Goal: Task Accomplishment & Management: Manage account settings

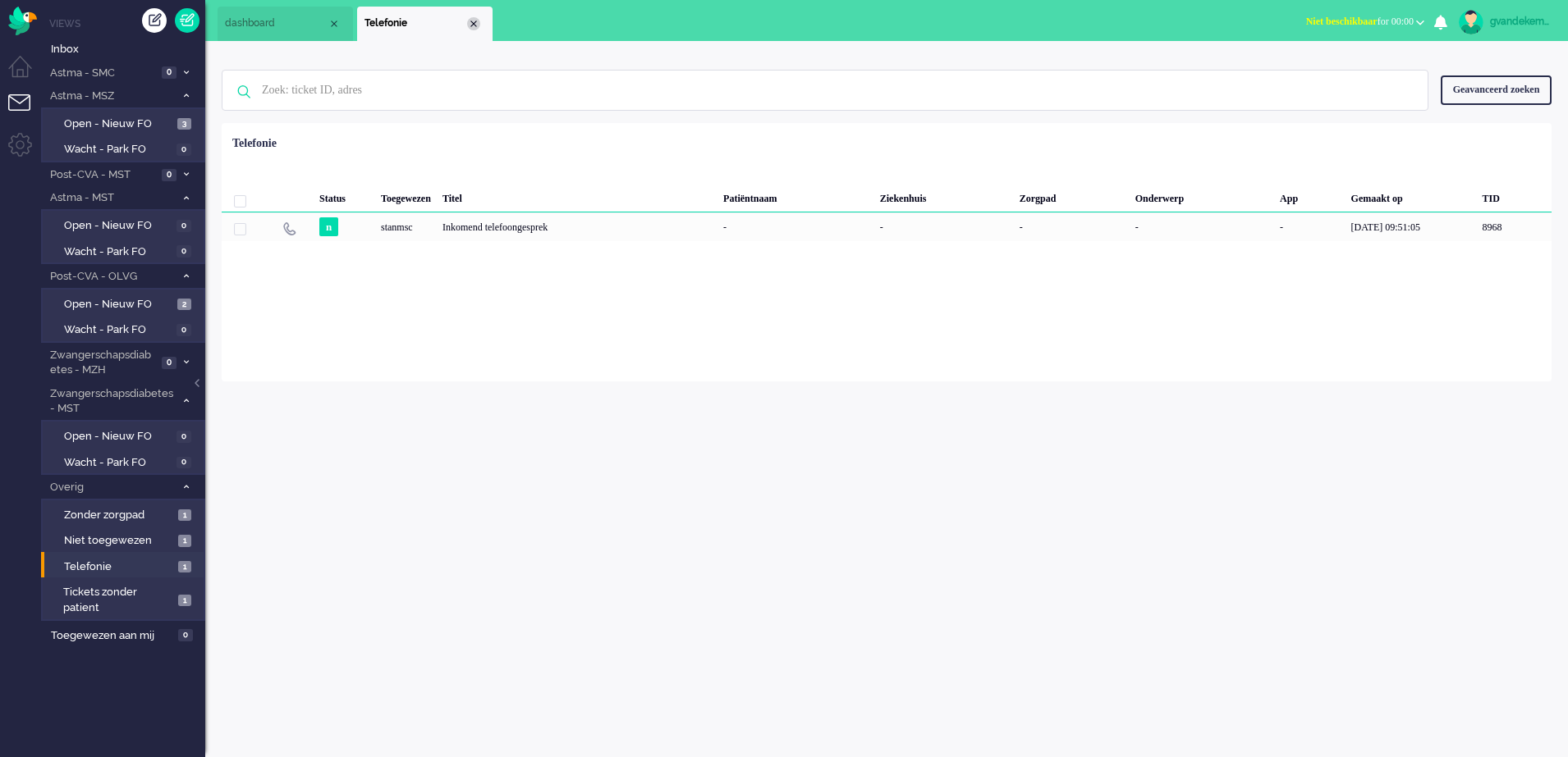
click at [475, 23] on div "Close tab" at bounding box center [473, 24] width 13 height 13
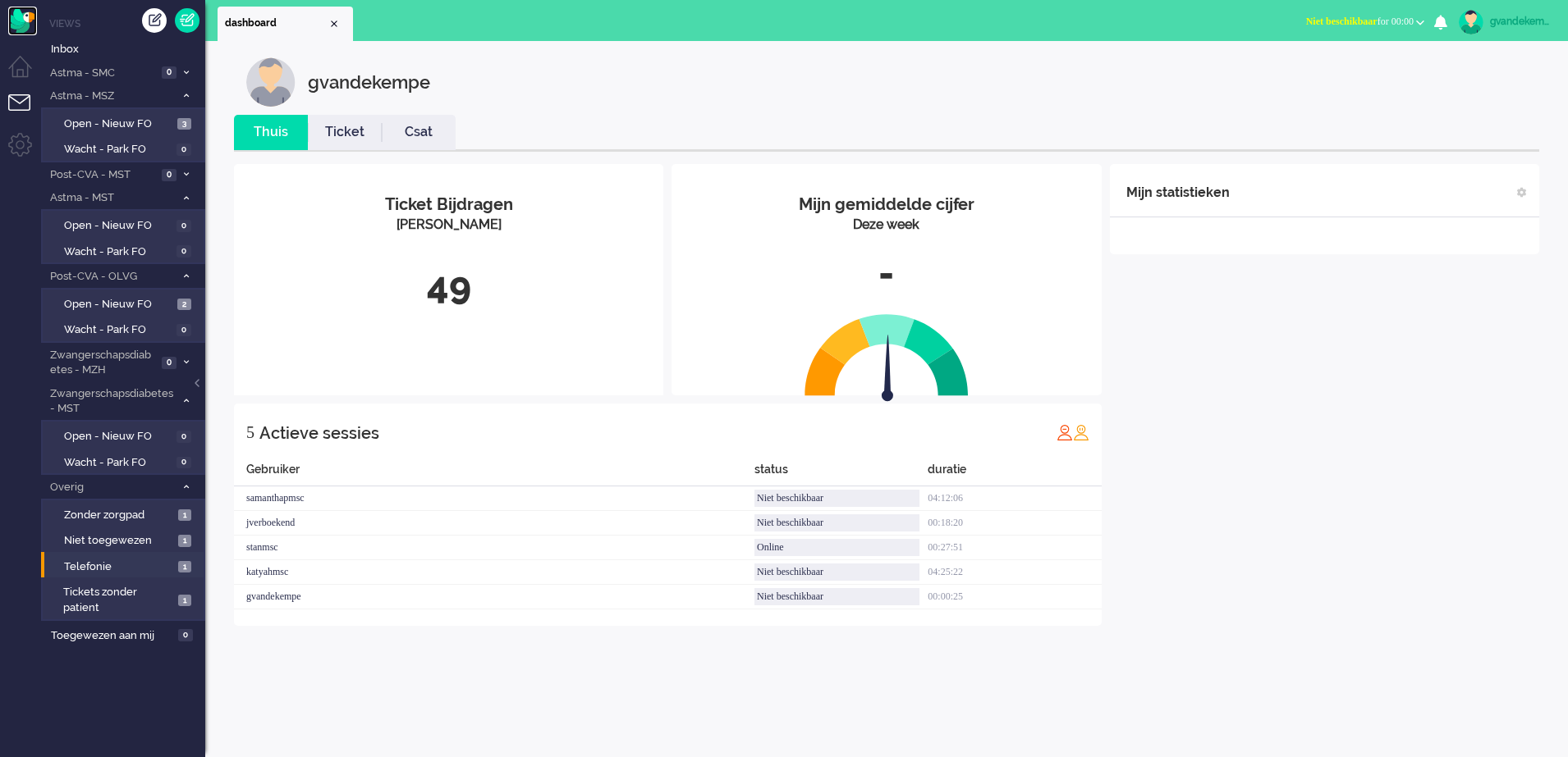
click at [18, 17] on img "Omnidesk" at bounding box center [22, 20] width 29 height 29
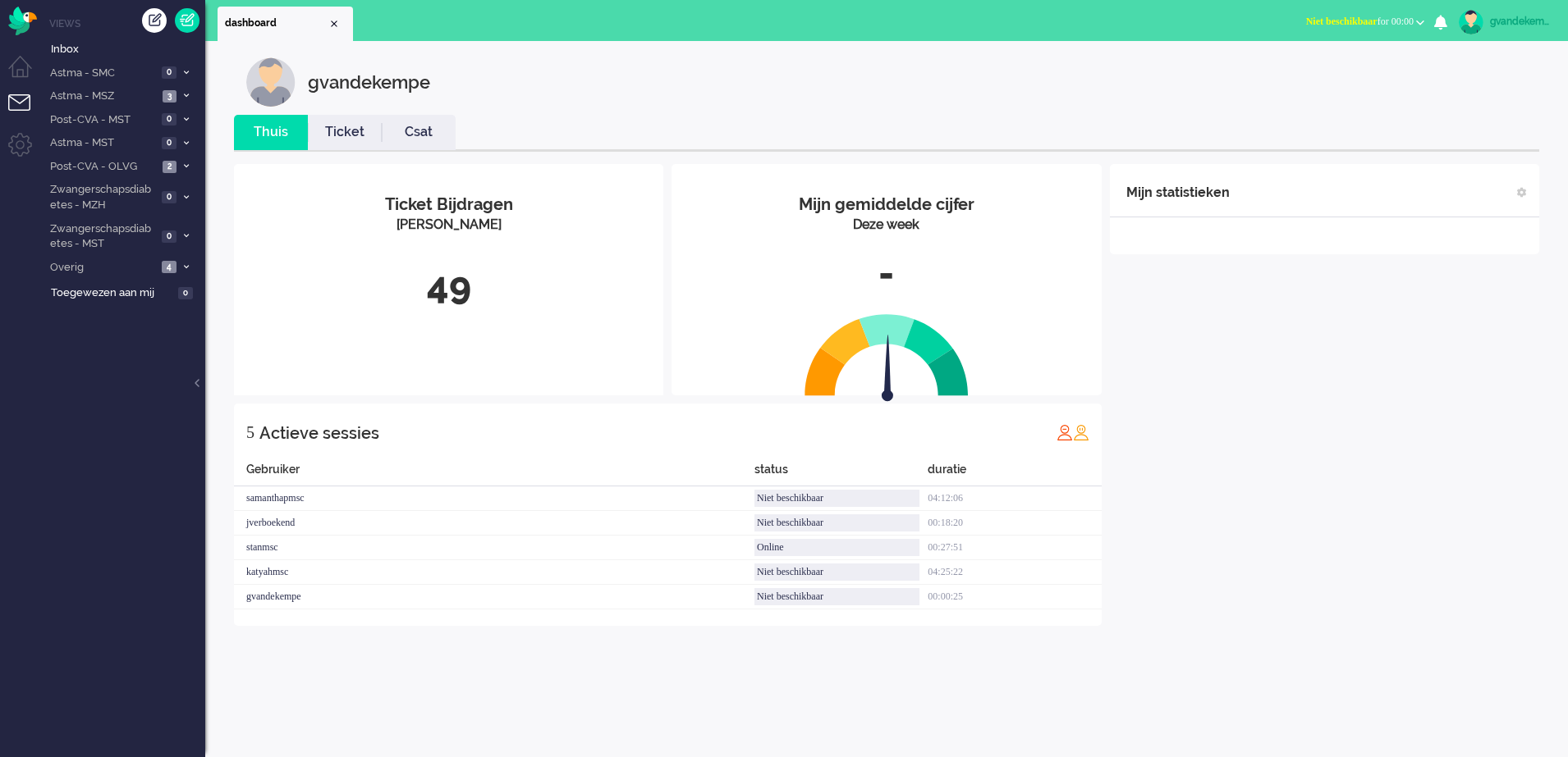
click at [1412, 20] on button "Niet beschikbaar for 00:00" at bounding box center [1365, 22] width 138 height 24
click at [1315, 71] on label "Online" at bounding box center [1356, 73] width 130 height 14
click at [155, 265] on span "Overig" at bounding box center [102, 267] width 109 height 16
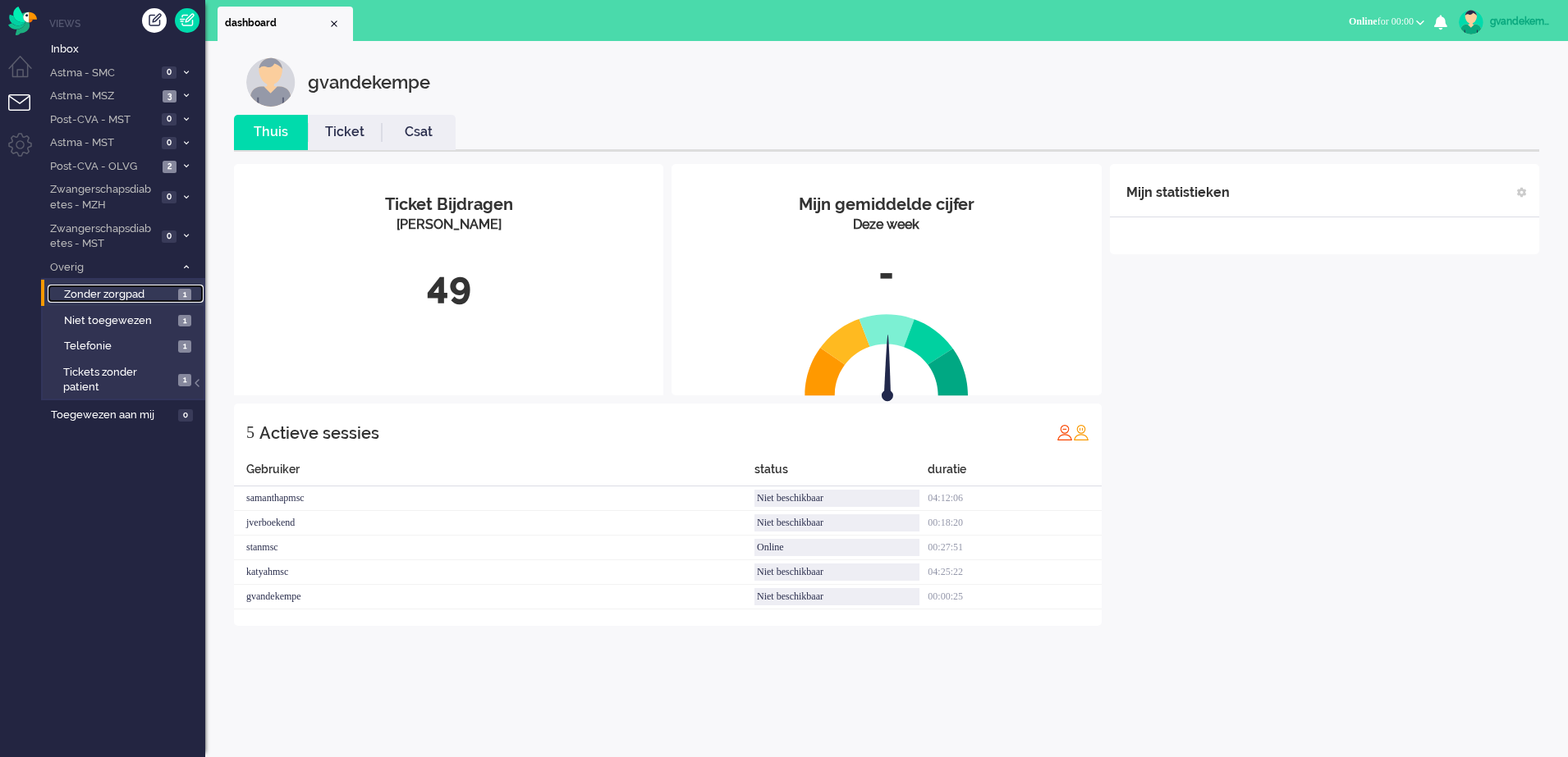
click at [160, 295] on span "Zonder zorgpad" at bounding box center [119, 295] width 110 height 16
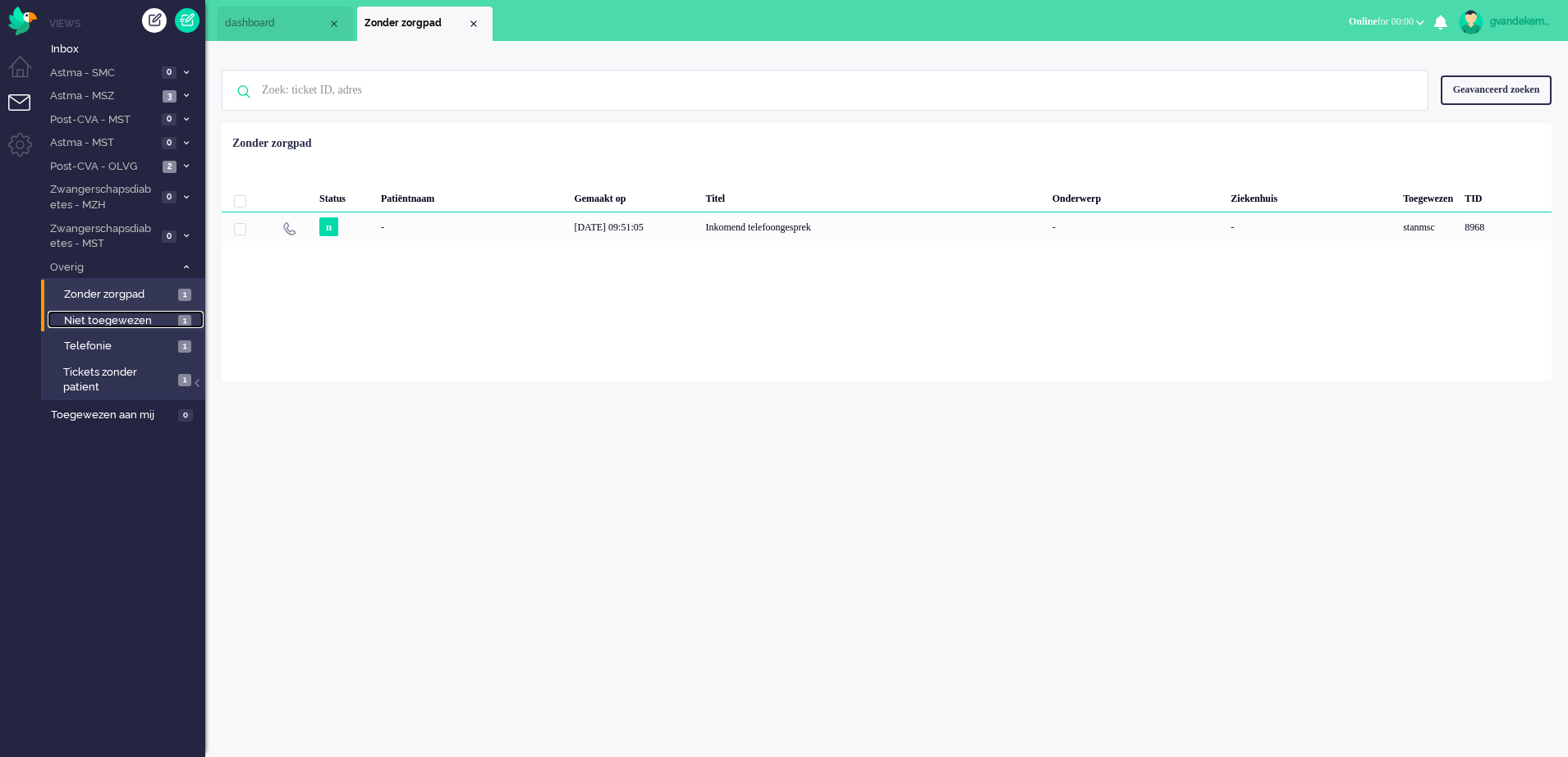
click at [134, 321] on span "Niet toegewezen" at bounding box center [119, 321] width 110 height 16
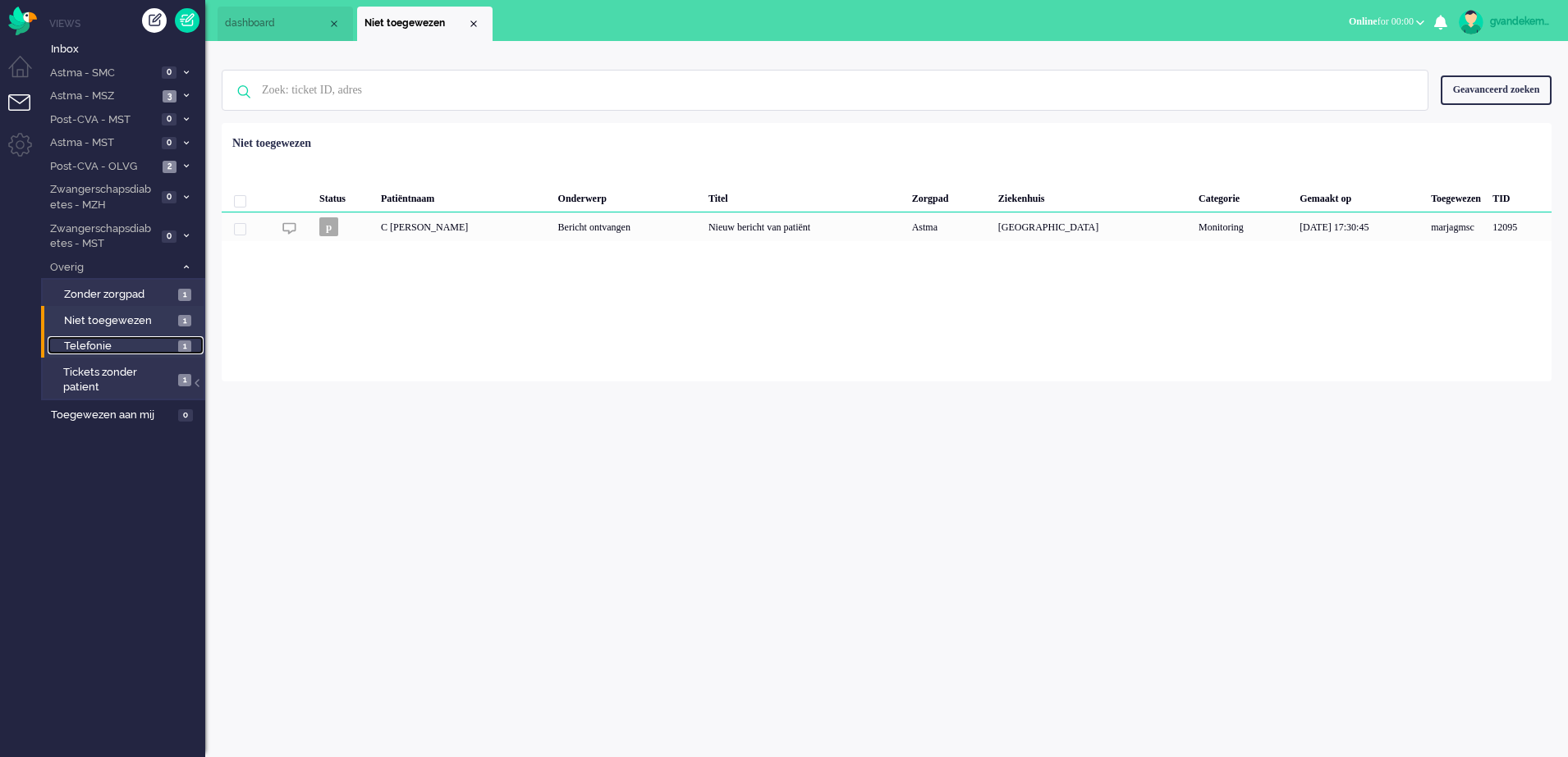
click at [135, 349] on span "Telefonie" at bounding box center [119, 346] width 110 height 16
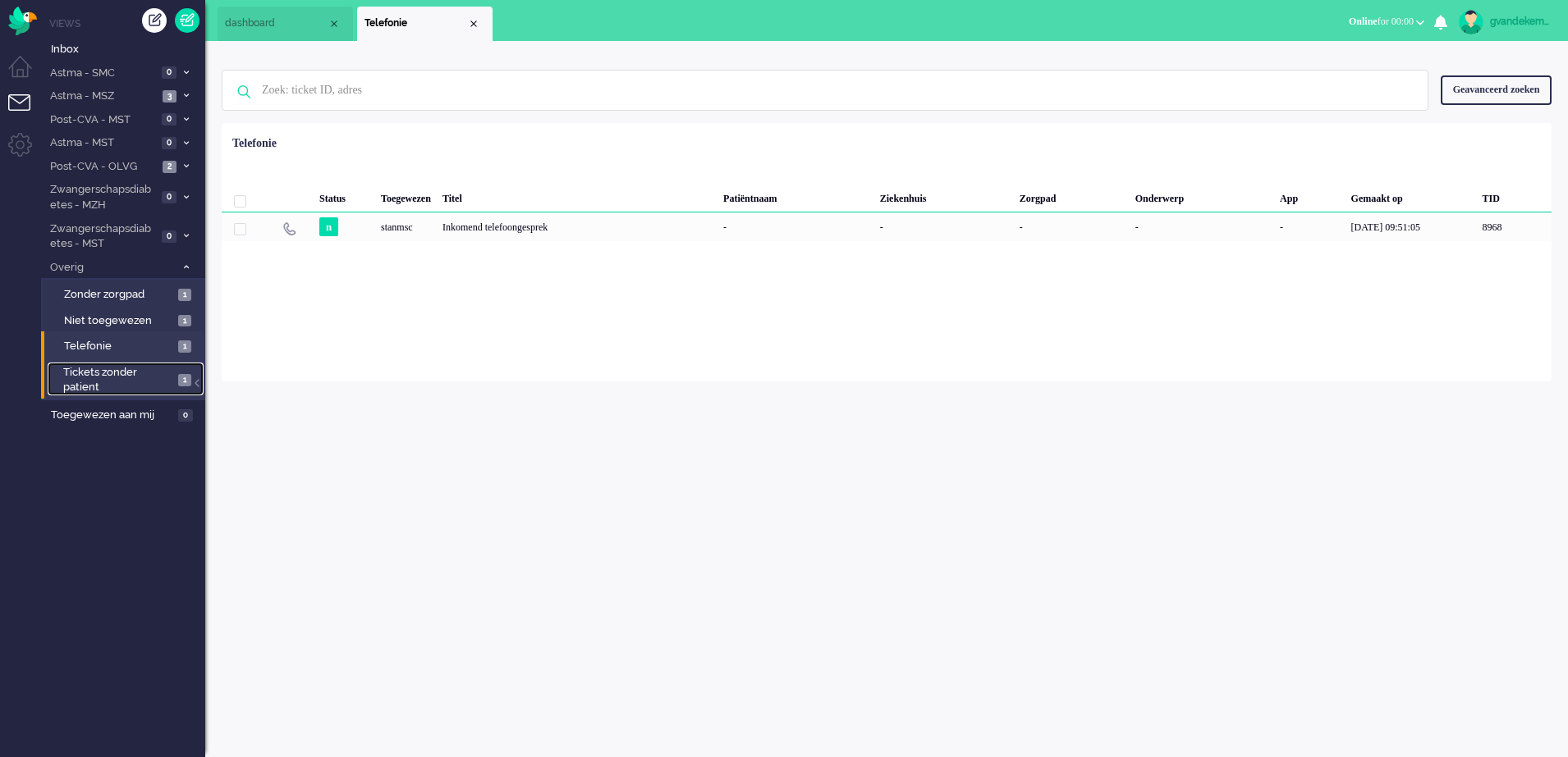
click at [134, 382] on span "Tickets zonder patient" at bounding box center [118, 380] width 110 height 31
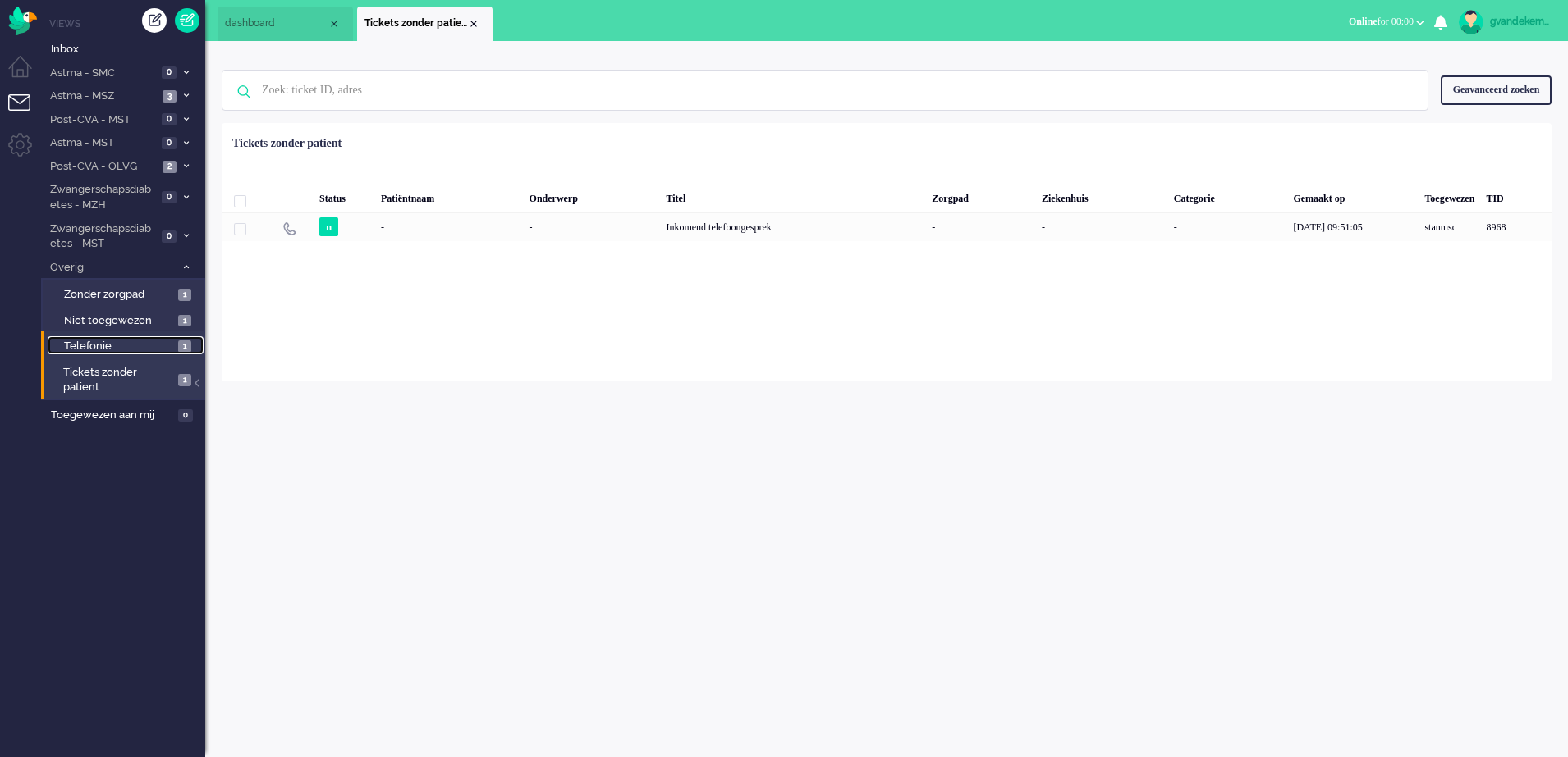
click at [136, 345] on span "Telefonie" at bounding box center [119, 346] width 110 height 16
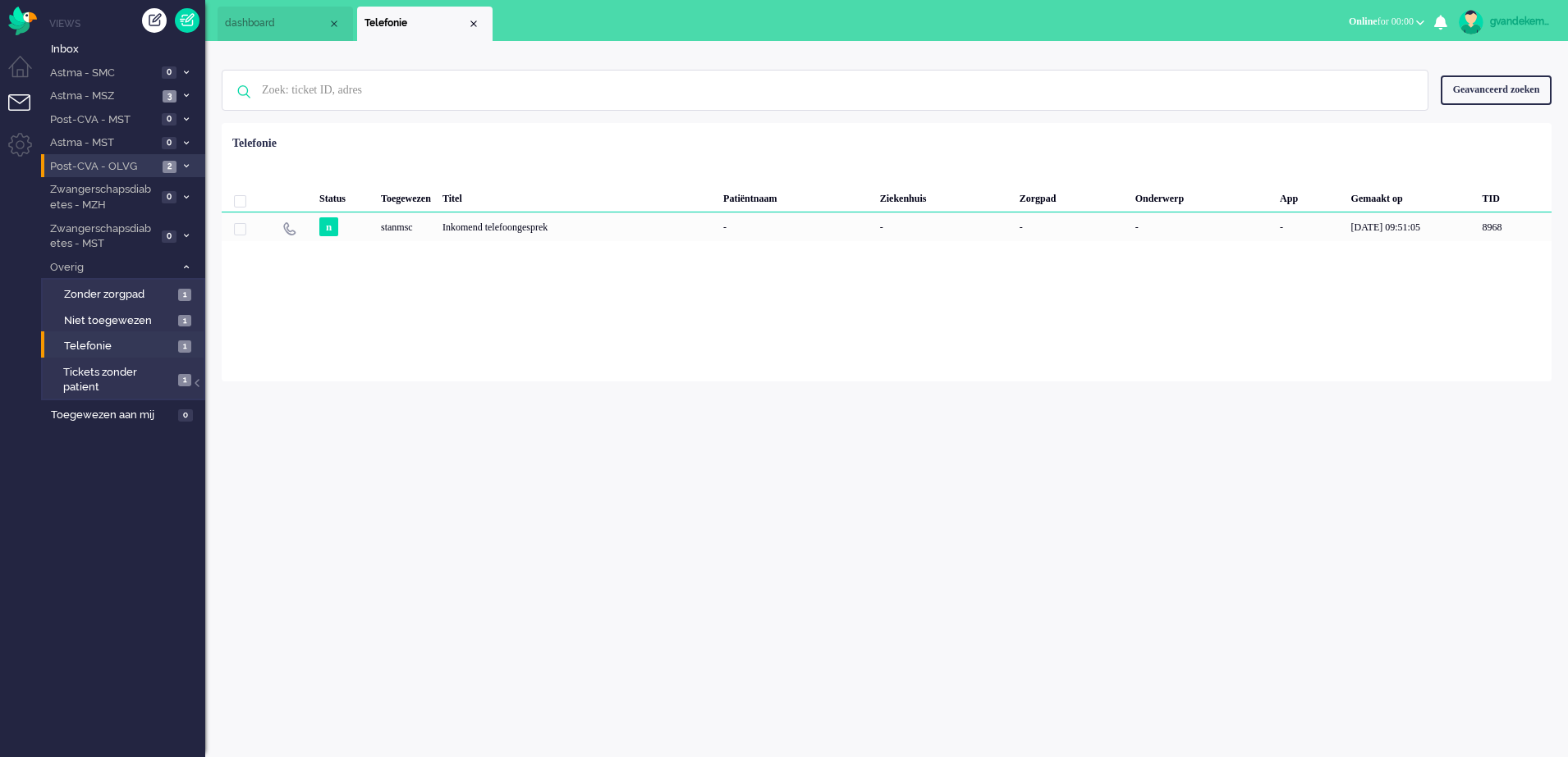
click at [185, 164] on icon at bounding box center [186, 166] width 5 height 6
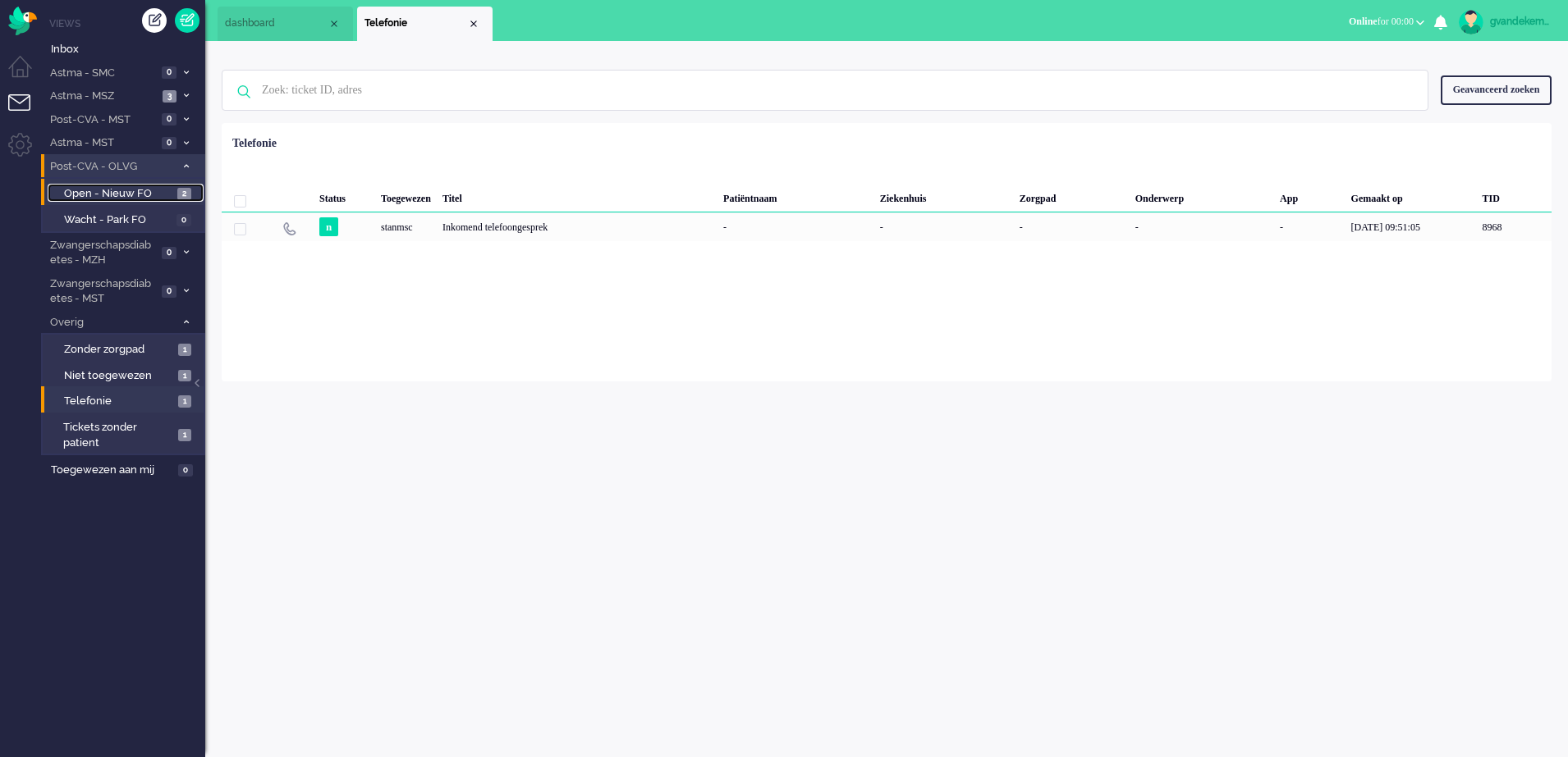
click at [143, 193] on span "Open - Nieuw FO" at bounding box center [119, 194] width 109 height 16
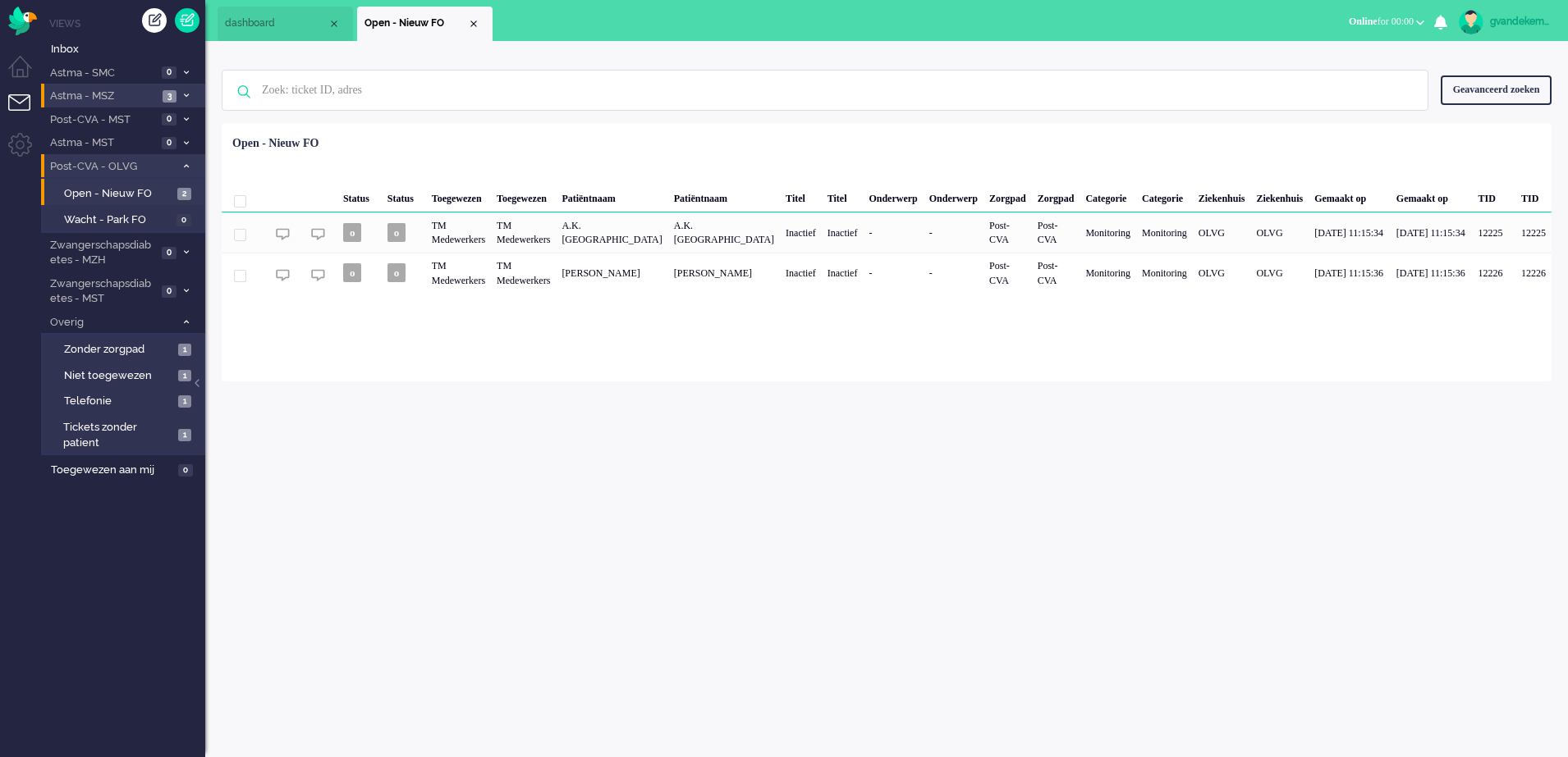
click at [186, 96] on icon at bounding box center [186, 96] width 5 height 6
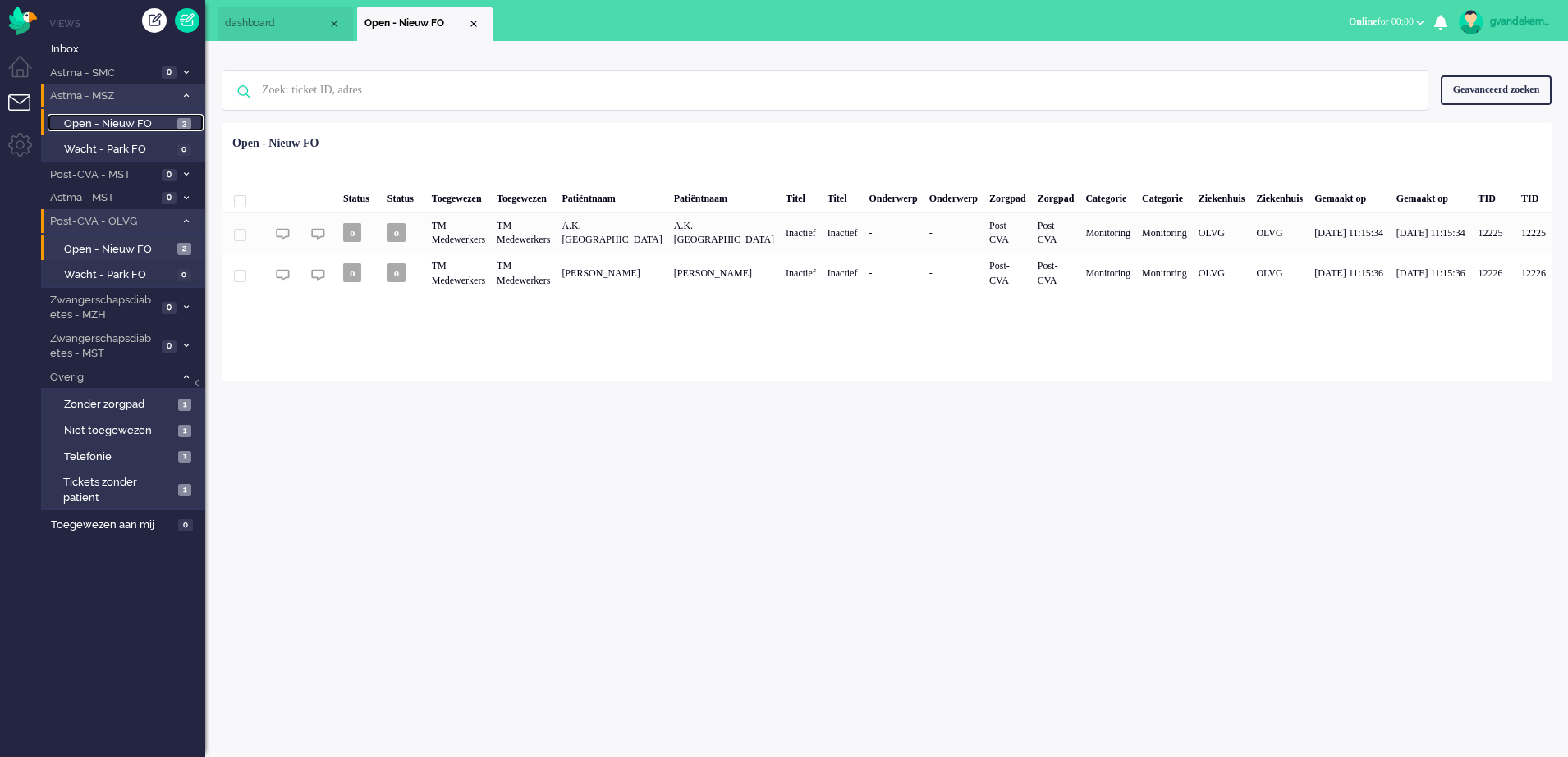
click at [111, 124] on span "Open - Nieuw FO" at bounding box center [119, 124] width 109 height 16
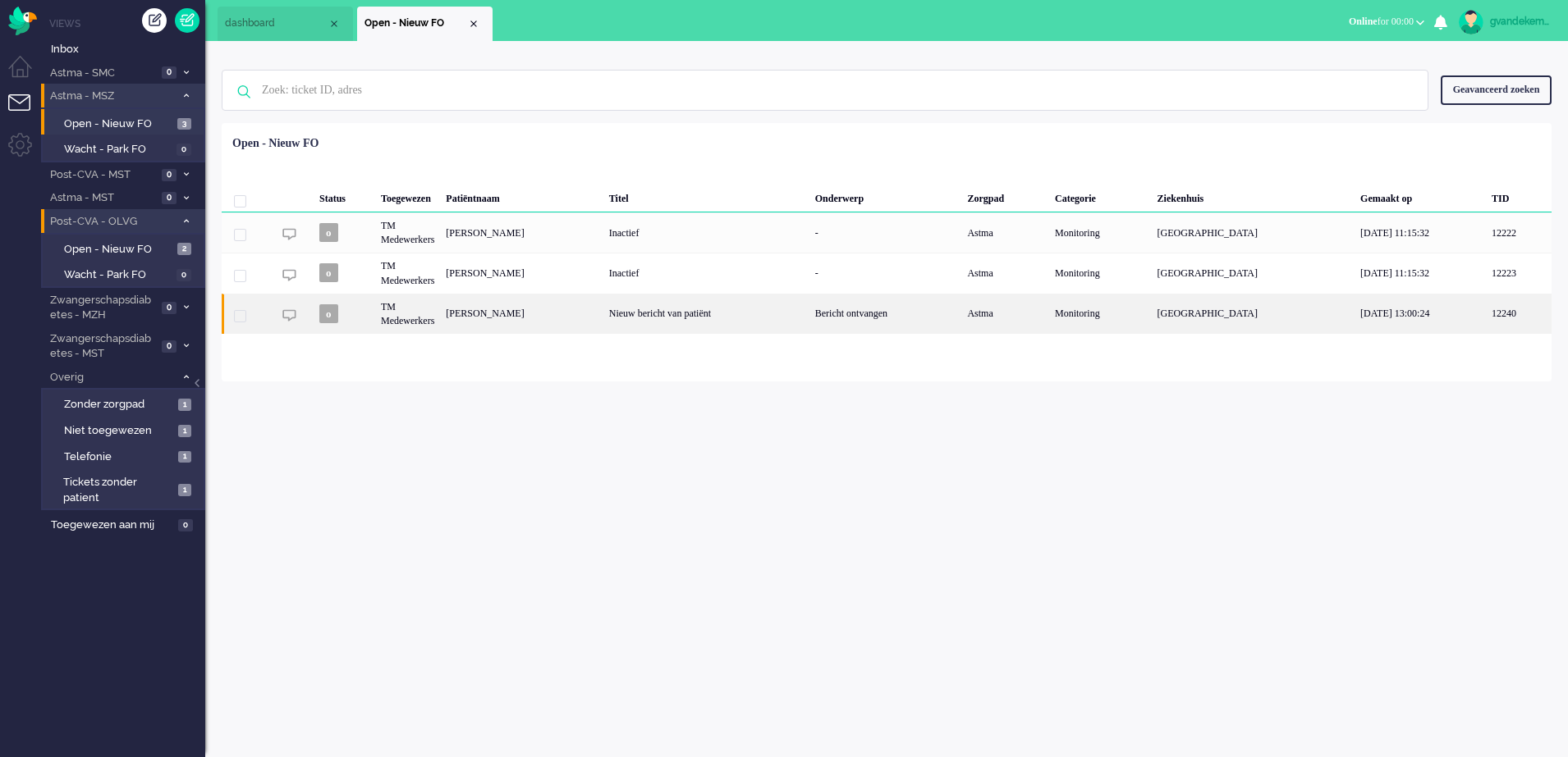
click at [581, 316] on div "Jacqueline Straver" at bounding box center [521, 314] width 162 height 40
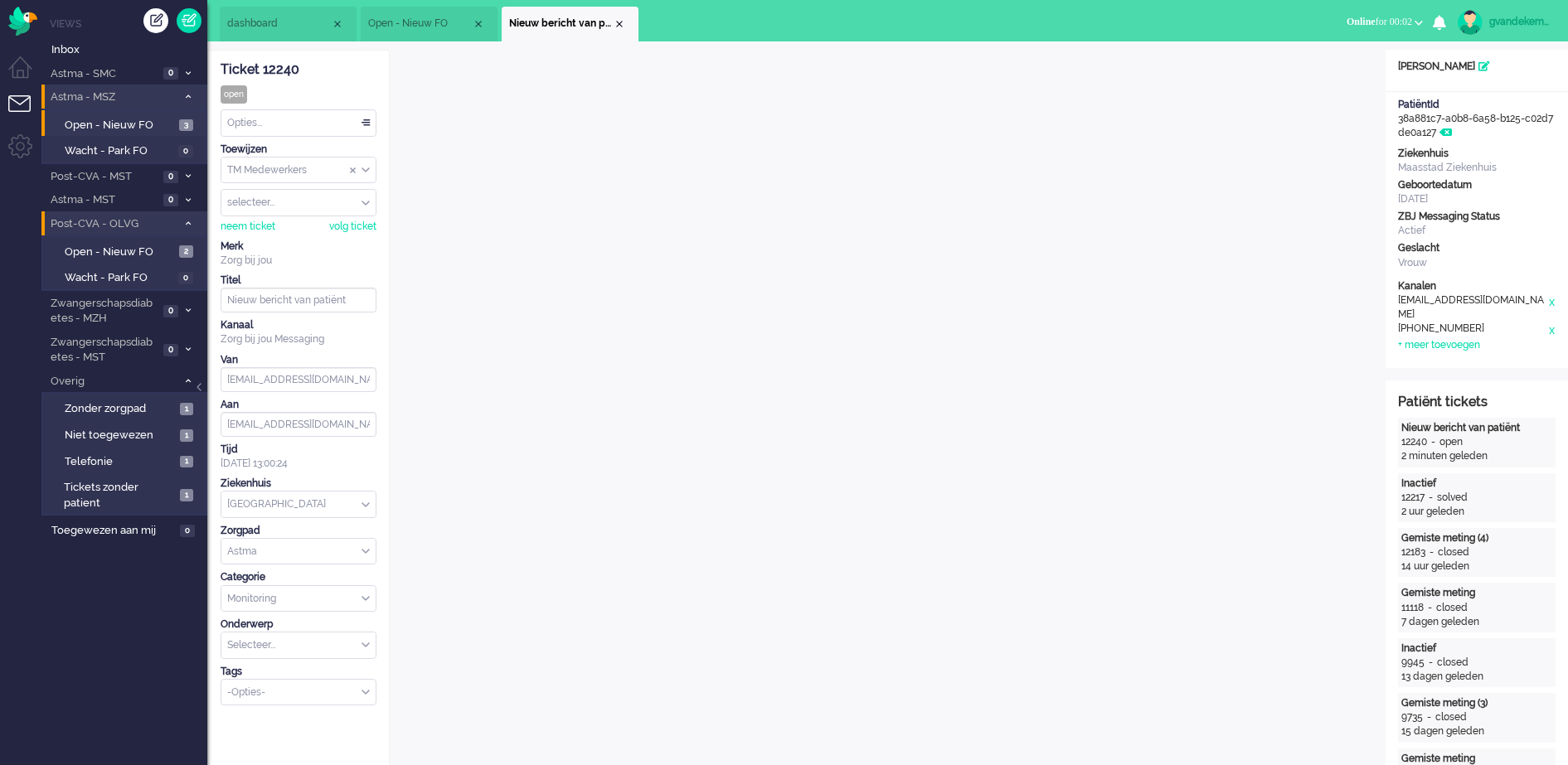
click at [443, 22] on span "Open - Nieuw FO" at bounding box center [420, 23] width 104 height 14
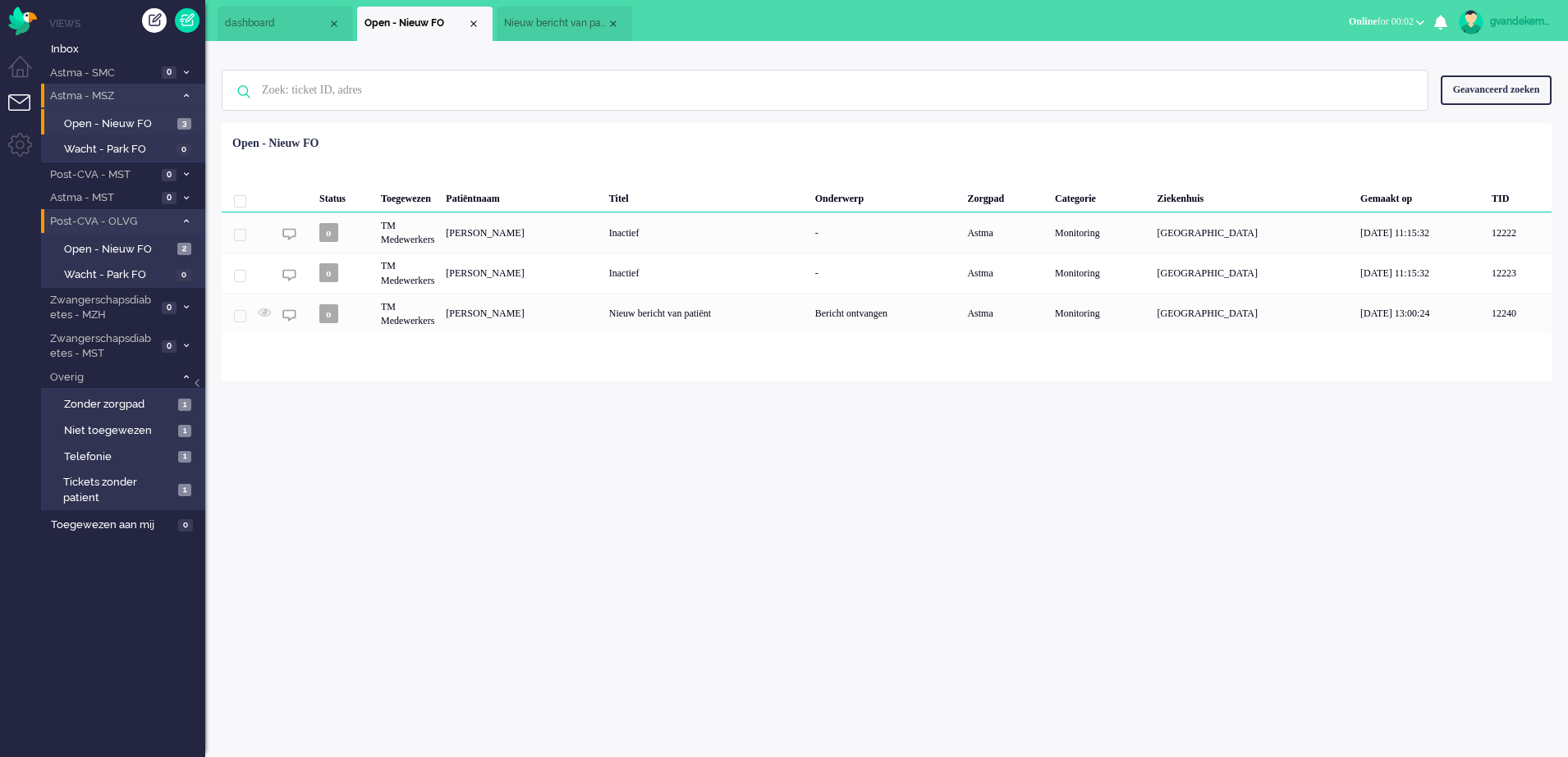
click at [579, 24] on span "Nieuw bericht van patiënt" at bounding box center [555, 23] width 103 height 14
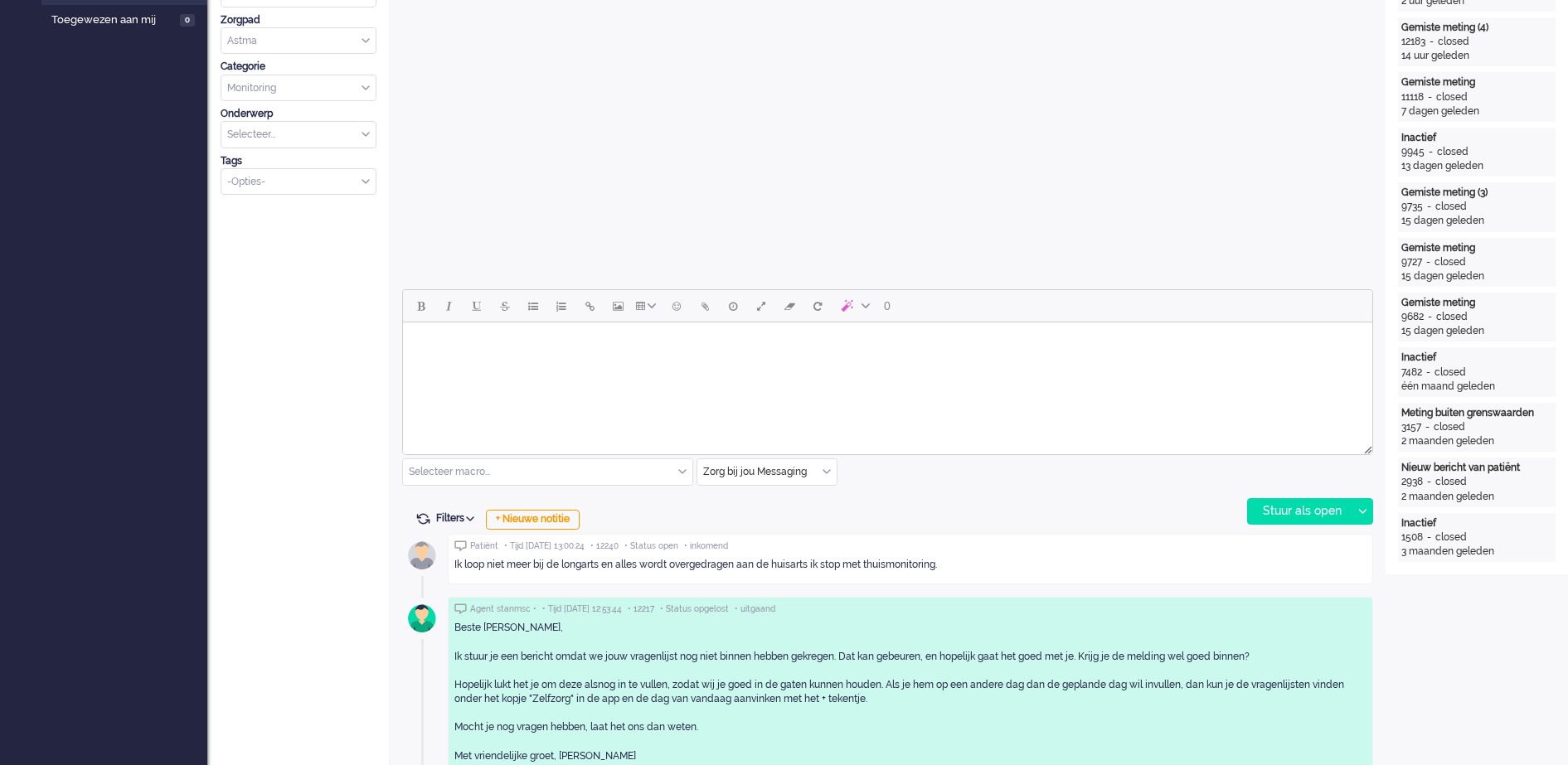
scroll to position [518, 0]
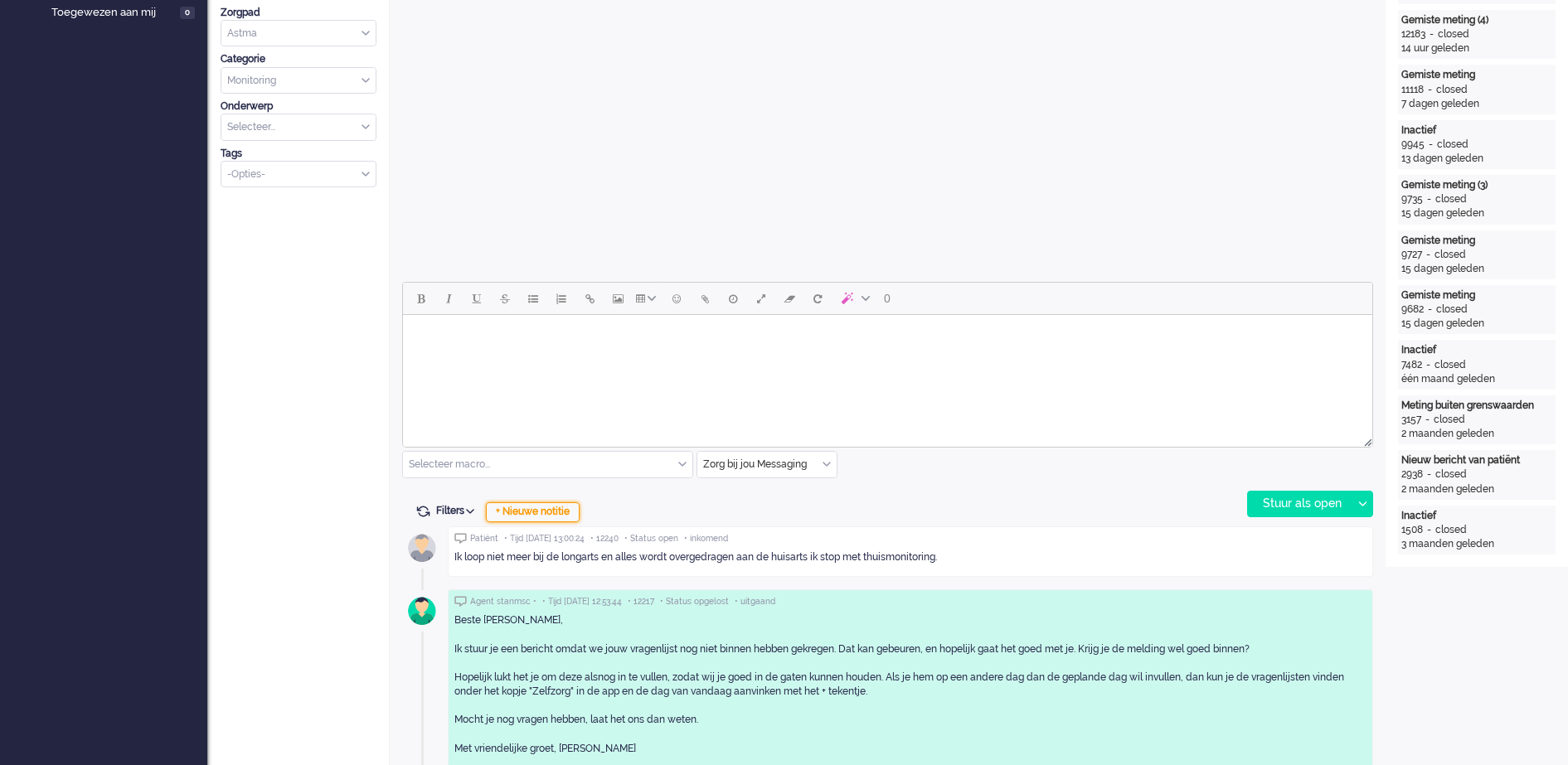
click at [561, 513] on div "+ Nieuwe notitie" at bounding box center [532, 512] width 94 height 20
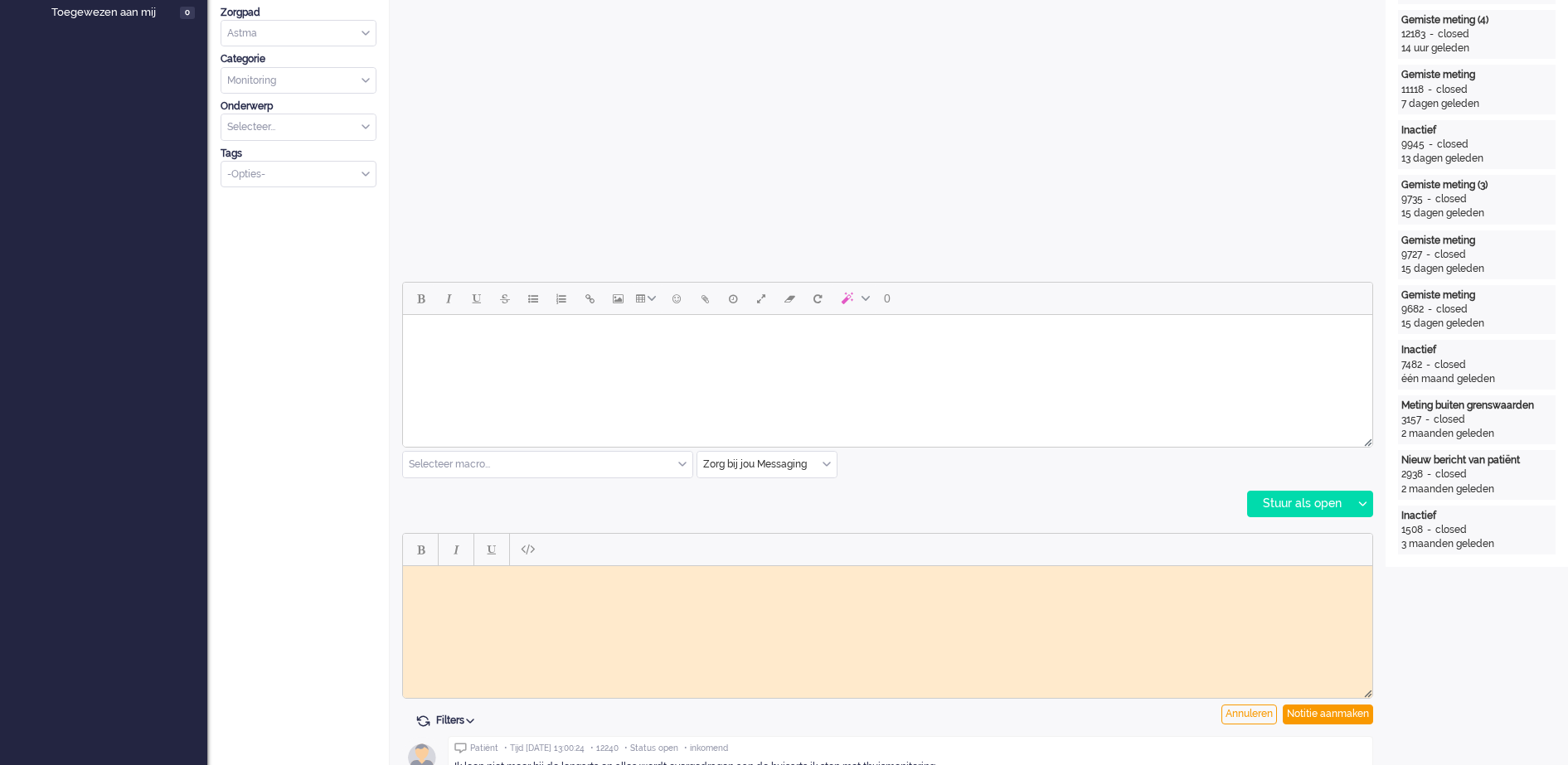
scroll to position [0, 0]
click at [613, 573] on body "Rich Text Area. Press ALT-0 for help." at bounding box center [888, 578] width 956 height 12
click at [790, 578] on body "Patient is retour huisarts, doorgezet naar vpk-box om Luscii te stoppen, FO slu…" at bounding box center [888, 584] width 956 height 25
click at [846, 573] on body "Patient is retour huisarts, doorgezet naar vpk-box om Luscii te stoppen, daarna…" at bounding box center [888, 584] width 956 height 25
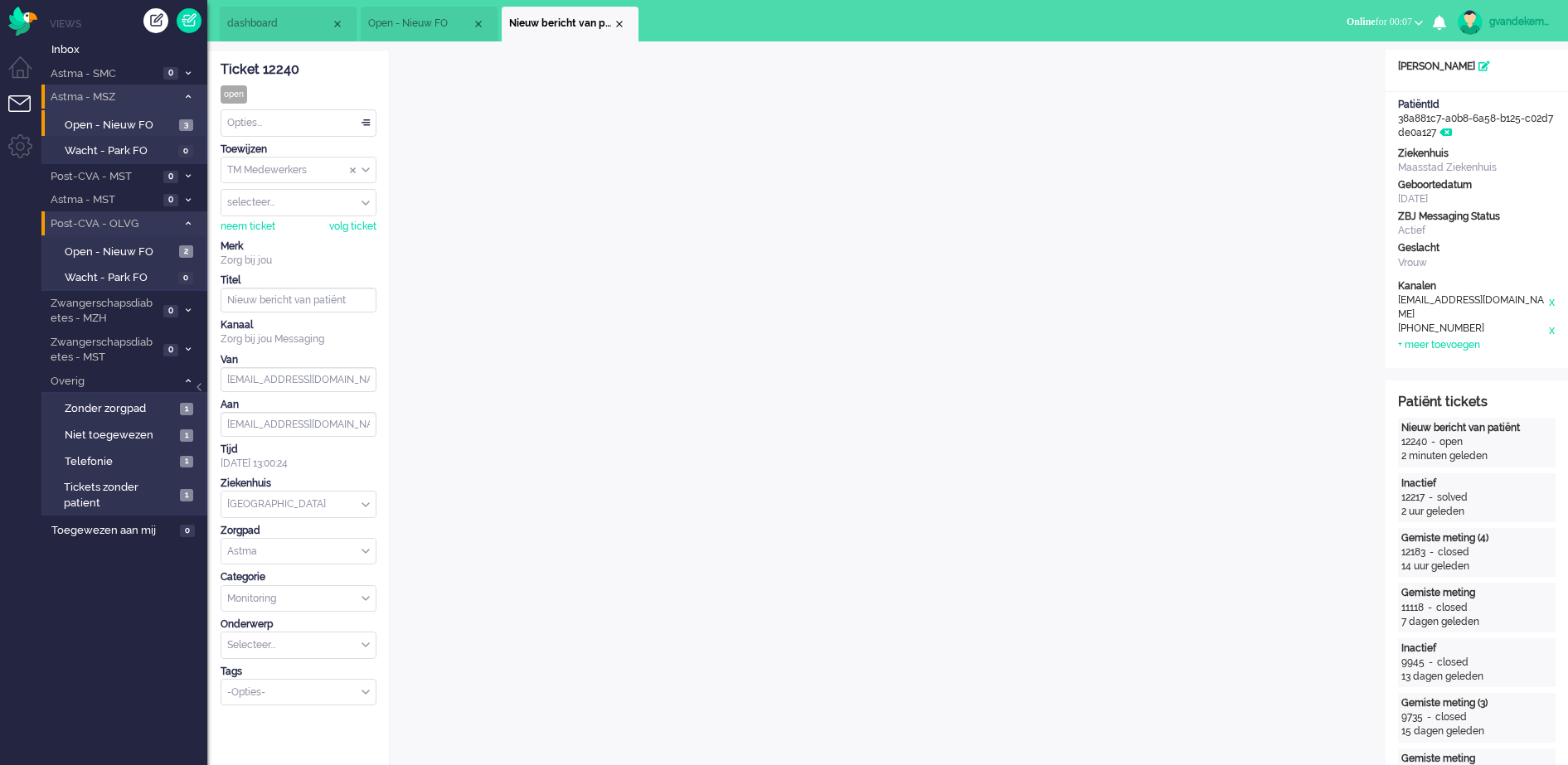
click at [364, 169] on div "TM Medewerkers" at bounding box center [298, 170] width 155 height 25
click at [334, 213] on li "TM Verpleegkundigen" at bounding box center [298, 219] width 155 height 24
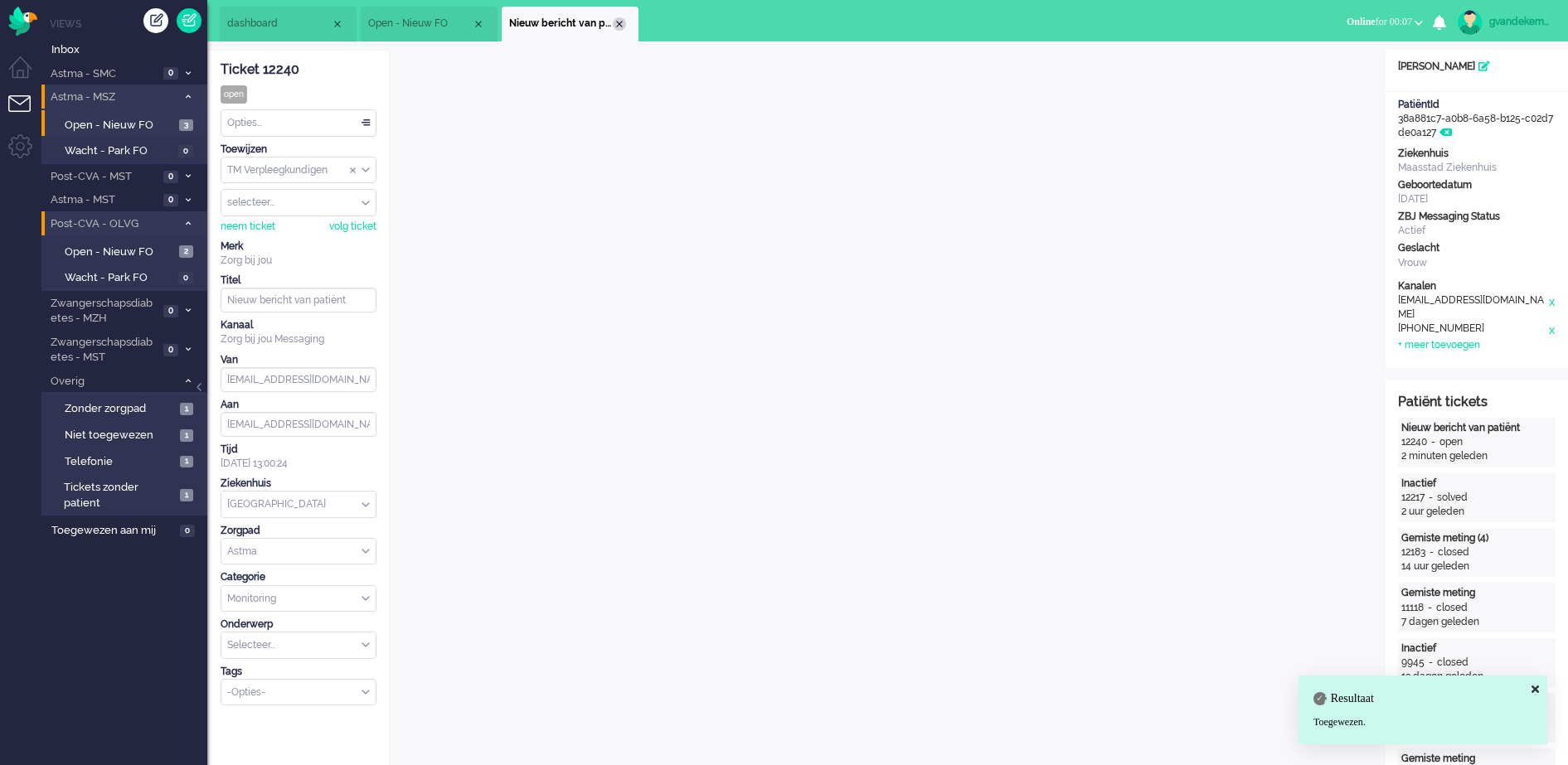
click at [620, 25] on div "Close tab" at bounding box center [620, 24] width 13 height 13
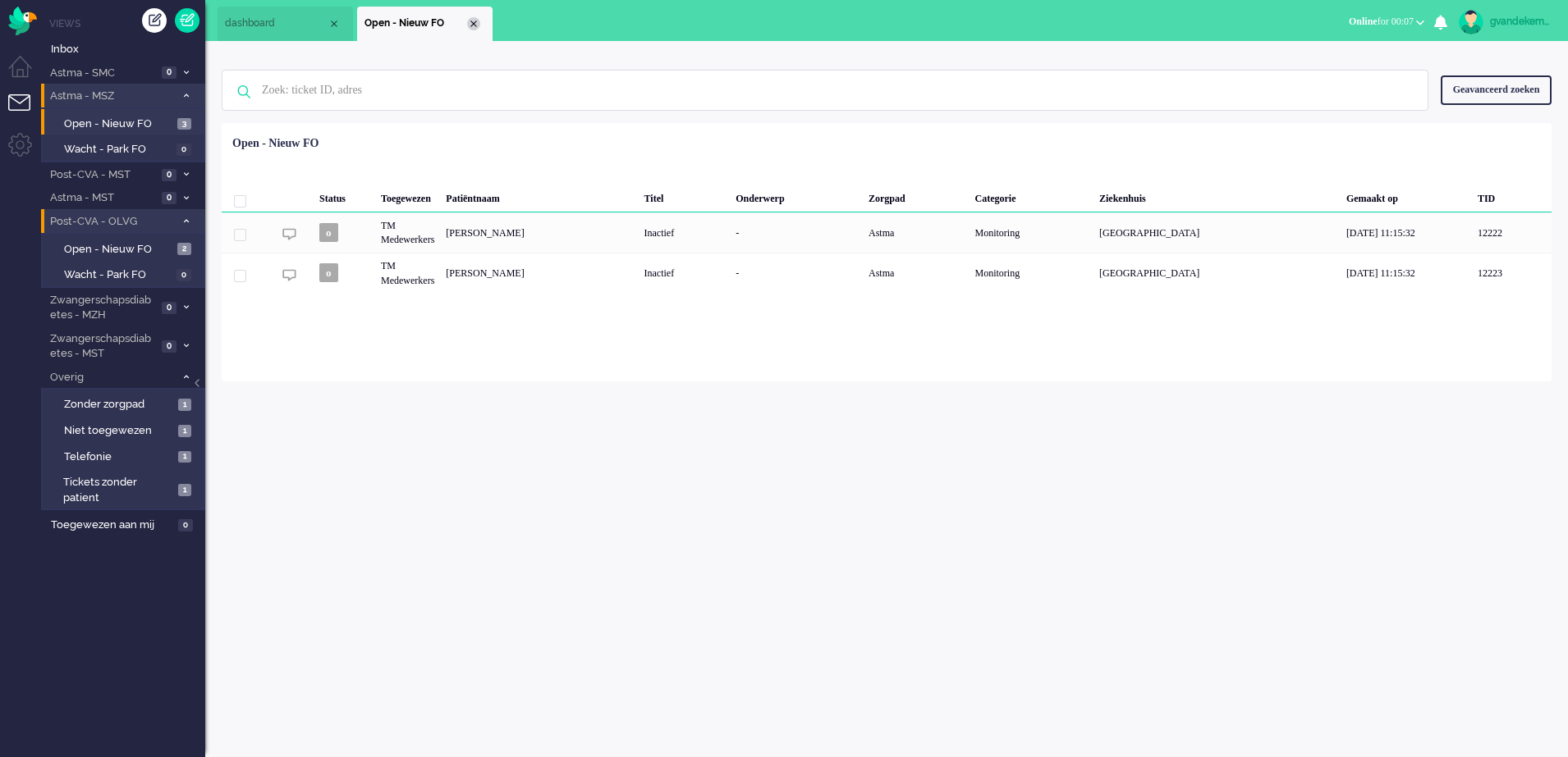
click at [472, 21] on div "Close tab" at bounding box center [473, 24] width 13 height 13
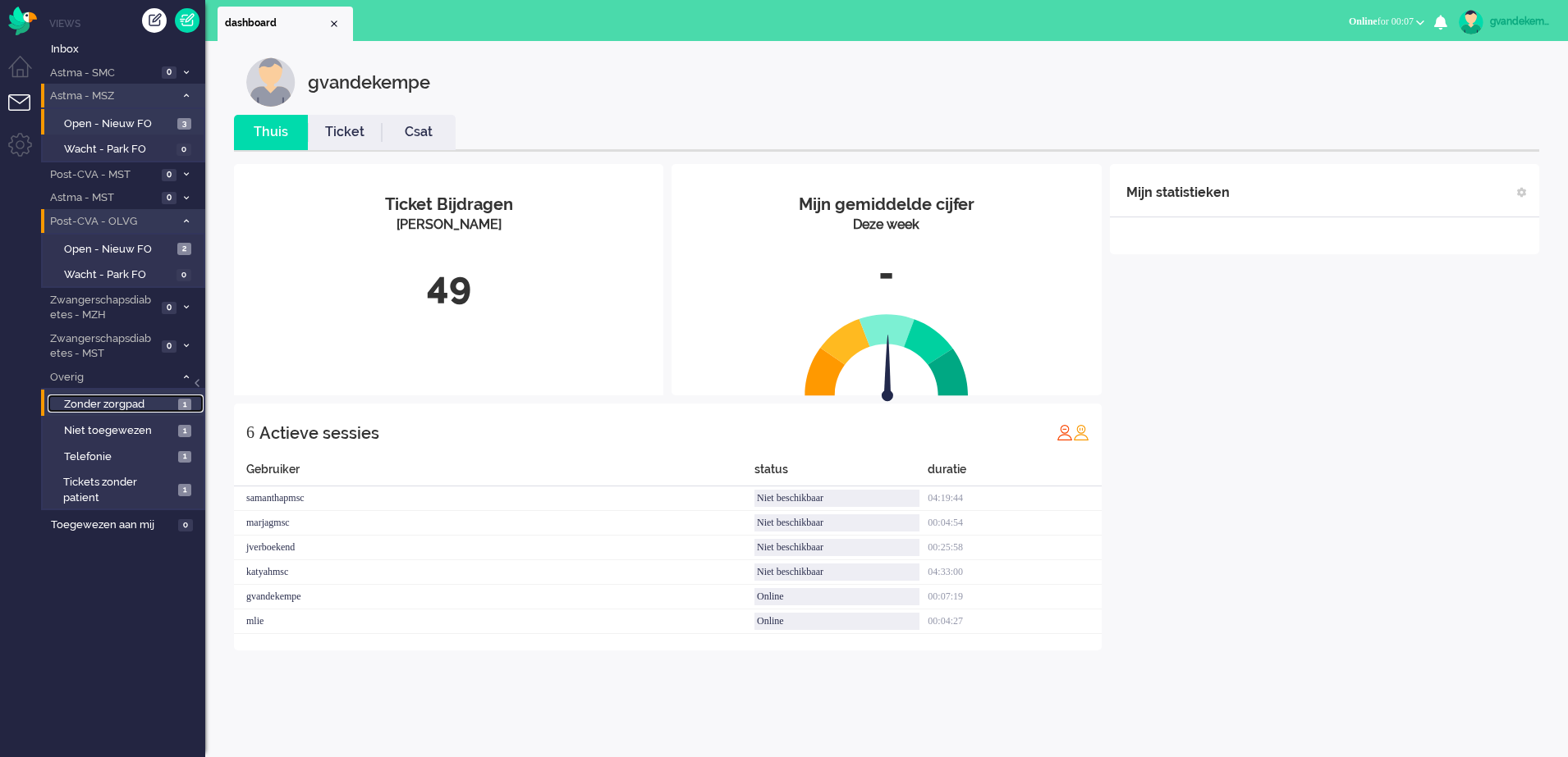
click at [110, 404] on span "Zonder zorgpad" at bounding box center [119, 404] width 110 height 16
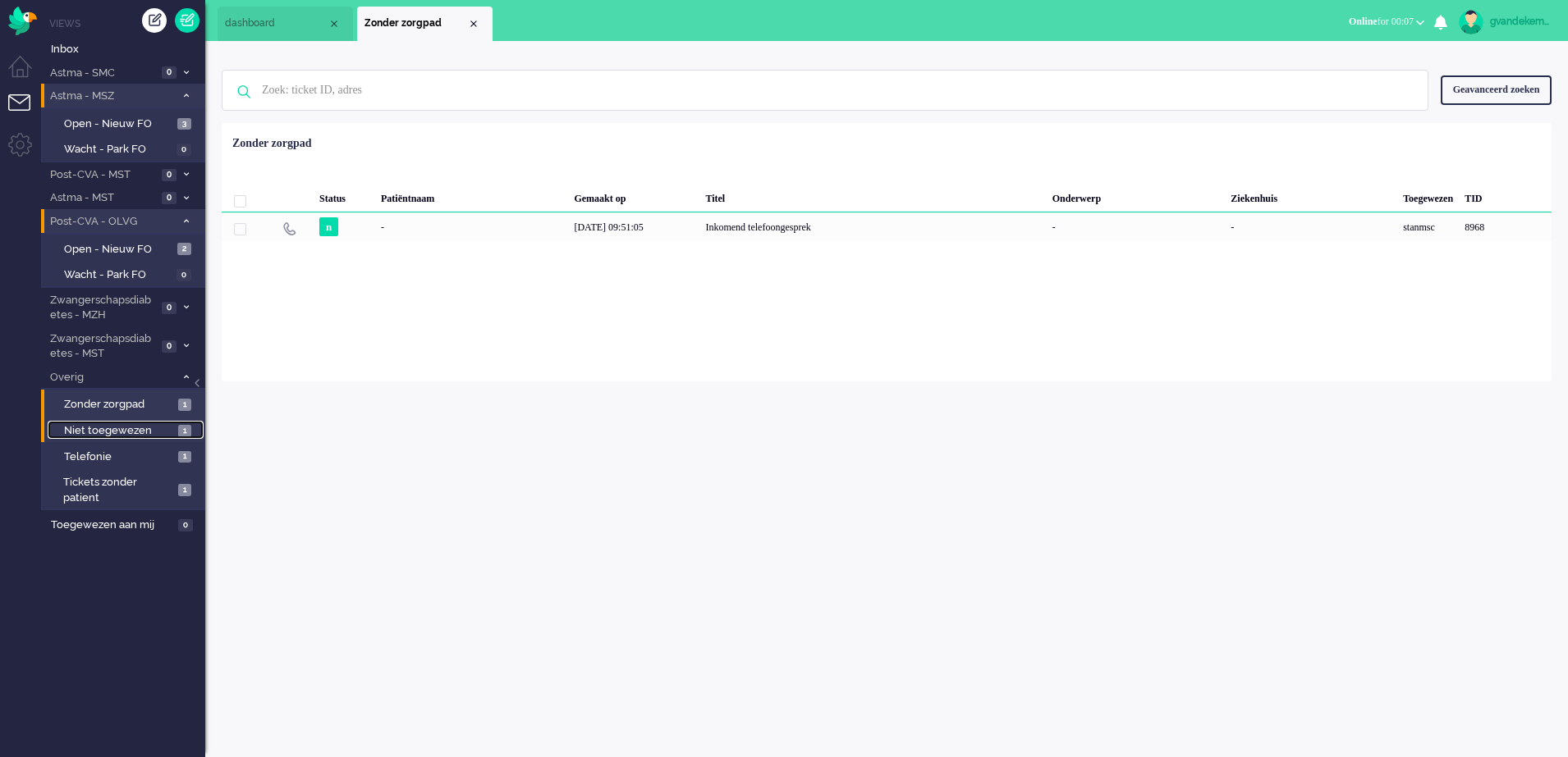
click at [110, 427] on span "Niet toegewezen" at bounding box center [119, 430] width 110 height 16
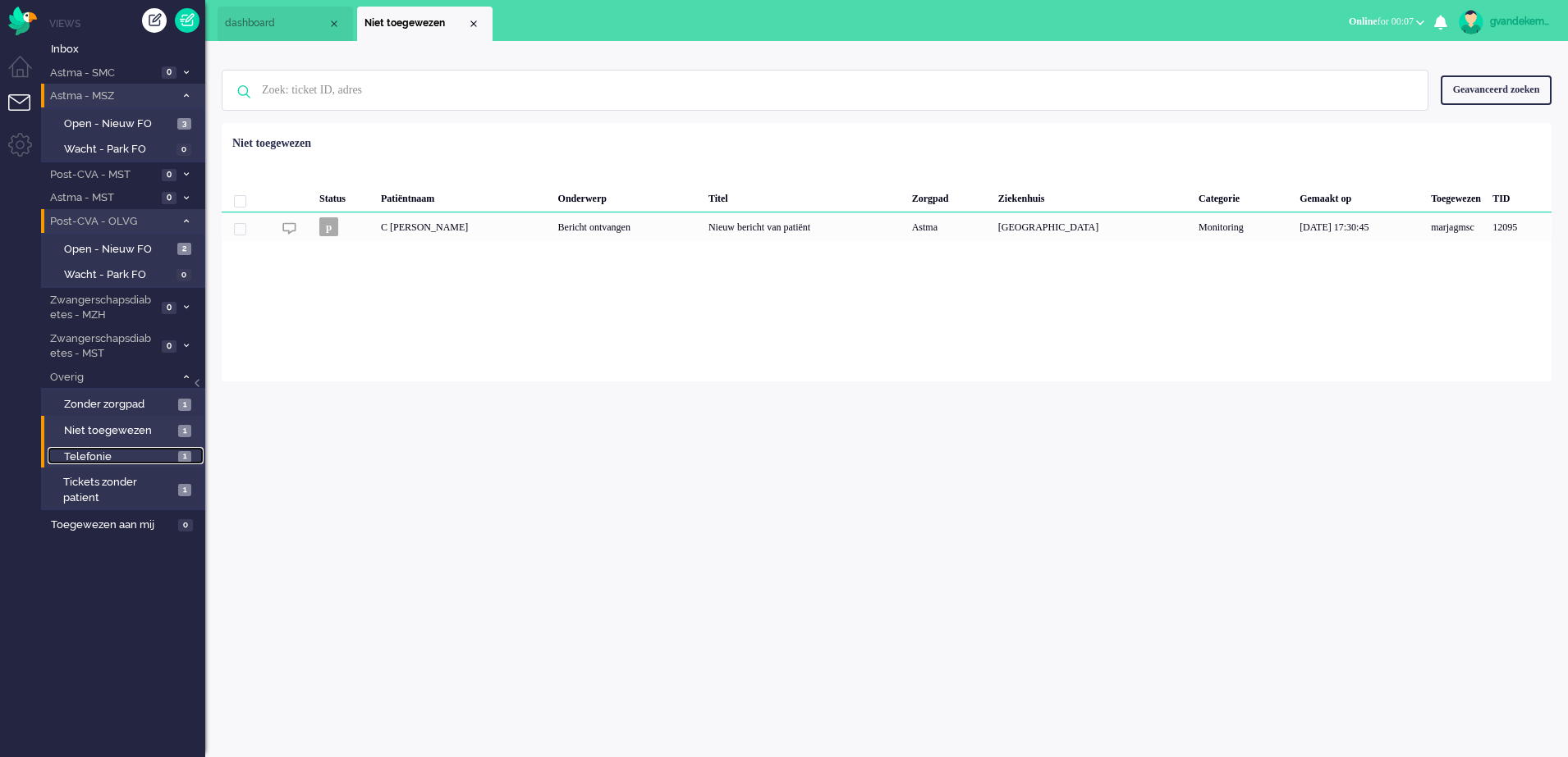
click at [103, 454] on span "Telefonie" at bounding box center [119, 457] width 110 height 16
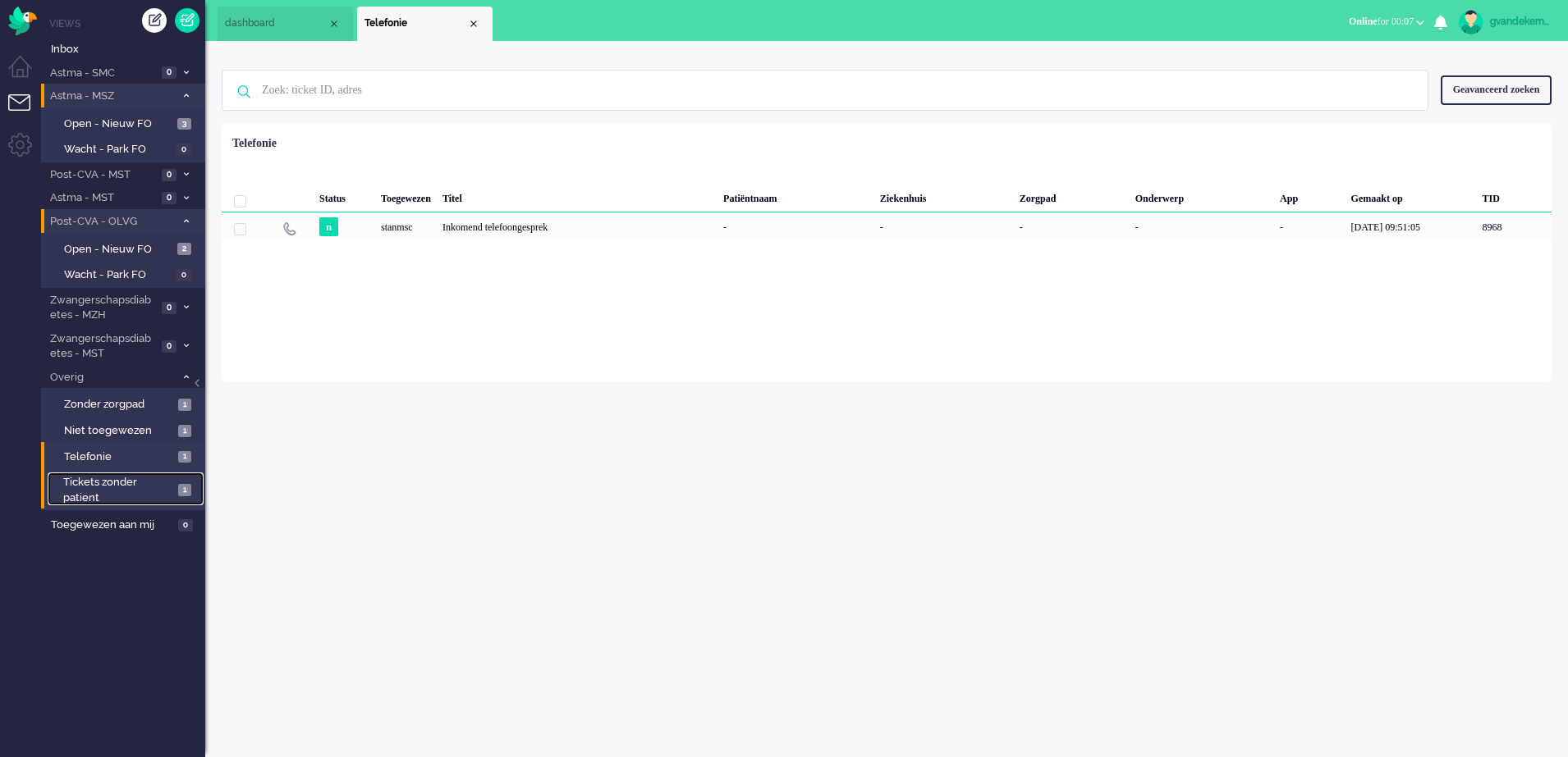
click at [102, 482] on span "Tickets zonder patient" at bounding box center [118, 490] width 110 height 31
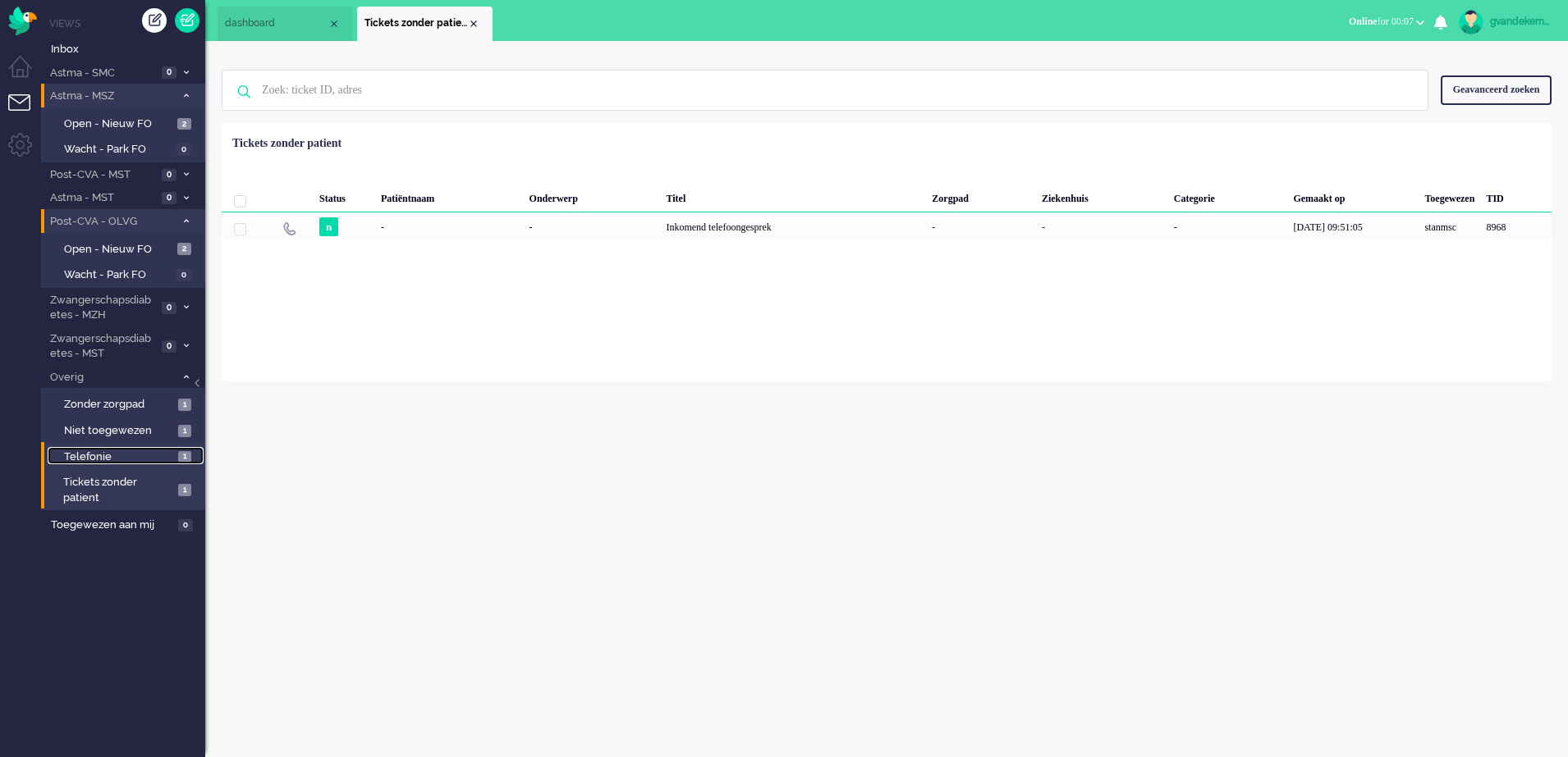
click at [174, 456] on link "Telefonie 1" at bounding box center [125, 455] width 156 height 18
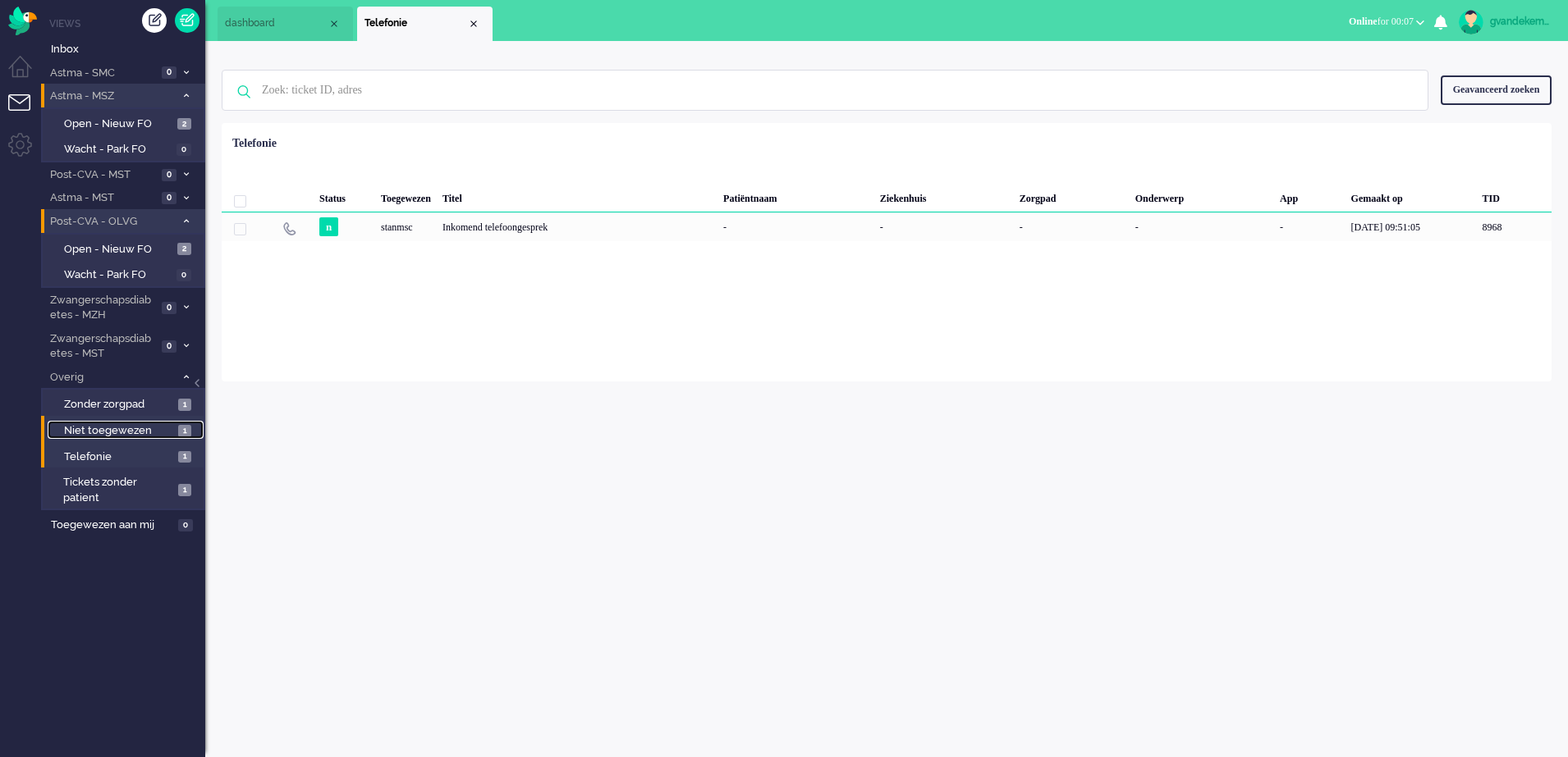
click at [179, 430] on span "1" at bounding box center [185, 430] width 13 height 12
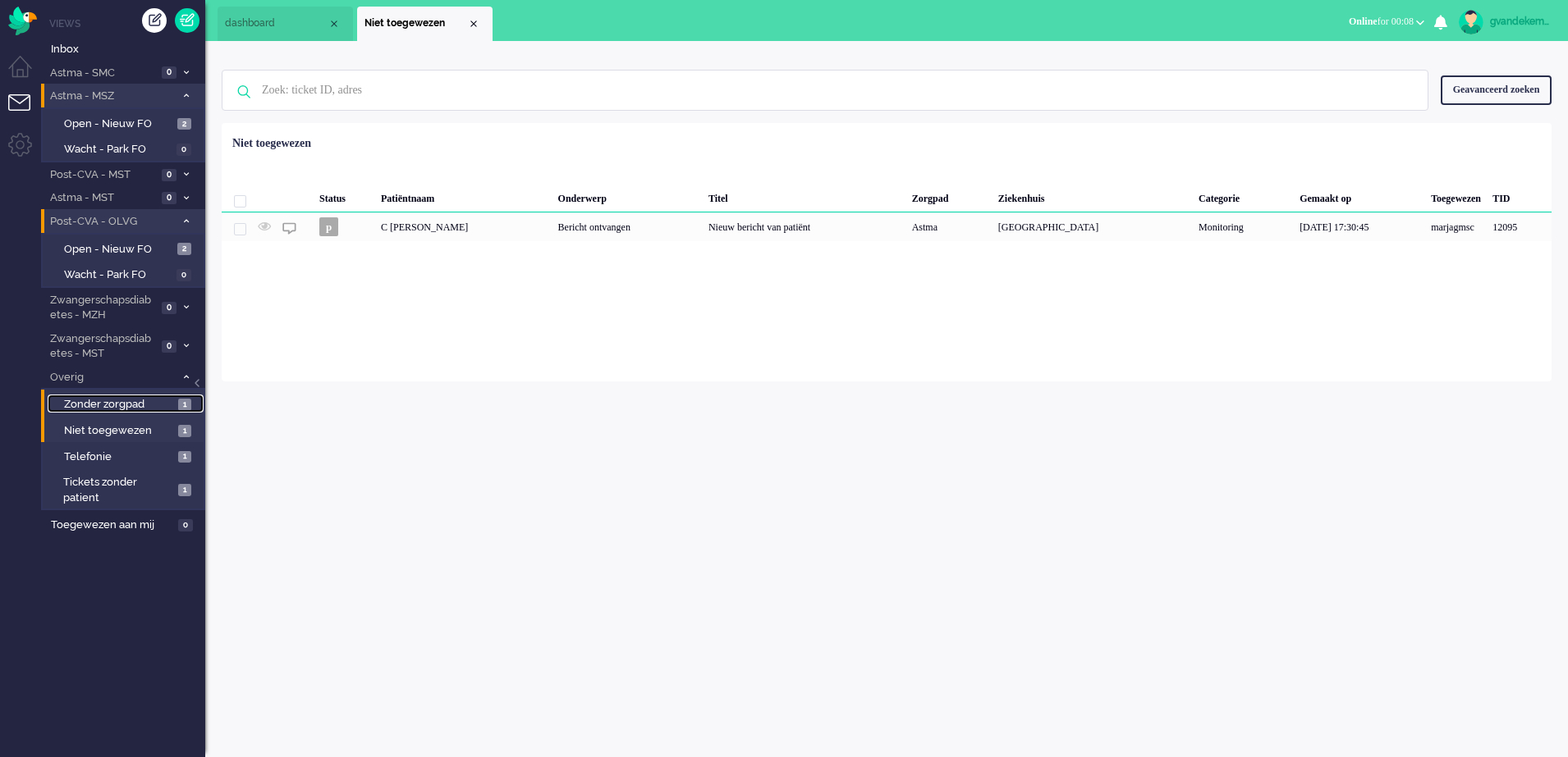
click at [161, 400] on span "Zonder zorgpad" at bounding box center [119, 404] width 110 height 16
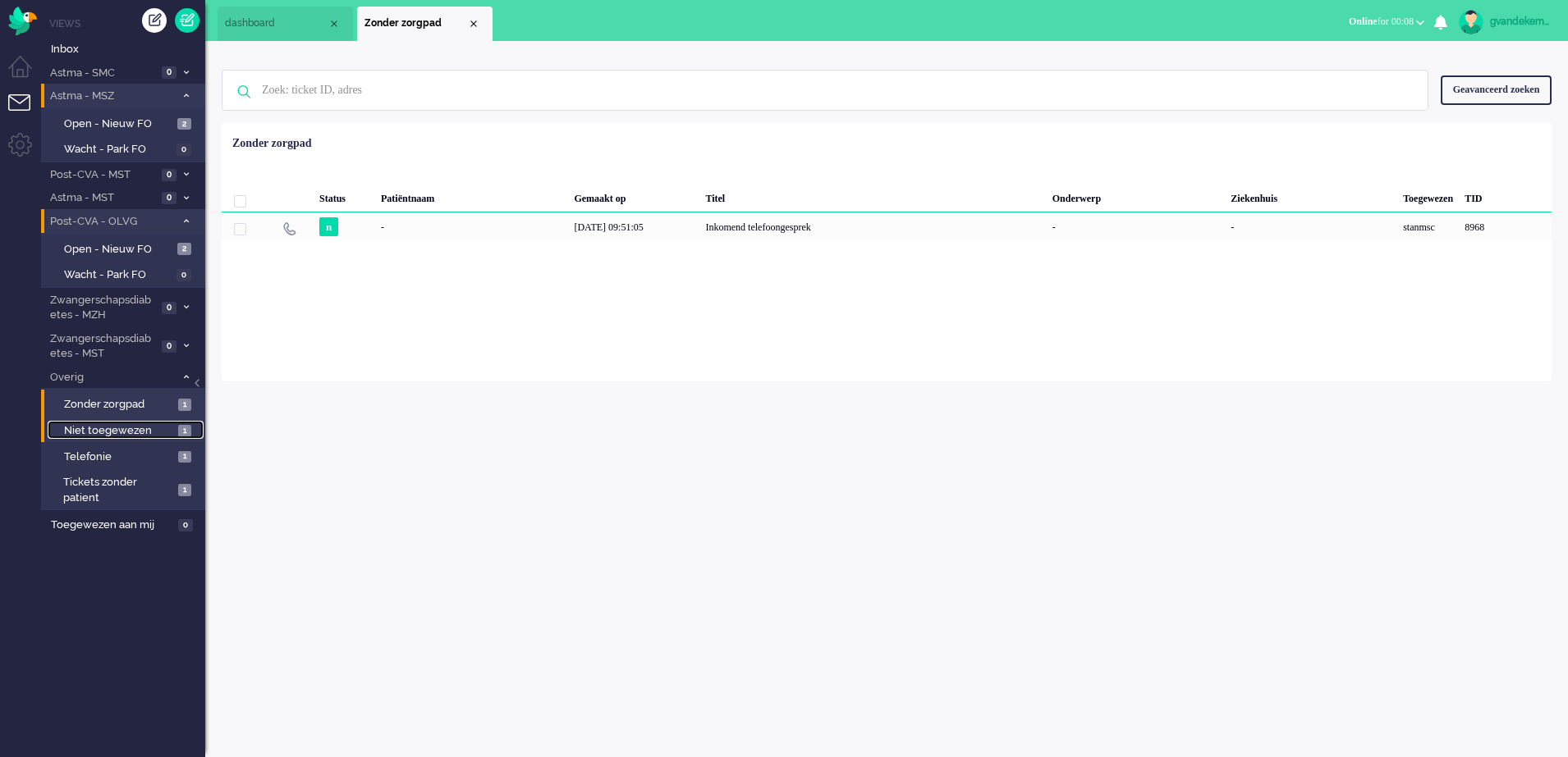
click at [146, 429] on span "Niet toegewezen" at bounding box center [119, 430] width 110 height 16
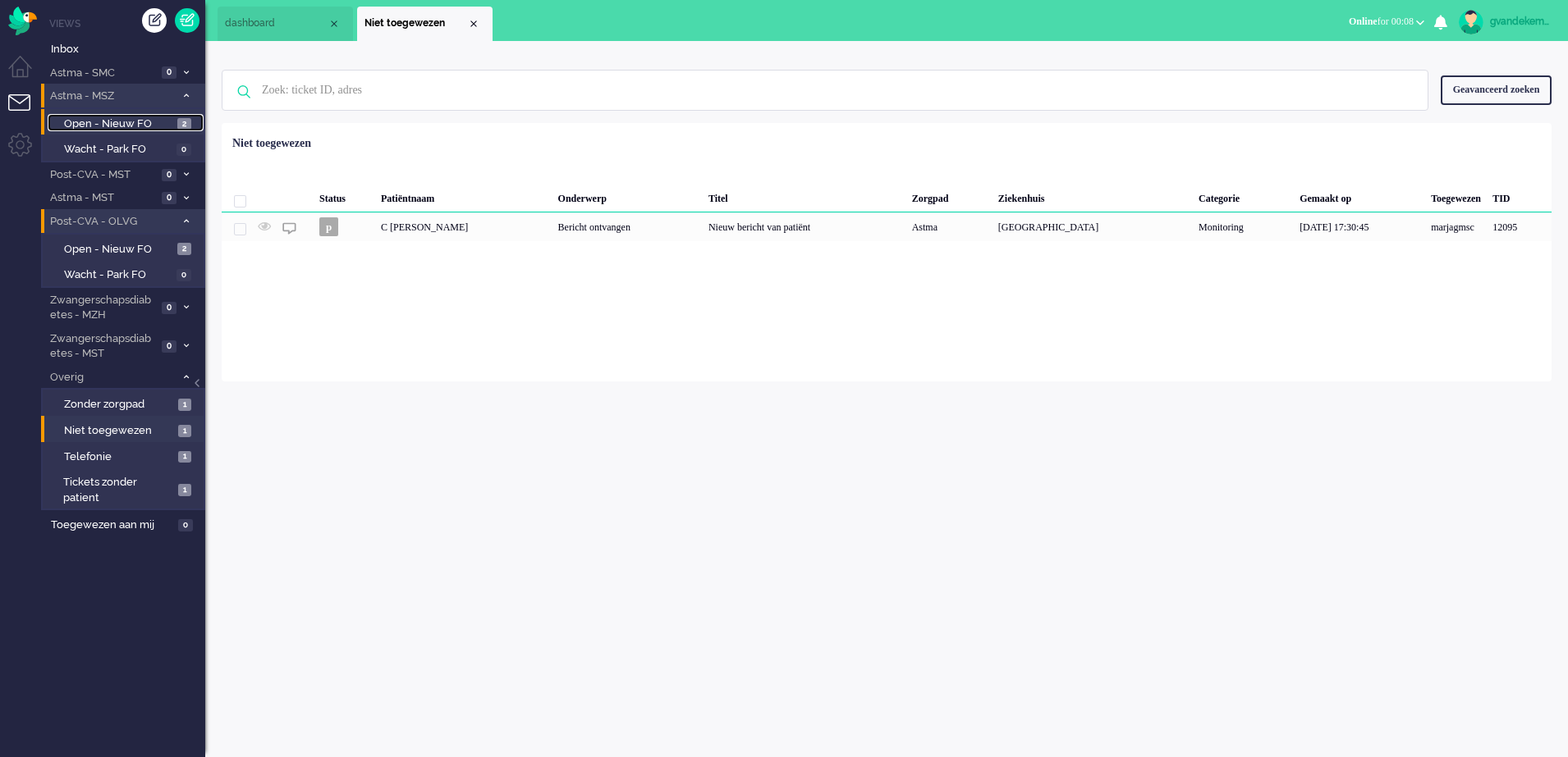
click at [172, 122] on span "Open - Nieuw FO" at bounding box center [119, 124] width 109 height 16
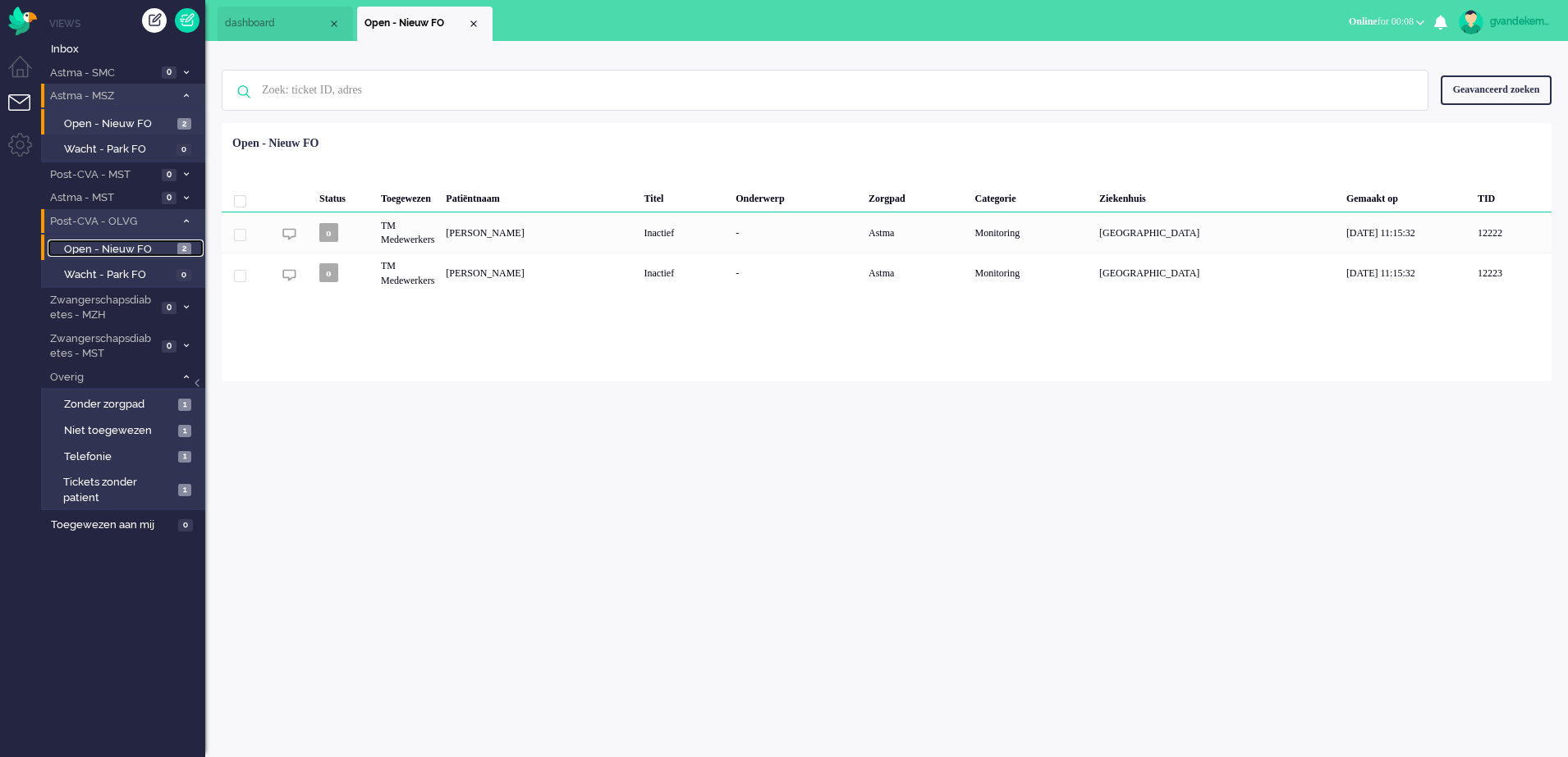
click at [165, 247] on span "Open - Nieuw FO" at bounding box center [119, 250] width 109 height 16
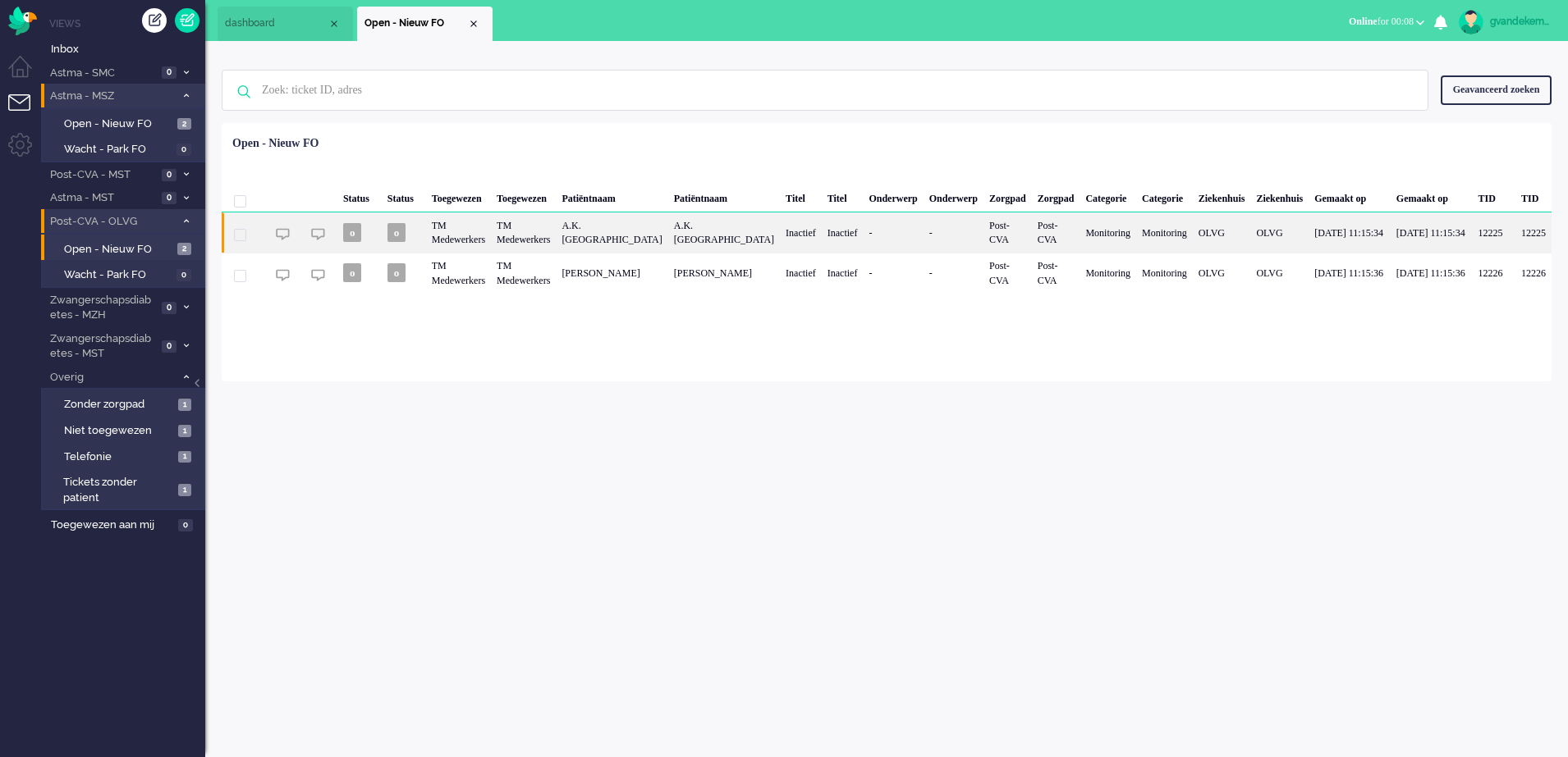
click at [474, 229] on div "TM Medewerkers" at bounding box center [458, 232] width 65 height 40
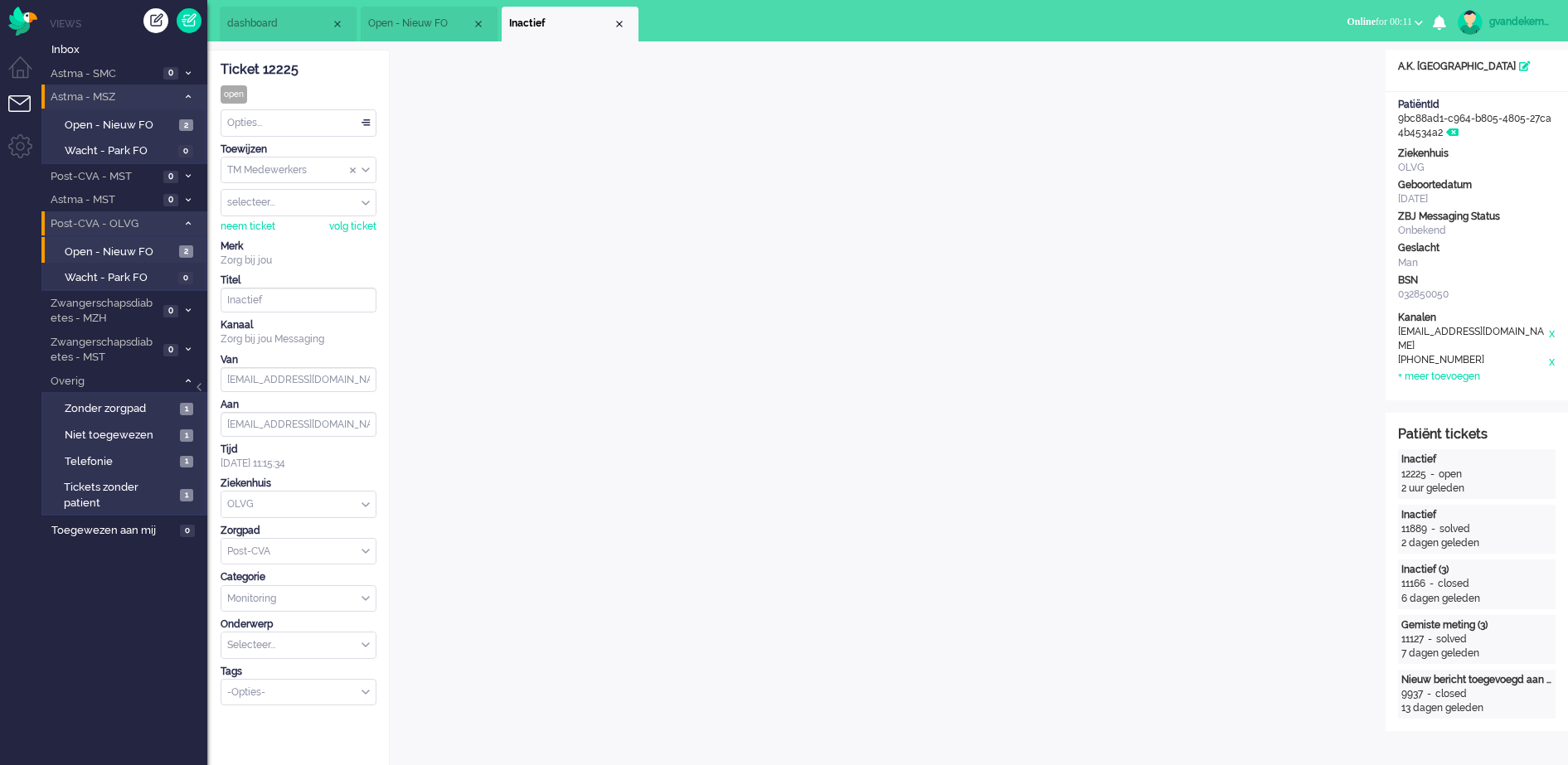
click at [366, 119] on div "Opties..." at bounding box center [298, 123] width 155 height 25
click at [312, 233] on li "Opgelost" at bounding box center [298, 241] width 155 height 24
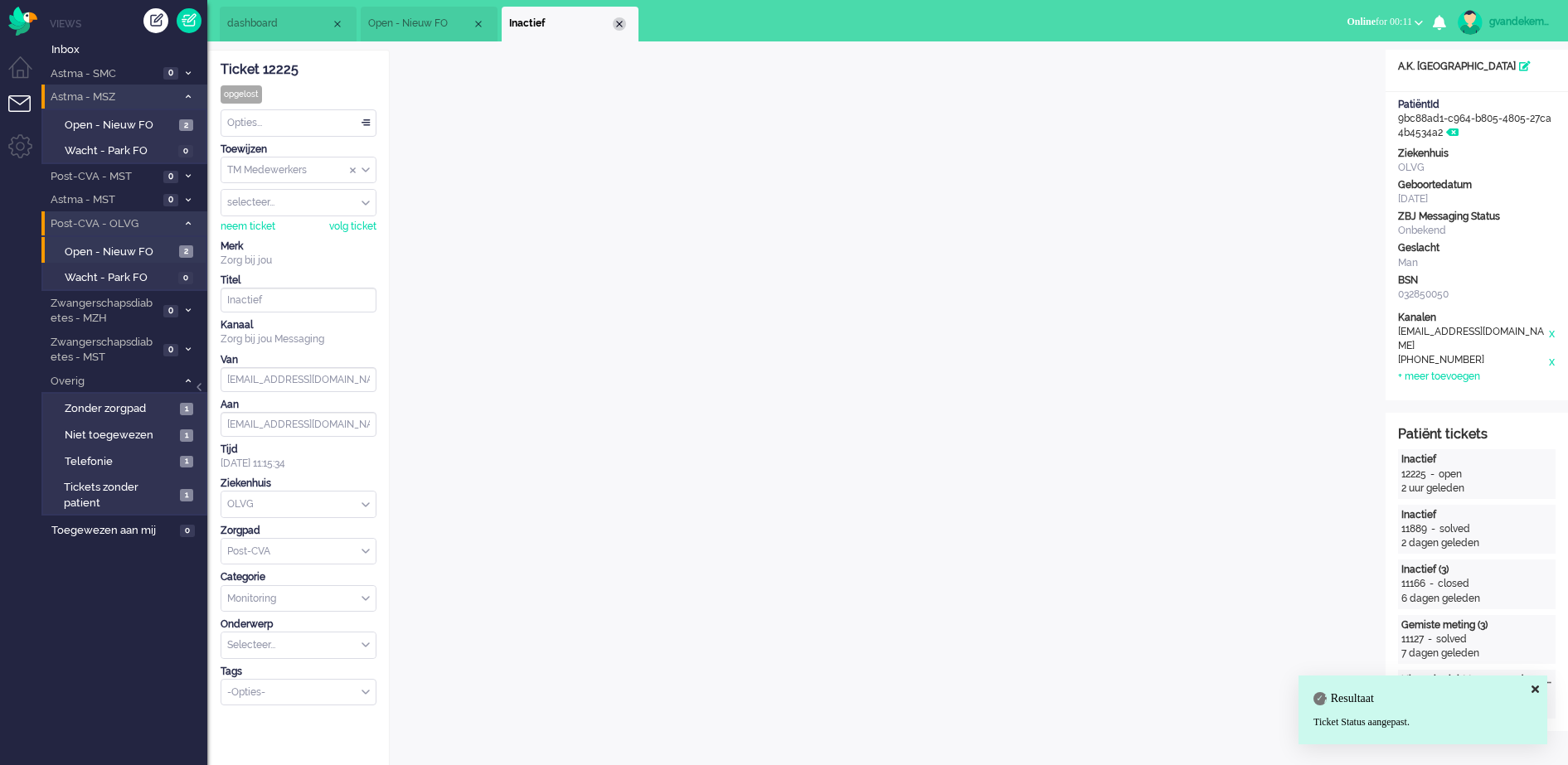
click at [620, 19] on div "Close tab" at bounding box center [620, 24] width 13 height 13
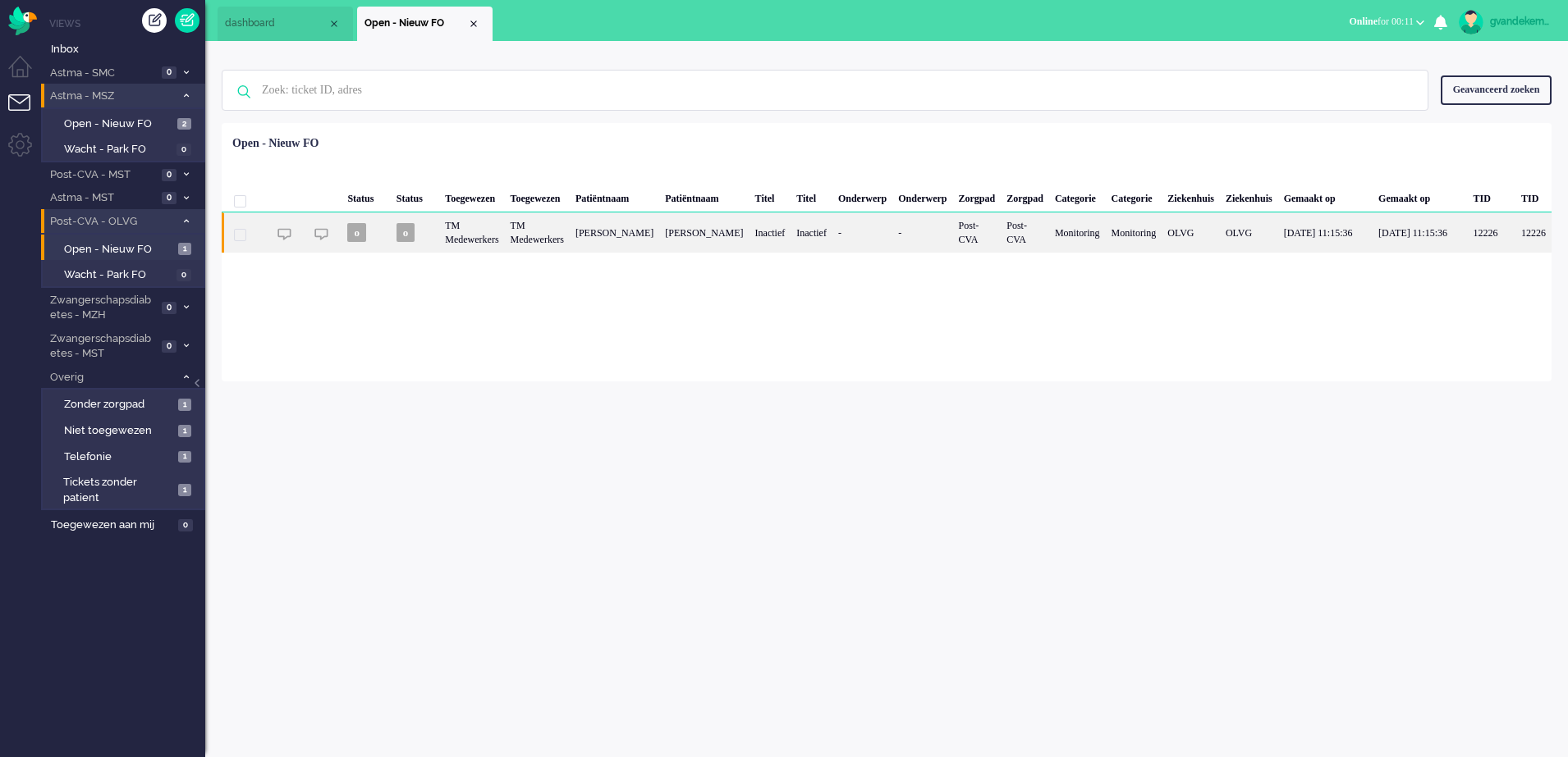
click at [714, 232] on div "P.C. Hartog" at bounding box center [703, 232] width 89 height 40
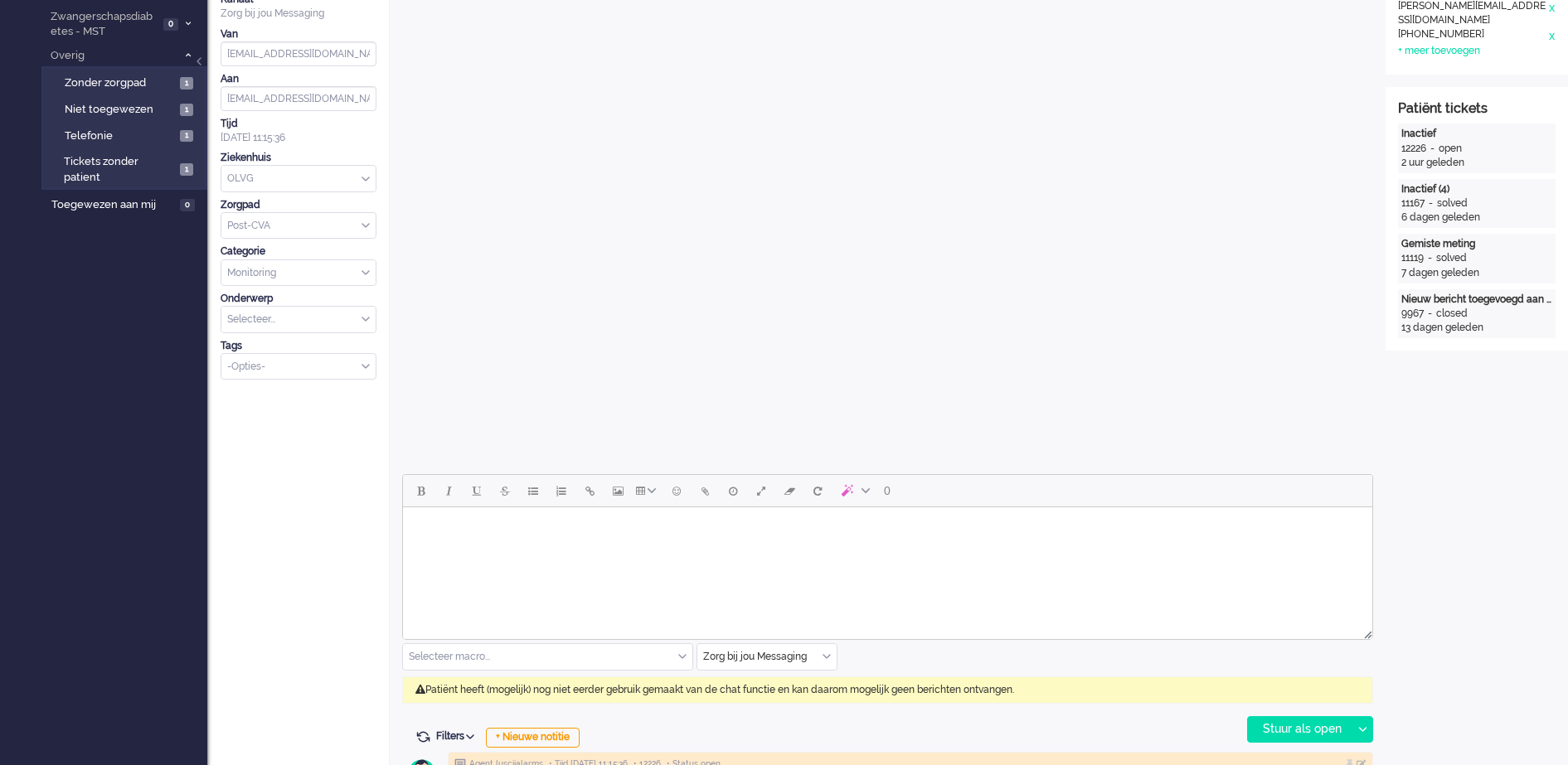
scroll to position [464, 0]
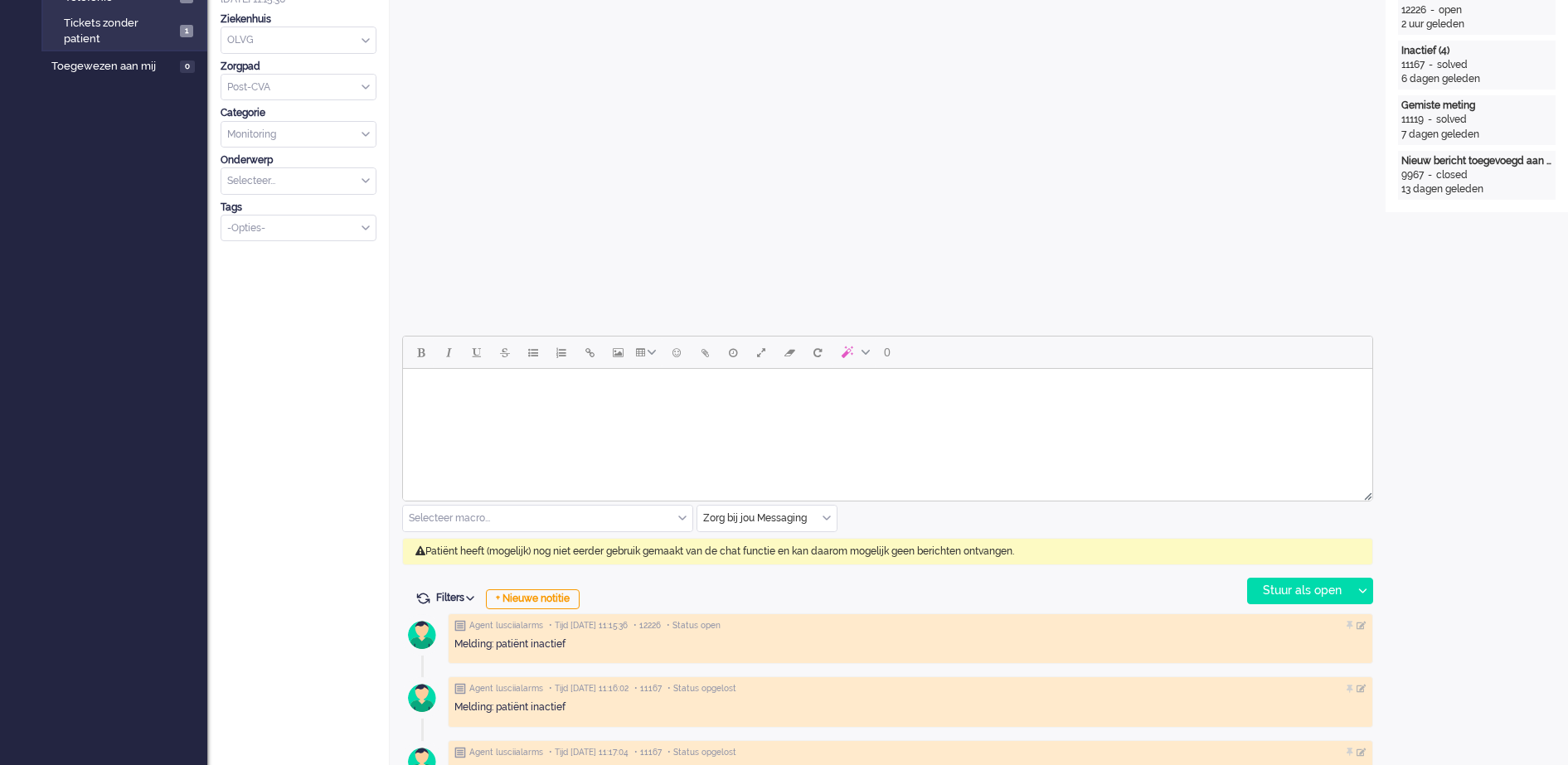
click at [830, 515] on div "Zorg bij jou Messaging" at bounding box center [767, 518] width 140 height 25
click at [767, 567] on span "uitgaand telefoon" at bounding box center [746, 567] width 82 height 14
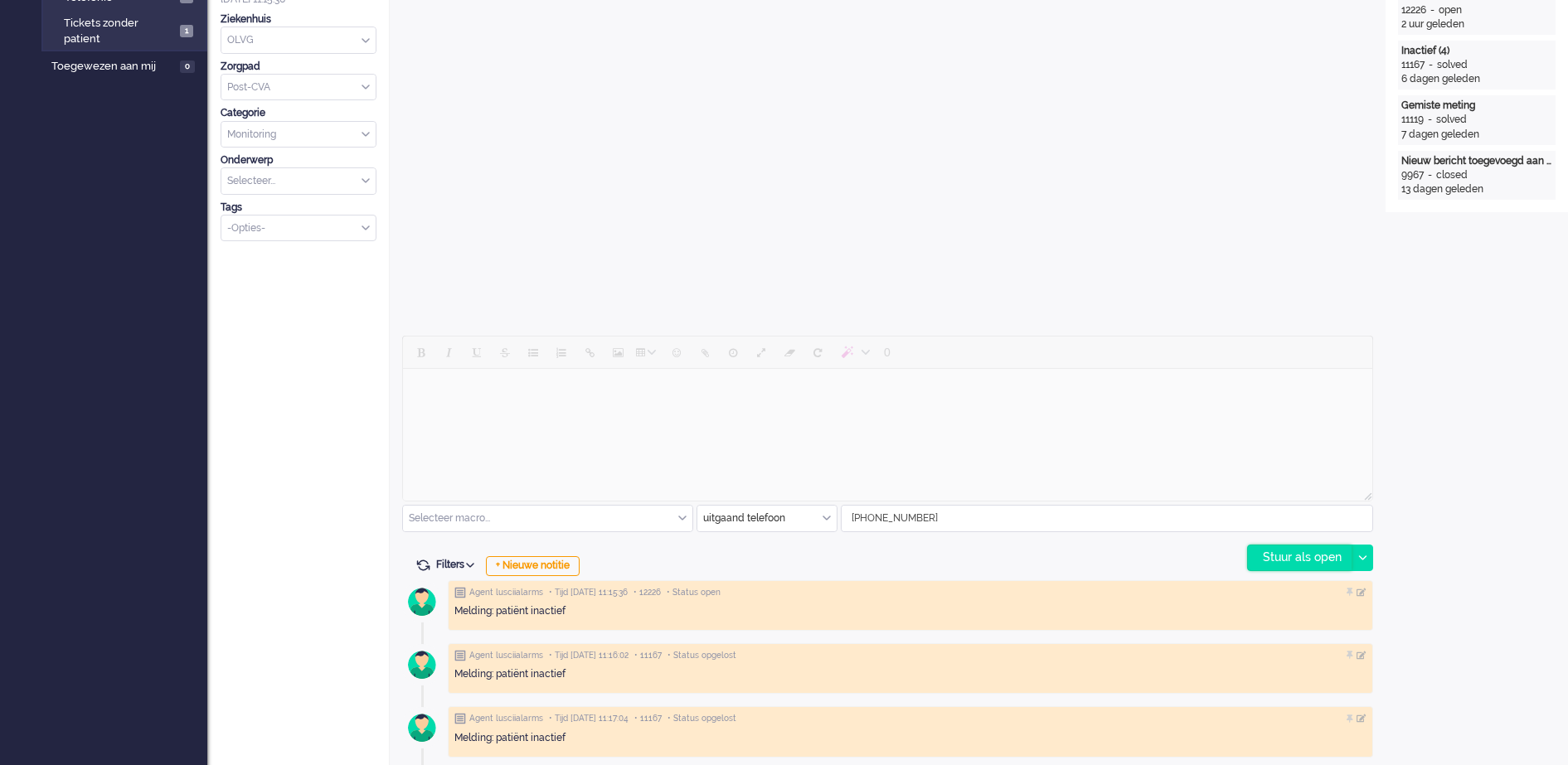
click at [1258, 550] on div "Stuur als open" at bounding box center [1299, 558] width 104 height 25
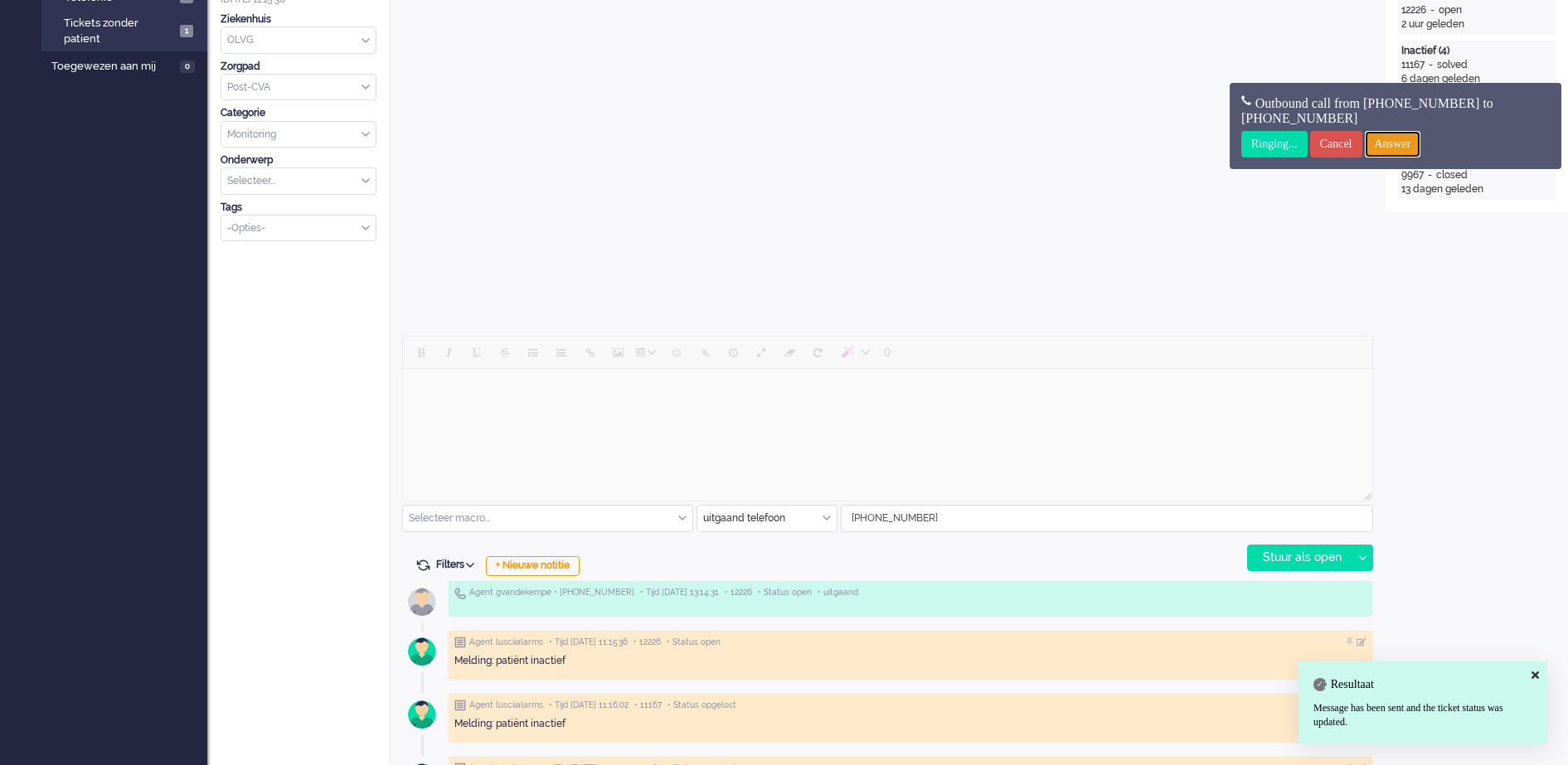
click at [1421, 142] on input "Answer" at bounding box center [1393, 144] width 56 height 26
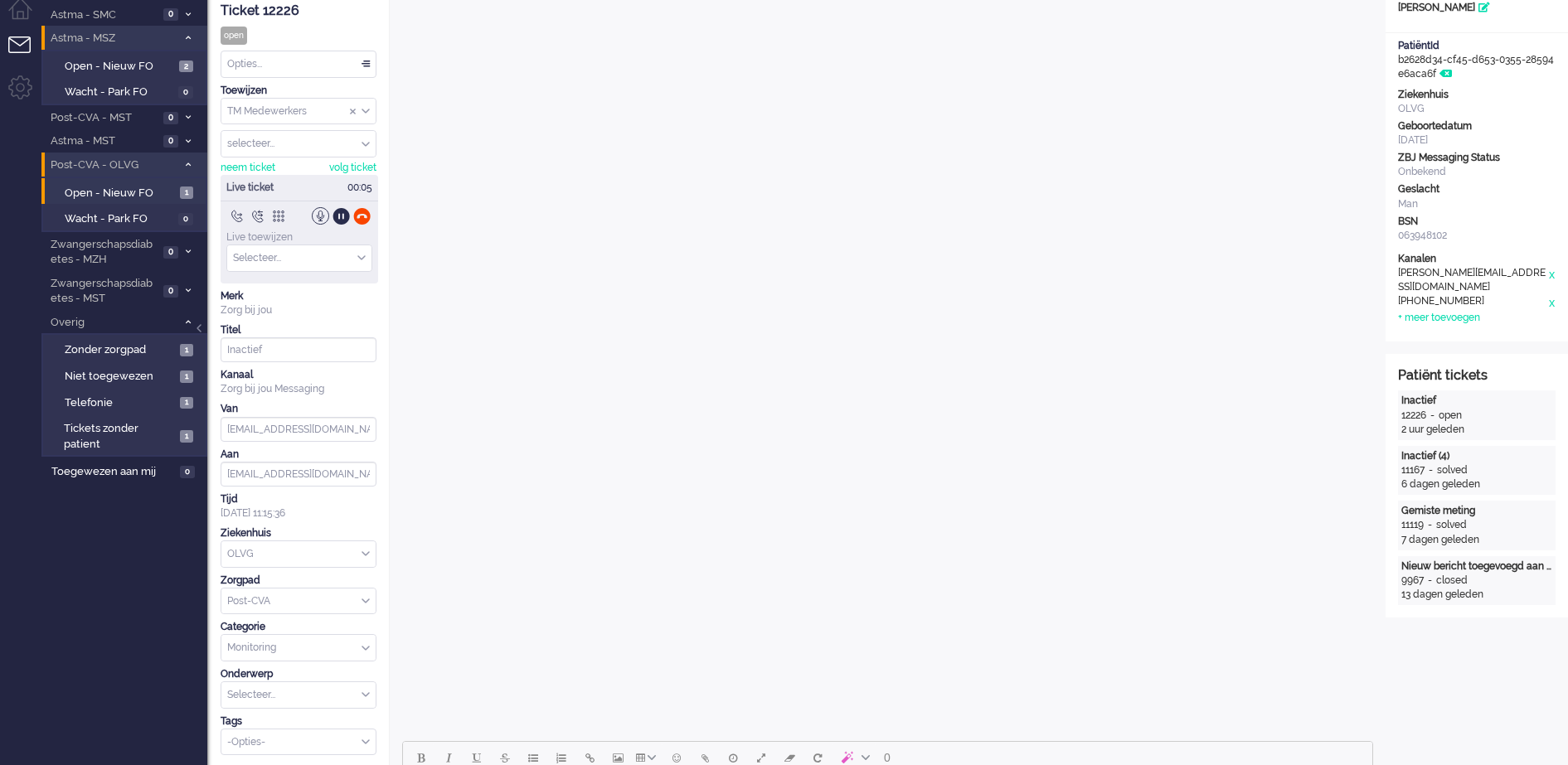
scroll to position [0, 0]
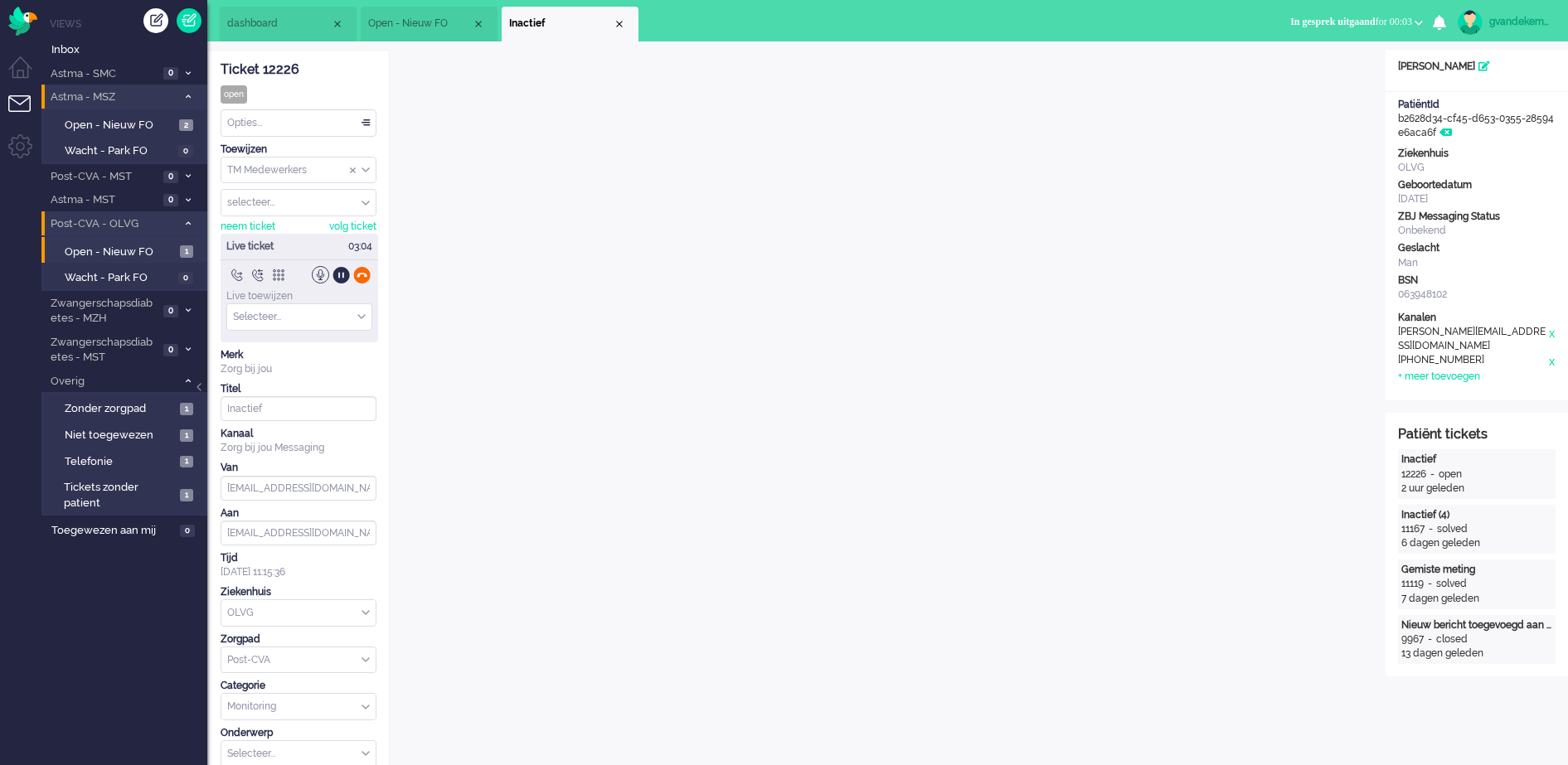
click at [359, 275] on div at bounding box center [362, 275] width 18 height 18
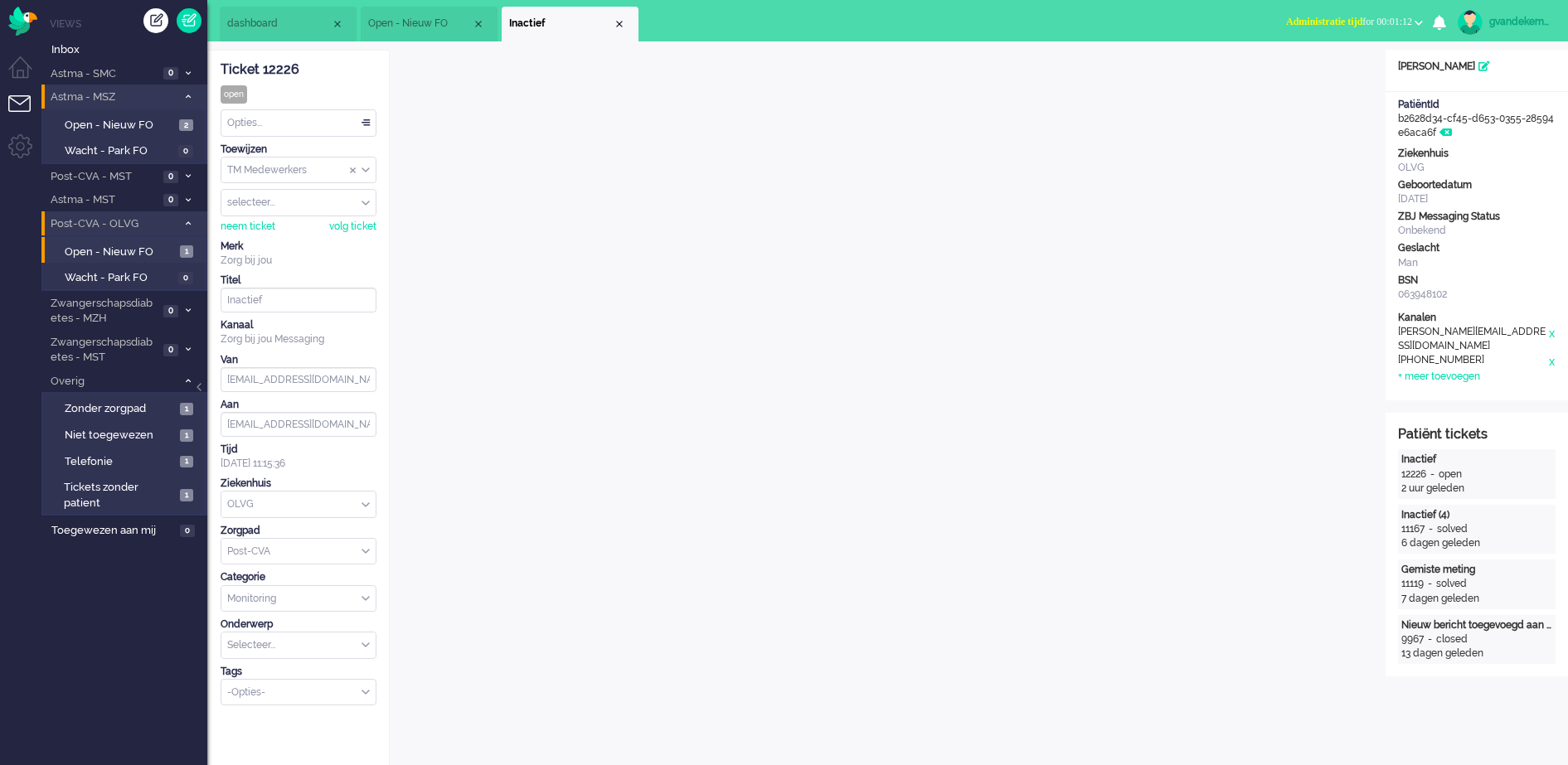
click at [1406, 18] on span "Administratie tijd for 00:01:12" at bounding box center [1349, 22] width 126 height 11
click at [1311, 69] on label "Online" at bounding box center [1354, 74] width 131 height 14
click at [365, 125] on div "Opties..." at bounding box center [298, 123] width 155 height 25
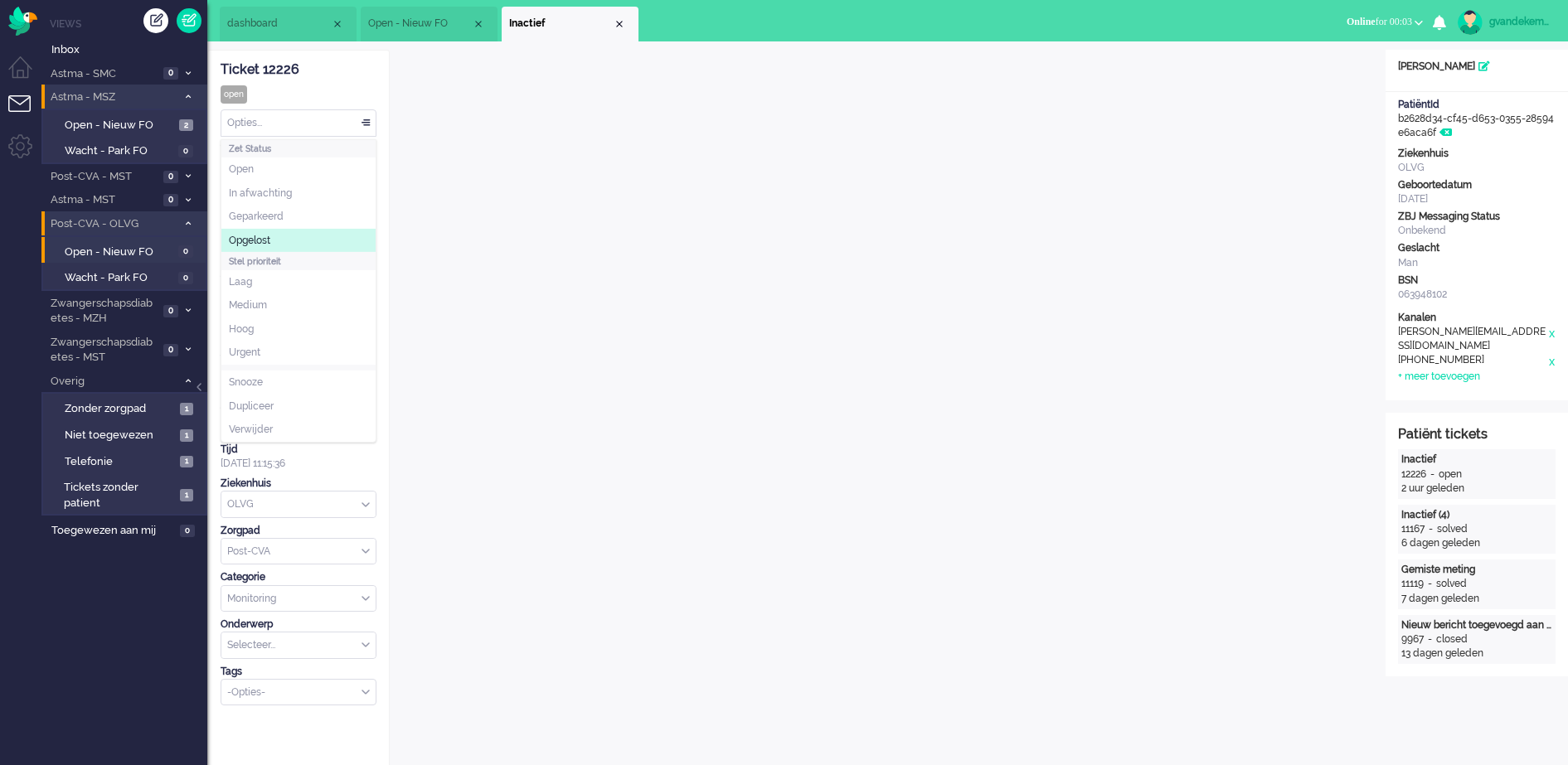
click at [307, 237] on li "Opgelost" at bounding box center [298, 241] width 155 height 24
click at [620, 20] on div "Close tab" at bounding box center [620, 24] width 13 height 13
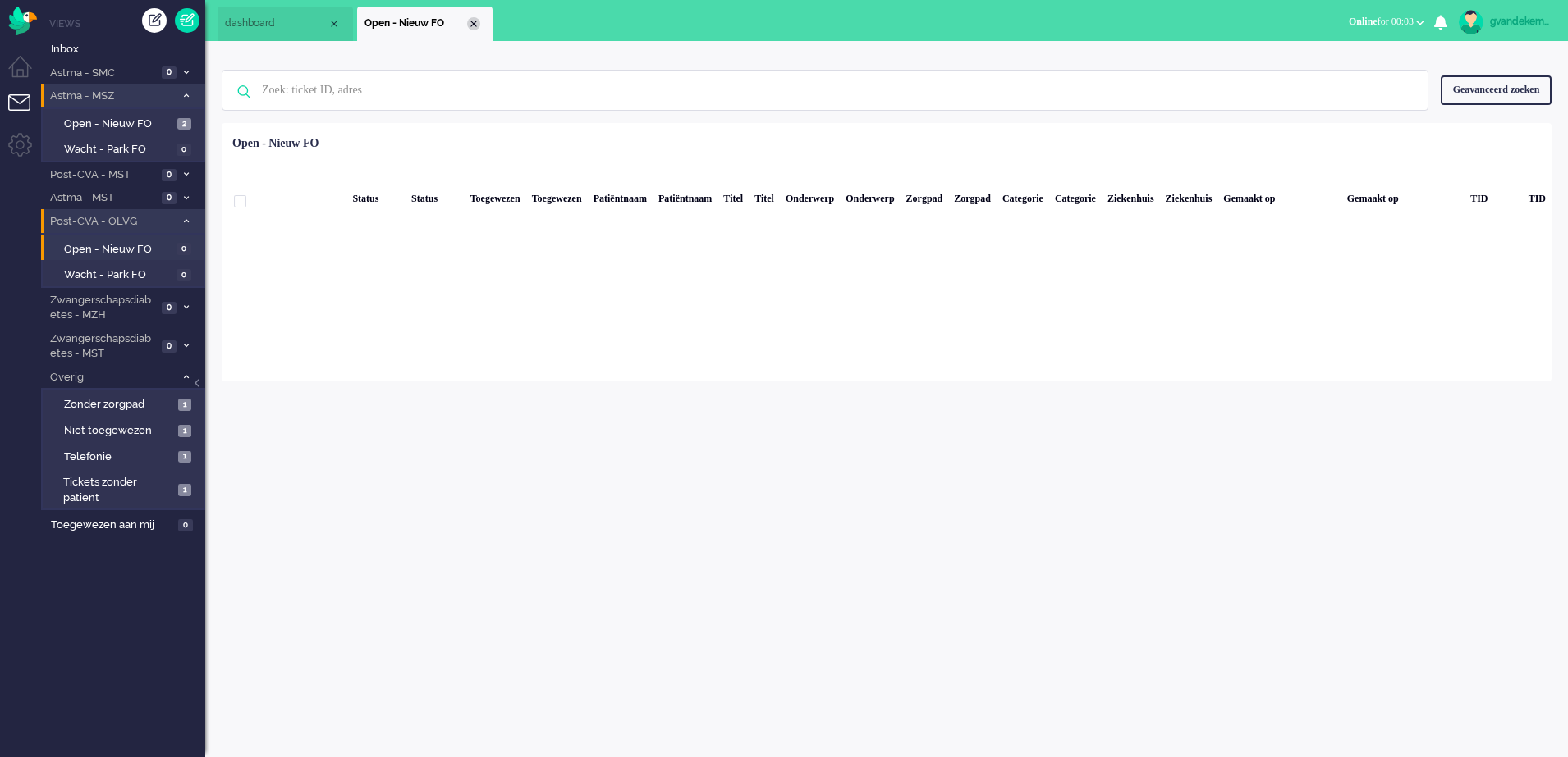
click at [472, 20] on div "Close tab" at bounding box center [473, 24] width 13 height 13
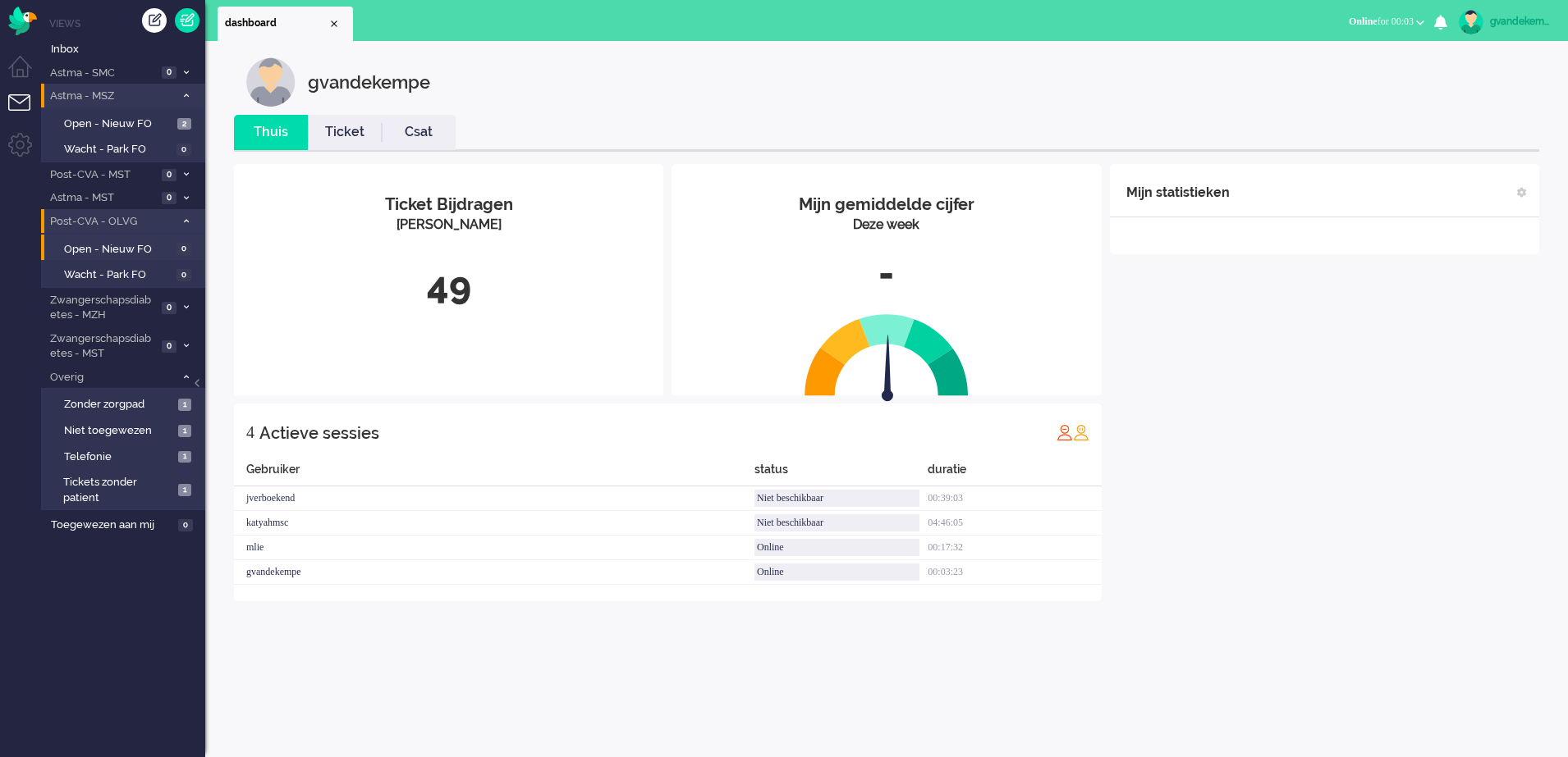
click at [184, 222] on icon at bounding box center [186, 221] width 5 height 6
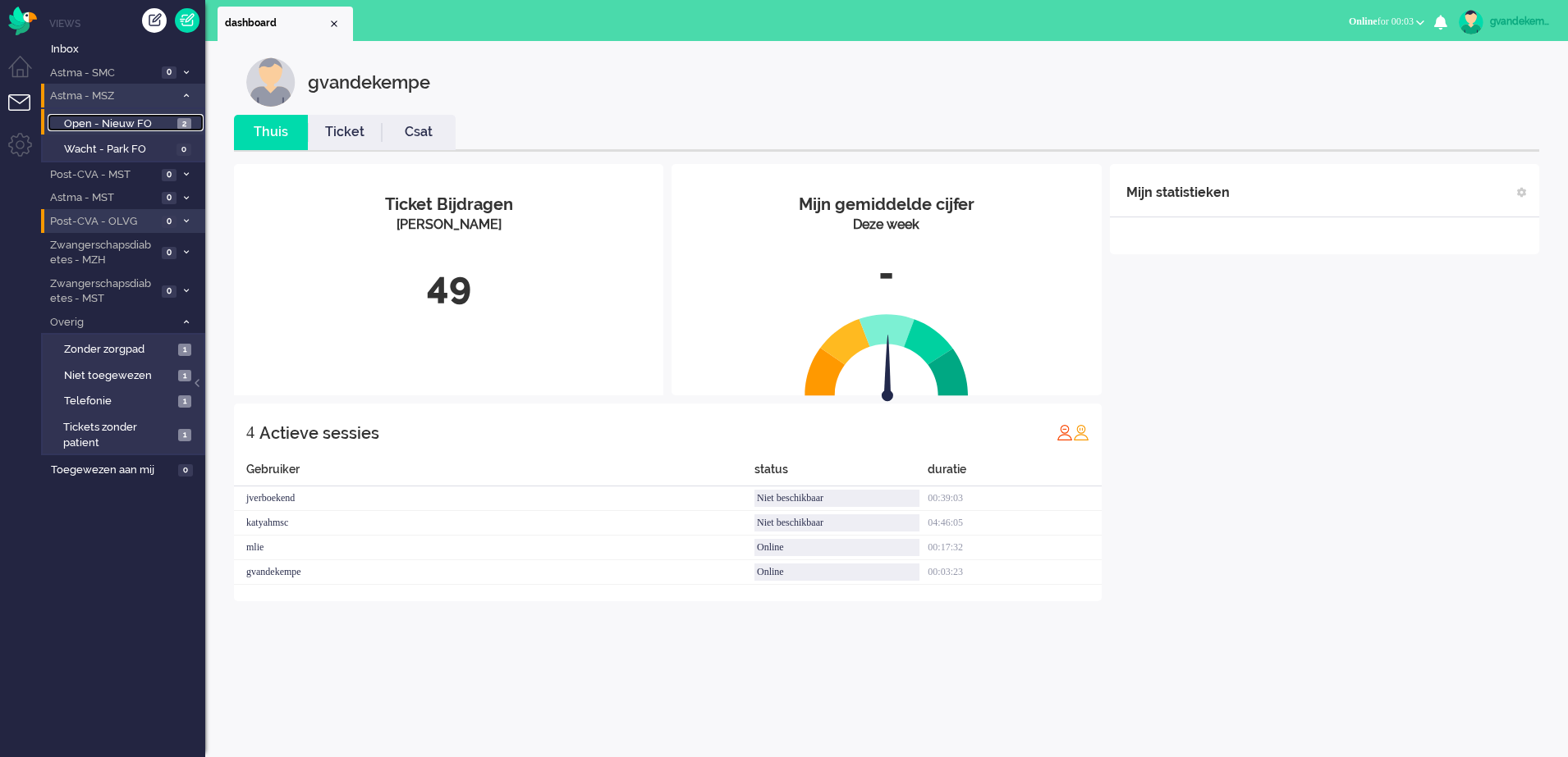
click at [181, 123] on span "2" at bounding box center [184, 123] width 14 height 12
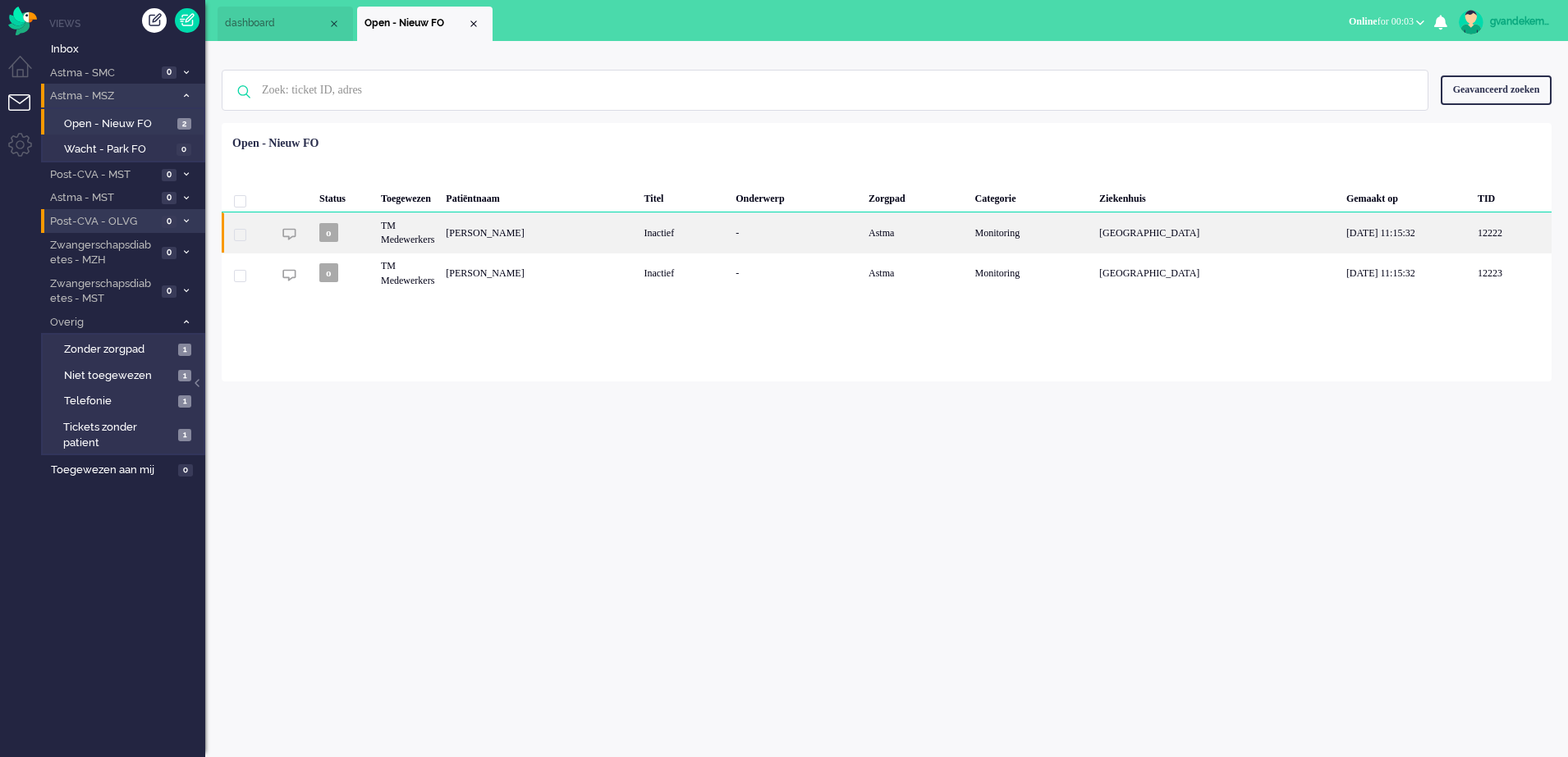
click at [571, 237] on div "Kirill Botkov" at bounding box center [538, 232] width 198 height 40
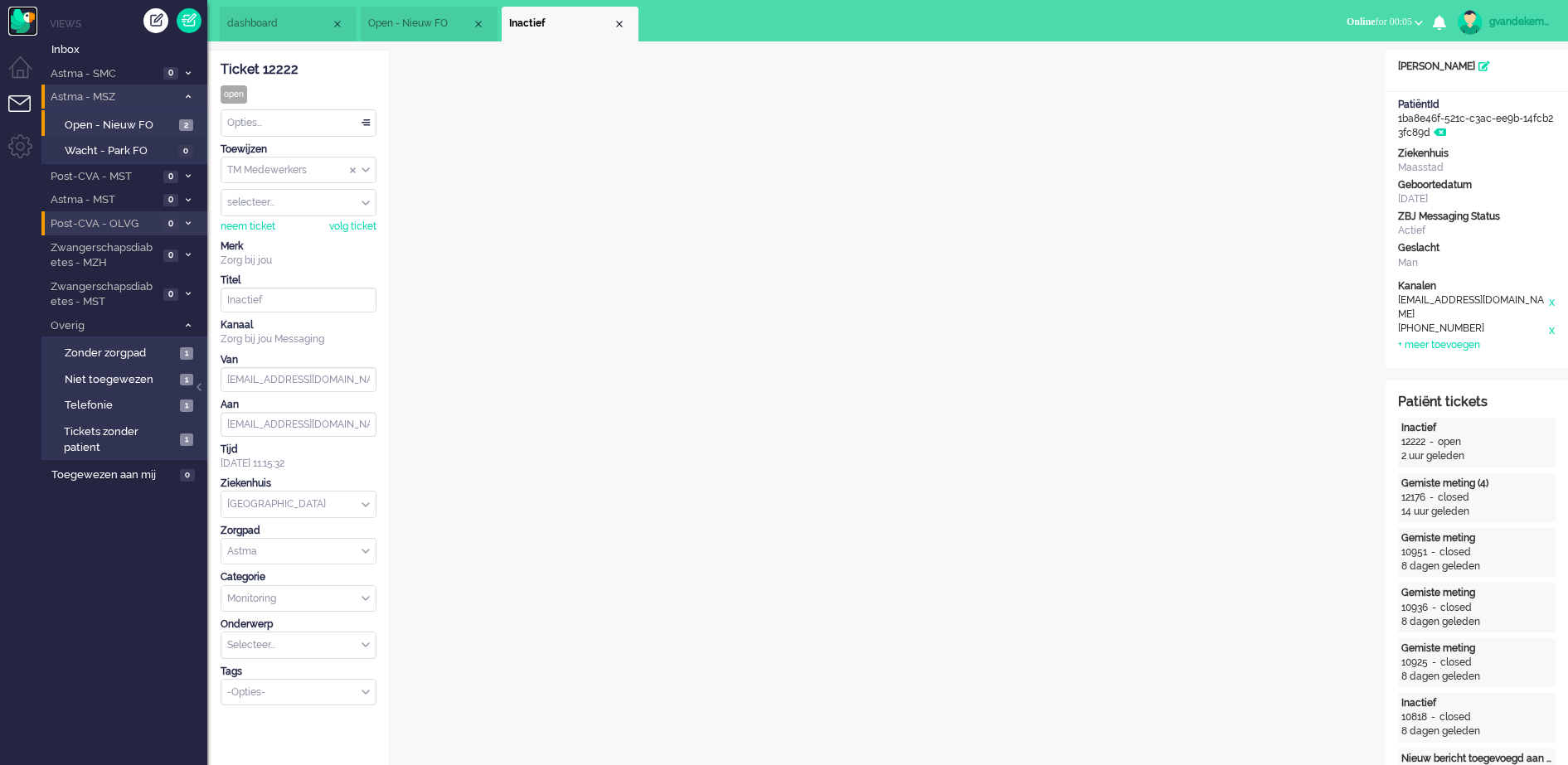
click at [27, 27] on img "Omnidesk" at bounding box center [22, 21] width 29 height 29
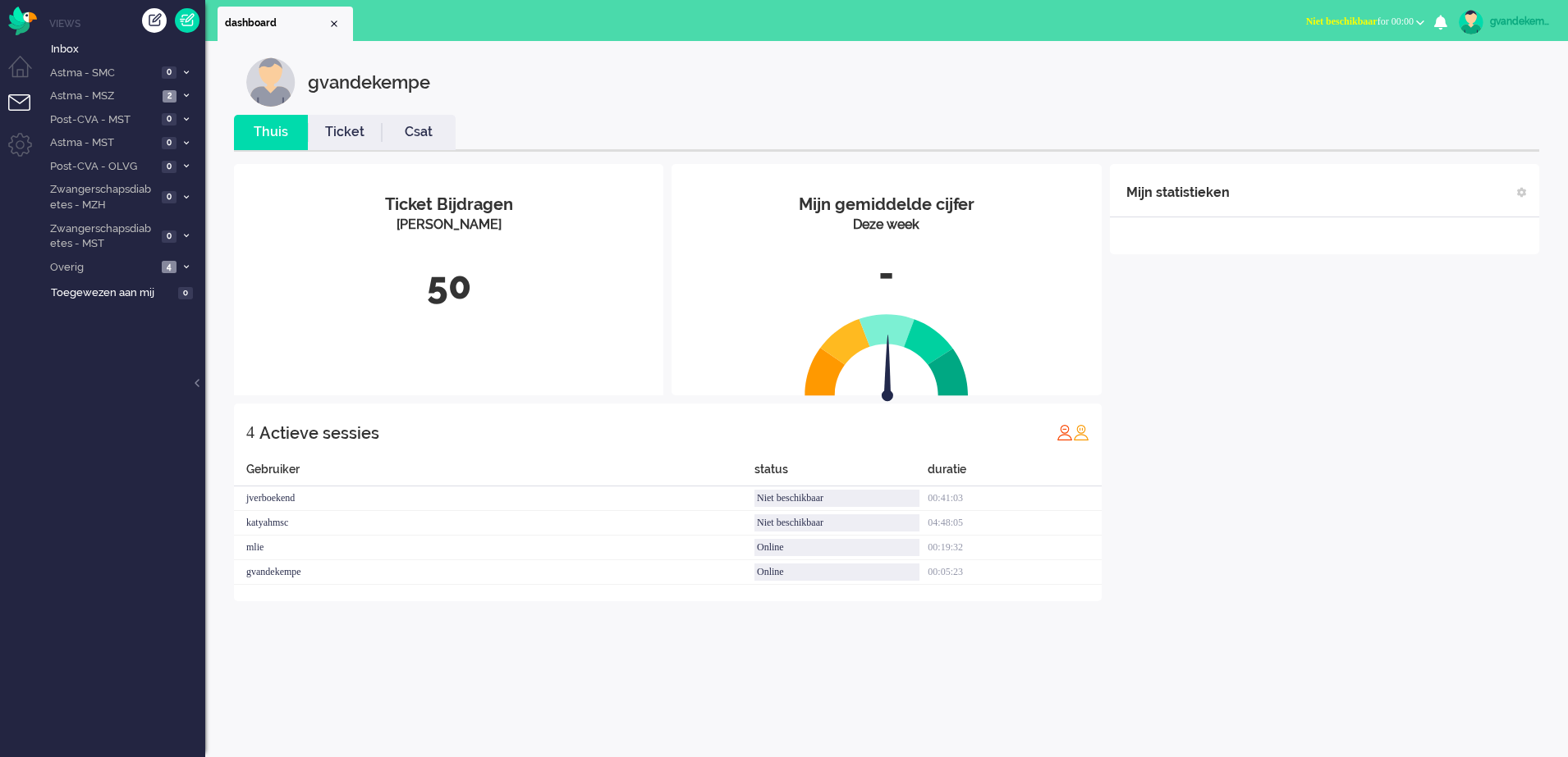
click at [1420, 19] on b "button" at bounding box center [1420, 22] width 8 height 6
click at [1316, 70] on label "Online" at bounding box center [1356, 73] width 130 height 14
click at [122, 93] on span "Astma - MSZ" at bounding box center [102, 96] width 110 height 16
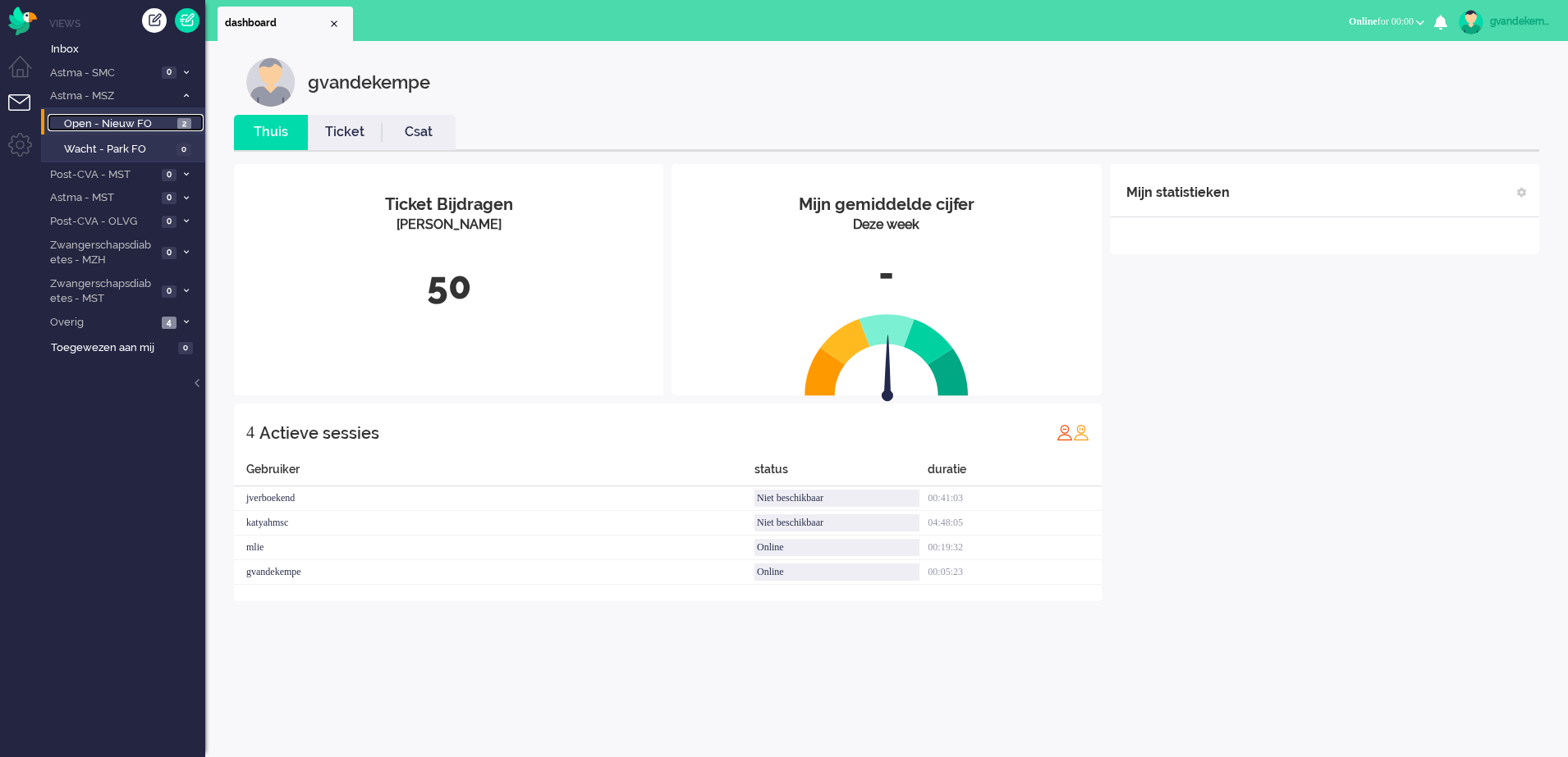
click at [130, 122] on span "Open - Nieuw FO" at bounding box center [119, 124] width 109 height 16
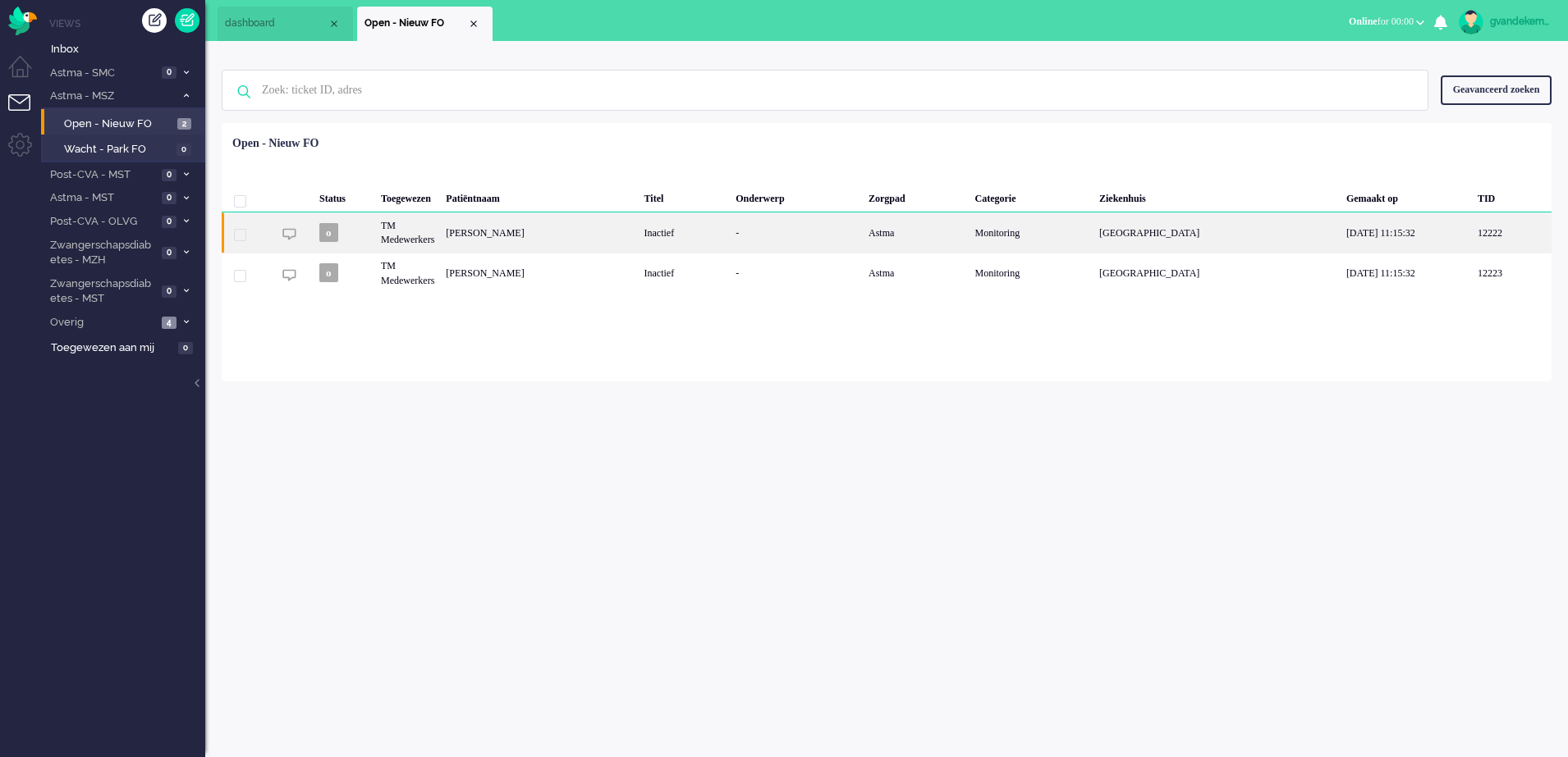
click at [590, 242] on div "Kirill Botkov" at bounding box center [538, 232] width 198 height 40
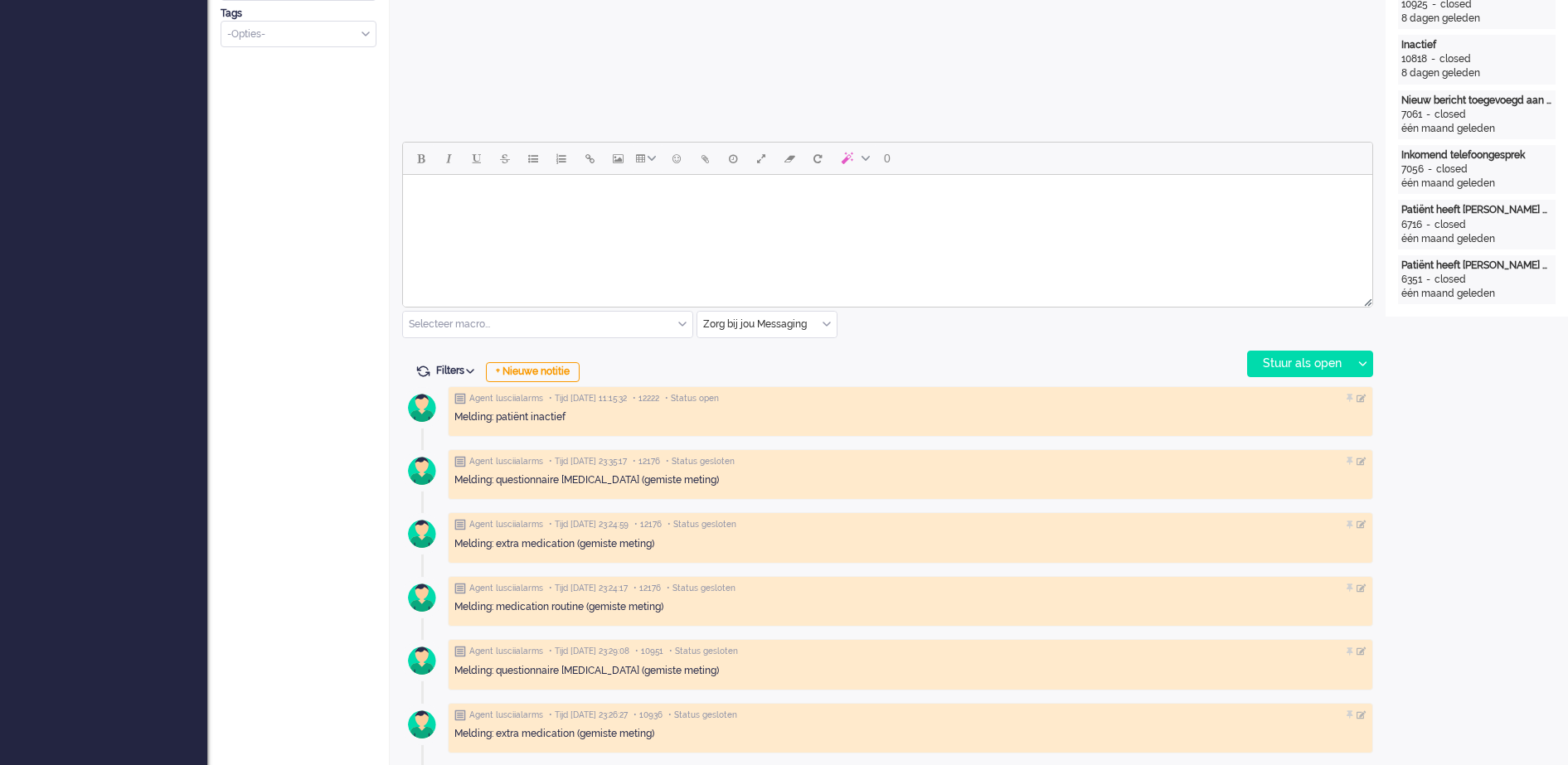
scroll to position [671, 0]
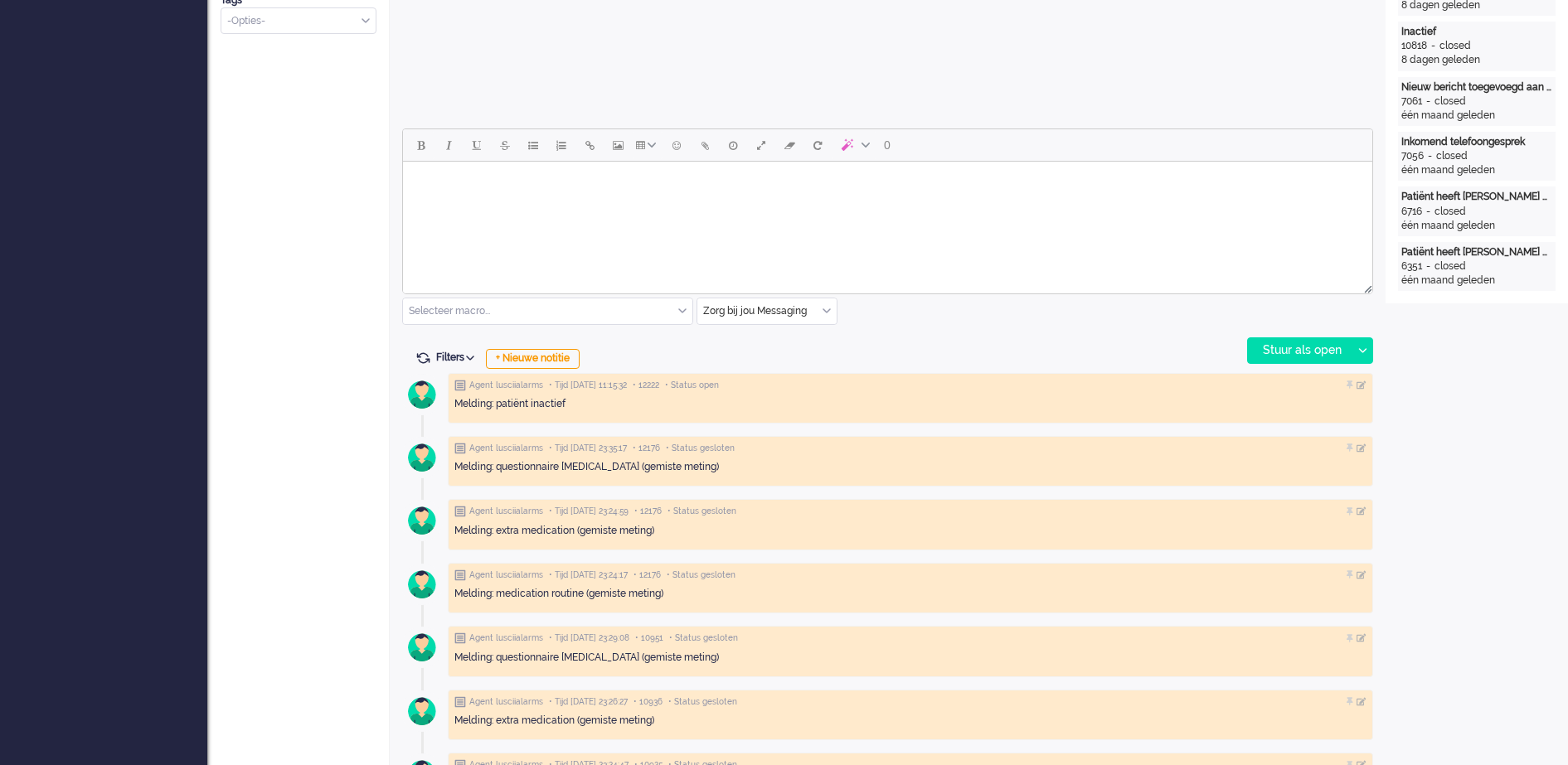
click at [817, 313] on input "text" at bounding box center [767, 310] width 140 height 25
click at [767, 355] on span "uitgaand telefoon" at bounding box center [746, 360] width 82 height 14
click at [1291, 349] on div "Stuur als open" at bounding box center [1299, 351] width 104 height 25
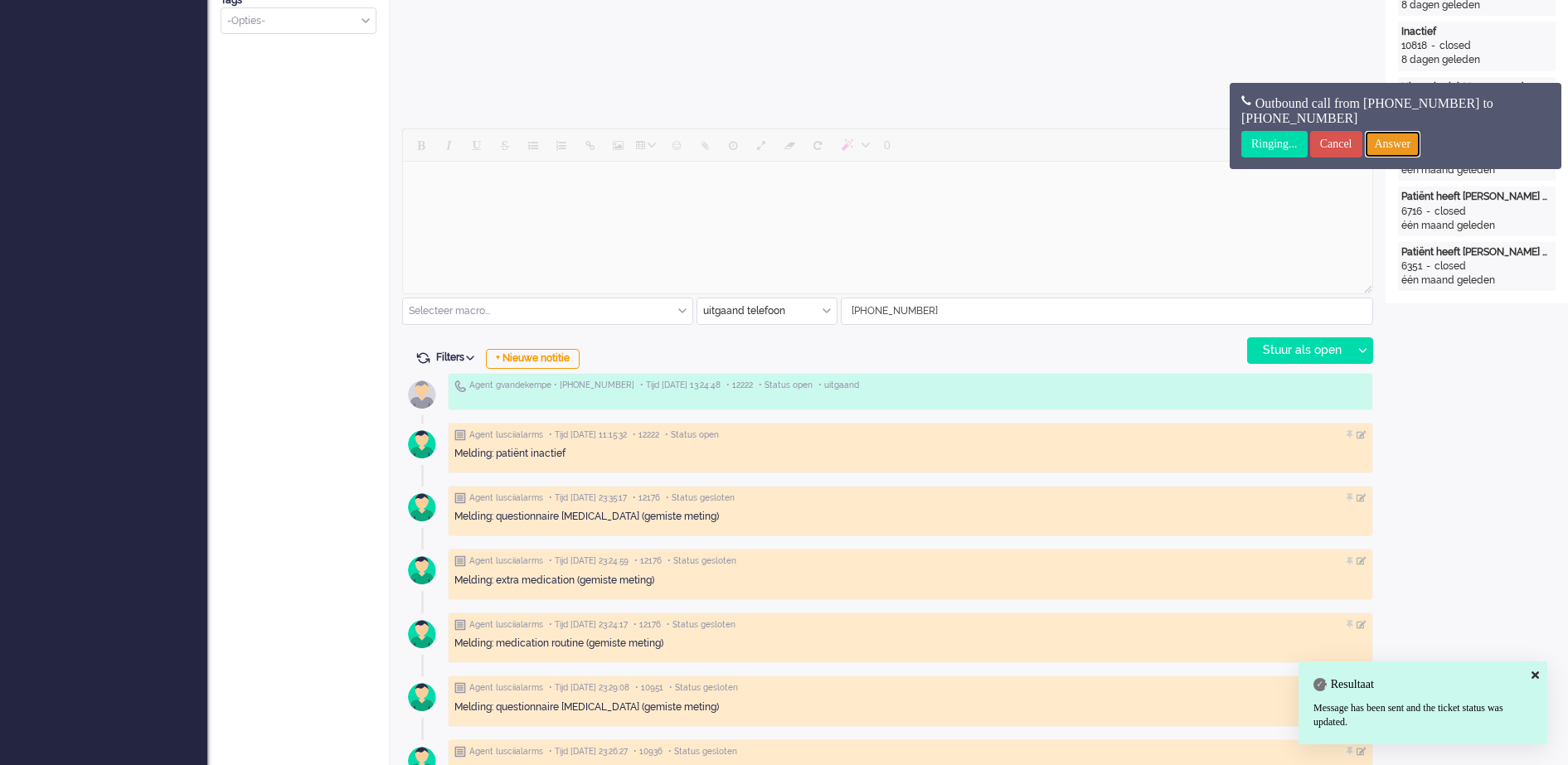
click at [1414, 135] on input "Answer" at bounding box center [1393, 144] width 56 height 26
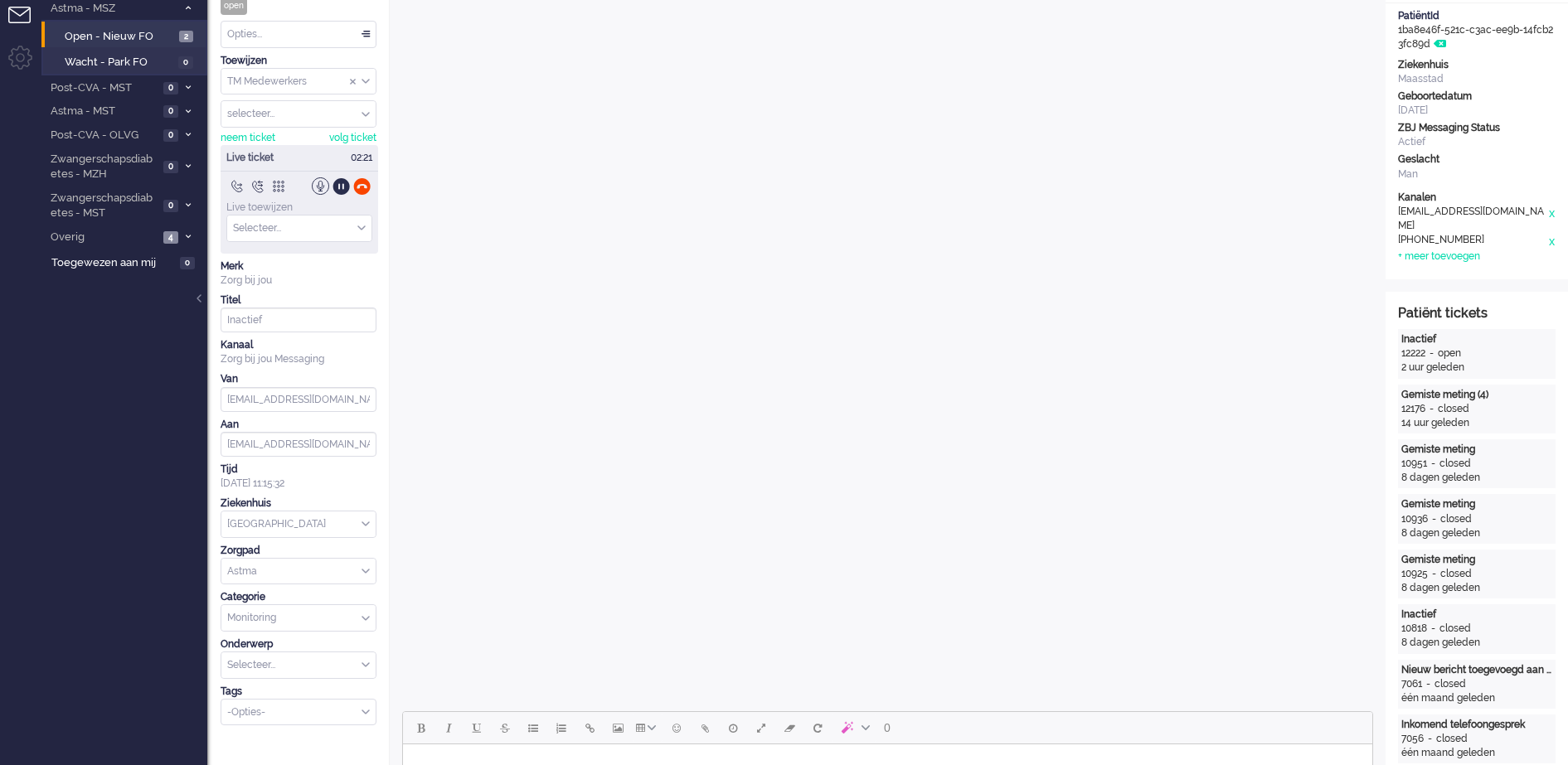
scroll to position [0, 0]
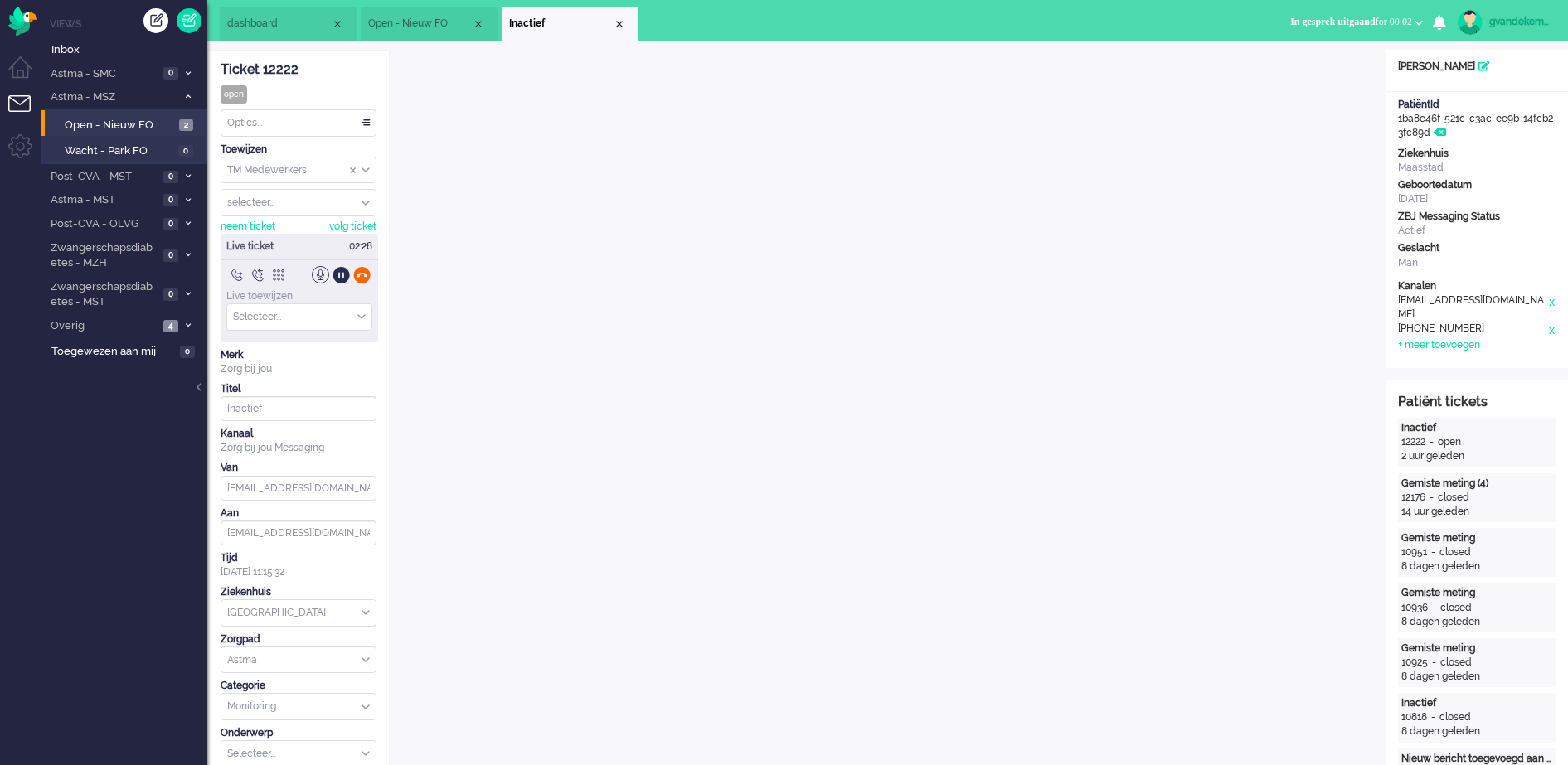
click at [355, 274] on div at bounding box center [362, 275] width 18 height 18
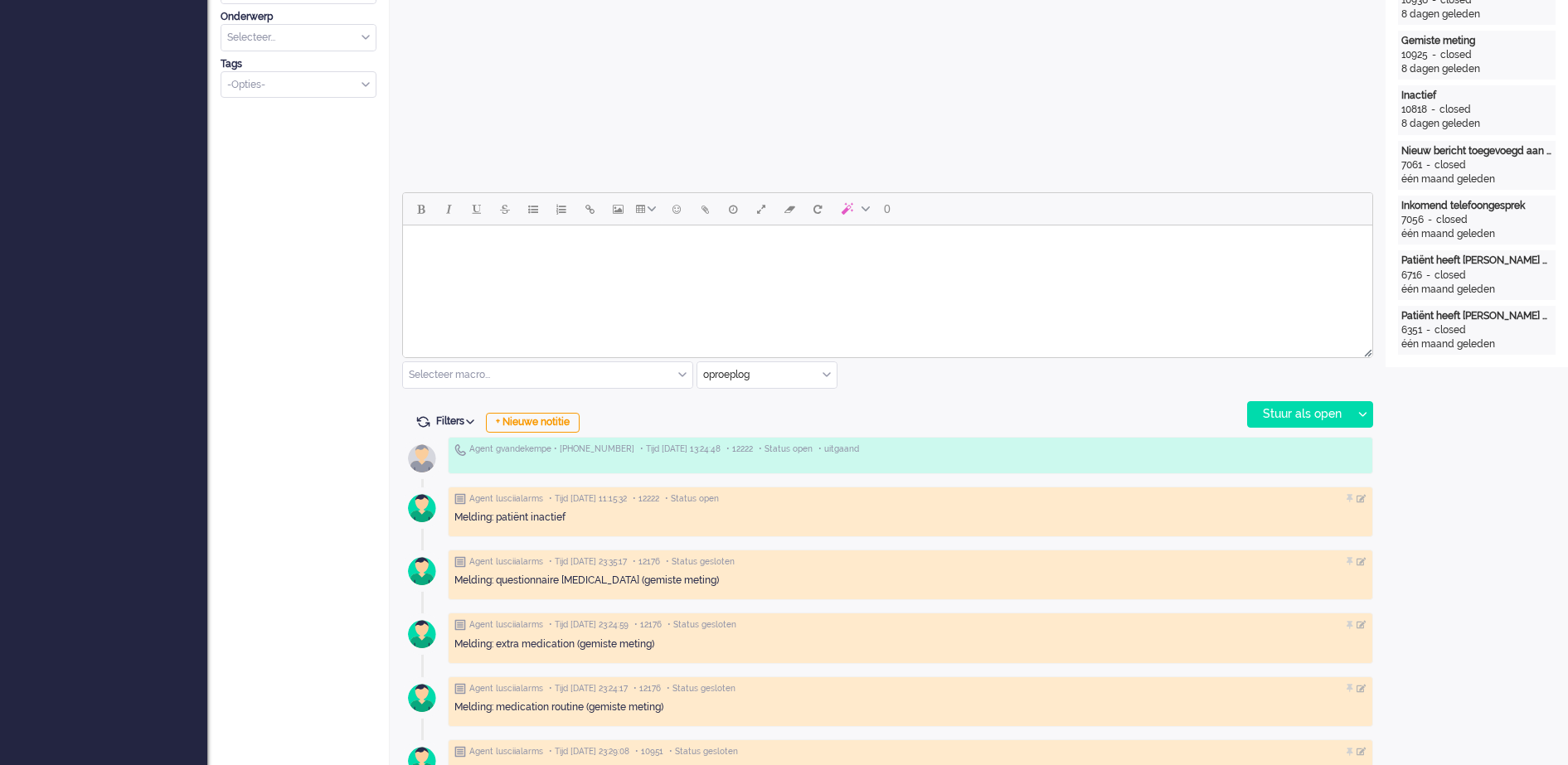
scroll to position [622, 0]
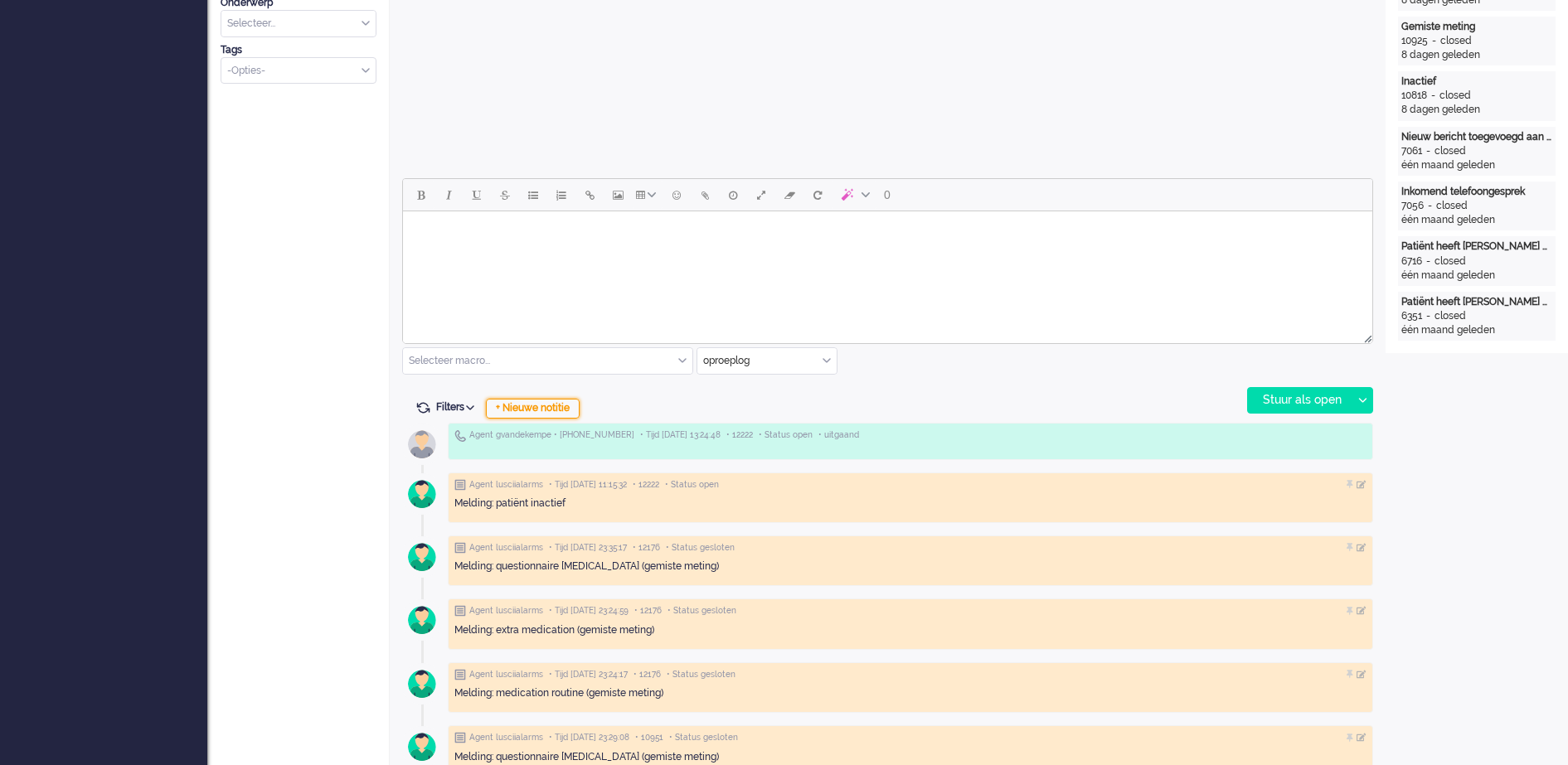
click at [545, 413] on div "+ Nieuwe notitie" at bounding box center [532, 408] width 94 height 20
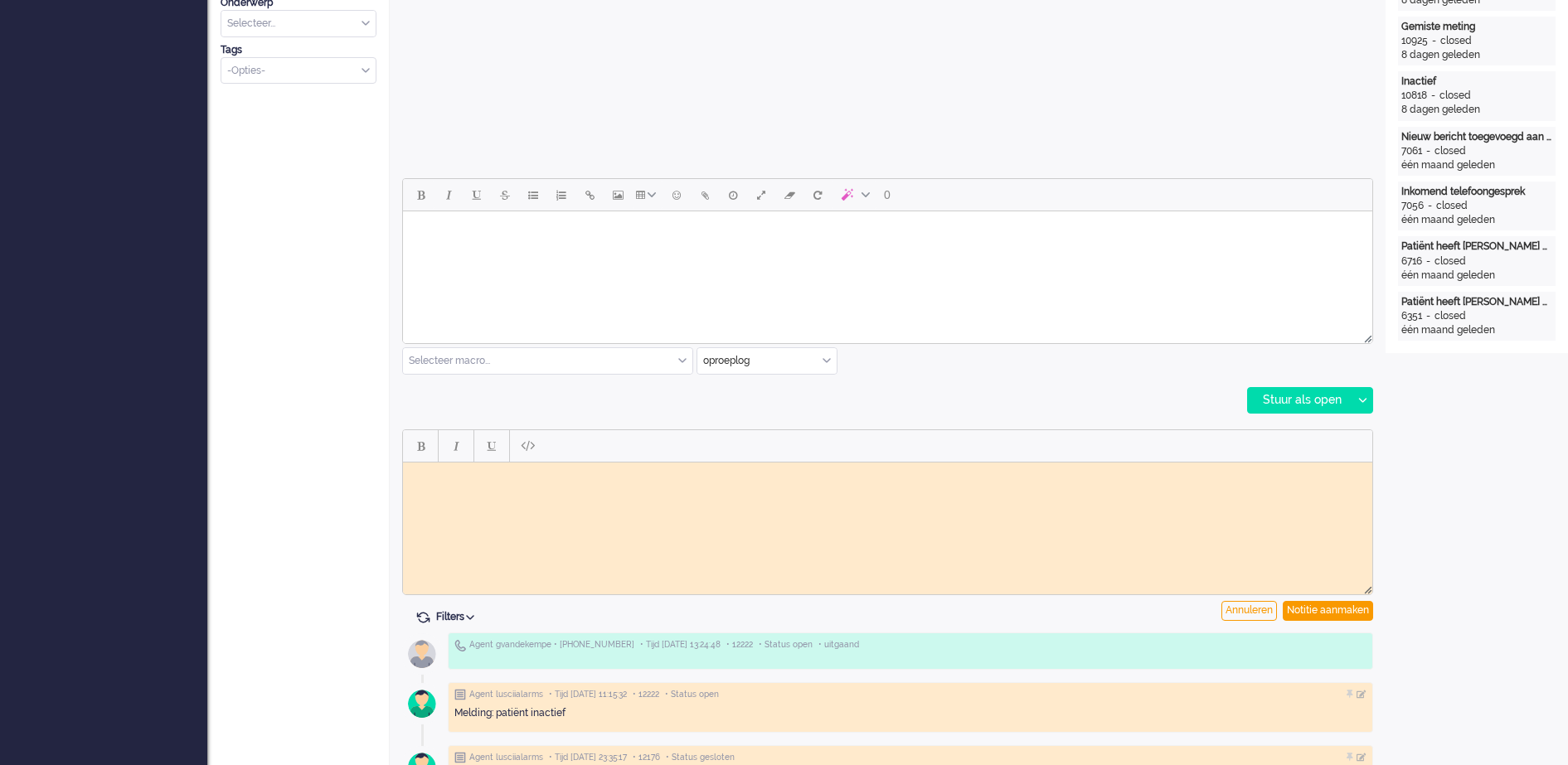
scroll to position [0, 0]
click at [471, 474] on body "Rich Text Area. Press ALT-0 for help." at bounding box center [888, 474] width 956 height 12
click at [1335, 608] on div "Notitie aanmaken" at bounding box center [1327, 610] width 90 height 20
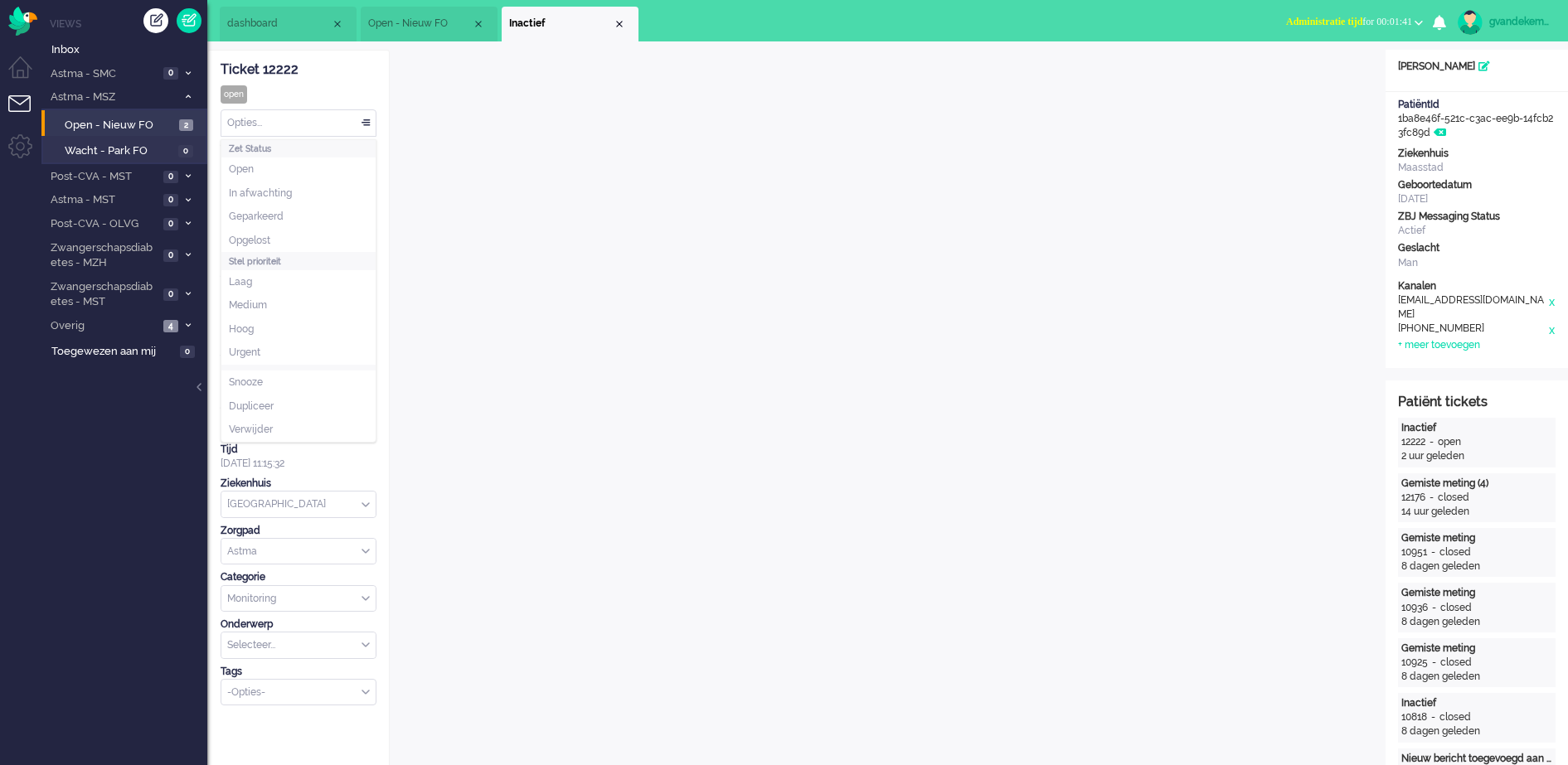
click at [371, 124] on div "Opties..." at bounding box center [298, 123] width 155 height 25
click at [275, 229] on li "Opgelost" at bounding box center [298, 241] width 155 height 24
click at [618, 22] on div "Close tab" at bounding box center [620, 24] width 13 height 13
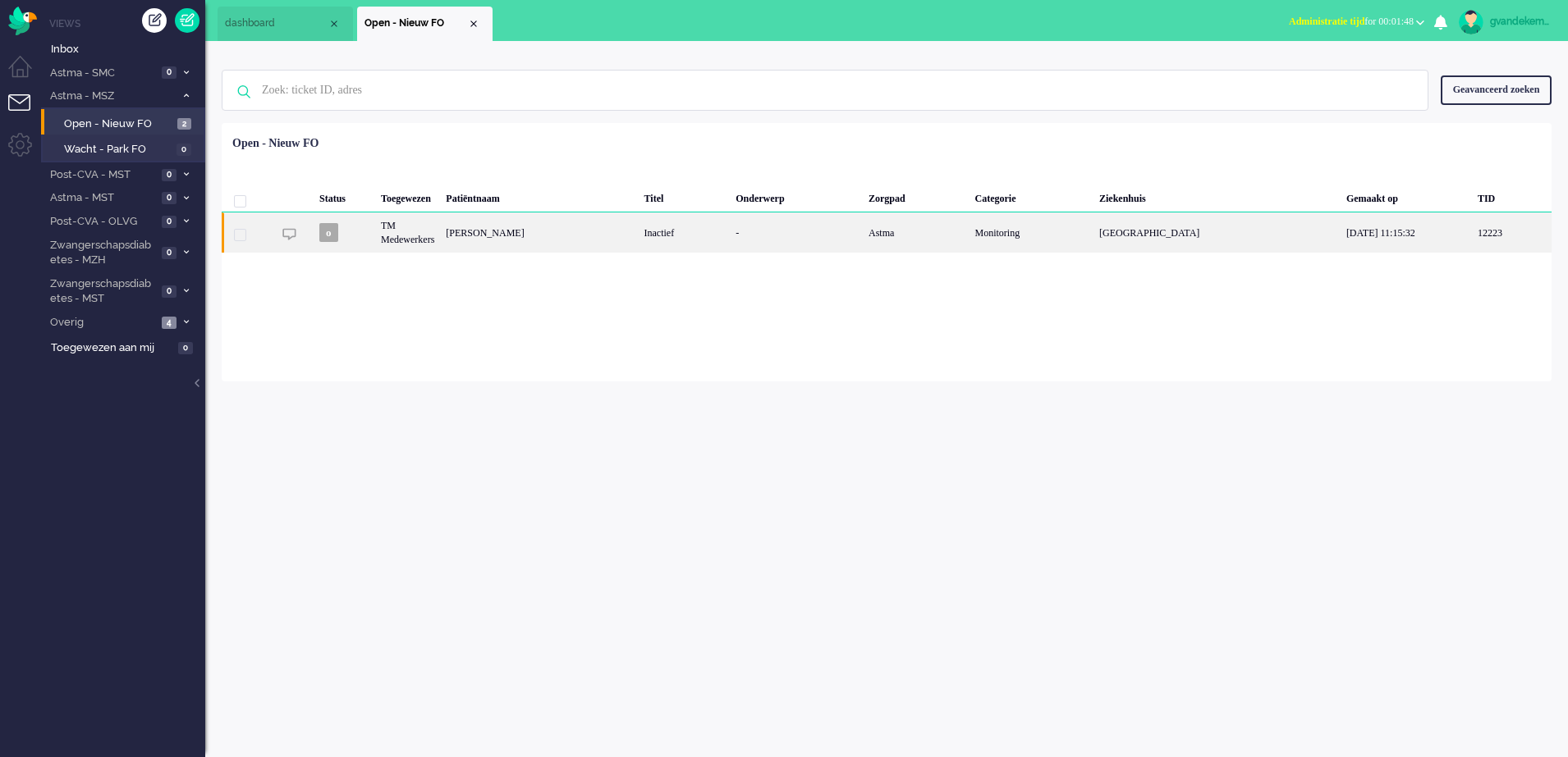
click at [576, 236] on div "Rosemary Johanna van Boven - Erkens" at bounding box center [538, 232] width 198 height 40
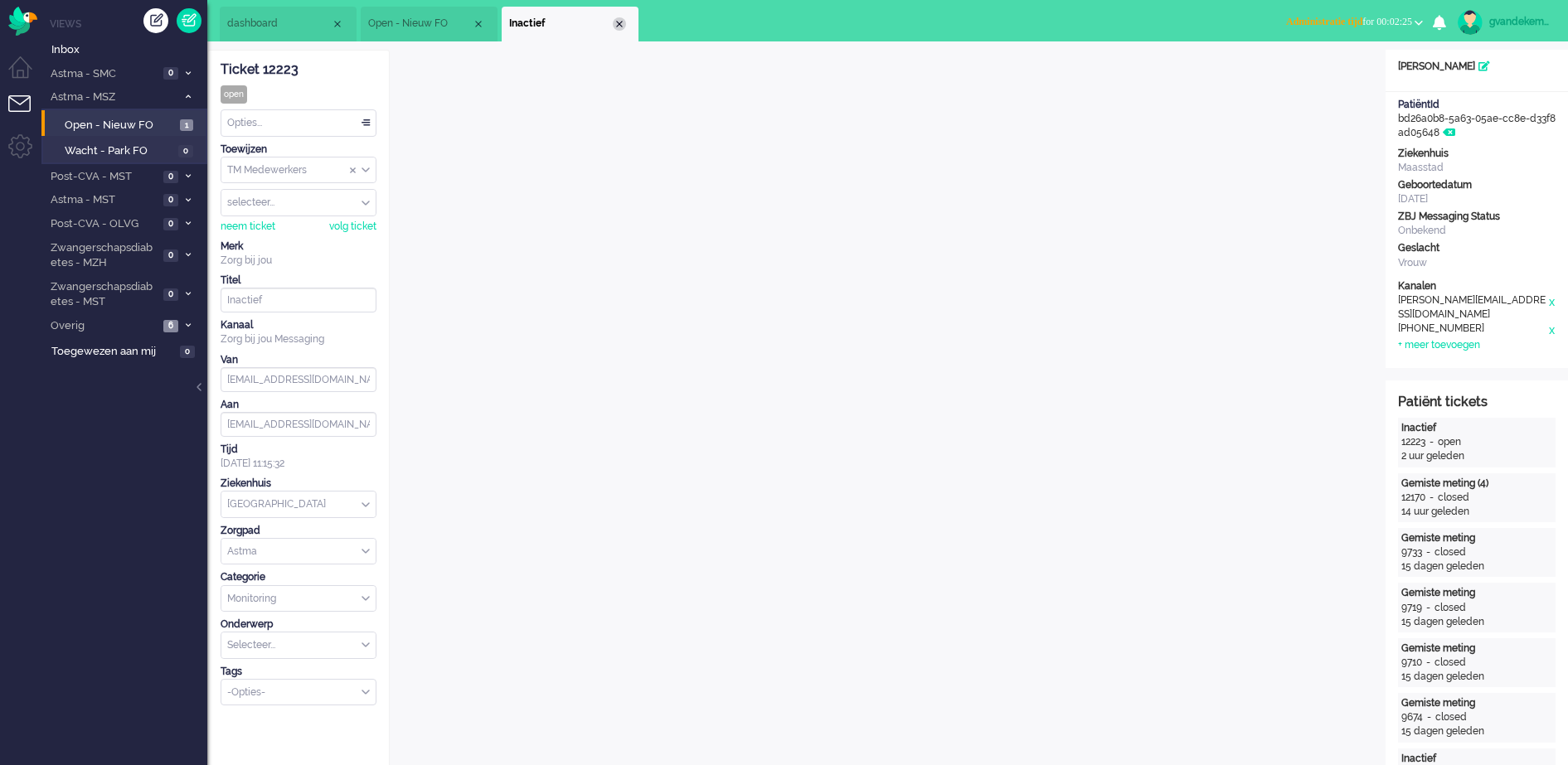
click at [619, 23] on div "Close tab" at bounding box center [620, 24] width 13 height 13
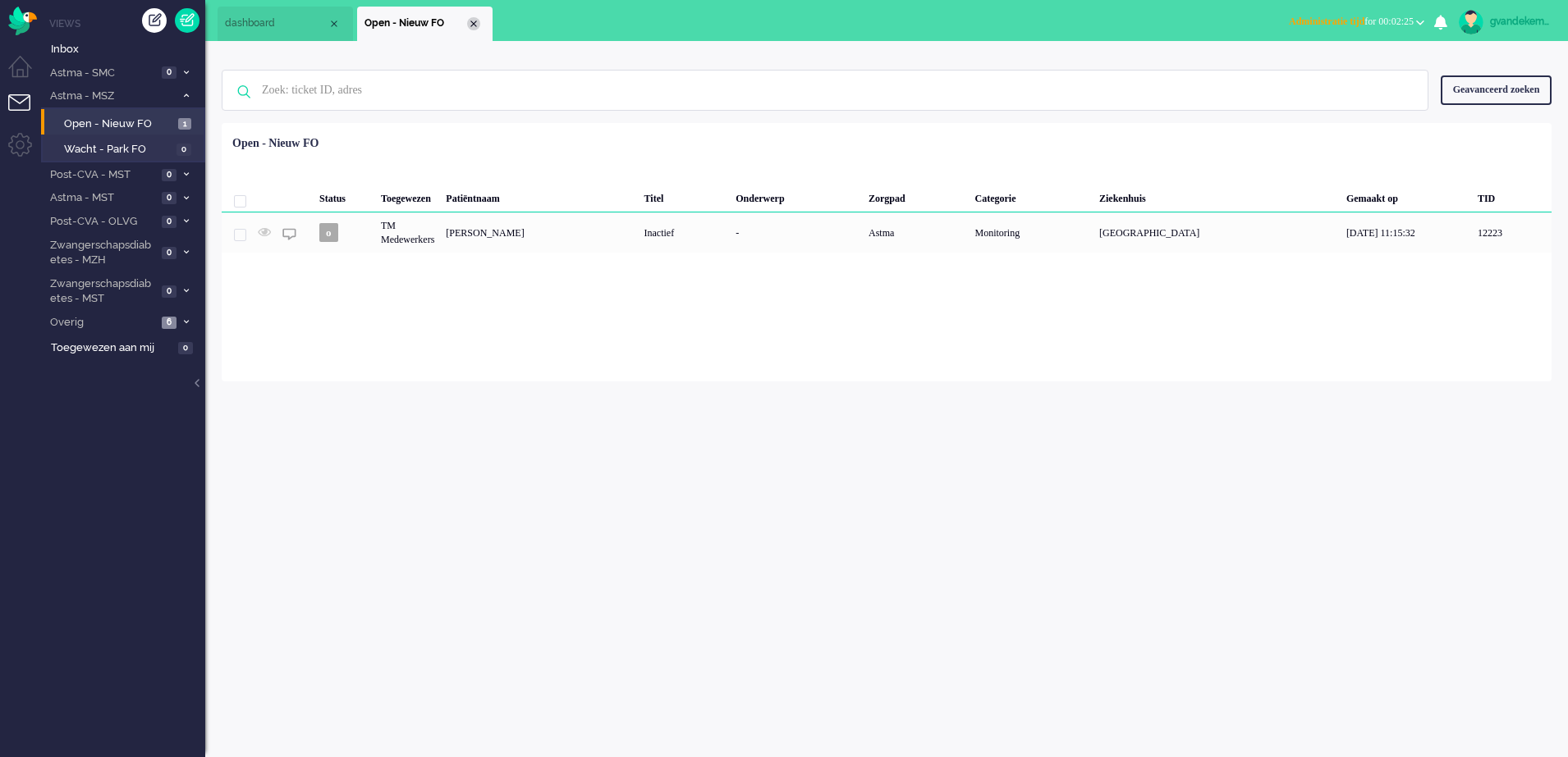
click at [471, 21] on div "Close tab" at bounding box center [473, 24] width 13 height 13
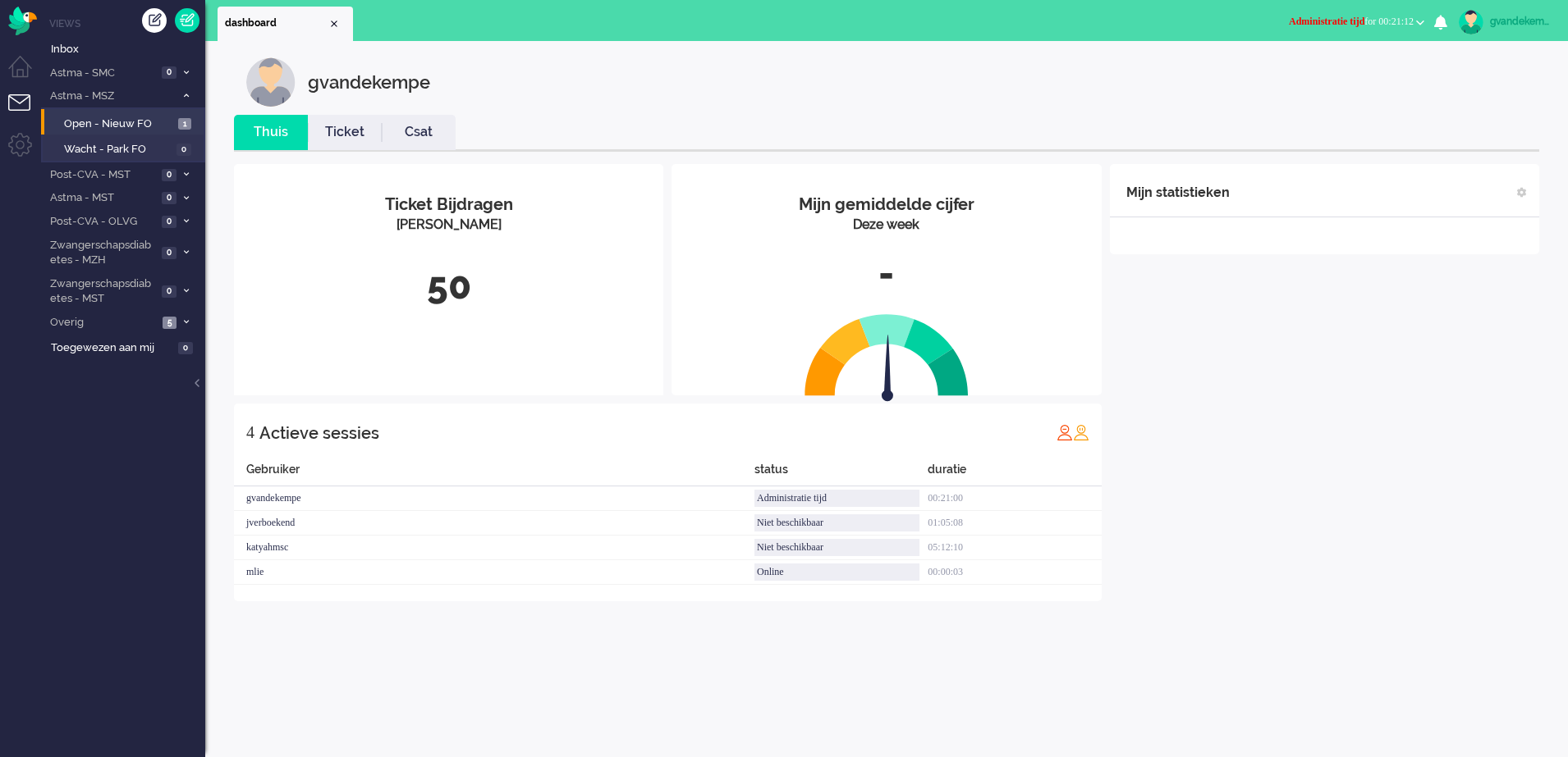
click at [1409, 18] on span "Administratie tijd for 00:21:12" at bounding box center [1351, 21] width 124 height 11
click at [1310, 68] on label "Online" at bounding box center [1356, 73] width 130 height 14
click at [163, 125] on span "Open - Nieuw FO" at bounding box center [119, 124] width 110 height 16
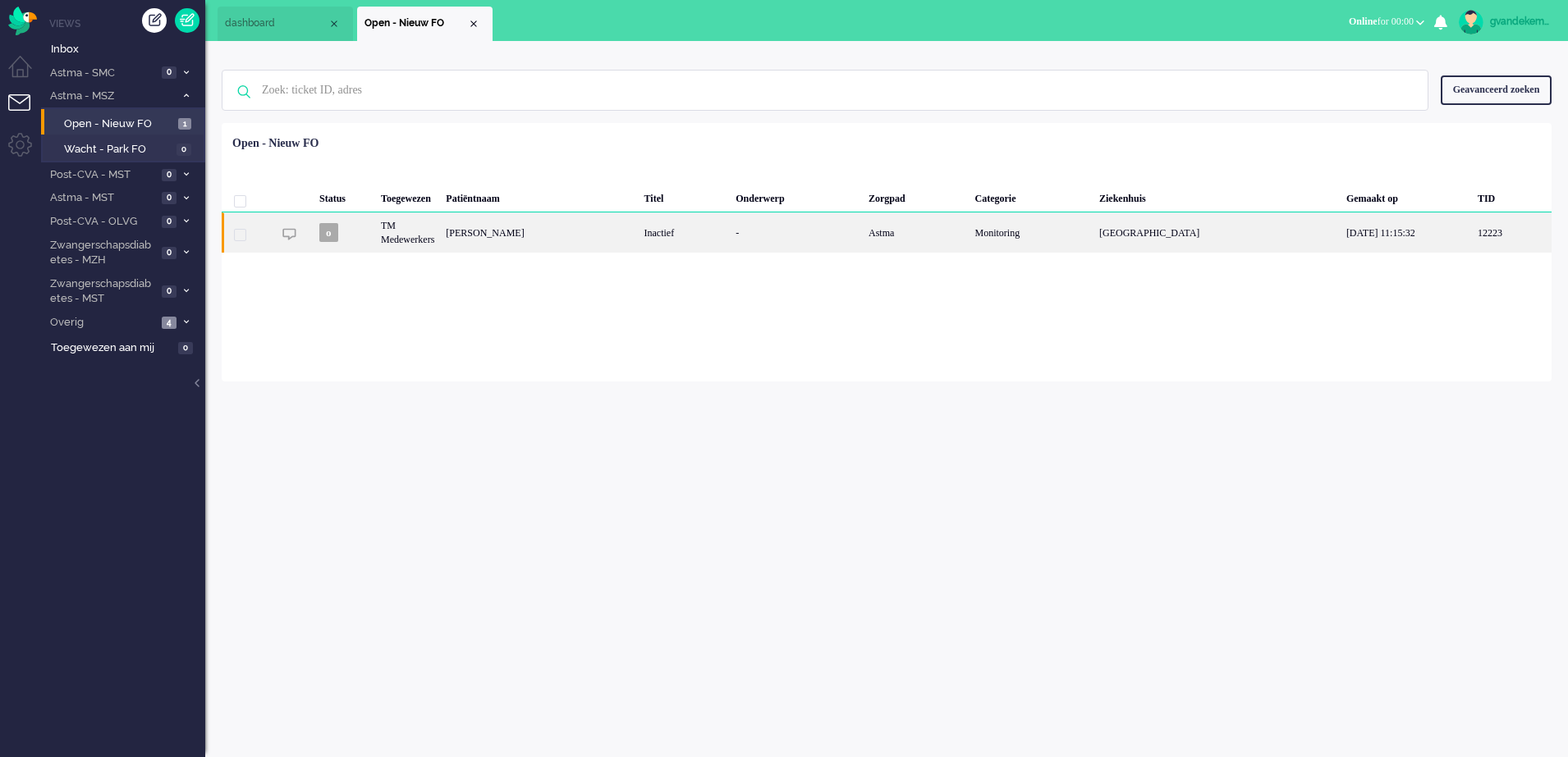
click at [637, 239] on div "Rosemary Johanna van Boven - Erkens" at bounding box center [538, 232] width 198 height 40
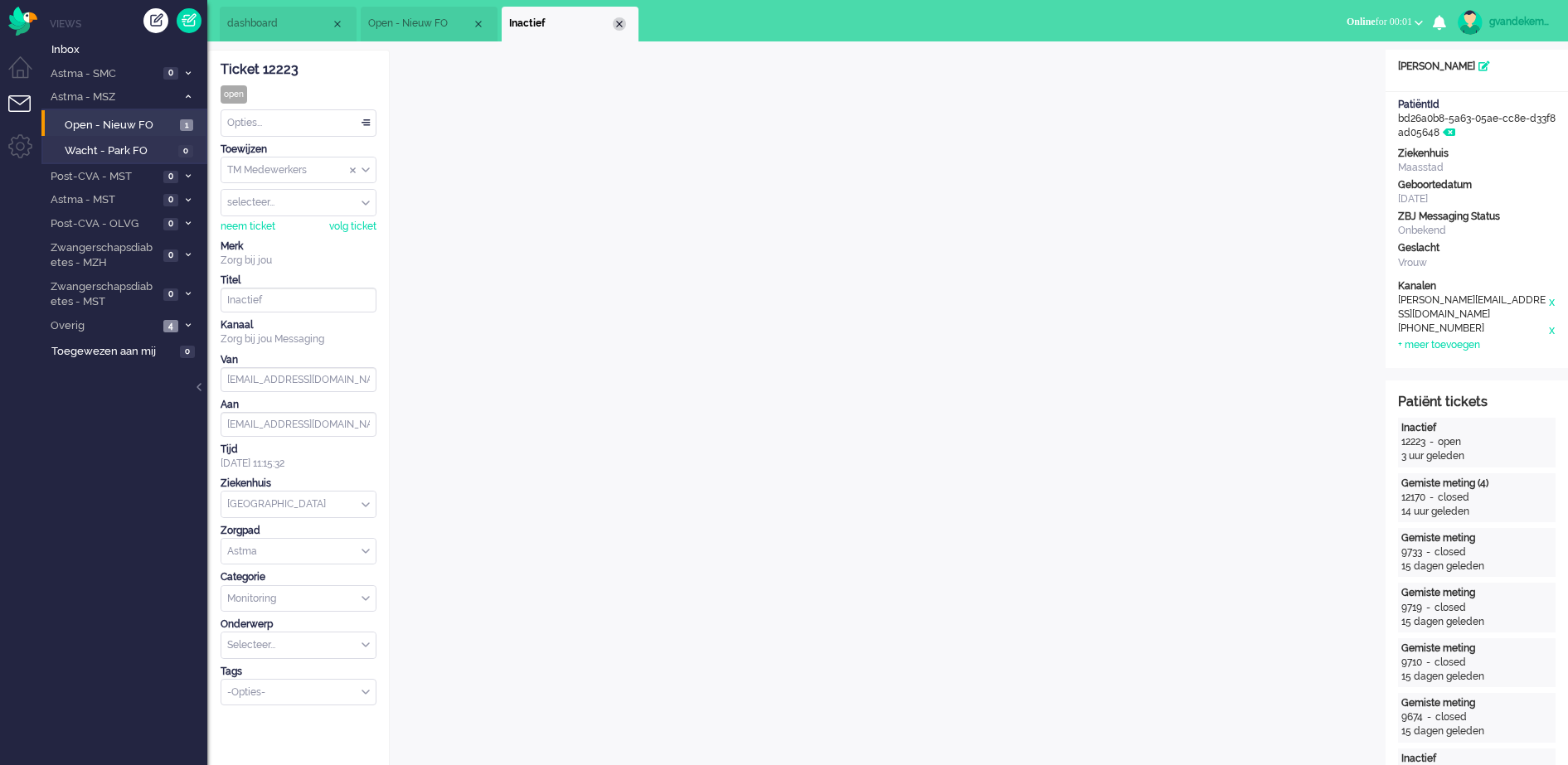
click at [619, 23] on div "Close tab" at bounding box center [620, 24] width 13 height 13
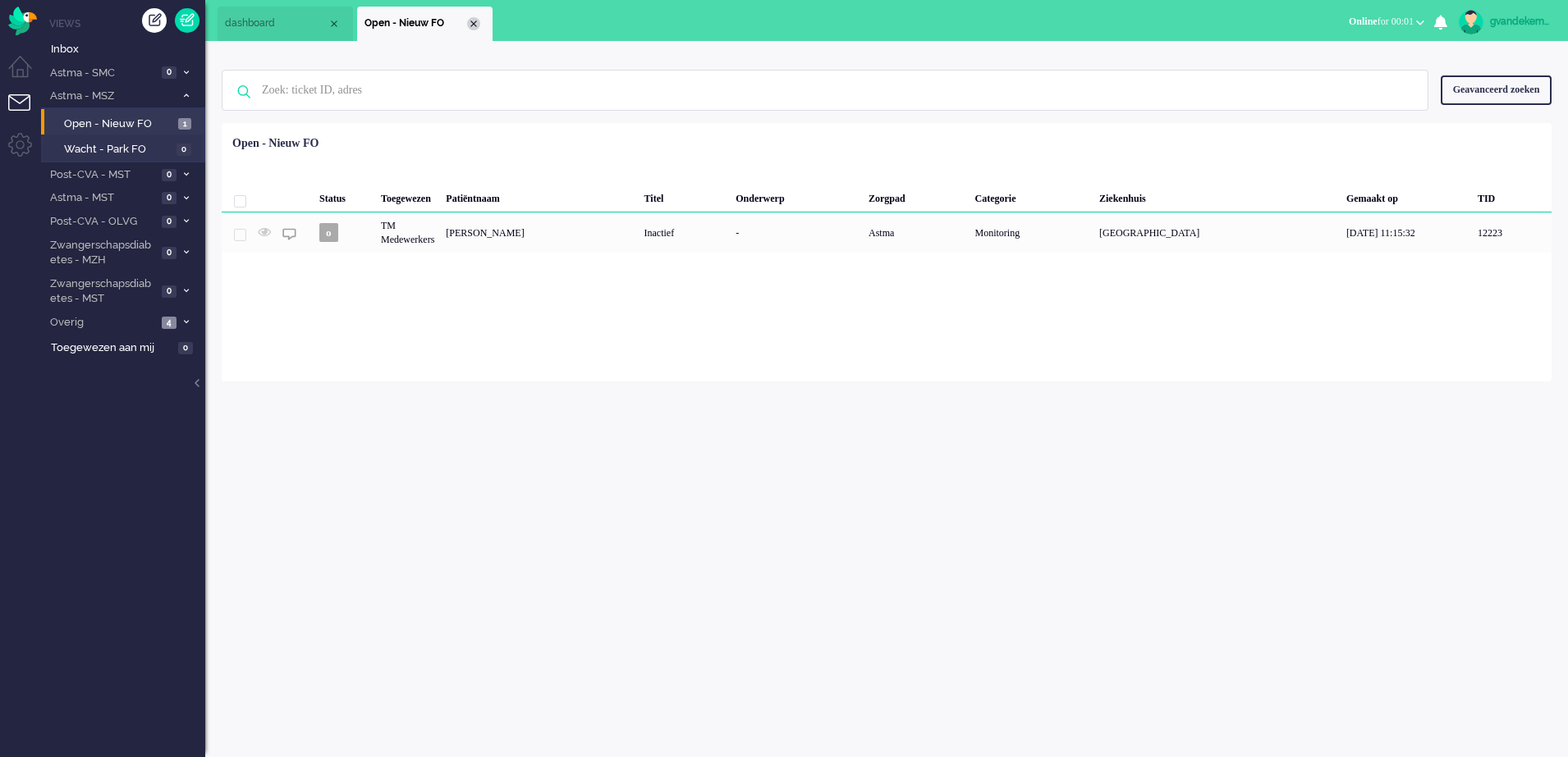
click at [470, 19] on div "Close tab" at bounding box center [473, 24] width 13 height 13
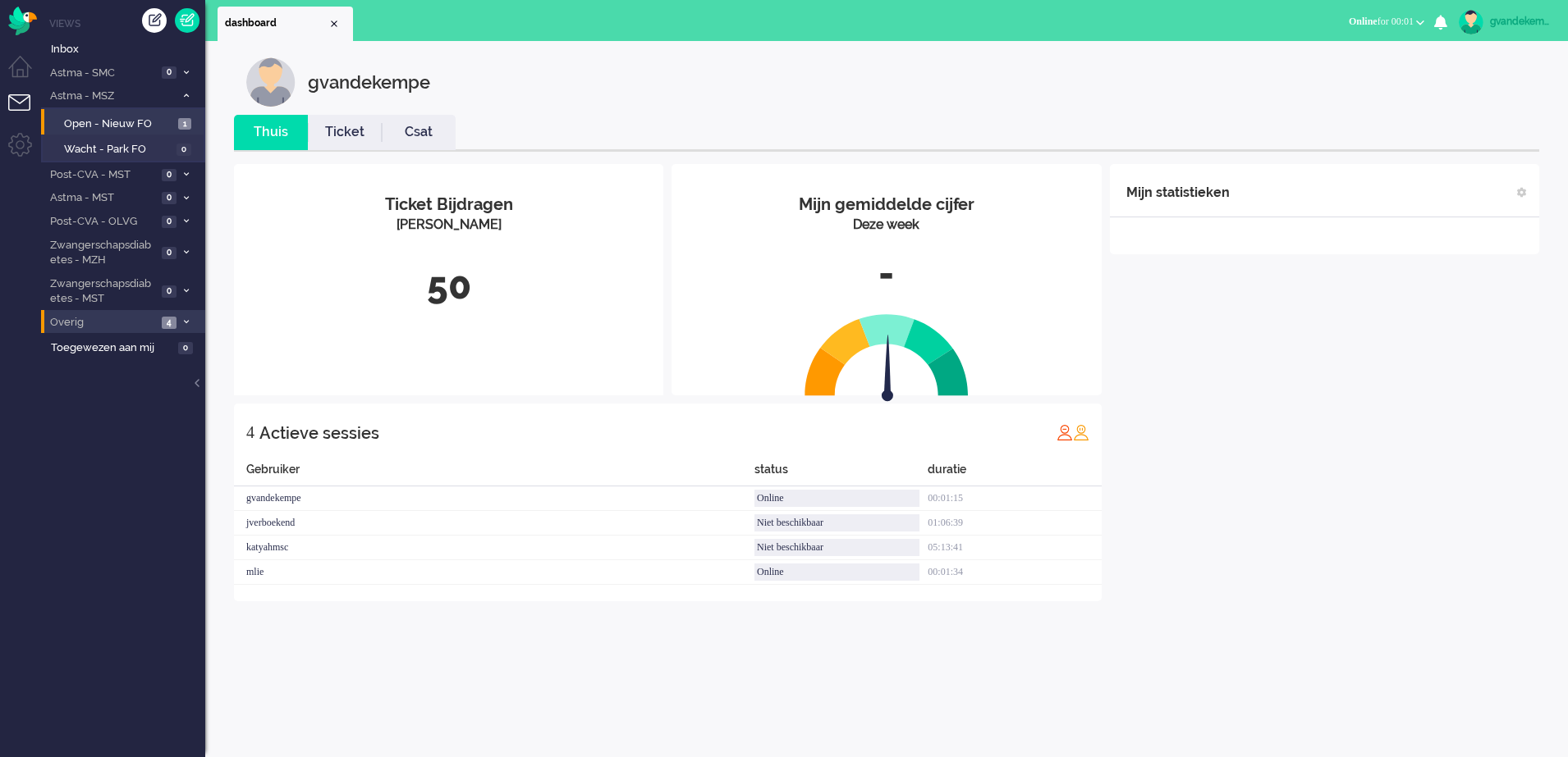
click at [176, 316] on li "Overig 4" at bounding box center [122, 322] width 164 height 24
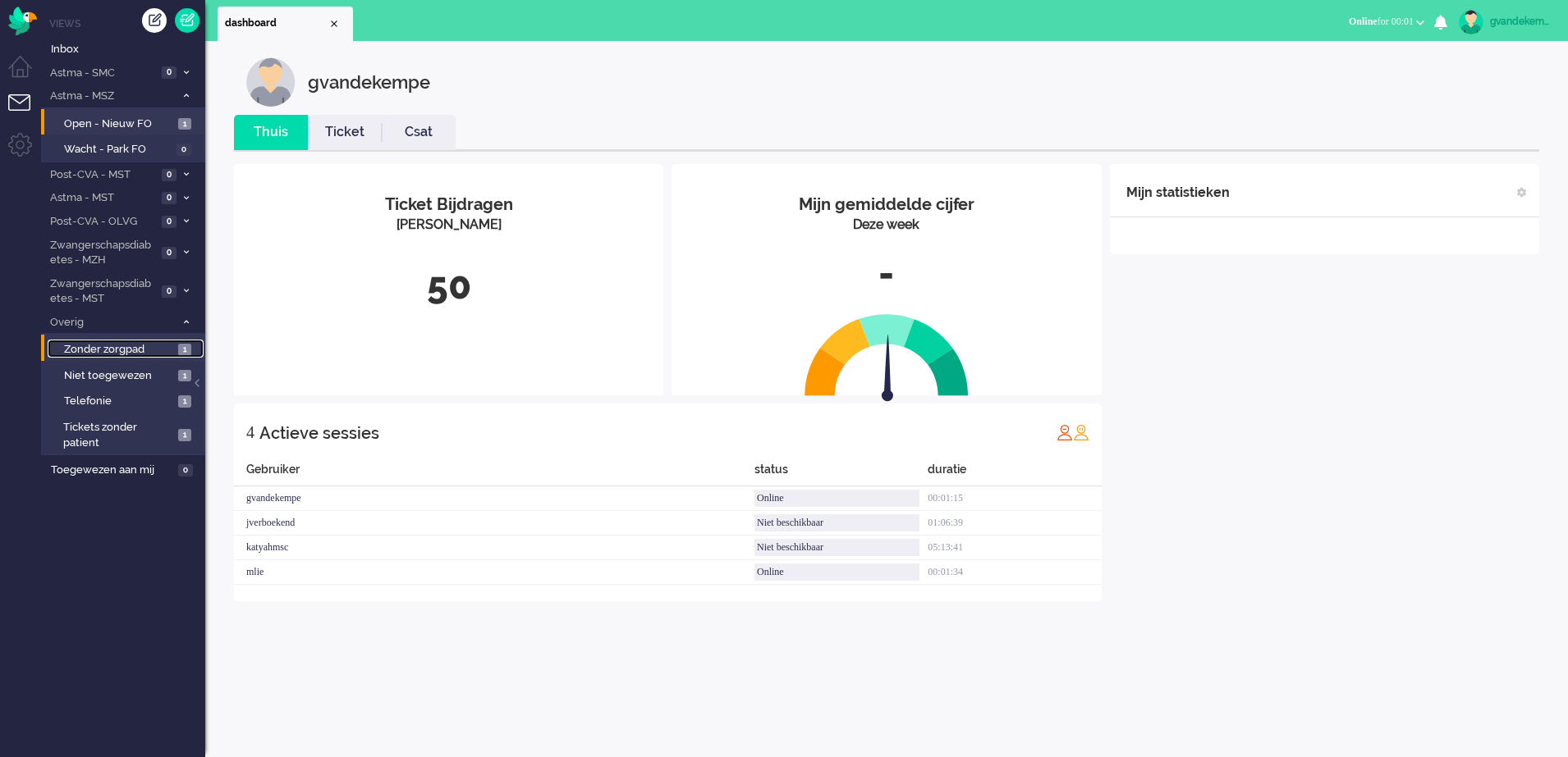
click at [149, 349] on span "Zonder zorgpad" at bounding box center [119, 350] width 110 height 16
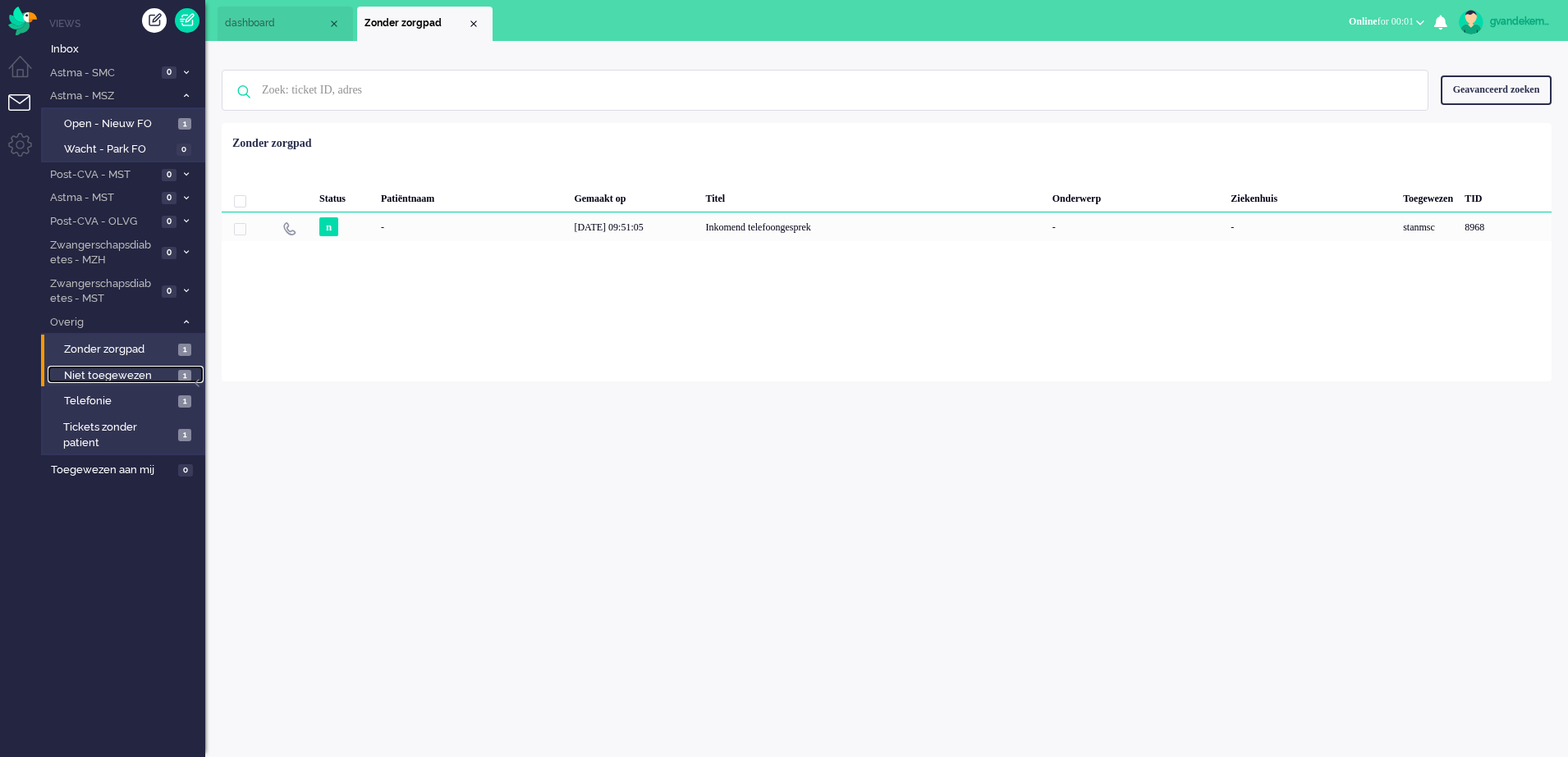
click at [136, 375] on span "Niet toegewezen" at bounding box center [119, 376] width 110 height 16
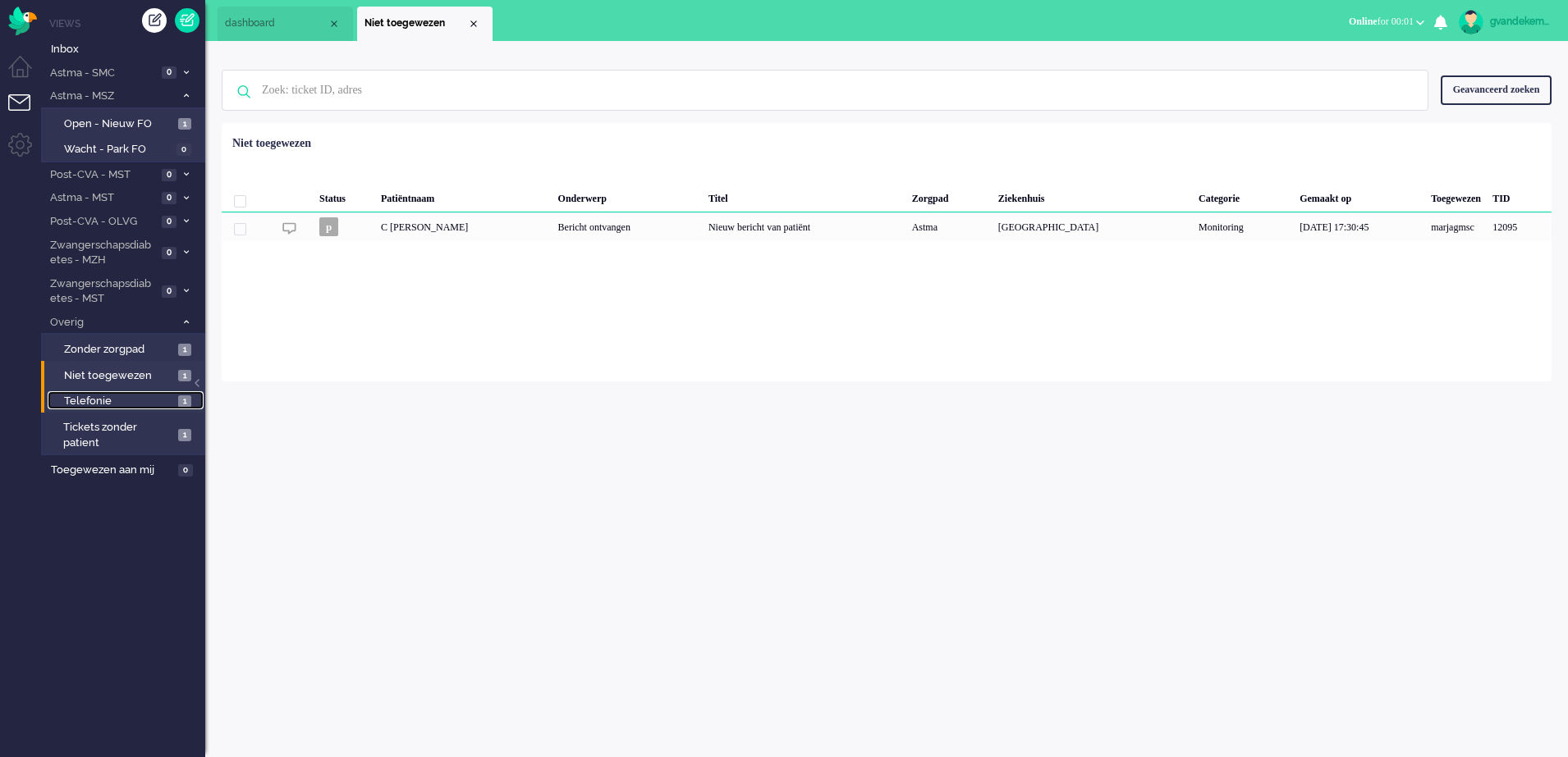
click at [150, 402] on span "Telefonie" at bounding box center [119, 402] width 110 height 16
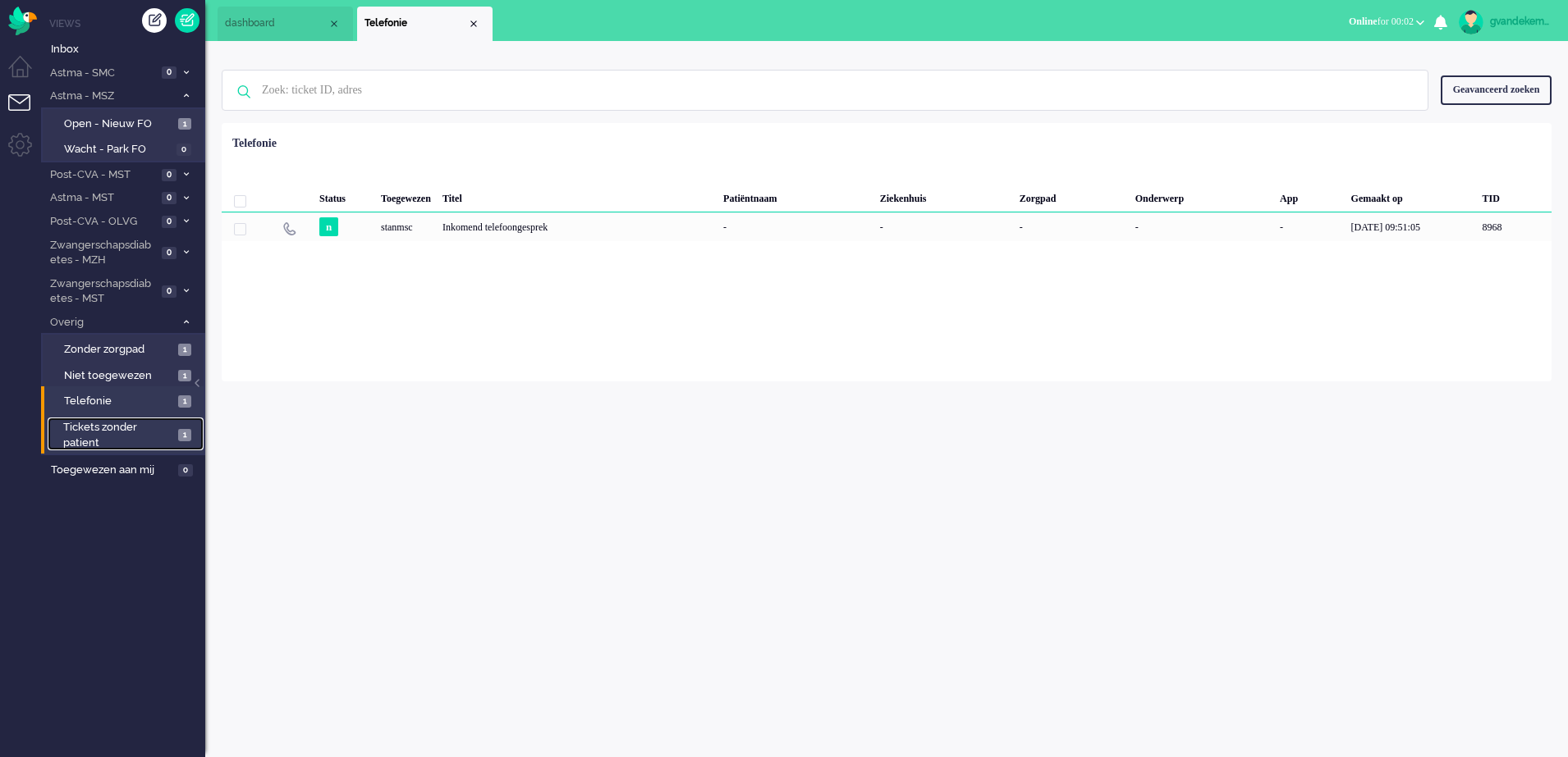
click at [161, 435] on span "Tickets zonder patient" at bounding box center [118, 435] width 110 height 31
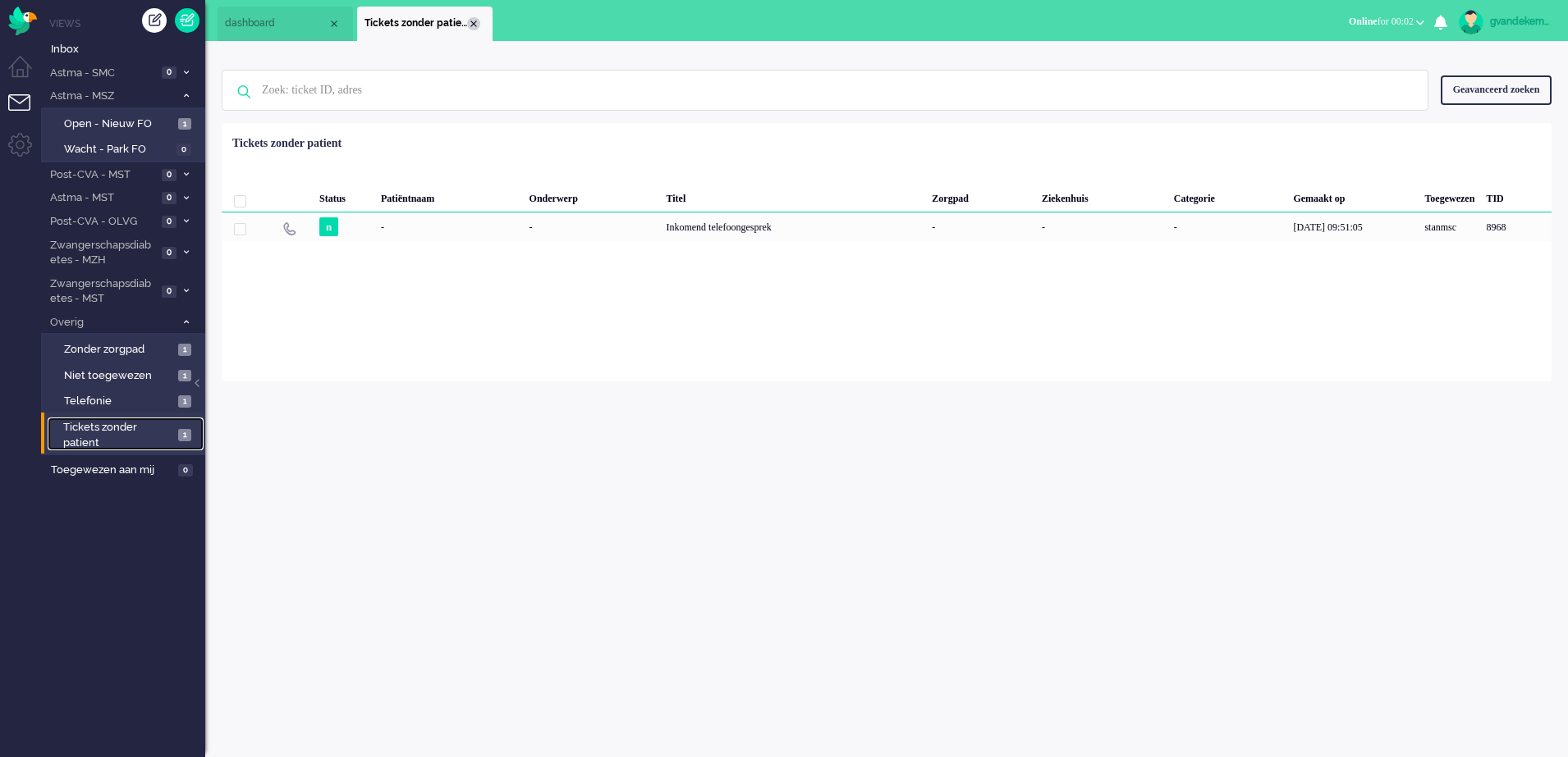
click at [469, 22] on div "Close tab" at bounding box center [473, 24] width 13 height 13
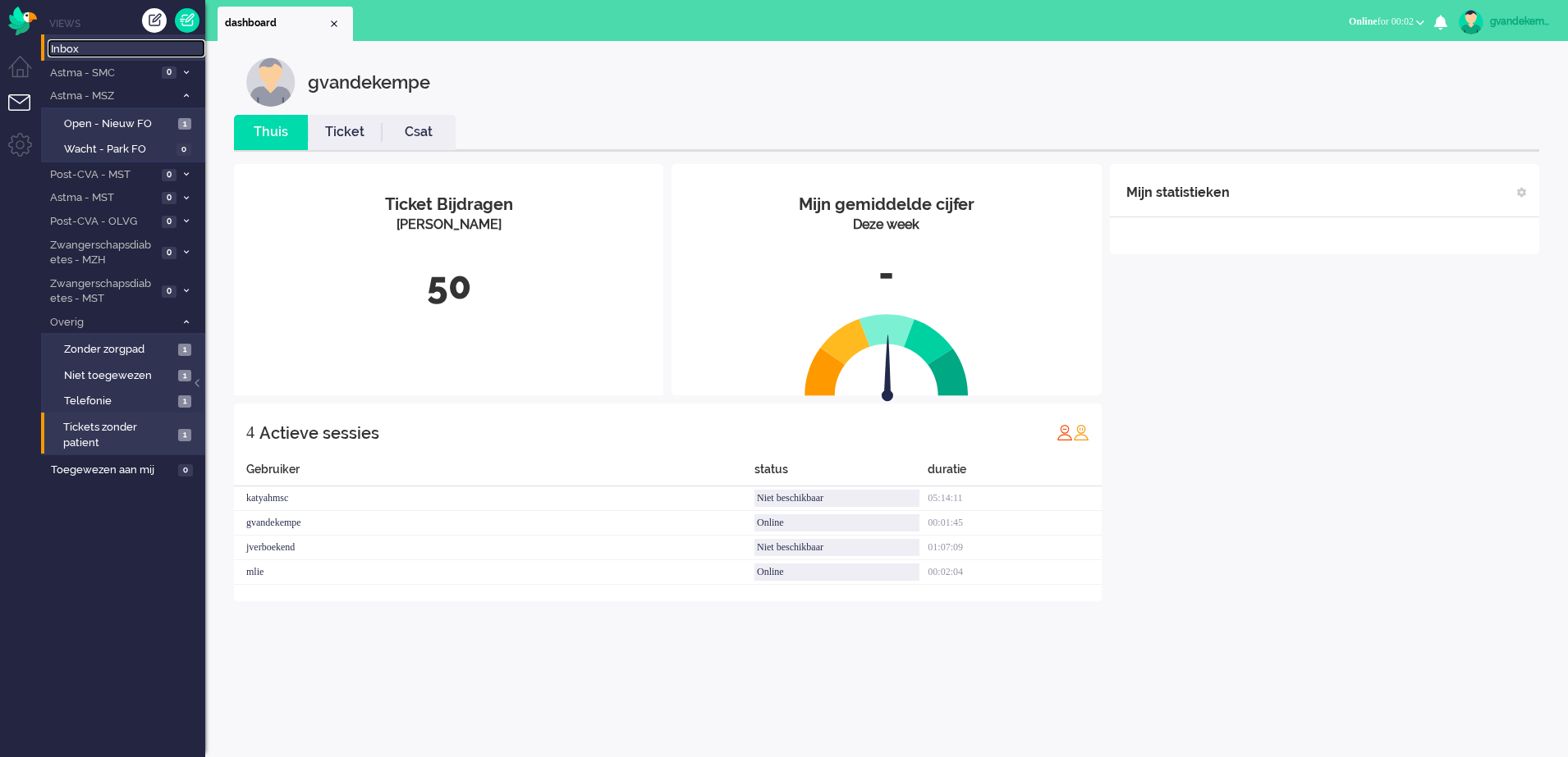
click at [82, 52] on span "Inbox" at bounding box center [128, 49] width 154 height 16
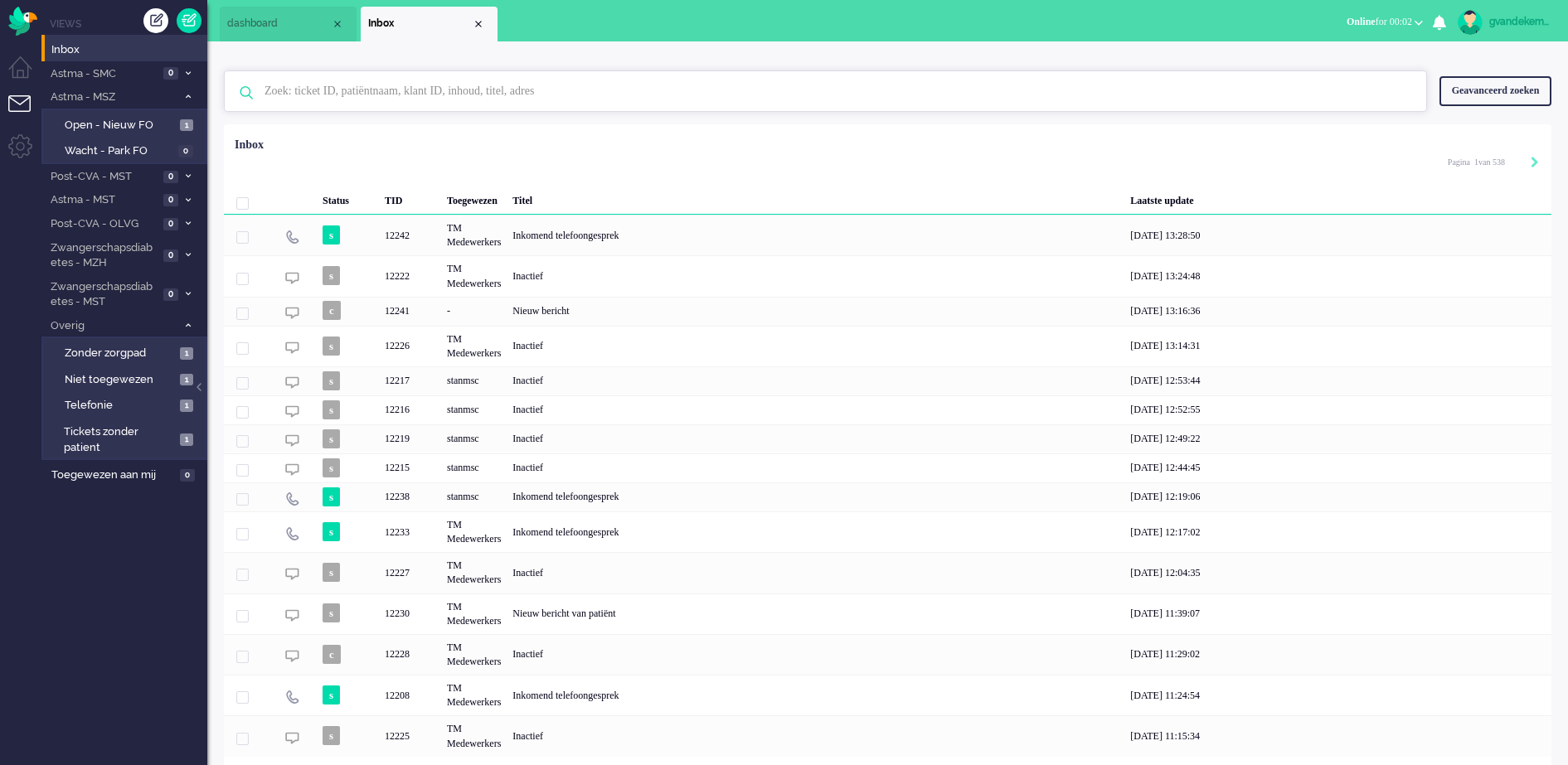
click at [411, 93] on input "text" at bounding box center [828, 91] width 1152 height 39
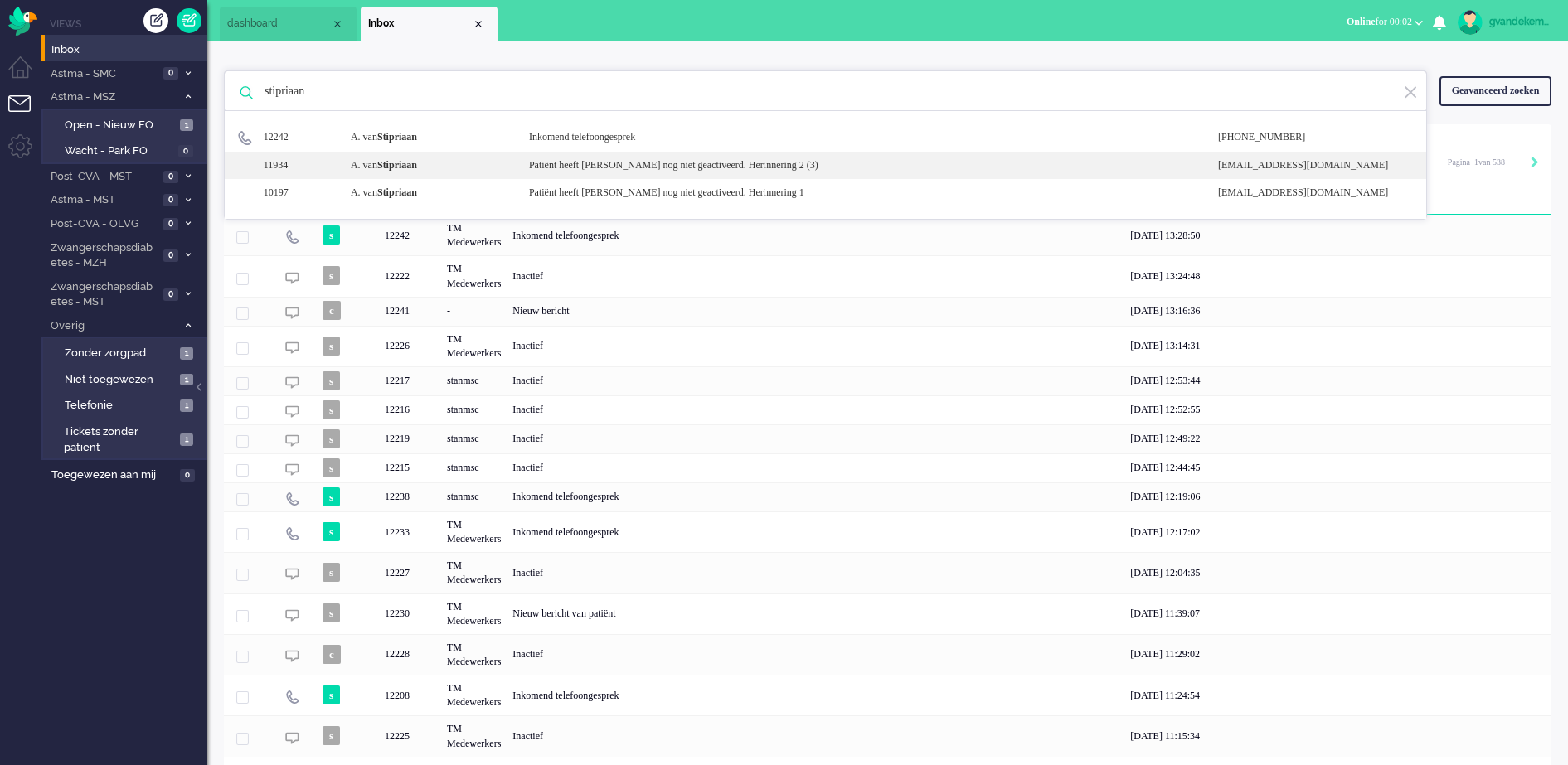
type input "stipriaan"
click at [455, 161] on div "A. van Stipriaan" at bounding box center [427, 165] width 178 height 14
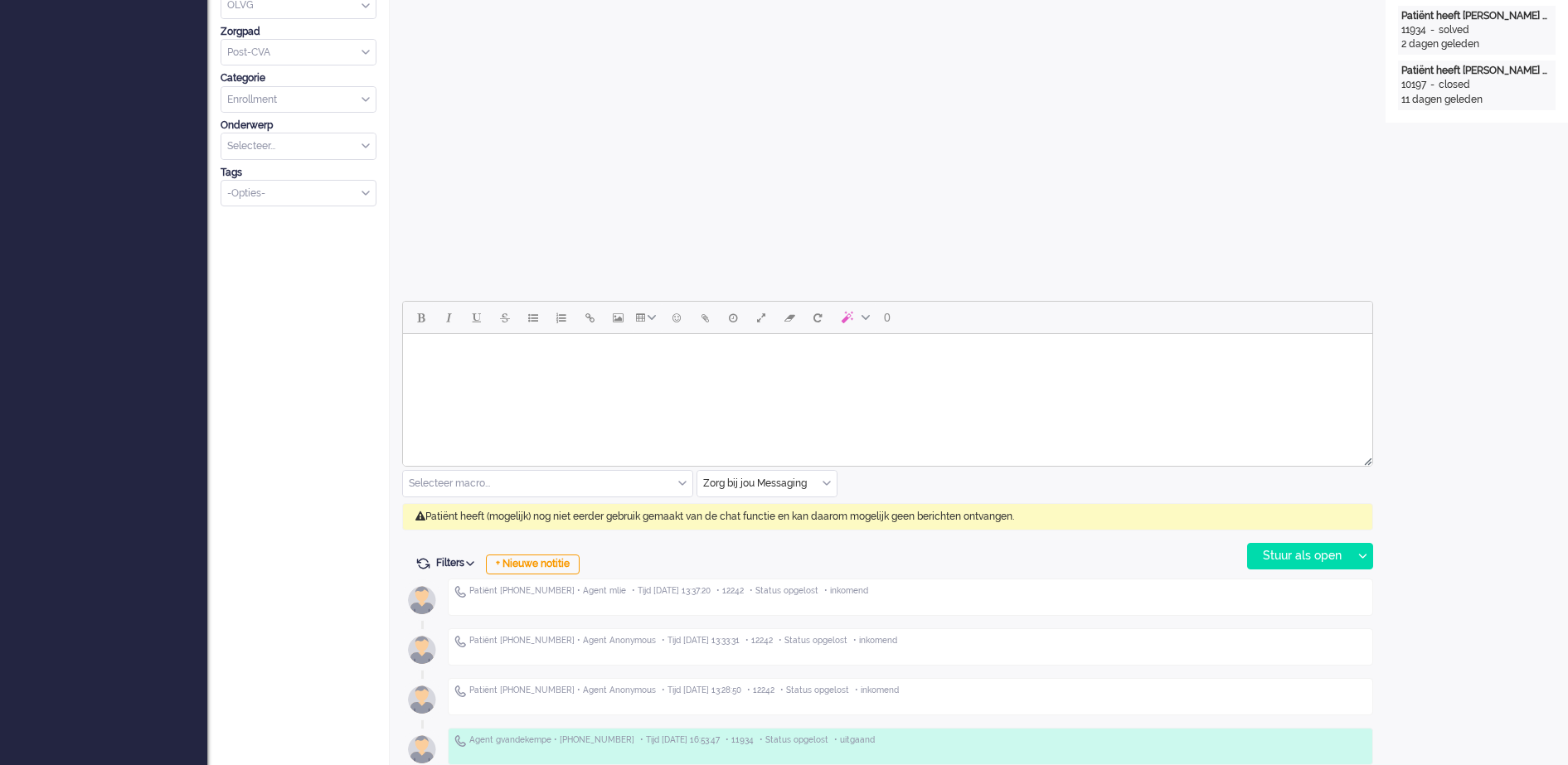
scroll to position [518, 0]
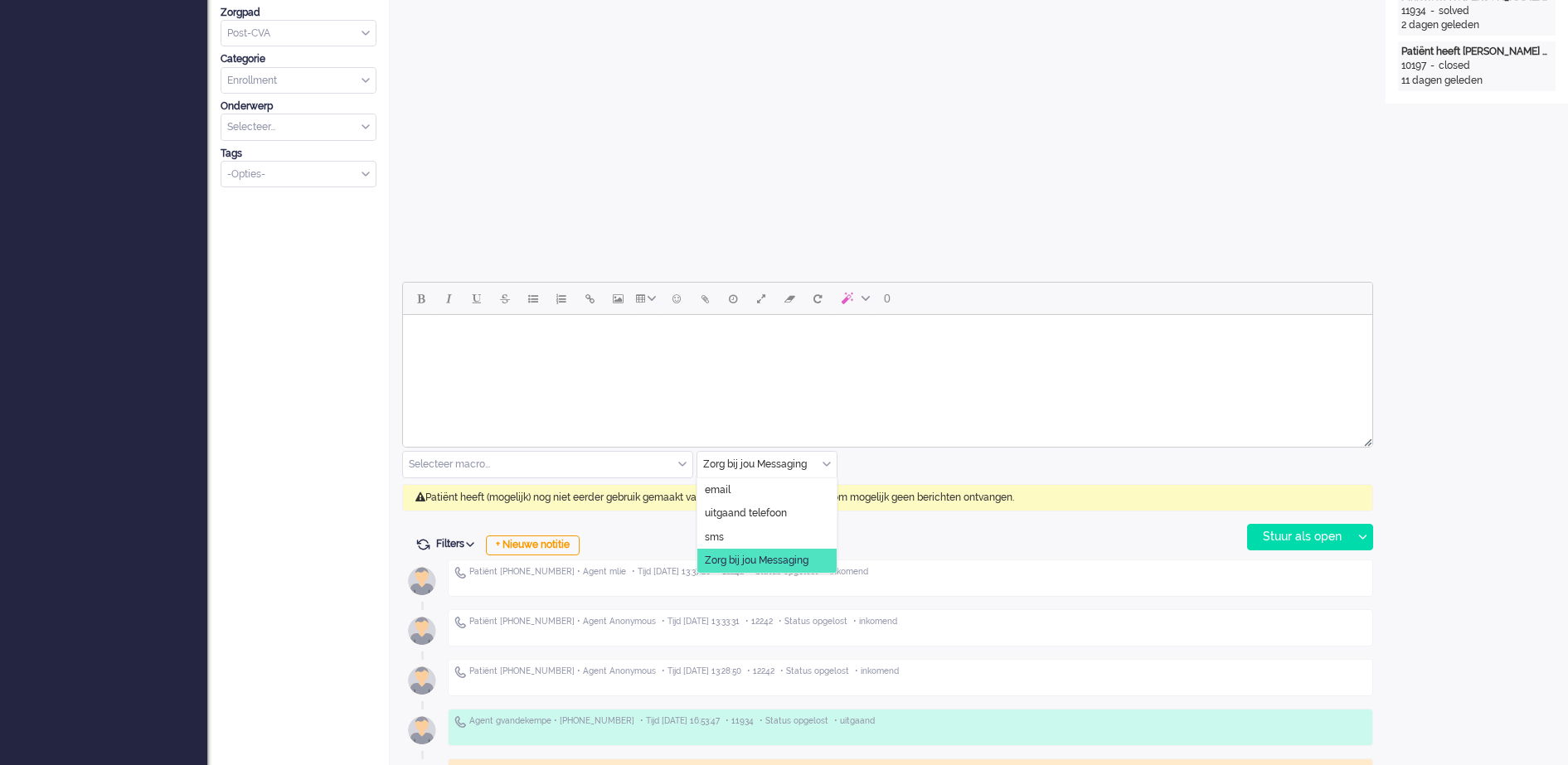
click at [829, 460] on div "Zorg bij jou Messaging" at bounding box center [767, 464] width 140 height 25
click at [801, 518] on li "uitgaand telefoon" at bounding box center [767, 514] width 140 height 24
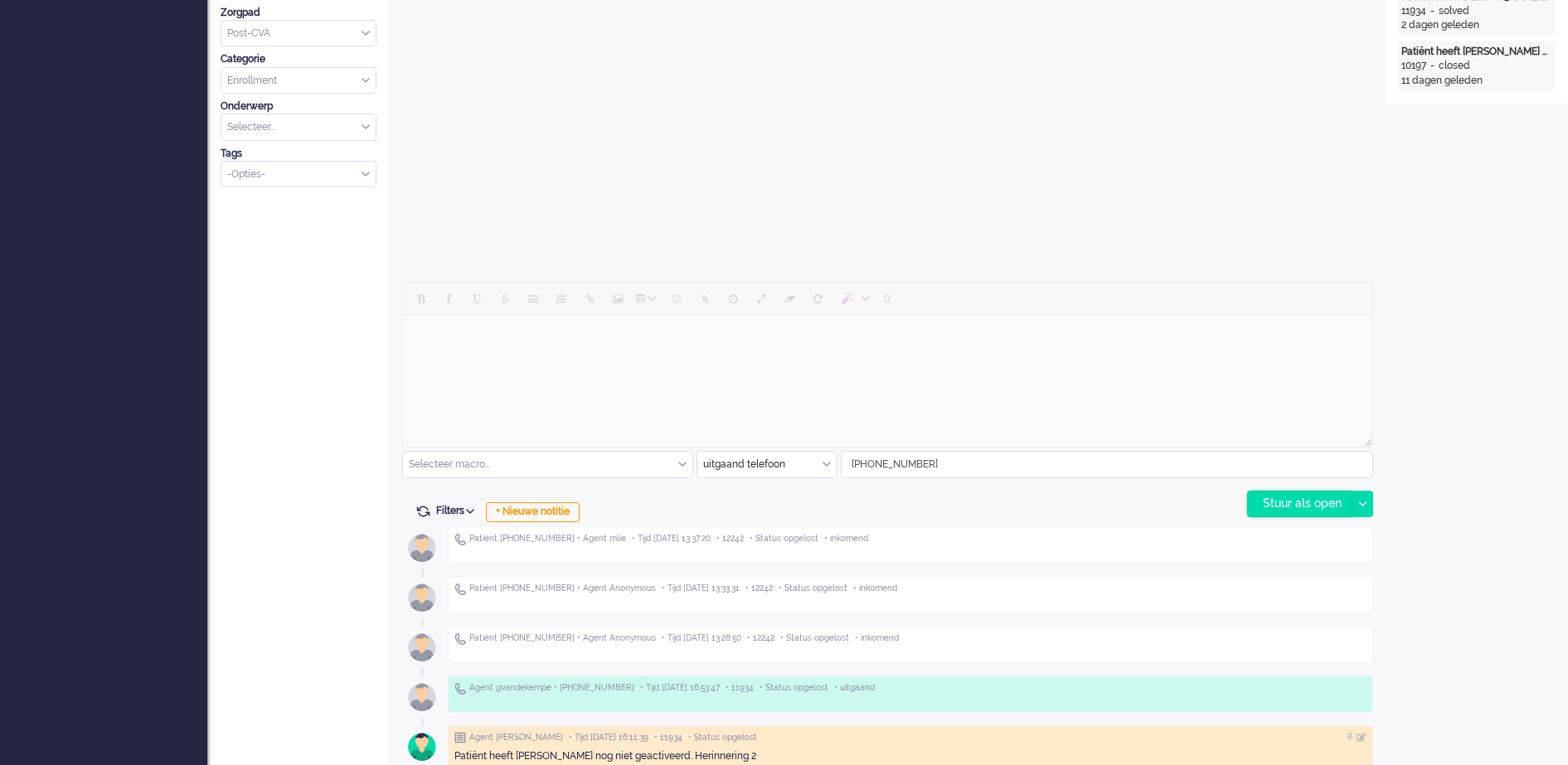
click at [1315, 505] on div "Stuur als open" at bounding box center [1299, 504] width 104 height 25
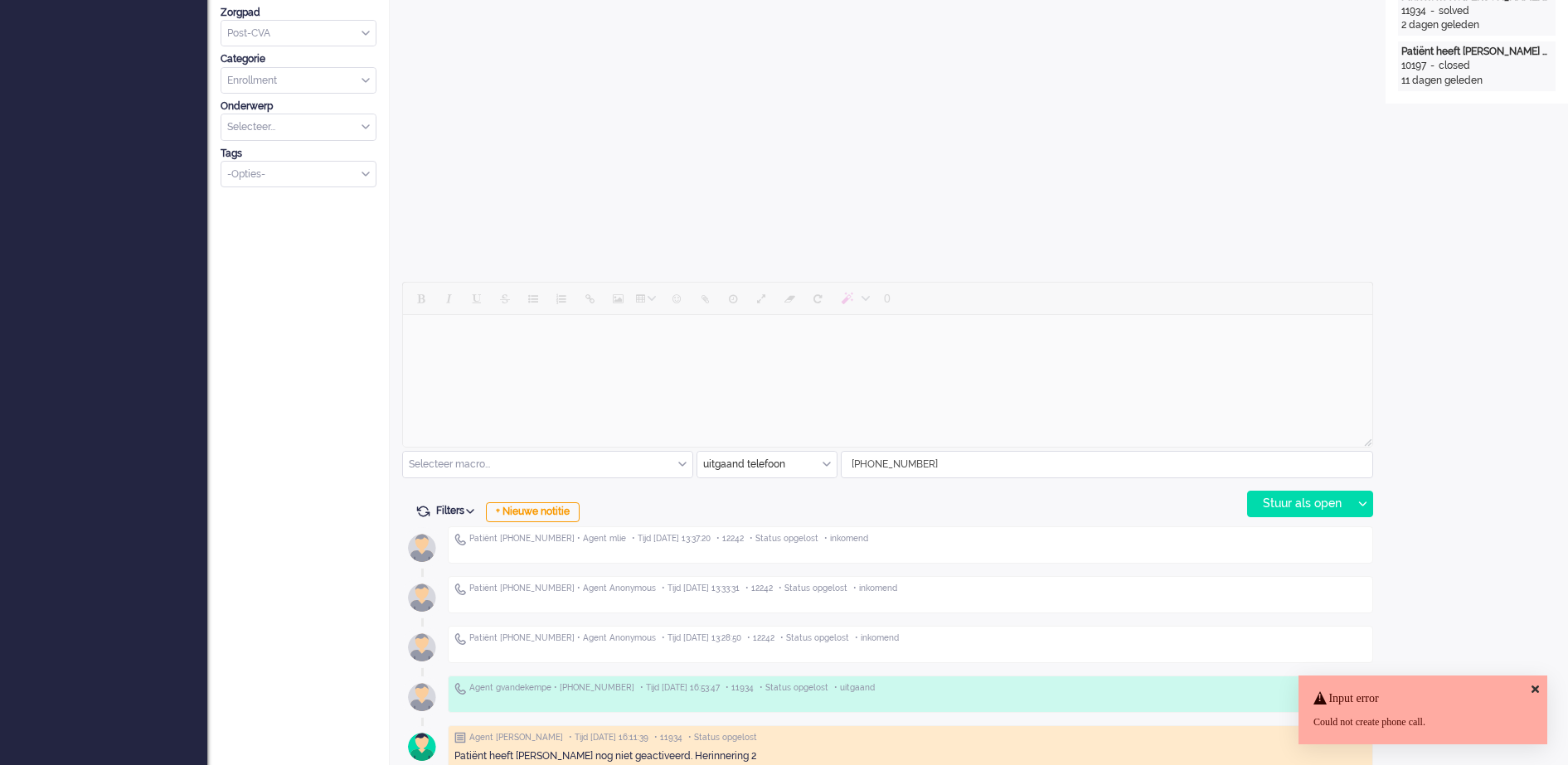
click at [1026, 485] on div "0 Selecteer macro... Bericht: Intake Notitie: Beleid na supervisie Notitie: Coa…" at bounding box center [888, 399] width 971 height 235
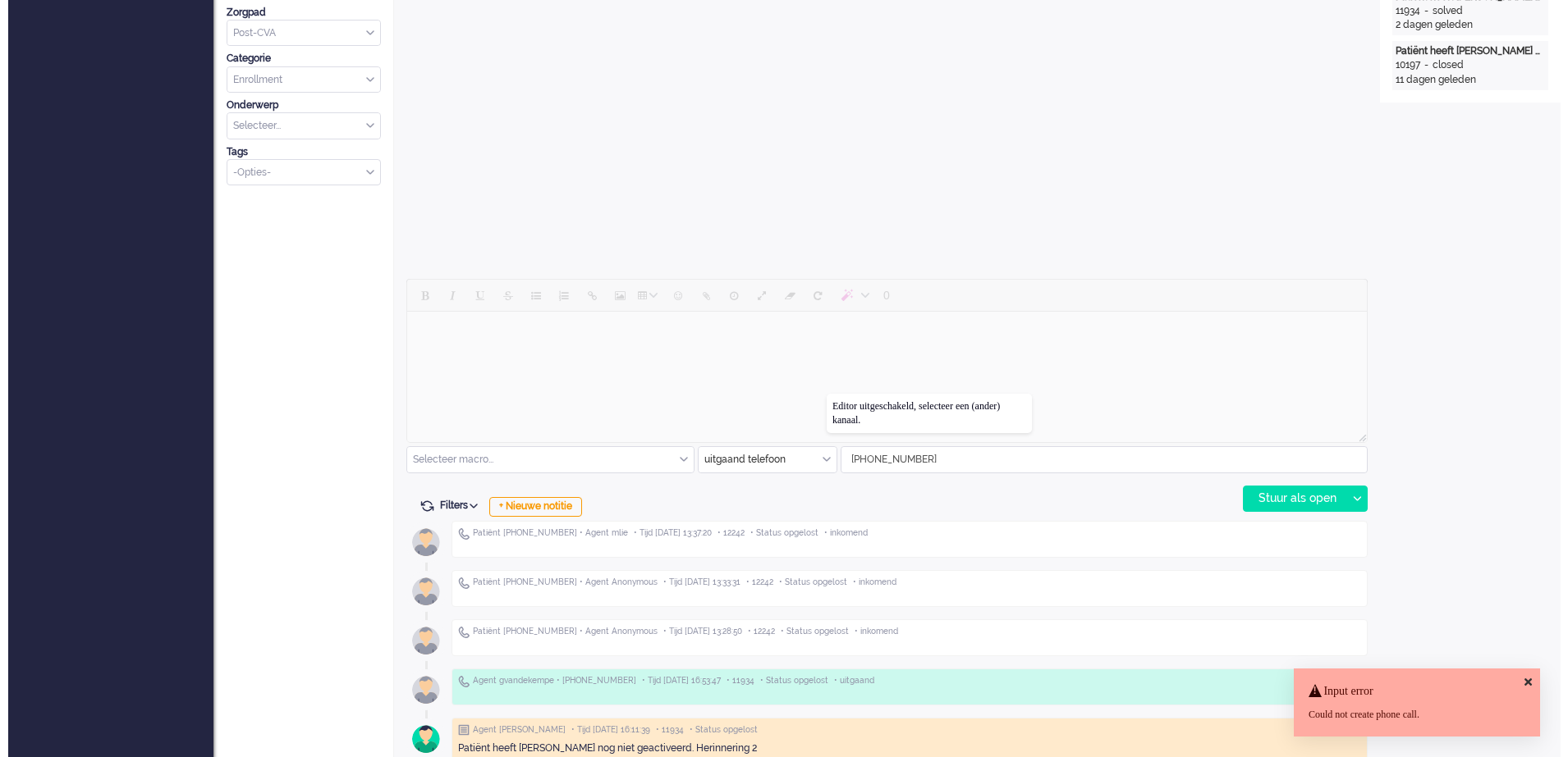
scroll to position [0, 0]
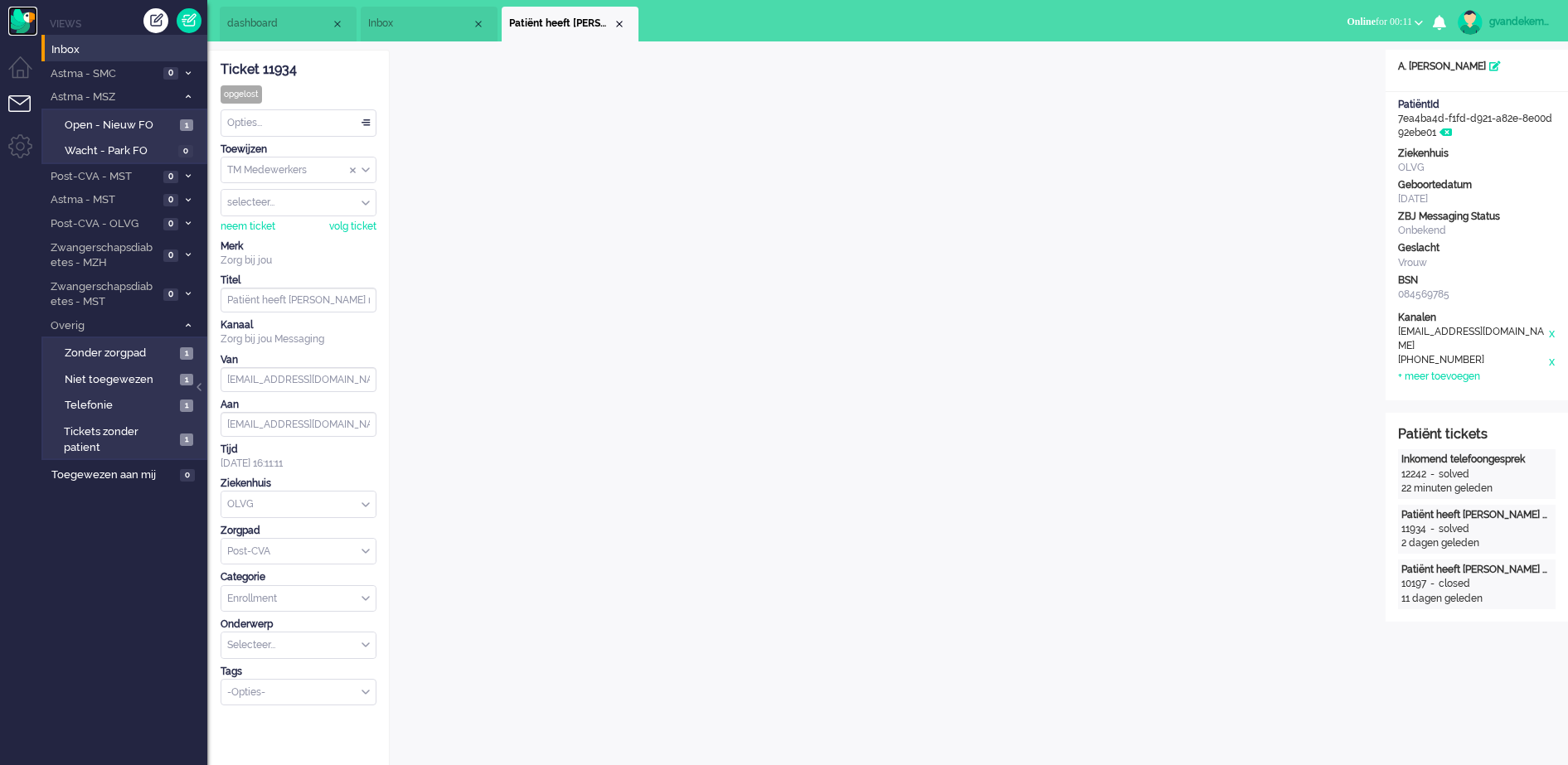
click at [12, 17] on img "Omnidesk" at bounding box center [22, 21] width 29 height 29
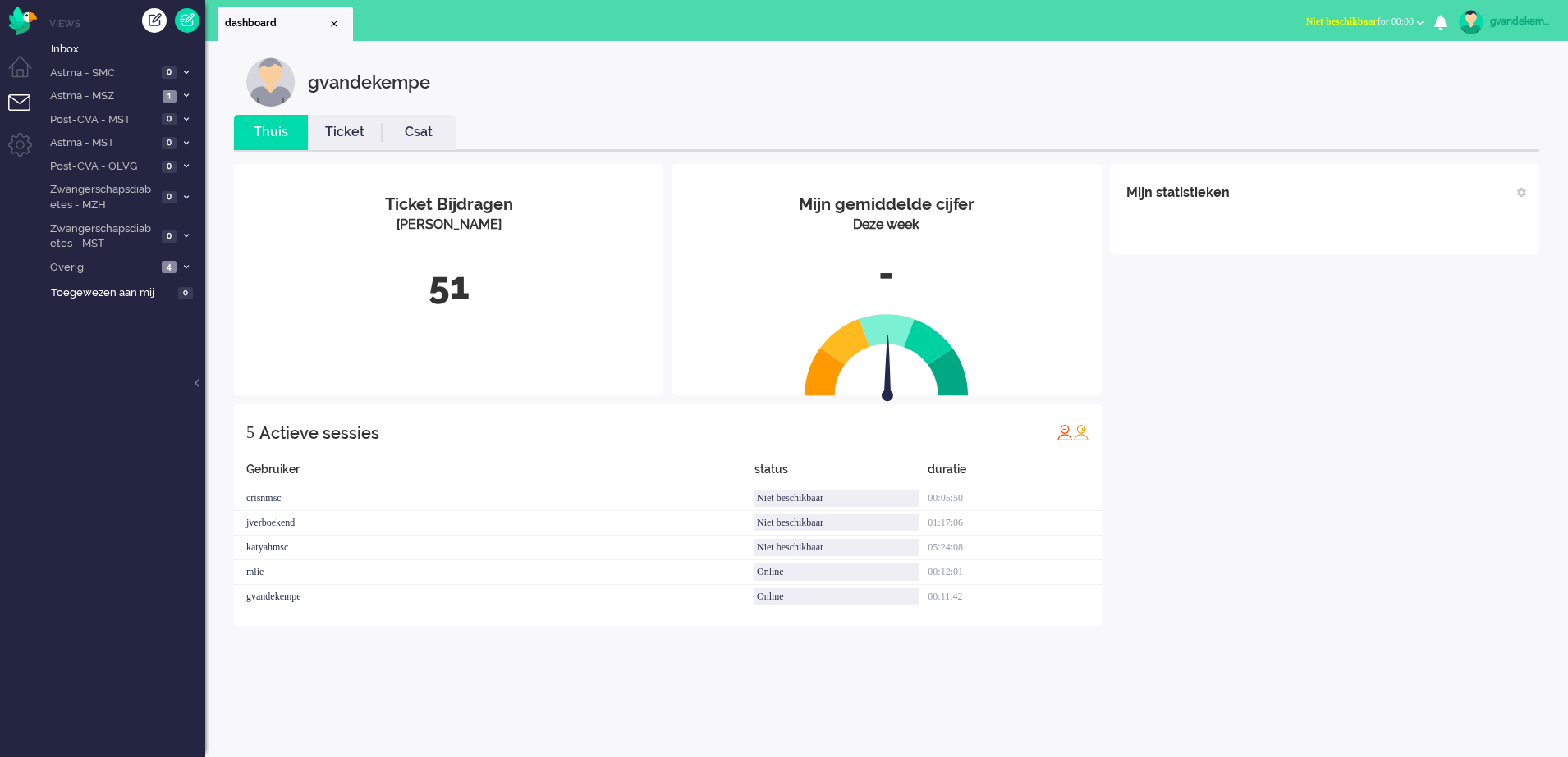
click at [1408, 22] on span "Niet beschikbaar for 00:00" at bounding box center [1359, 21] width 108 height 11
click at [1310, 71] on label "Online" at bounding box center [1356, 73] width 130 height 14
click at [84, 53] on span "Inbox" at bounding box center [128, 49] width 154 height 16
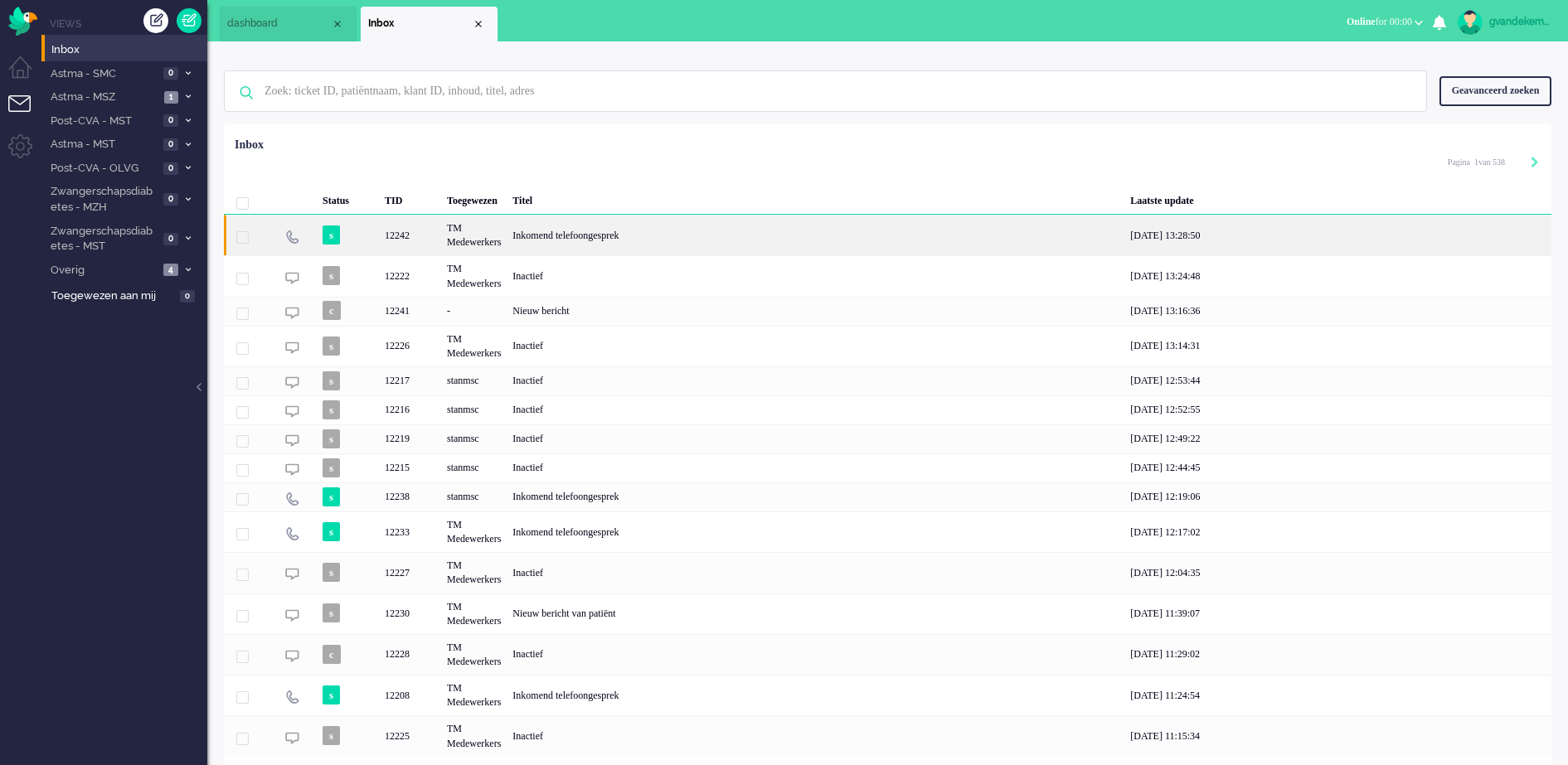
click at [455, 237] on div "TM Medewerkers" at bounding box center [474, 234] width 66 height 40
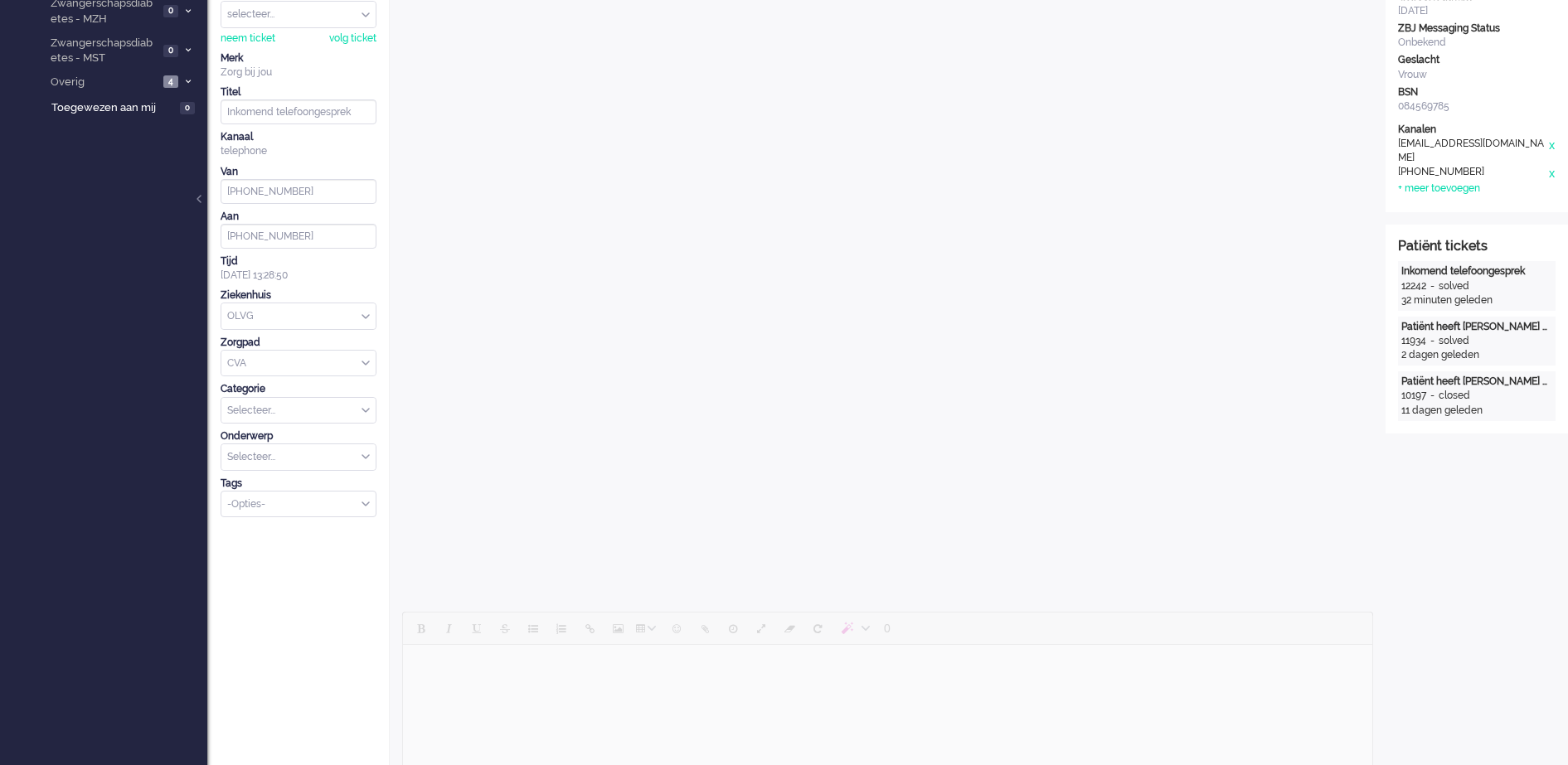
scroll to position [445, 0]
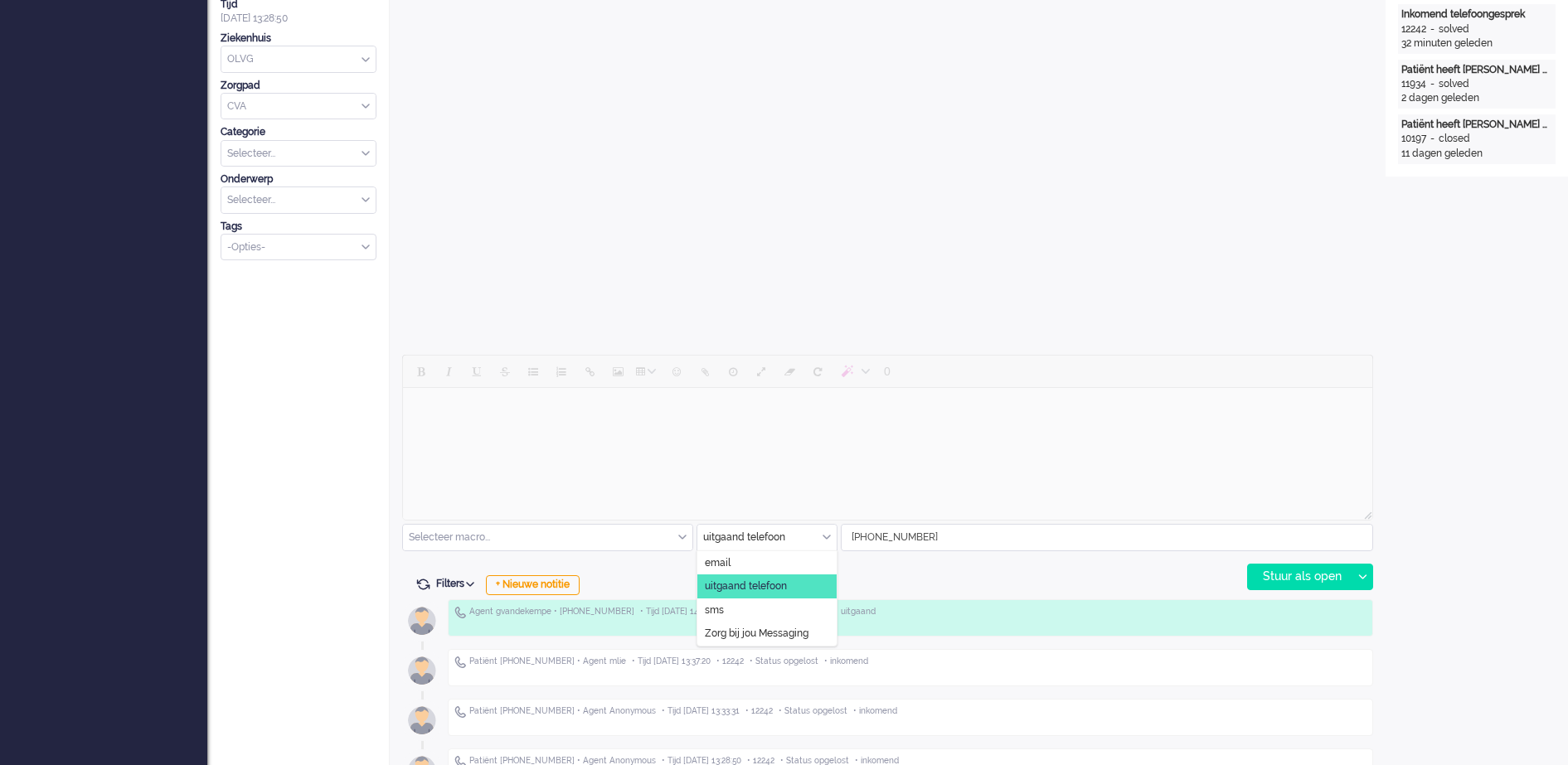
click at [829, 540] on div "uitgaand telefoon" at bounding box center [767, 537] width 140 height 25
click at [774, 584] on span "uitgaand telefoon" at bounding box center [746, 586] width 82 height 14
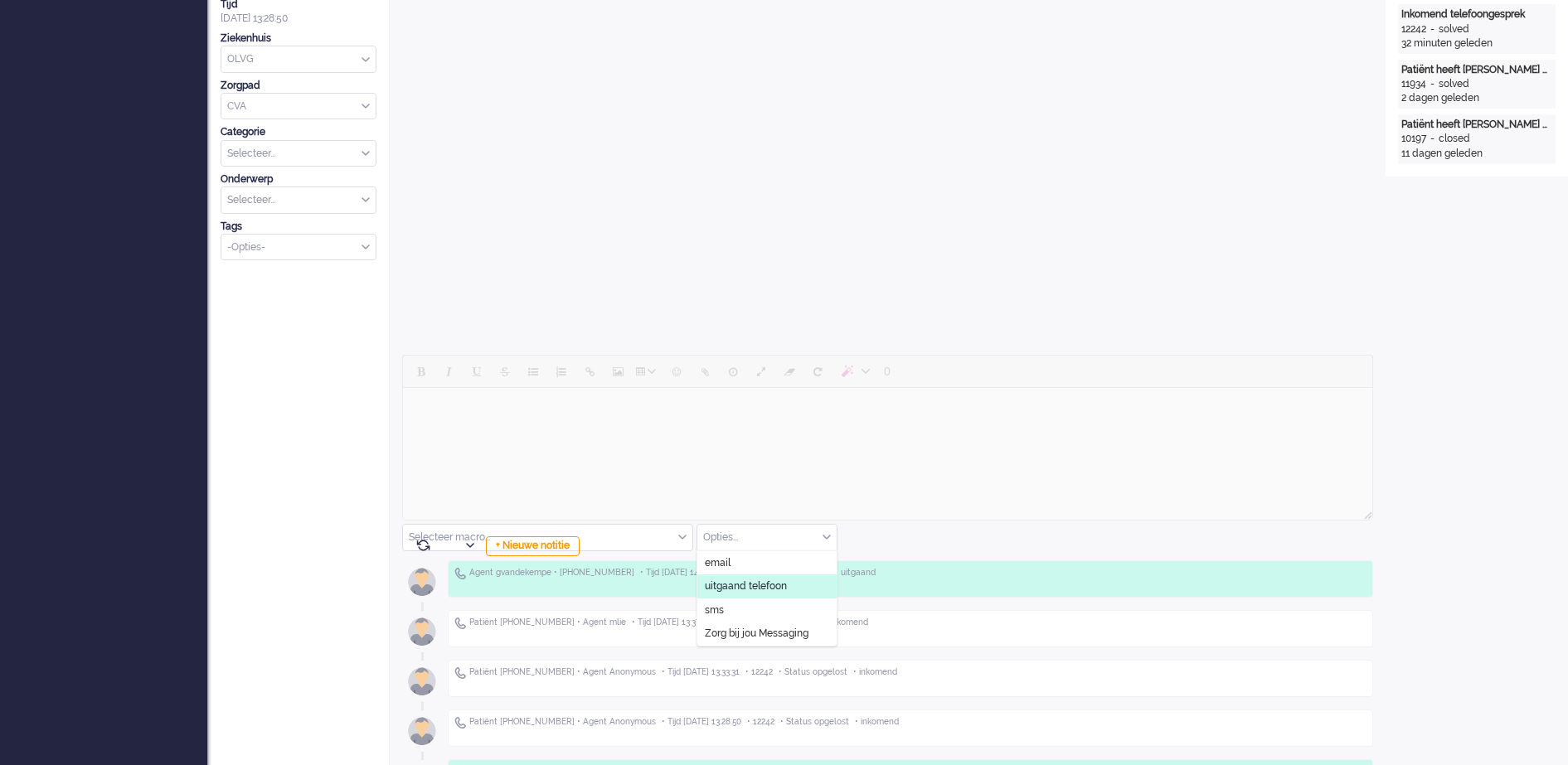
click at [799, 590] on li "uitgaand telefoon" at bounding box center [767, 587] width 140 height 24
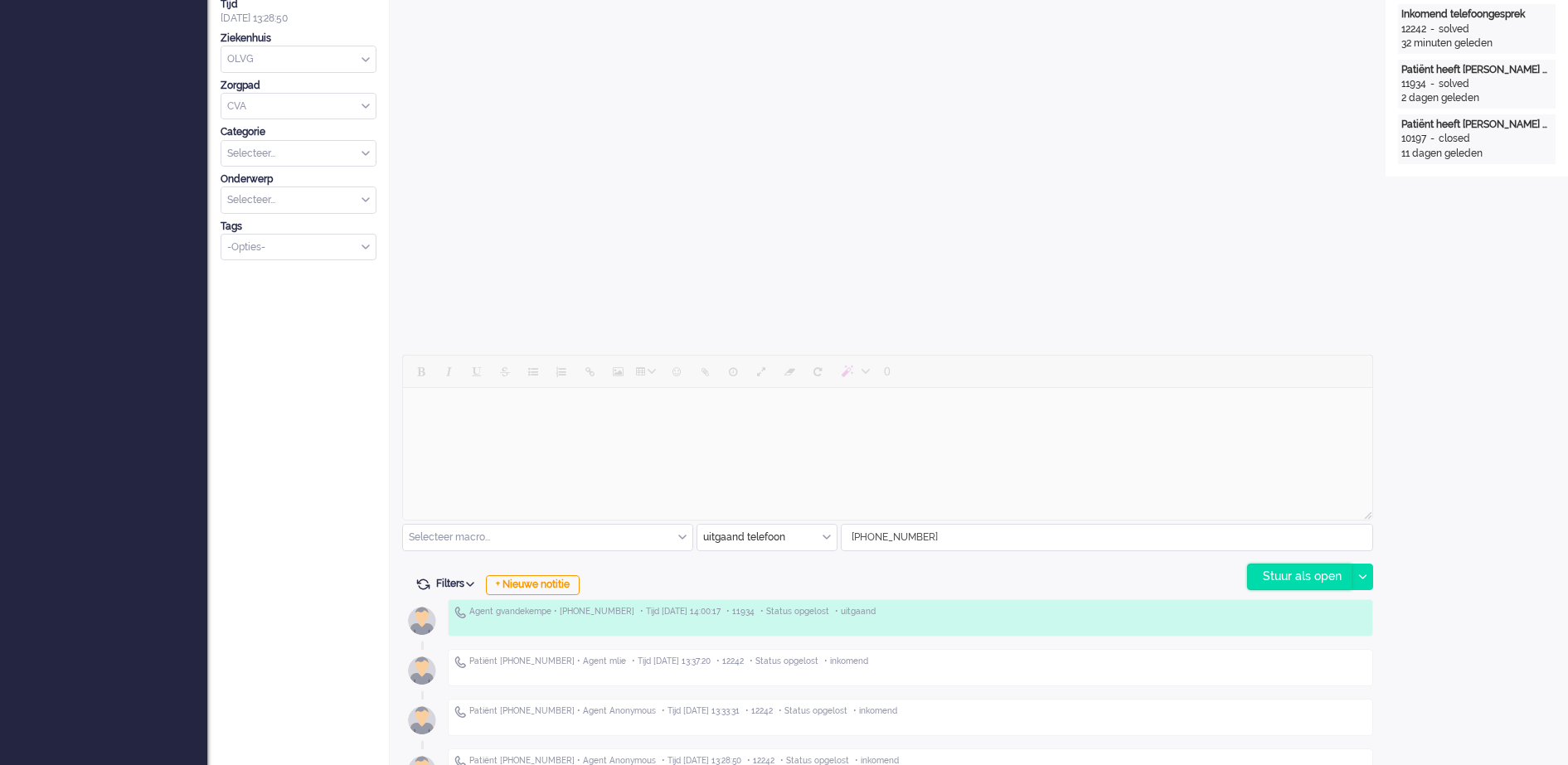
click at [1337, 576] on div "Stuur als open" at bounding box center [1299, 577] width 104 height 25
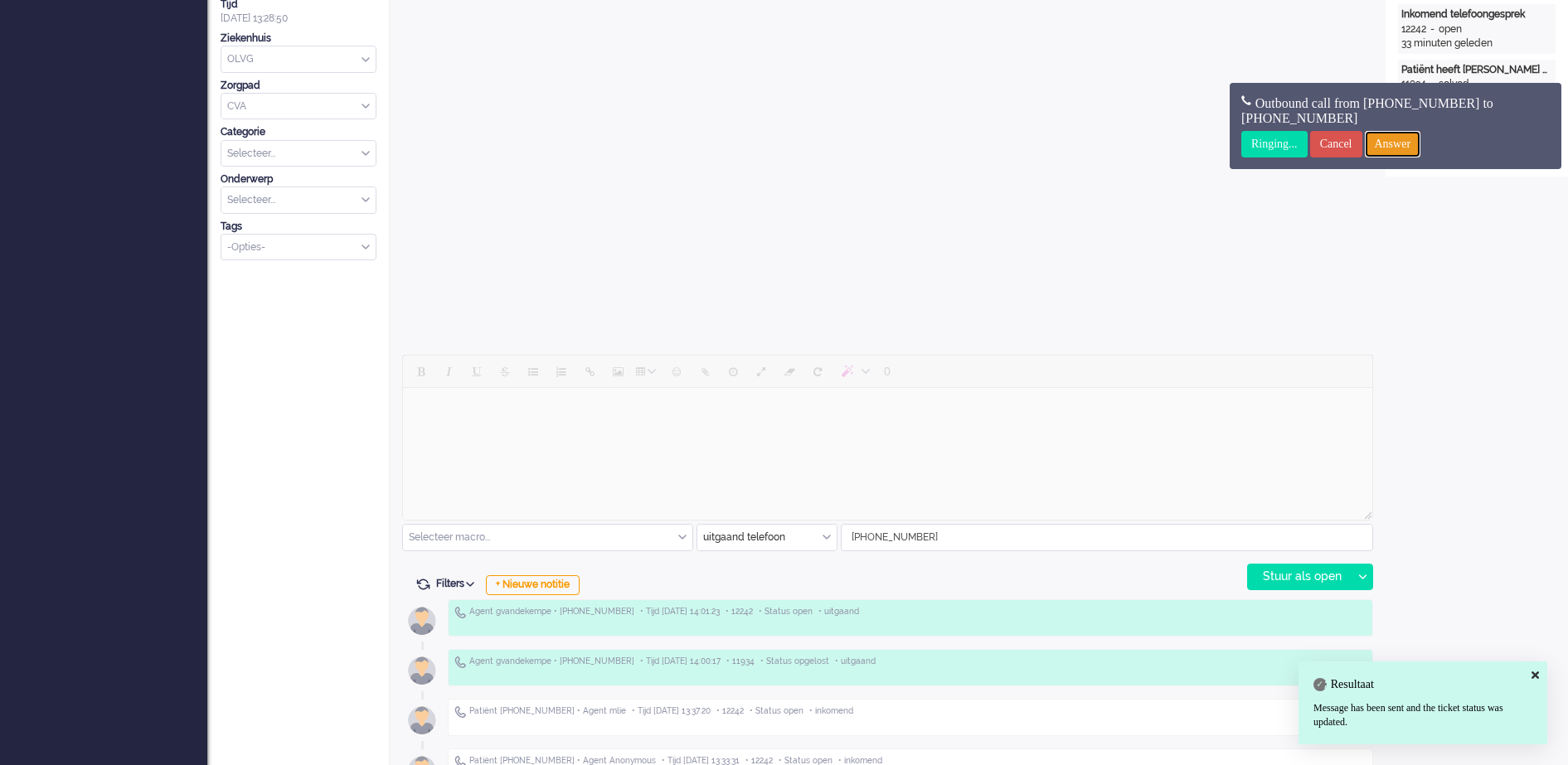
click at [1421, 147] on input "Answer" at bounding box center [1393, 144] width 56 height 26
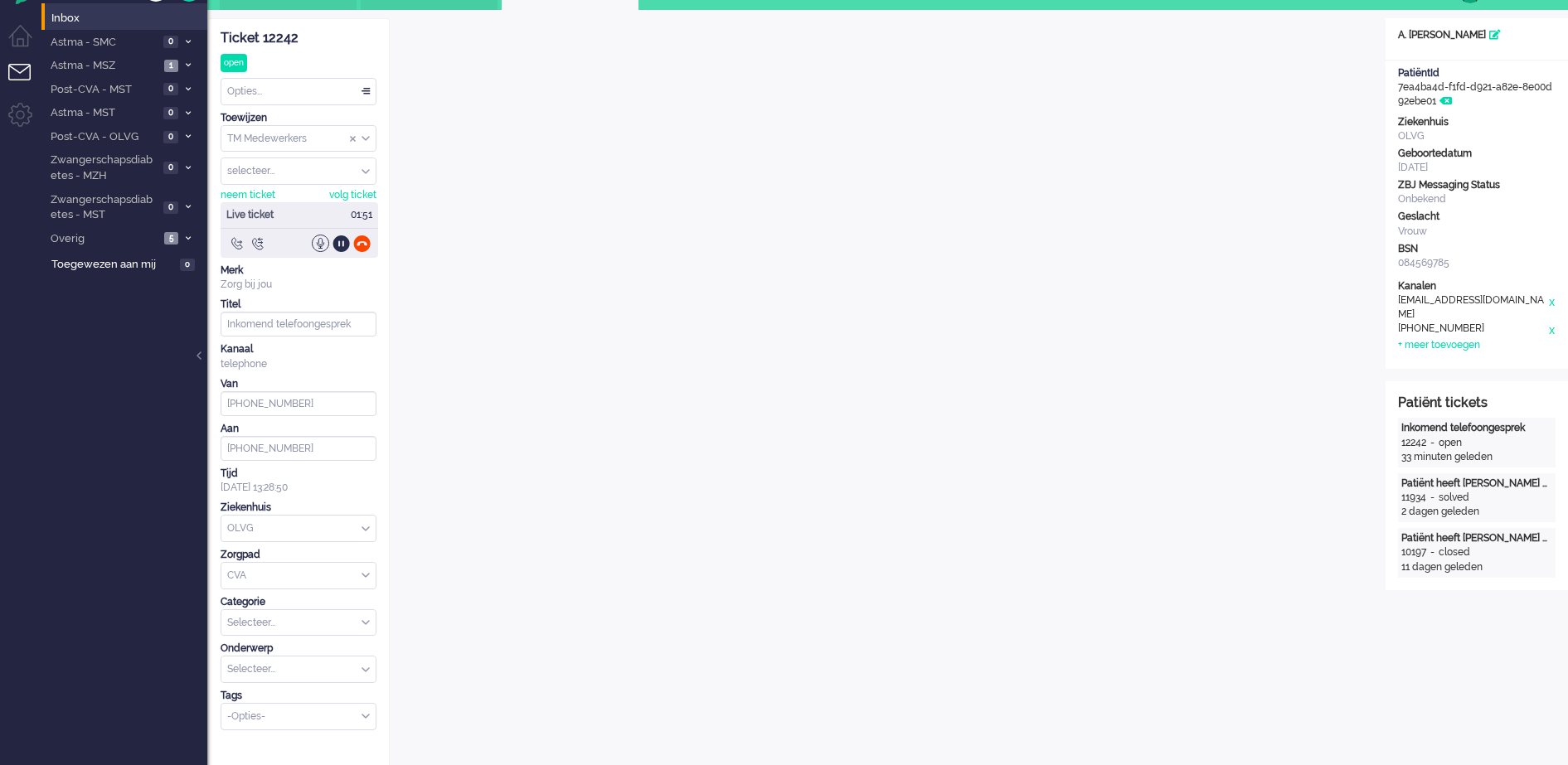
scroll to position [0, 0]
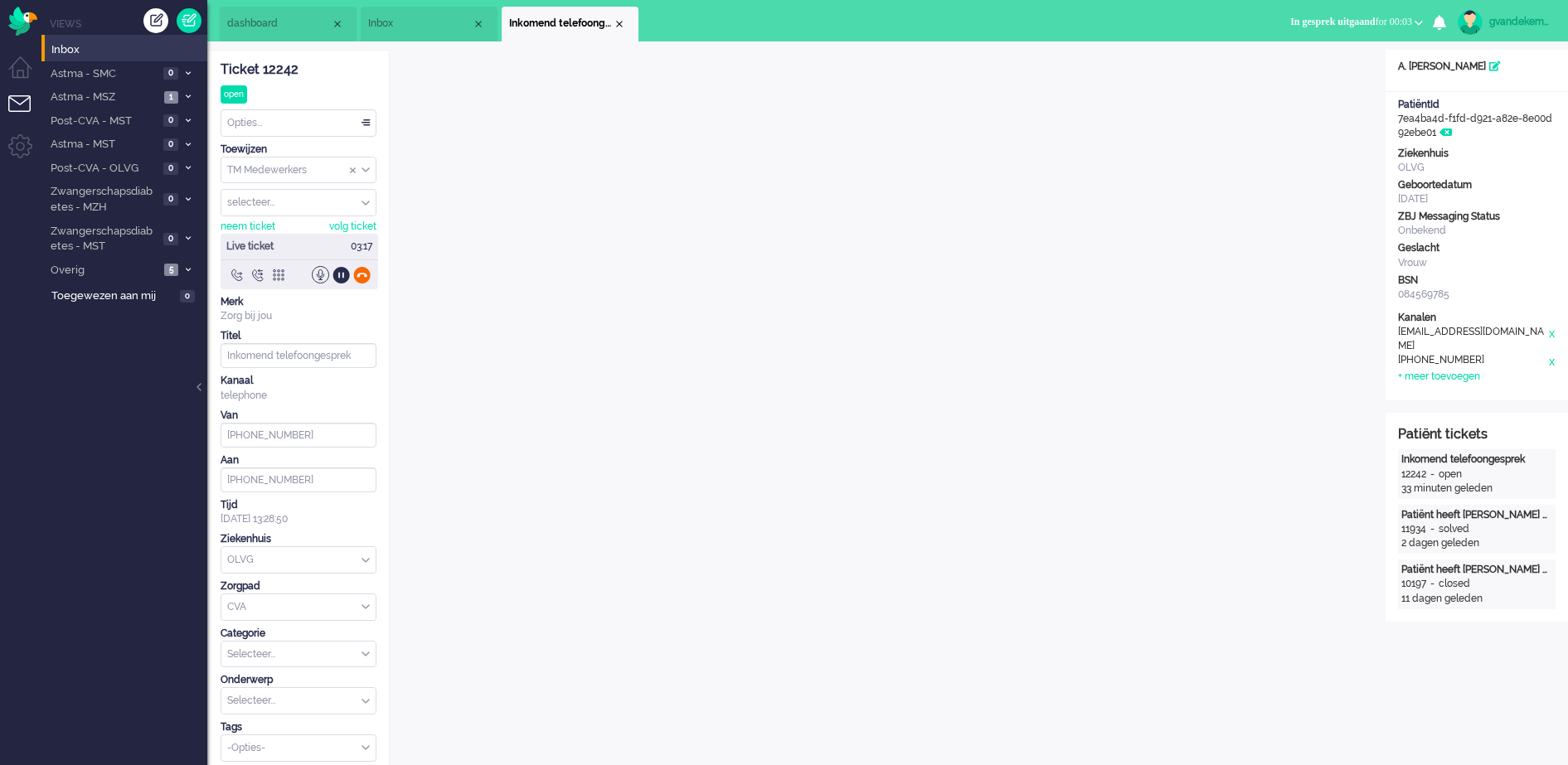
click at [361, 274] on div at bounding box center [362, 275] width 18 height 18
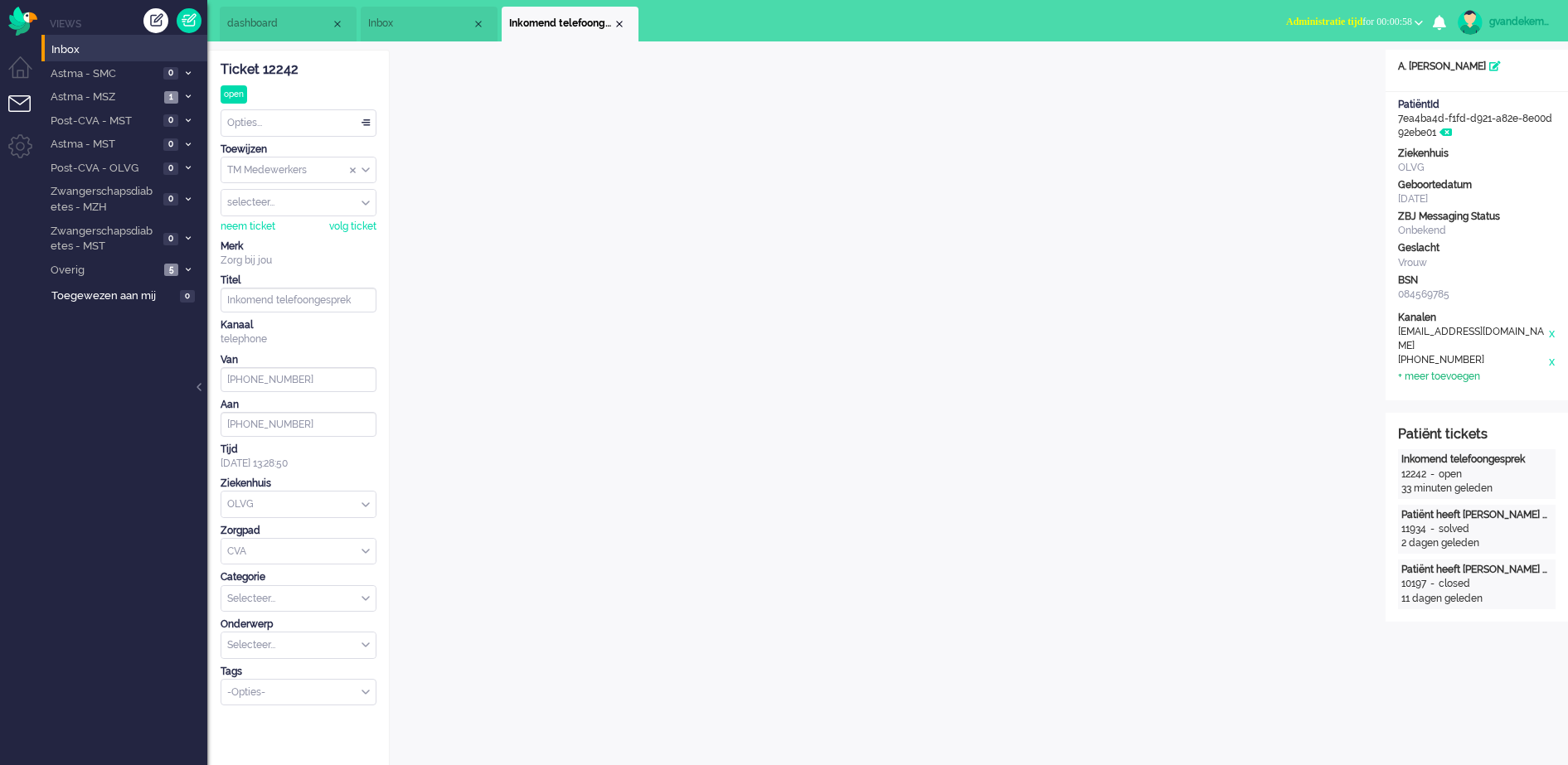
click at [1468, 370] on div "+ meer toevoegen" at bounding box center [1439, 377] width 82 height 14
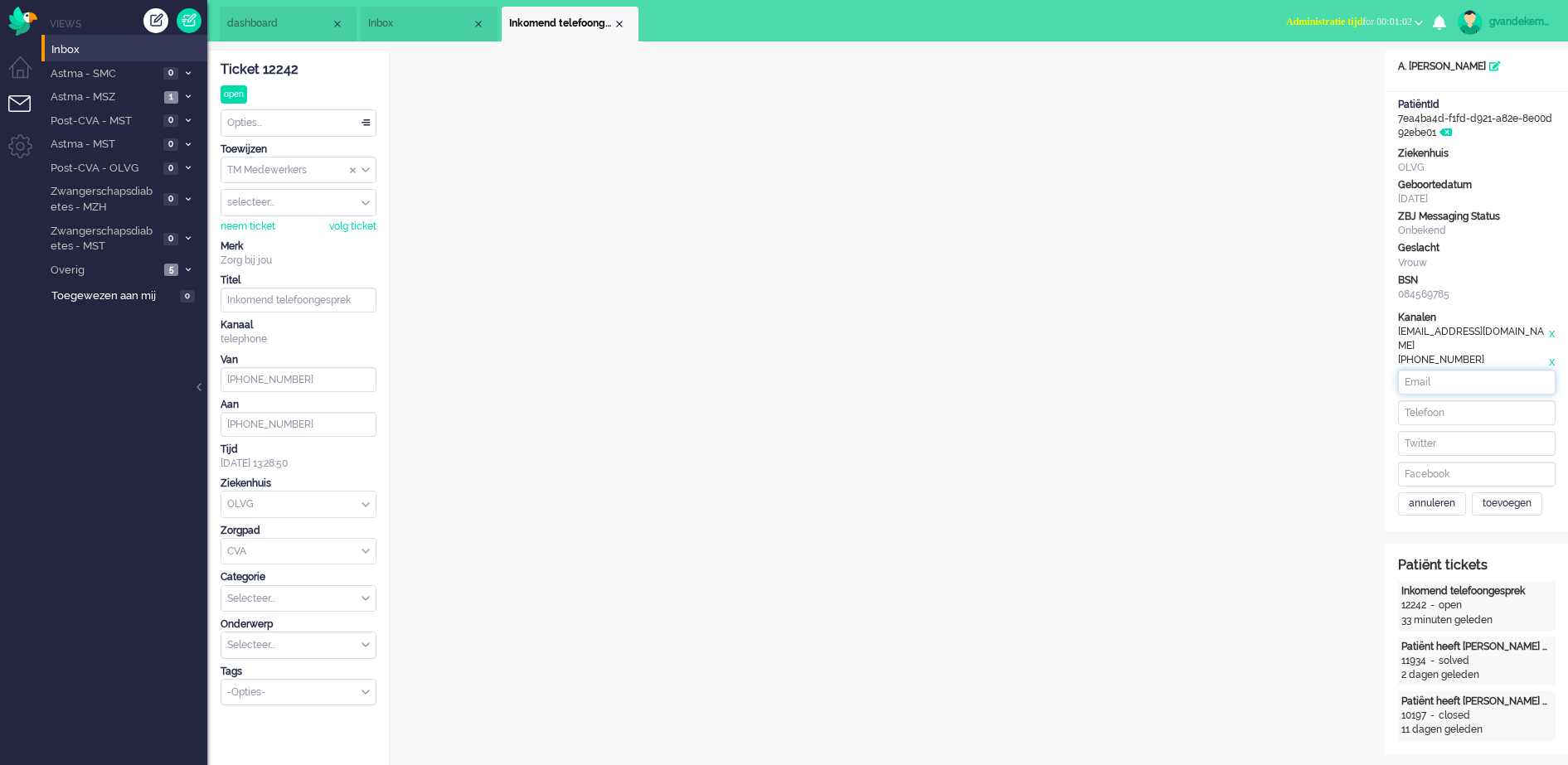
click at [1461, 370] on input at bounding box center [1476, 382] width 157 height 25
type input "astipriaan@gmail.com"
click at [1552, 331] on div "x" at bounding box center [1551, 339] width 8 height 28
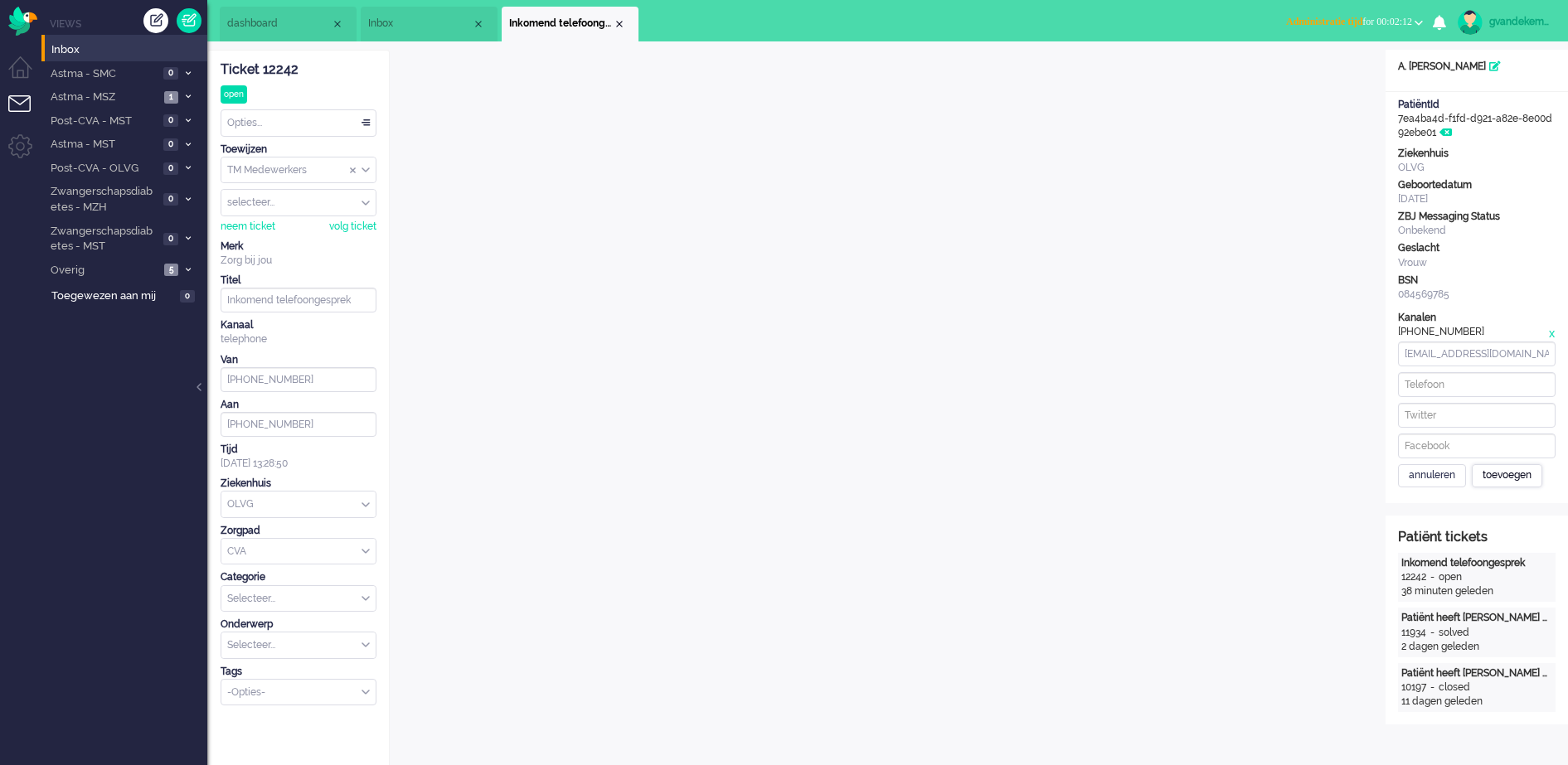
click at [1519, 478] on div "toevoegen" at bounding box center [1506, 475] width 70 height 23
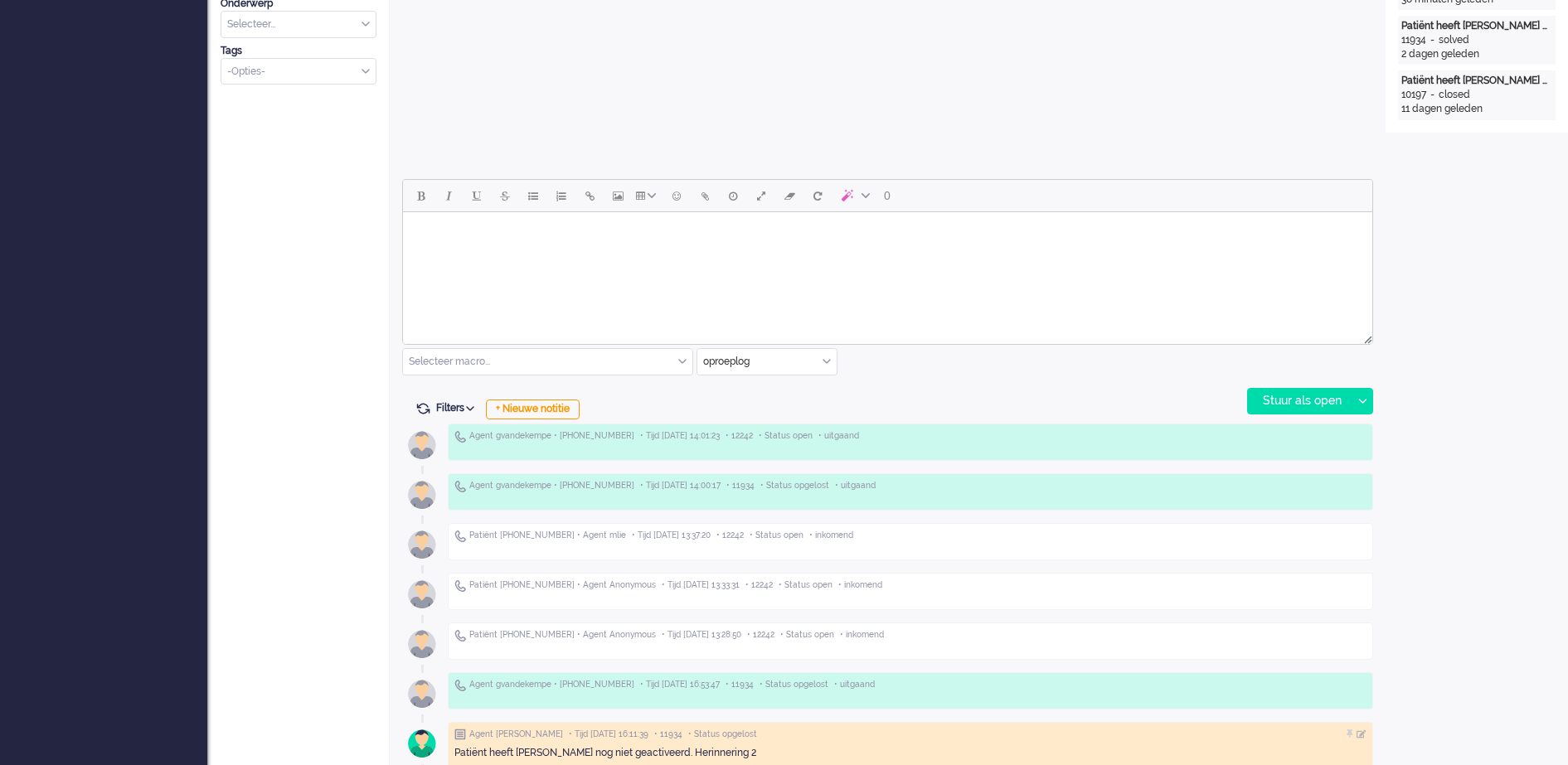
scroll to position [622, 0]
click at [564, 410] on div "+ Nieuwe notitie" at bounding box center [532, 408] width 94 height 20
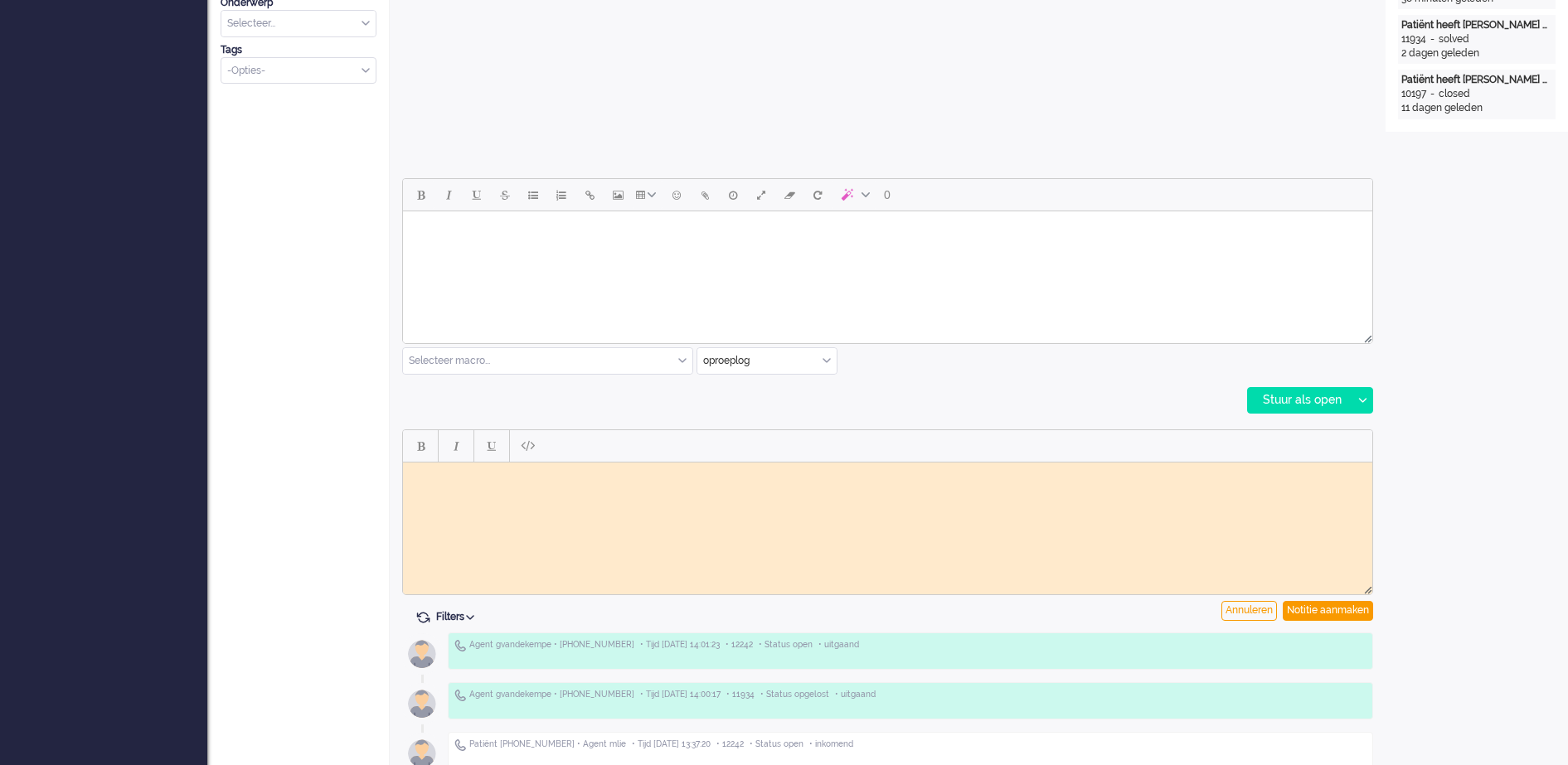
scroll to position [0, 0]
click at [467, 473] on body "Rich Text Area. Press ALT-0 for help." at bounding box center [888, 474] width 956 height 12
click at [1337, 610] on div "Notitie aanmaken" at bounding box center [1327, 610] width 90 height 20
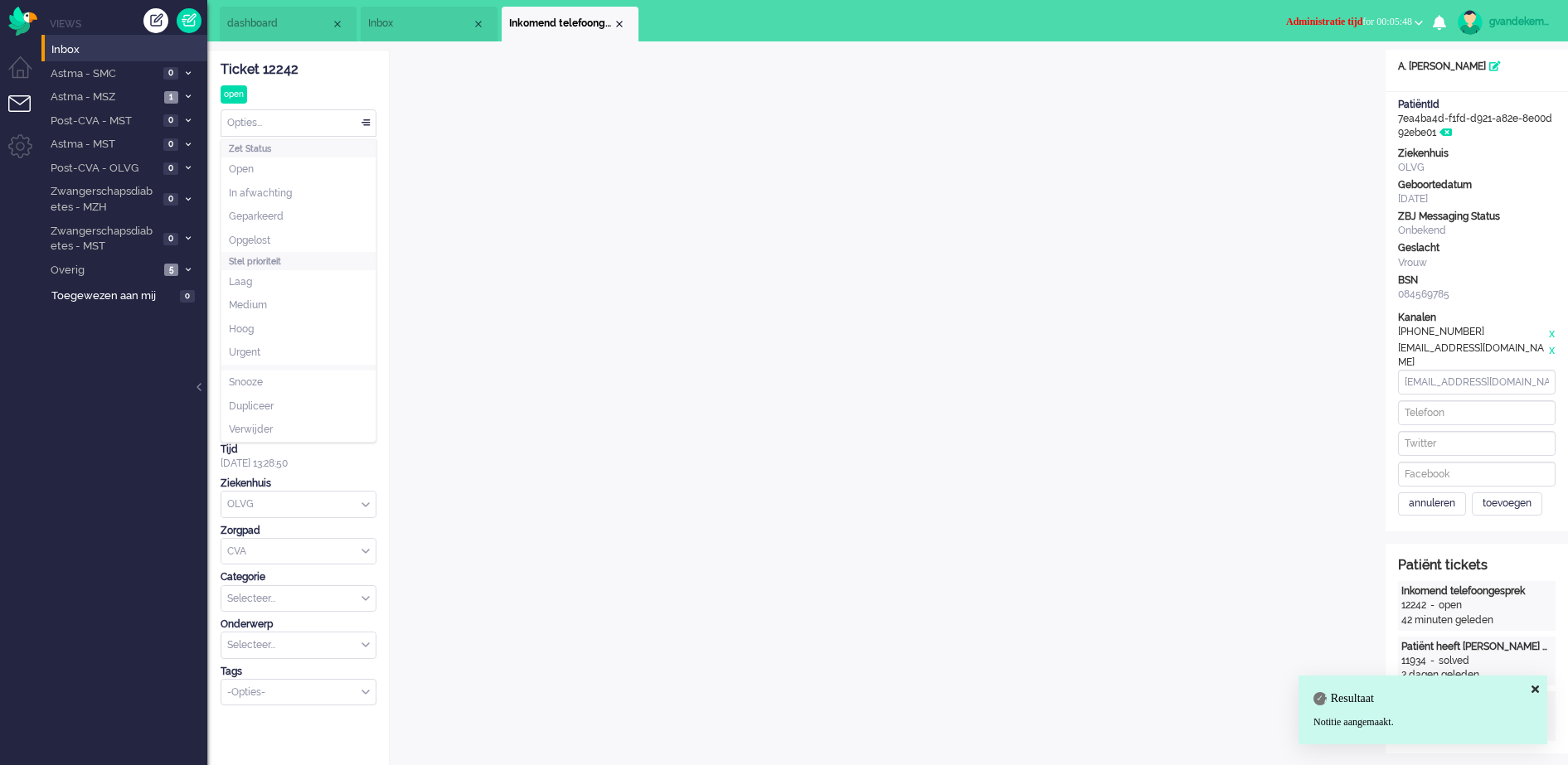
click at [363, 119] on div "Opties..." at bounding box center [298, 123] width 155 height 25
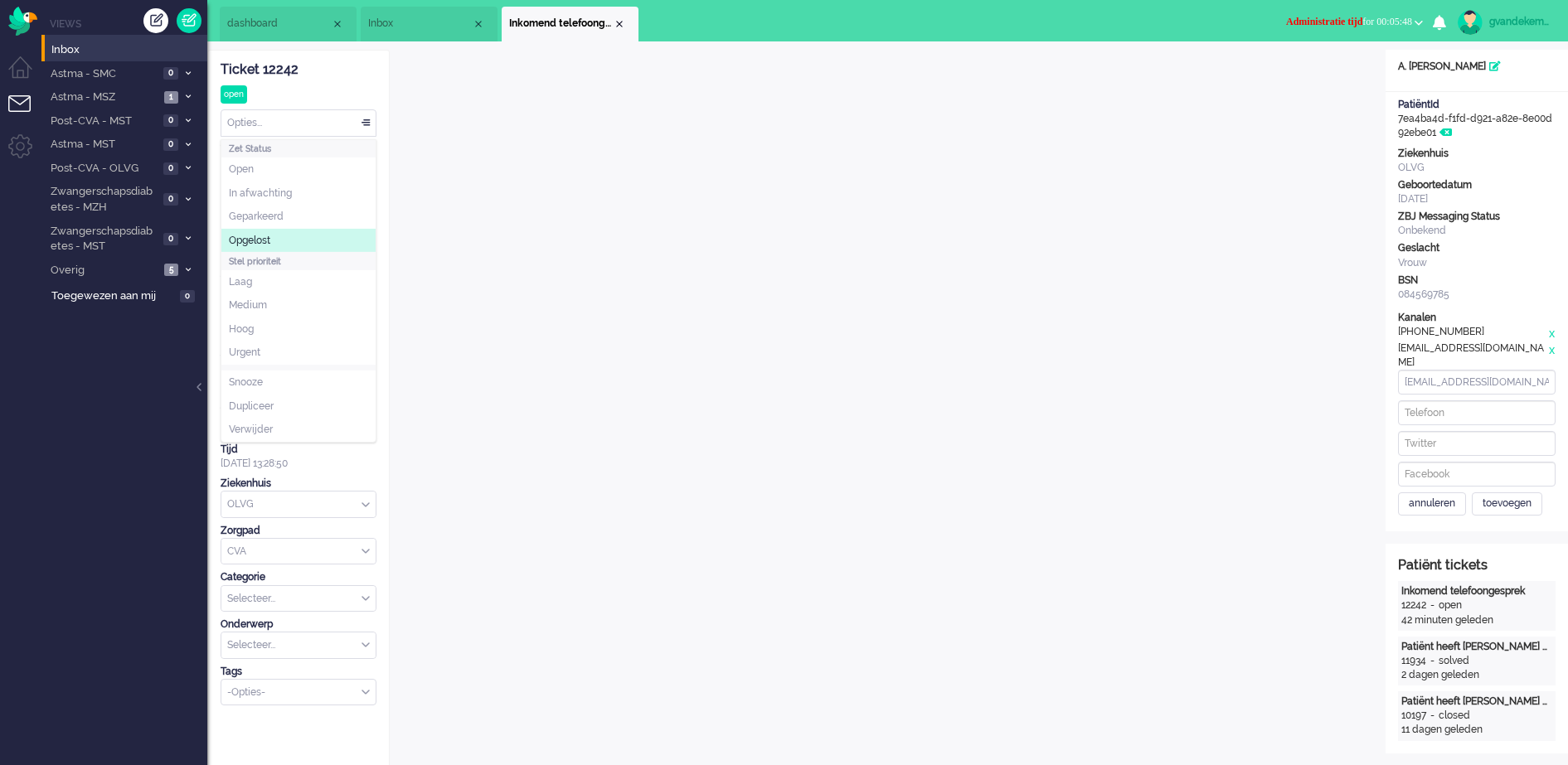
click at [253, 234] on span "Opgelost" at bounding box center [249, 240] width 41 height 14
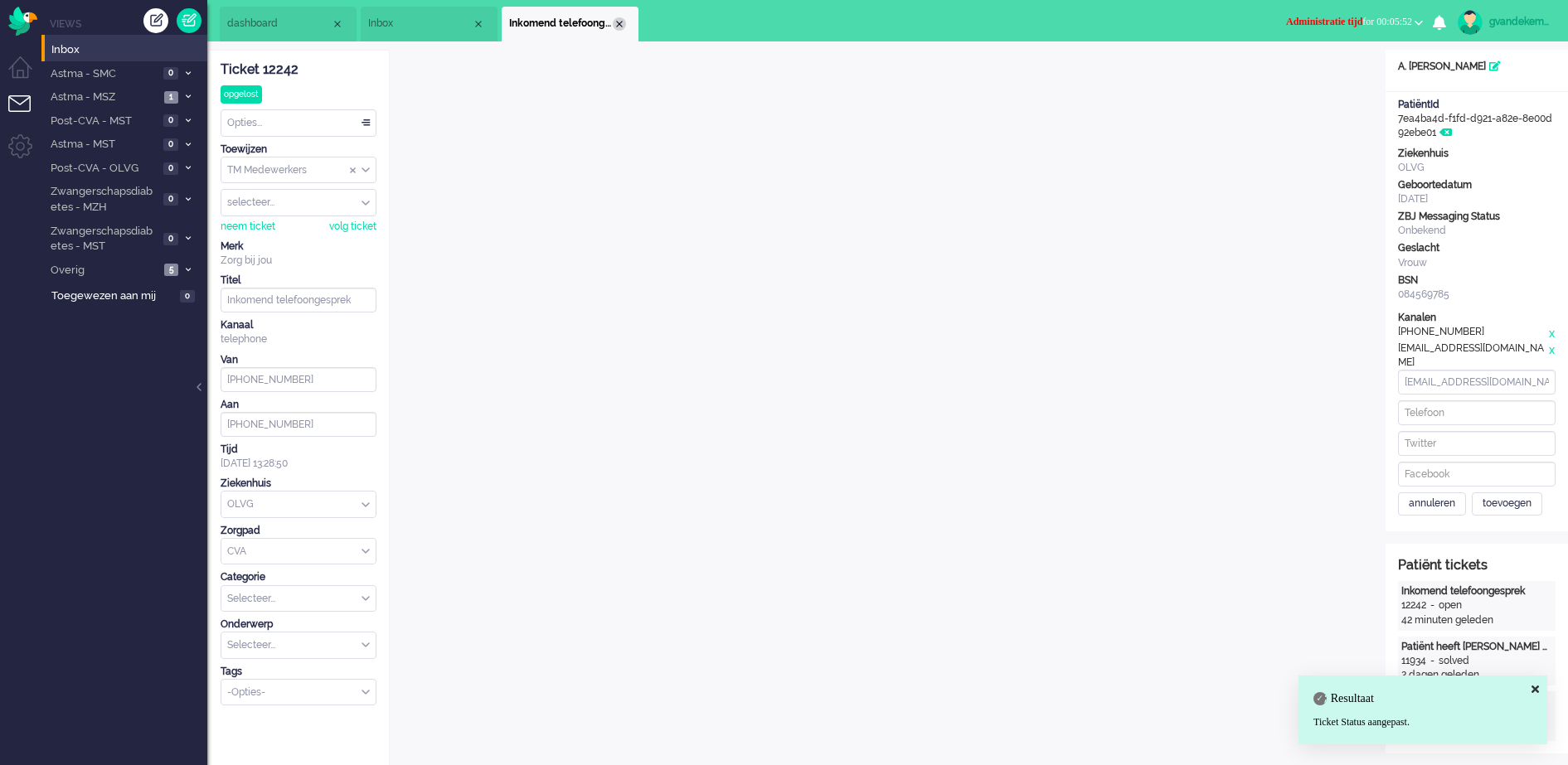
click at [619, 18] on div "Close tab" at bounding box center [620, 24] width 13 height 13
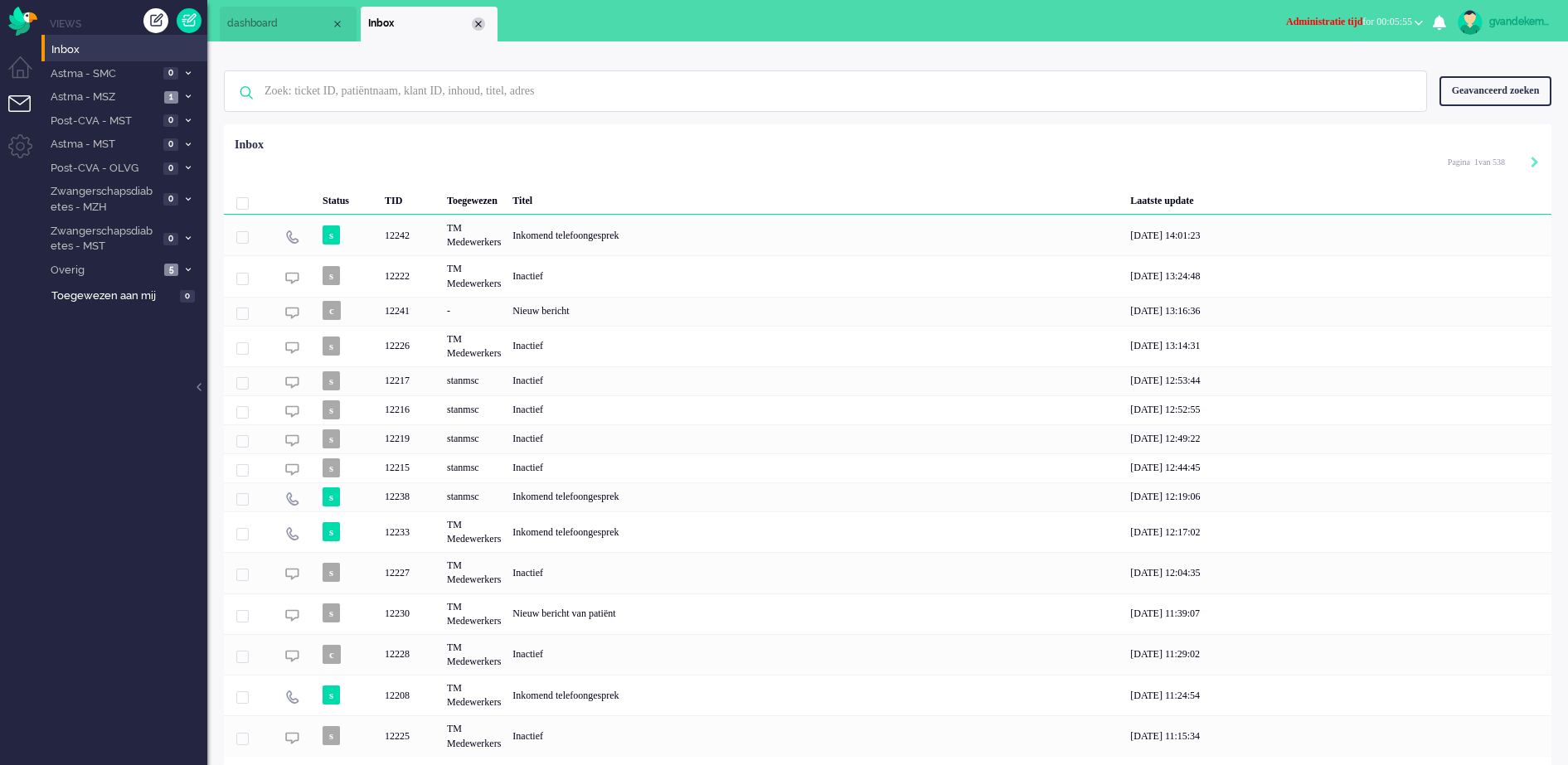
click at [478, 22] on div "Close tab" at bounding box center [478, 24] width 13 height 13
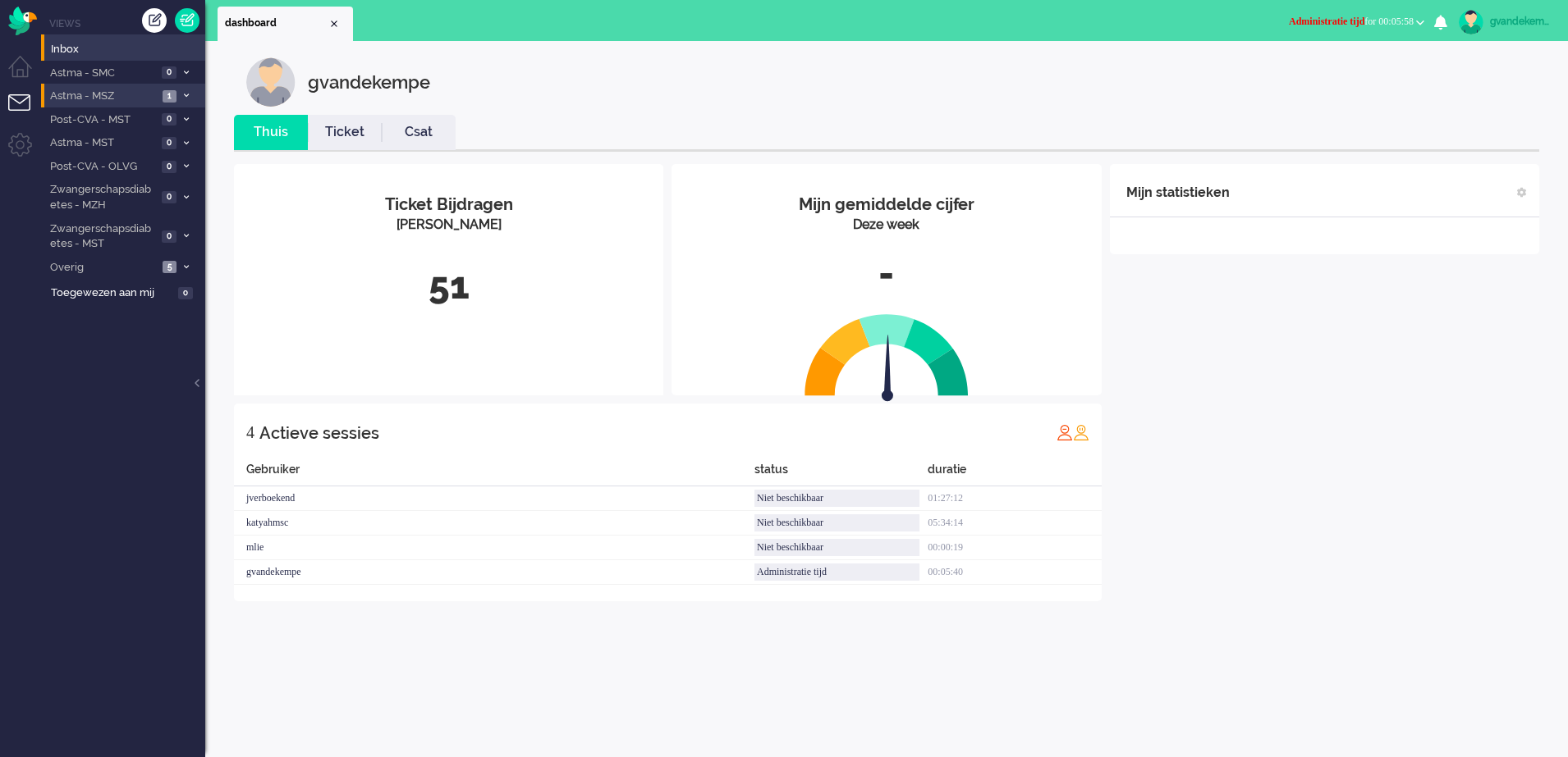
click at [159, 96] on li "Astma - MSZ 1" at bounding box center [122, 96] width 164 height 24
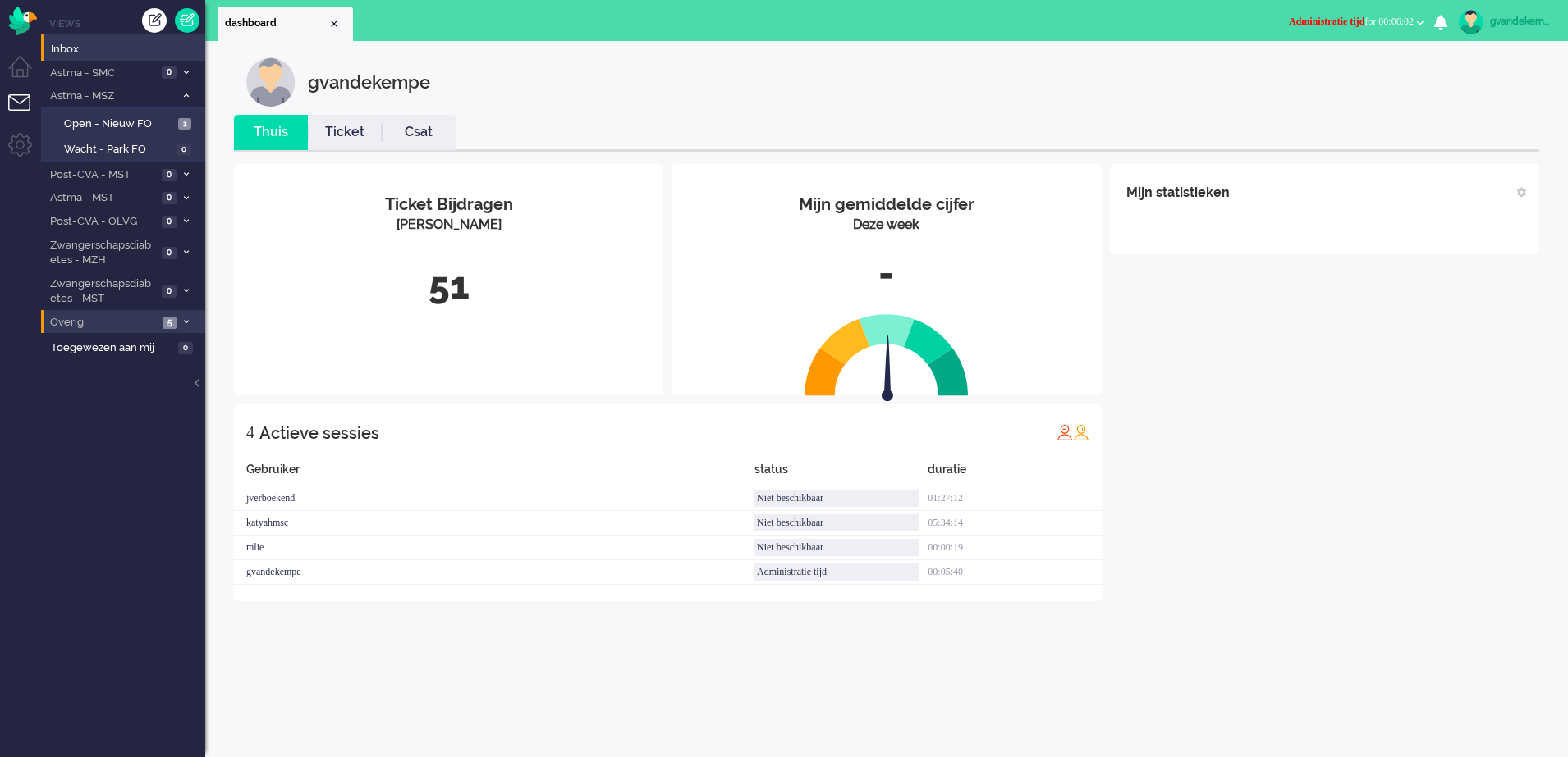
click at [191, 325] on span at bounding box center [186, 323] width 12 height 9
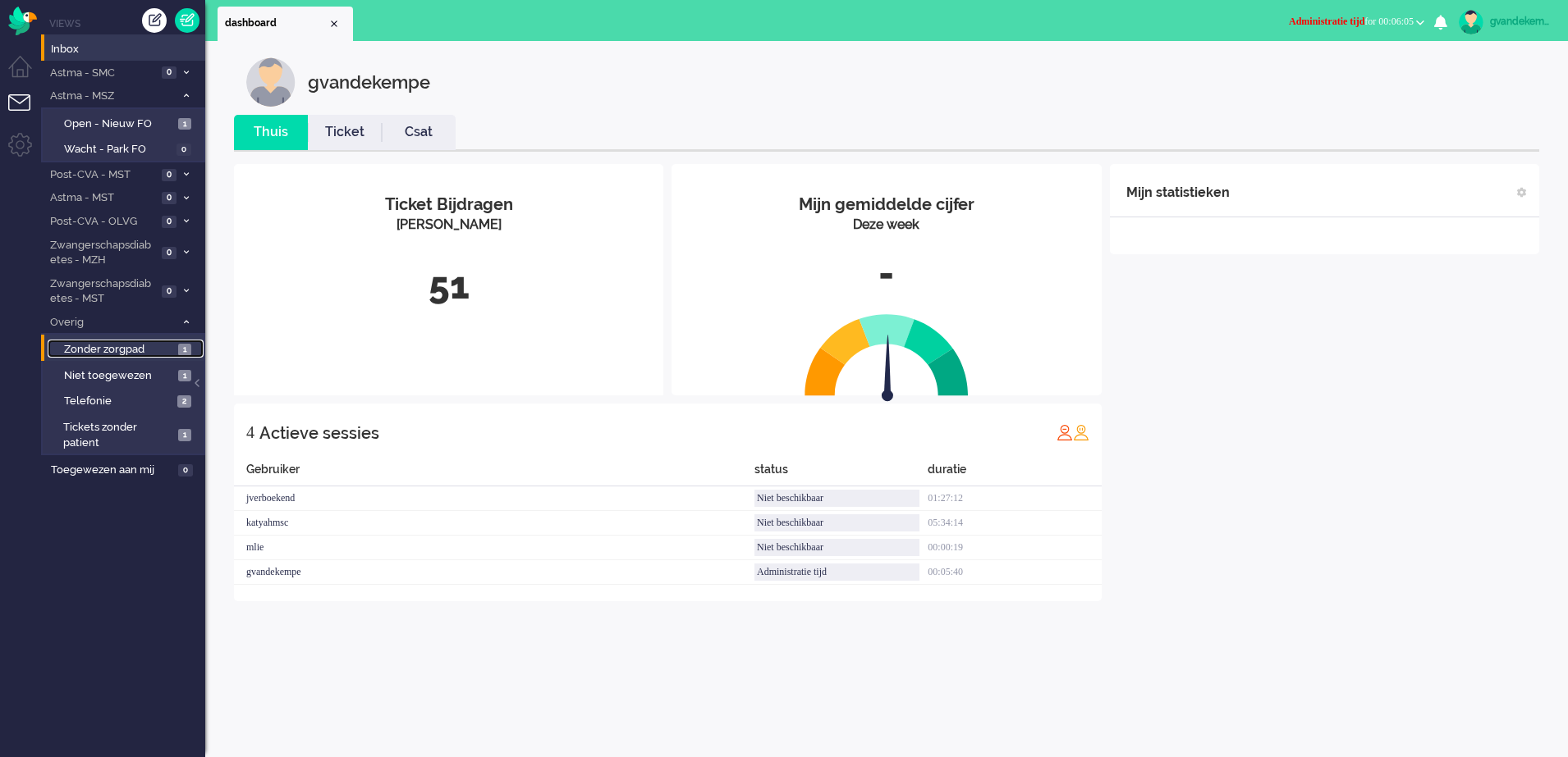
click at [174, 352] on link "Zonder zorgpad 1" at bounding box center [125, 348] width 156 height 18
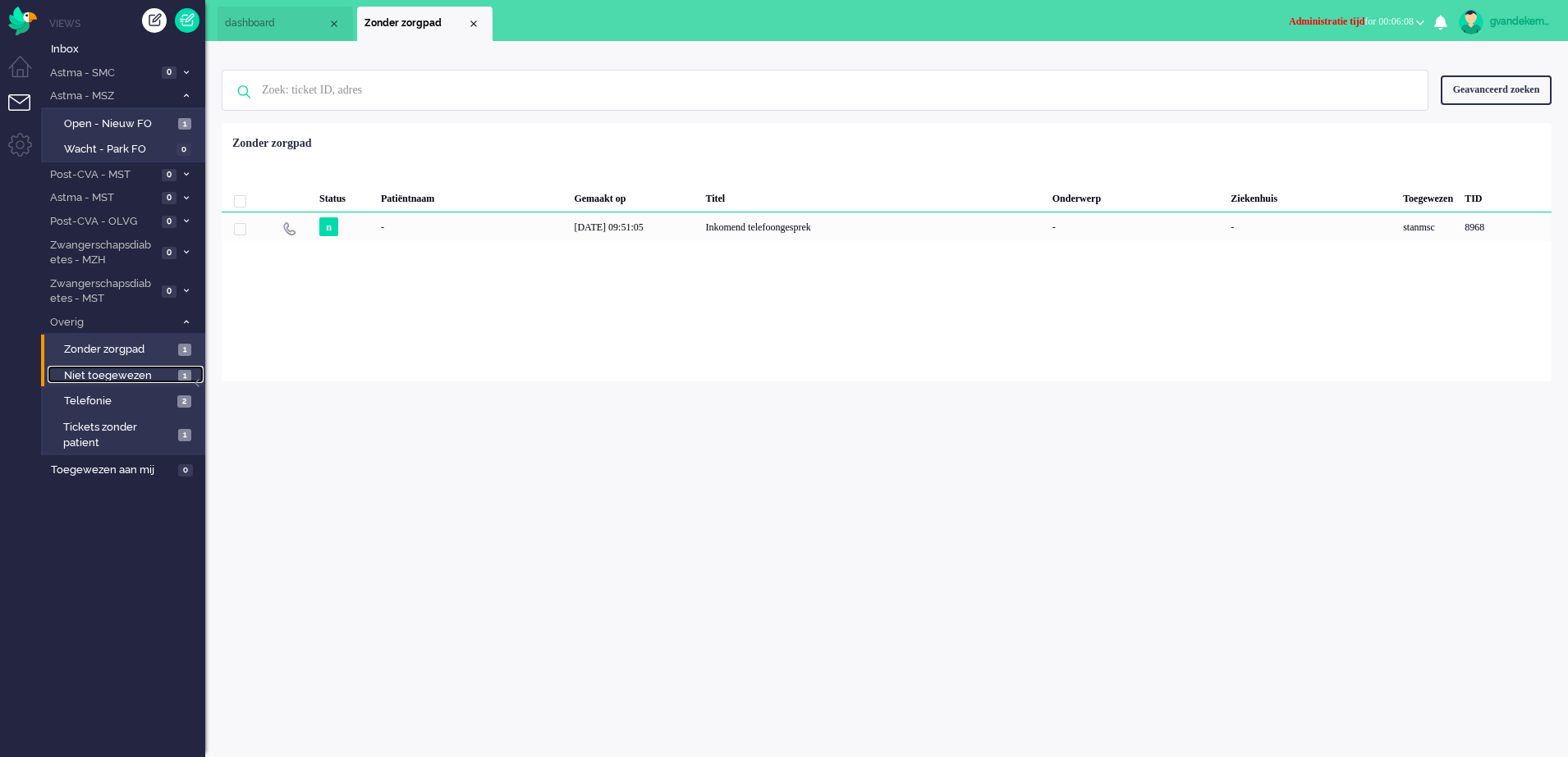
click at [160, 374] on span "Niet toegewezen" at bounding box center [119, 376] width 110 height 16
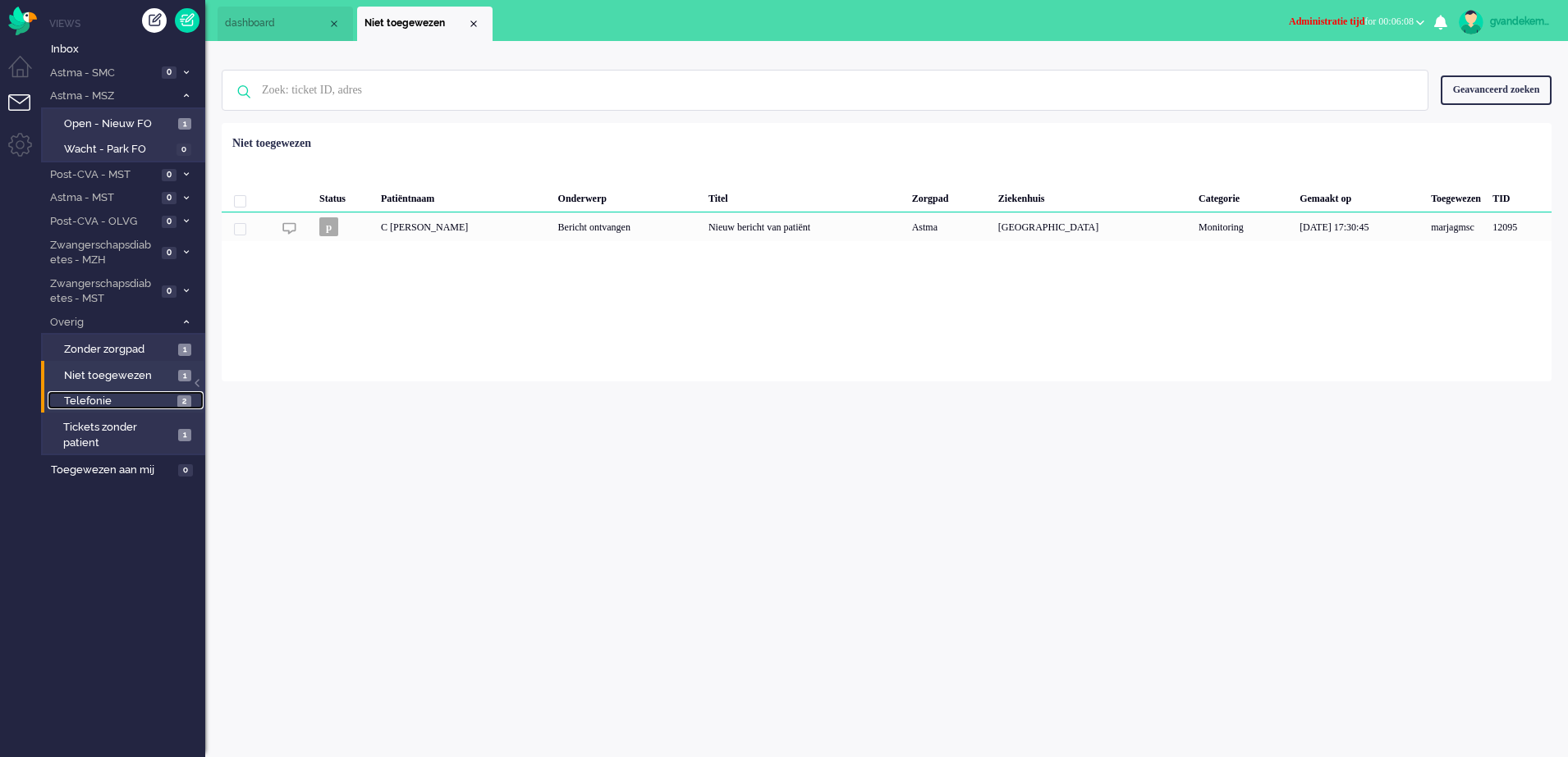
click at [175, 405] on link "Telefonie 2" at bounding box center [125, 400] width 156 height 18
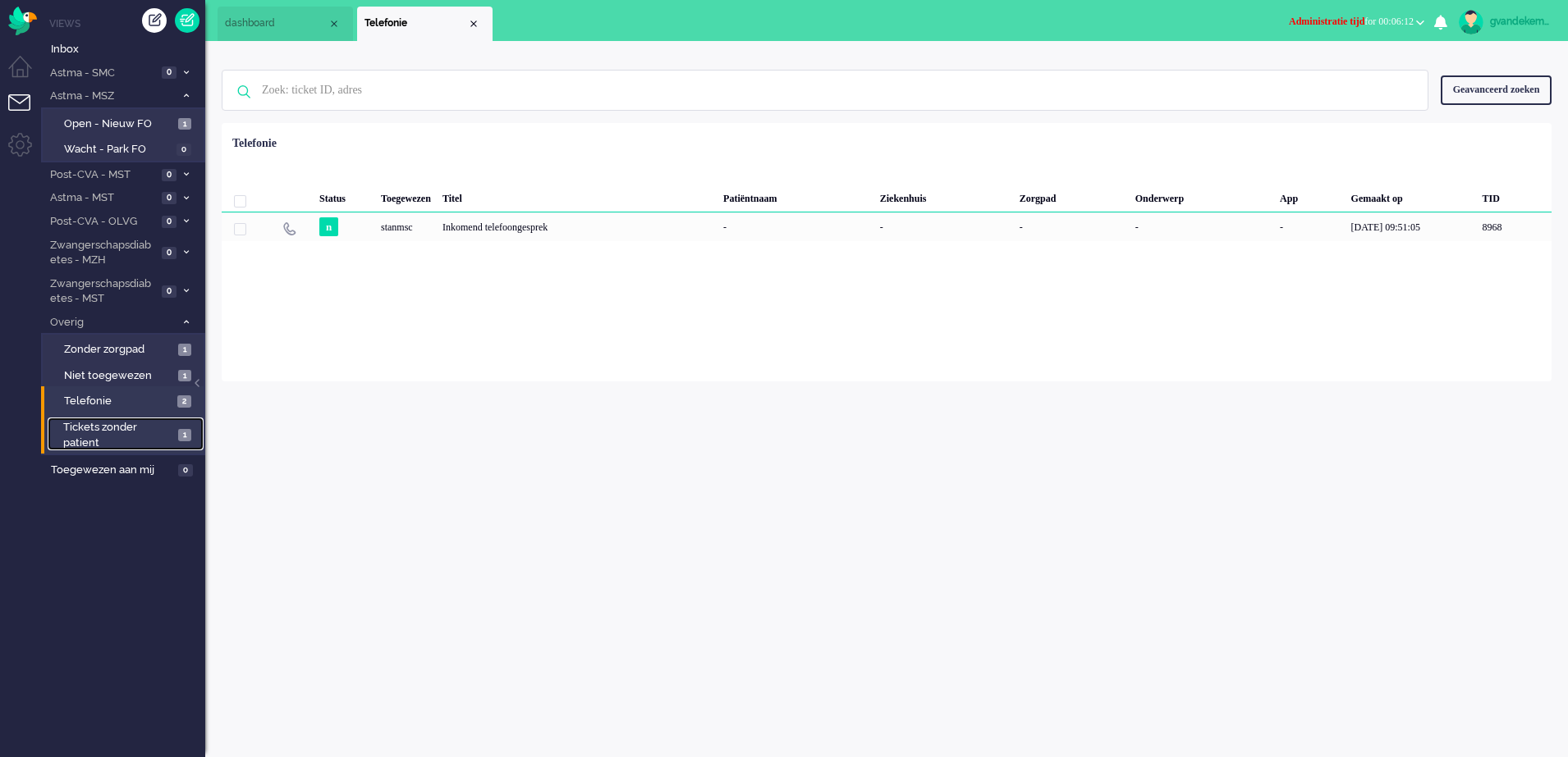
click at [178, 438] on span "1" at bounding box center [185, 435] width 13 height 12
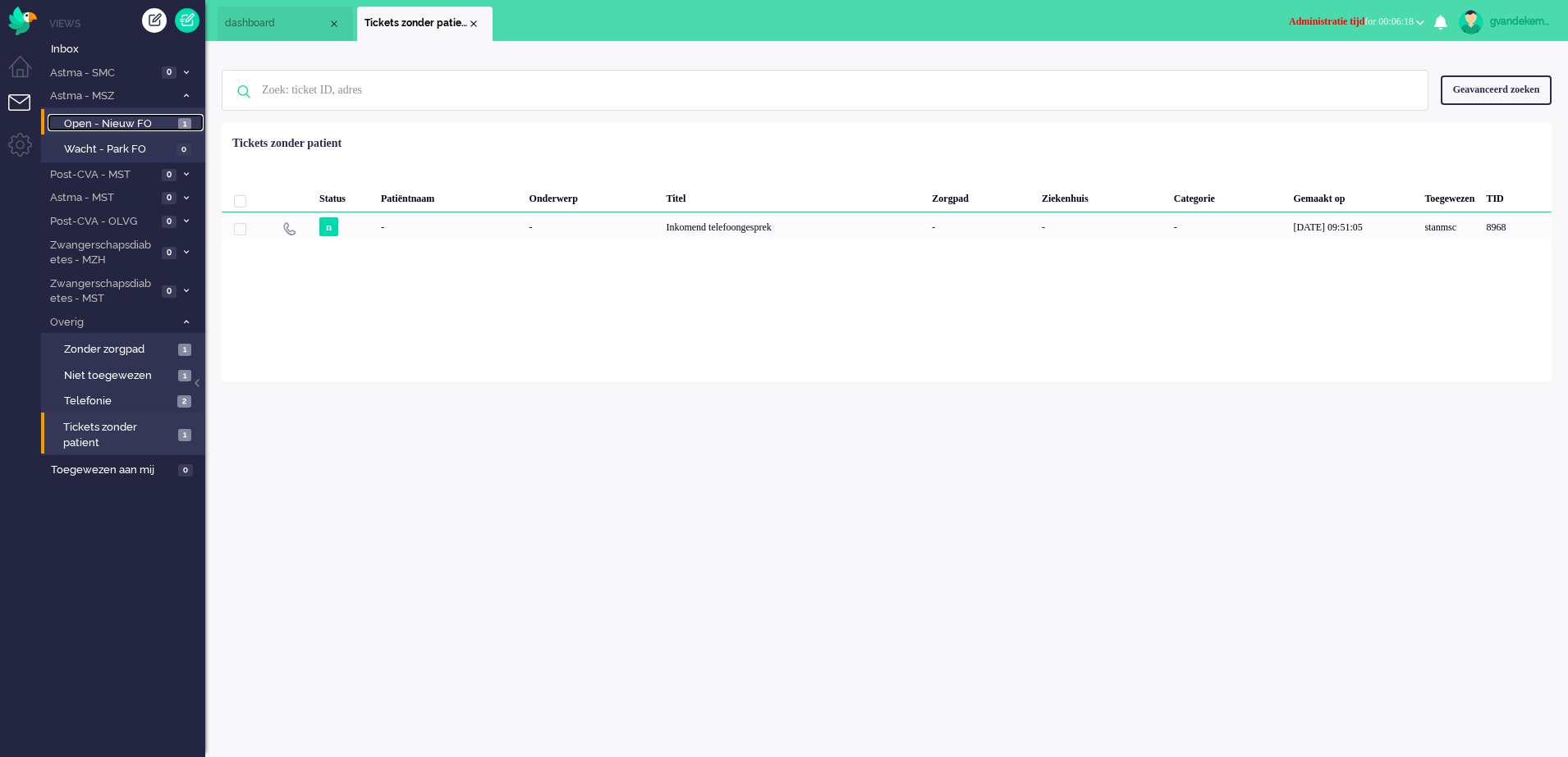
click at [155, 122] on span "Open - Nieuw FO" at bounding box center [119, 124] width 110 height 16
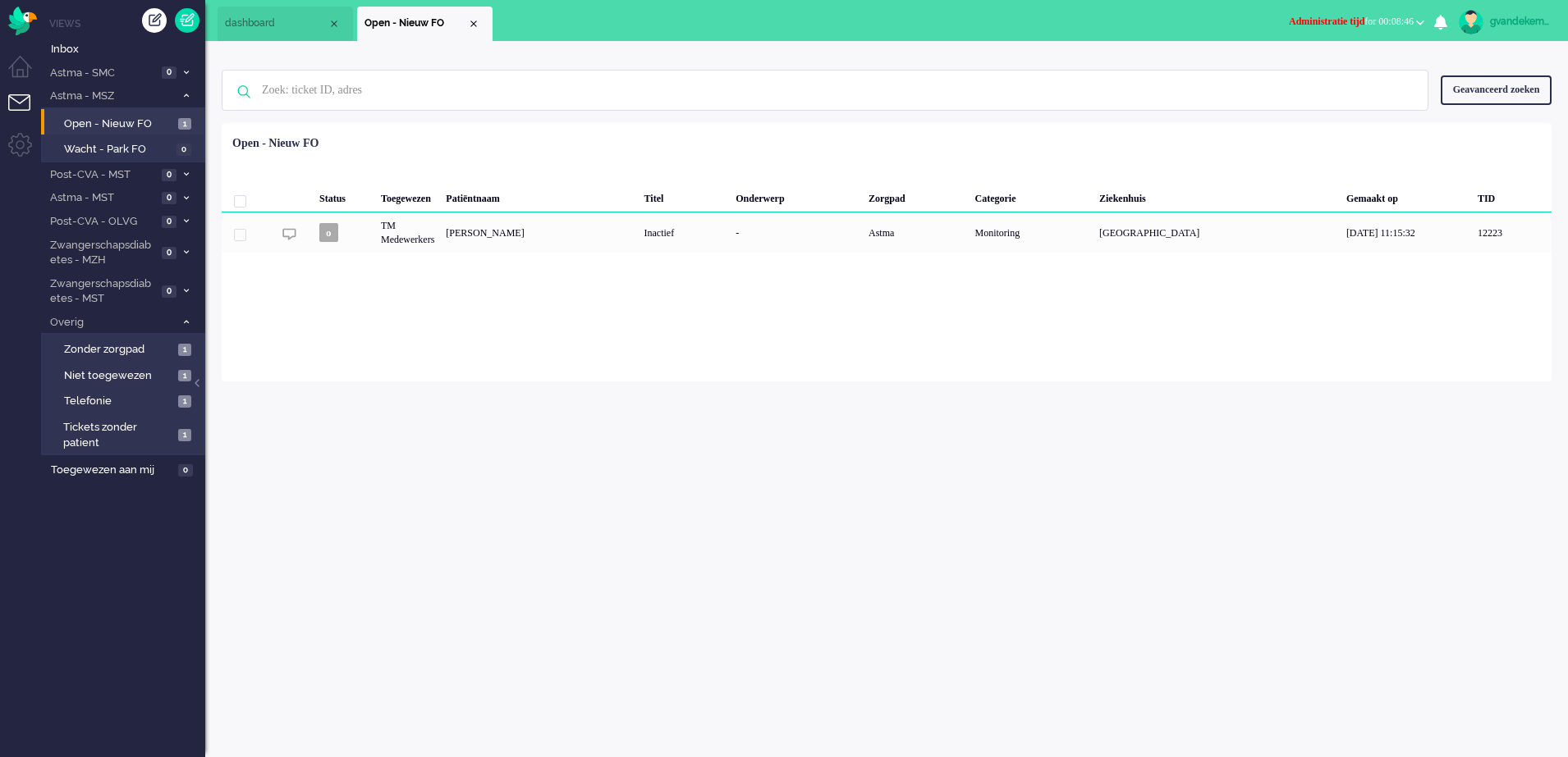
click at [1418, 21] on b "button" at bounding box center [1420, 22] width 8 height 6
click at [1313, 70] on label "Online" at bounding box center [1356, 73] width 130 height 14
click at [188, 17] on link at bounding box center [186, 20] width 25 height 25
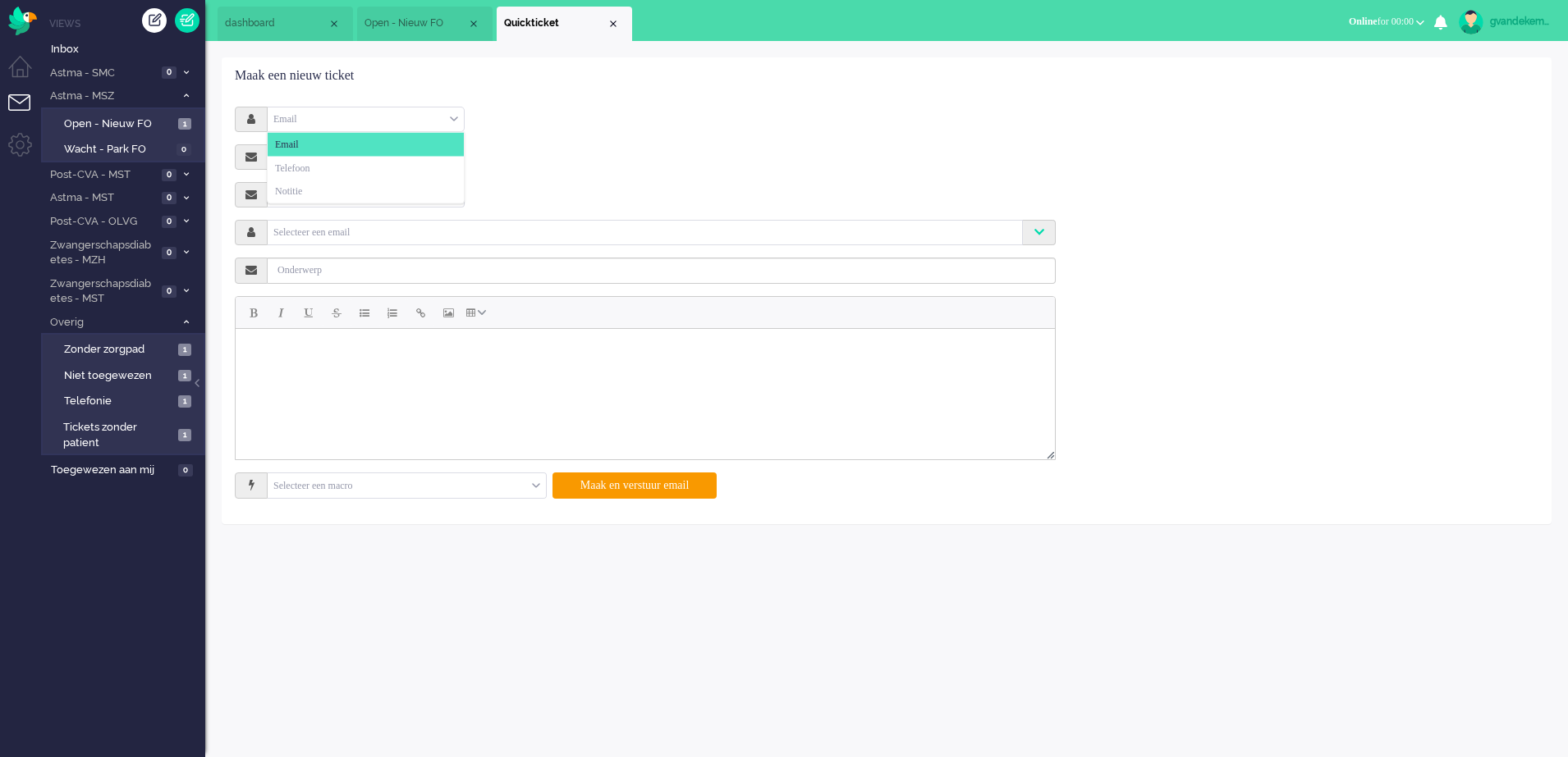
click at [456, 119] on div "Email" at bounding box center [365, 119] width 196 height 25
click at [403, 161] on li "Telefoon" at bounding box center [365, 168] width 196 height 24
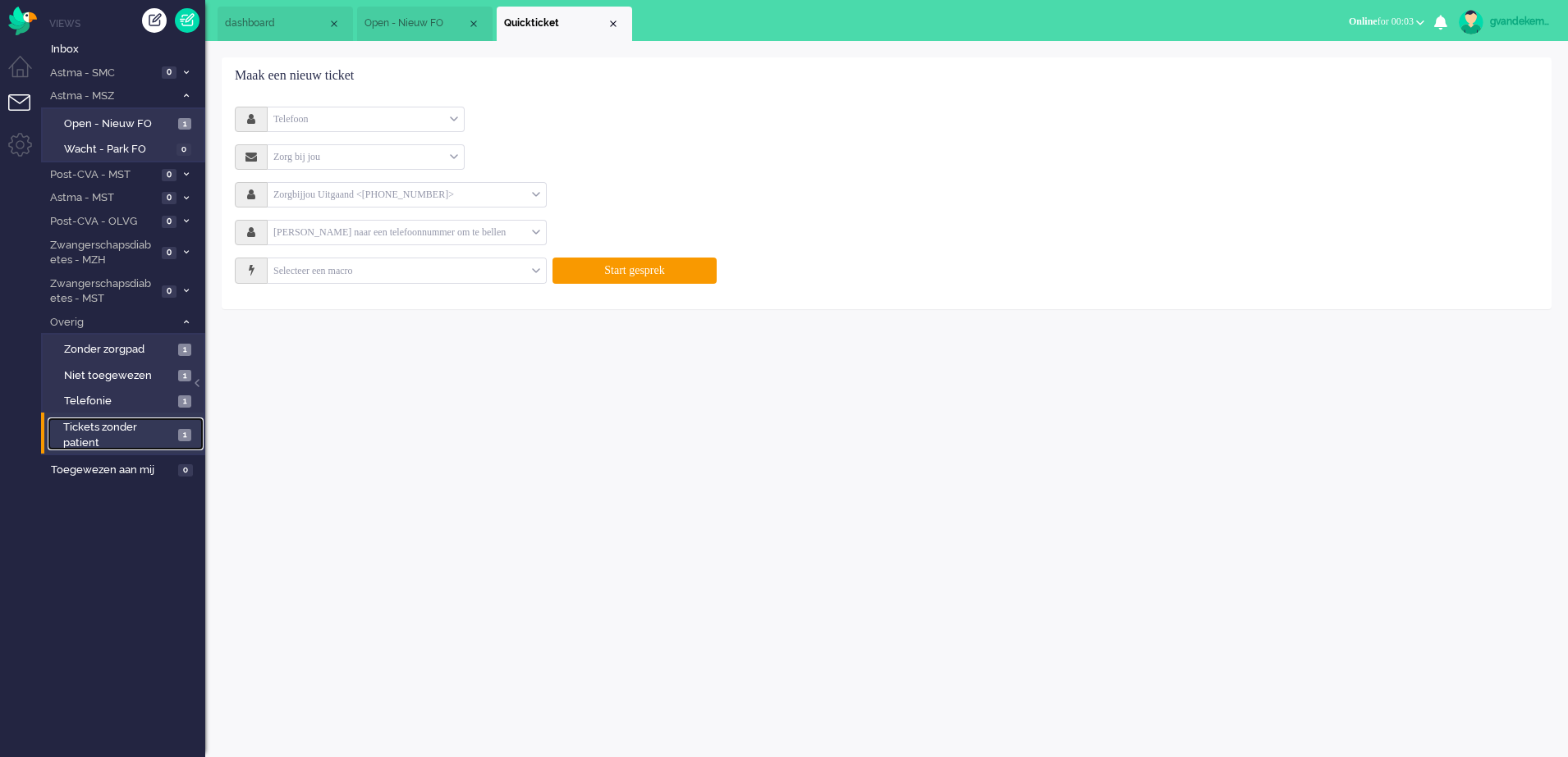
click at [178, 433] on span "1" at bounding box center [185, 435] width 13 height 12
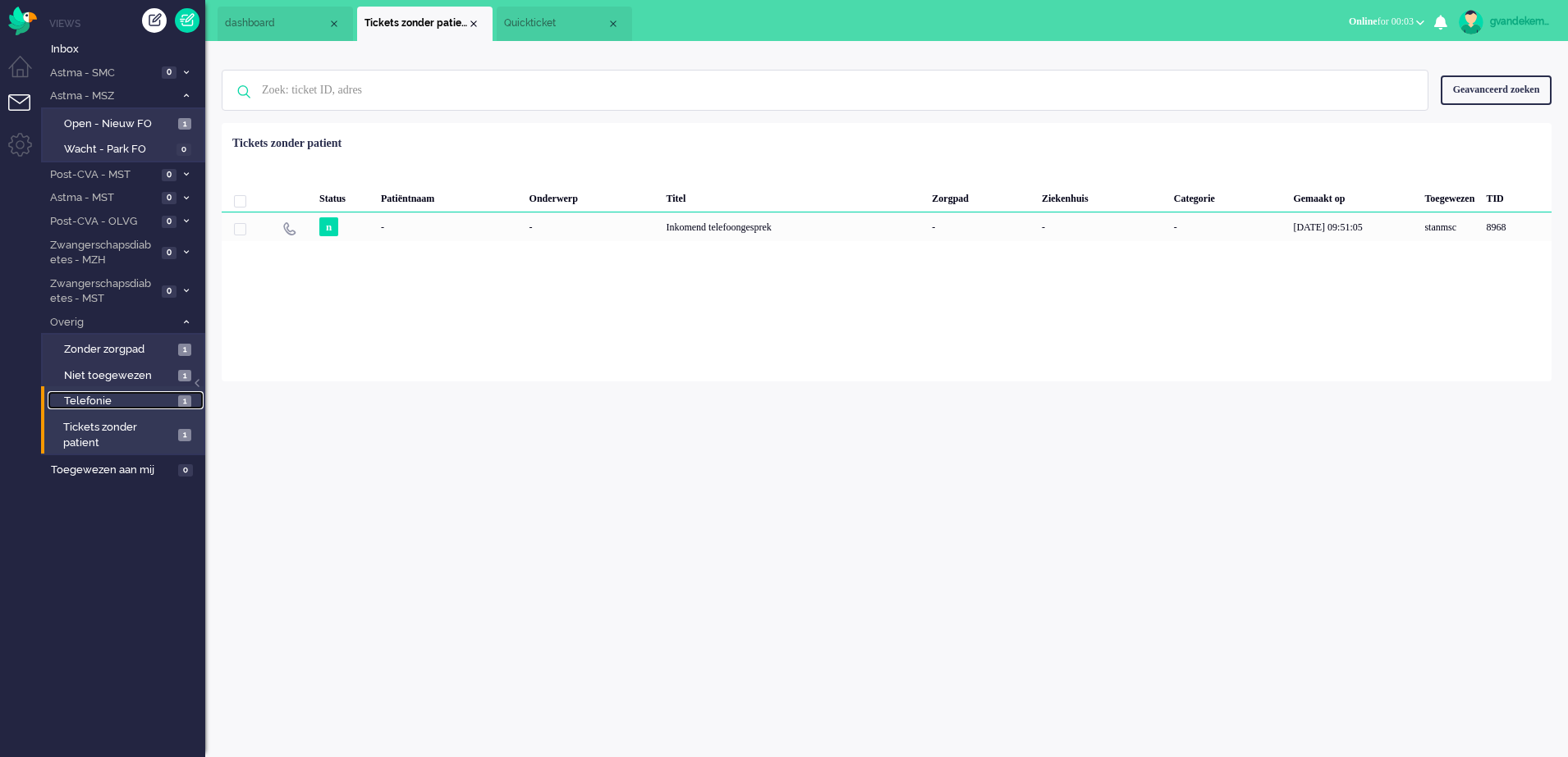
click at [171, 398] on span "Telefonie" at bounding box center [119, 402] width 110 height 16
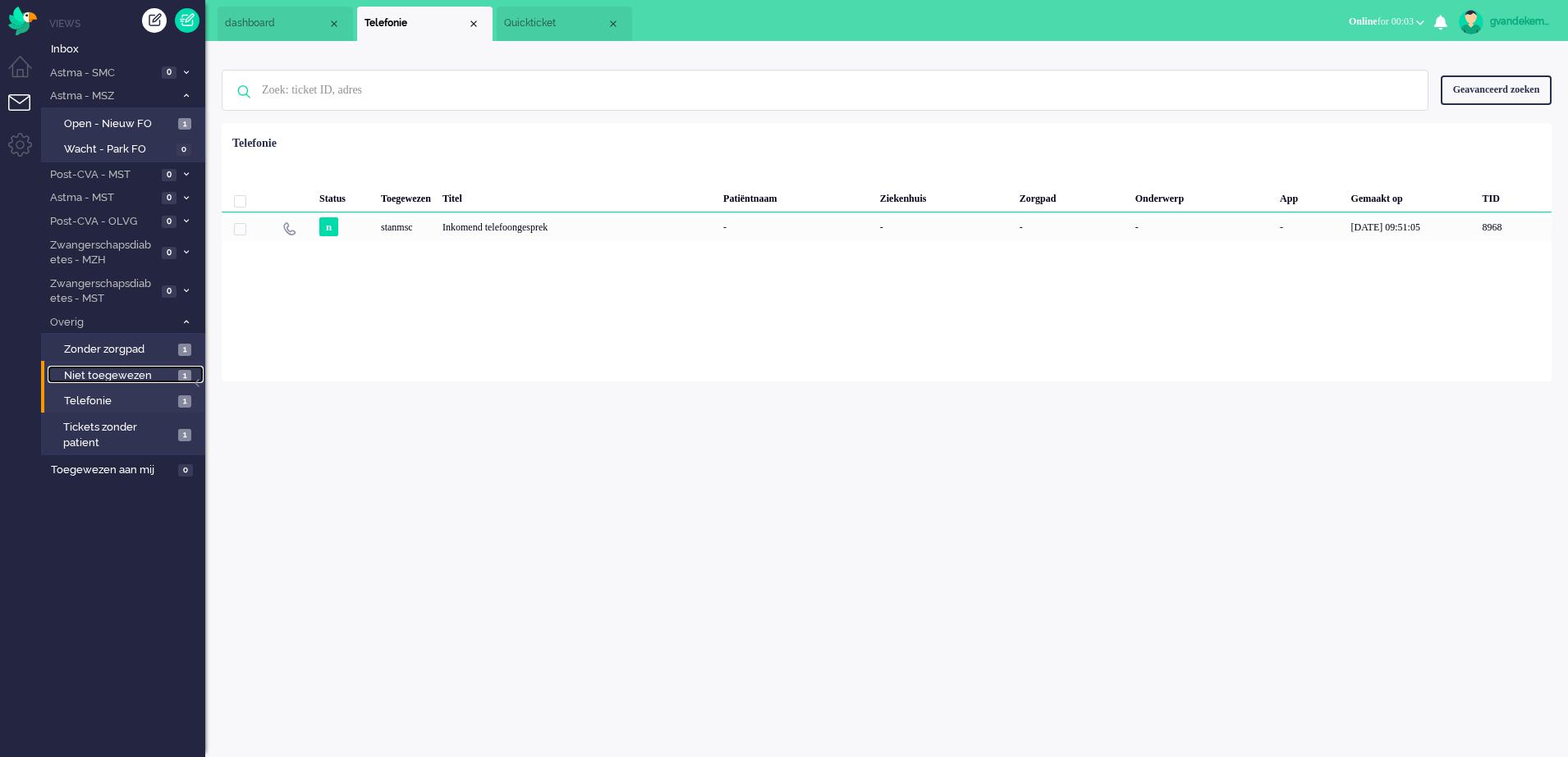
click at [155, 370] on span "Niet toegewezen" at bounding box center [119, 376] width 110 height 16
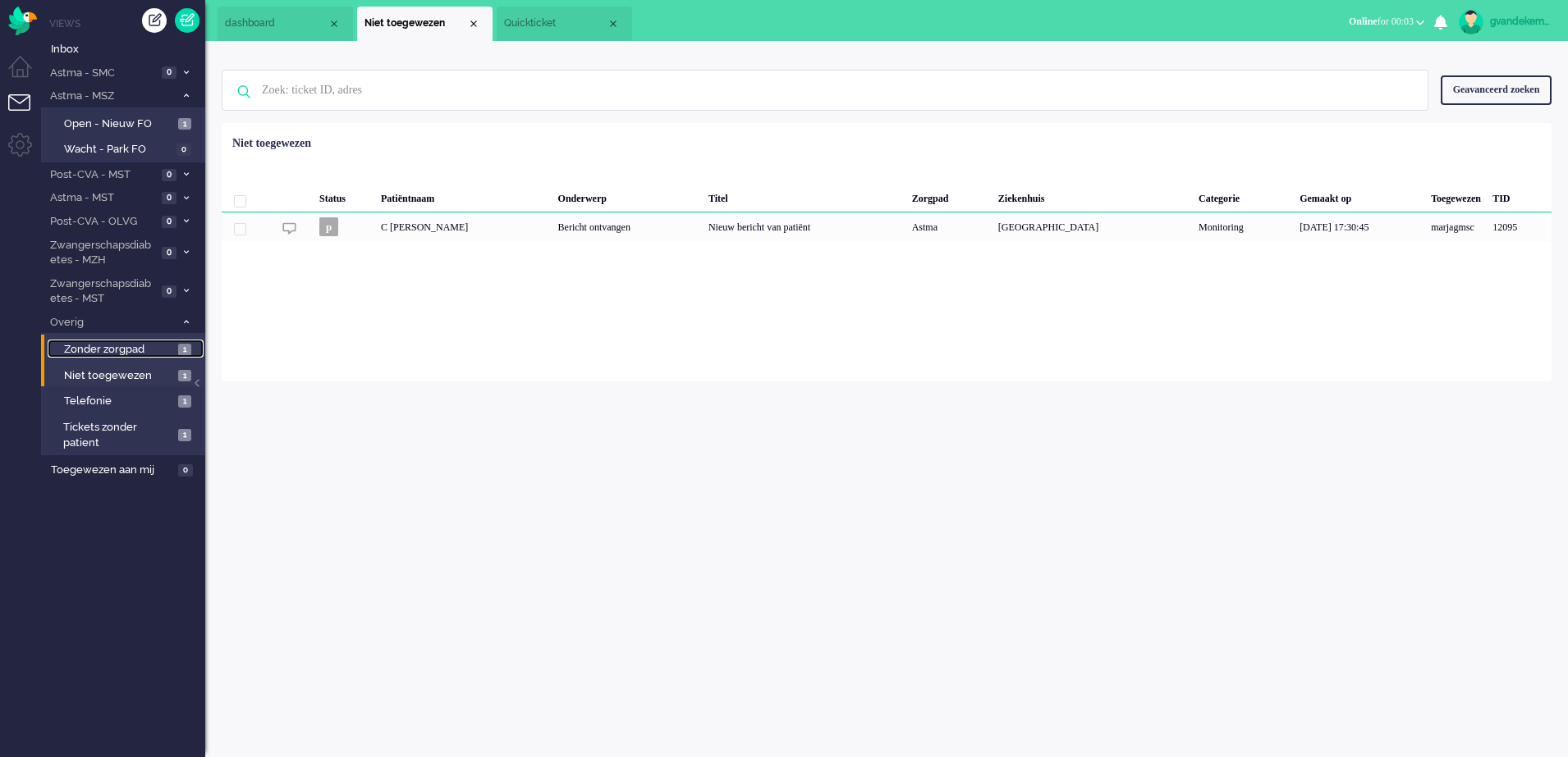
click at [174, 350] on link "Zonder zorgpad 1" at bounding box center [125, 348] width 156 height 18
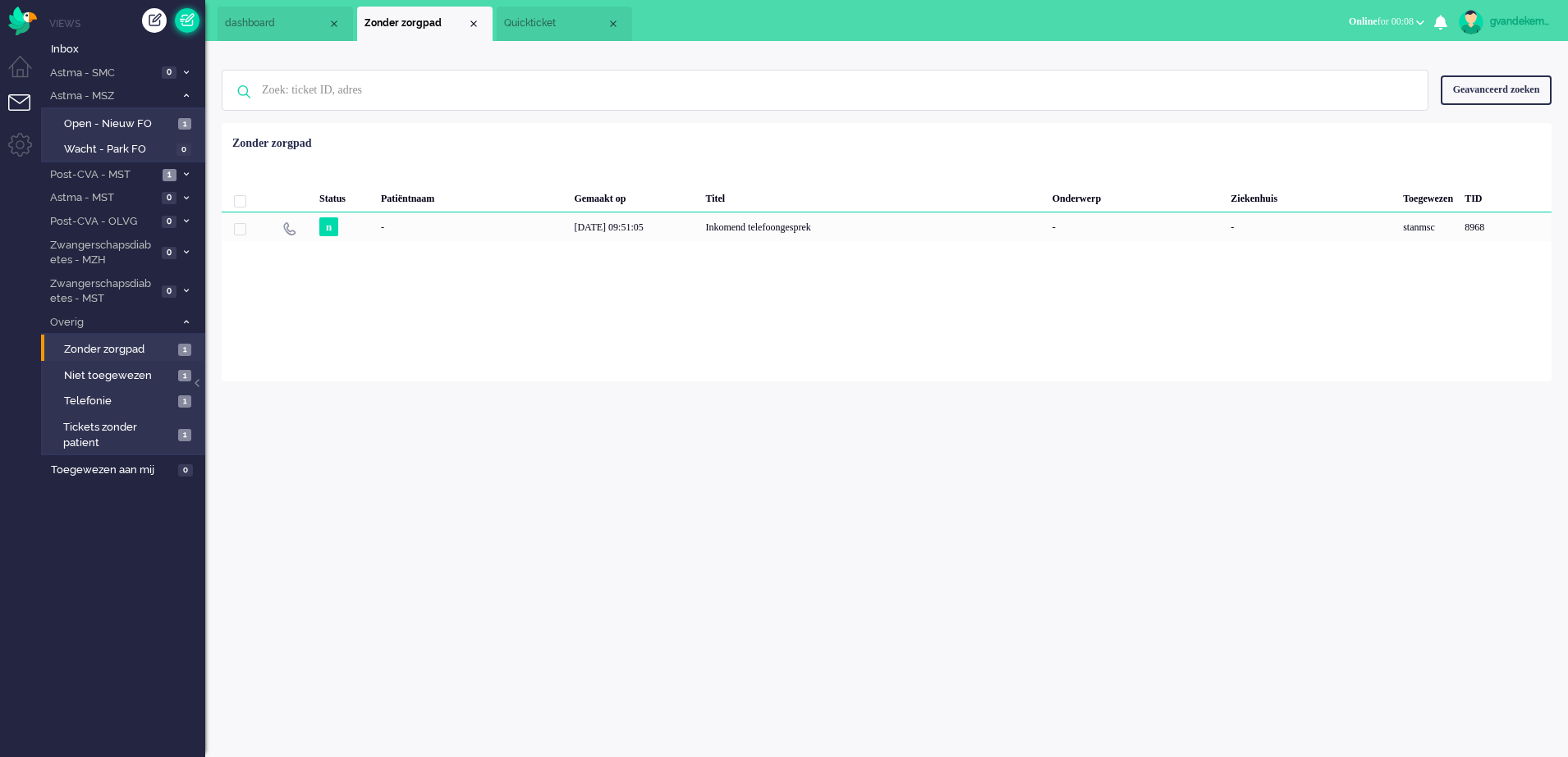
click at [185, 15] on link at bounding box center [186, 20] width 25 height 25
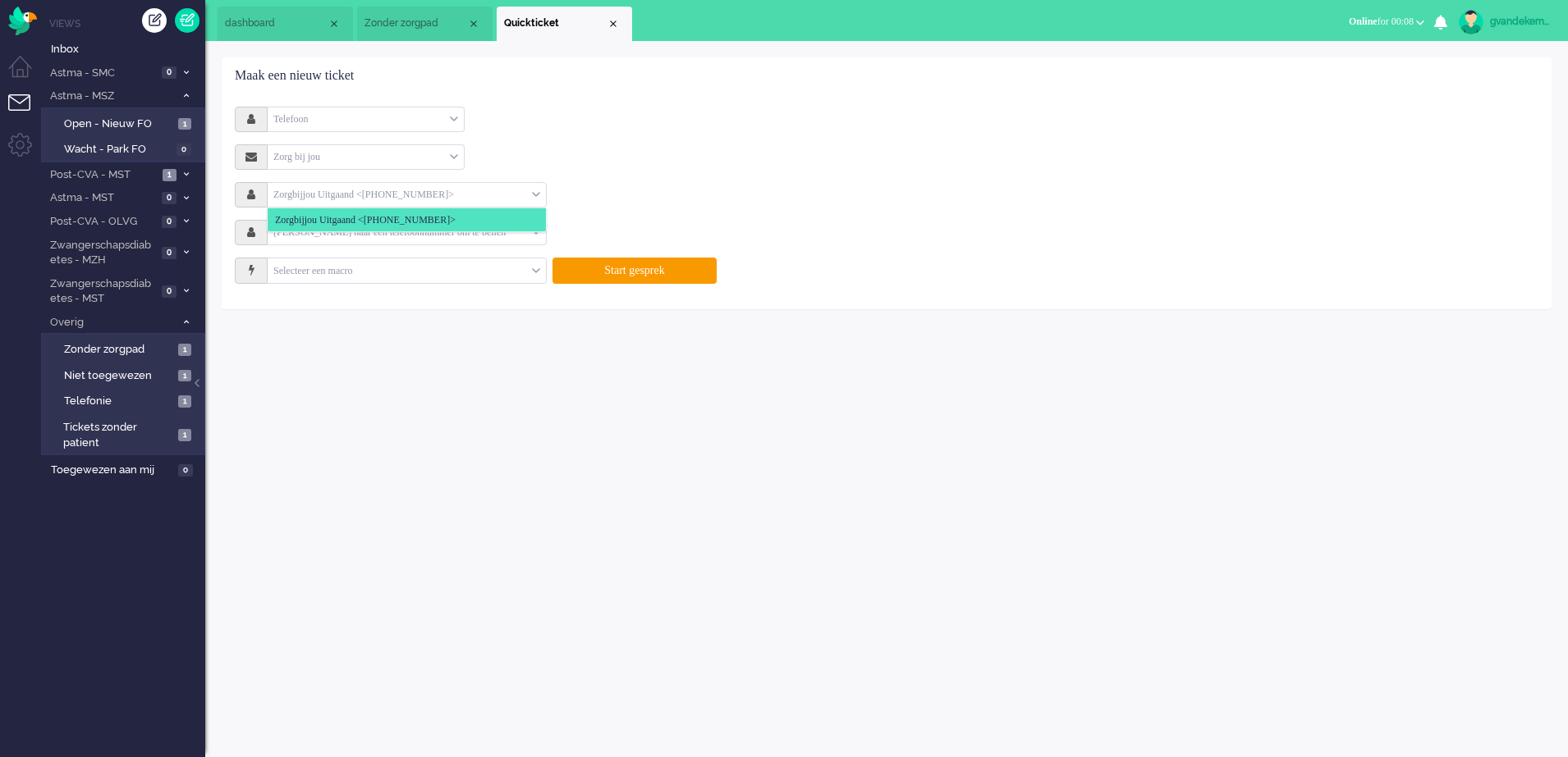
click at [537, 190] on div "Zorgbijjou Uitgaand <+31850703139>" at bounding box center [406, 194] width 278 height 25
click at [132, 124] on span "Open - Nieuw FO" at bounding box center [119, 124] width 110 height 16
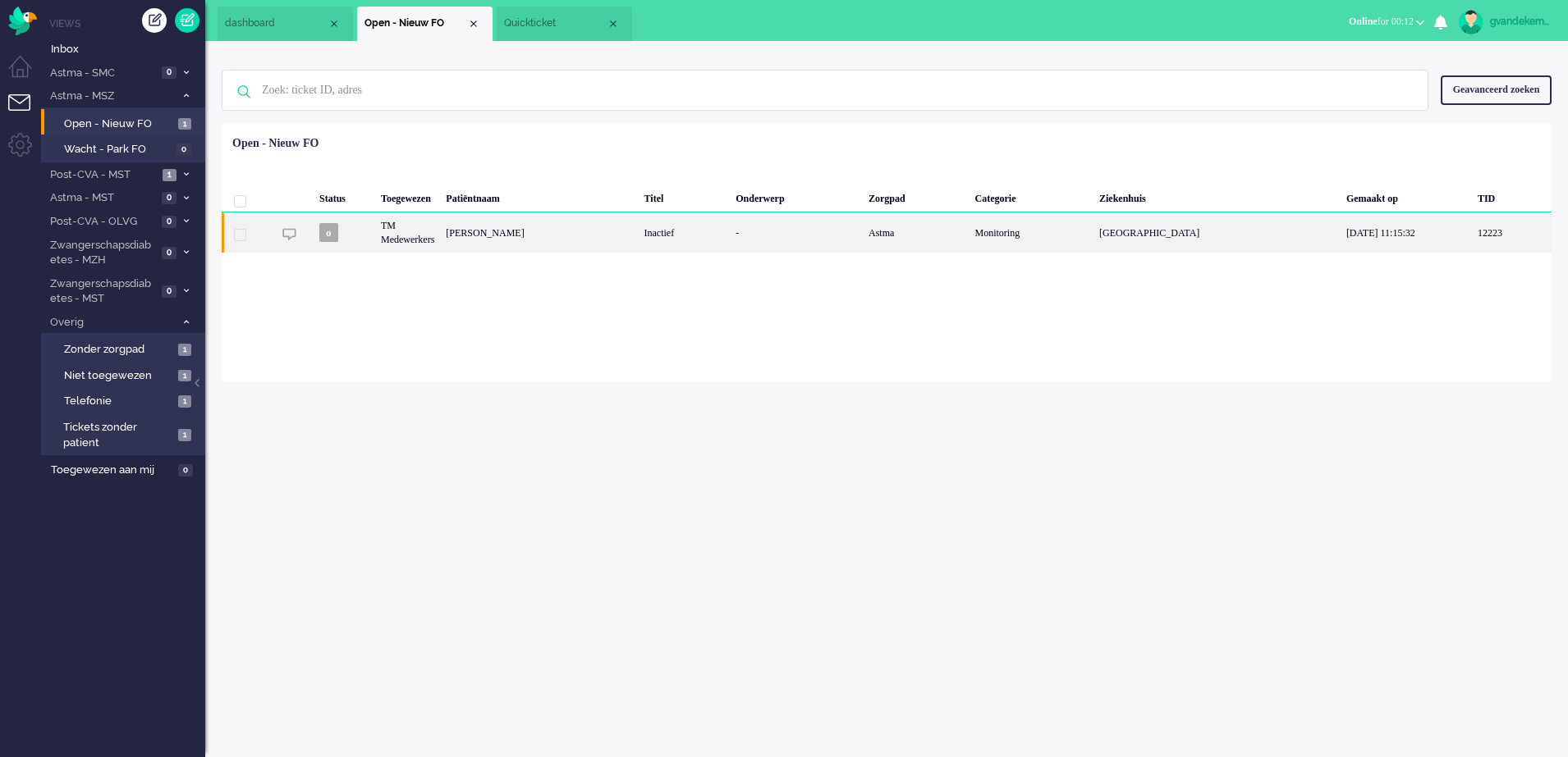
click at [861, 231] on div "-" at bounding box center [795, 232] width 133 height 40
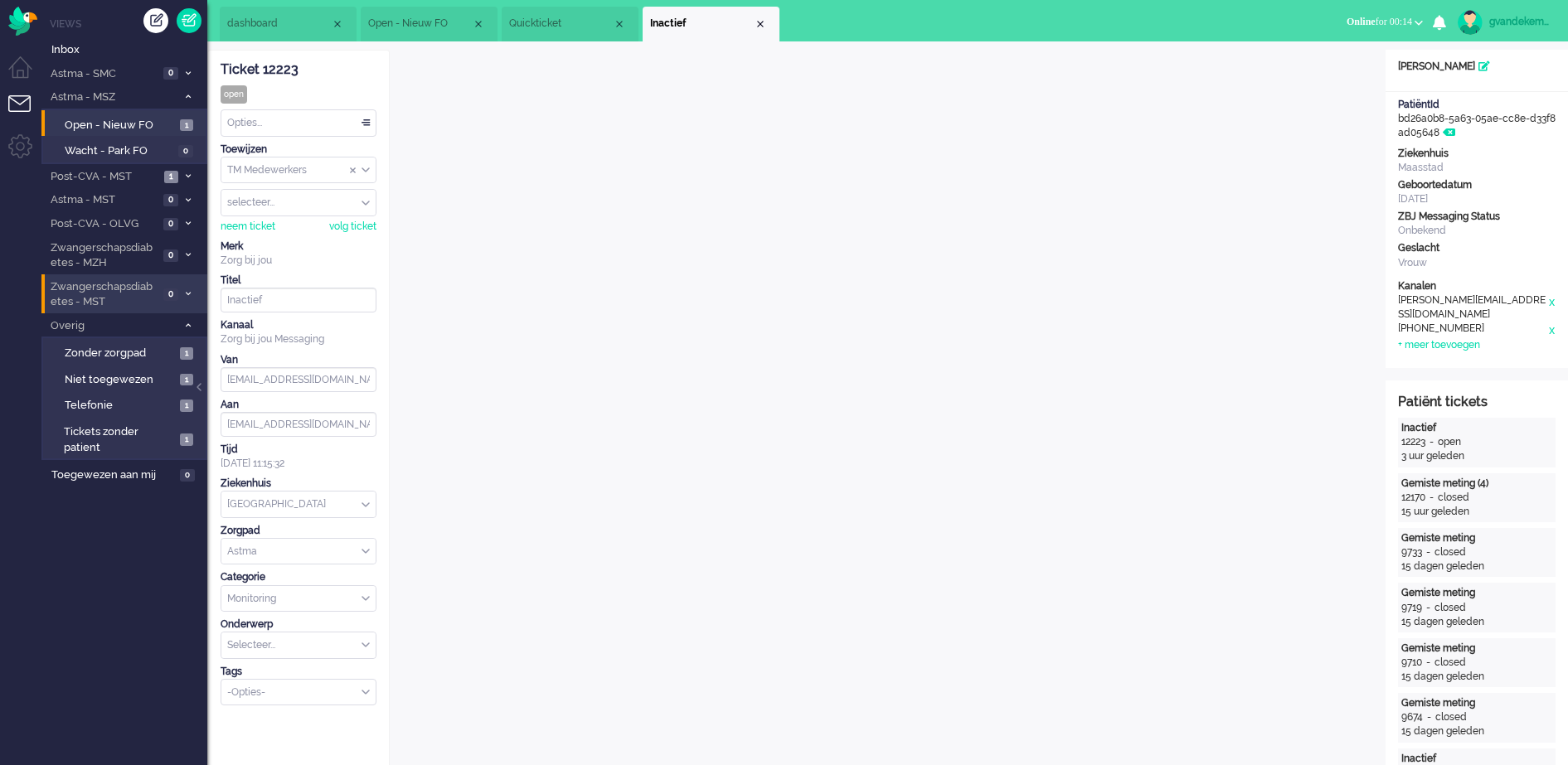
click at [187, 291] on span at bounding box center [187, 295] width 12 height 9
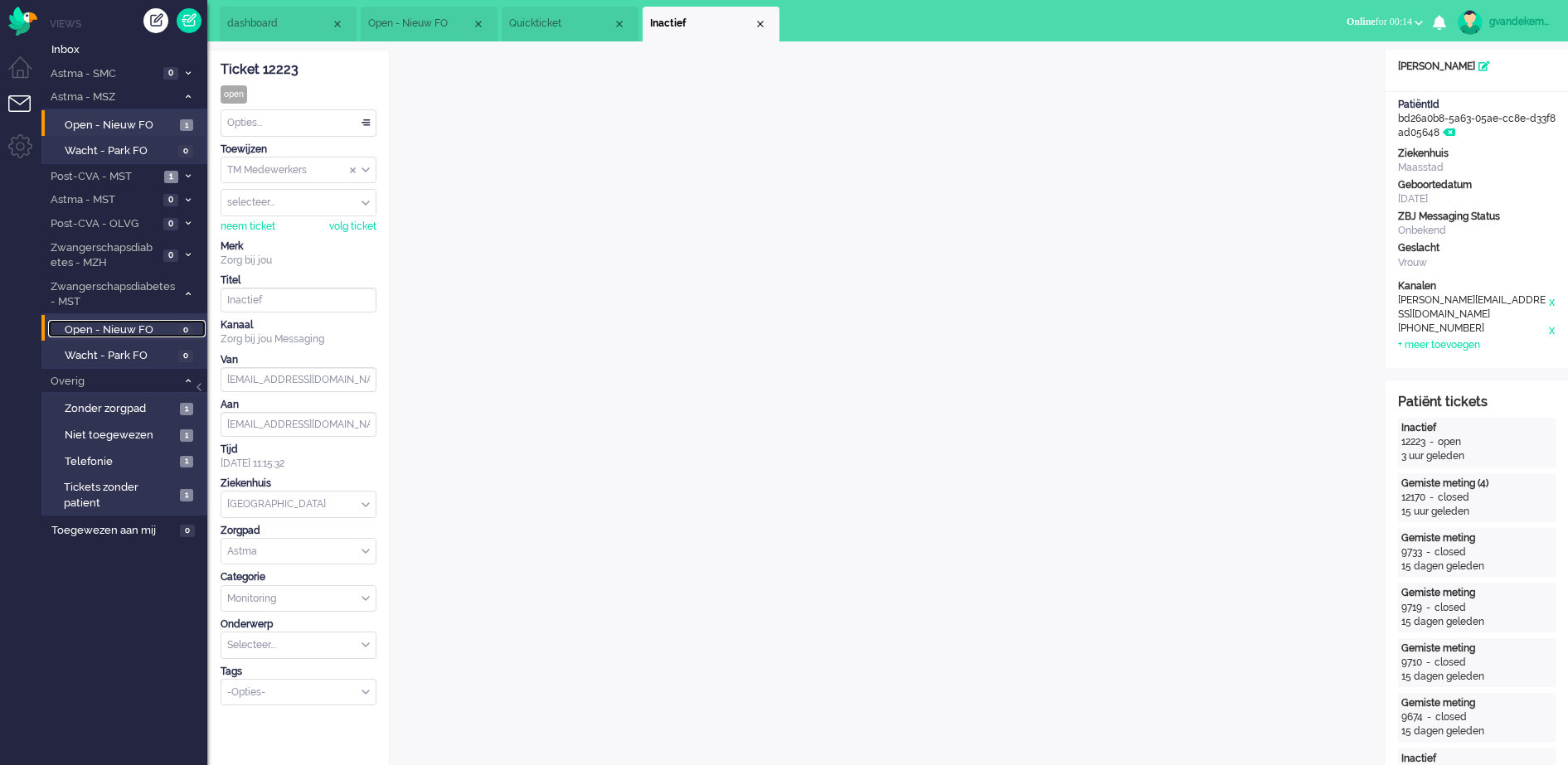
click at [138, 328] on span "Open - Nieuw FO" at bounding box center [119, 330] width 110 height 16
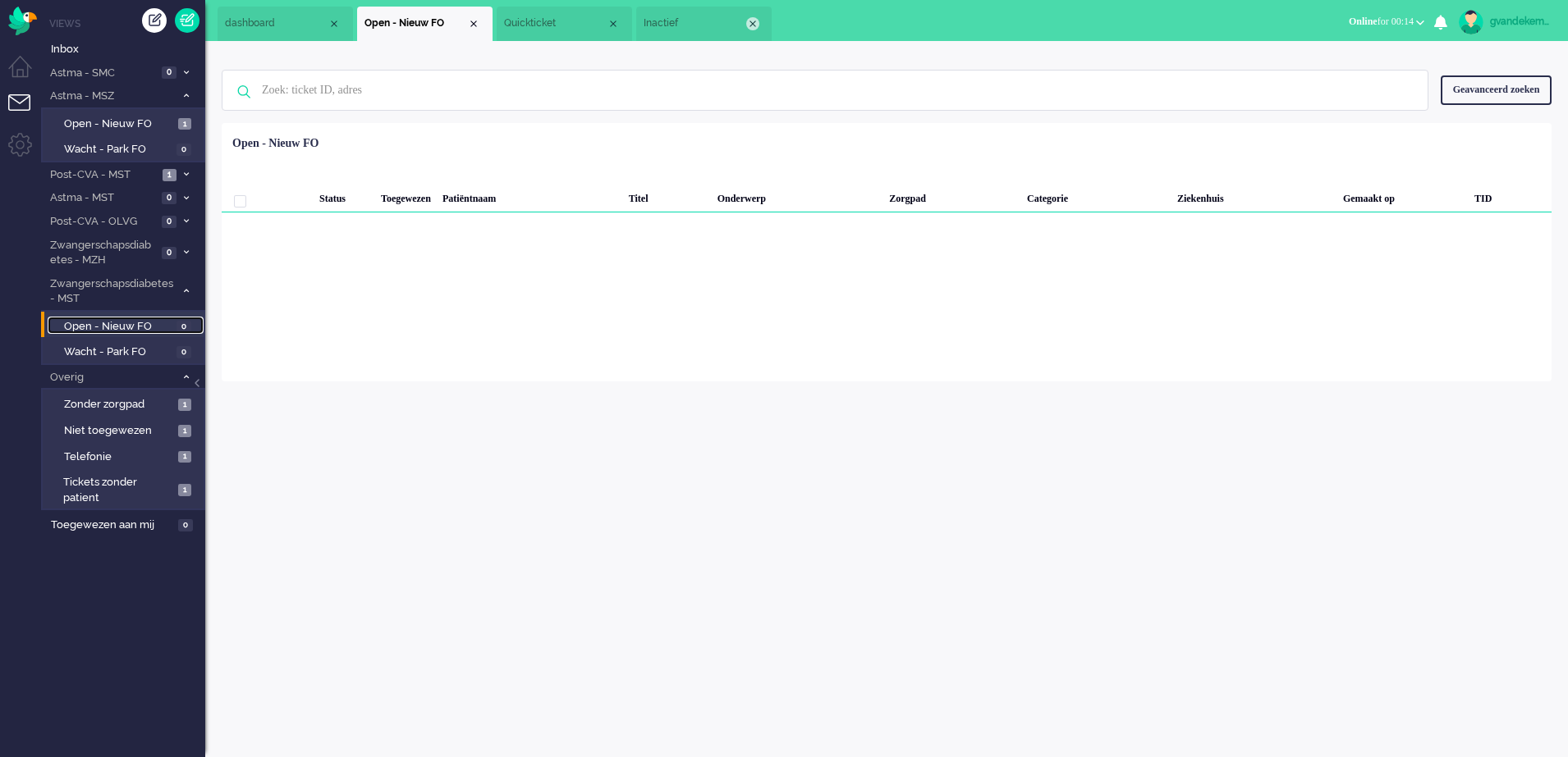
click at [747, 19] on div "Close tab" at bounding box center [752, 24] width 13 height 13
click at [618, 23] on div "Close tab" at bounding box center [613, 24] width 13 height 13
click at [473, 23] on div "Close tab" at bounding box center [473, 24] width 13 height 13
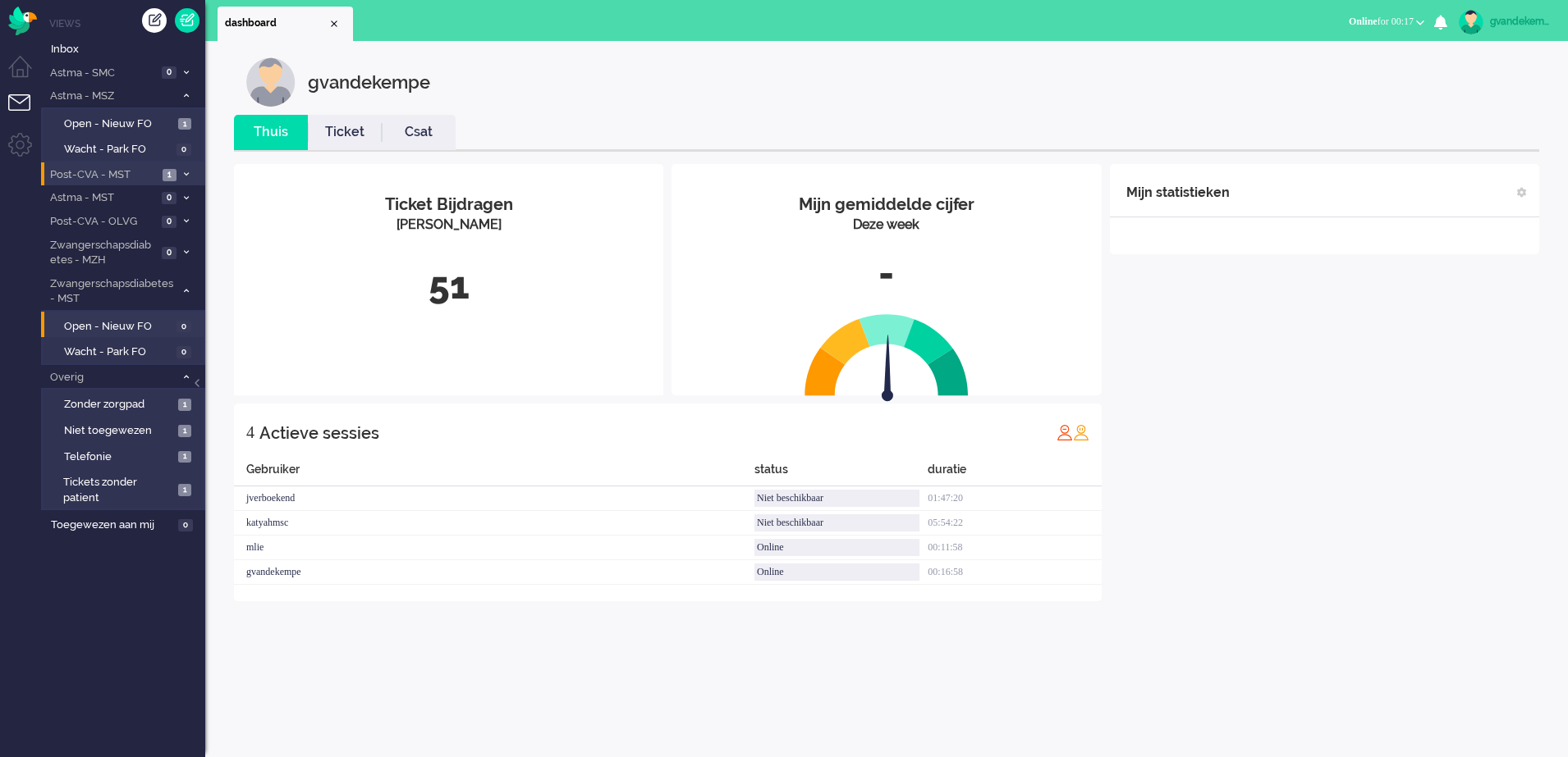
click at [160, 173] on li "Post-CVA - MST 1" at bounding box center [122, 174] width 164 height 24
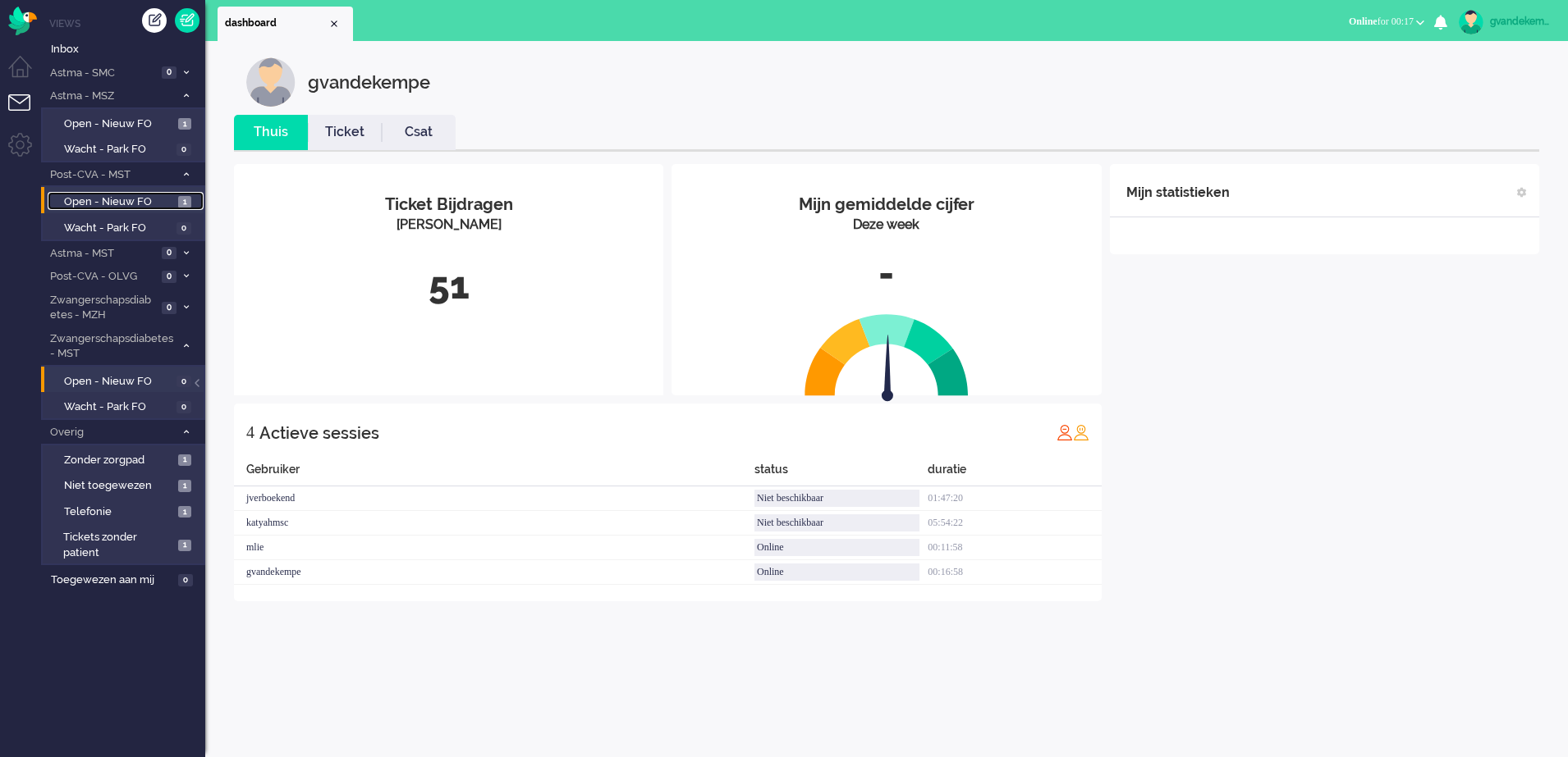
click at [159, 202] on span "Open - Nieuw FO" at bounding box center [119, 202] width 110 height 16
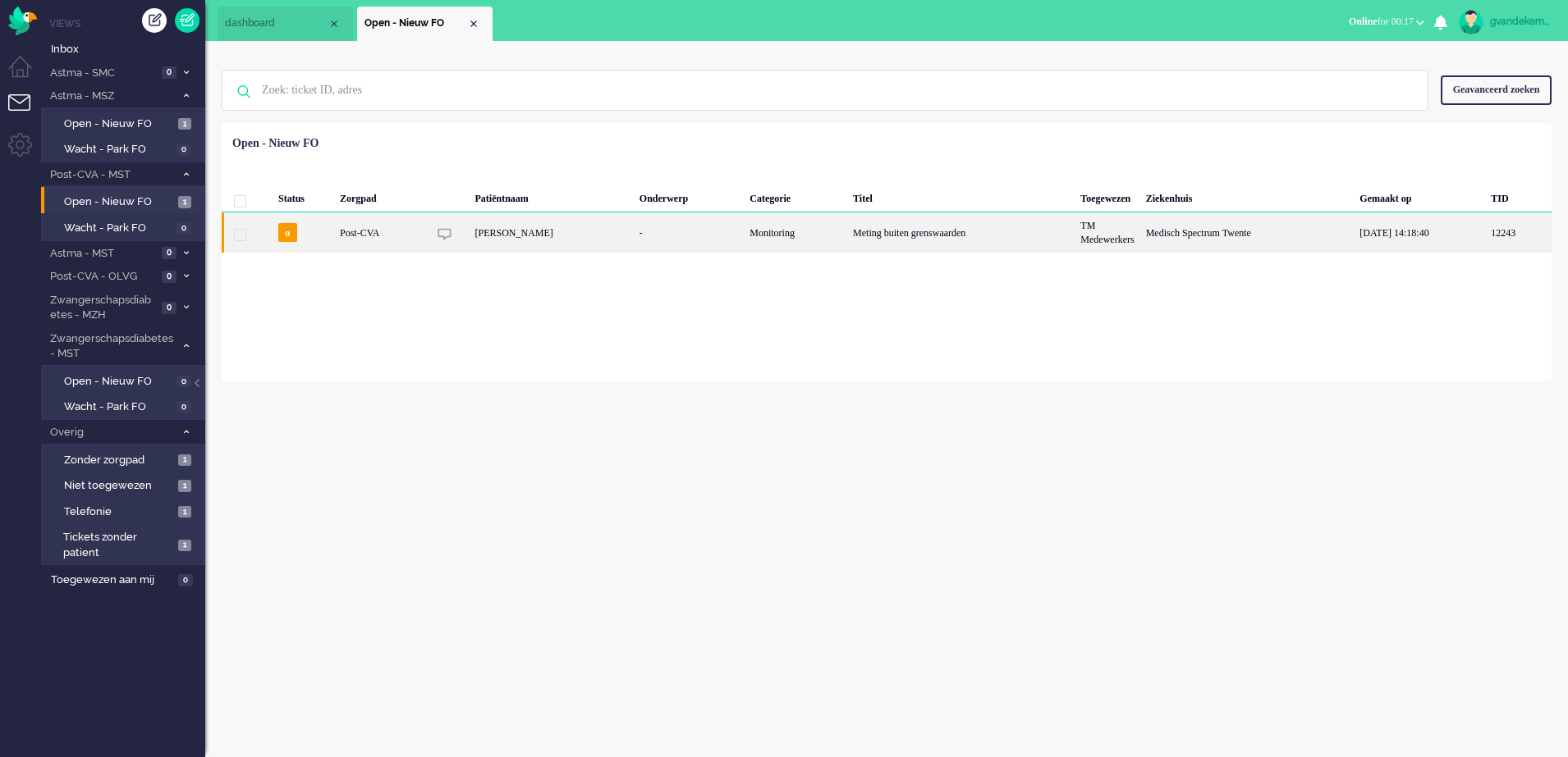
click at [633, 234] on div "[PERSON_NAME]" at bounding box center [550, 232] width 164 height 40
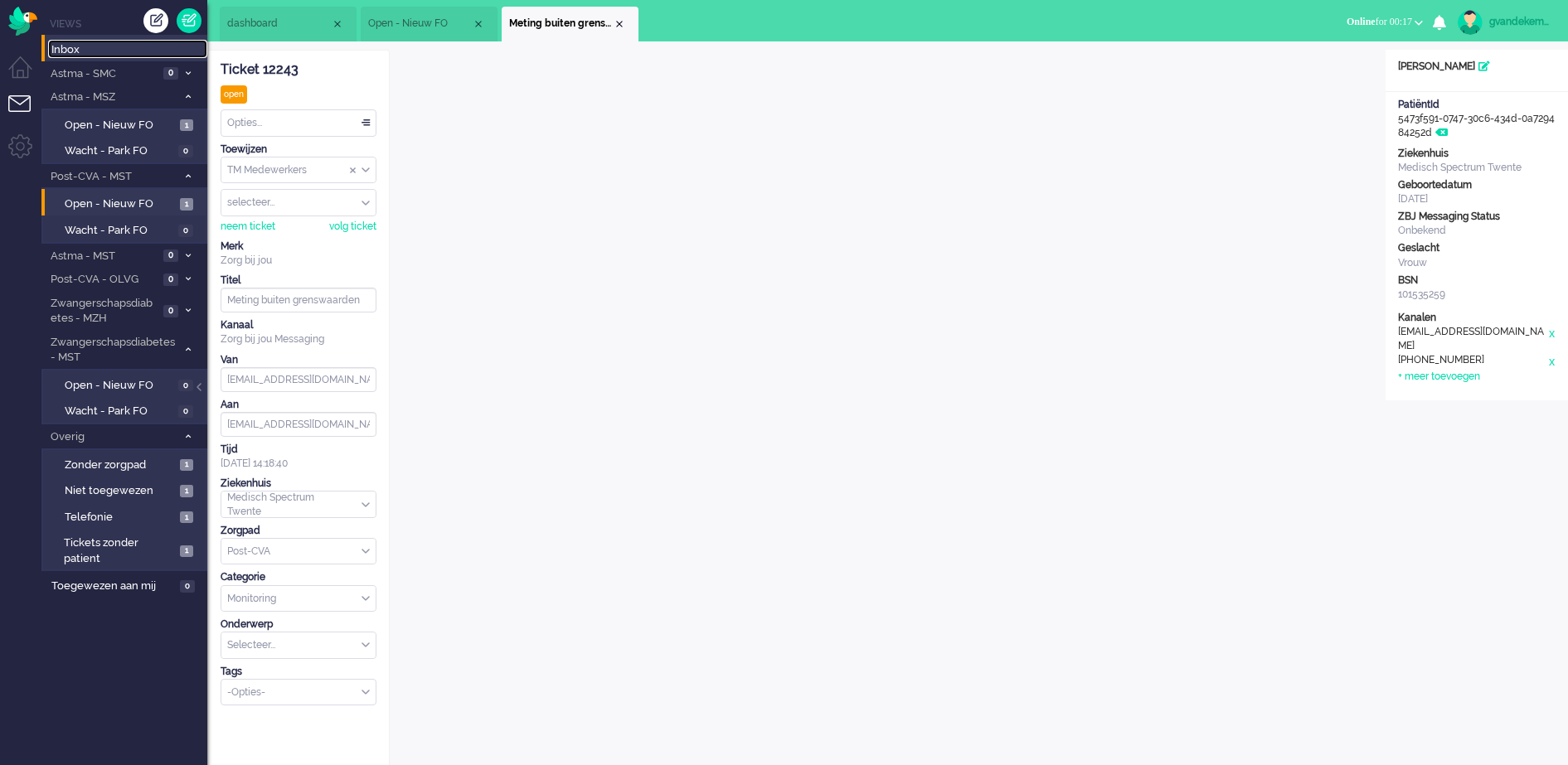
click at [63, 47] on span "Inbox" at bounding box center [129, 50] width 156 height 16
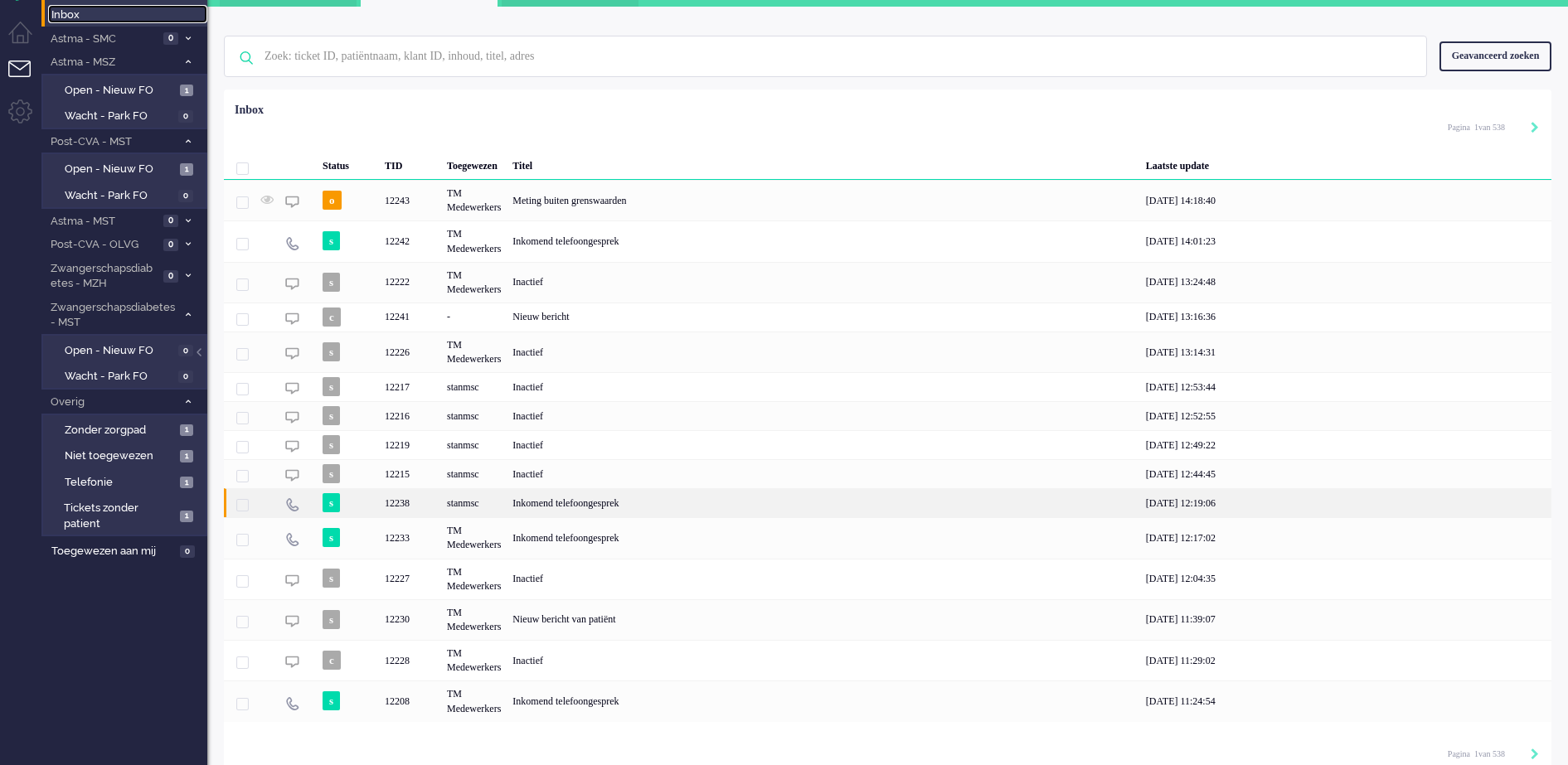
scroll to position [50, 0]
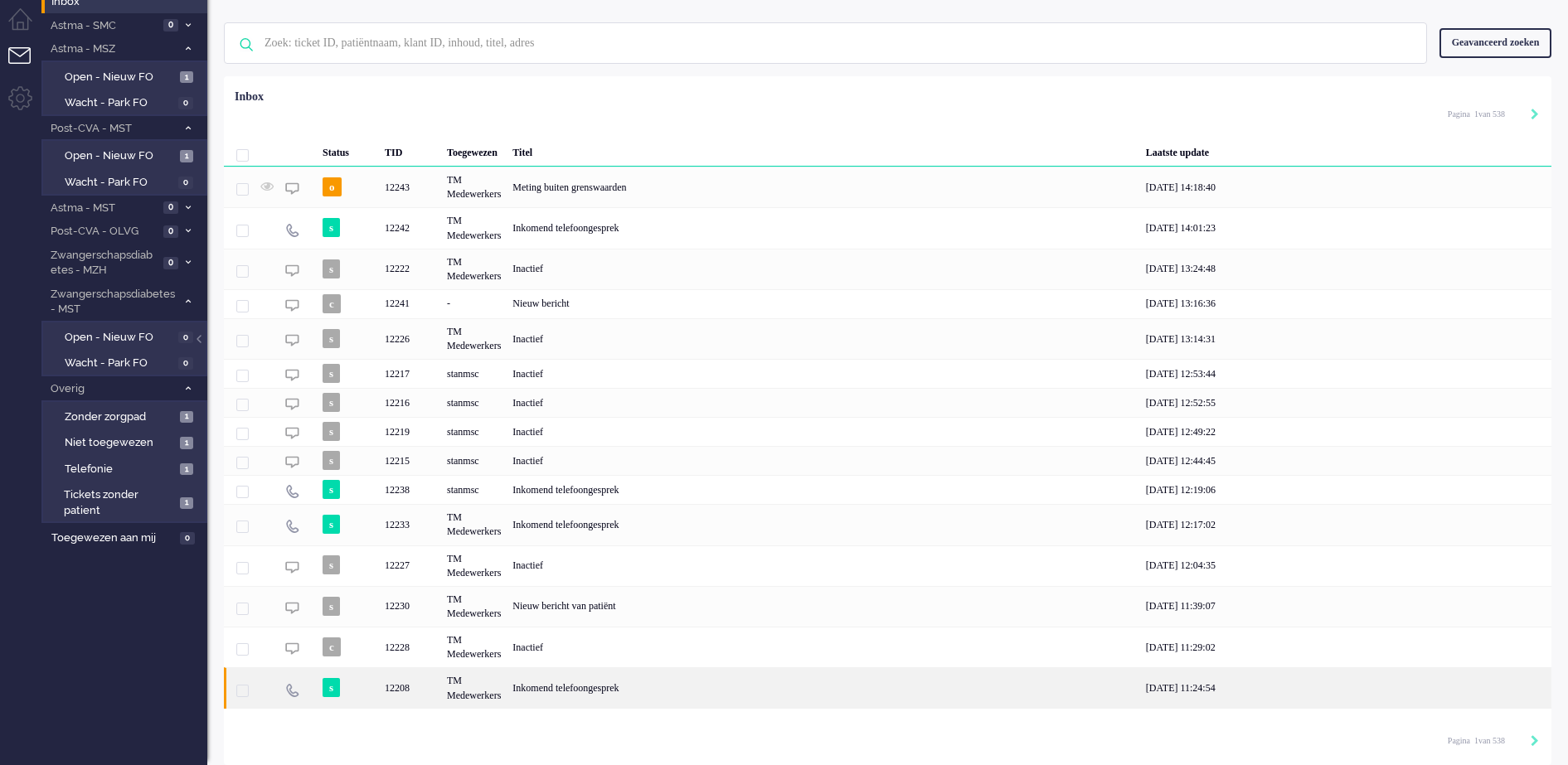
click at [585, 686] on div "Inkomend telefoongesprek" at bounding box center [822, 687] width 633 height 40
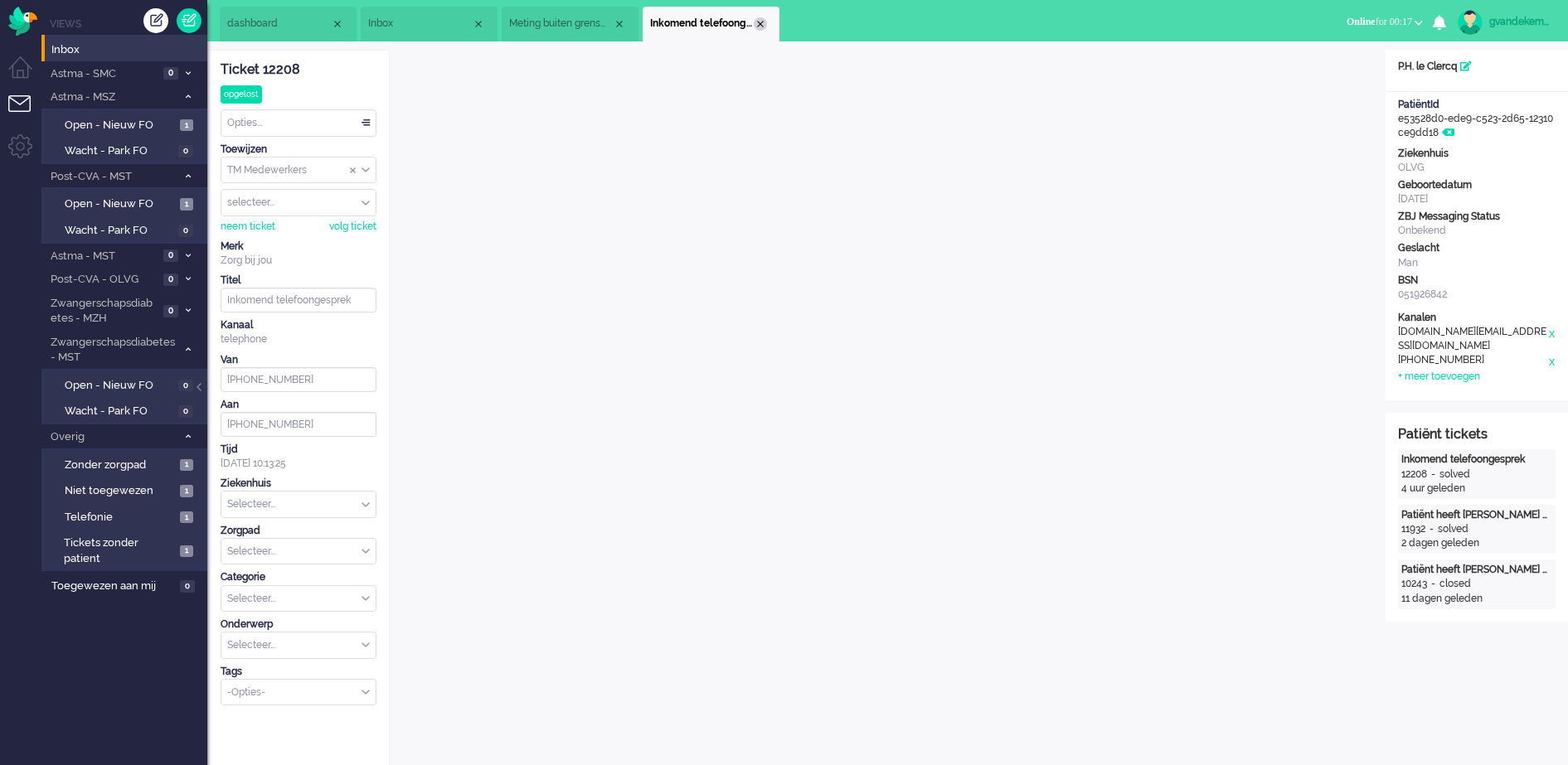
click at [761, 21] on div "Close tab" at bounding box center [760, 24] width 13 height 13
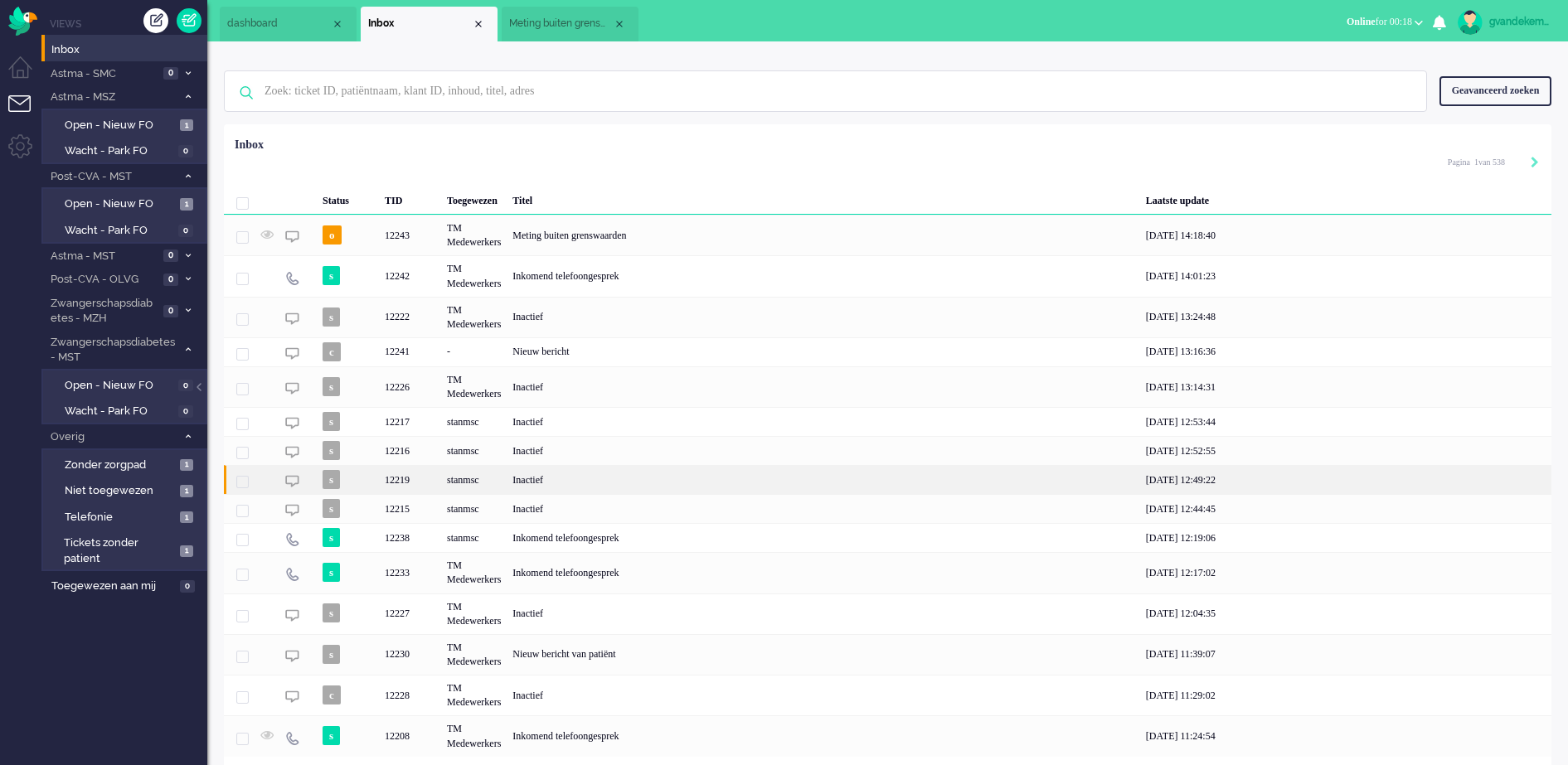
scroll to position [50, 0]
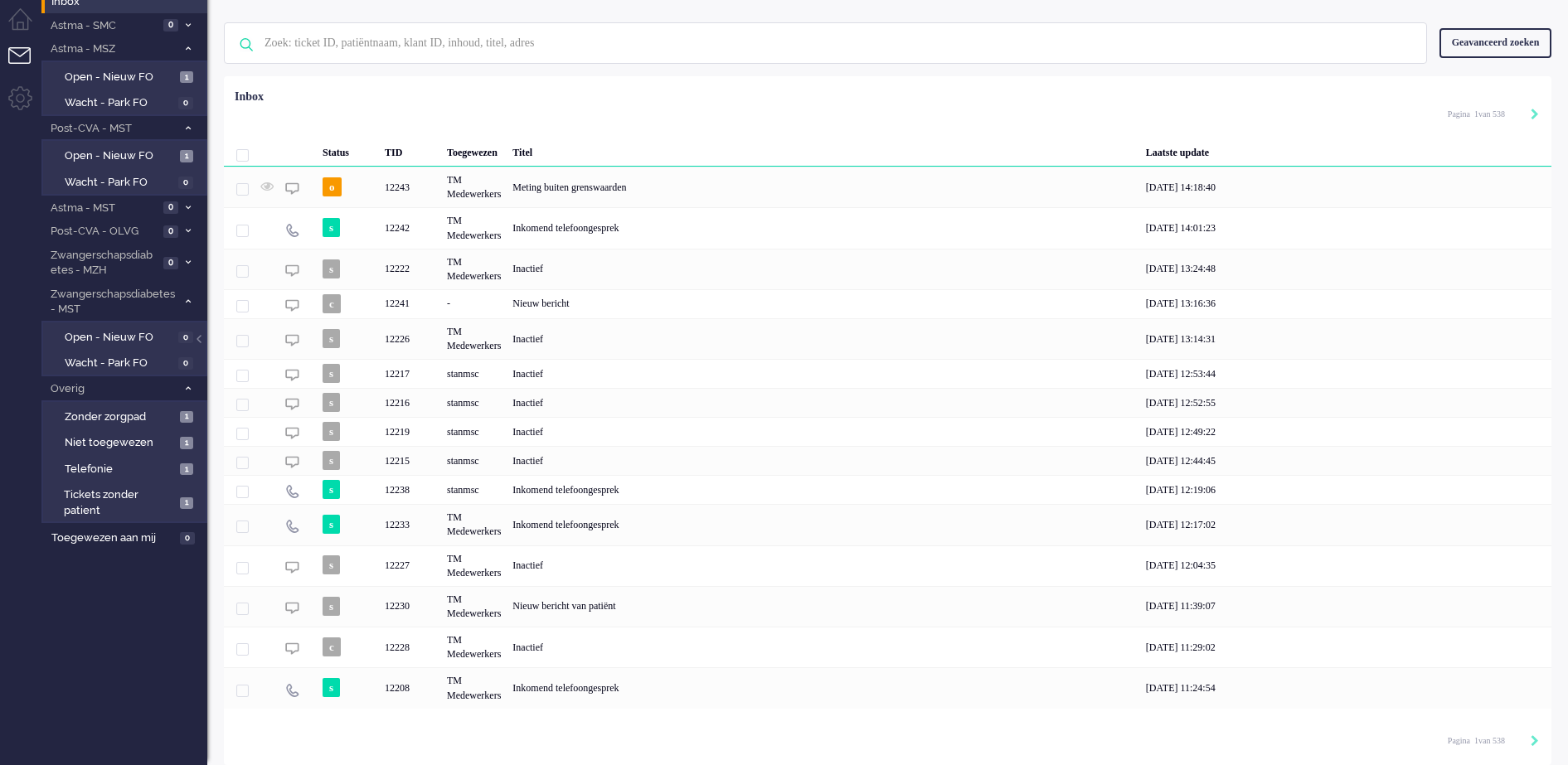
click at [1530, 737] on div "Pagination" at bounding box center [1525, 742] width 28 height 17
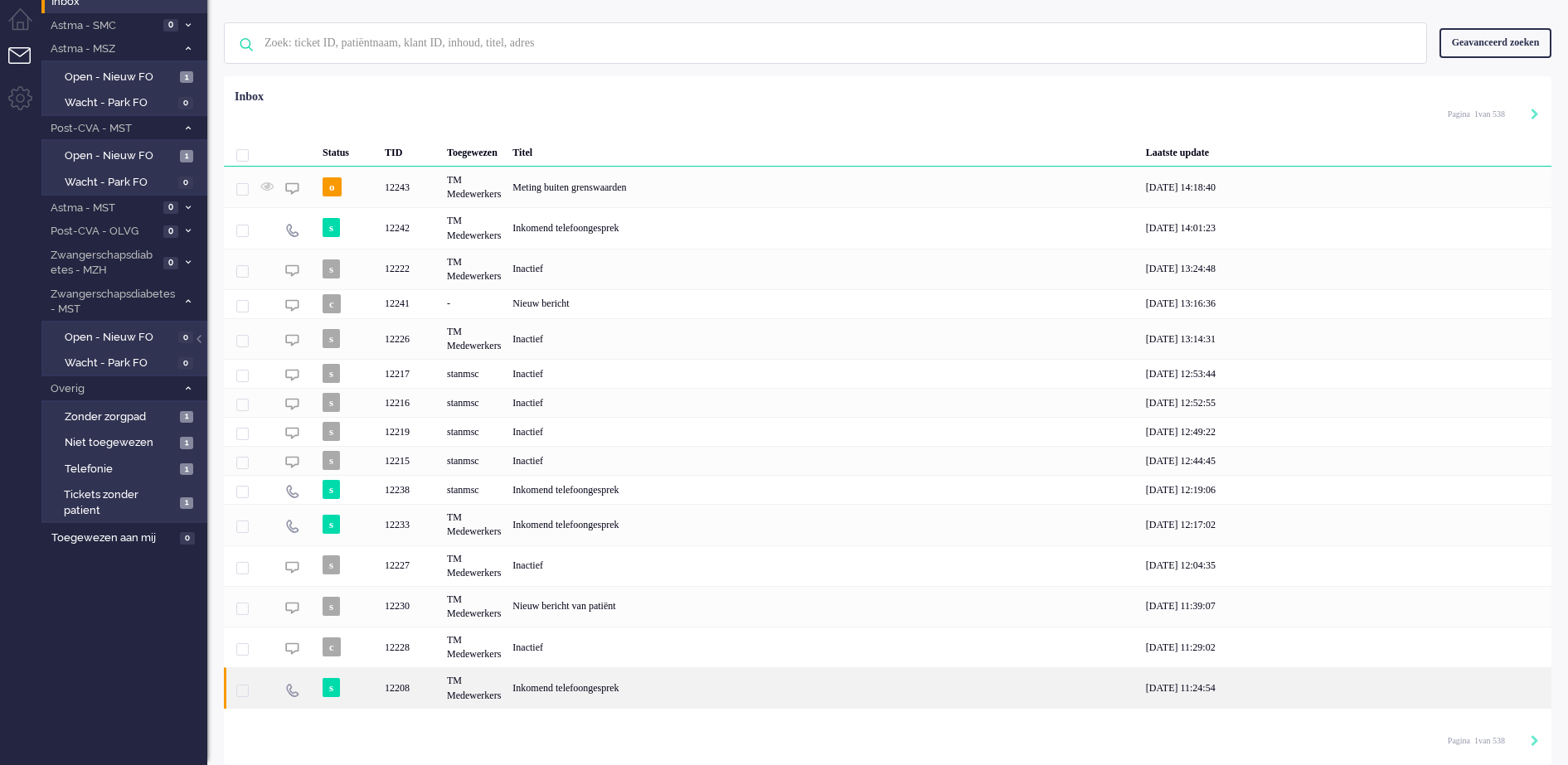
click at [522, 684] on div "Inkomend telefoongesprek" at bounding box center [822, 687] width 633 height 40
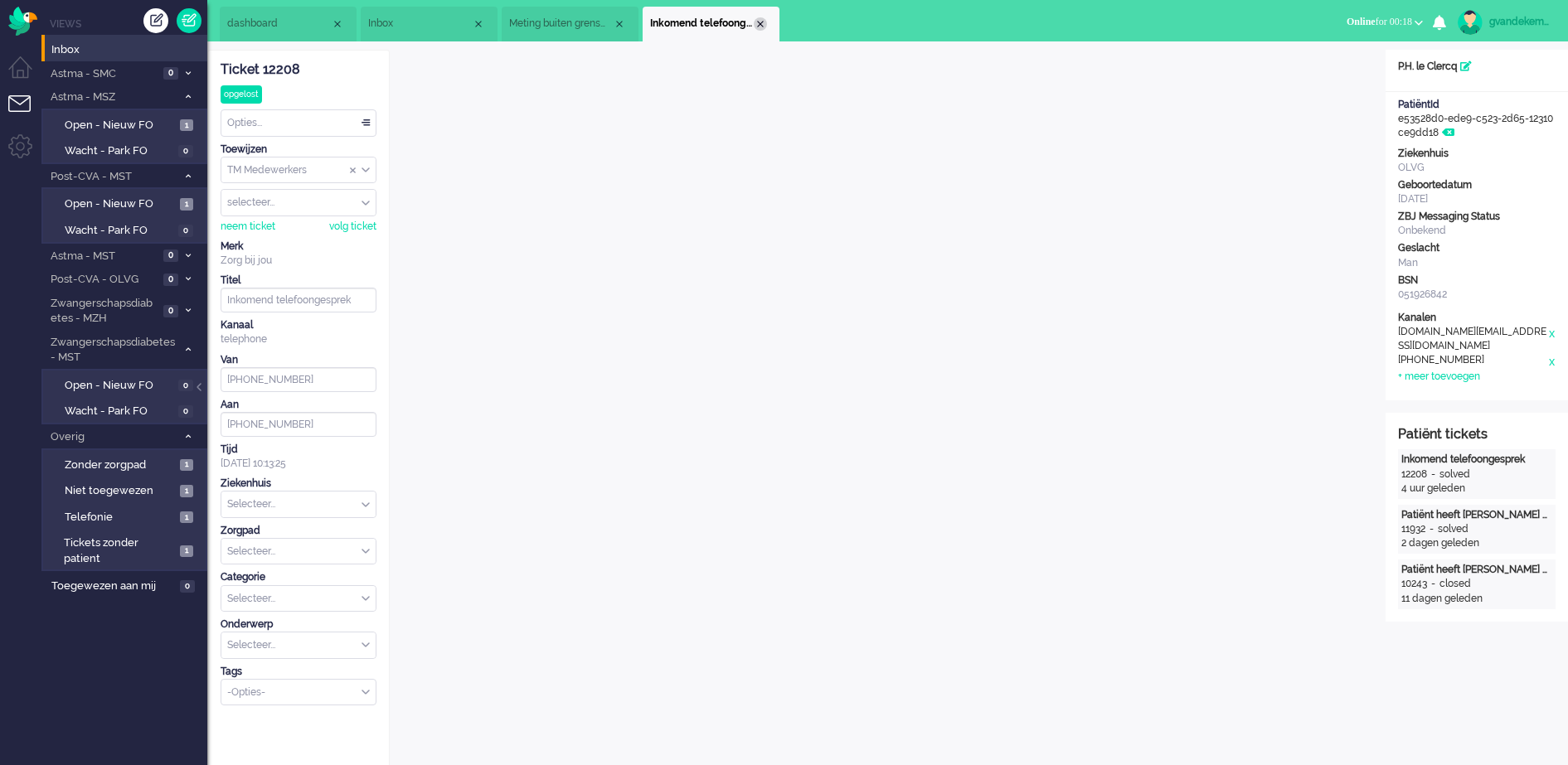
click at [758, 22] on div "Close tab" at bounding box center [760, 24] width 13 height 13
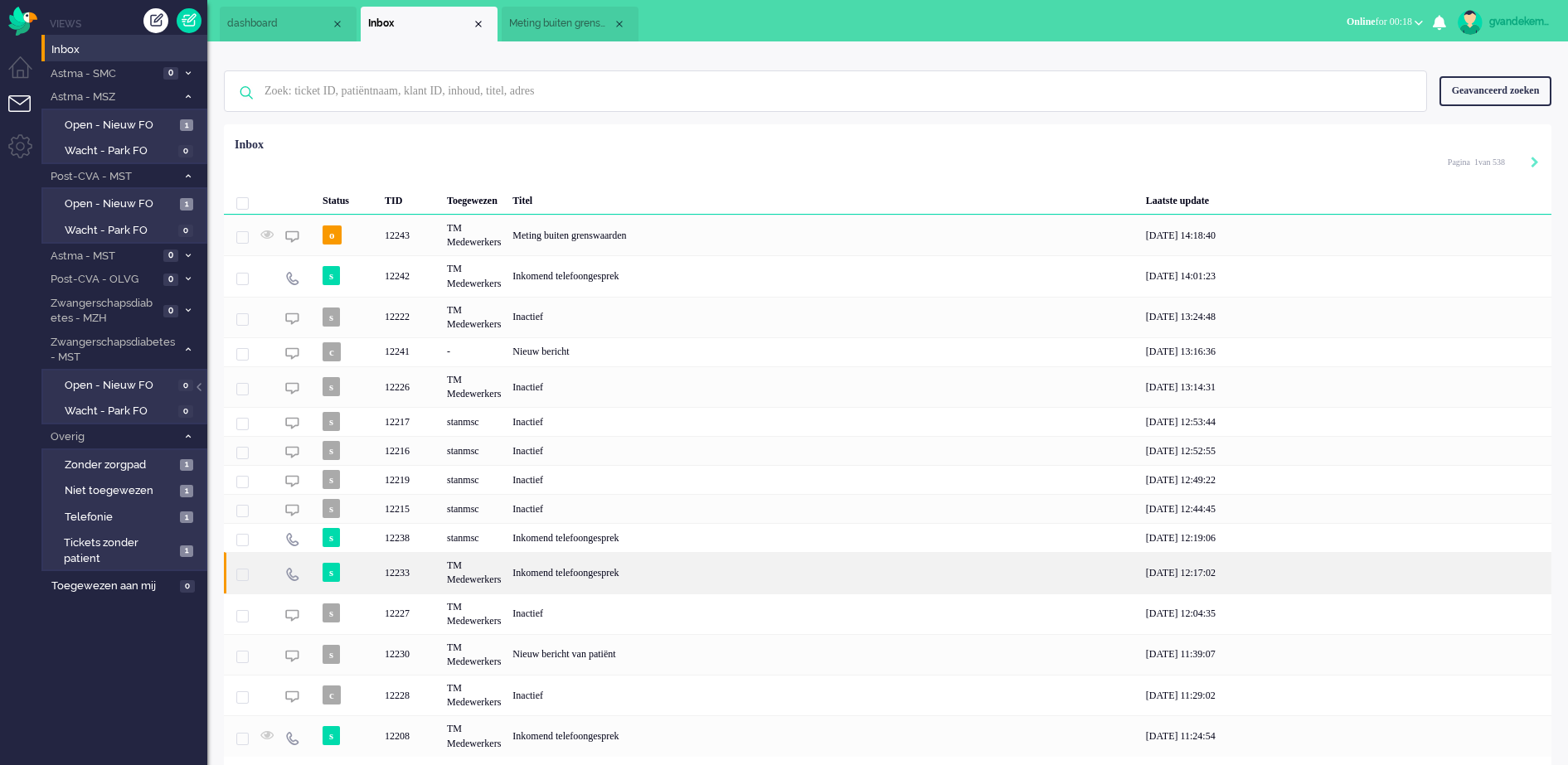
click at [522, 578] on div "Inkomend telefoongesprek" at bounding box center [822, 572] width 633 height 40
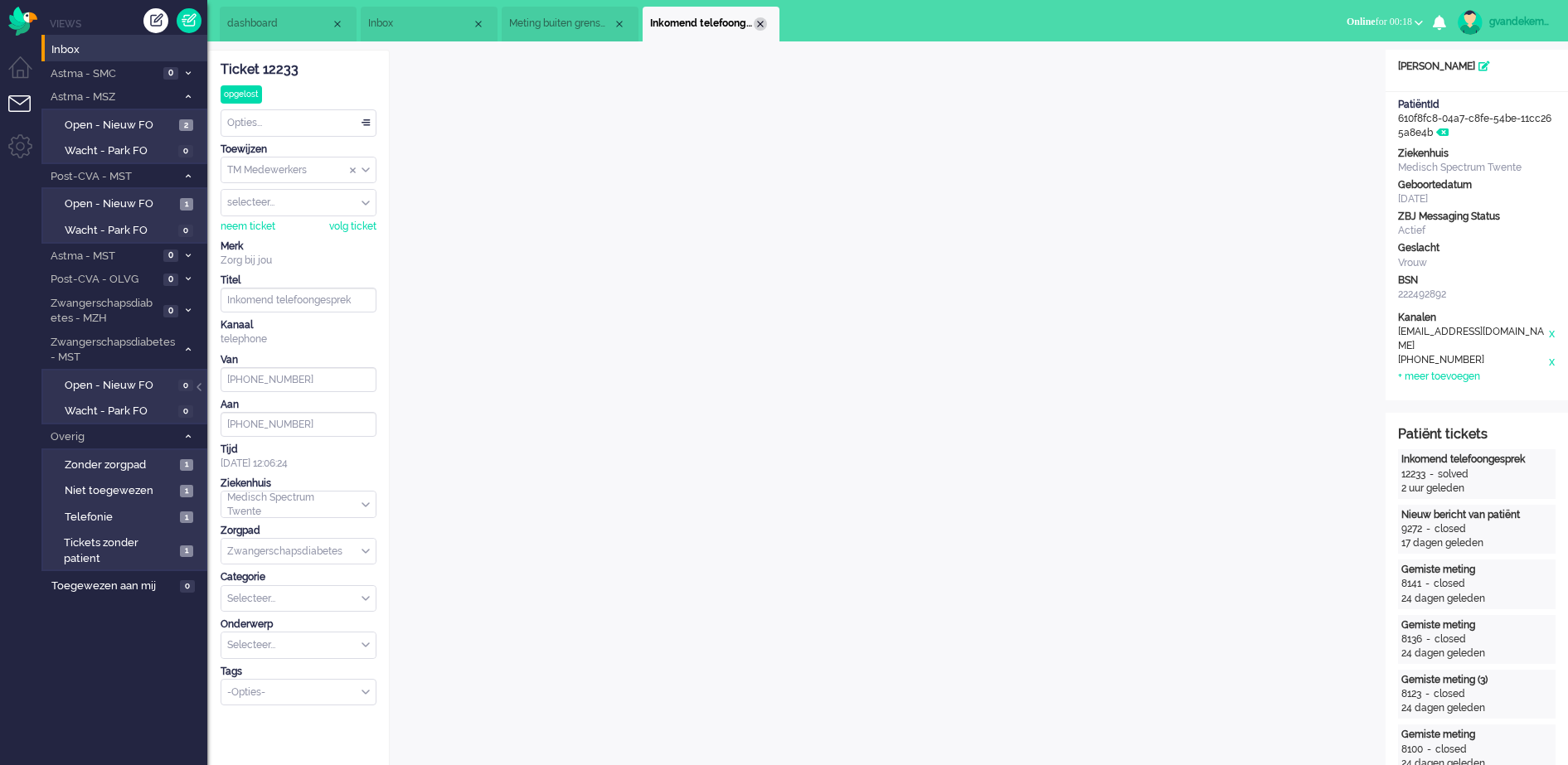
click at [760, 22] on div "Close tab" at bounding box center [760, 24] width 13 height 13
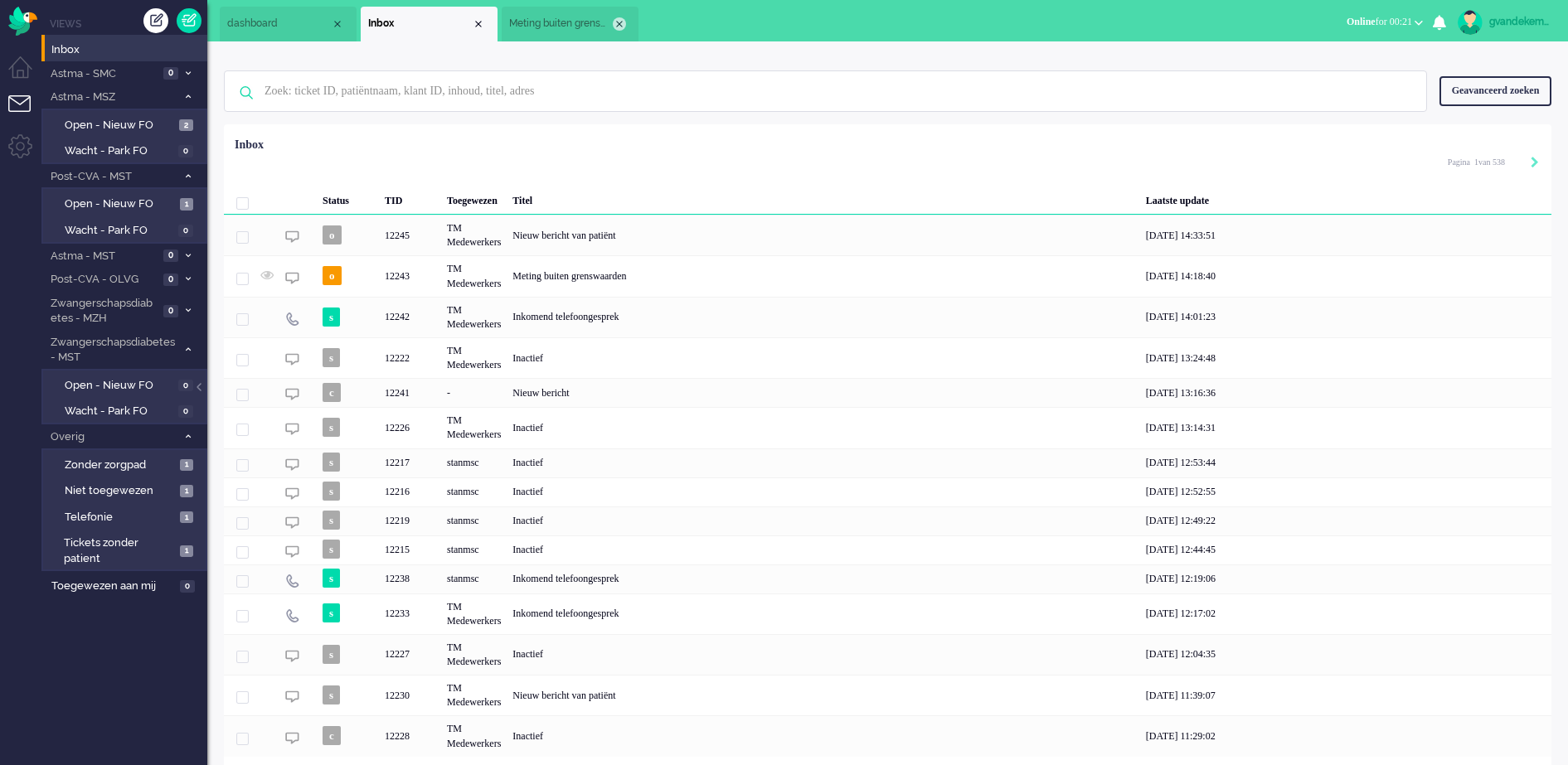
click at [614, 22] on div "Close tab" at bounding box center [620, 24] width 13 height 13
click at [481, 24] on div "Close tab" at bounding box center [478, 24] width 13 height 13
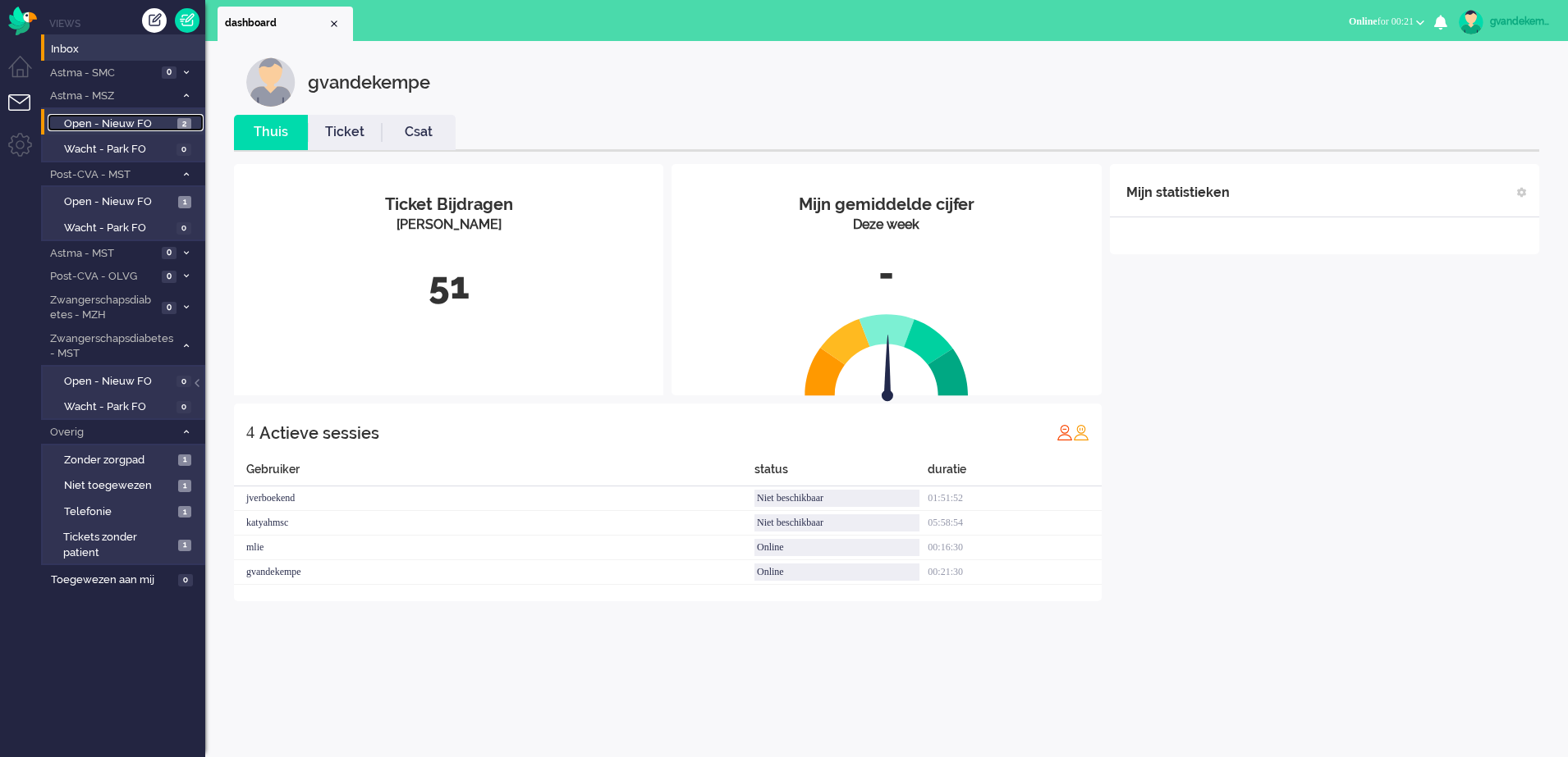
click at [149, 123] on span "Open - Nieuw FO" at bounding box center [119, 124] width 109 height 16
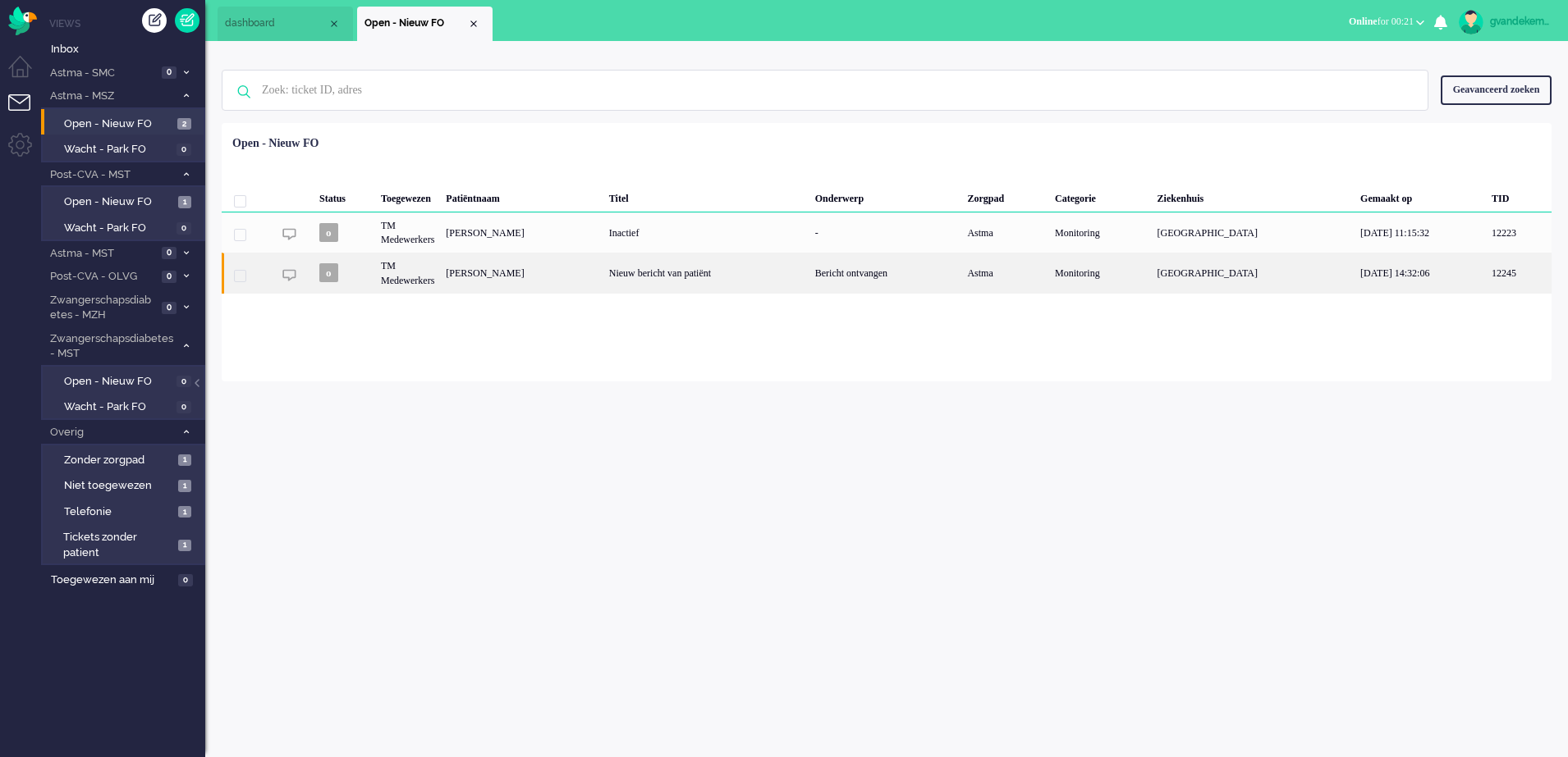
click at [602, 267] on div "Sandra van den Bosch" at bounding box center [521, 272] width 162 height 40
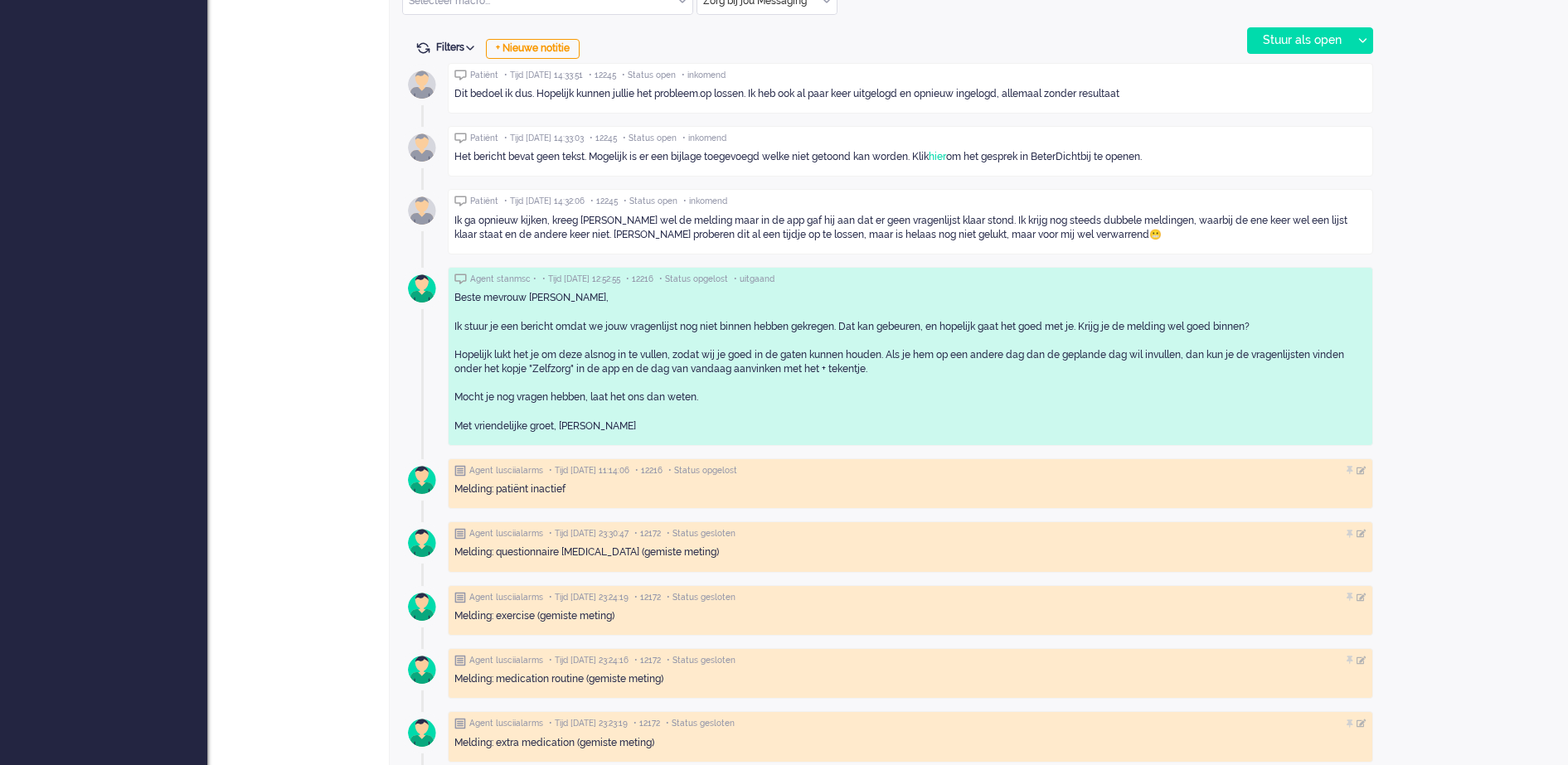
scroll to position [985, 0]
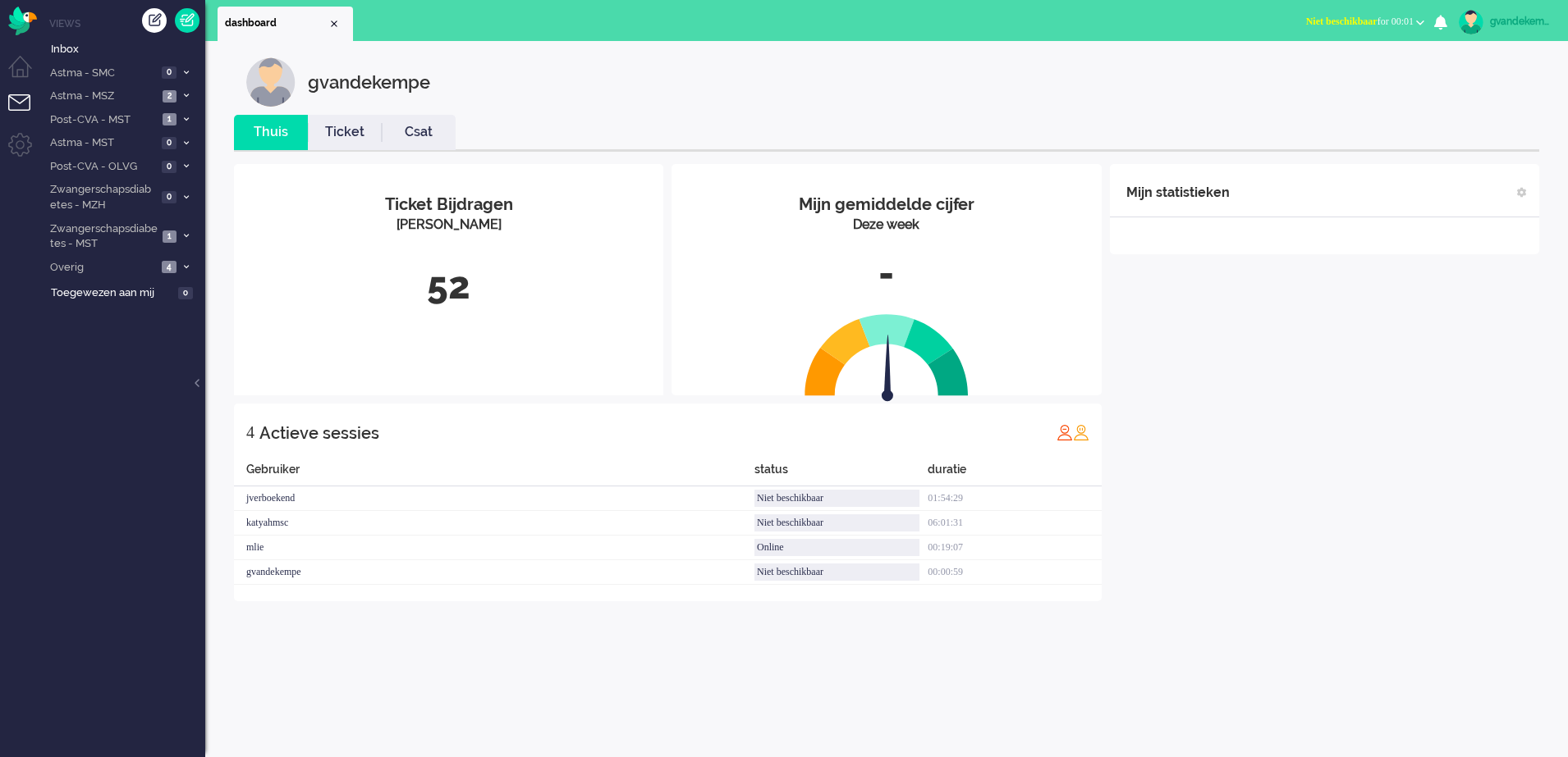
click at [1338, 370] on div "Mijn statistieken + Statistieken toevoegen Bel tijd (gemiddelde dag) Wrapup tij…" at bounding box center [1324, 382] width 430 height 437
click at [28, 17] on img "Omnidesk" at bounding box center [22, 20] width 29 height 29
click at [1420, 20] on b "button" at bounding box center [1420, 22] width 8 height 6
click at [1317, 72] on label "Online" at bounding box center [1356, 73] width 130 height 14
click at [184, 266] on icon at bounding box center [186, 267] width 5 height 6
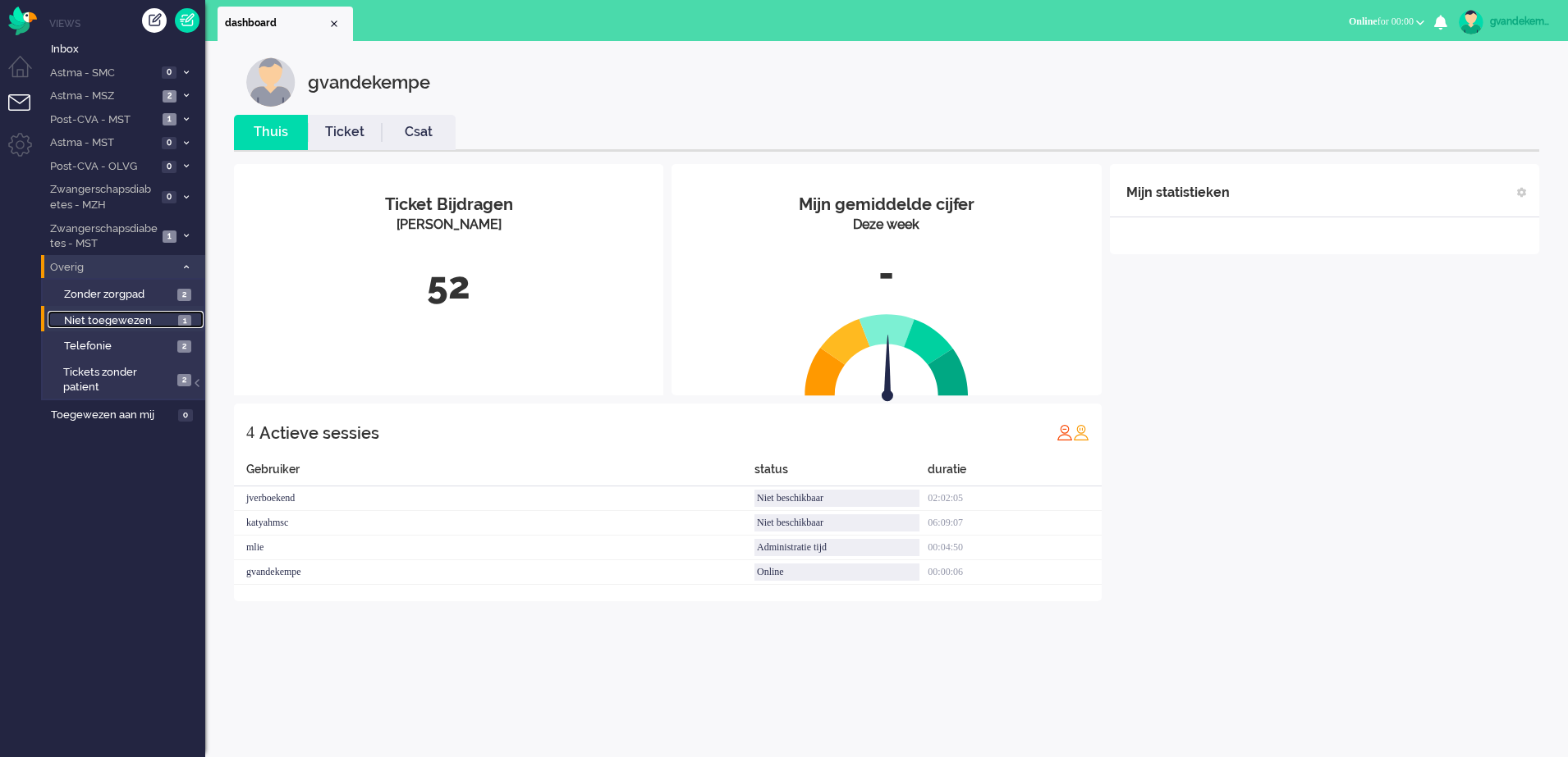
click at [168, 318] on span "Niet toegewezen" at bounding box center [119, 321] width 110 height 16
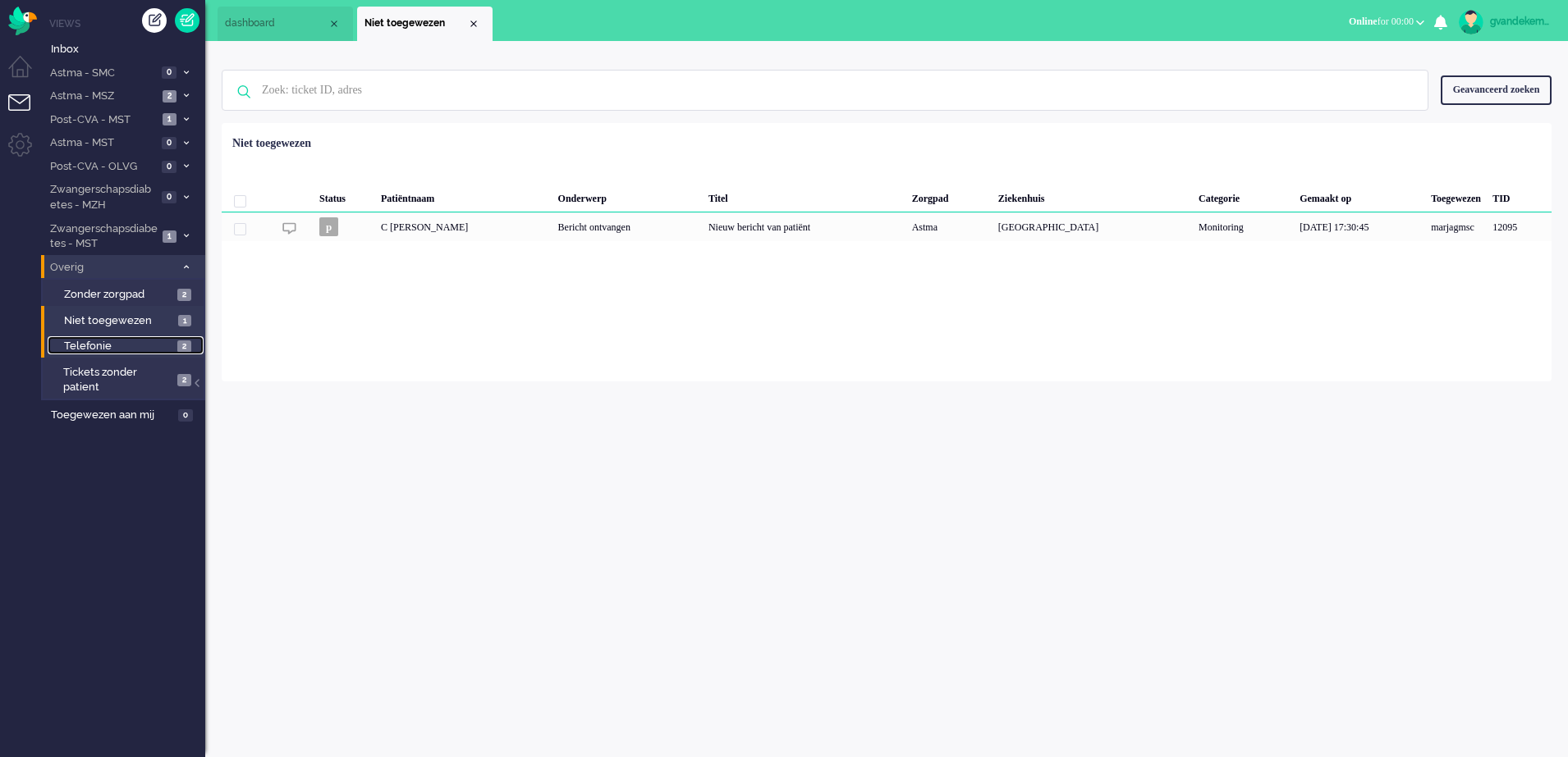
click at [176, 345] on link "Telefonie 2" at bounding box center [125, 345] width 156 height 18
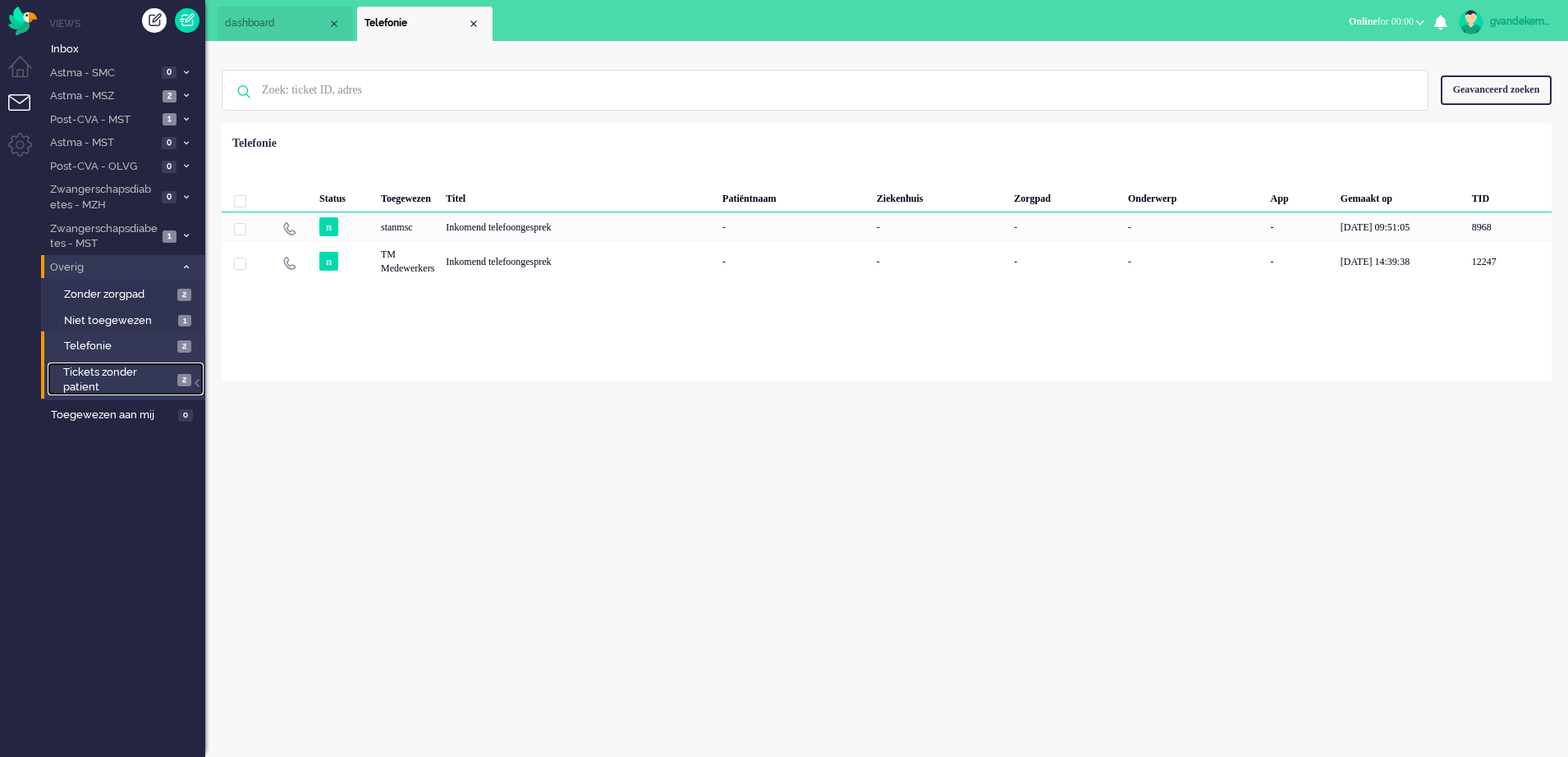
click at [186, 380] on span "2" at bounding box center [184, 379] width 14 height 12
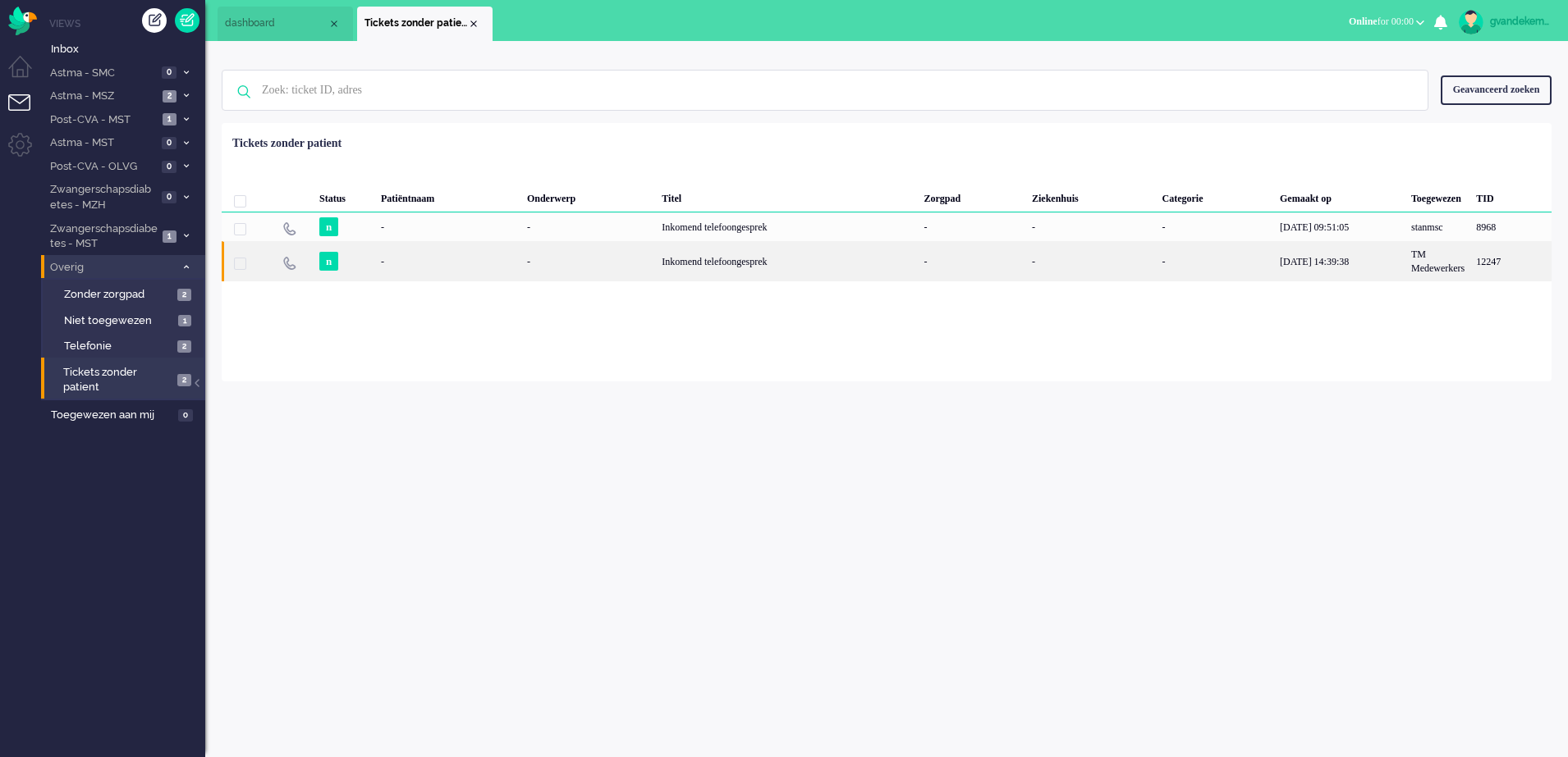
click at [640, 266] on div "-" at bounding box center [588, 261] width 135 height 40
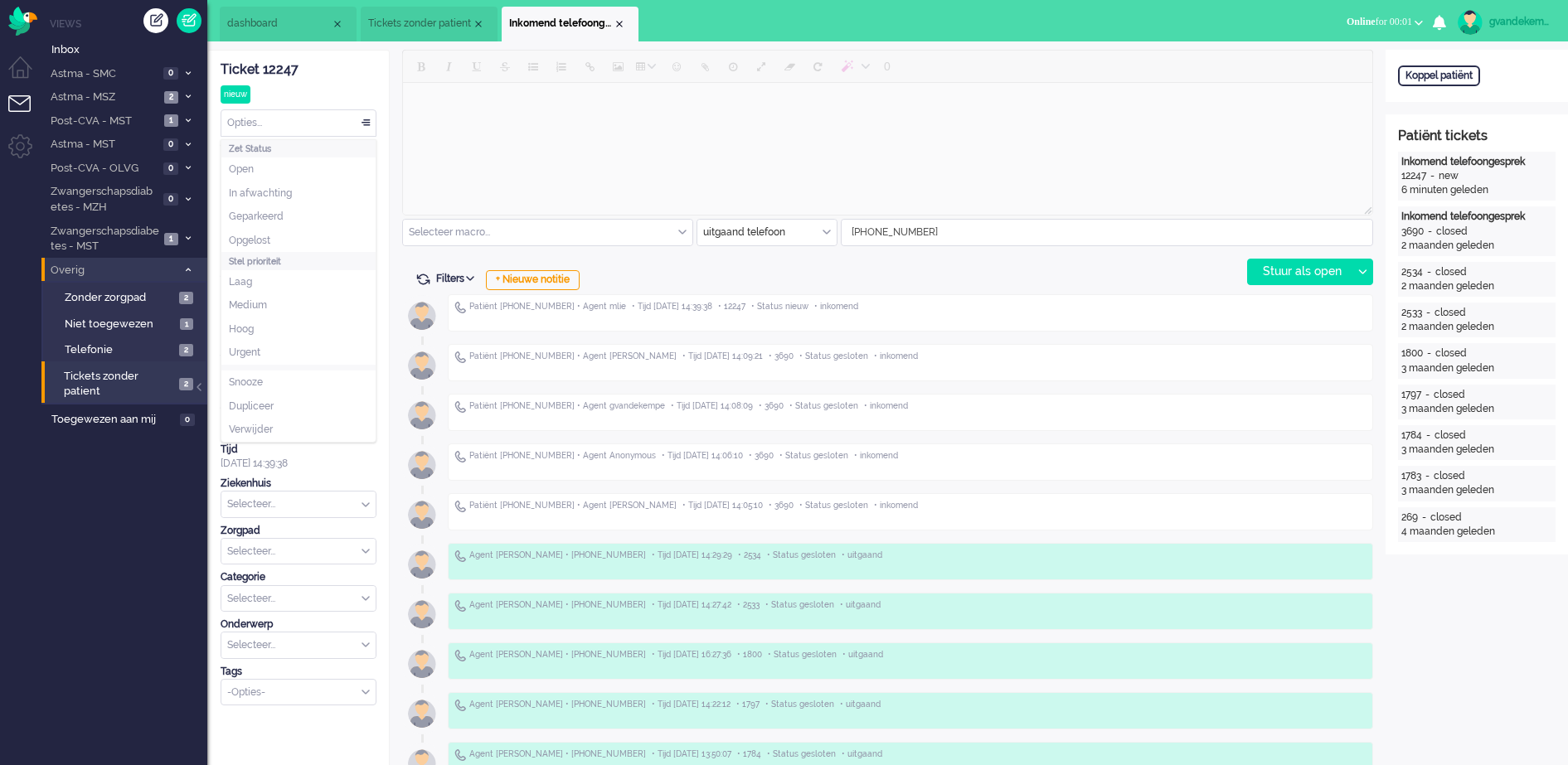
click at [365, 118] on div "Opties..." at bounding box center [298, 123] width 155 height 25
click at [244, 236] on span "Opgelost" at bounding box center [249, 240] width 41 height 14
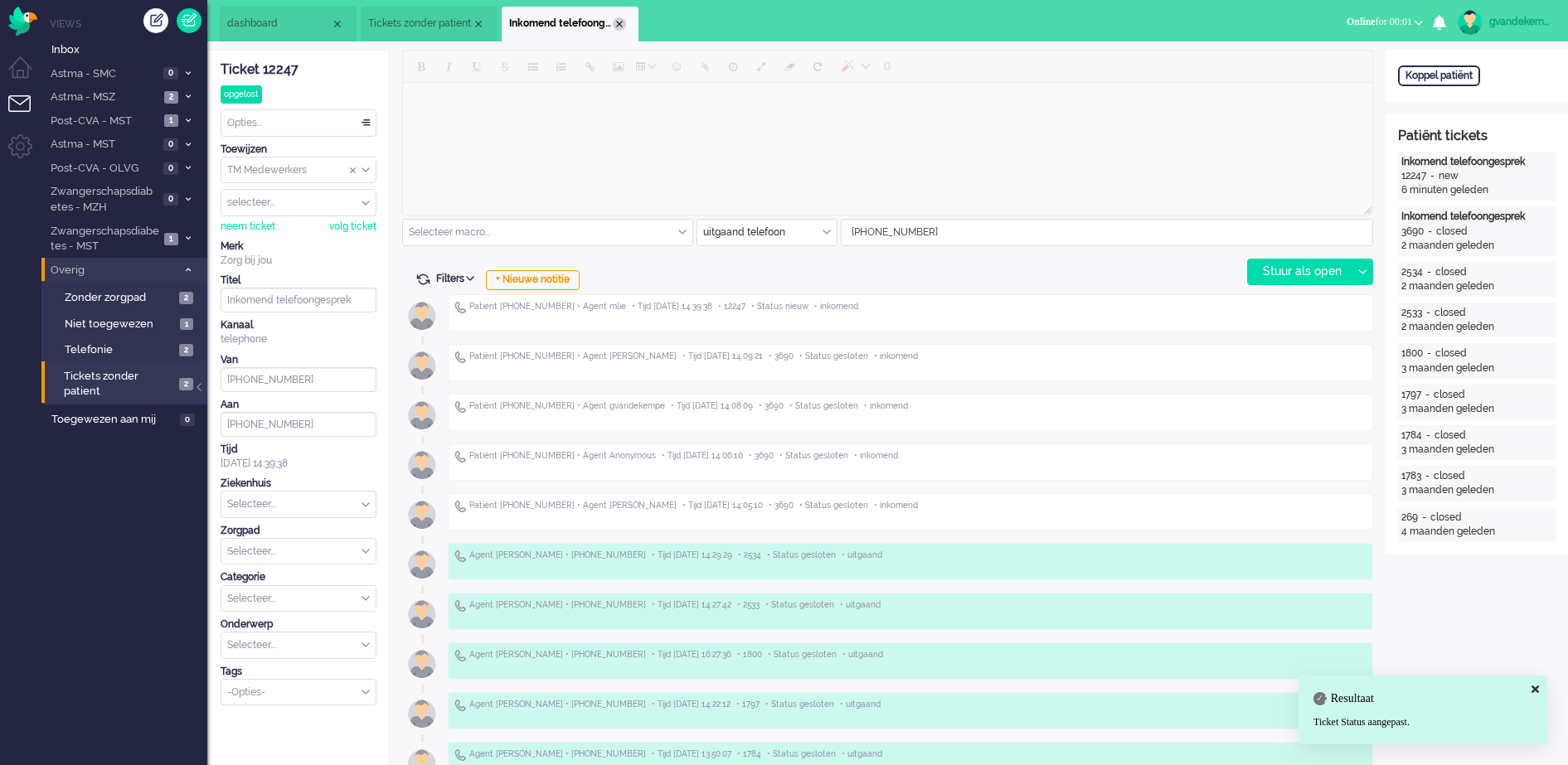
click at [618, 25] on div "Close tab" at bounding box center [620, 24] width 13 height 13
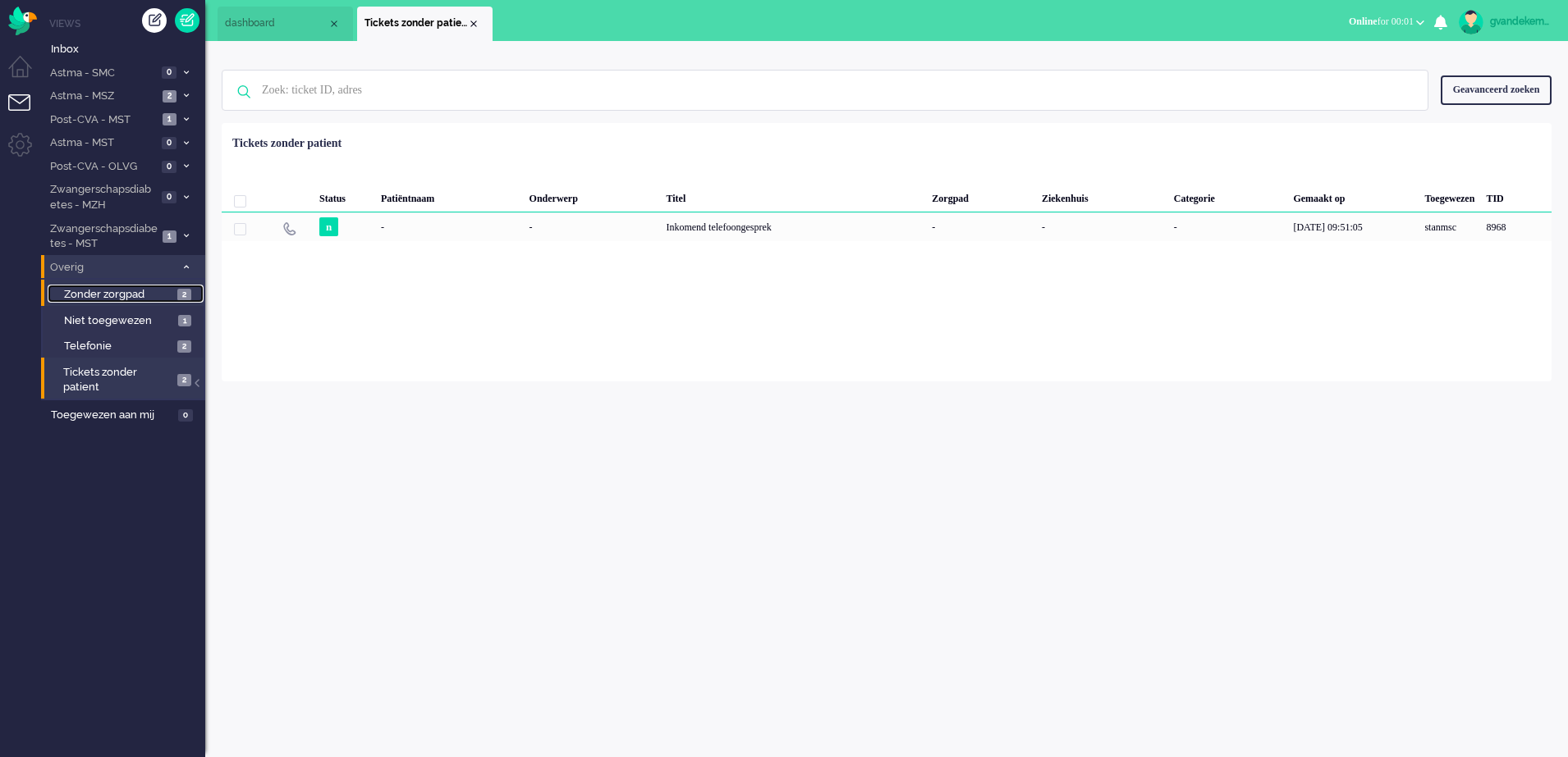
click at [158, 294] on span "Zonder zorgpad" at bounding box center [119, 295] width 109 height 16
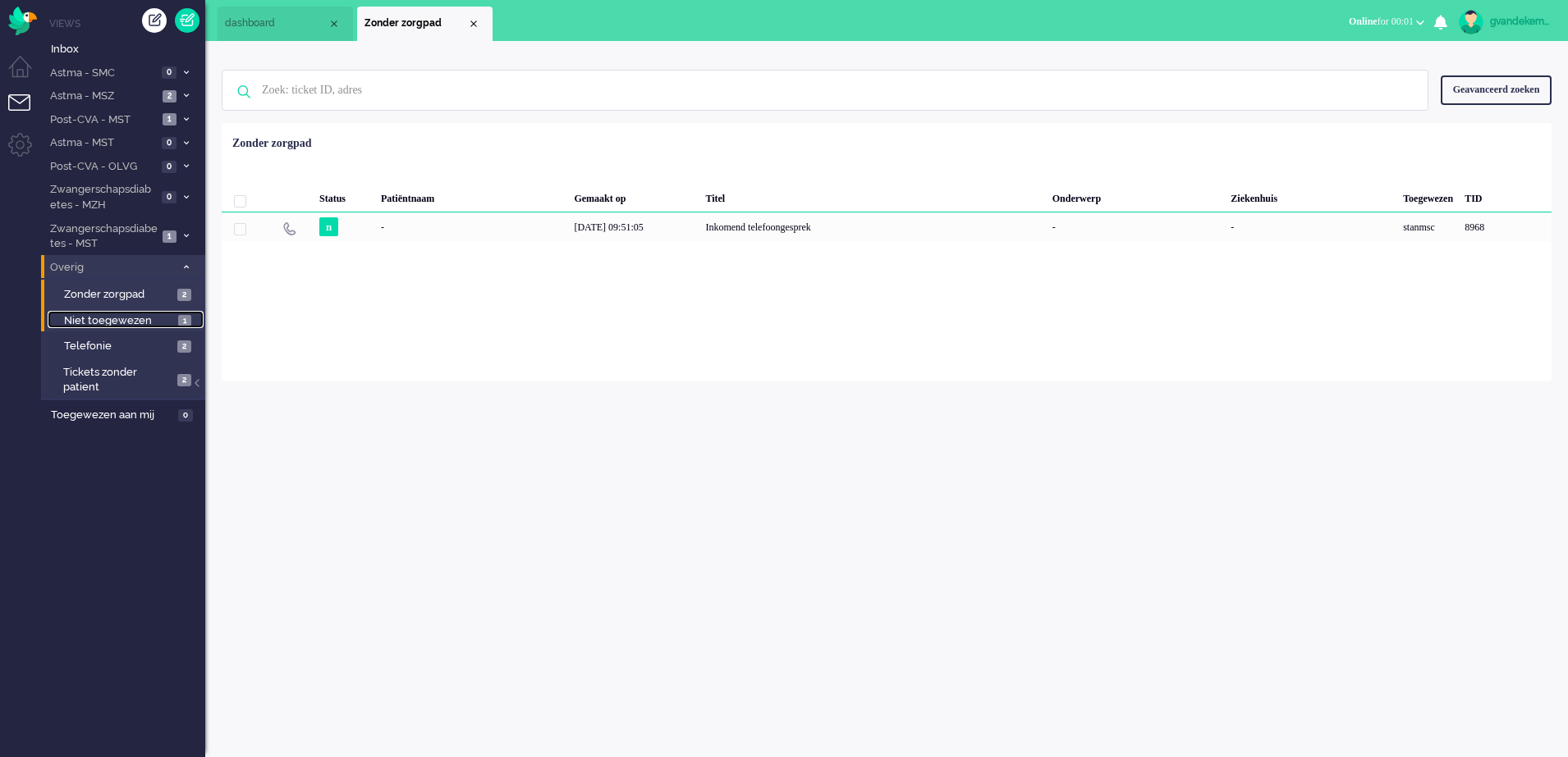
click at [146, 316] on span "Niet toegewezen" at bounding box center [119, 321] width 110 height 16
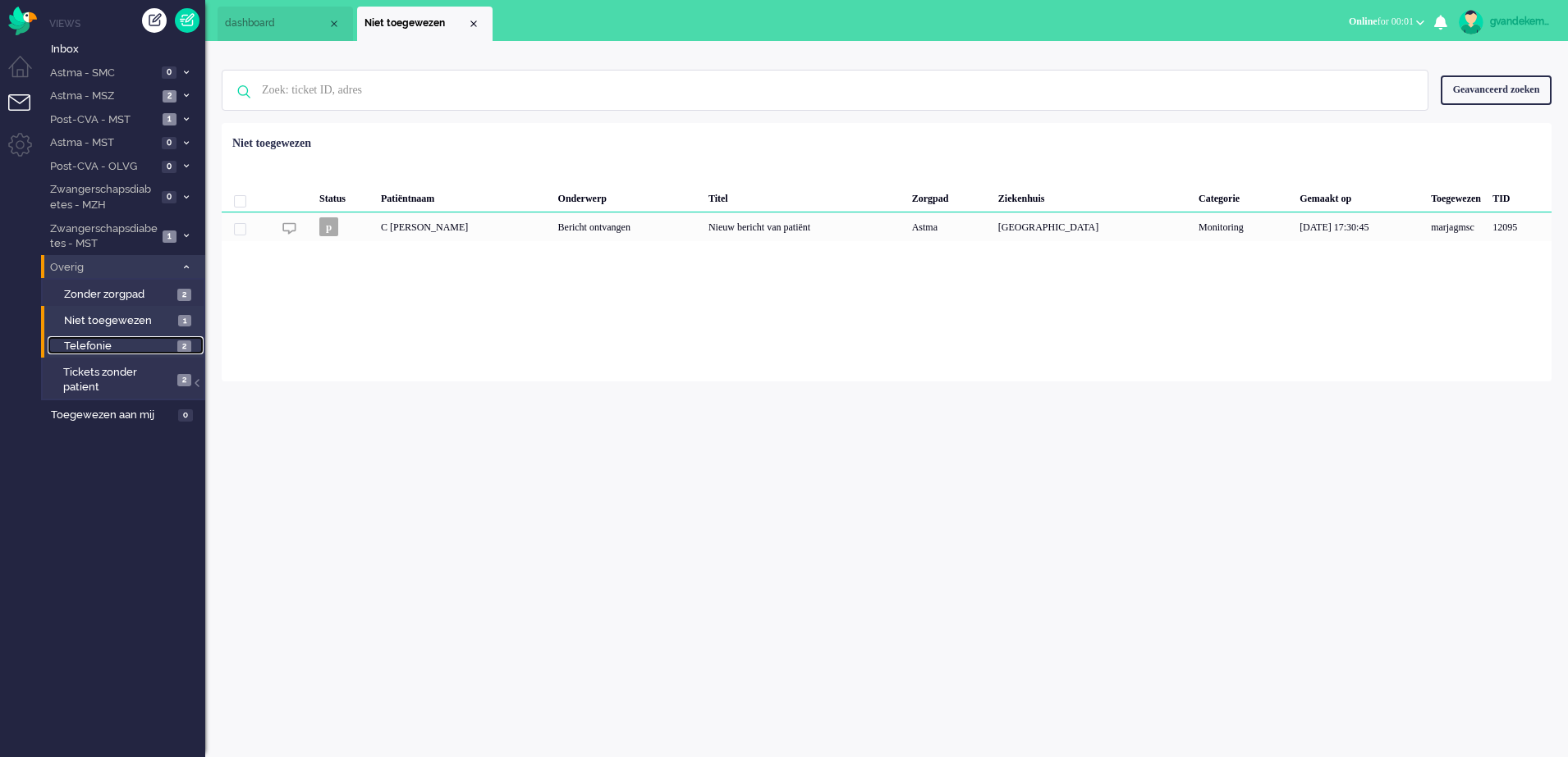
click at [140, 346] on span "Telefonie" at bounding box center [119, 346] width 109 height 16
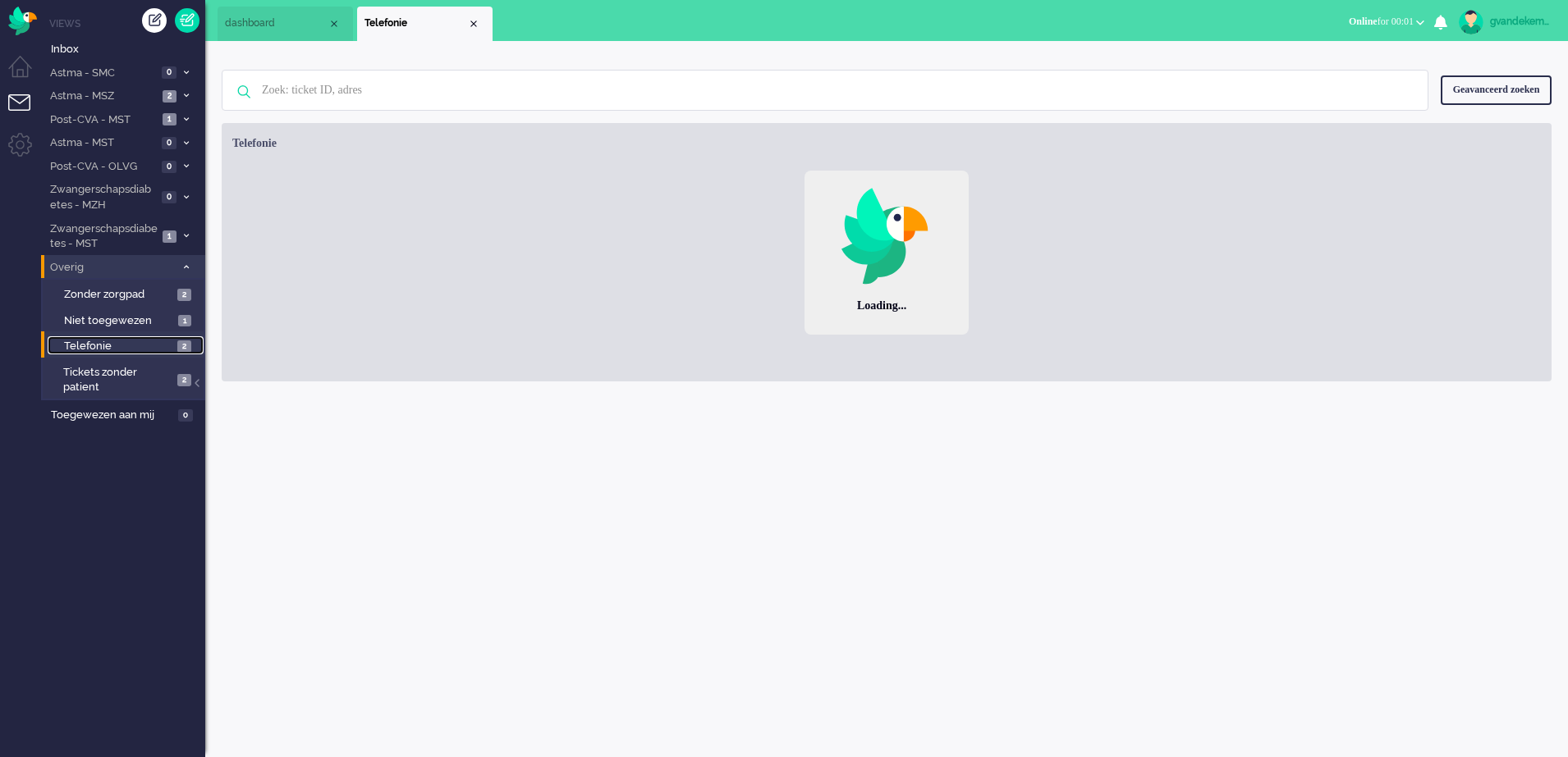
click at [140, 346] on span "Telefonie" at bounding box center [119, 346] width 109 height 16
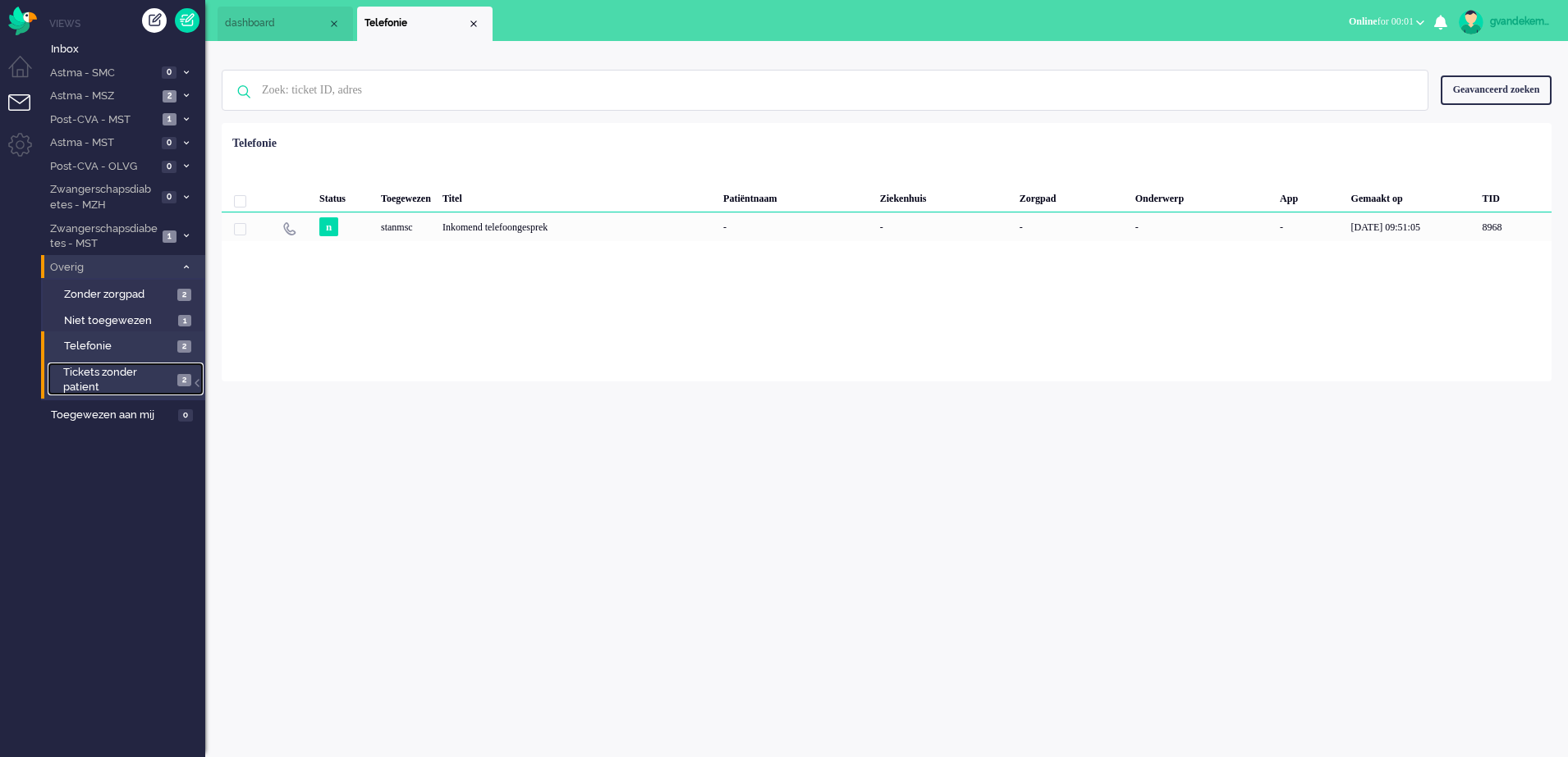
click at [134, 376] on span "Tickets zonder patient" at bounding box center [118, 380] width 109 height 31
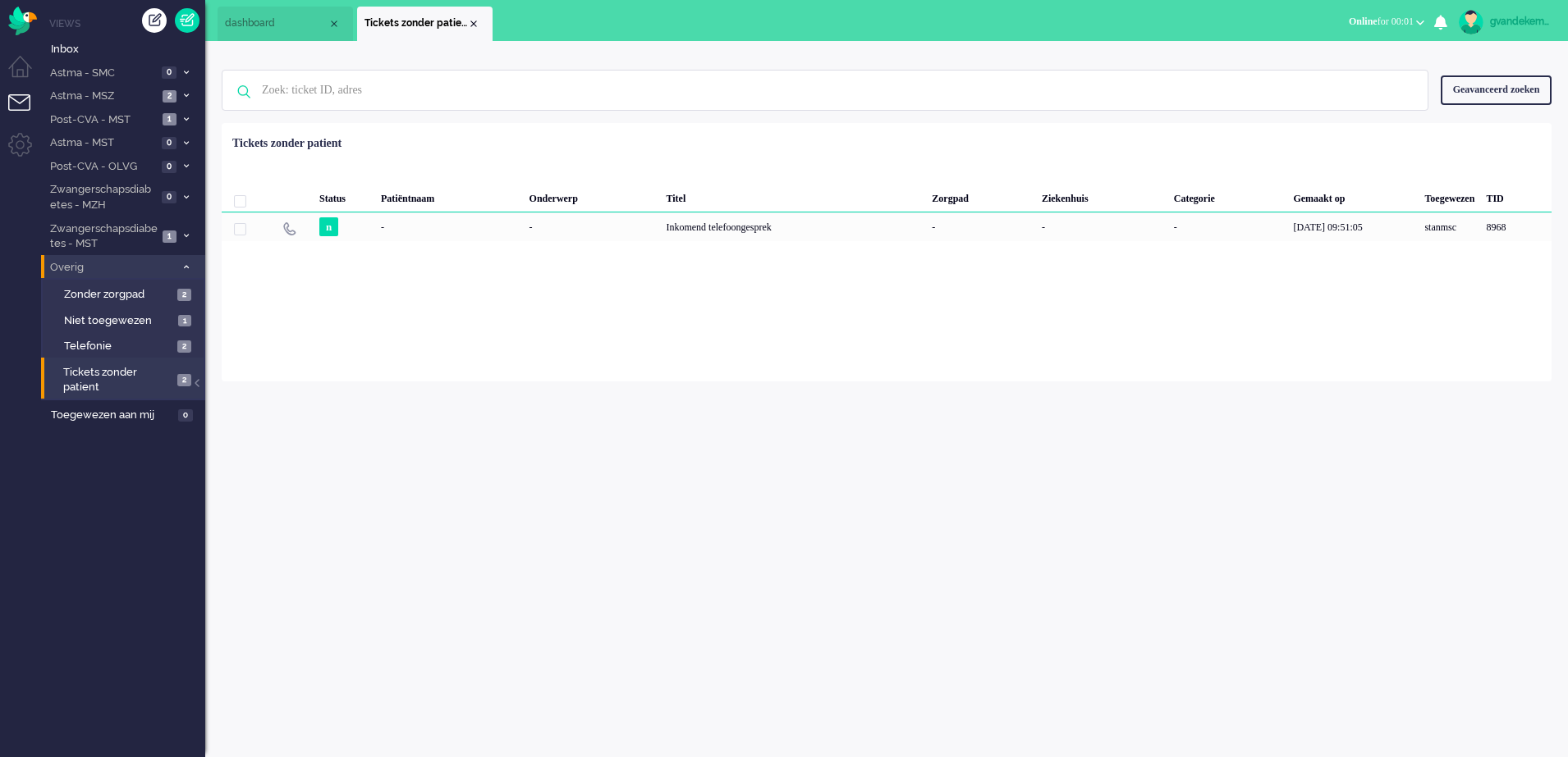
click at [186, 265] on icon at bounding box center [186, 267] width 5 height 6
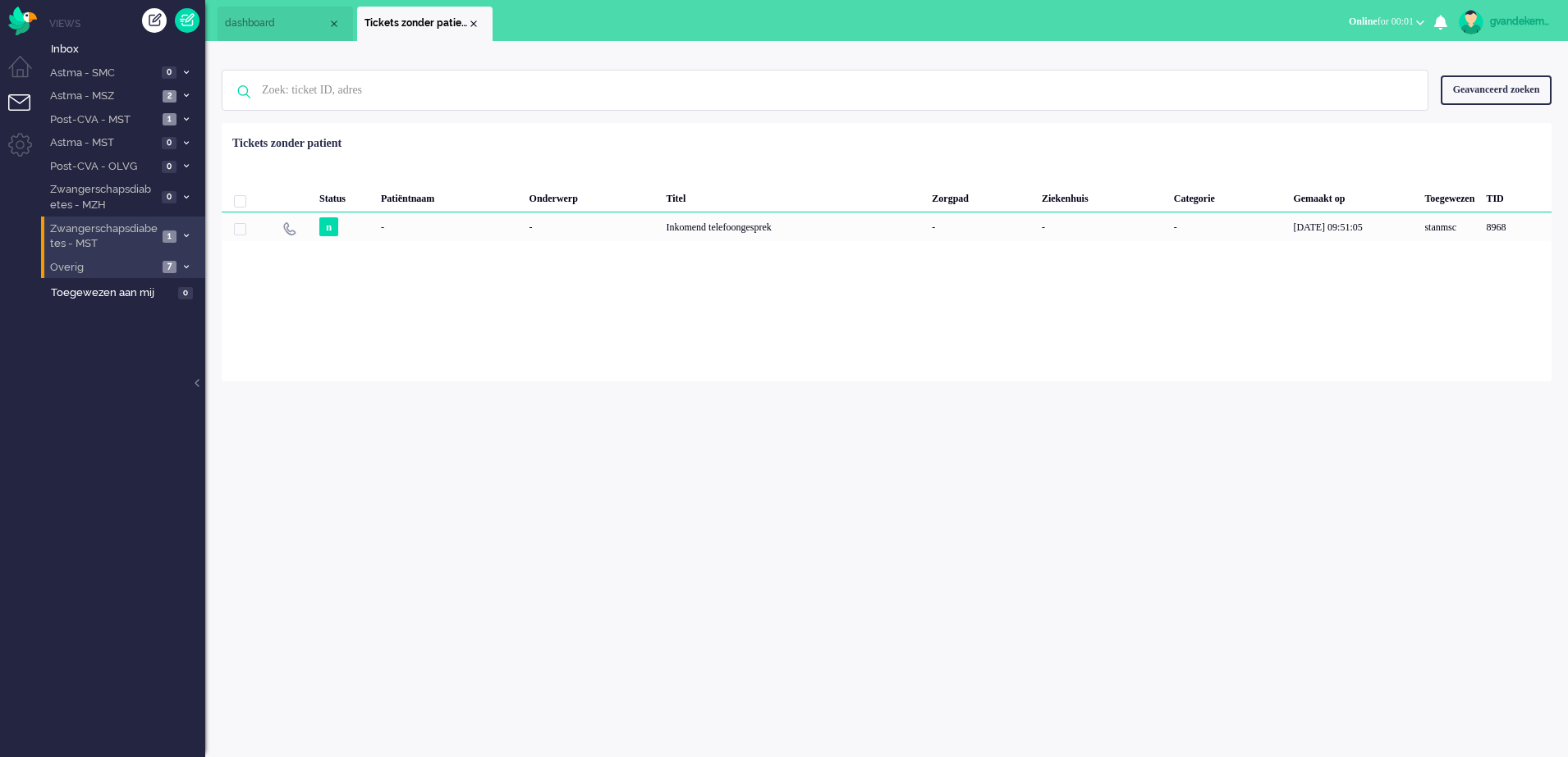
click at [186, 235] on icon at bounding box center [186, 236] width 5 height 6
click at [138, 267] on span "Open - Nieuw FO" at bounding box center [119, 272] width 110 height 16
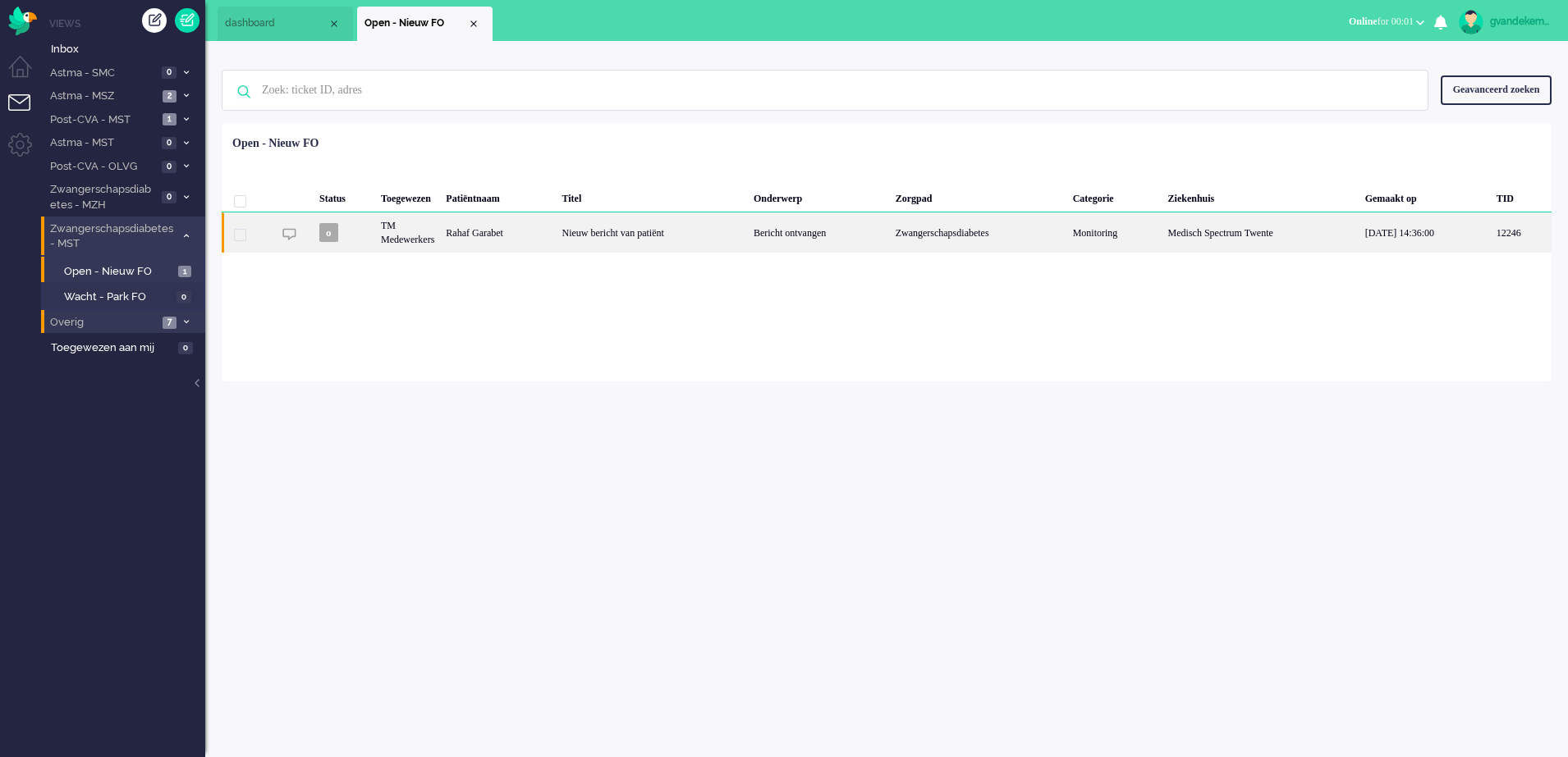
click at [533, 233] on div "Rahaf Garabet" at bounding box center [497, 232] width 116 height 40
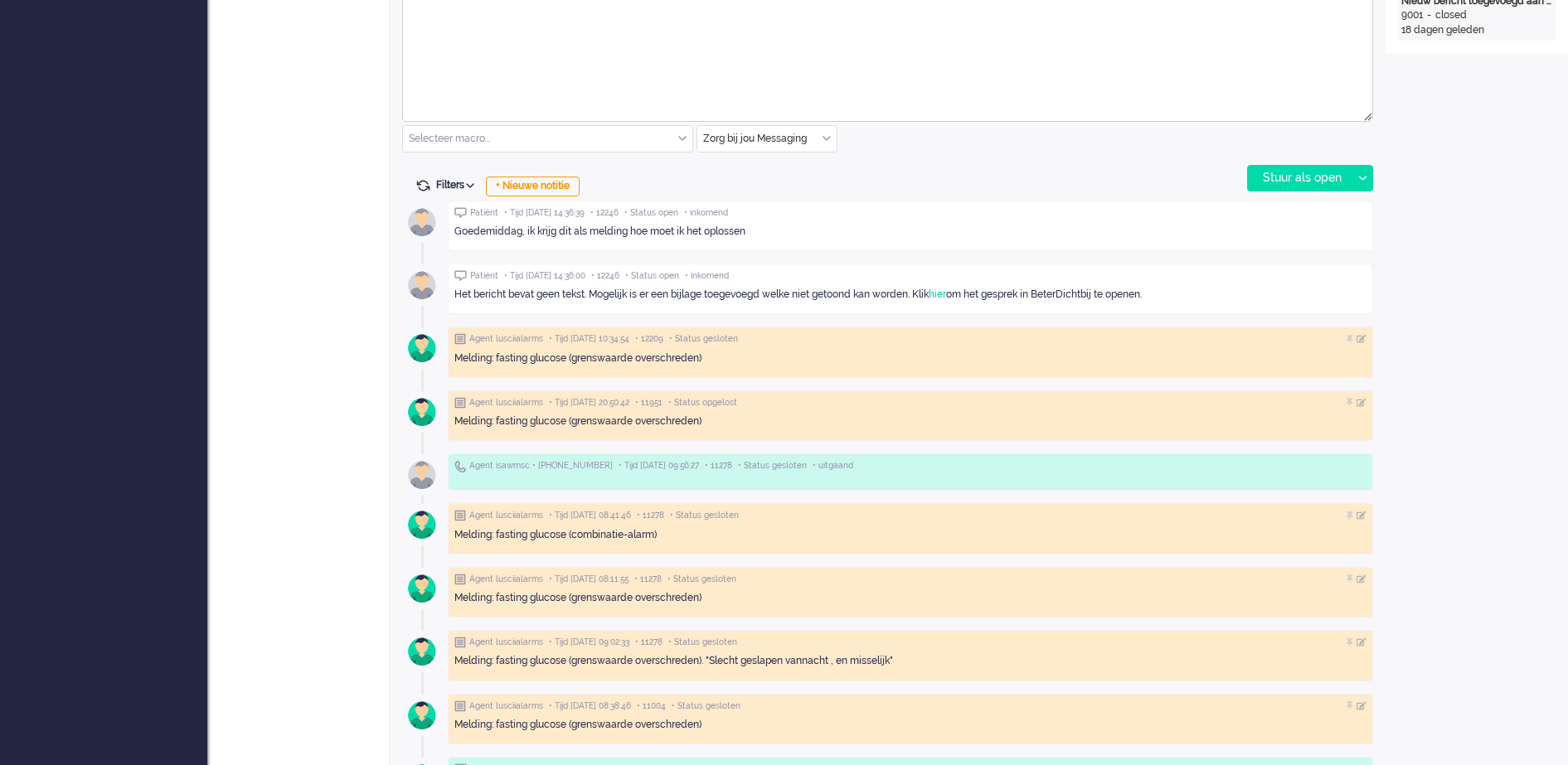
scroll to position [830, 0]
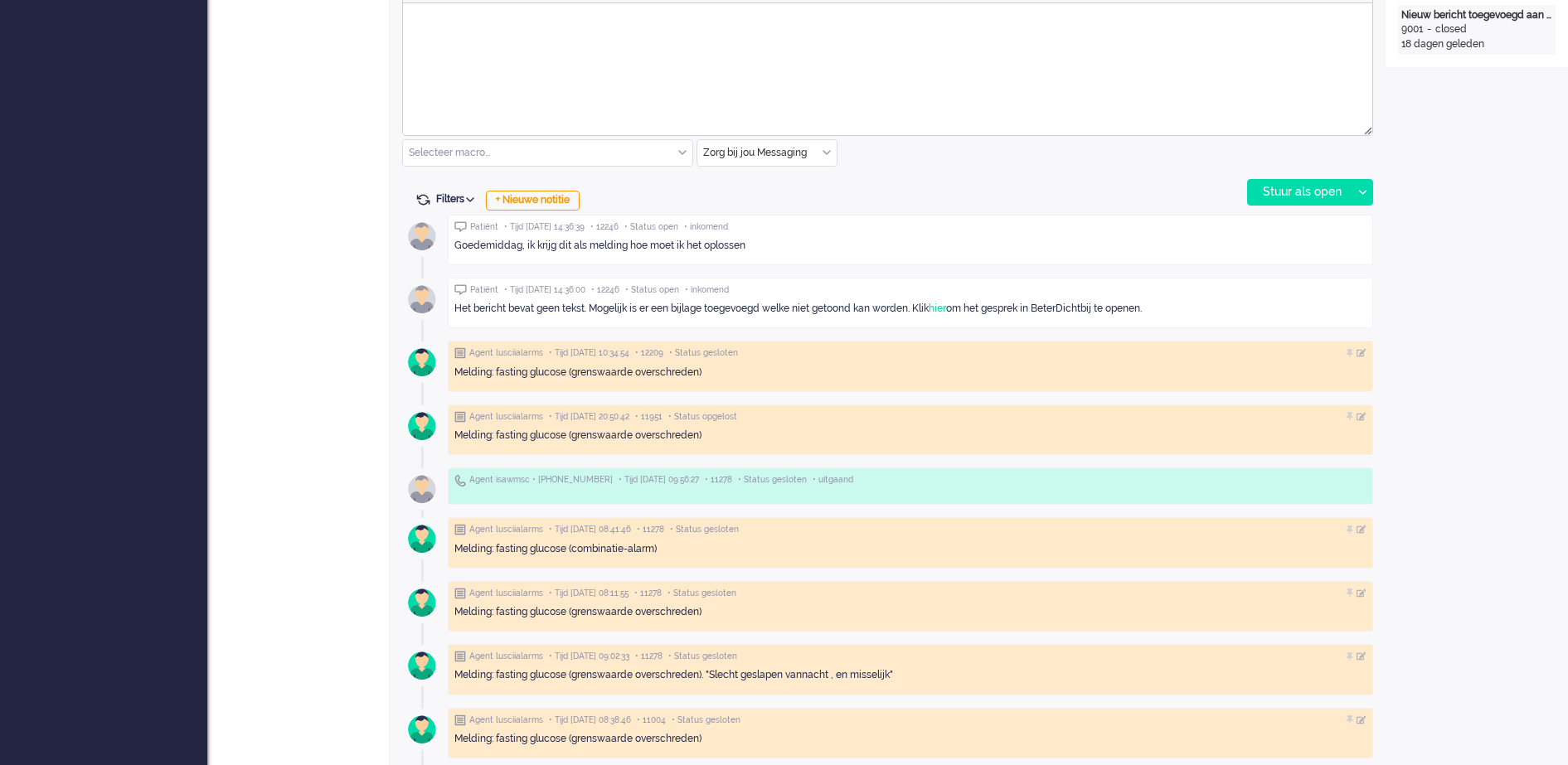
click at [826, 152] on div "Zorg bij jou Messaging" at bounding box center [767, 152] width 140 height 25
click at [785, 201] on span "uitgaand telefoon" at bounding box center [746, 202] width 82 height 14
click at [1299, 199] on div "Stuur als open" at bounding box center [1299, 192] width 104 height 25
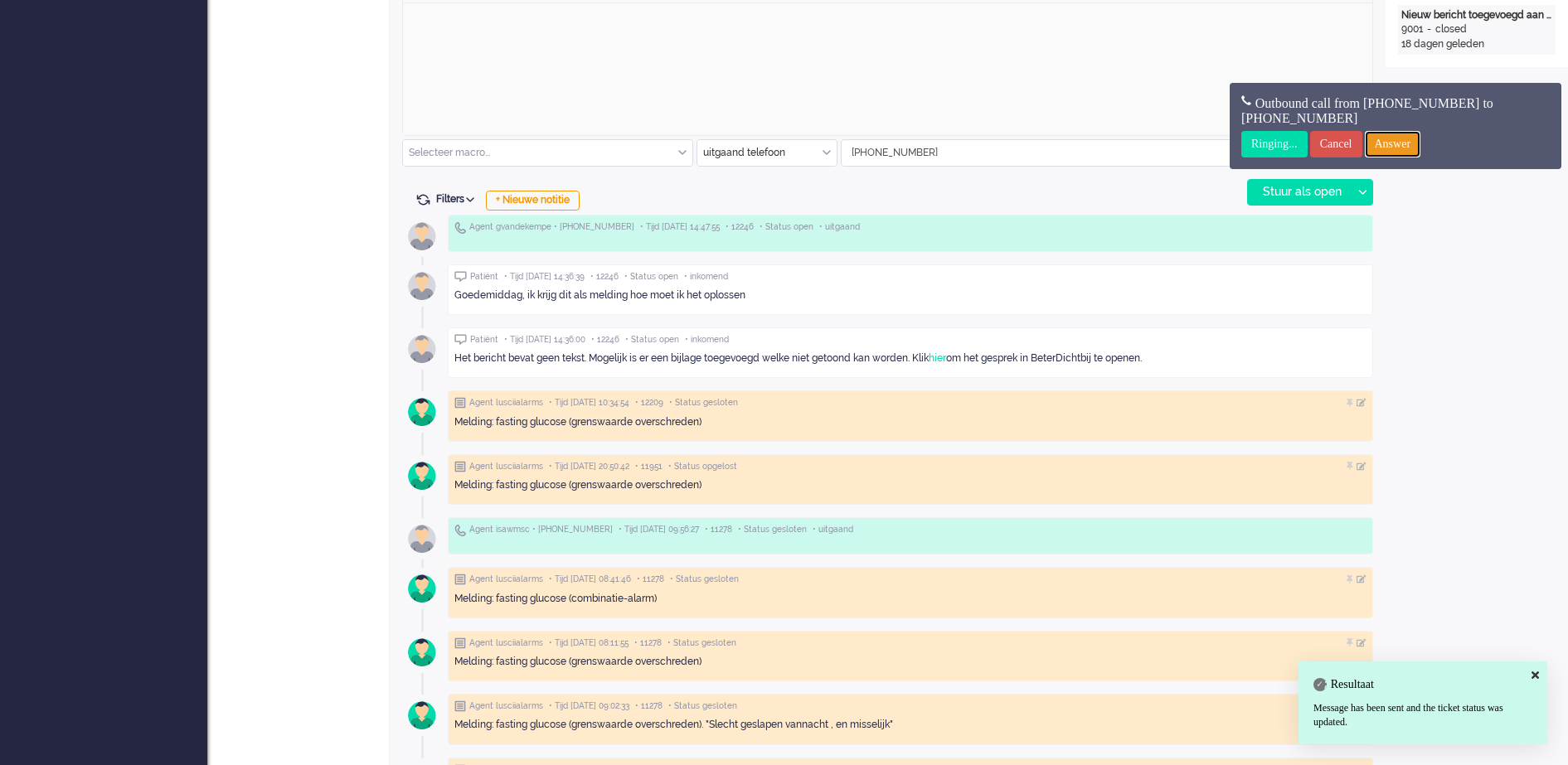
click at [1420, 143] on input "Answer" at bounding box center [1393, 144] width 56 height 26
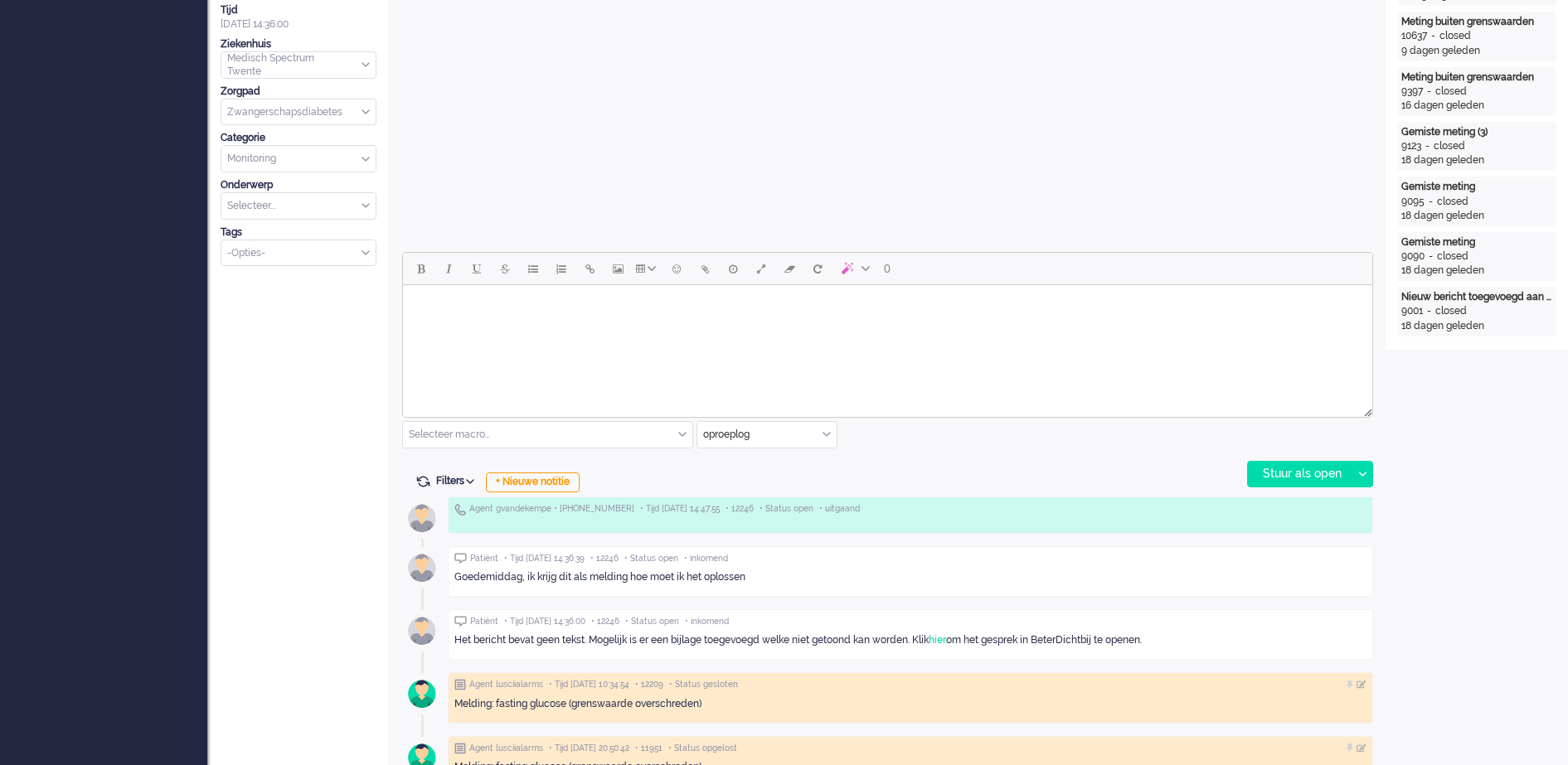
scroll to position [104, 0]
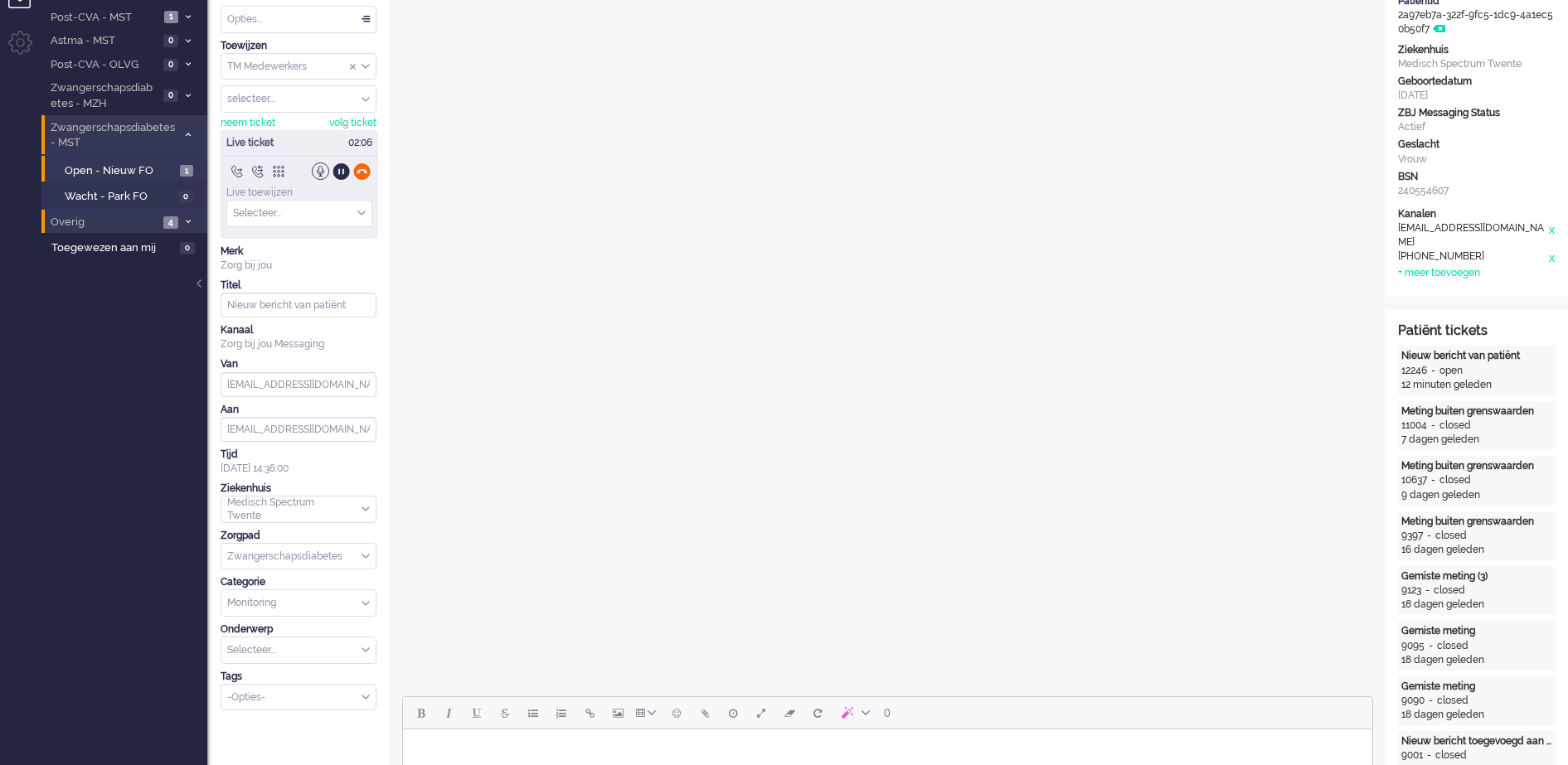
click at [360, 171] on div at bounding box center [362, 171] width 18 height 18
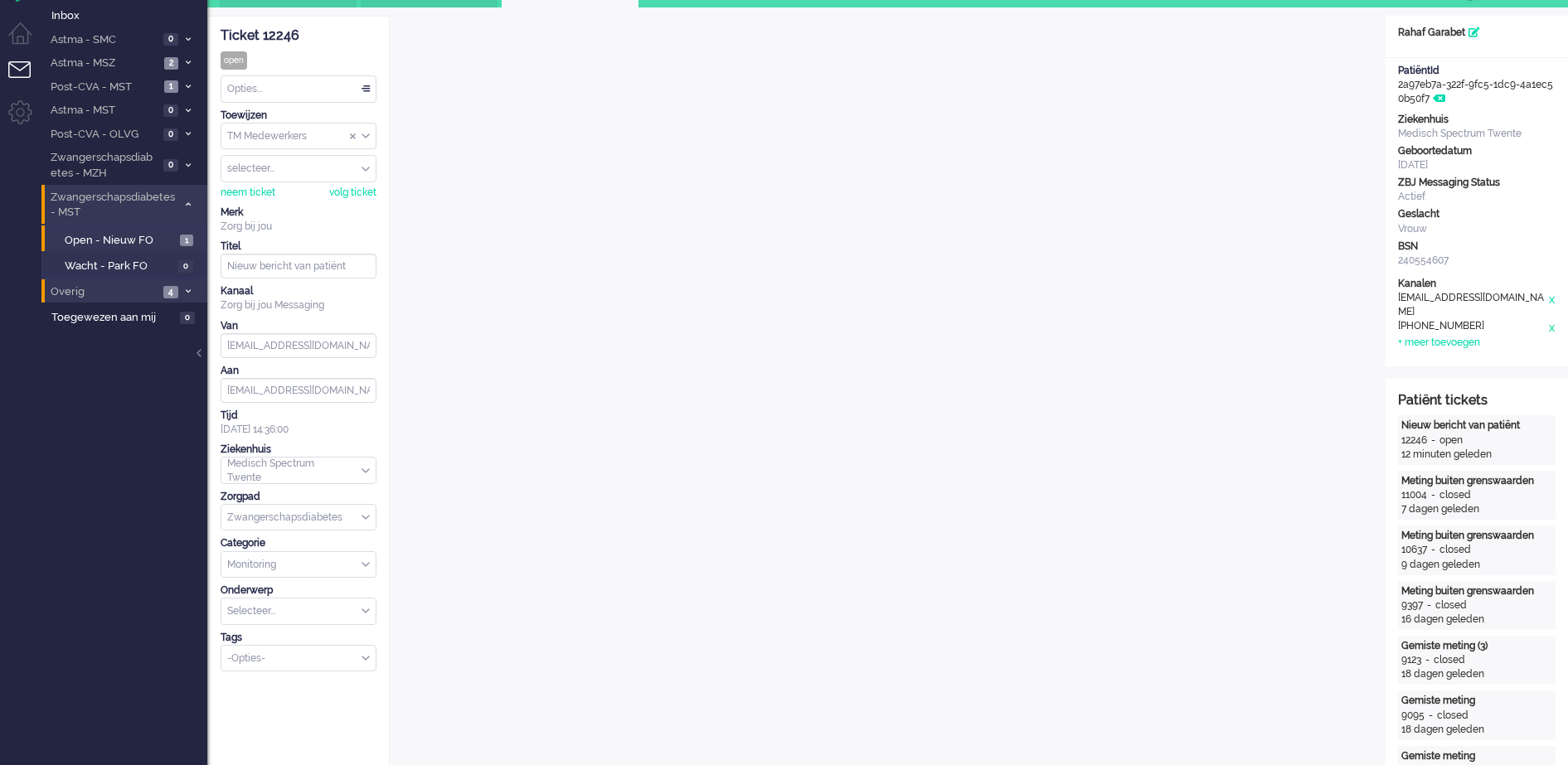
scroll to position [0, 0]
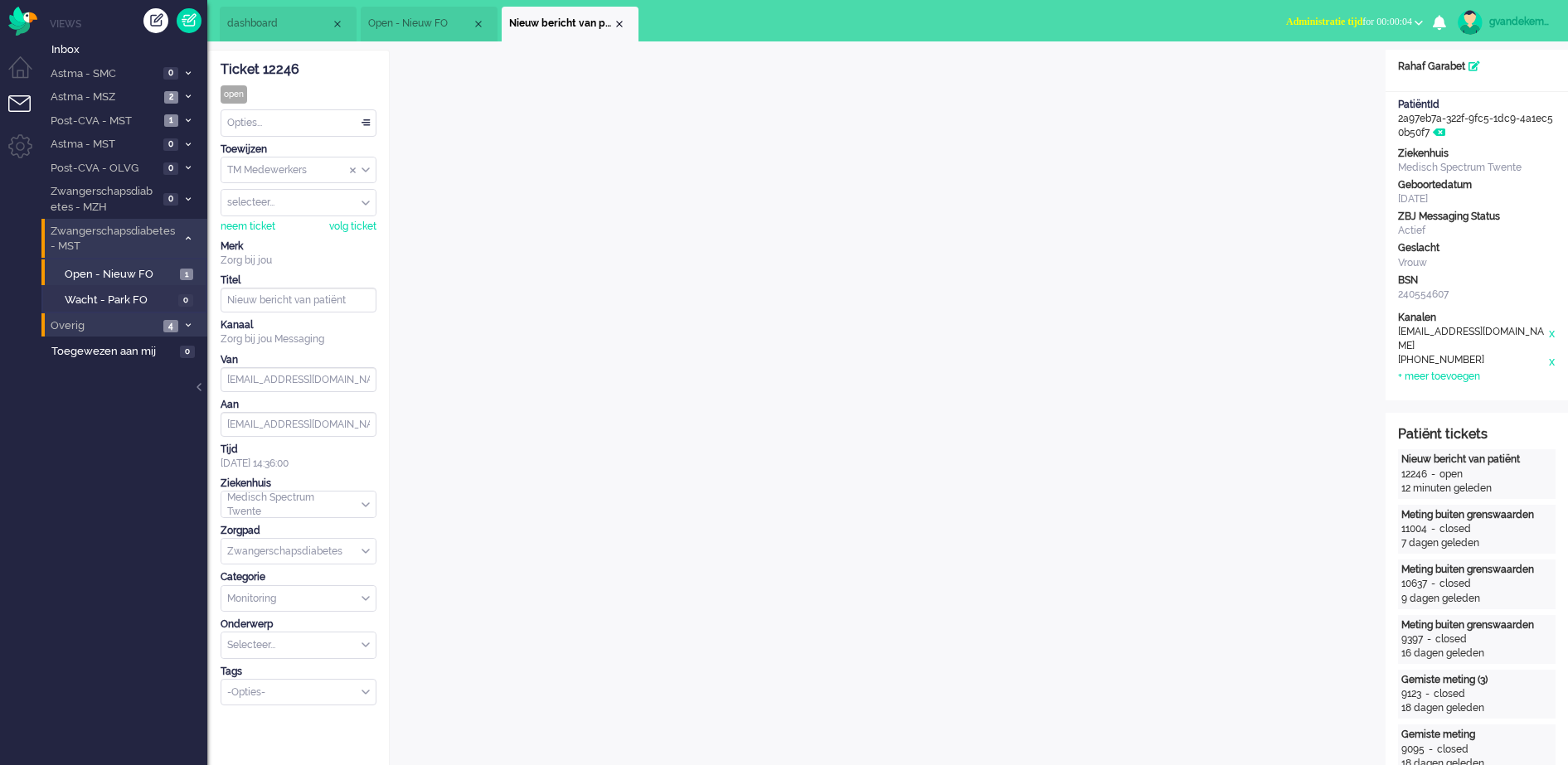
click at [1418, 18] on button "Administratie tijd for 00:00:04" at bounding box center [1353, 22] width 157 height 24
click at [1314, 74] on label "Online" at bounding box center [1354, 74] width 131 height 14
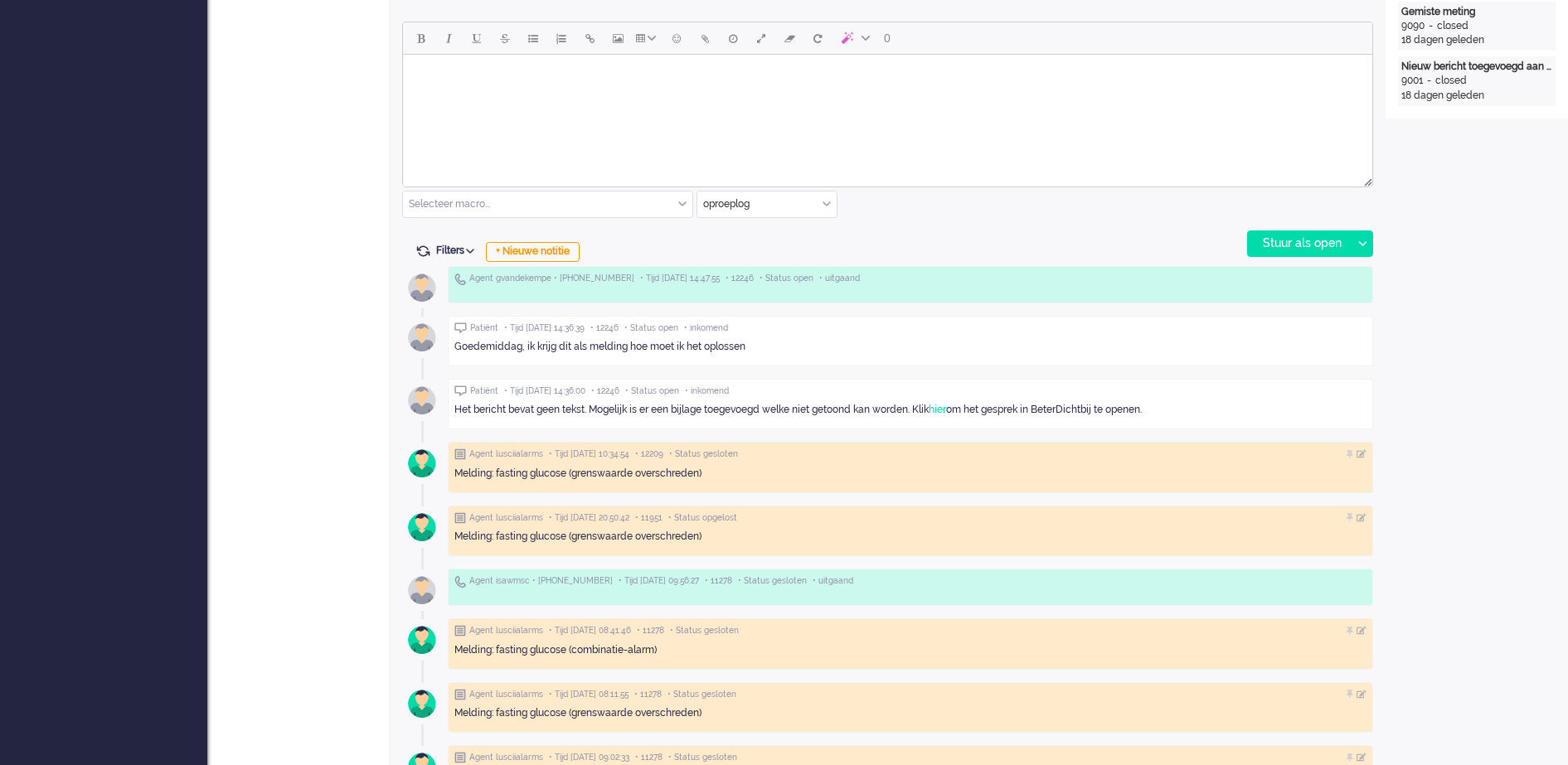
scroll to position [830, 0]
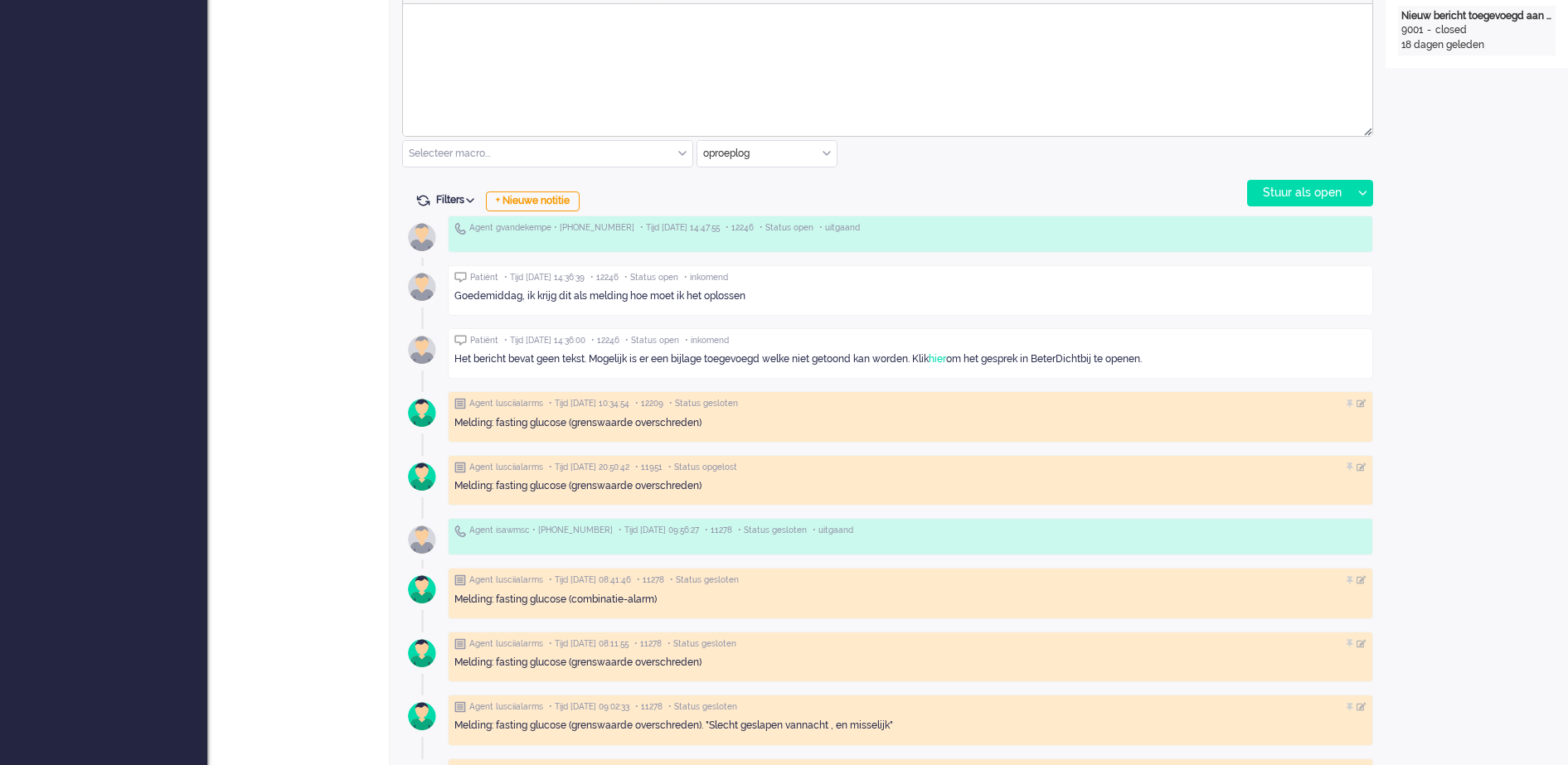
drag, startPoint x: 1161, startPoint y: 356, endPoint x: 453, endPoint y: 365, distance: 708.1
click at [453, 365] on div "Patiënt • Tijd 19/09/2025 14:36:00 • 12246 • Status open • inkomend Het bericht…" at bounding box center [910, 353] width 925 height 51
copy div "Het bericht bevat geen tekst. Mogelijk is er een bijlage toegevoegd welke niet …"
click at [1511, 325] on div "Open custom software Patiëntnaam Rahaf Garabet PatiëntId 2a97eb7a-322f-9fc5-1dc…" at bounding box center [1476, 692] width 183 height 2943
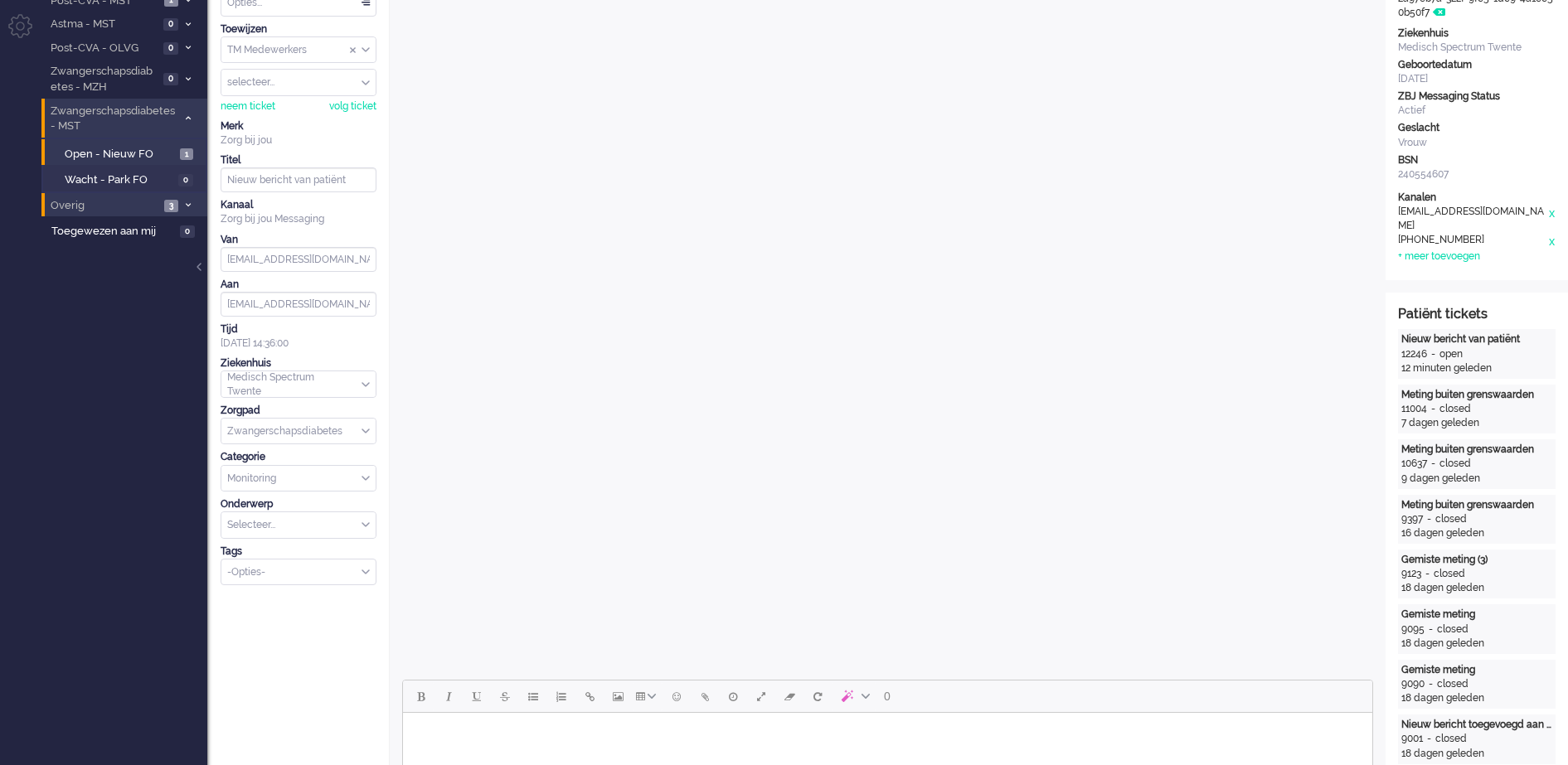
scroll to position [0, 0]
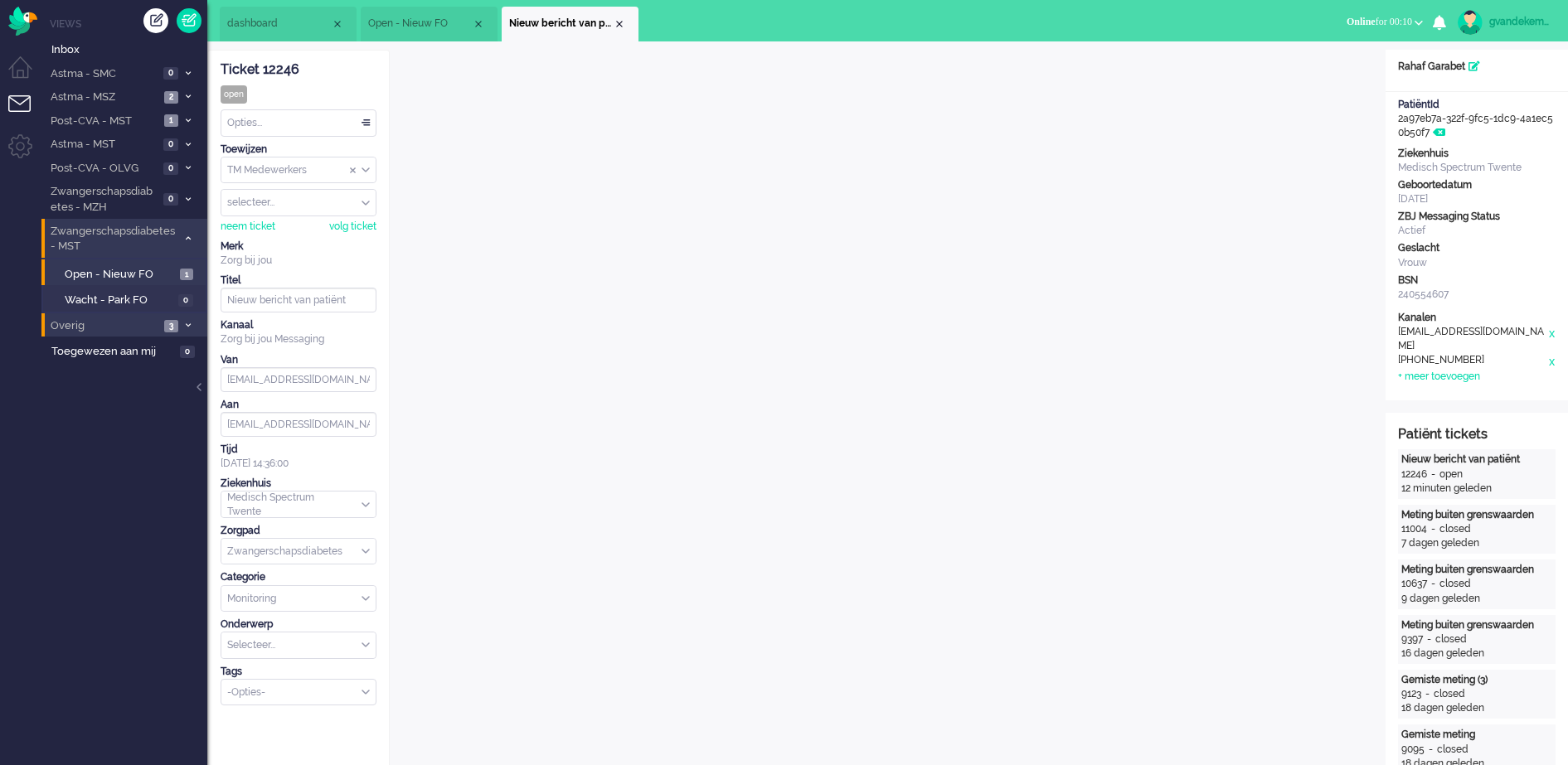
click at [186, 322] on icon at bounding box center [187, 325] width 5 height 6
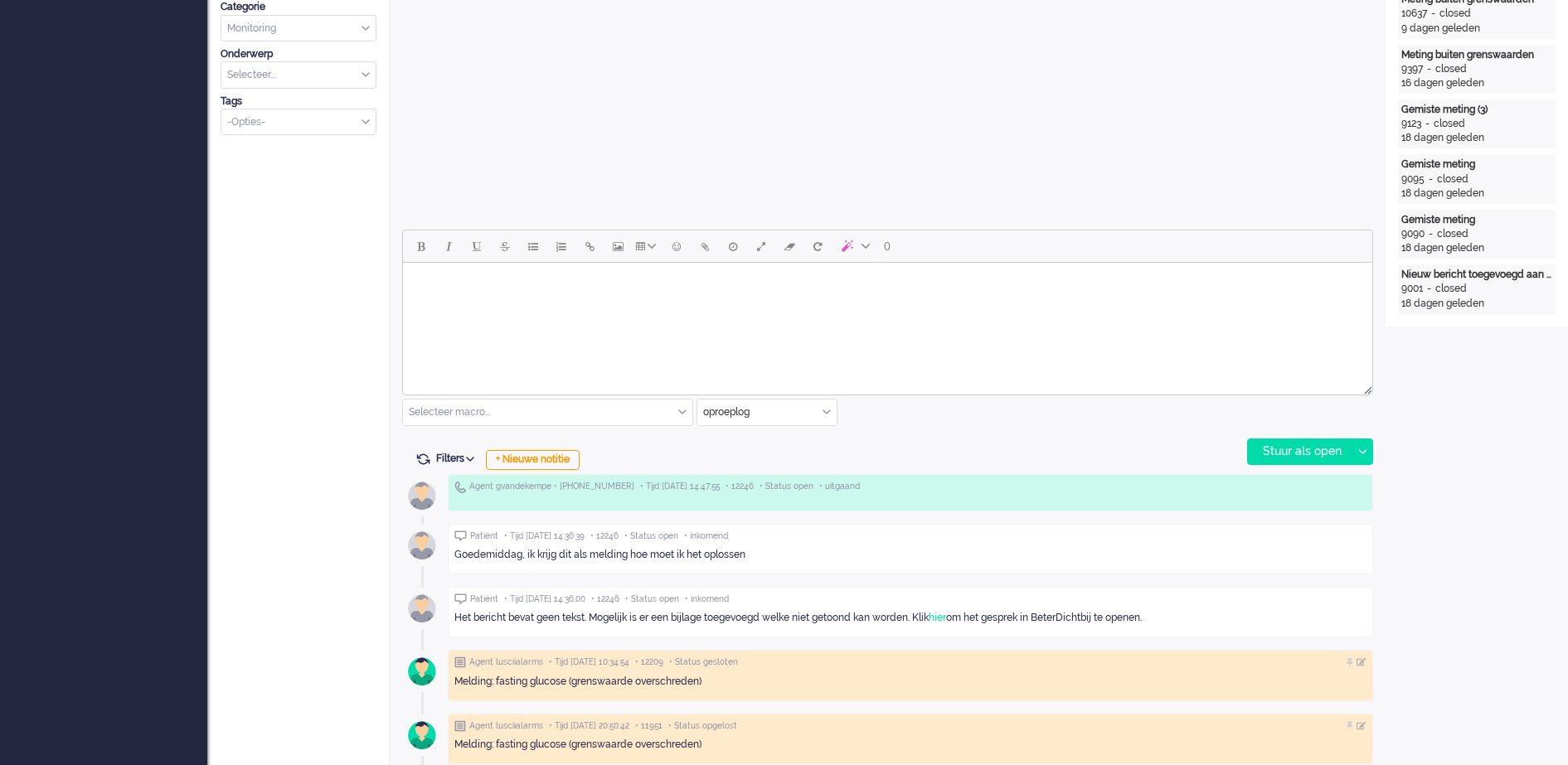
scroll to position [622, 0]
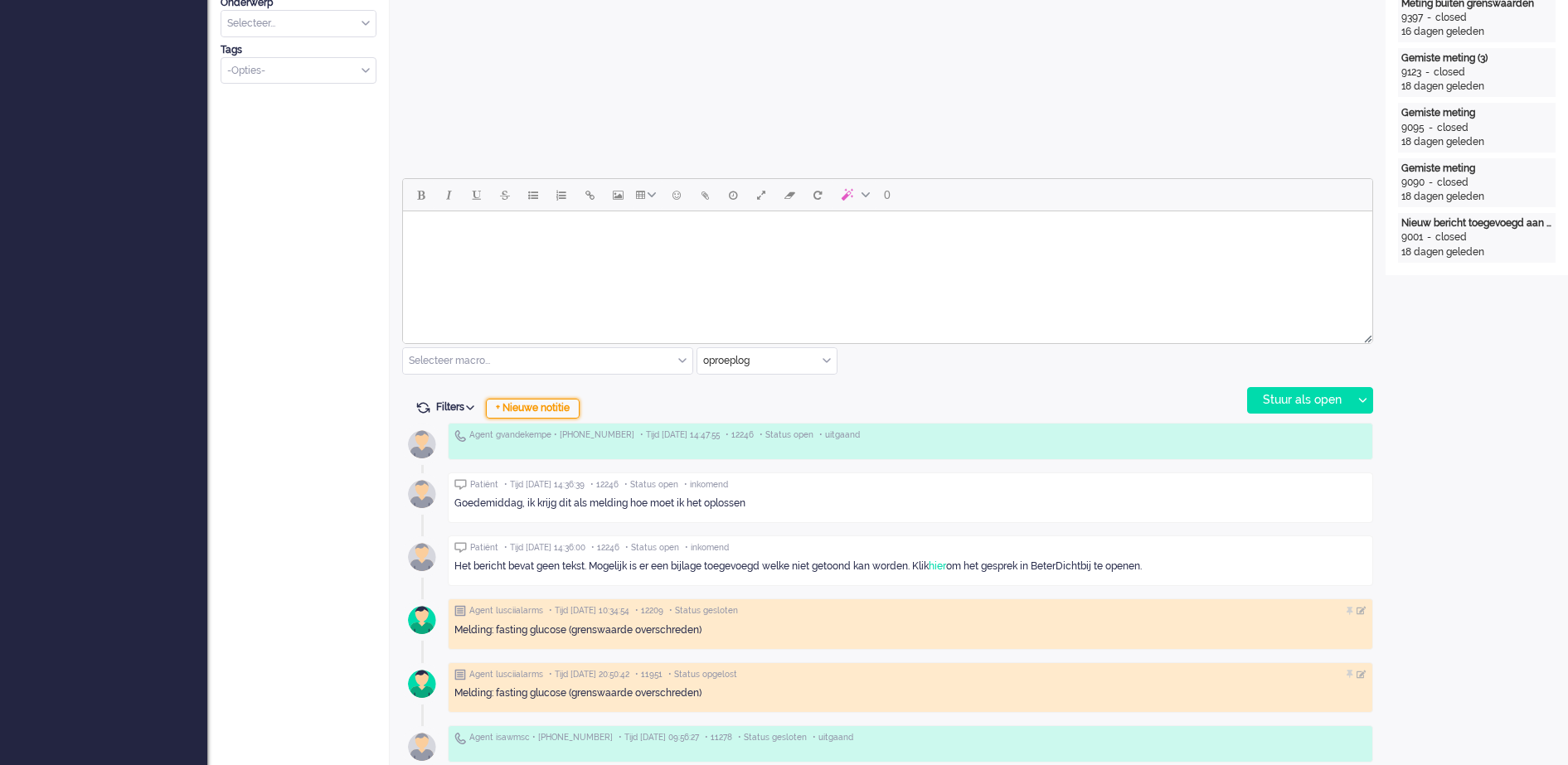
click at [548, 406] on div "+ Nieuwe notitie" at bounding box center [532, 408] width 94 height 20
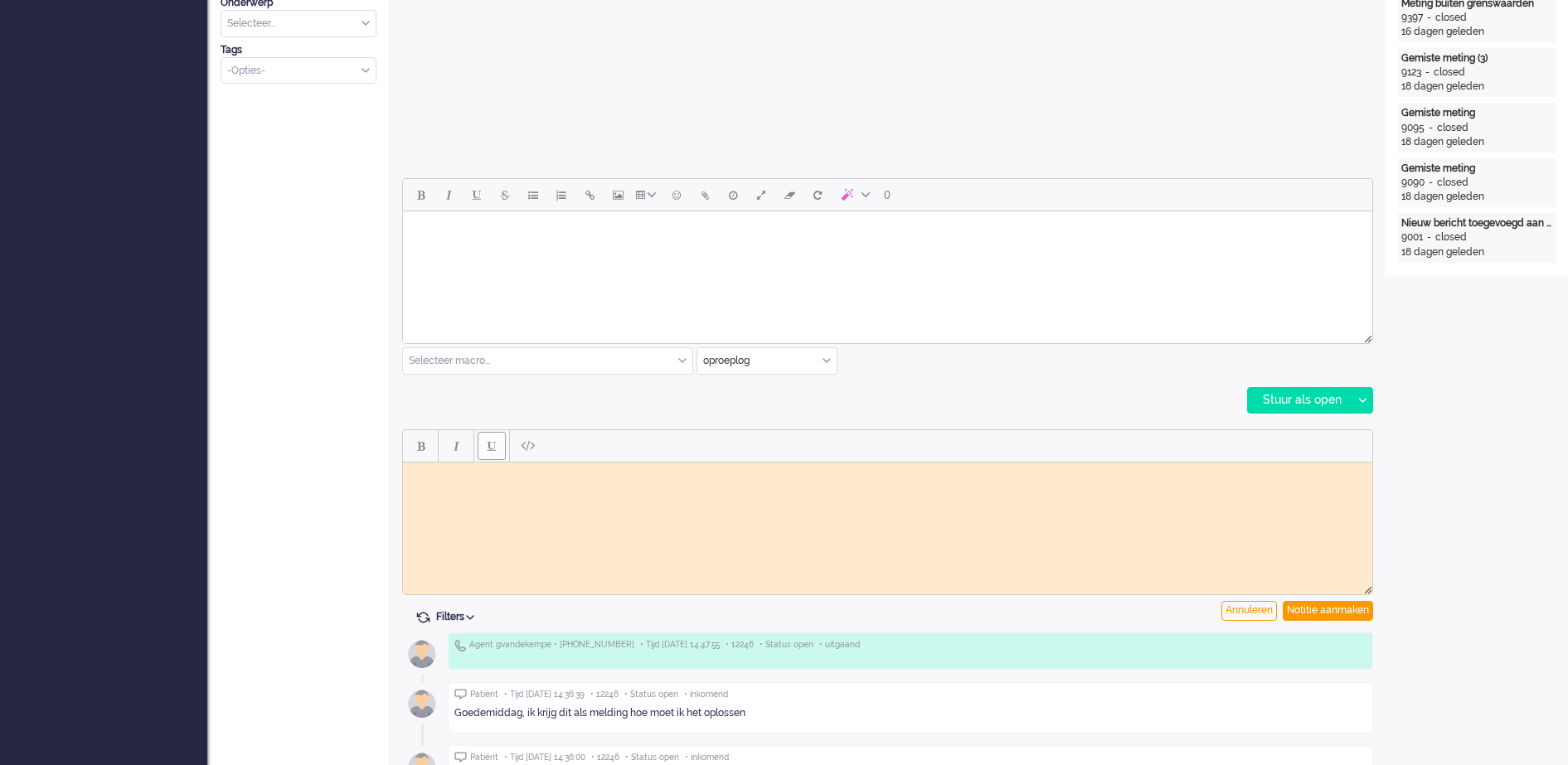
scroll to position [0, 0]
click at [470, 470] on body "Rich Text Area. Press ALT-0 for help." at bounding box center [888, 474] width 956 height 12
click at [1333, 609] on div "Notitie aanmaken" at bounding box center [1327, 610] width 90 height 20
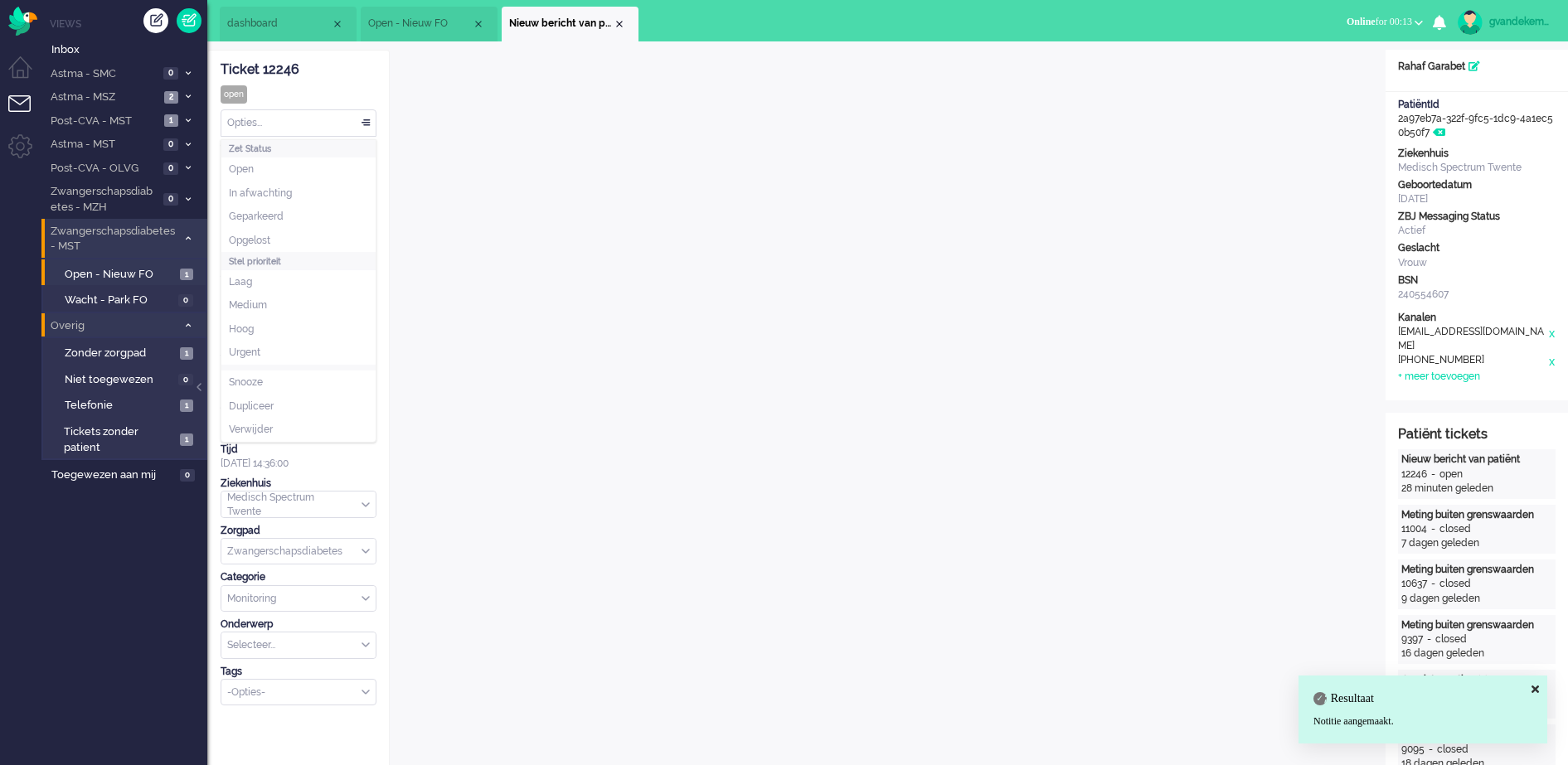
click at [364, 125] on div "Opties..." at bounding box center [298, 123] width 155 height 25
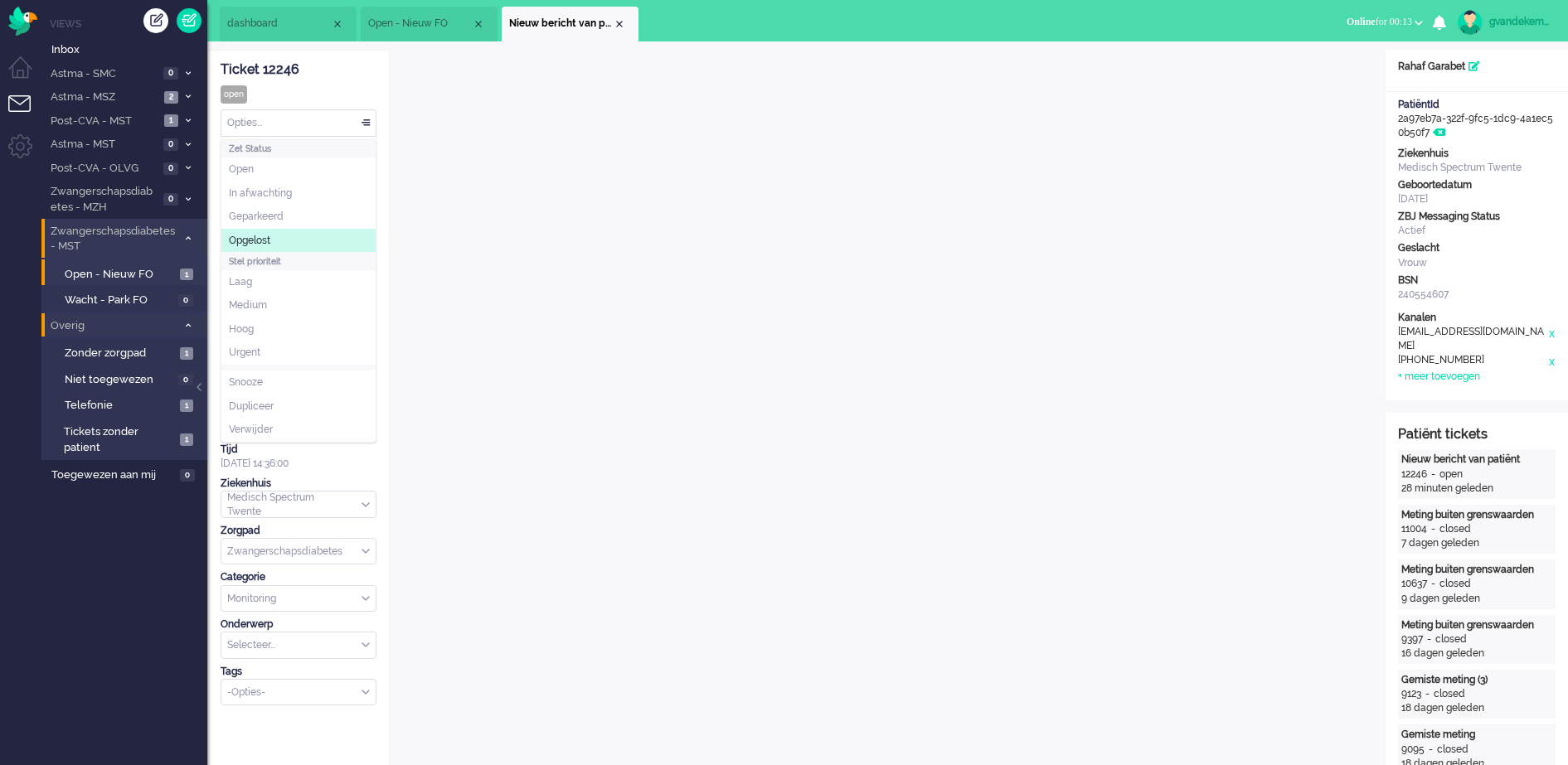
click at [288, 233] on li "Opgelost" at bounding box center [298, 241] width 155 height 24
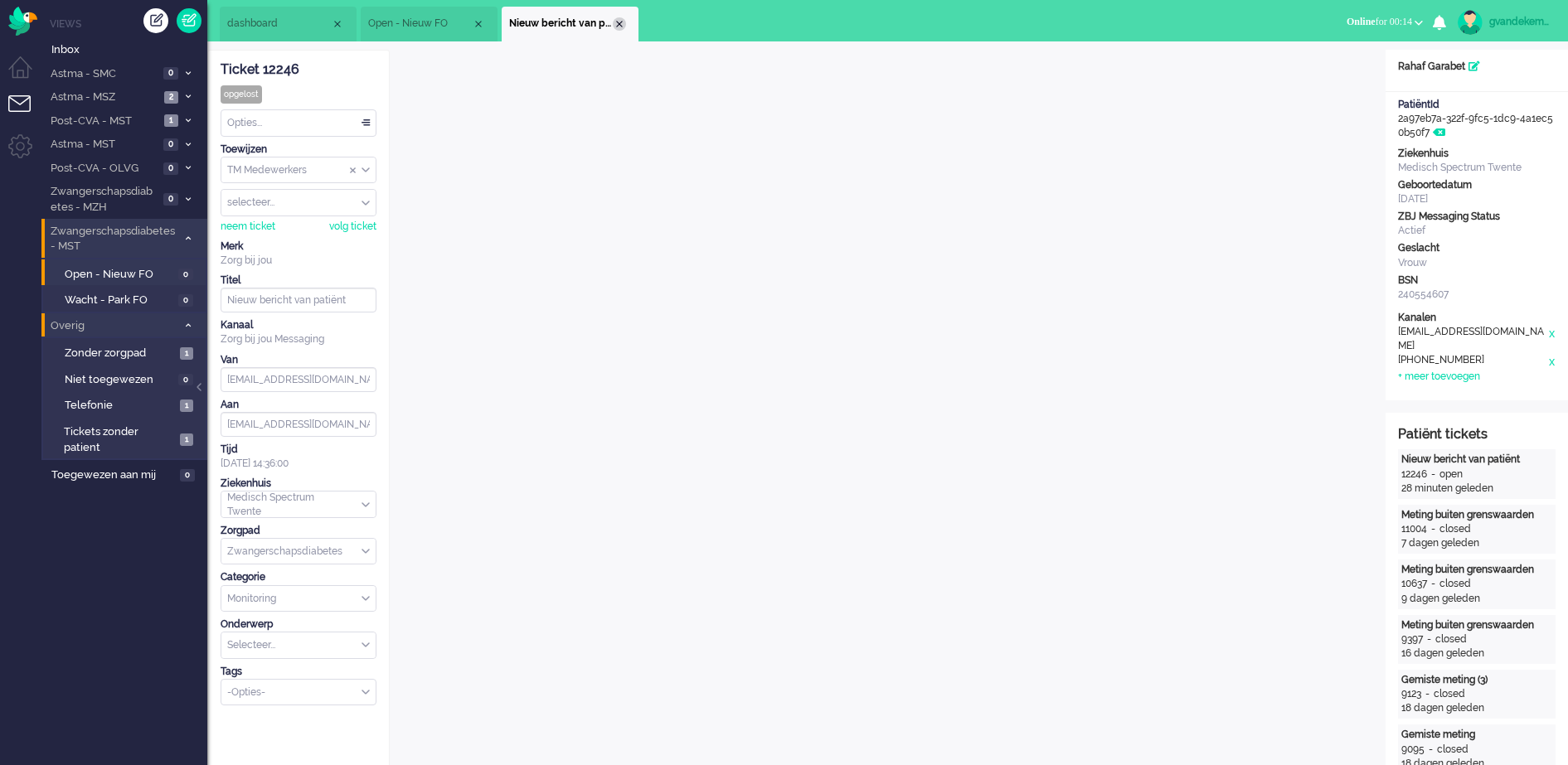
click at [618, 25] on div "Close tab" at bounding box center [620, 24] width 13 height 13
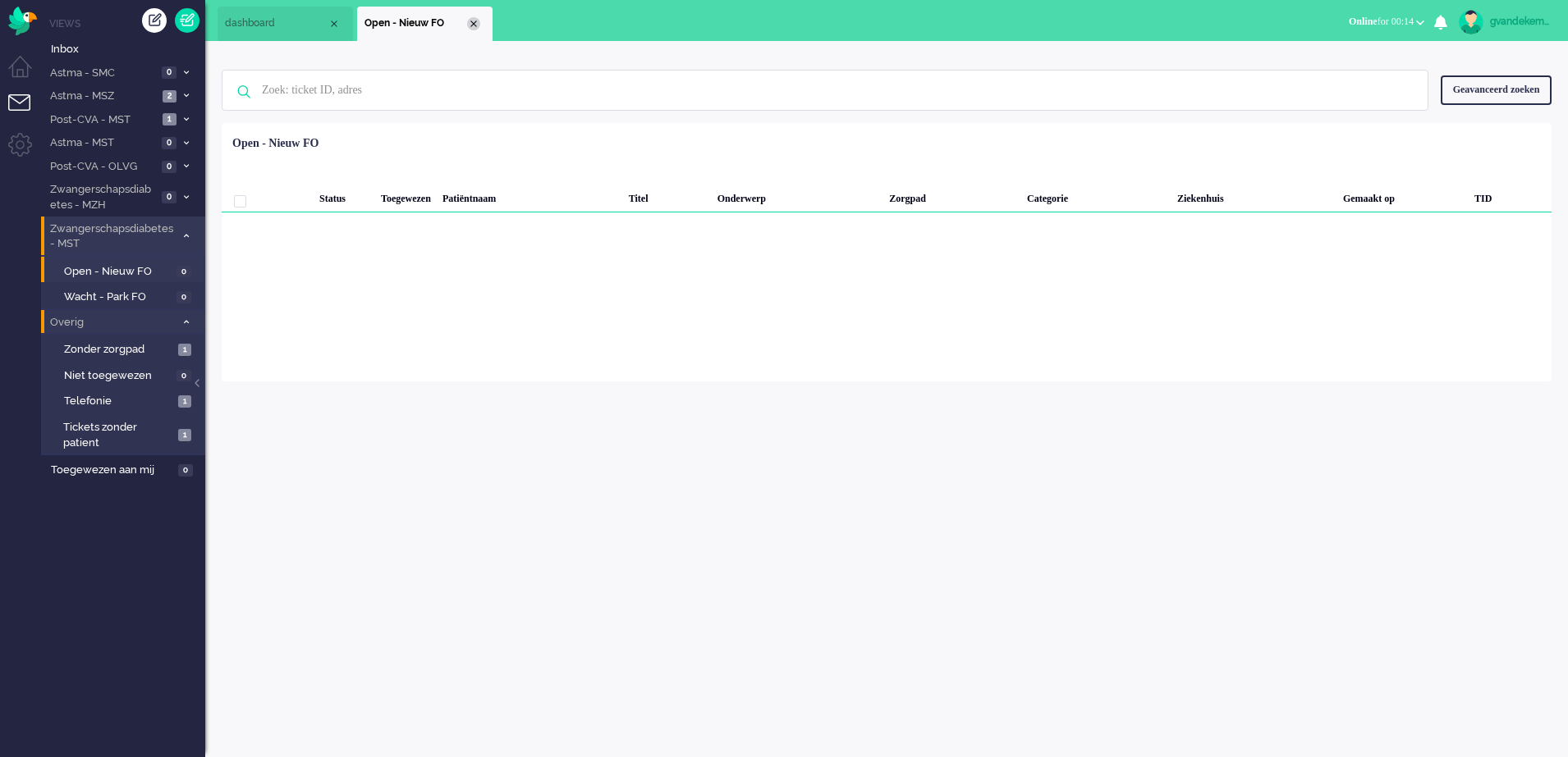
click at [469, 25] on div "Close tab" at bounding box center [473, 24] width 13 height 13
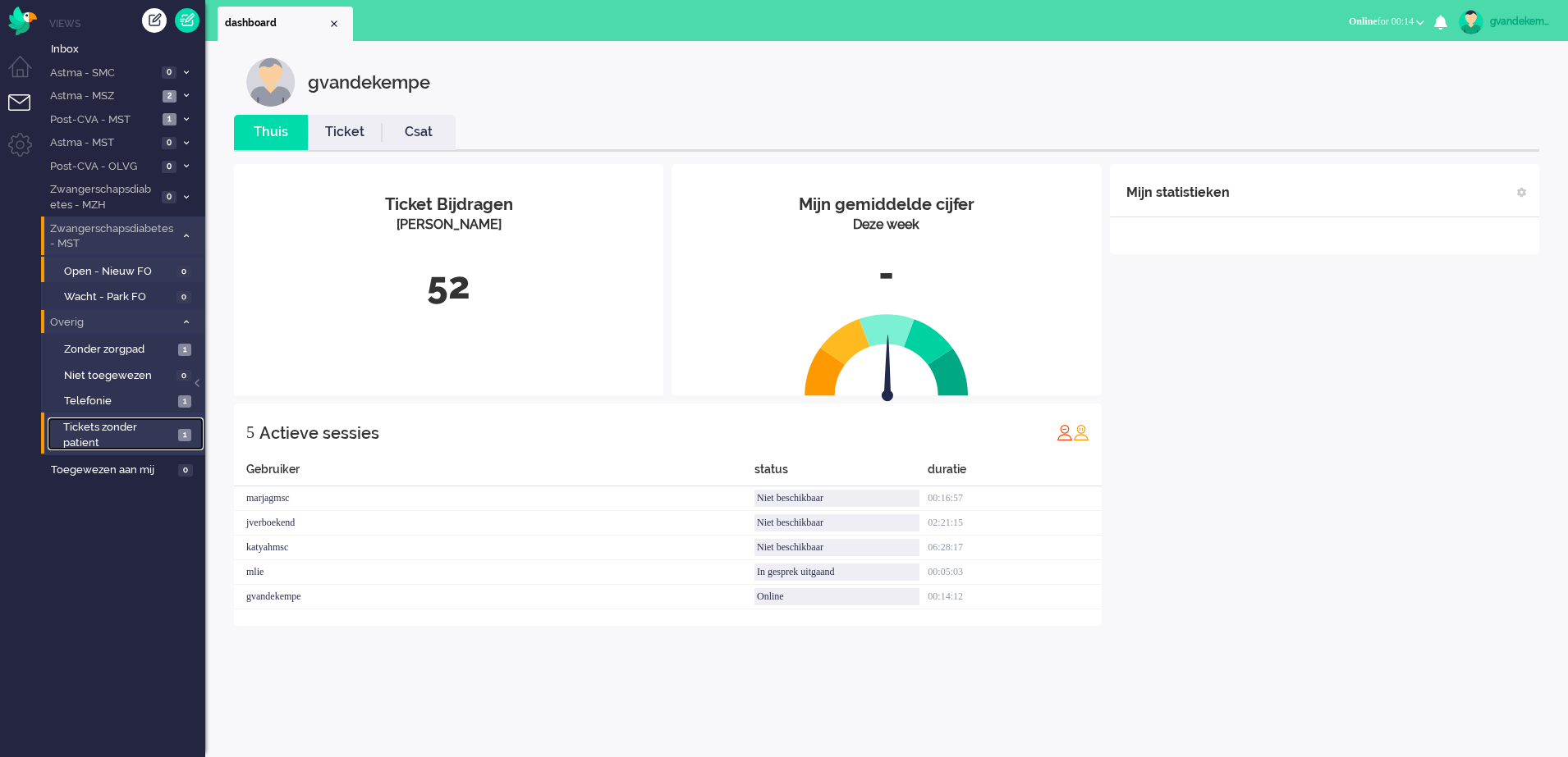
click at [185, 437] on span "1" at bounding box center [185, 435] width 13 height 12
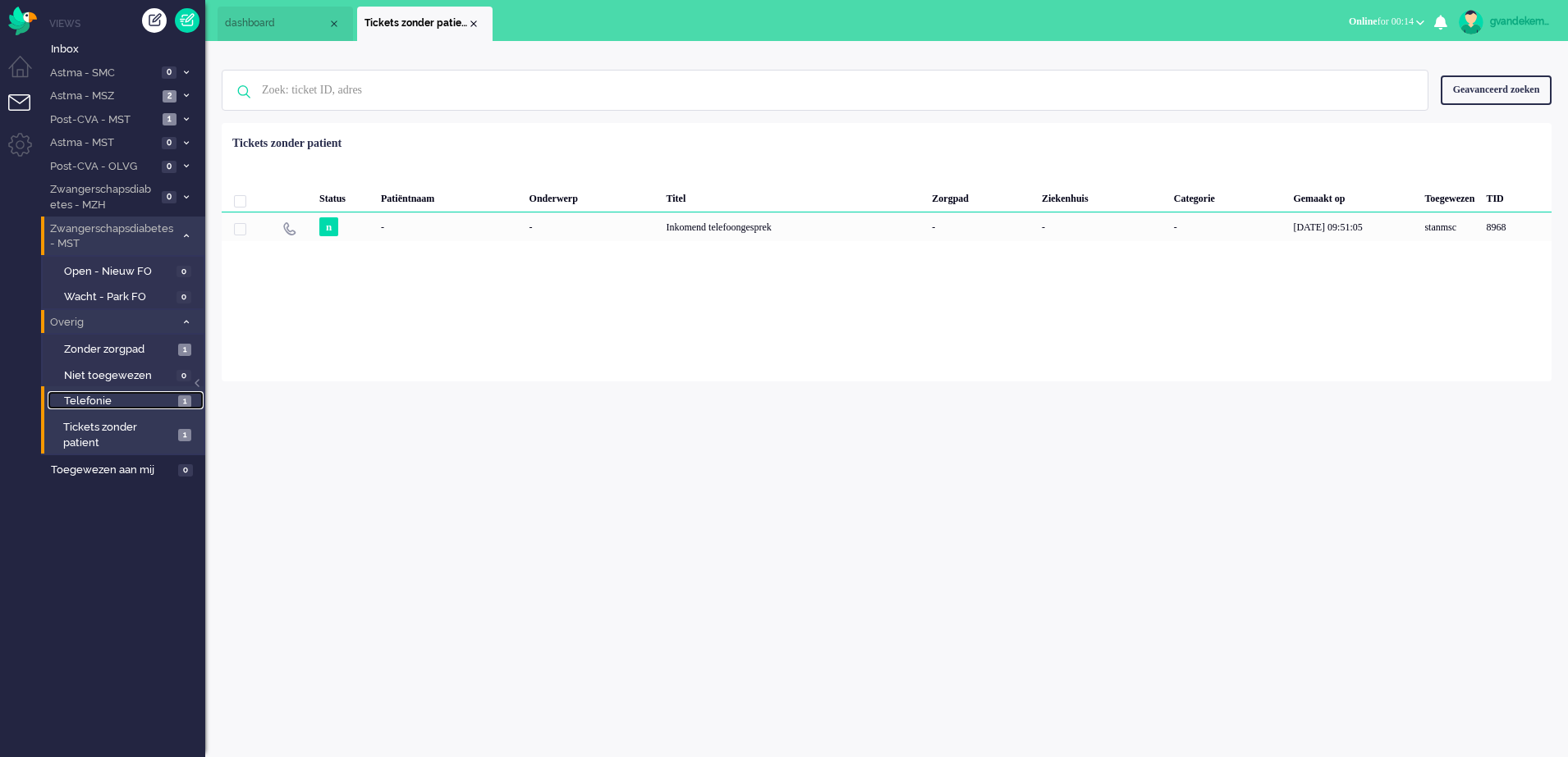
click at [173, 402] on span "Telefonie" at bounding box center [119, 402] width 110 height 16
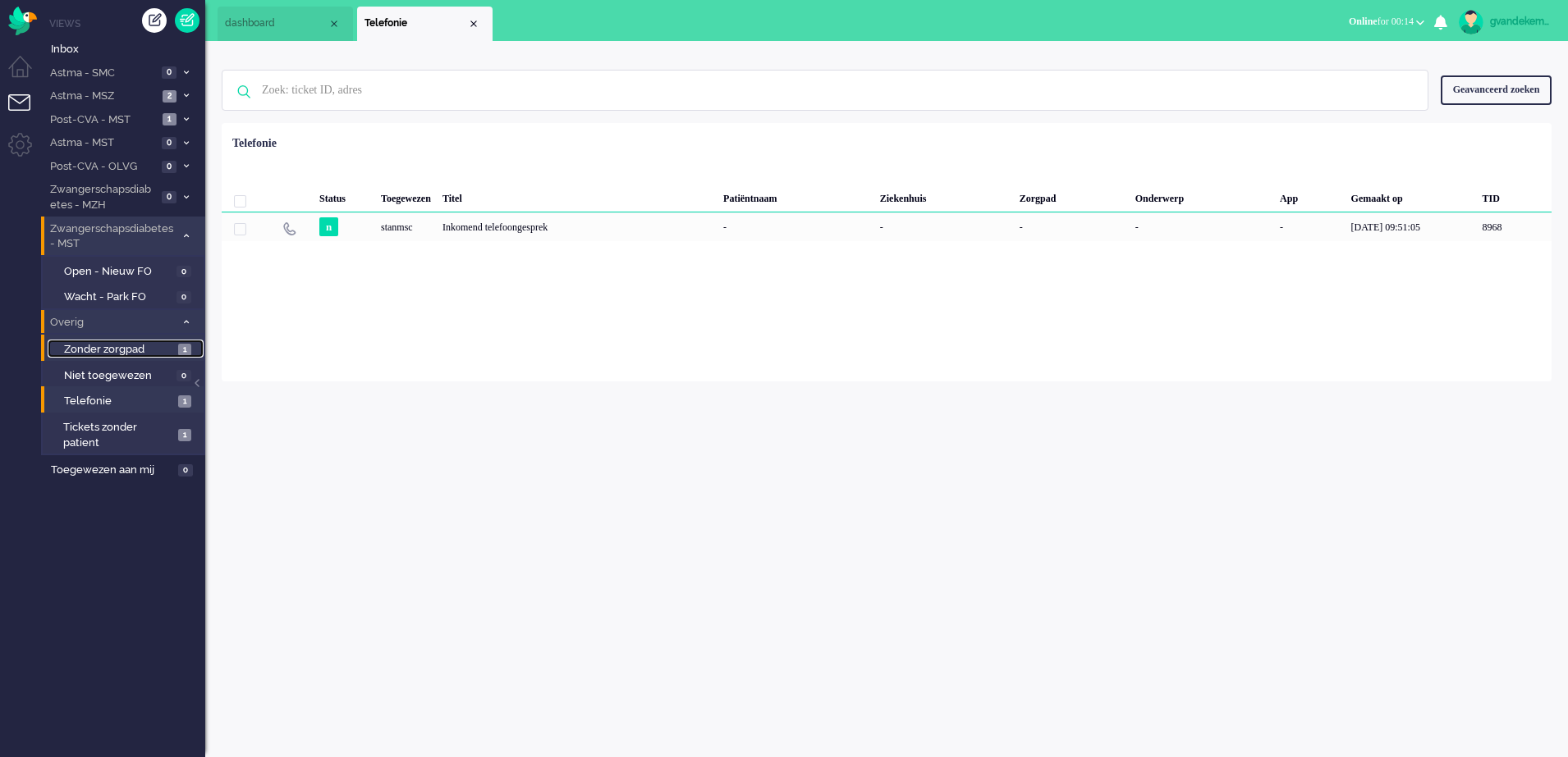
click at [167, 346] on span "Zonder zorgpad" at bounding box center [119, 350] width 110 height 16
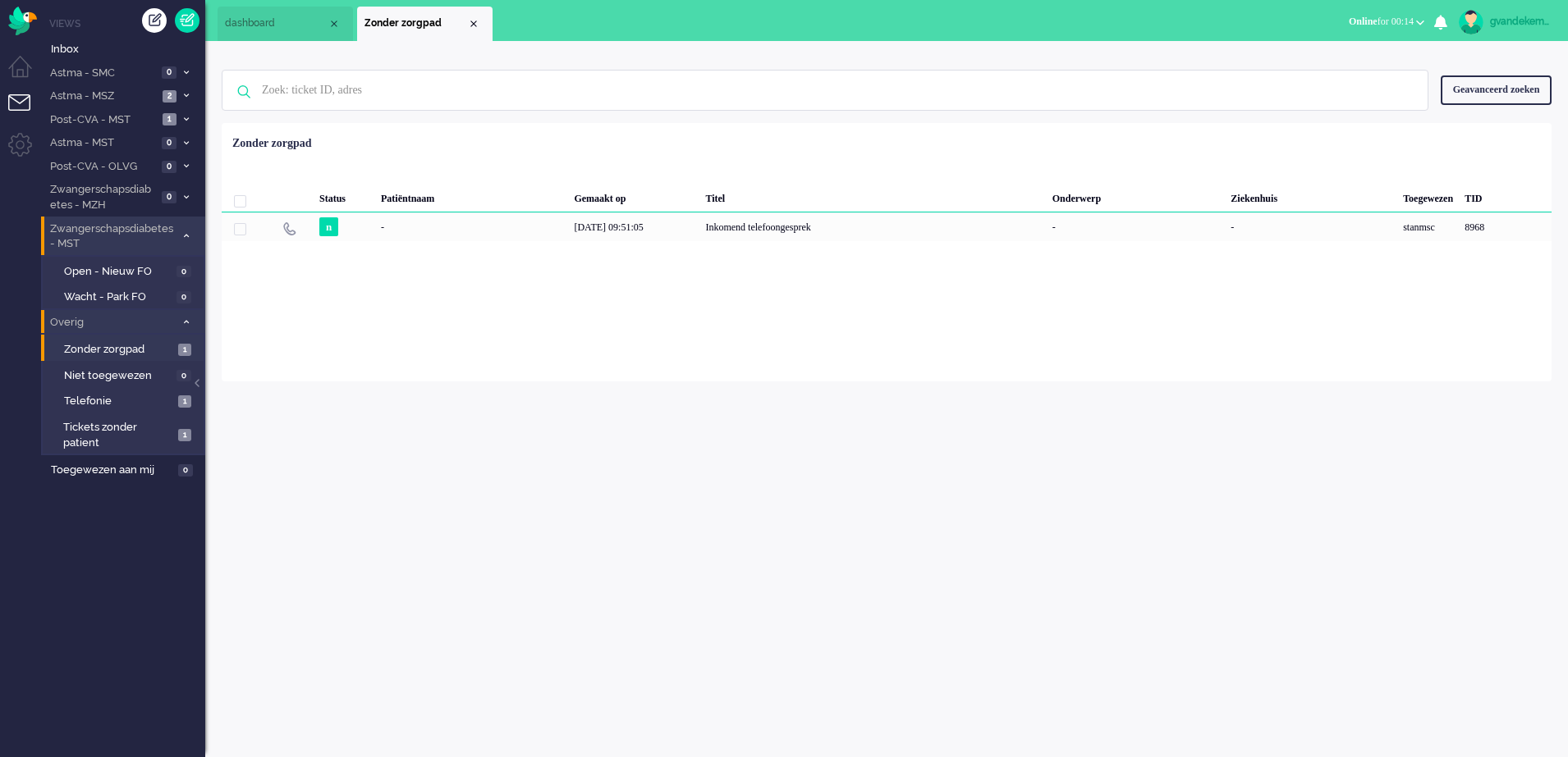
click at [186, 319] on icon at bounding box center [186, 322] width 5 height 6
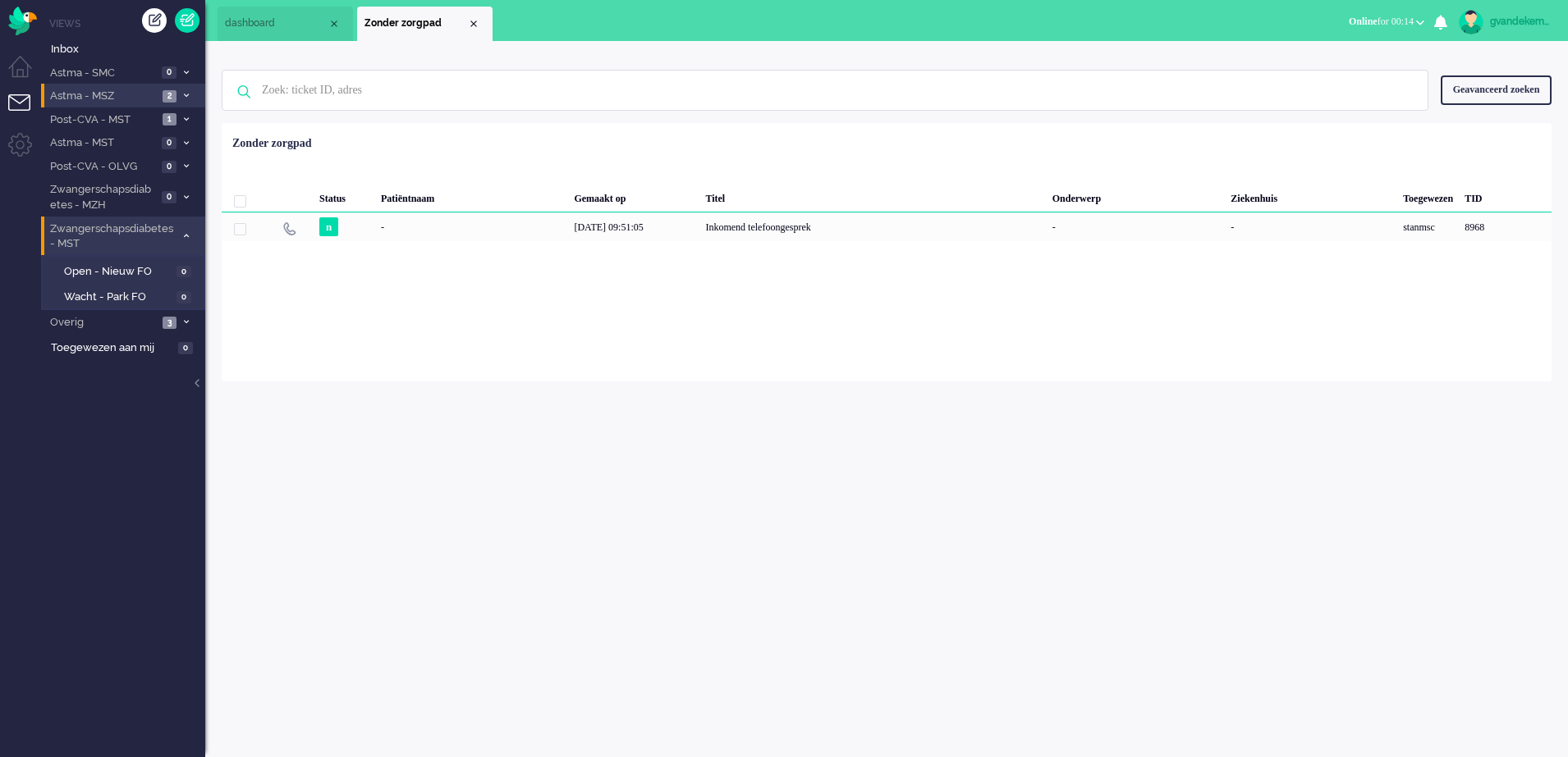
click at [181, 92] on span at bounding box center [186, 96] width 12 height 9
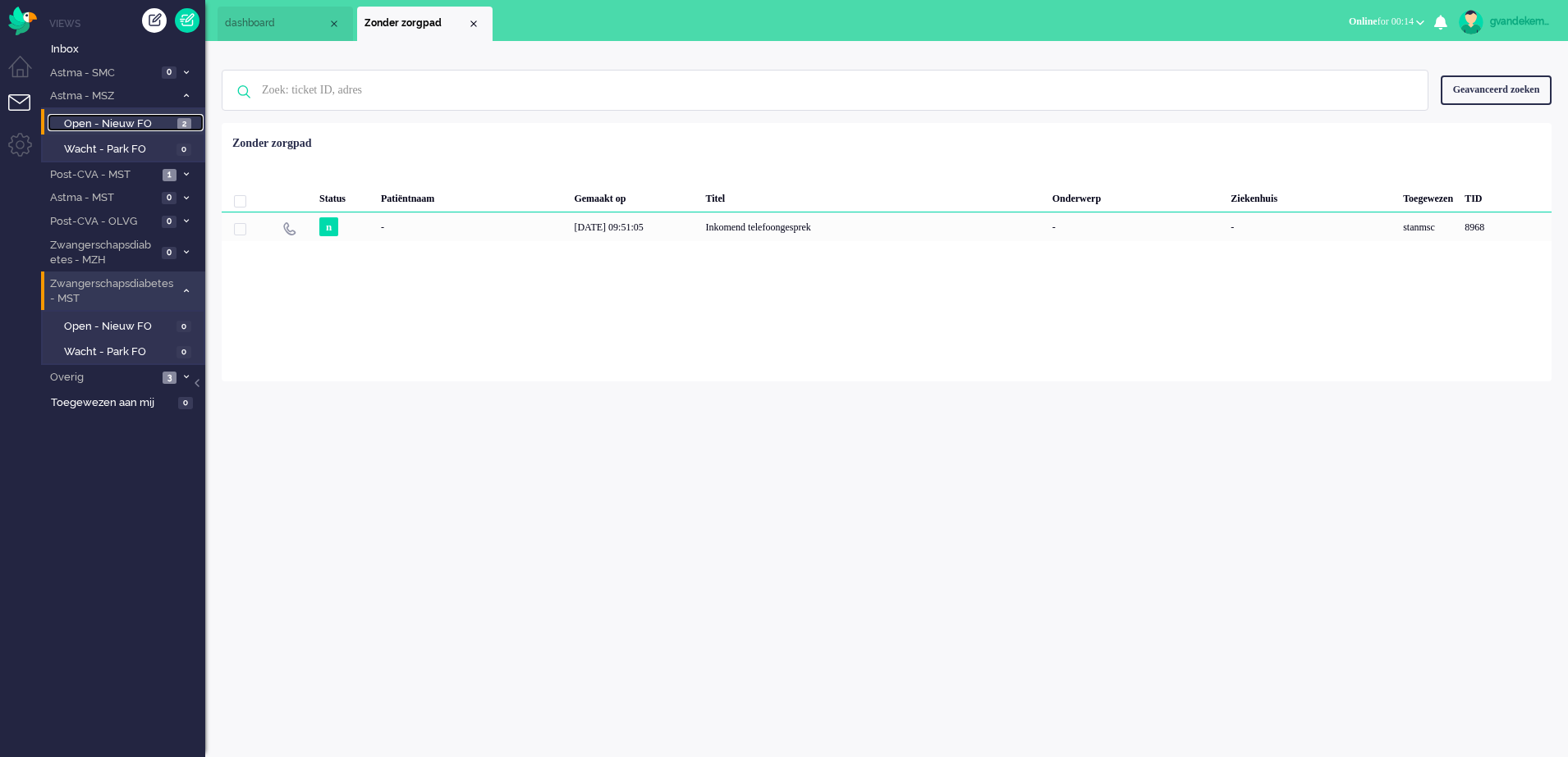
click at [150, 121] on span "Open - Nieuw FO" at bounding box center [119, 124] width 109 height 16
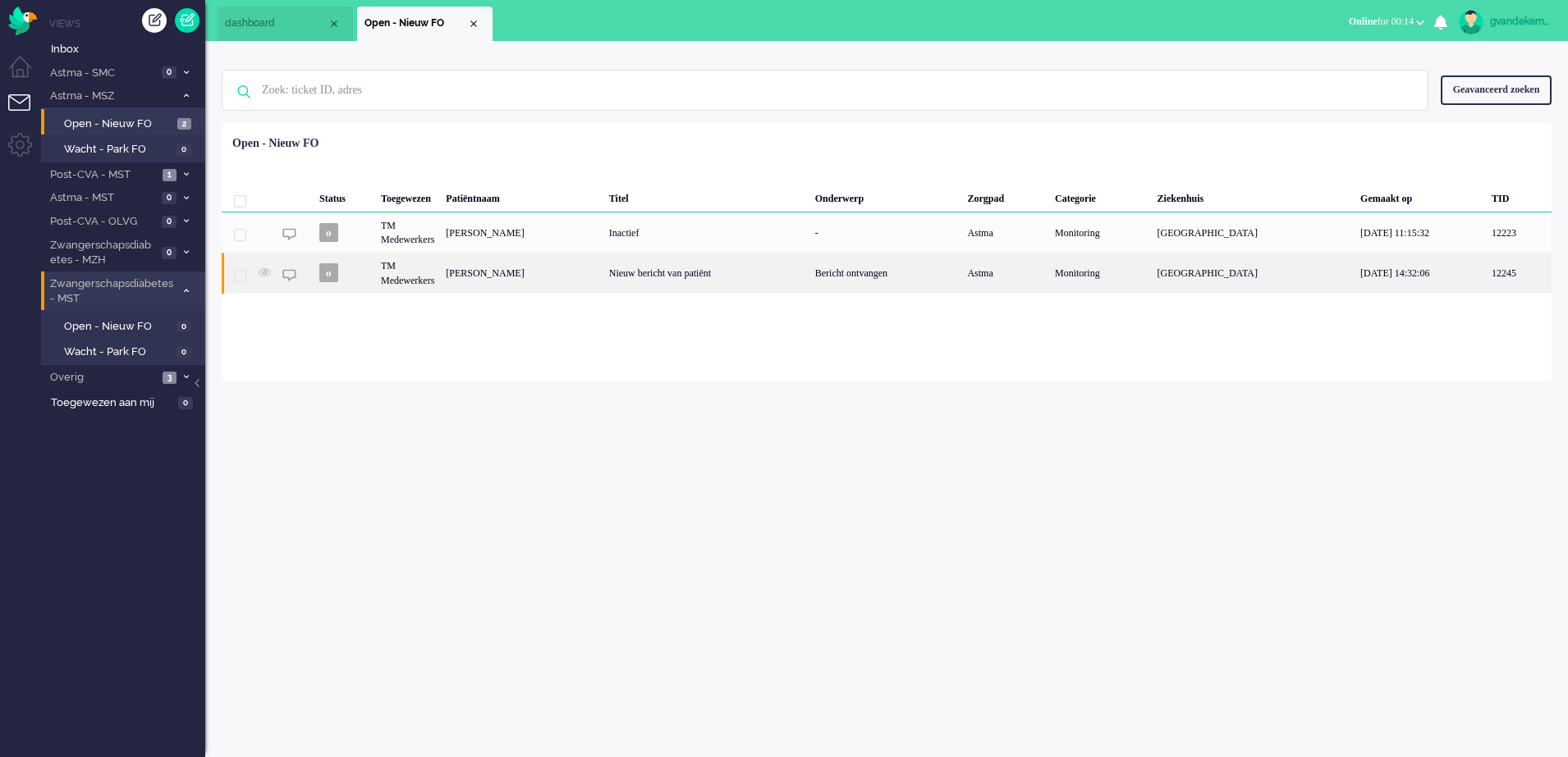
click at [602, 277] on div "Sandra van den Bosch" at bounding box center [521, 272] width 162 height 40
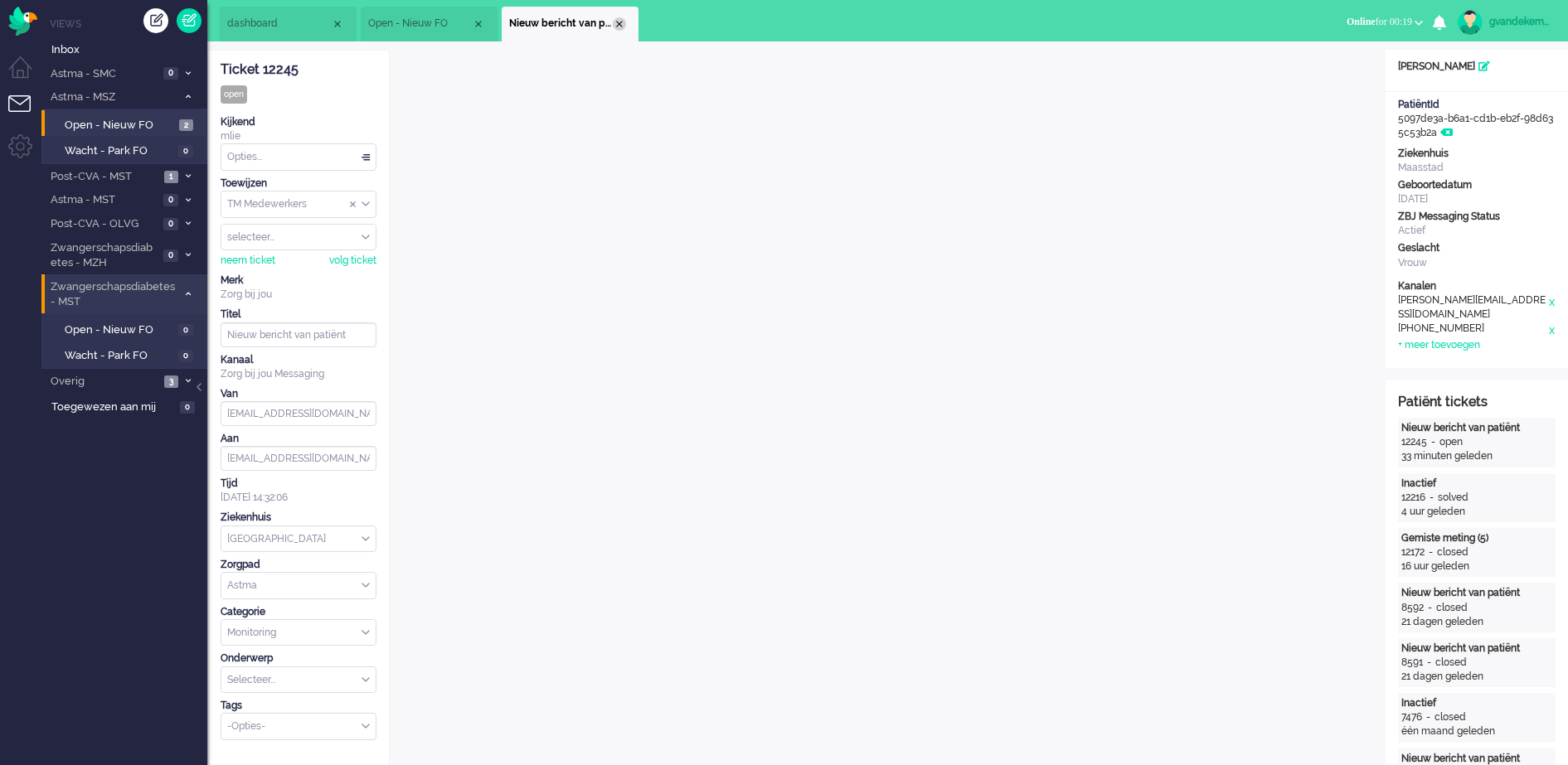
click at [621, 26] on div "Close tab" at bounding box center [620, 24] width 13 height 13
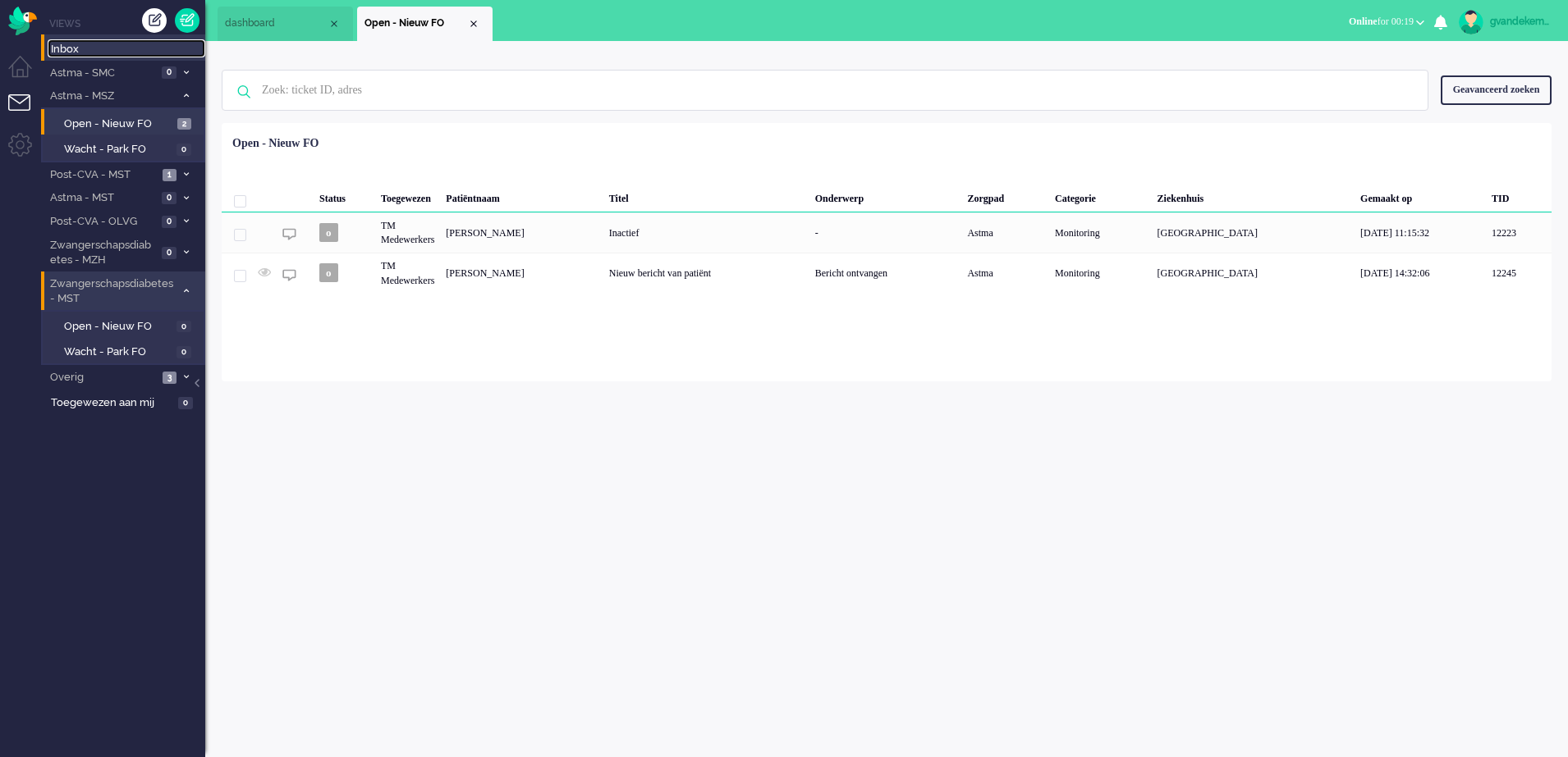
click at [65, 46] on span "Inbox" at bounding box center [128, 49] width 154 height 16
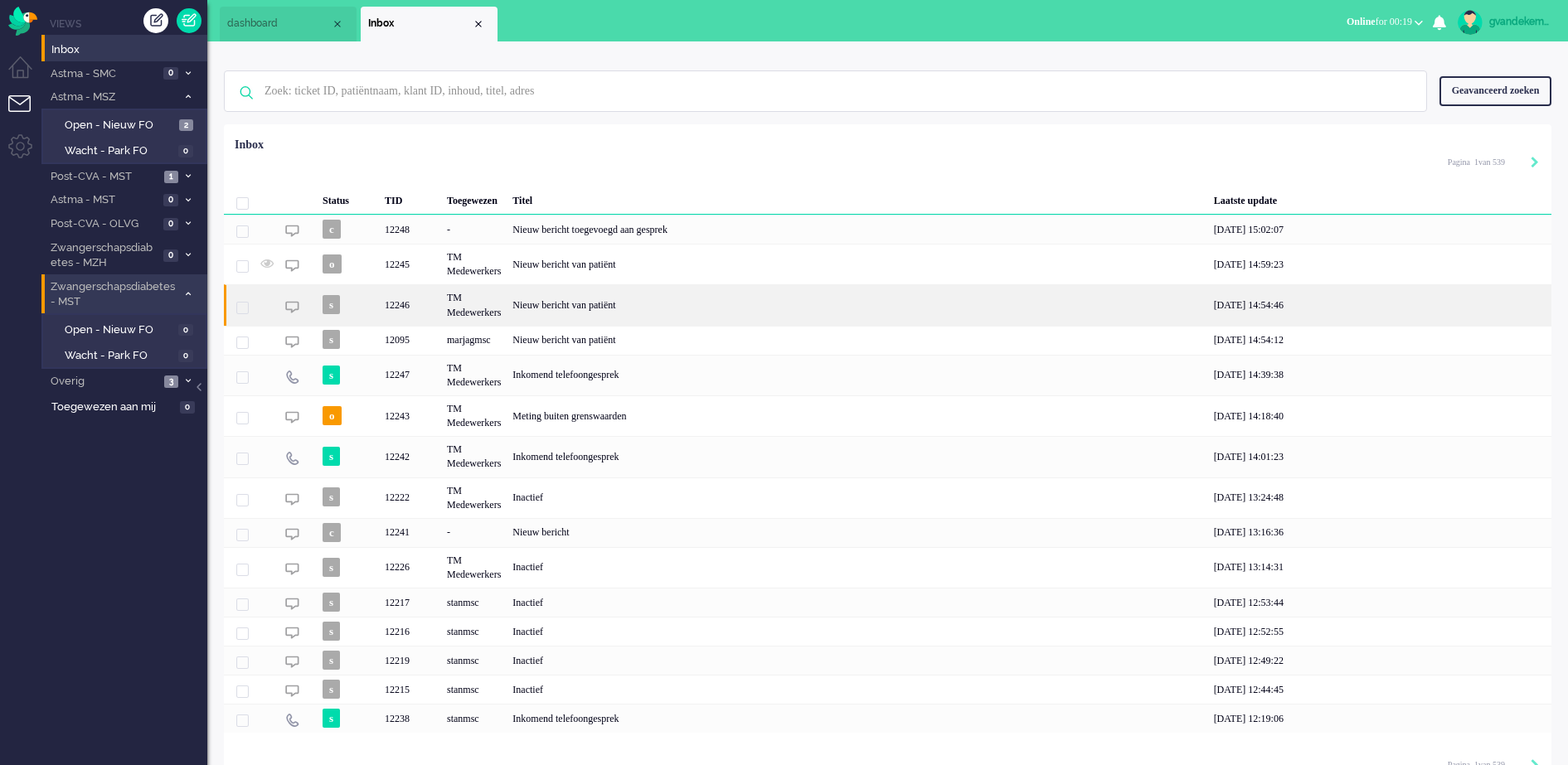
click at [524, 303] on div "Nieuw bericht van patiënt" at bounding box center [856, 304] width 700 height 40
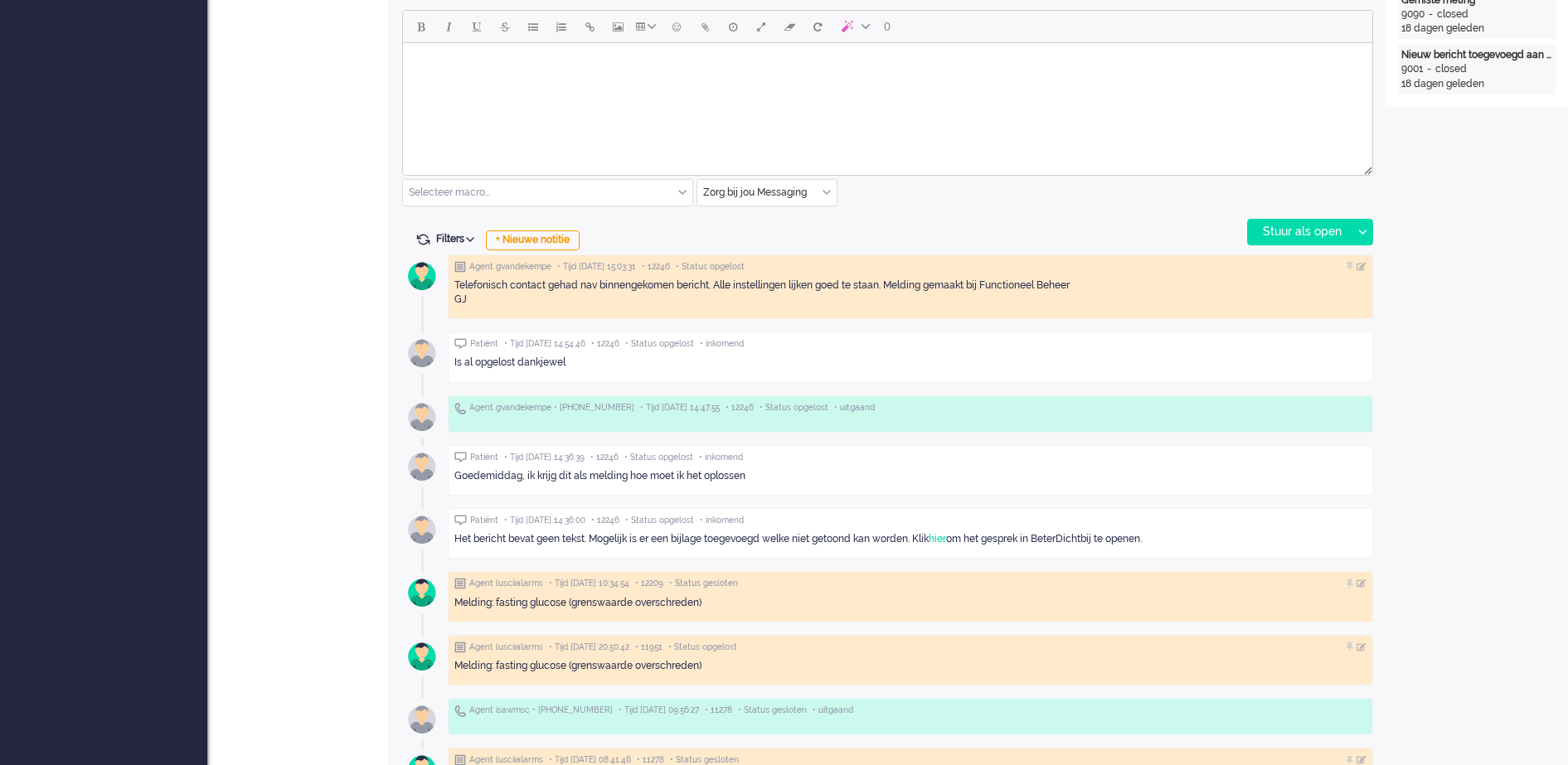
scroll to position [854, 0]
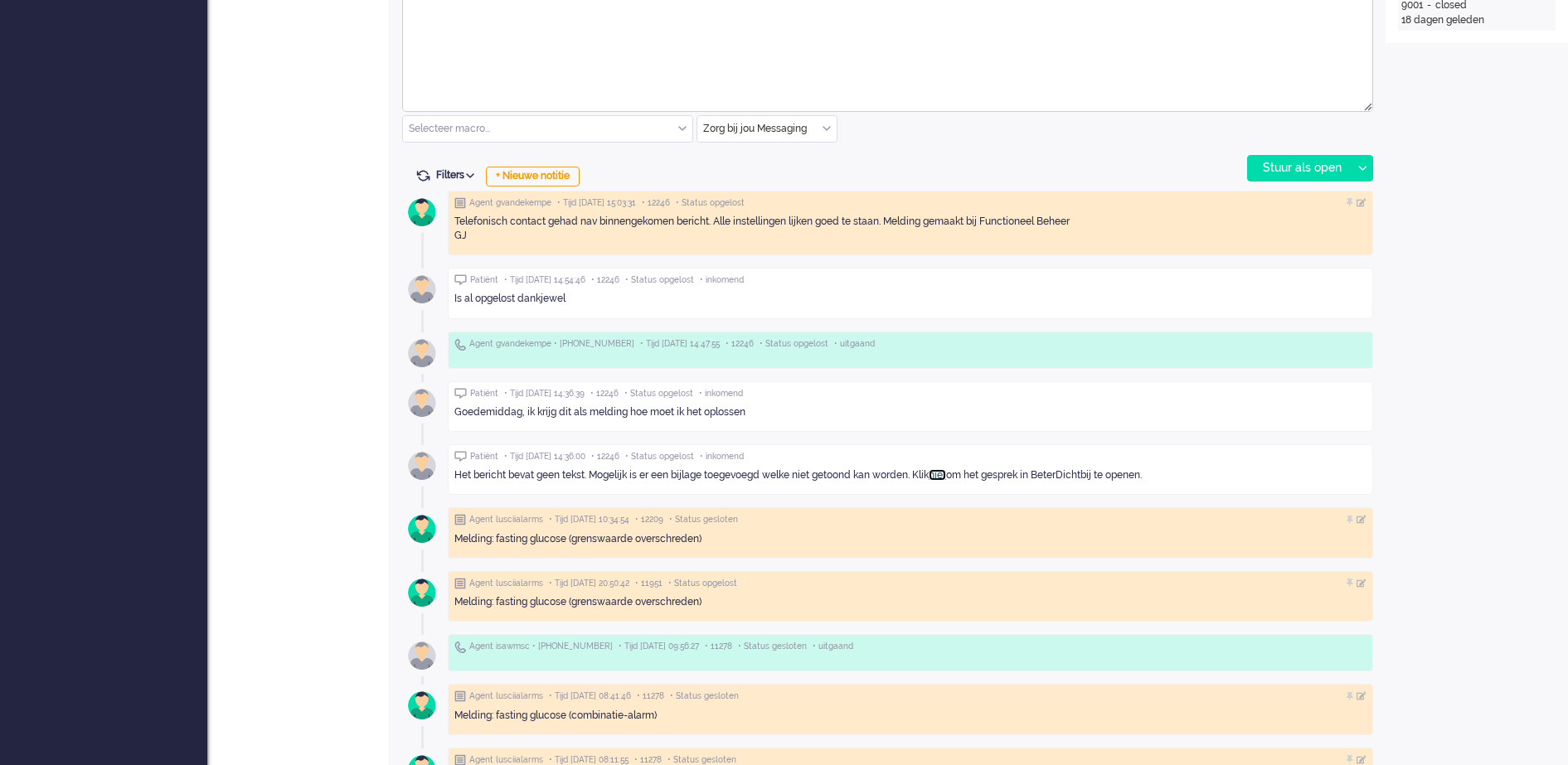
click at [946, 472] on link "hier" at bounding box center [937, 475] width 18 height 11
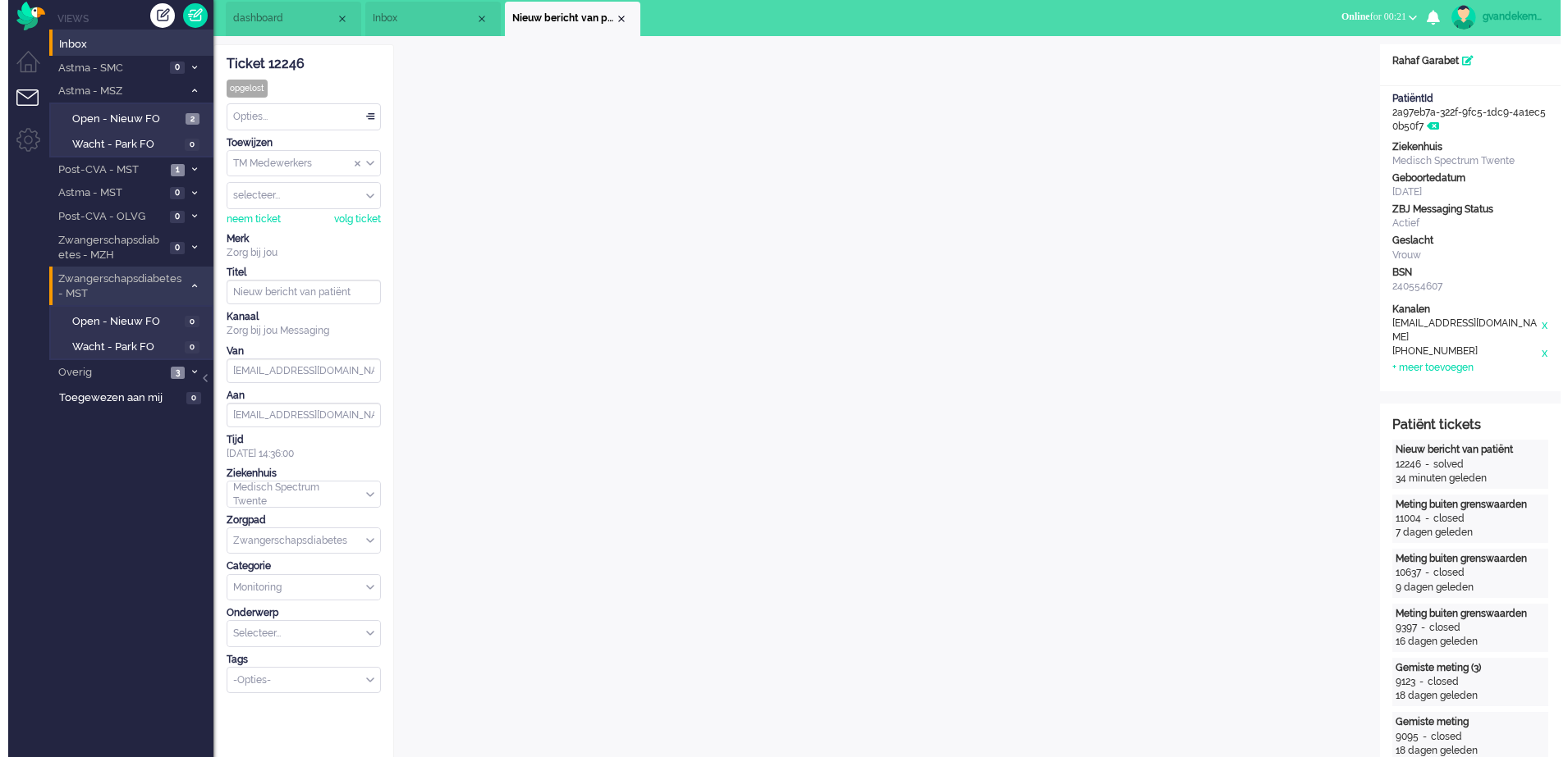
scroll to position [0, 0]
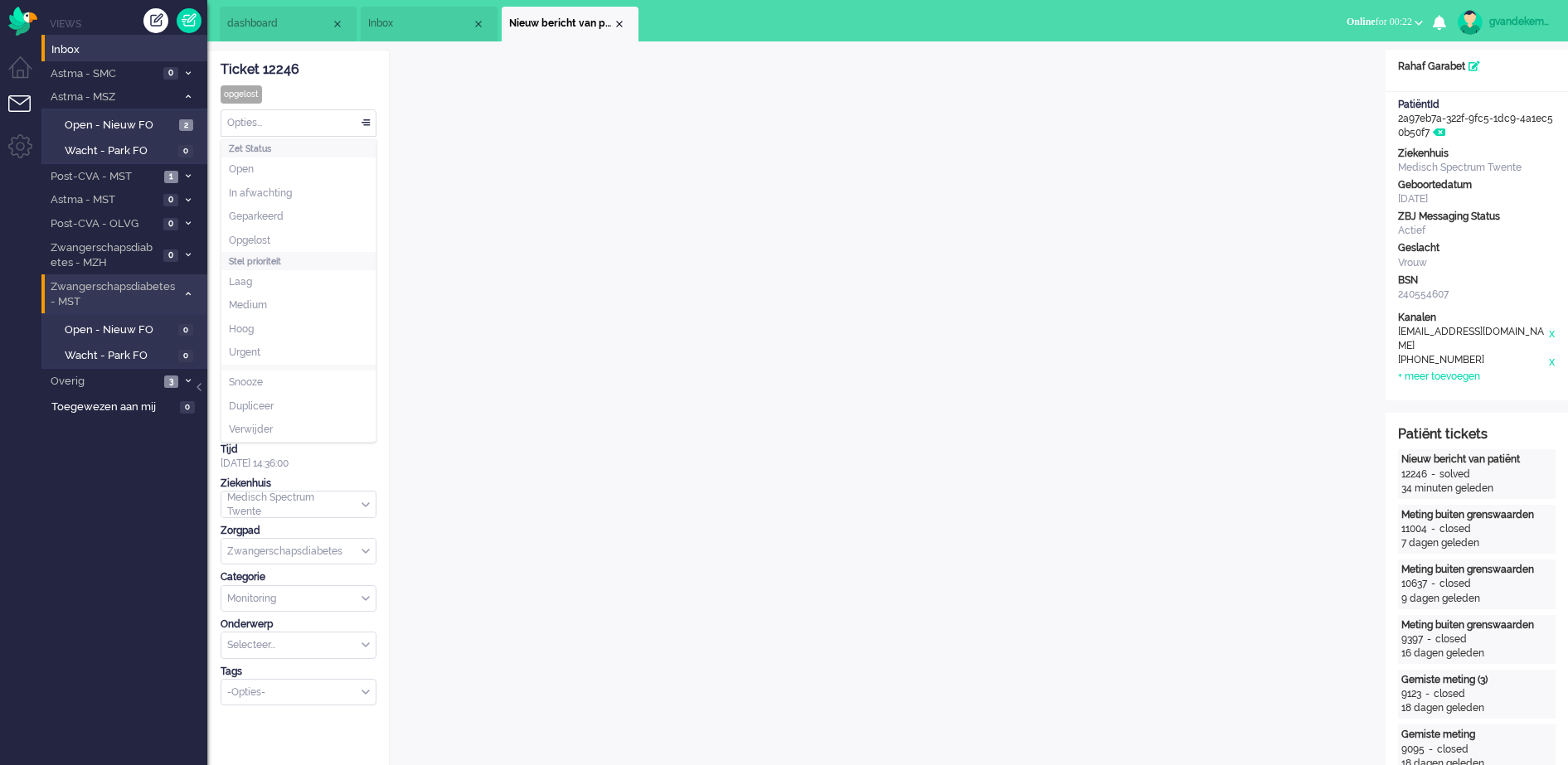
click at [371, 123] on div "Opties..." at bounding box center [298, 123] width 155 height 25
click at [277, 237] on li "Opgelost" at bounding box center [298, 241] width 155 height 24
click at [618, 25] on div "Close tab" at bounding box center [620, 24] width 13 height 13
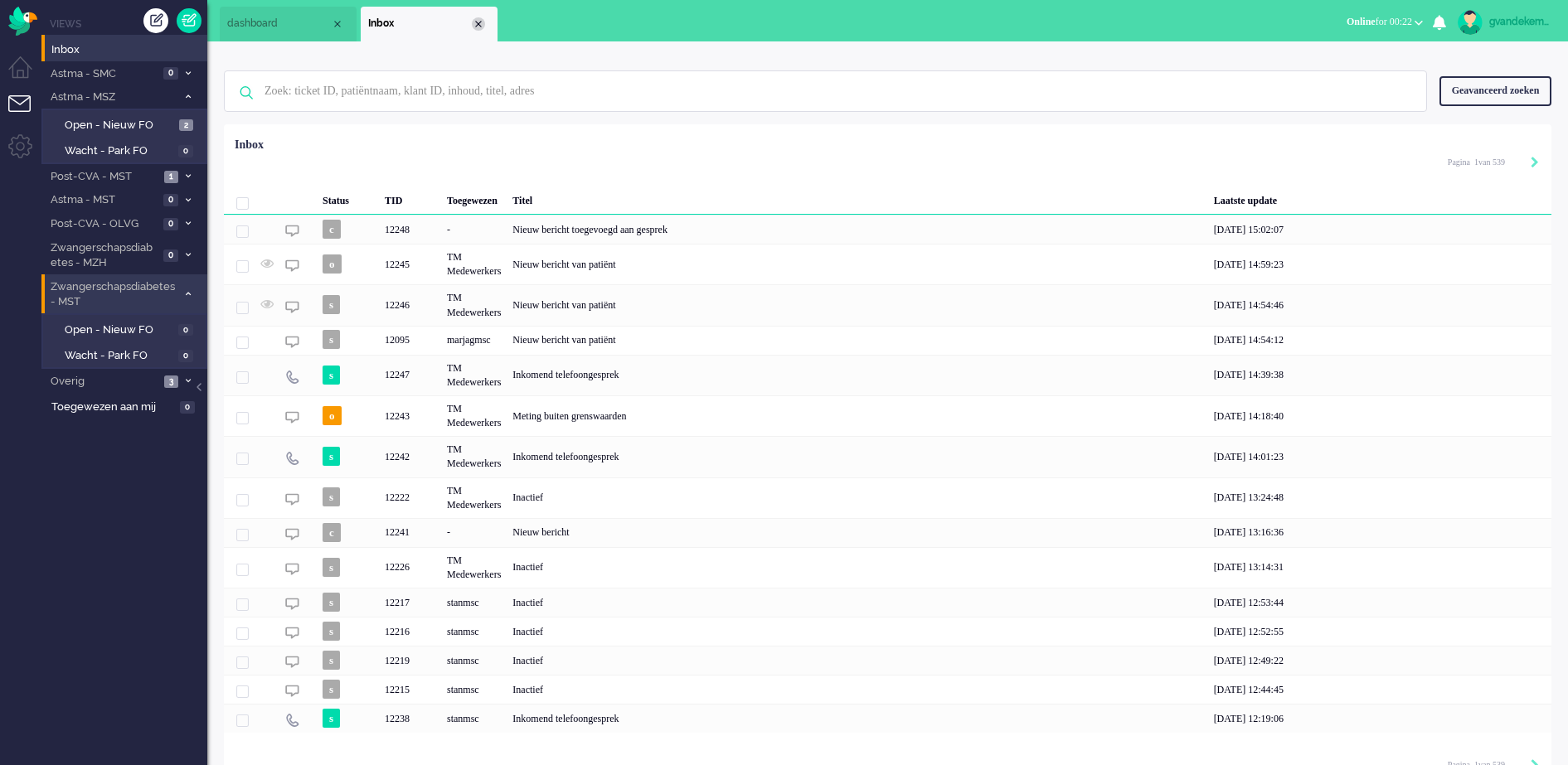
click at [477, 18] on div "Close tab" at bounding box center [478, 24] width 13 height 13
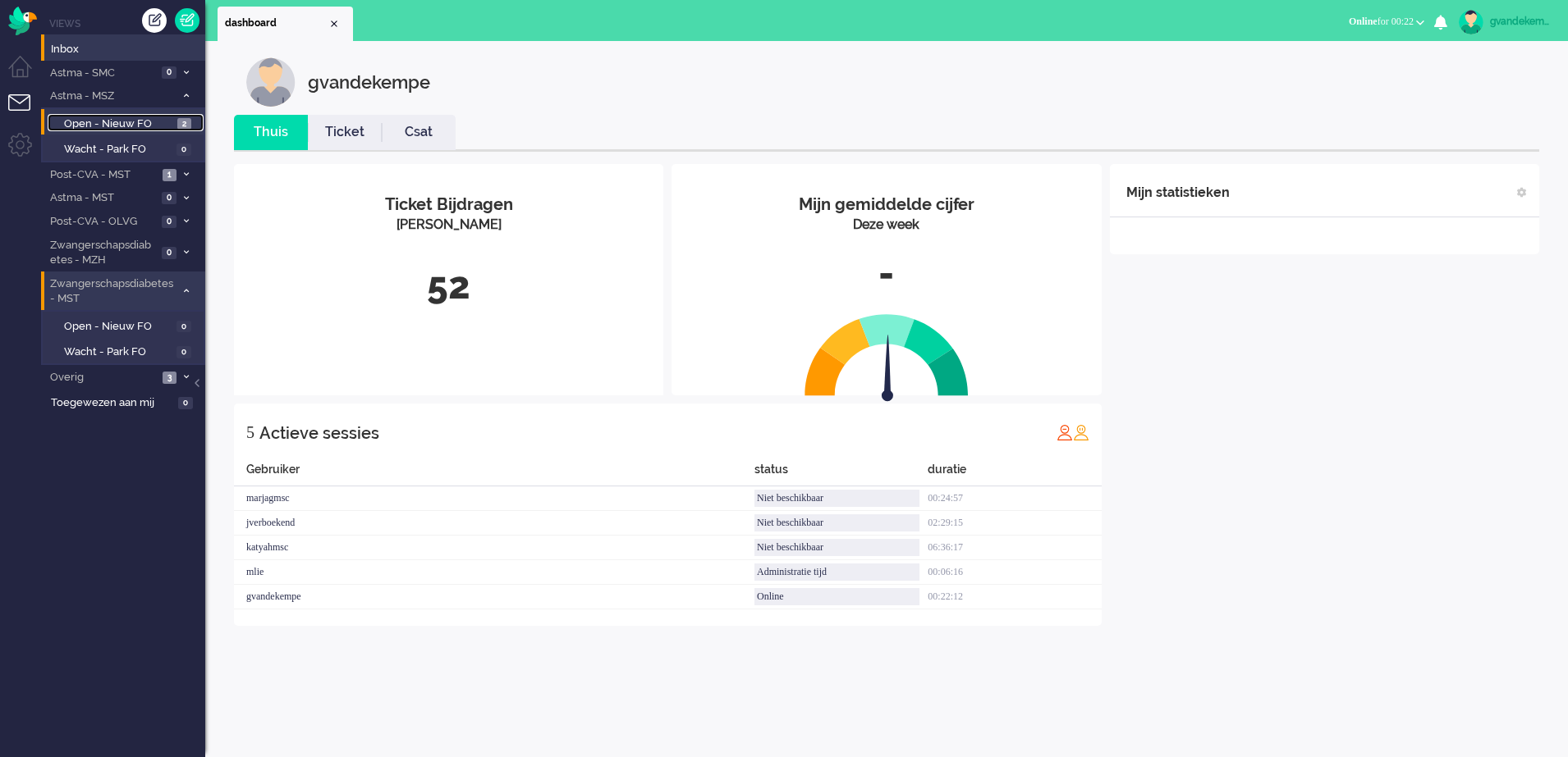
click at [150, 115] on link "Open - Nieuw FO 2" at bounding box center [125, 122] width 156 height 18
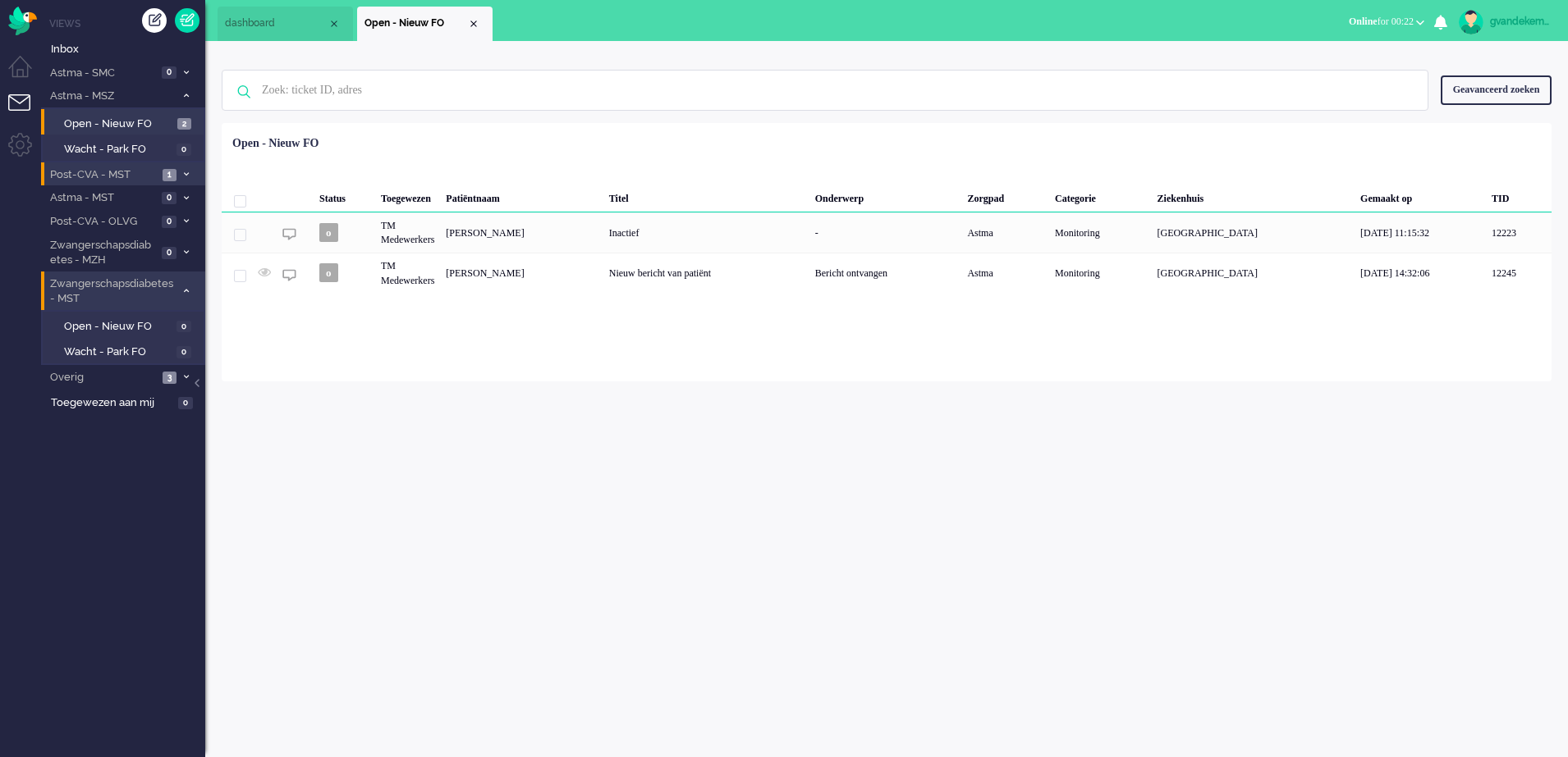
click at [186, 174] on icon at bounding box center [186, 174] width 5 height 6
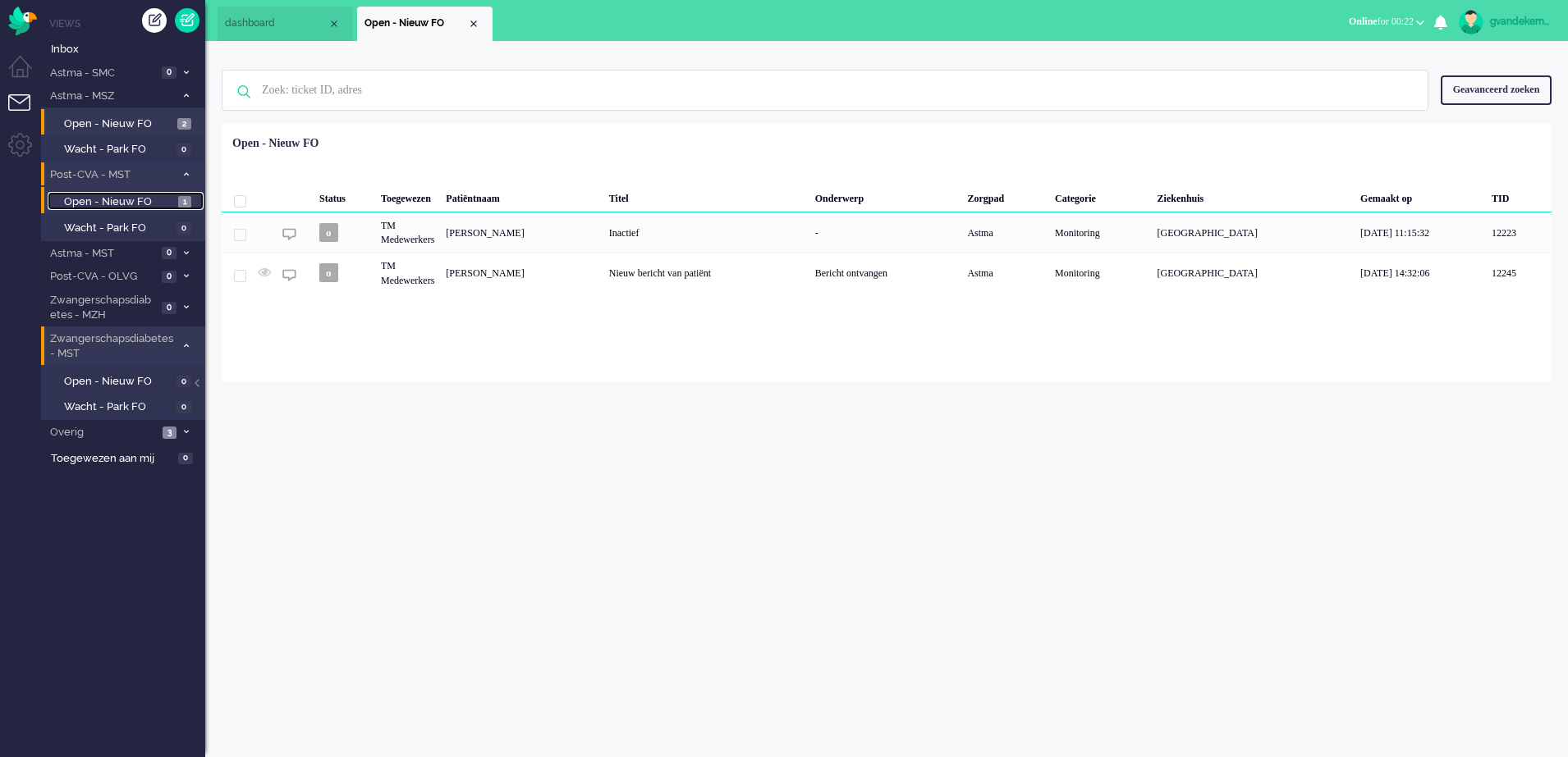
click at [157, 201] on span "Open - Nieuw FO" at bounding box center [119, 202] width 110 height 16
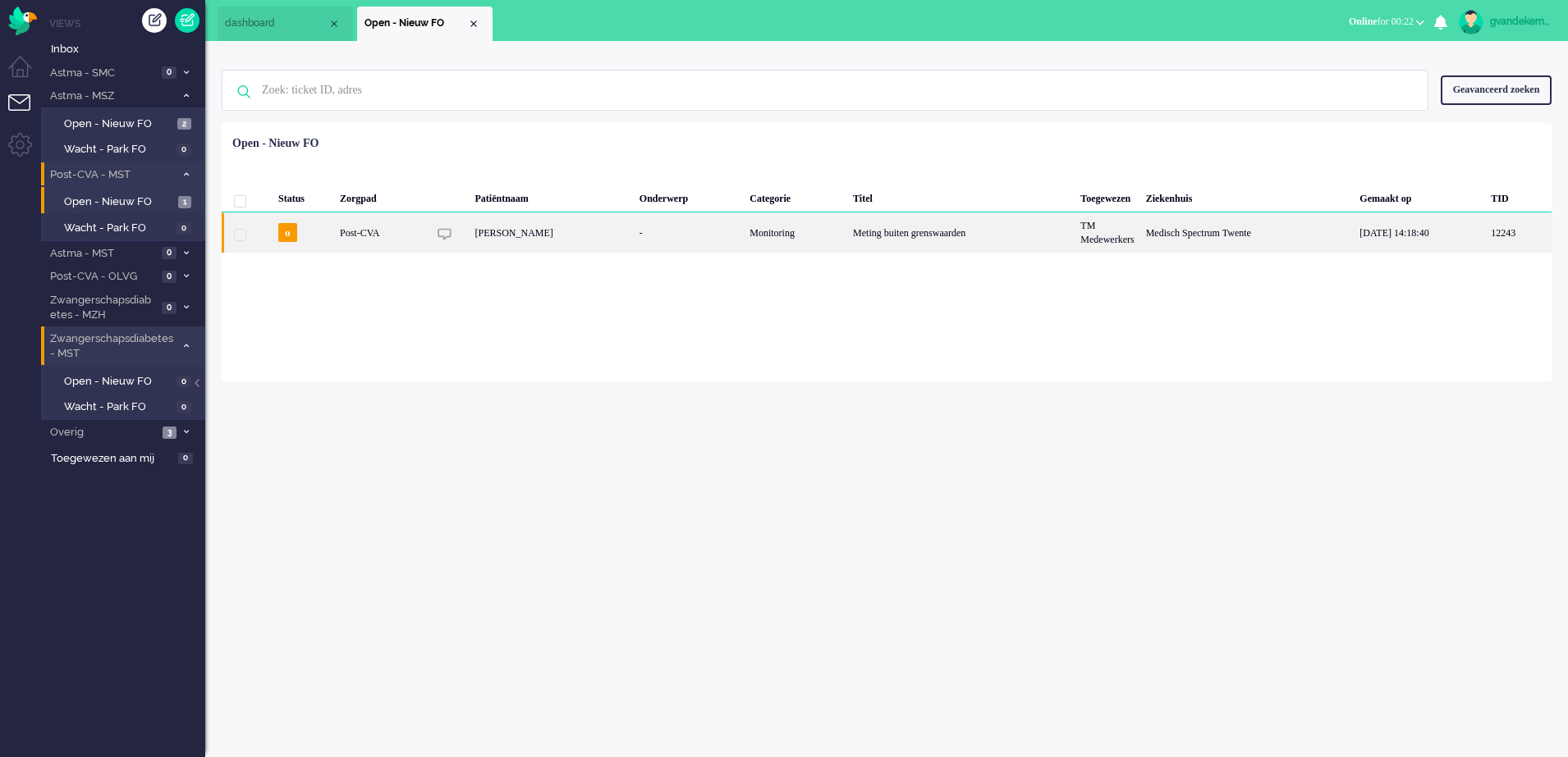
click at [616, 231] on div "[PERSON_NAME]" at bounding box center [550, 232] width 164 height 40
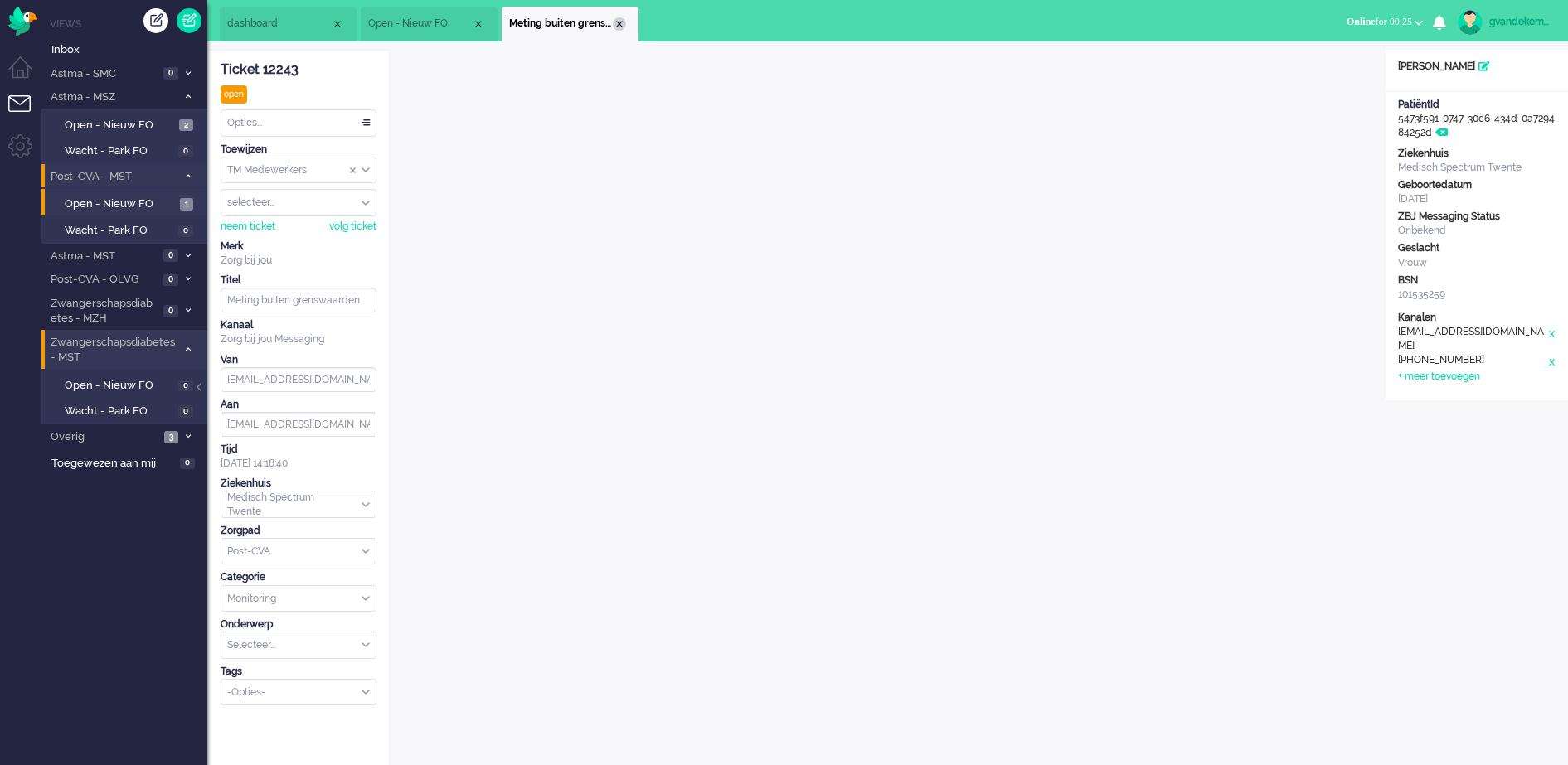
click at [615, 22] on div "Close tab" at bounding box center [620, 24] width 13 height 13
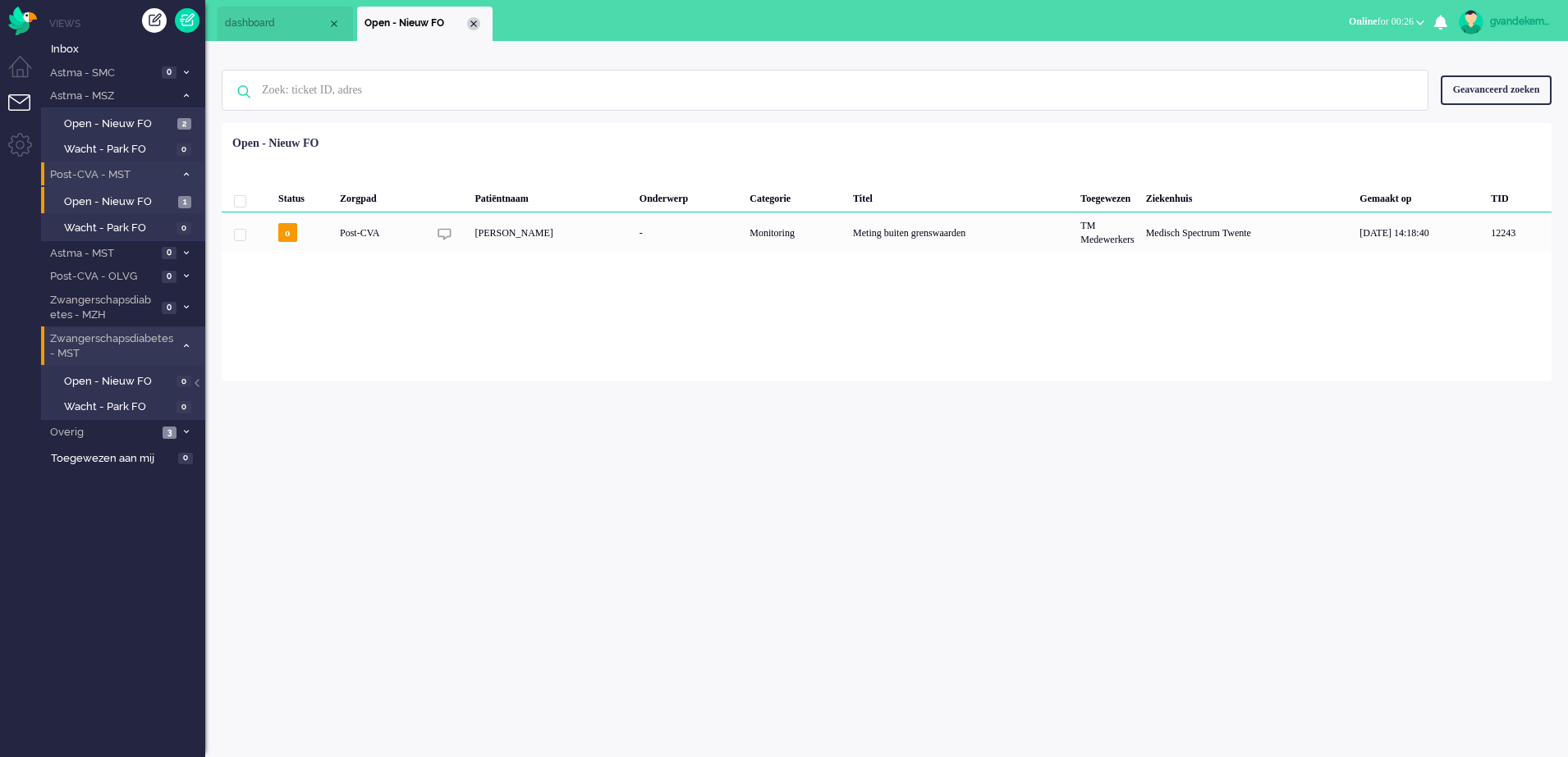
click at [475, 19] on div "Close tab" at bounding box center [473, 24] width 13 height 13
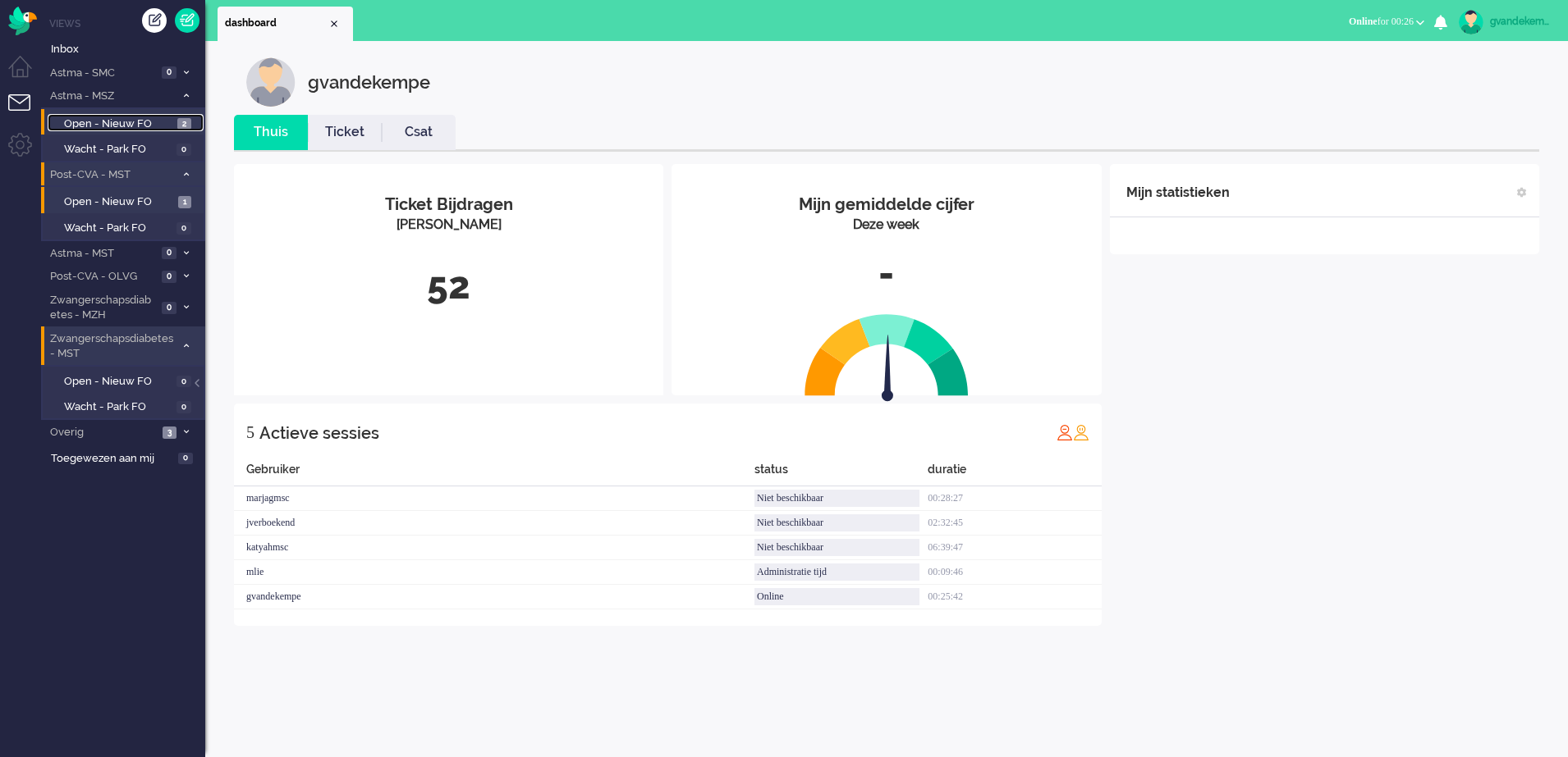
click at [161, 122] on span "Open - Nieuw FO" at bounding box center [119, 124] width 109 height 16
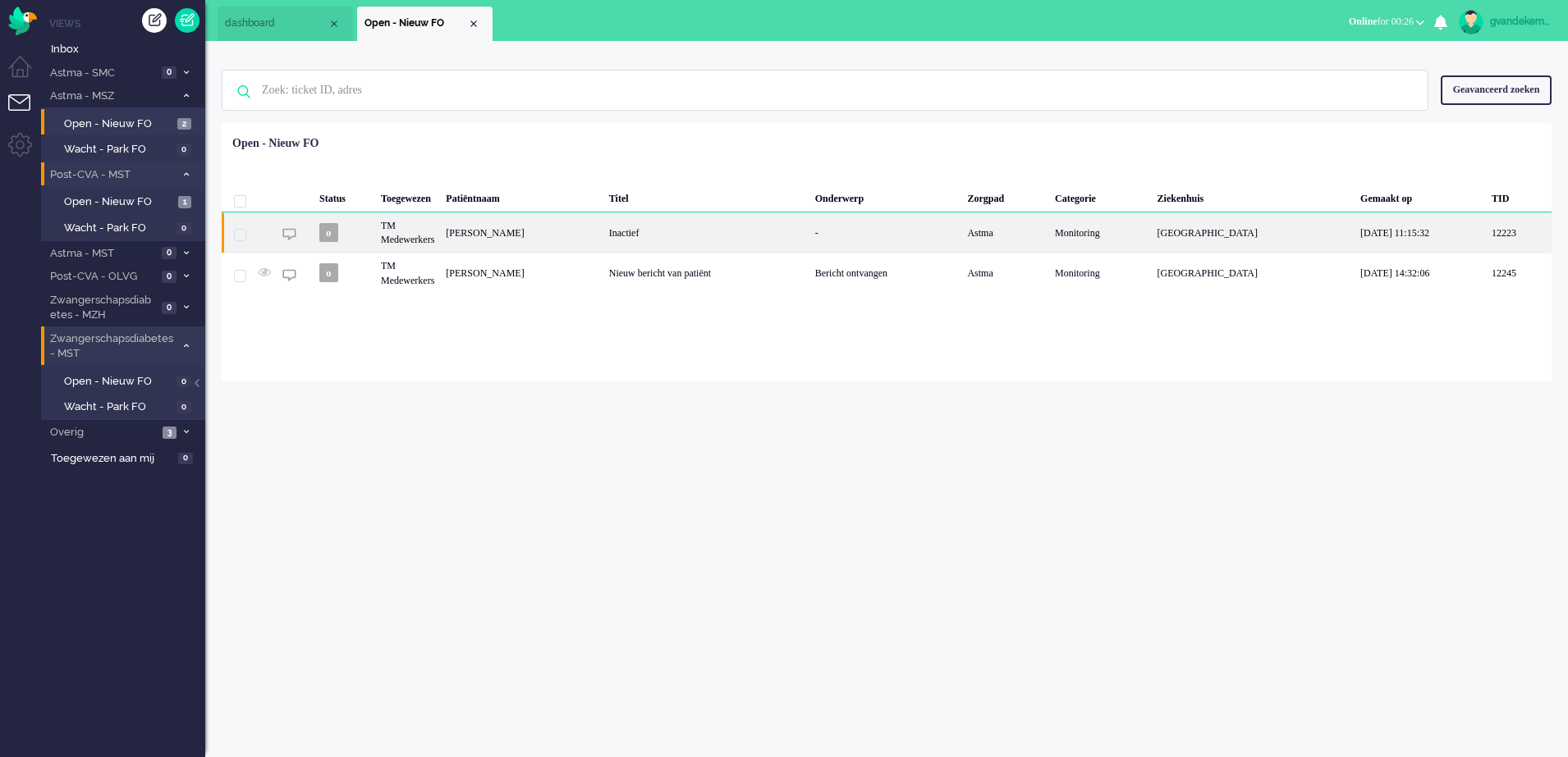
click at [602, 227] on div "Rosemary Johanna van Boven - Erkens" at bounding box center [521, 232] width 162 height 40
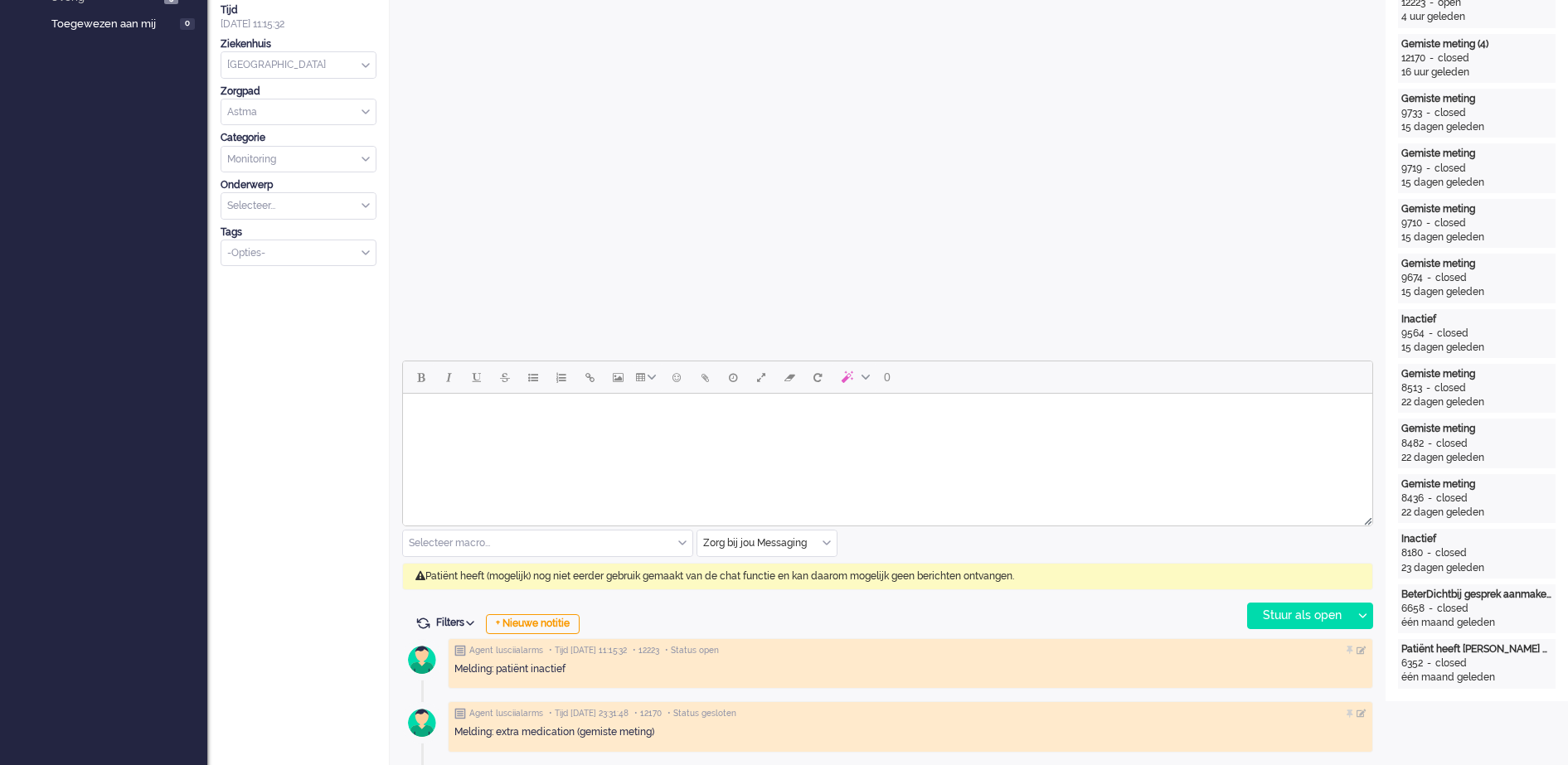
scroll to position [50, 0]
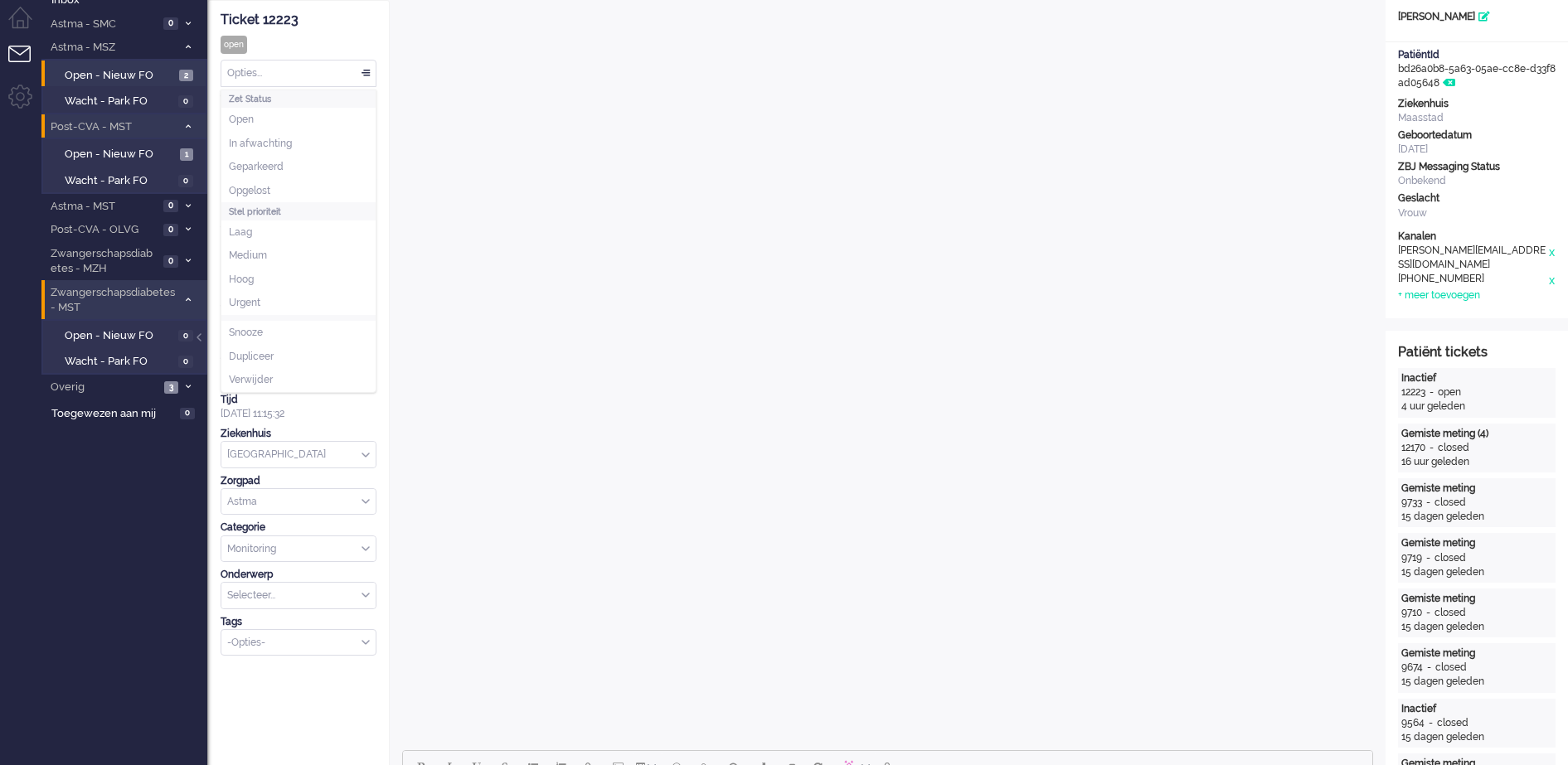
click at [368, 71] on div "Opties..." at bounding box center [298, 73] width 155 height 25
click at [320, 181] on li "Opgelost" at bounding box center [298, 191] width 155 height 24
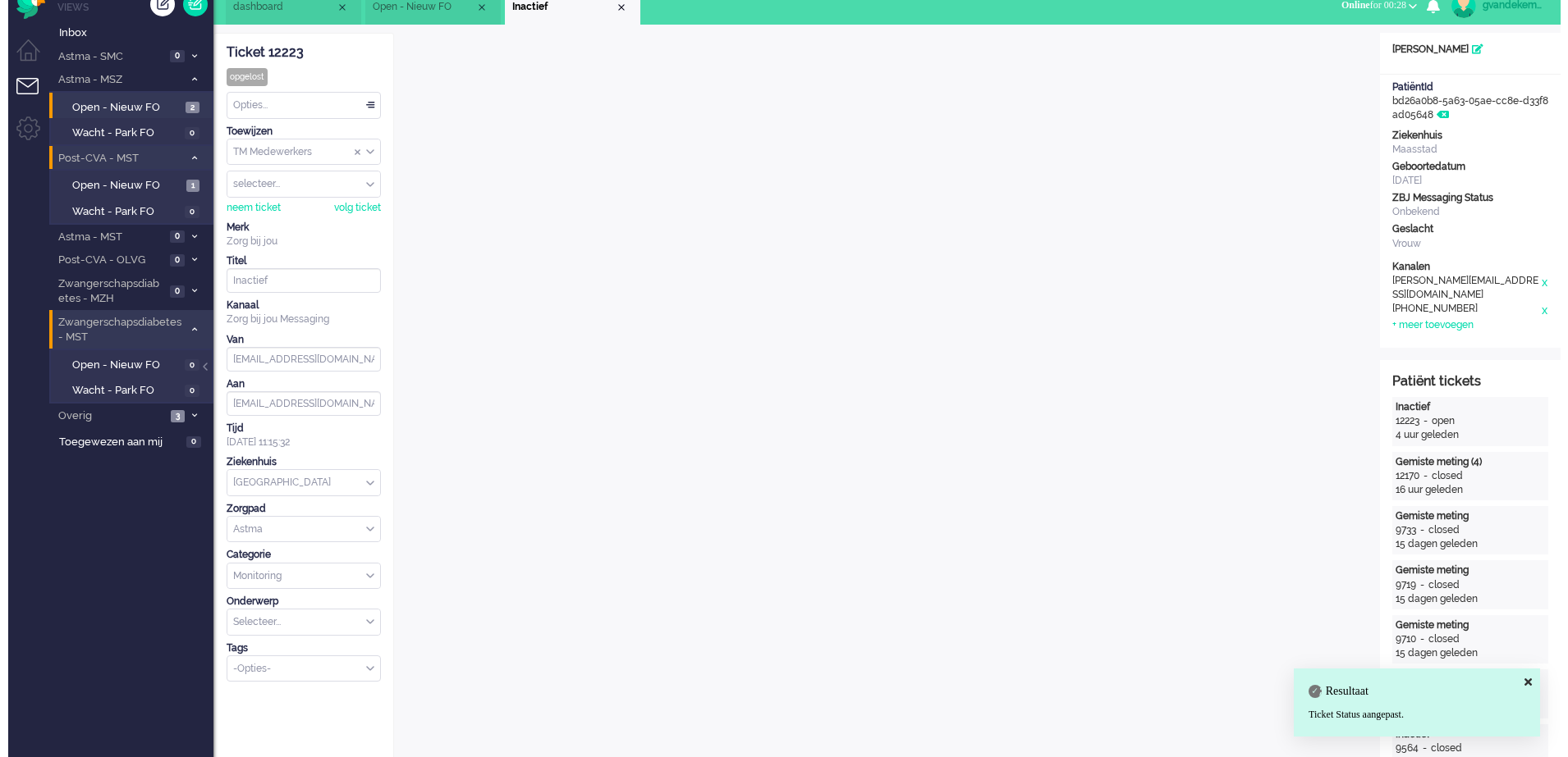
scroll to position [0, 0]
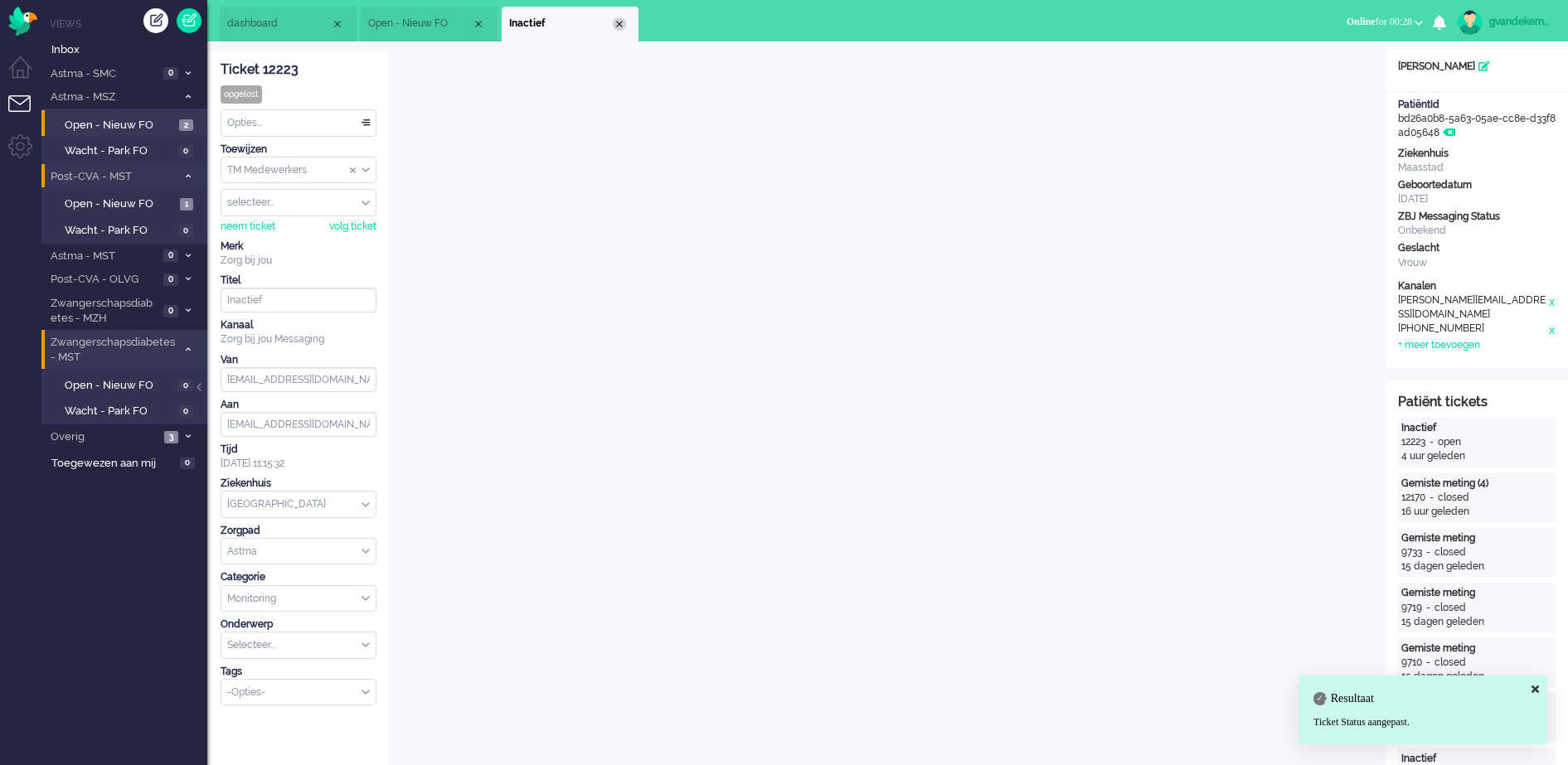
click at [618, 25] on div "Close tab" at bounding box center [620, 24] width 13 height 13
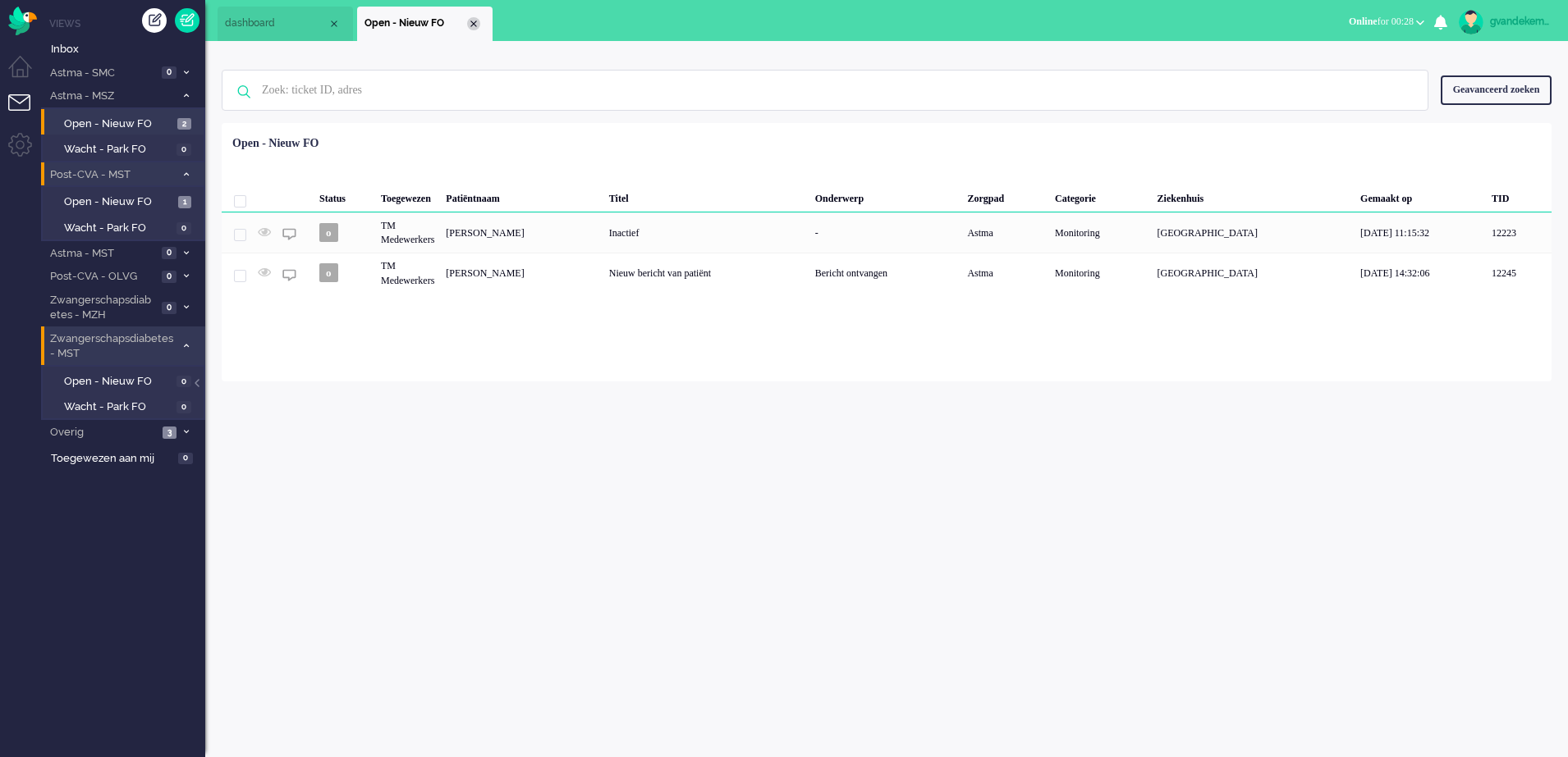
click at [478, 21] on div "Close tab" at bounding box center [473, 24] width 13 height 13
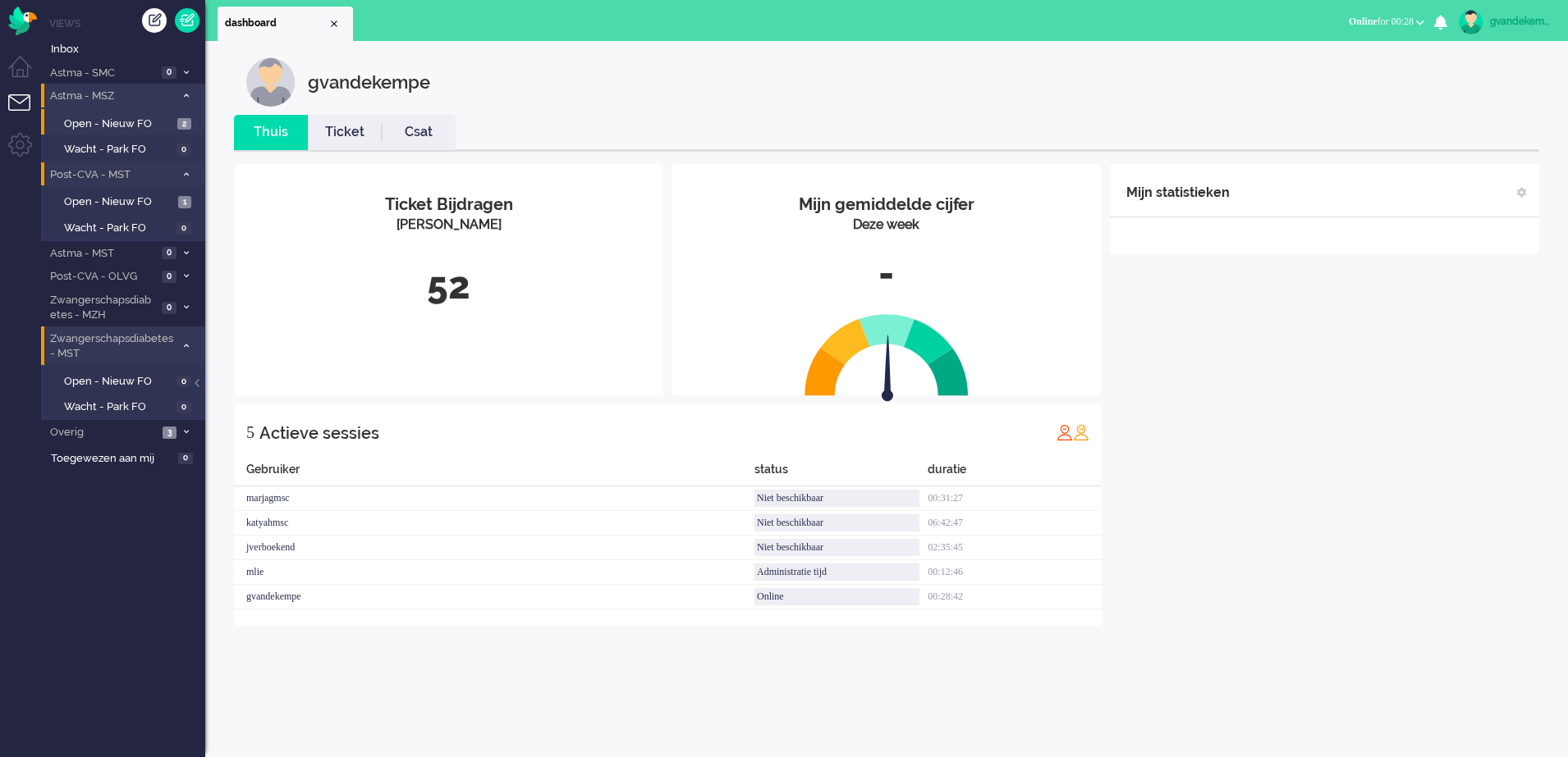
click at [186, 97] on icon at bounding box center [186, 96] width 5 height 6
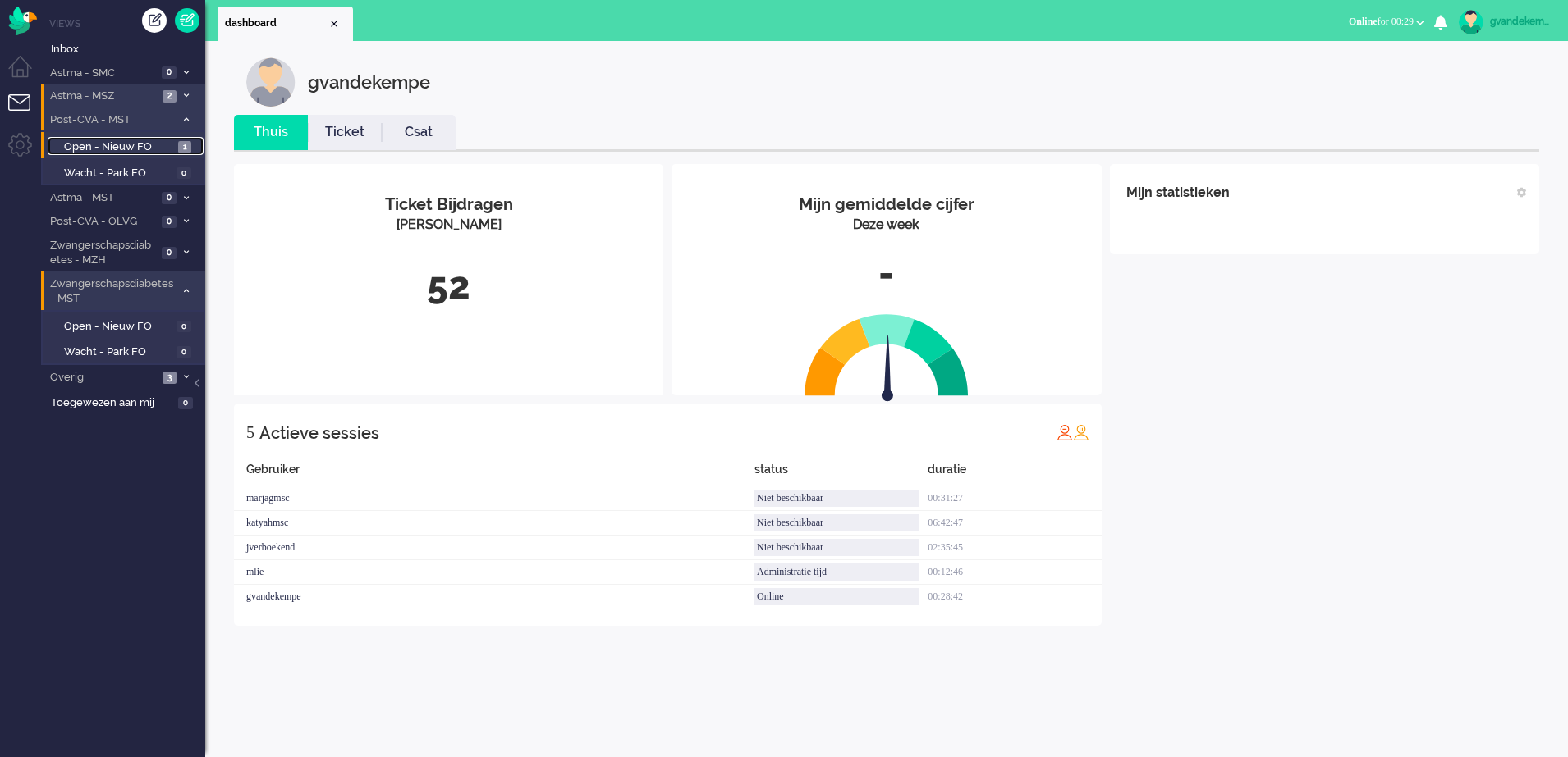
click at [174, 146] on link "Open - Nieuw FO 1" at bounding box center [125, 146] width 156 height 18
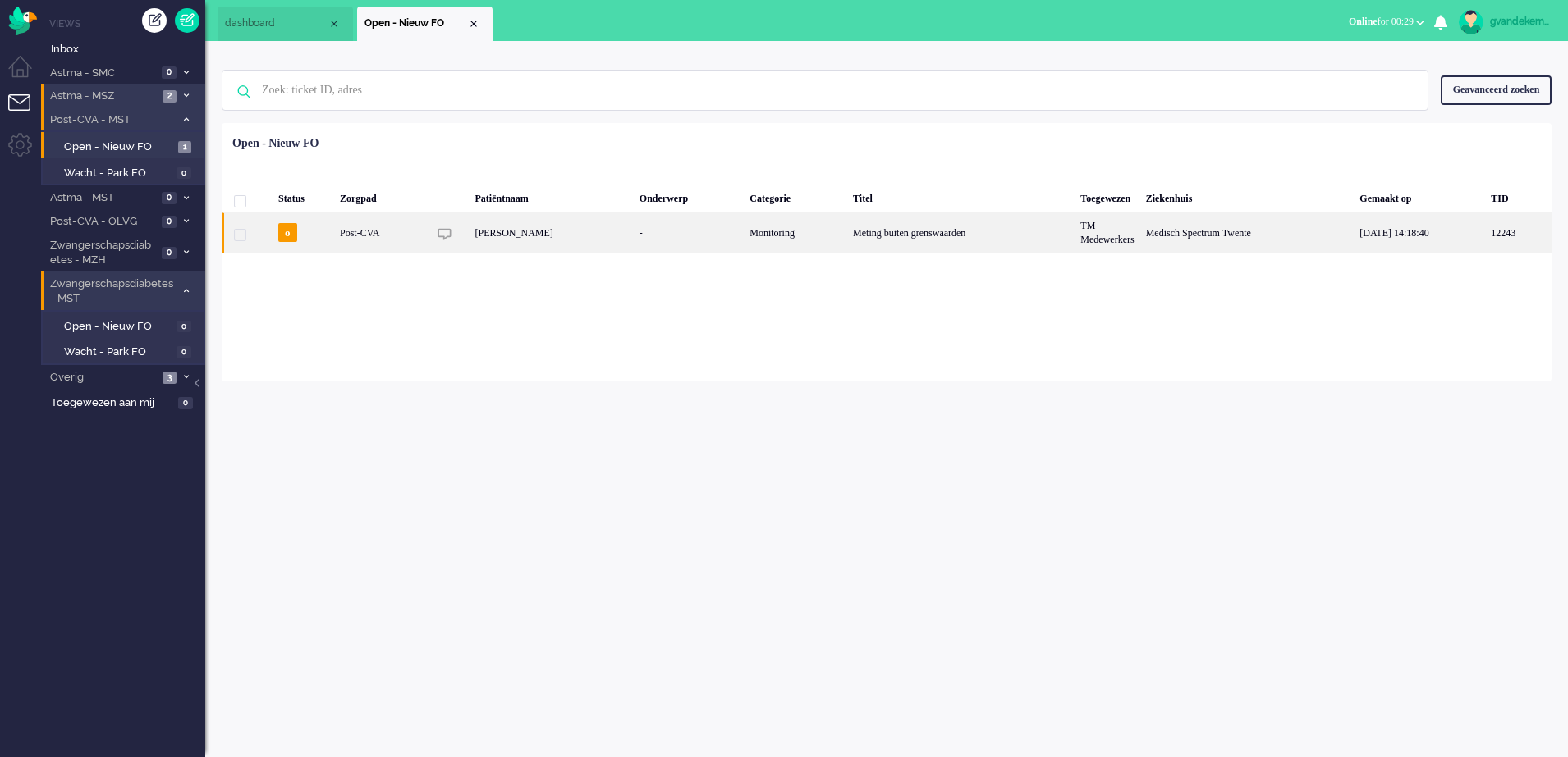
click at [841, 231] on div "Monitoring" at bounding box center [794, 232] width 103 height 40
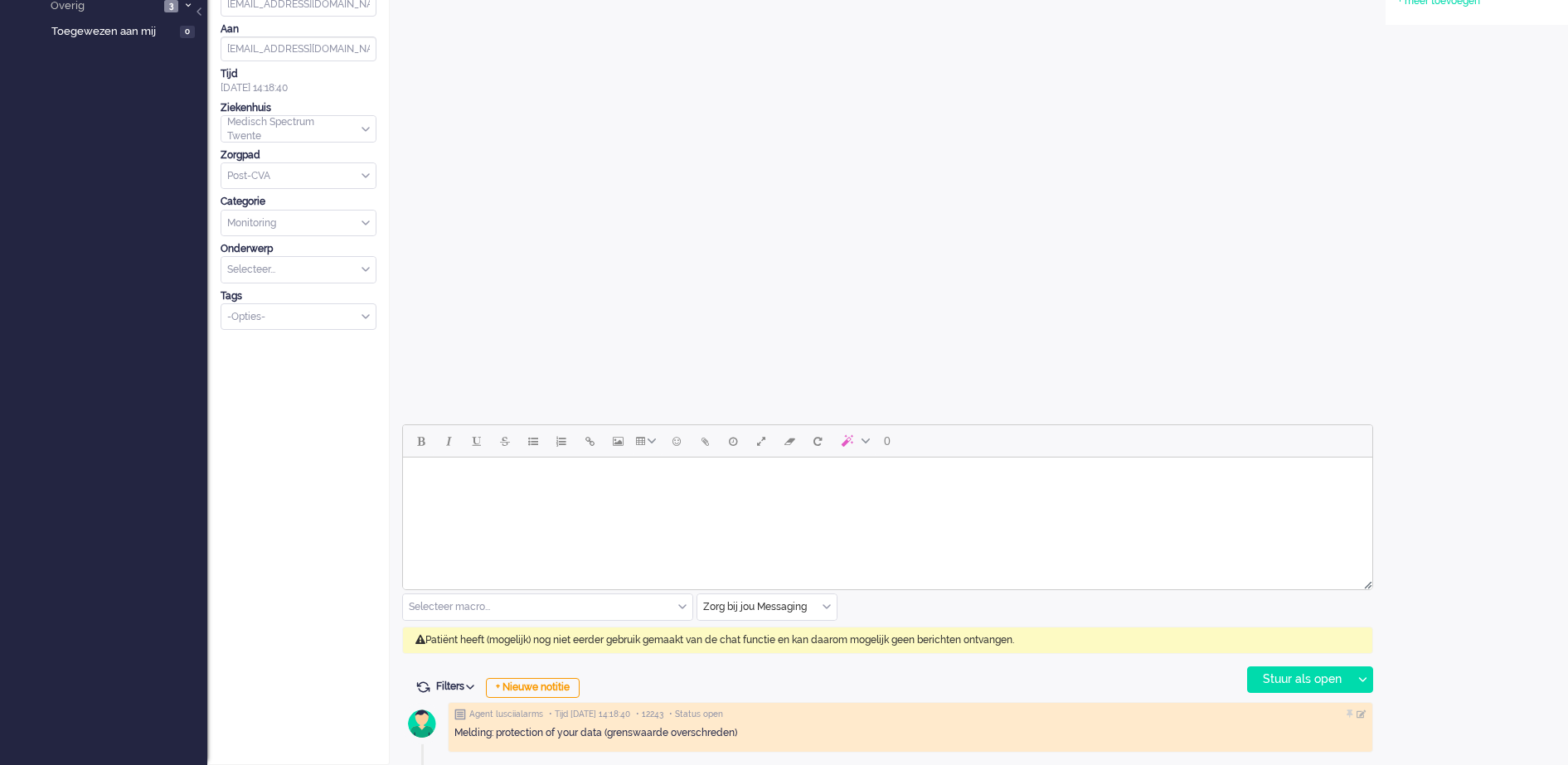
scroll to position [50, 0]
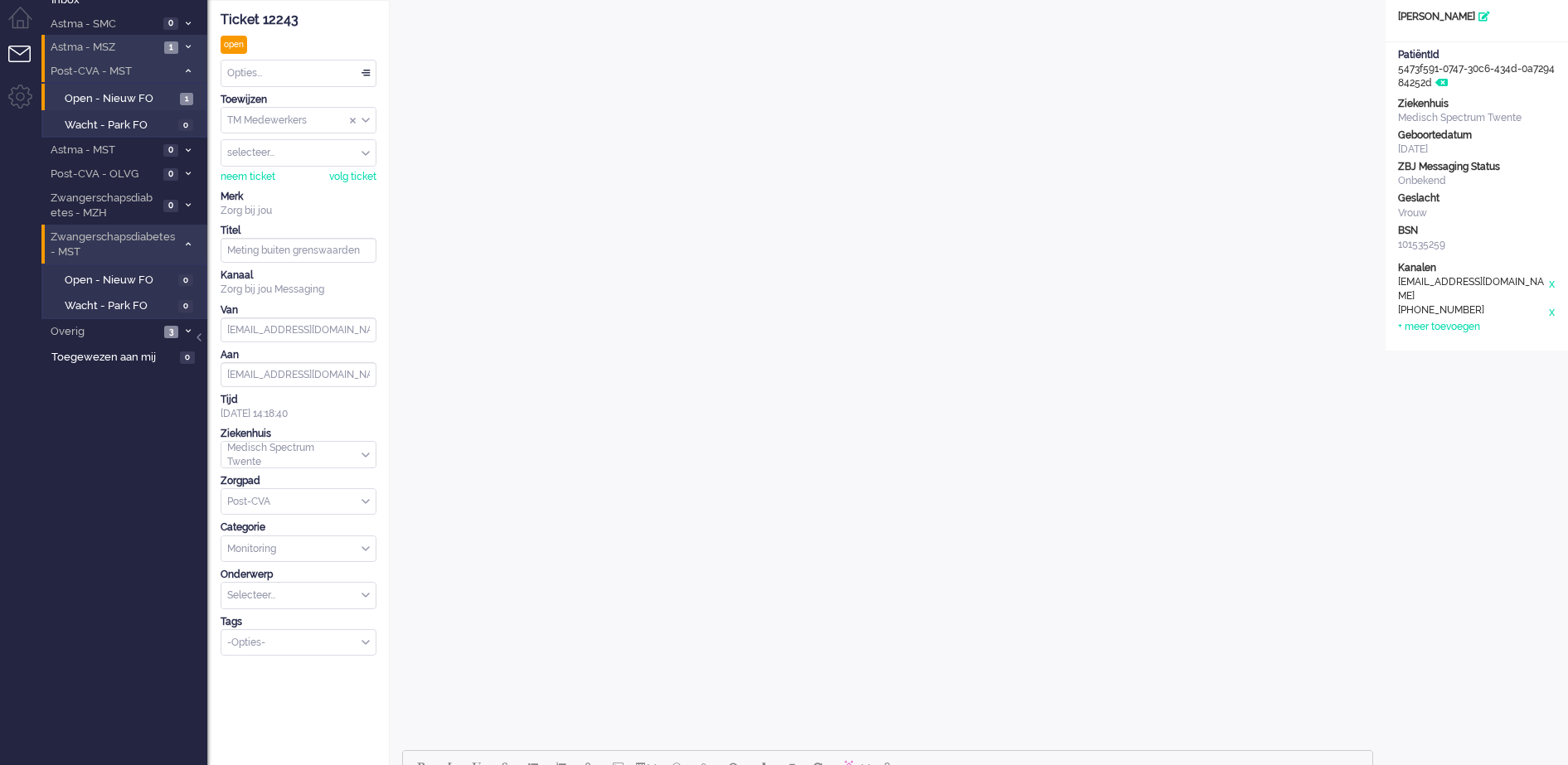
click at [187, 44] on icon at bounding box center [187, 47] width 5 height 6
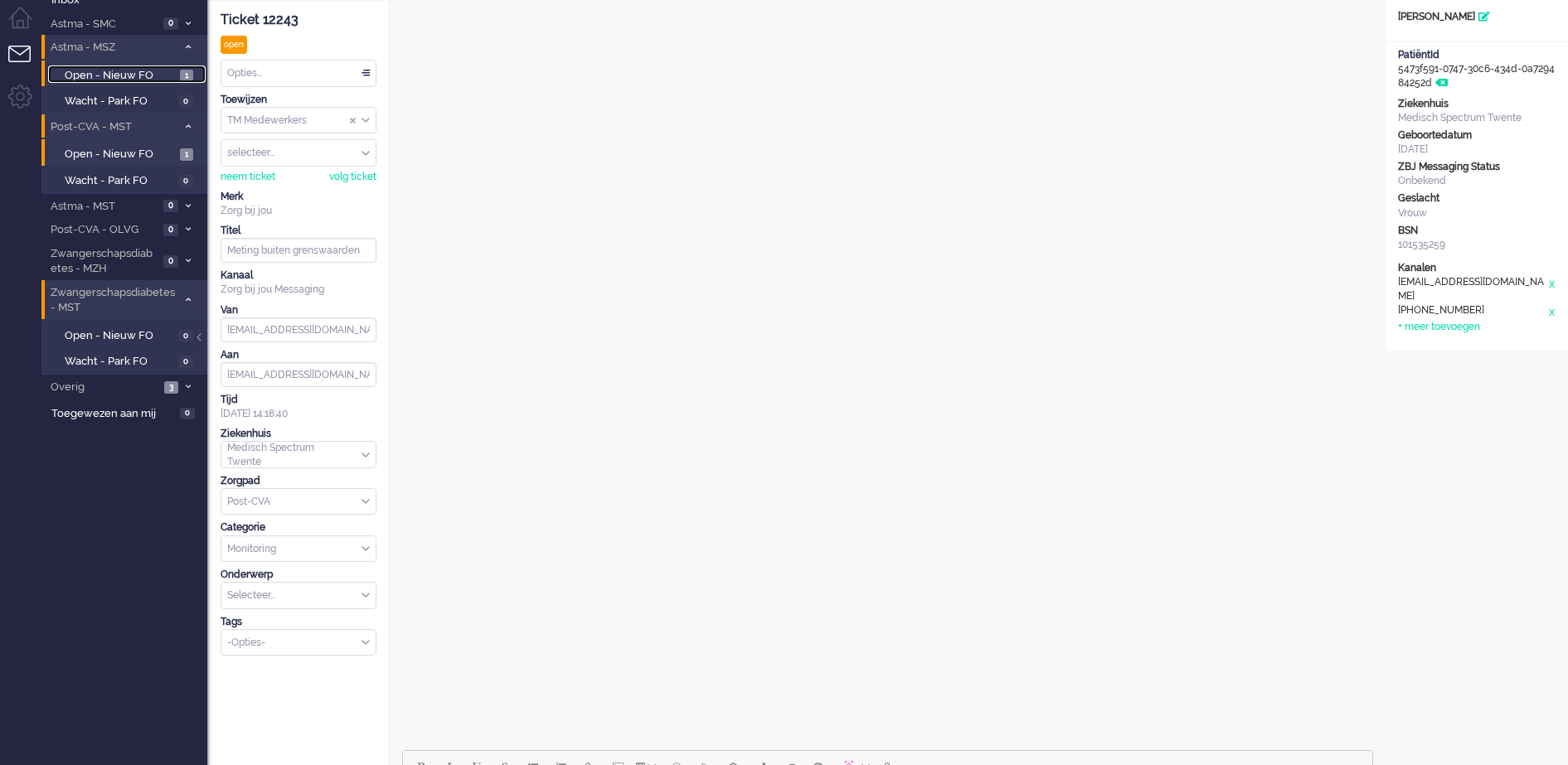
click at [173, 74] on span "Open - Nieuw FO" at bounding box center [120, 76] width 112 height 16
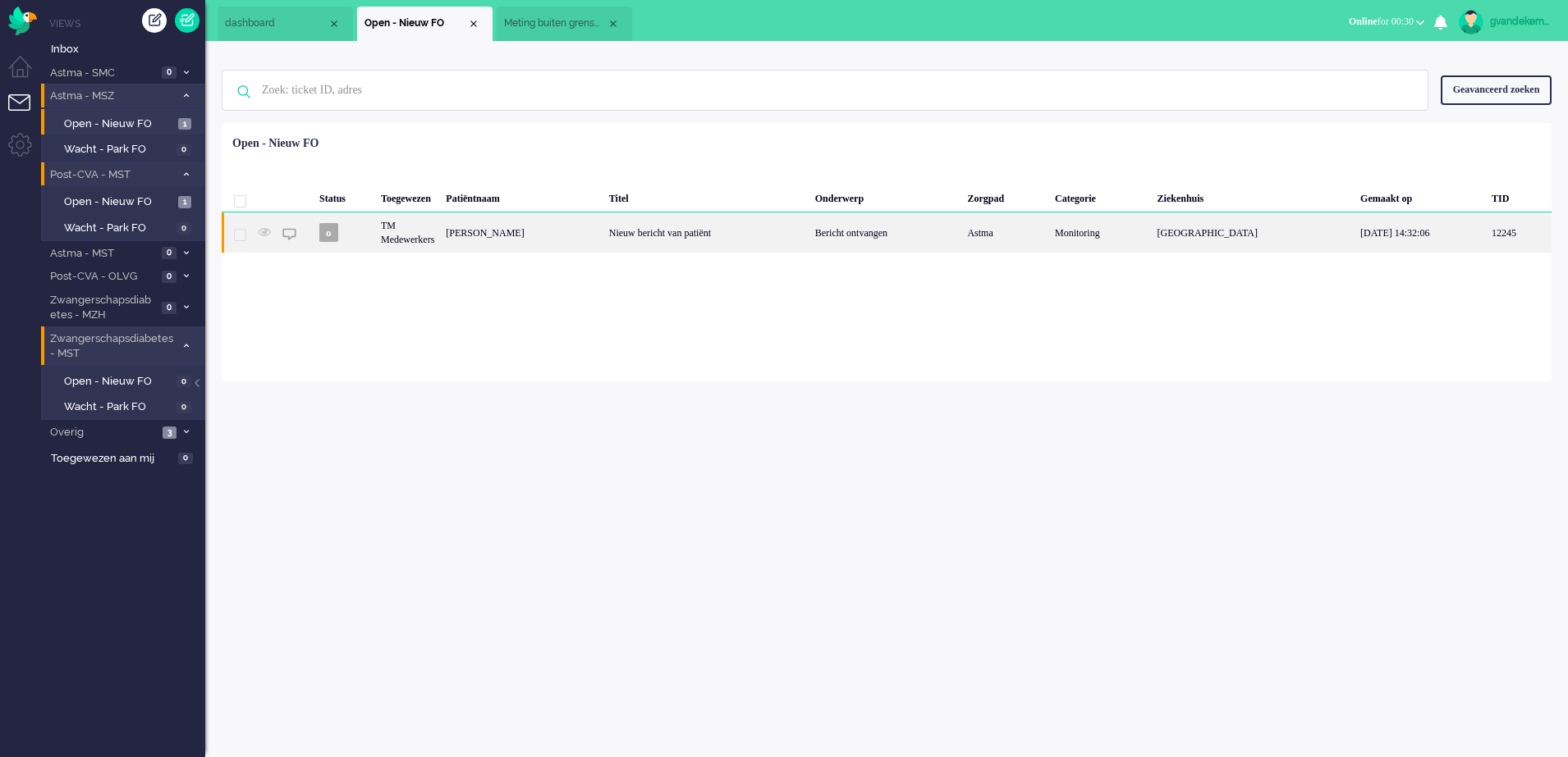
click at [921, 230] on div "Bericht ontvangen" at bounding box center [885, 232] width 153 height 40
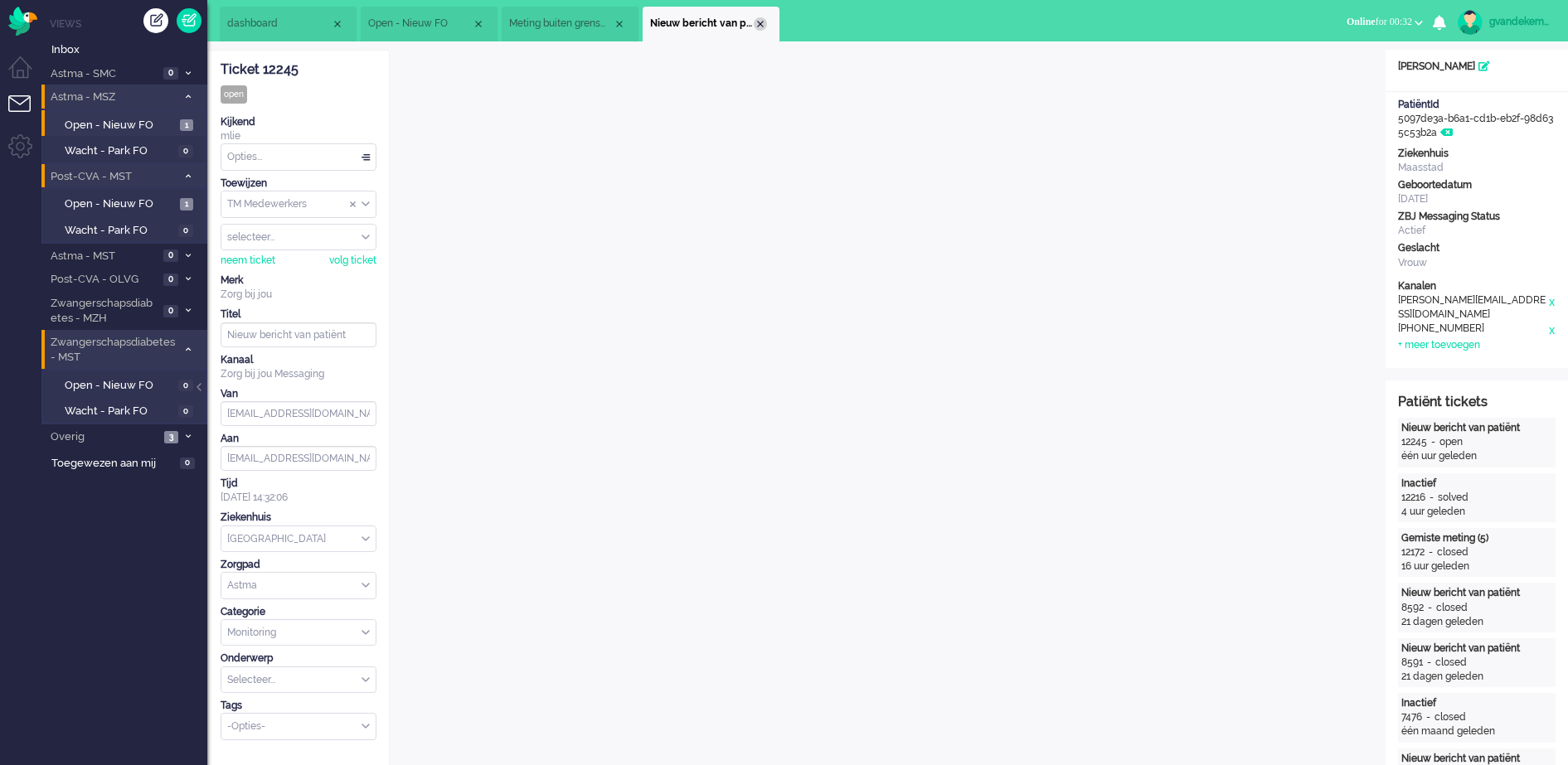
click at [758, 22] on div "Close tab" at bounding box center [760, 24] width 13 height 13
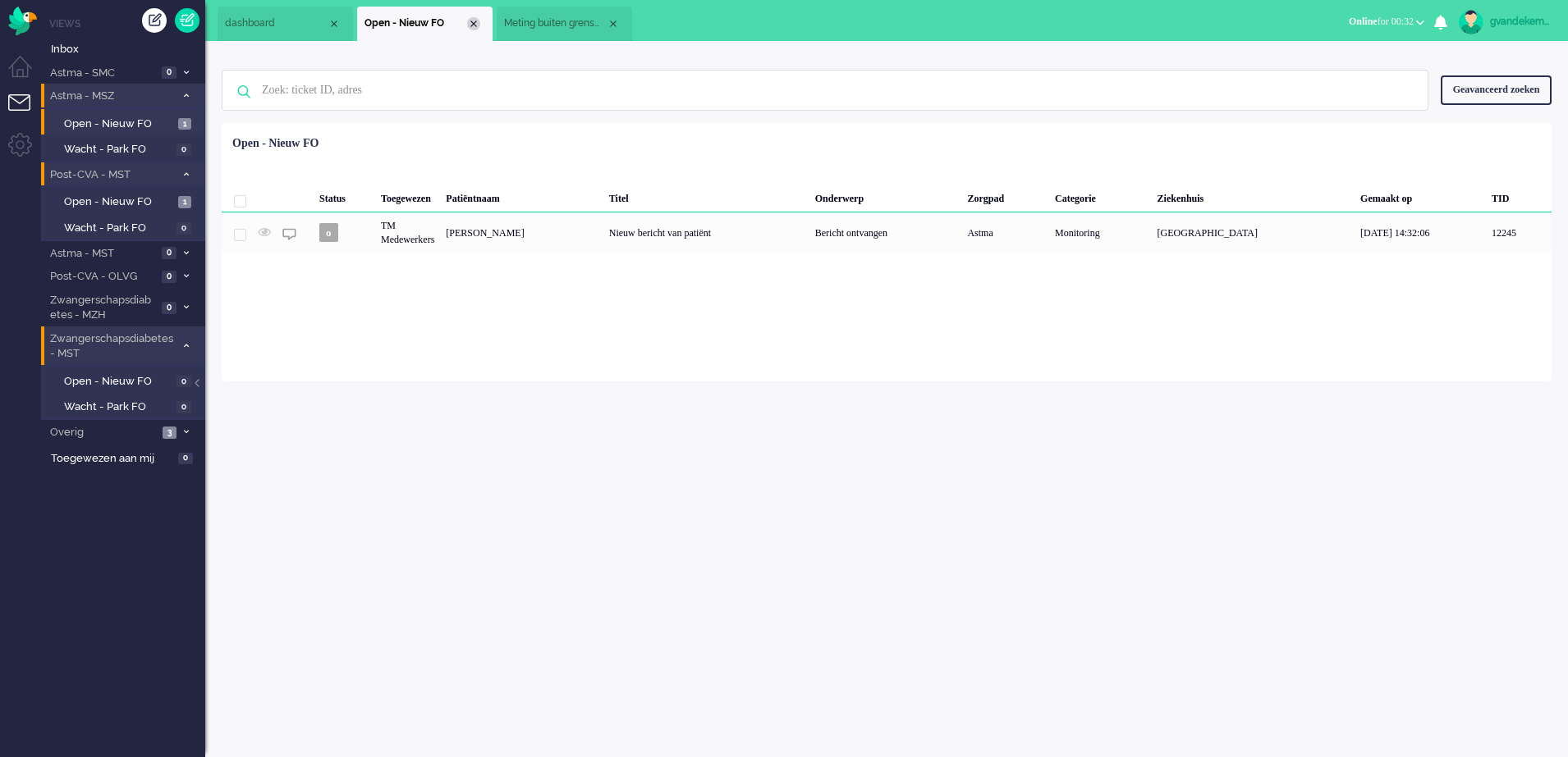
click at [475, 25] on div "Close tab" at bounding box center [473, 24] width 13 height 13
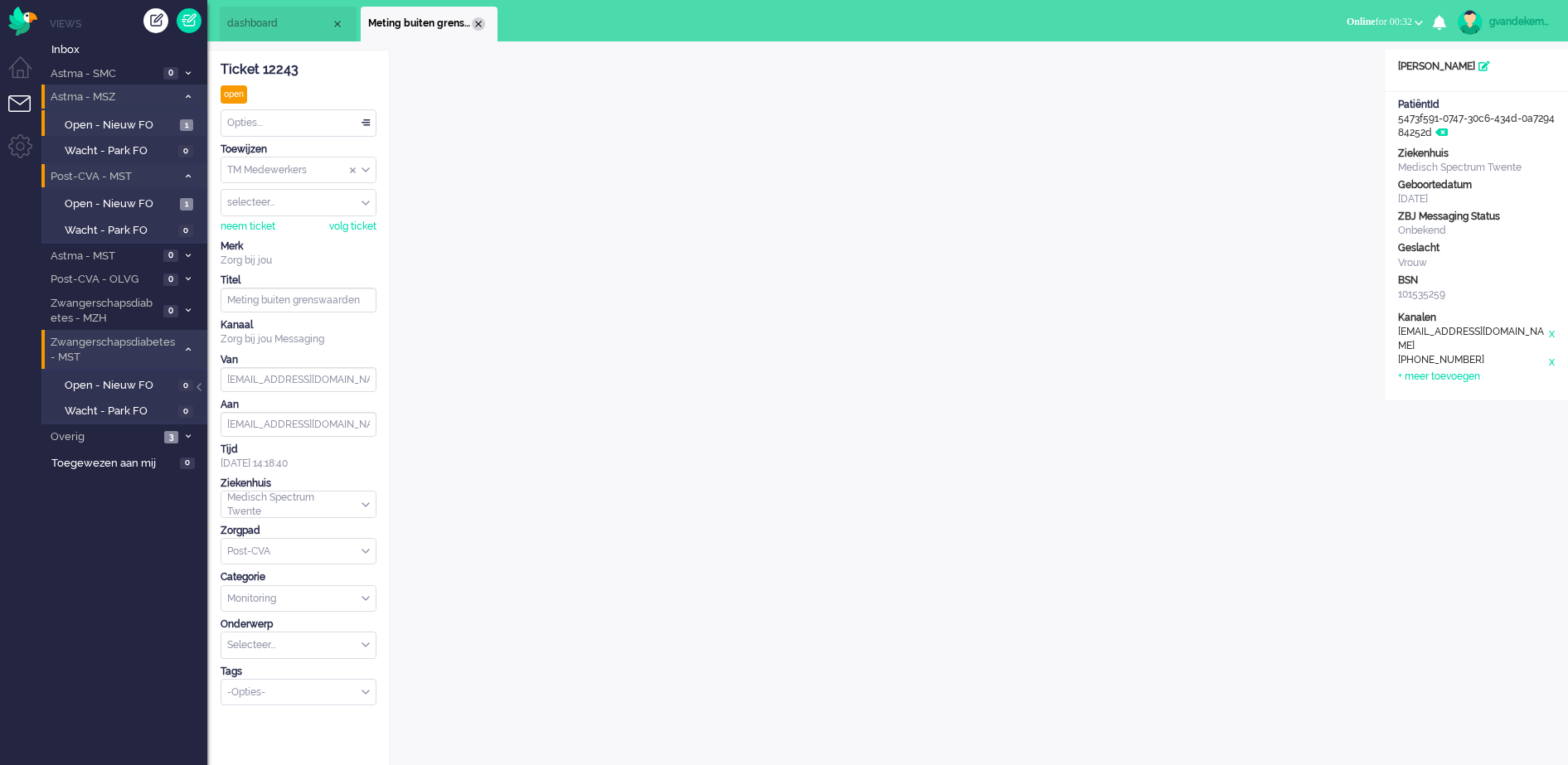
click at [479, 25] on div "Close tab" at bounding box center [478, 24] width 13 height 13
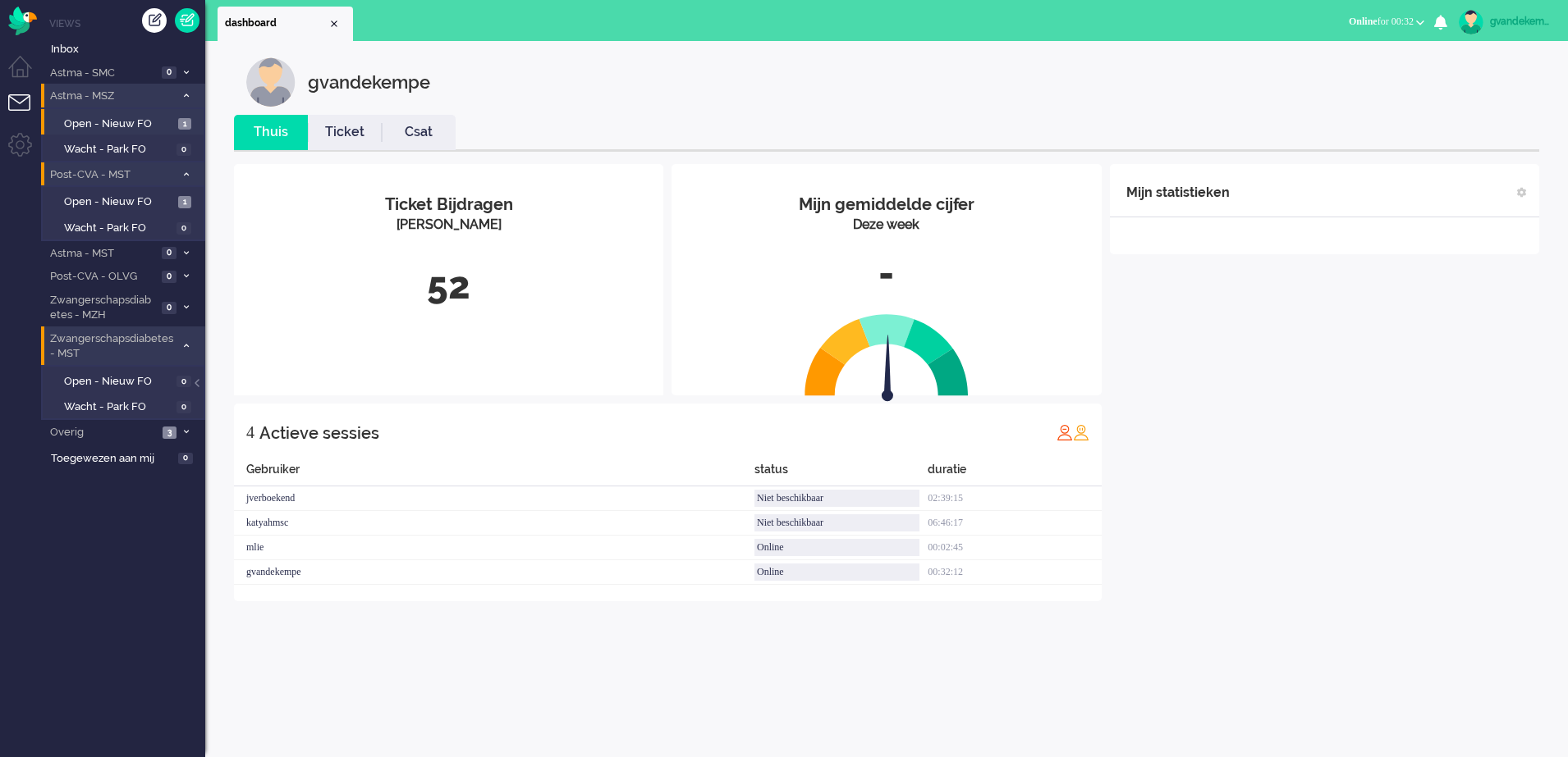
click at [1343, 399] on div "Mijn statistieken + Statistieken toevoegen Bel tijd (gemiddelde dag) Wrapup tij…" at bounding box center [1324, 382] width 430 height 437
click at [121, 203] on span "Open - Nieuw FO" at bounding box center [119, 202] width 110 height 16
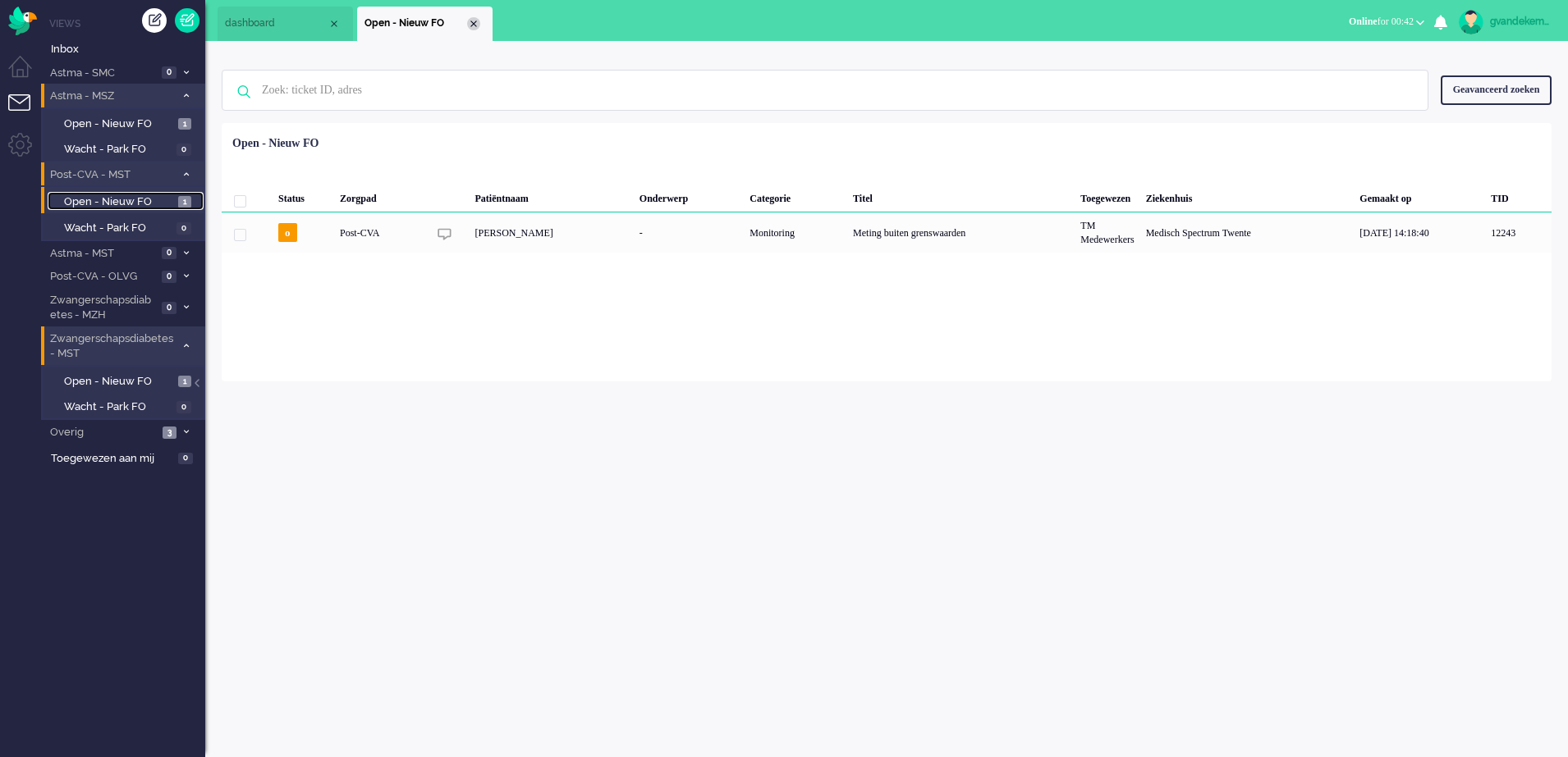
click at [471, 20] on div "Close tab" at bounding box center [473, 24] width 13 height 13
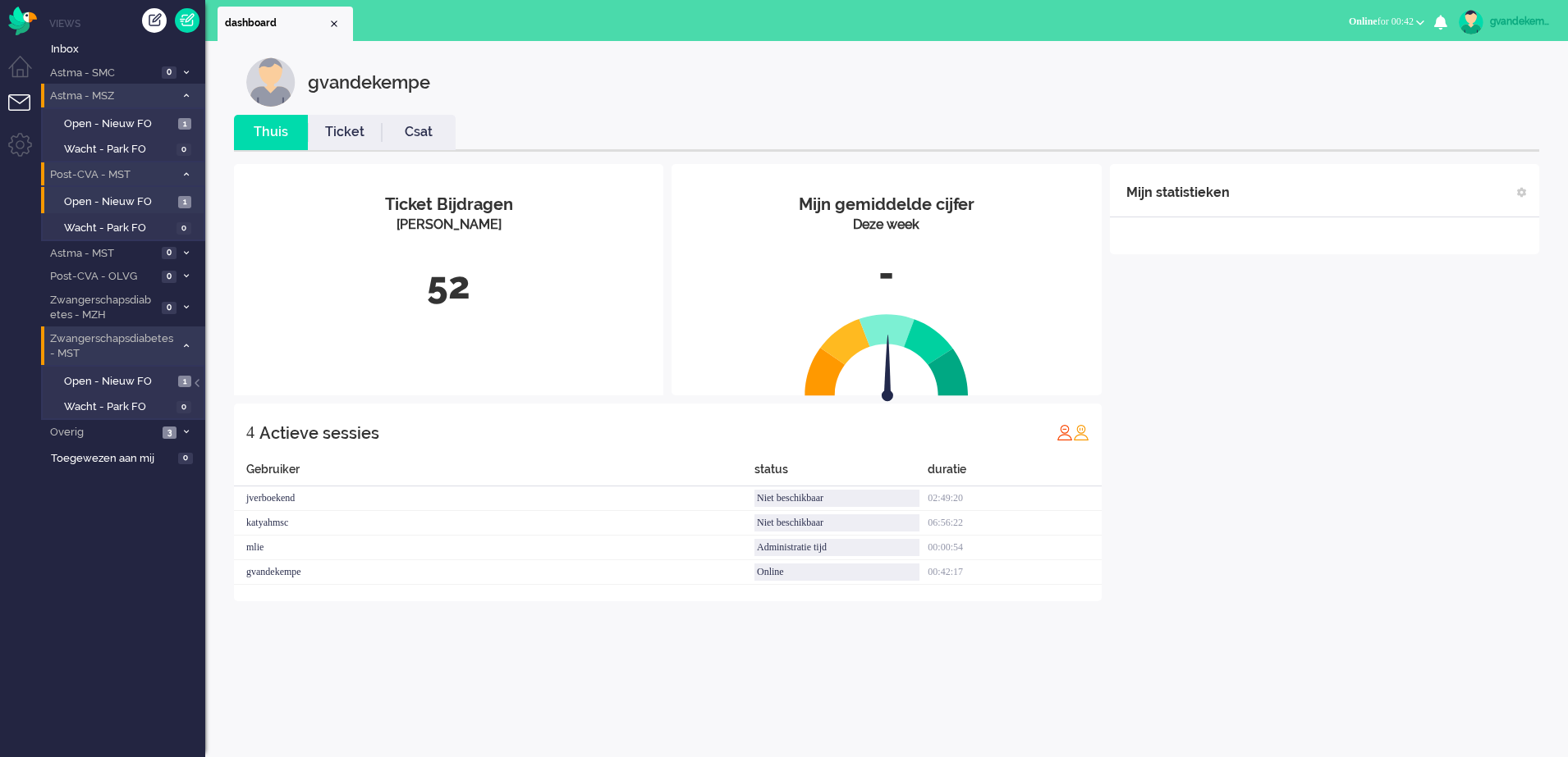
click at [1394, 458] on div "Mijn statistieken + Statistieken toevoegen Bel tijd (gemiddelde dag) Wrapup tij…" at bounding box center [1324, 382] width 430 height 437
click at [1334, 442] on div "Mijn statistieken + Statistieken toevoegen Bel tijd (gemiddelde dag) Wrapup tij…" at bounding box center [1324, 382] width 430 height 437
click at [185, 434] on icon at bounding box center [186, 432] width 5 height 6
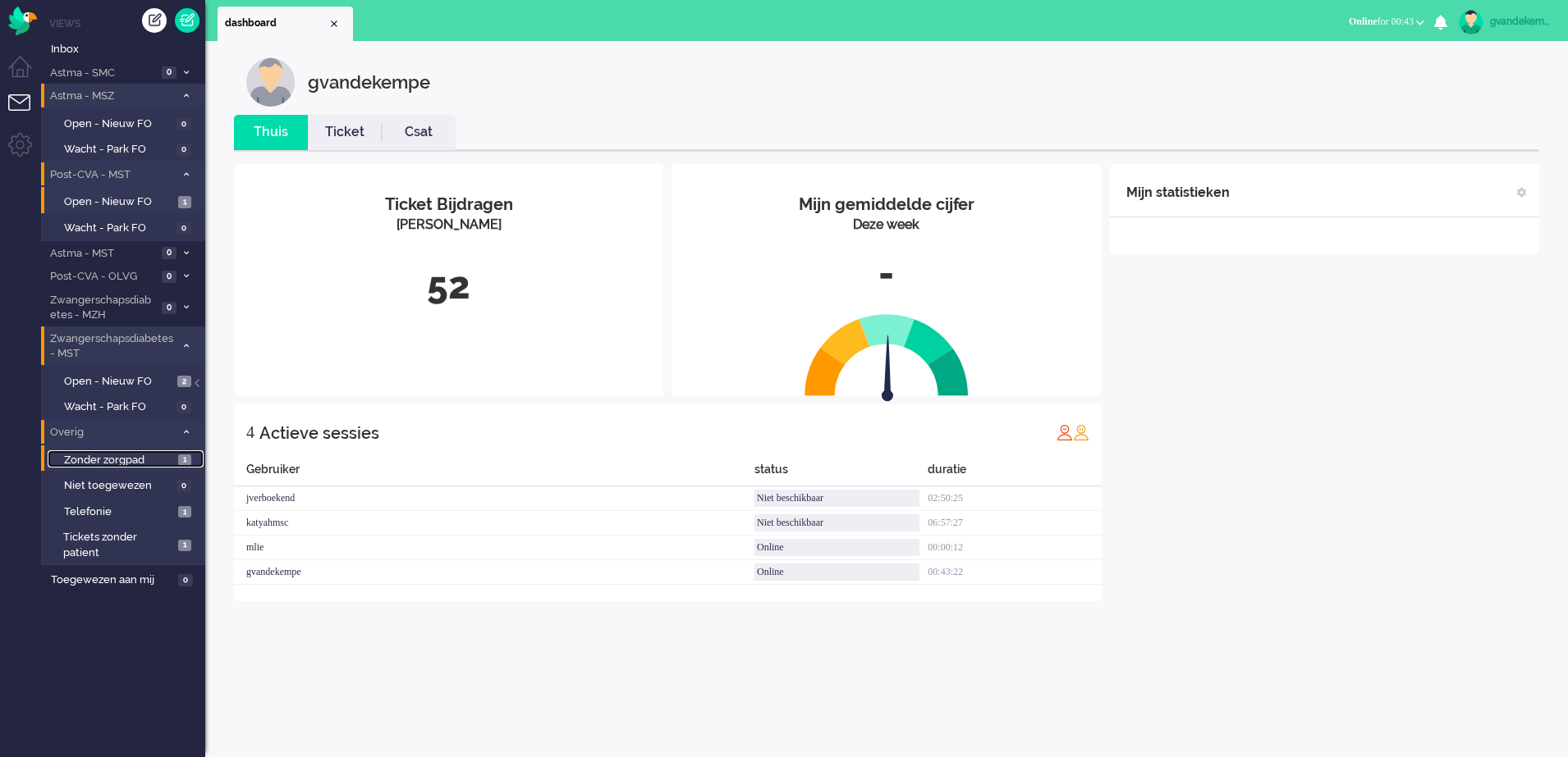
click at [167, 463] on span "Zonder zorgpad" at bounding box center [119, 460] width 110 height 16
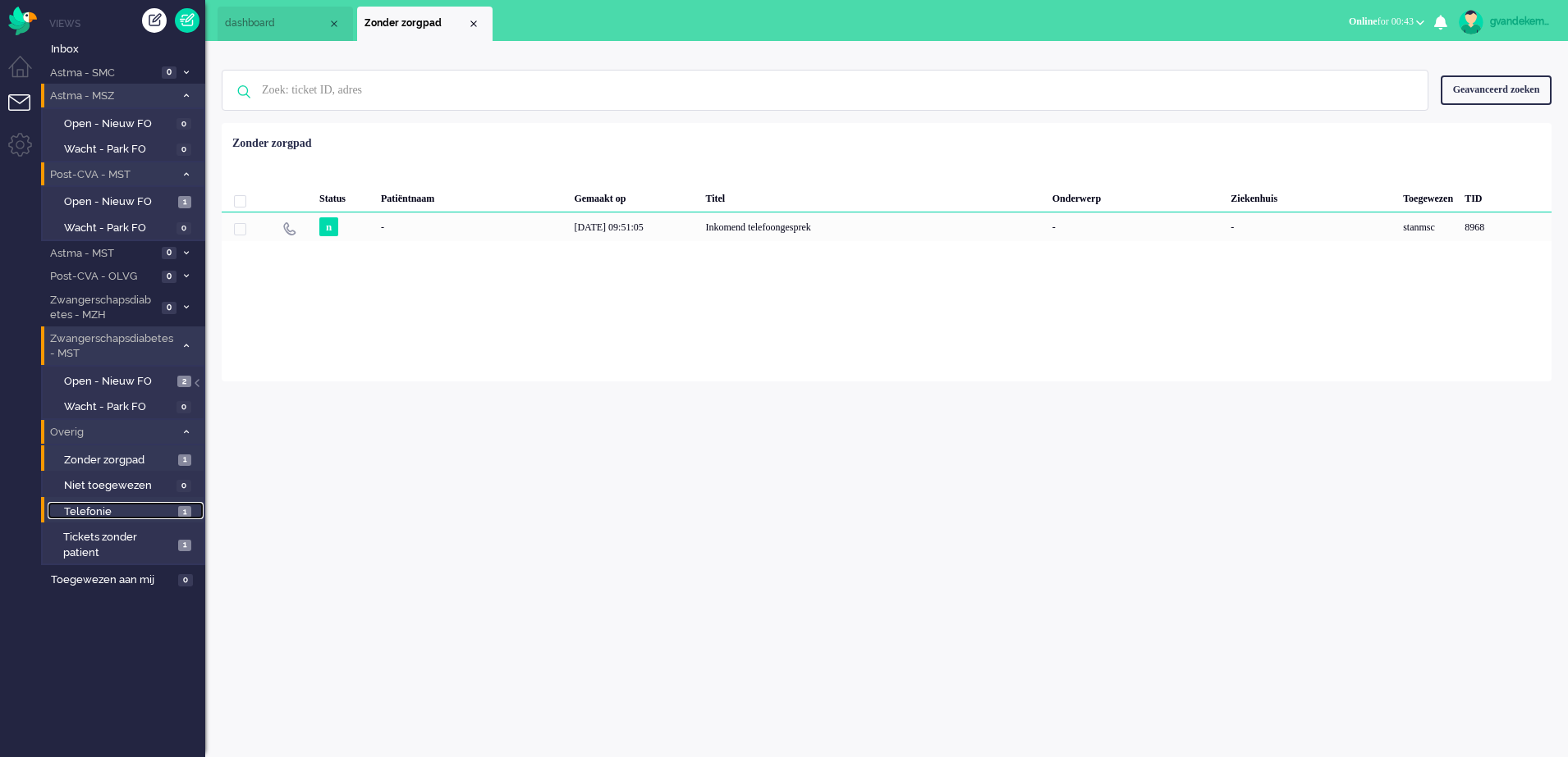
click at [181, 511] on span "1" at bounding box center [185, 512] width 13 height 12
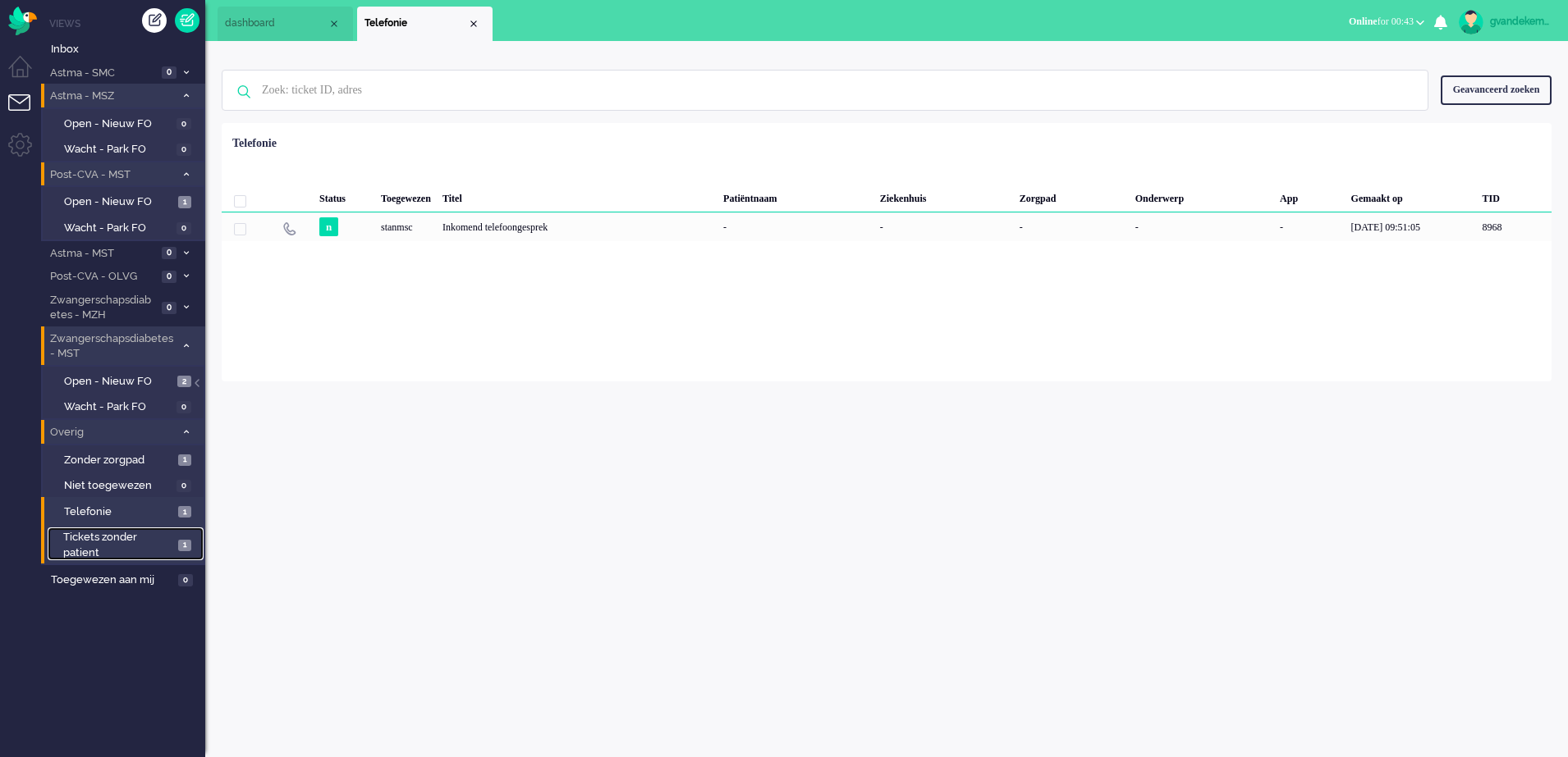
click at [181, 545] on span "1" at bounding box center [185, 545] width 13 height 12
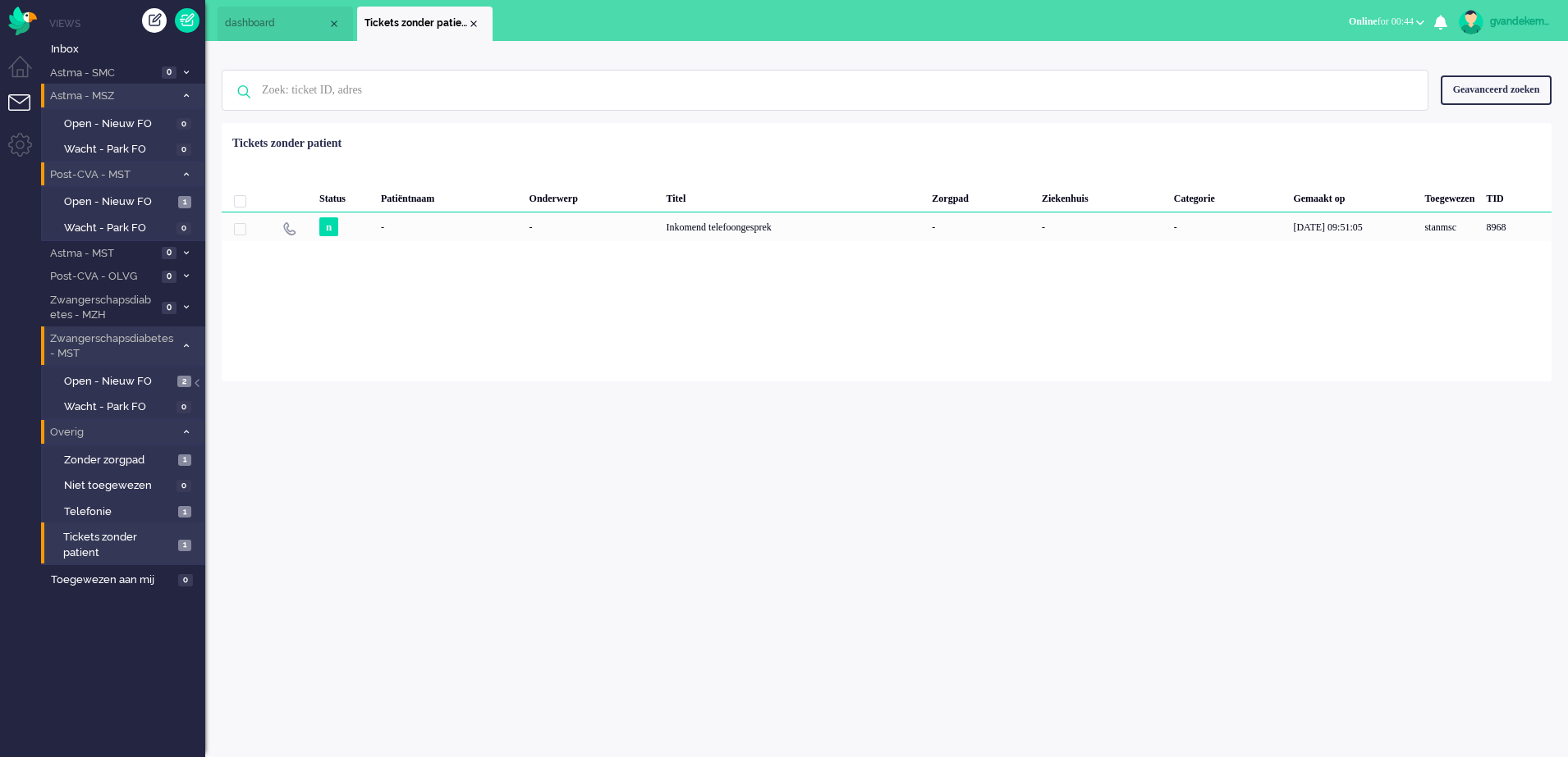
click at [185, 430] on icon at bounding box center [186, 432] width 5 height 6
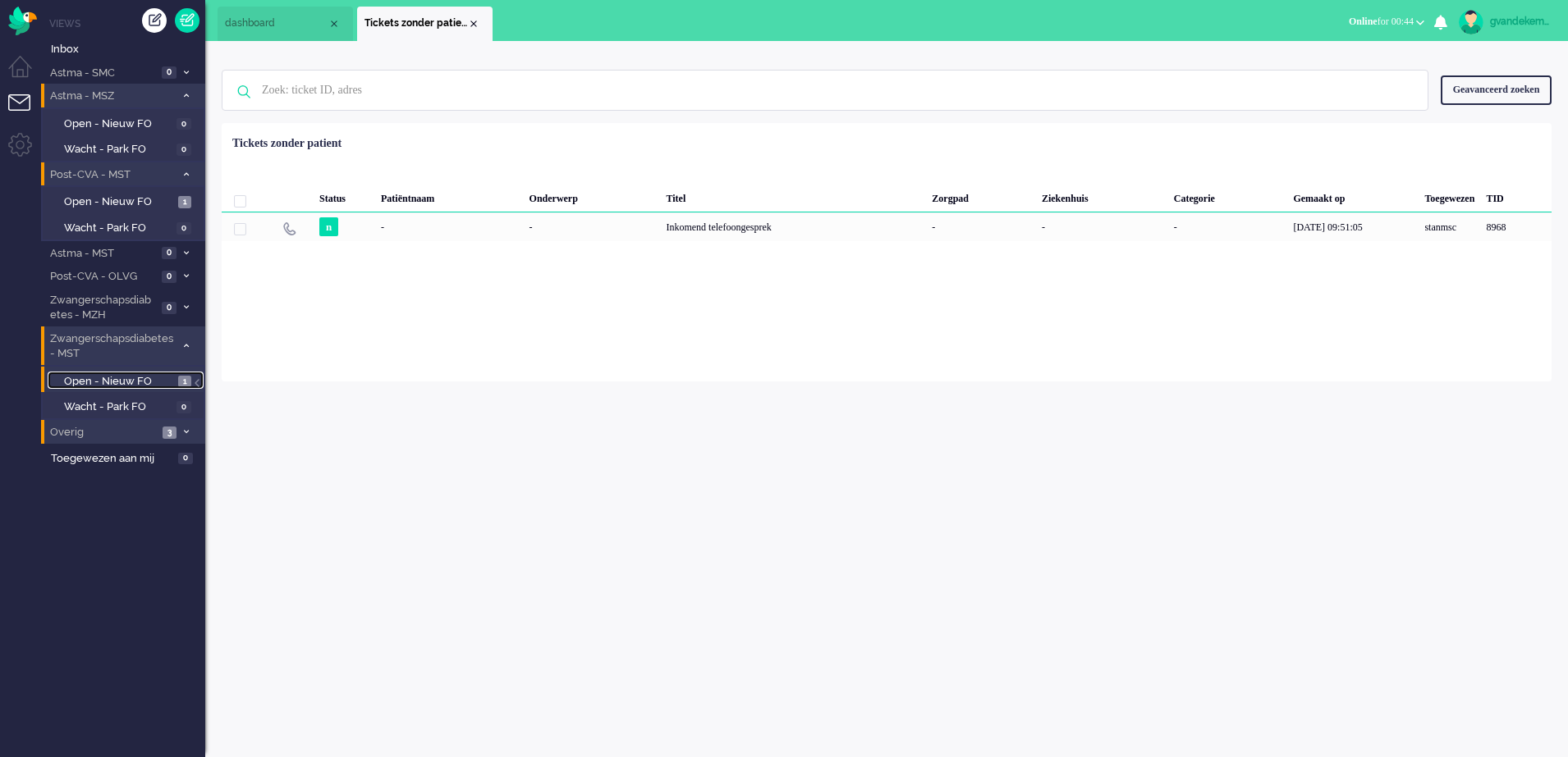
click at [128, 379] on span "Open - Nieuw FO" at bounding box center [119, 381] width 110 height 16
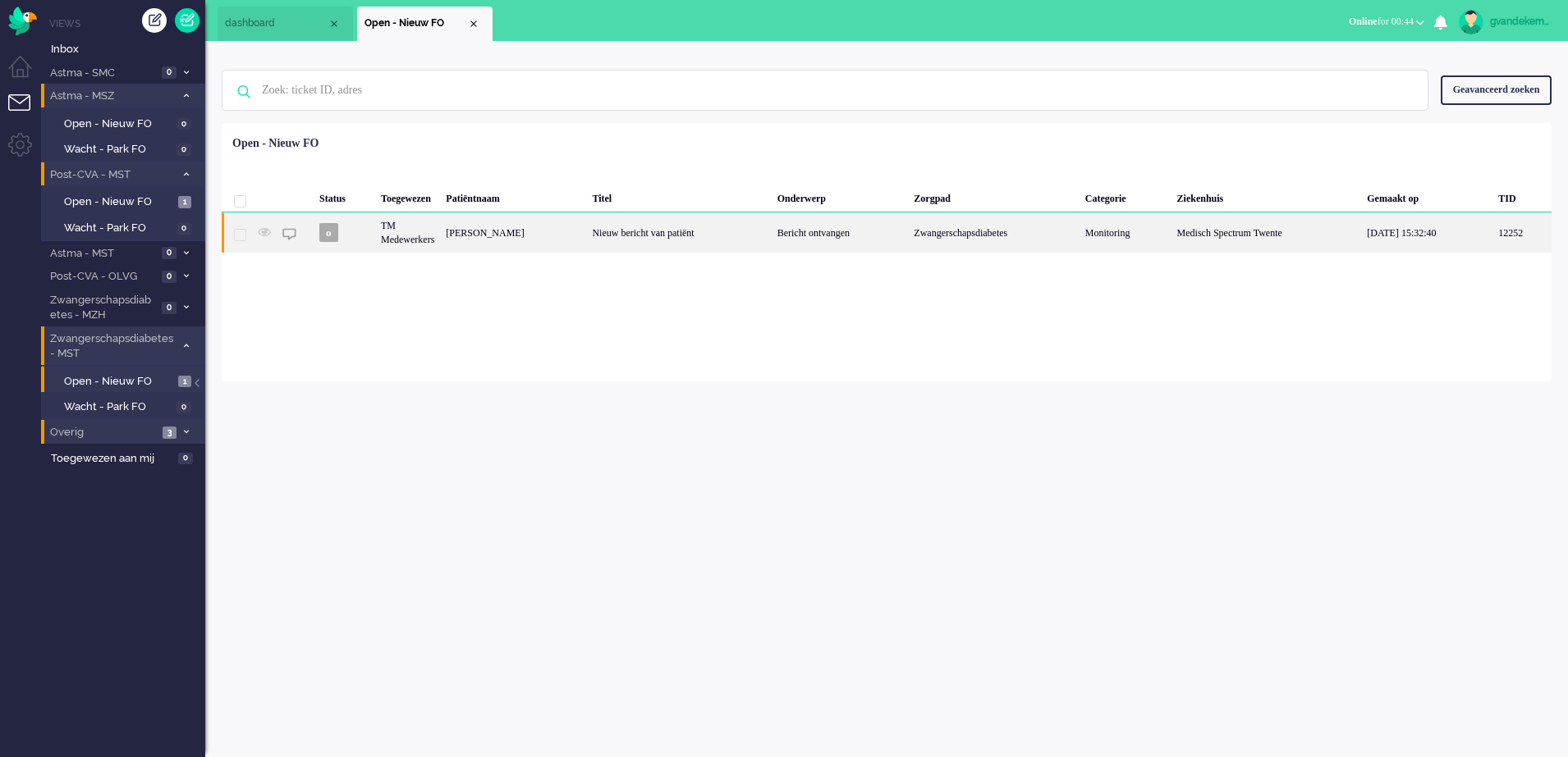
click at [803, 235] on div "Bericht ontvangen" at bounding box center [840, 232] width 137 height 40
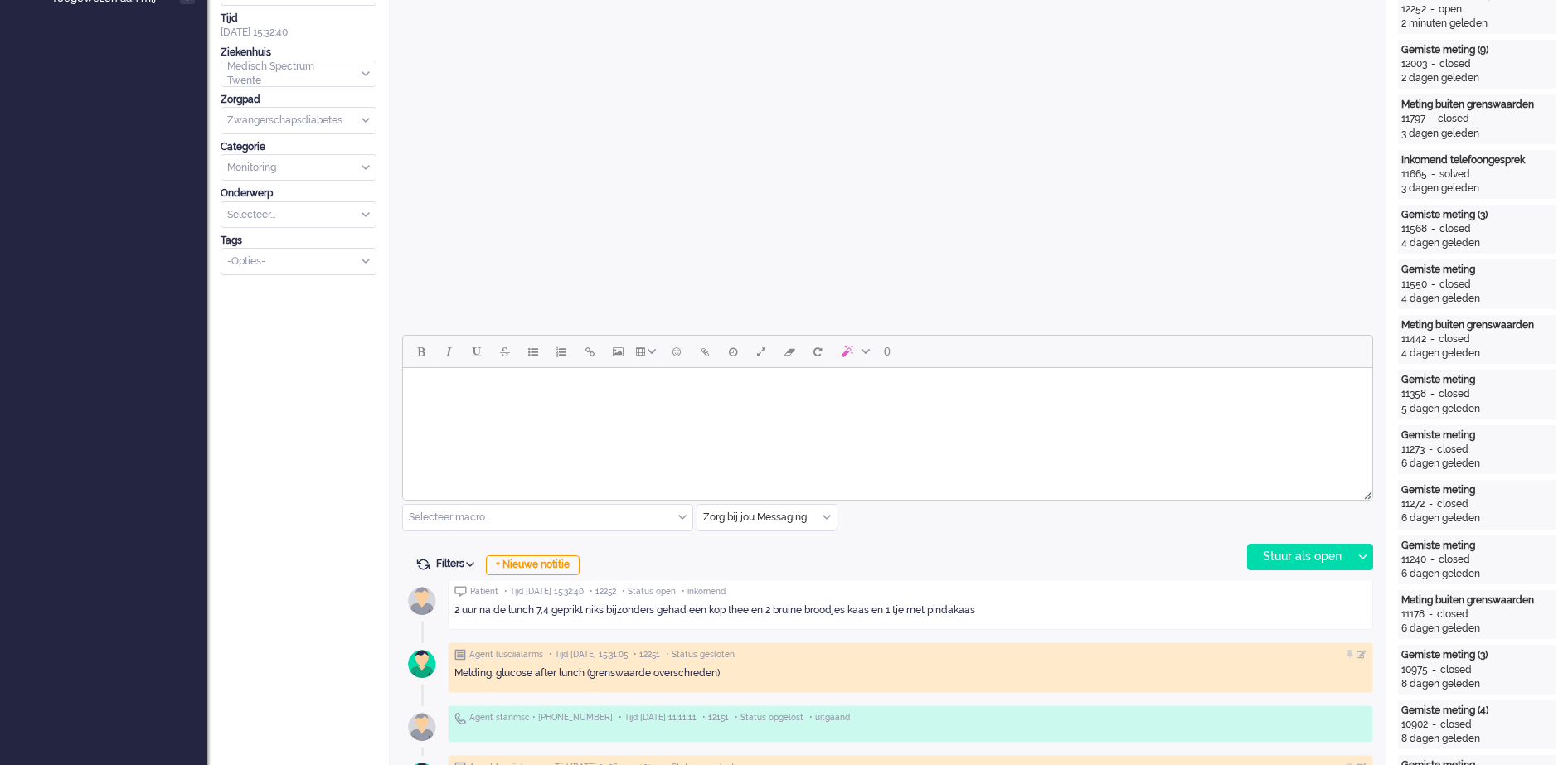
scroll to position [464, 0]
click at [565, 562] on div "+ Nieuwe notitie" at bounding box center [532, 566] width 94 height 20
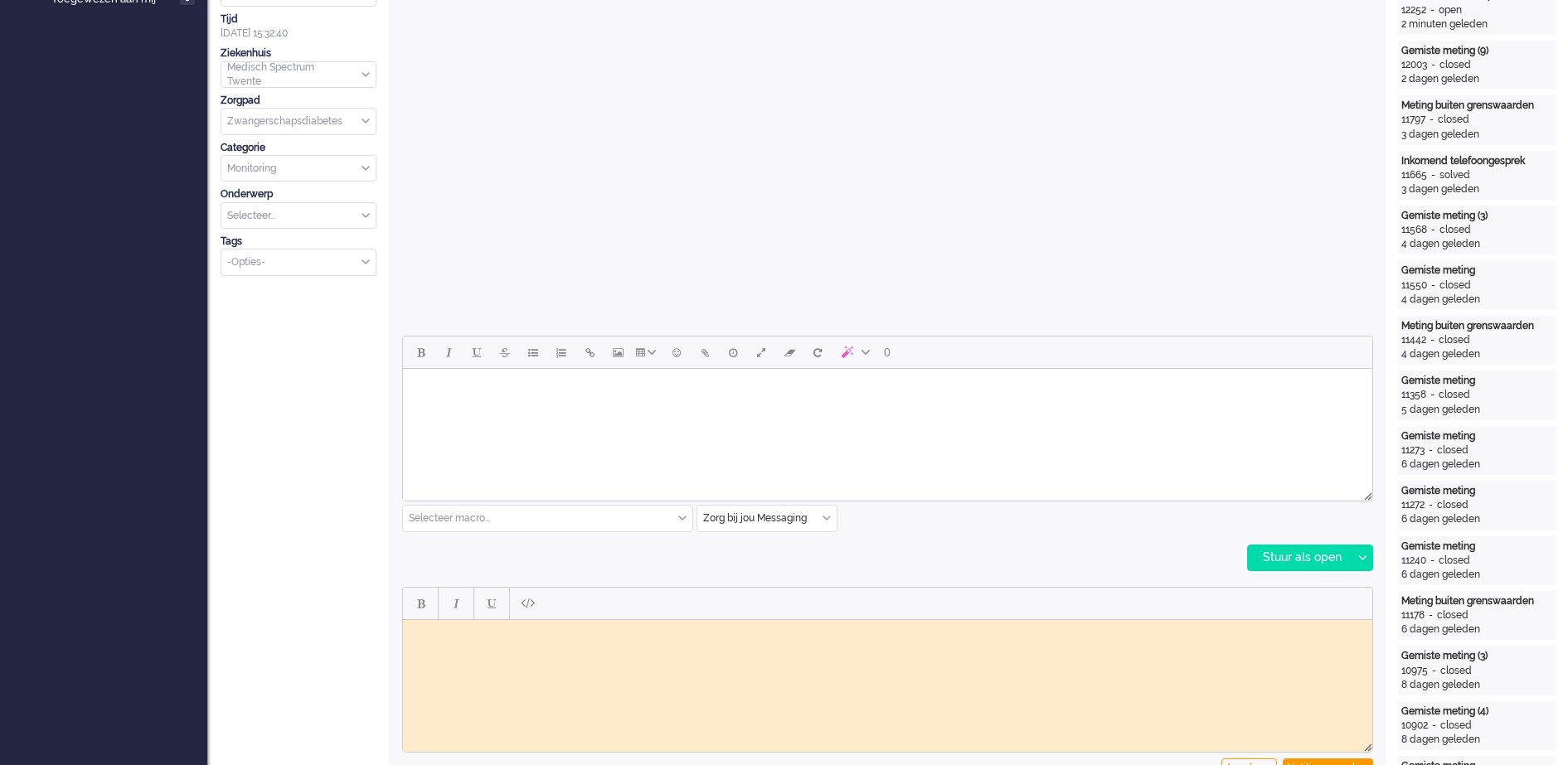
scroll to position [0, 0]
click at [568, 640] on html at bounding box center [888, 632] width 969 height 25
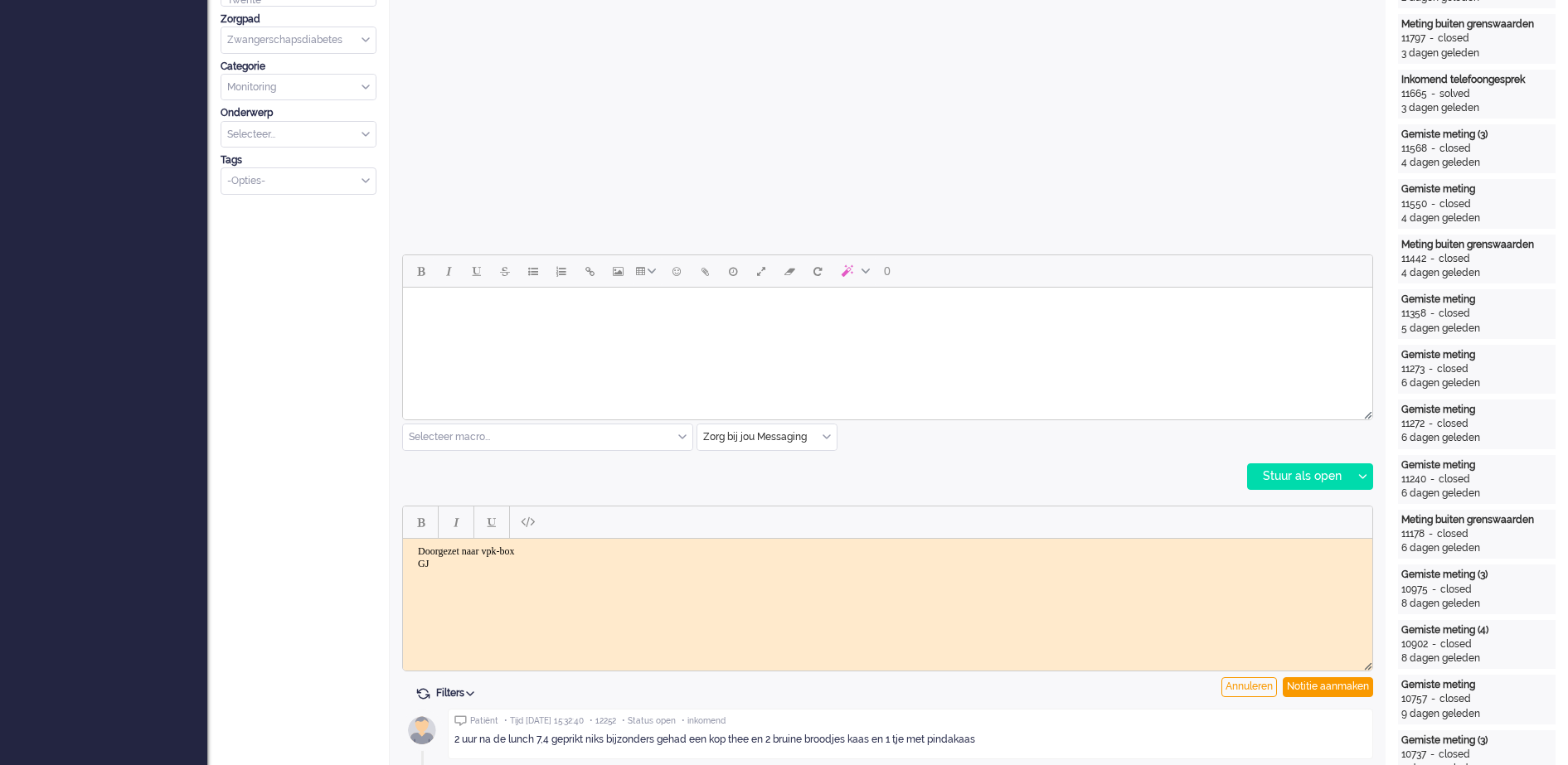
scroll to position [671, 0]
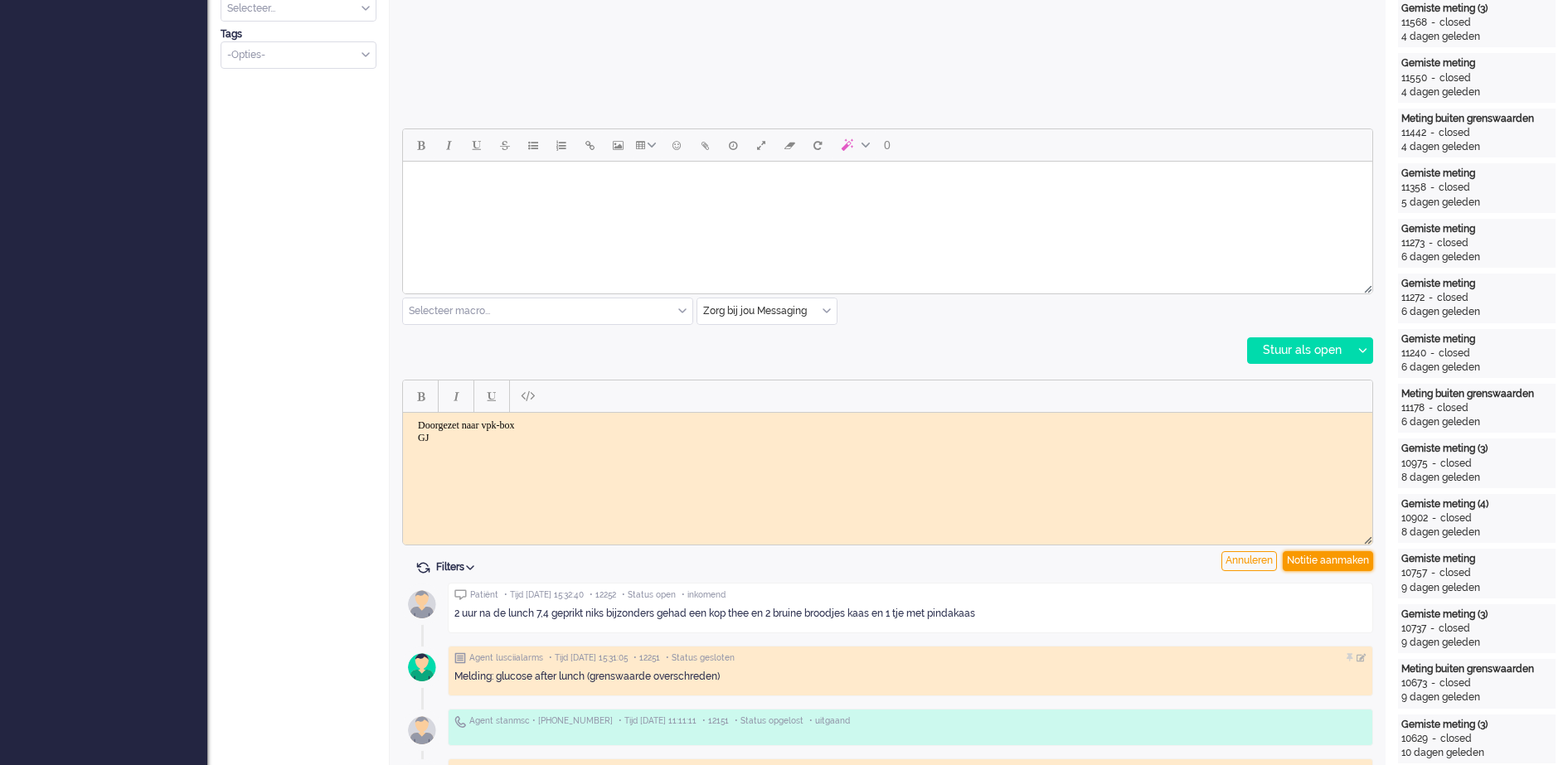
click at [1345, 557] on div "Notitie aanmaken" at bounding box center [1327, 561] width 90 height 20
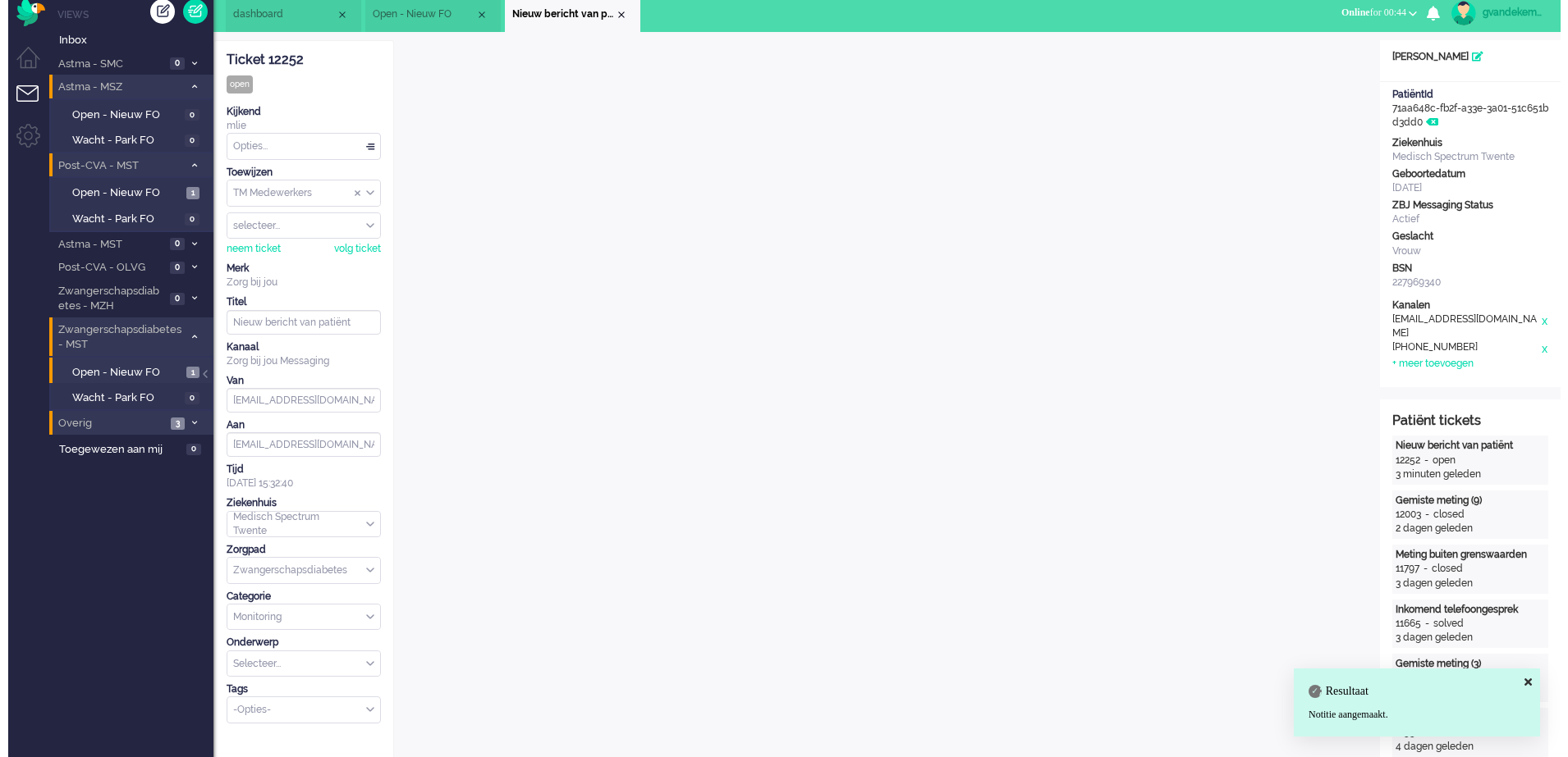
scroll to position [0, 0]
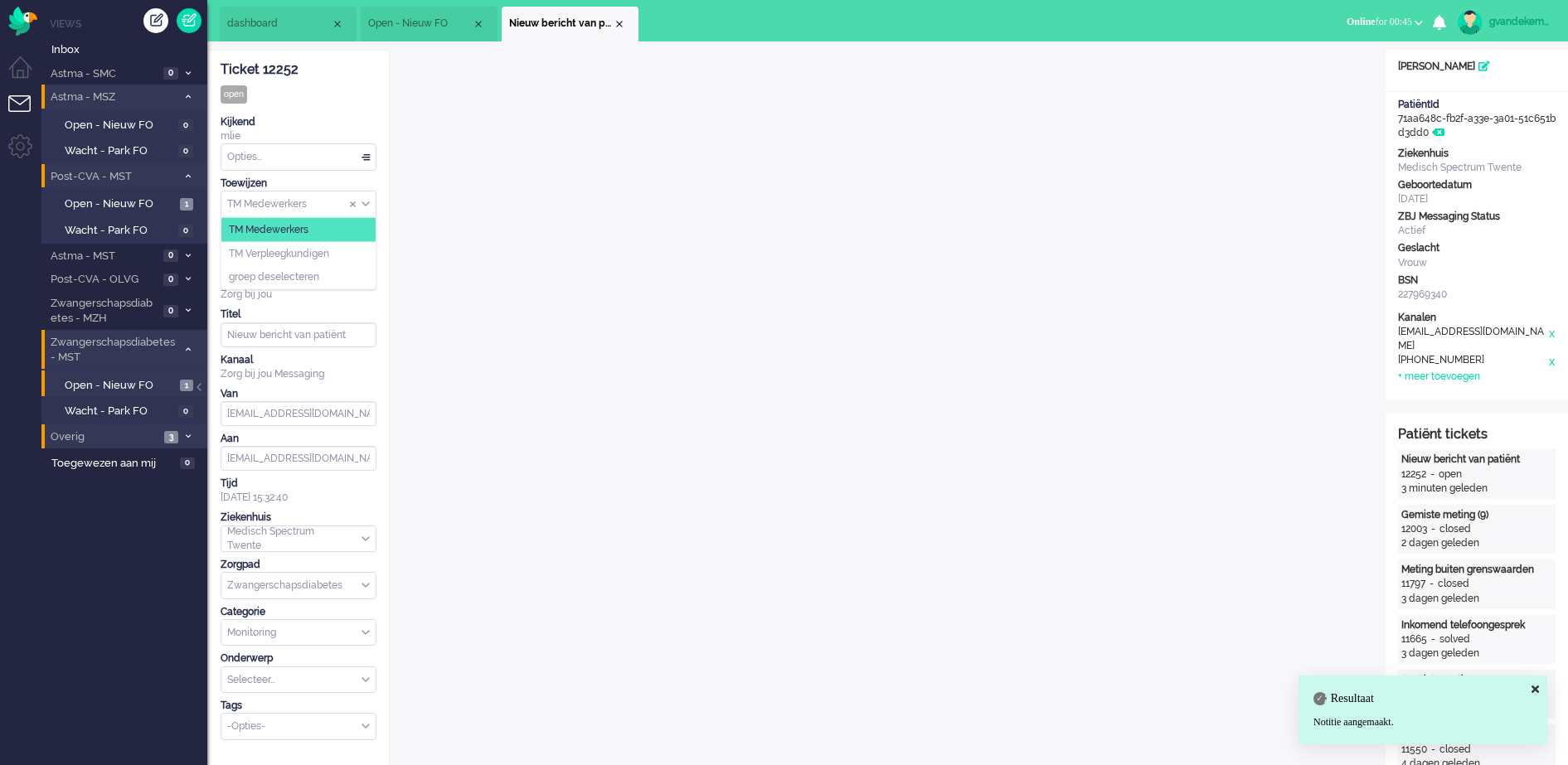
click at [370, 205] on input "Assign Group" at bounding box center [298, 203] width 155 height 25
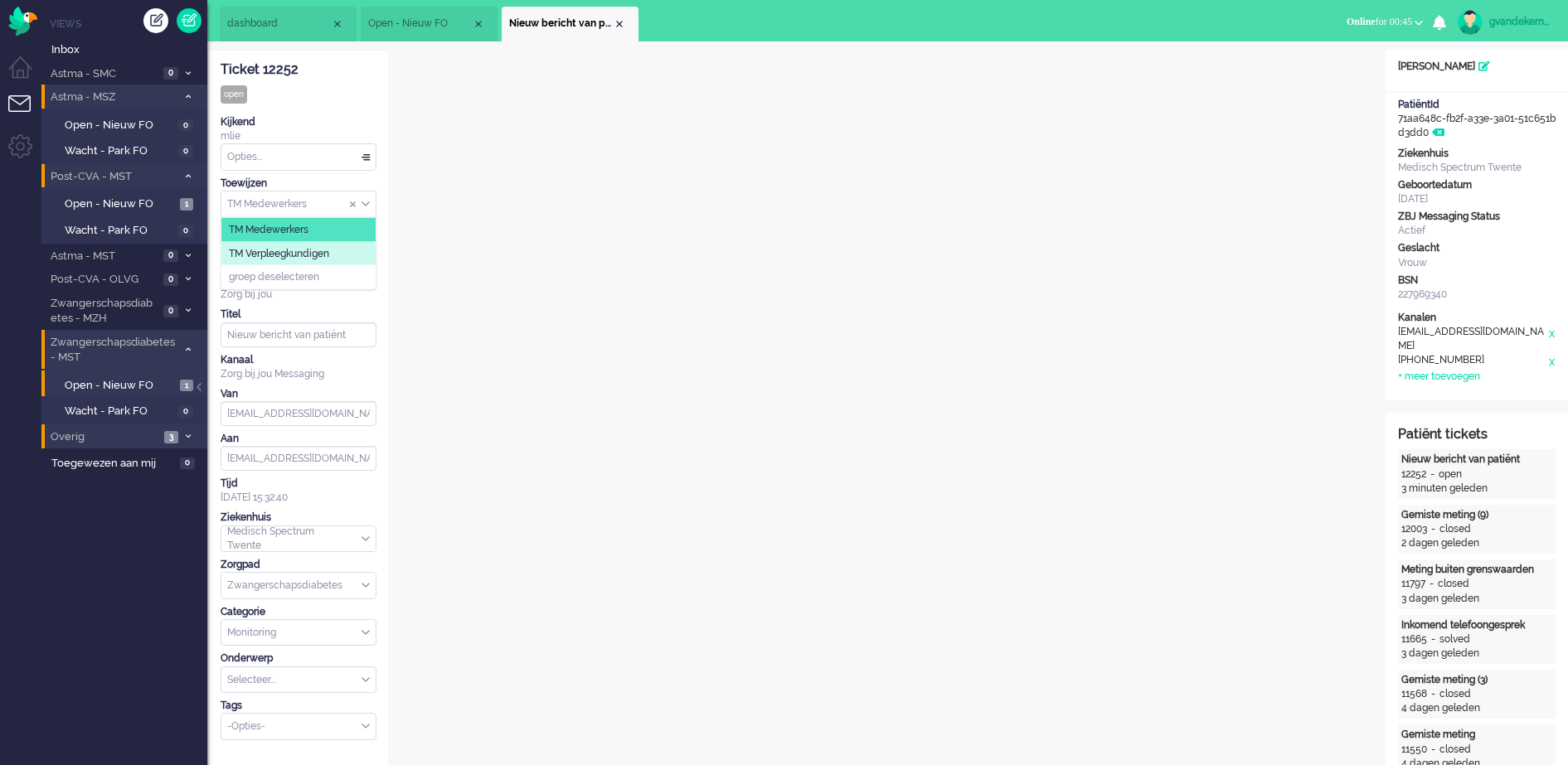
click at [322, 253] on span "TM Verpleegkundigen" at bounding box center [278, 253] width 100 height 14
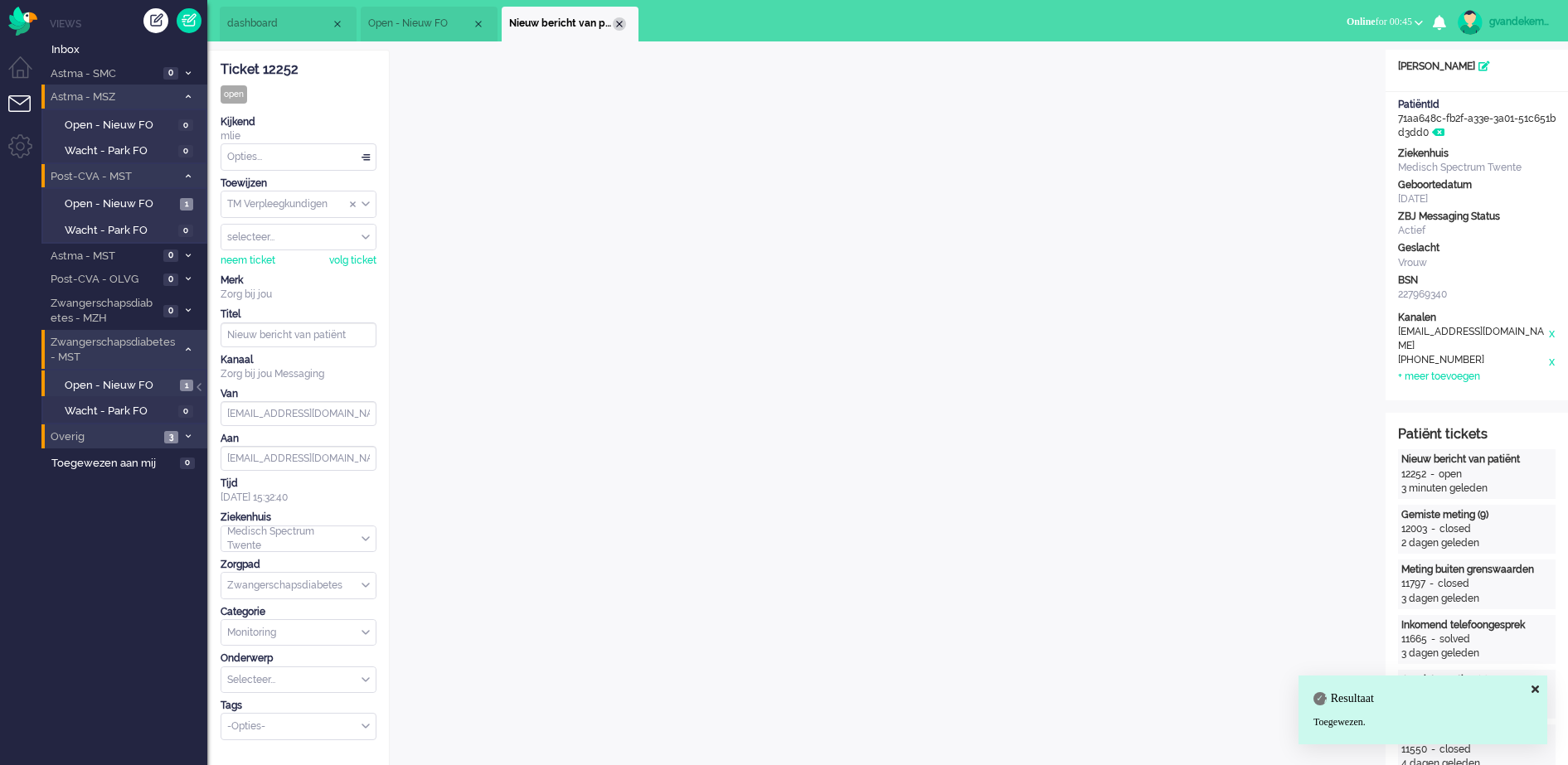
click at [621, 22] on div "Close tab" at bounding box center [620, 24] width 13 height 13
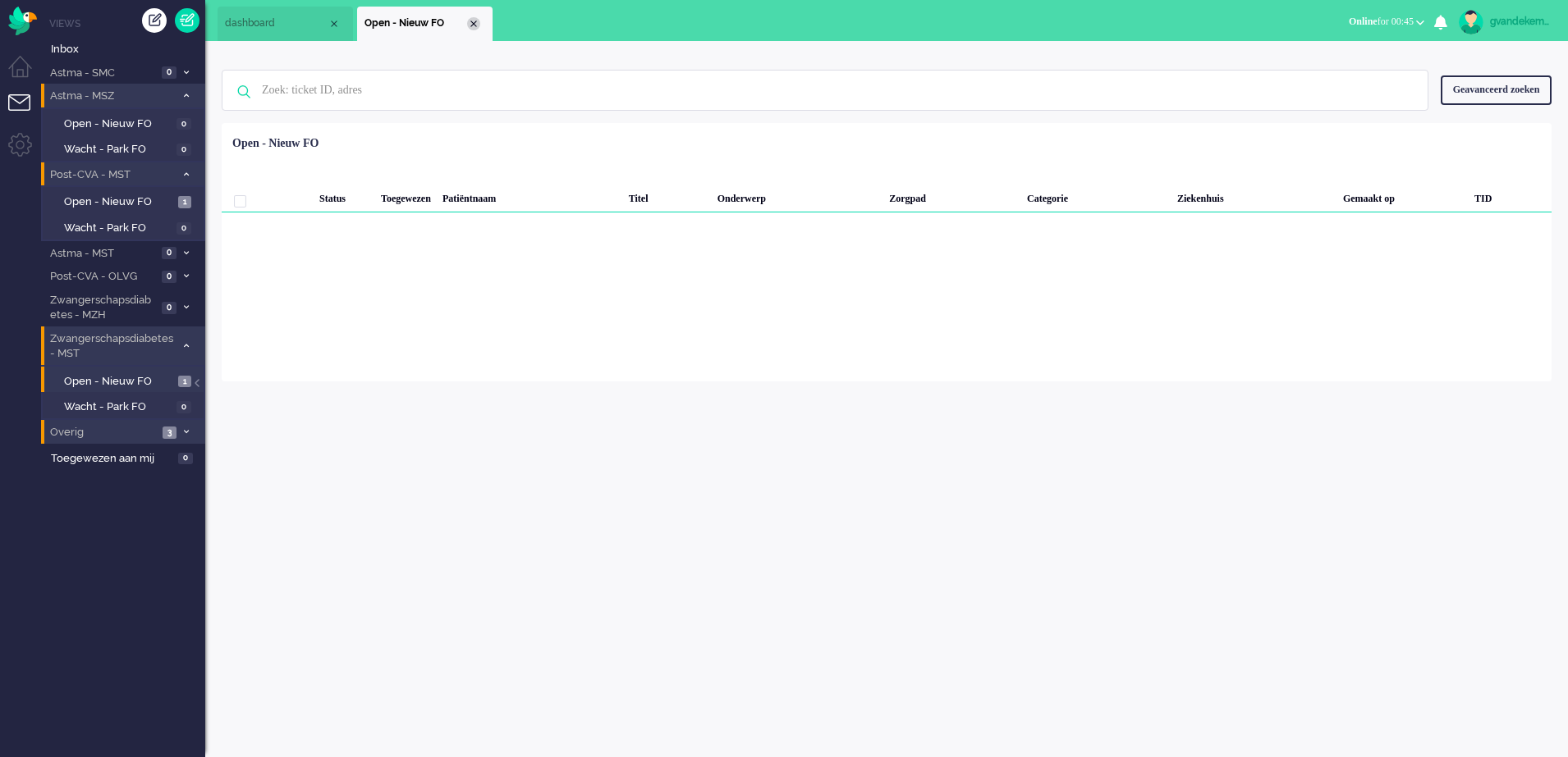
click at [477, 26] on div "Close tab" at bounding box center [473, 24] width 13 height 13
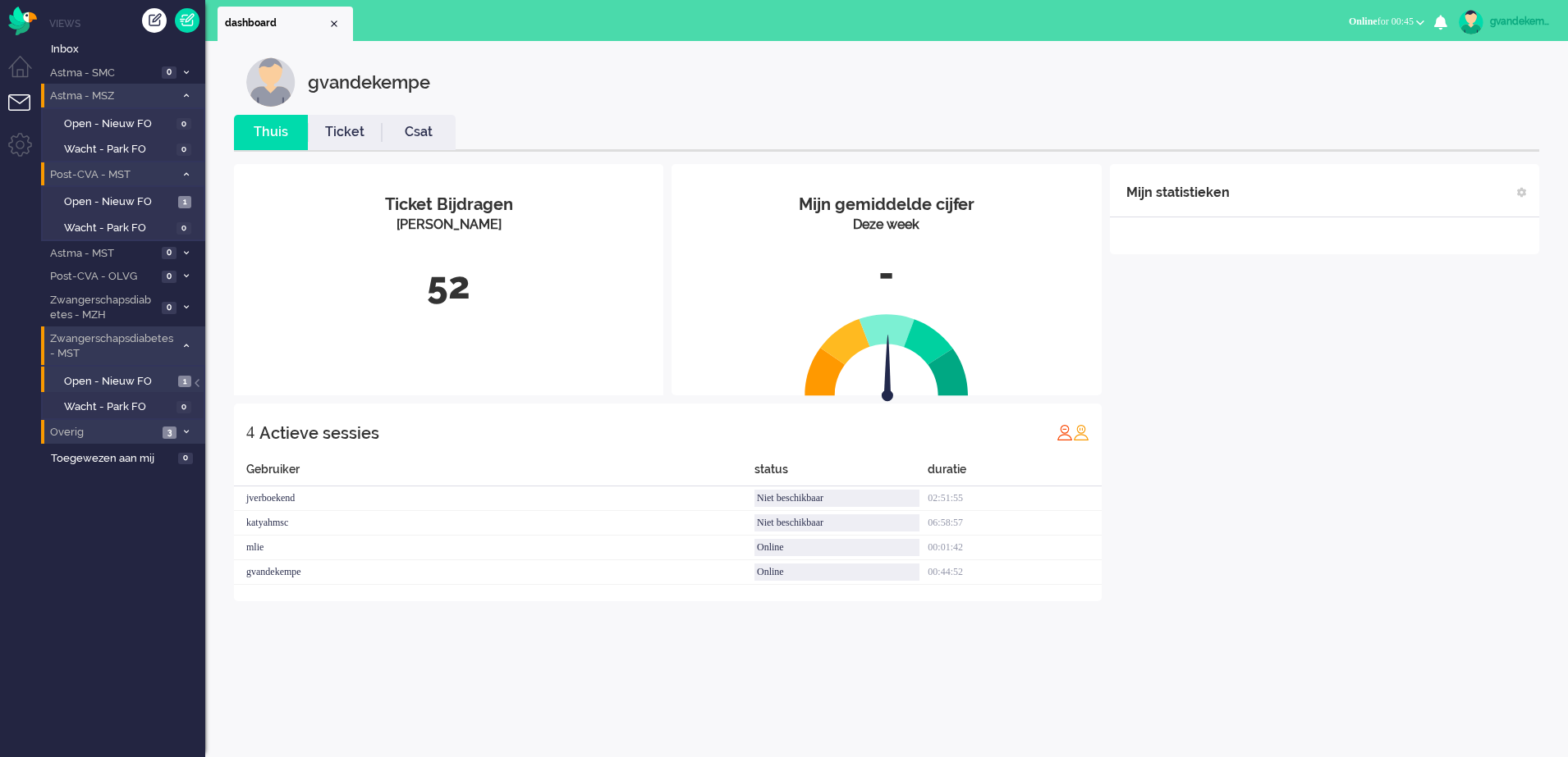
click at [186, 342] on span at bounding box center [186, 347] width 12 height 9
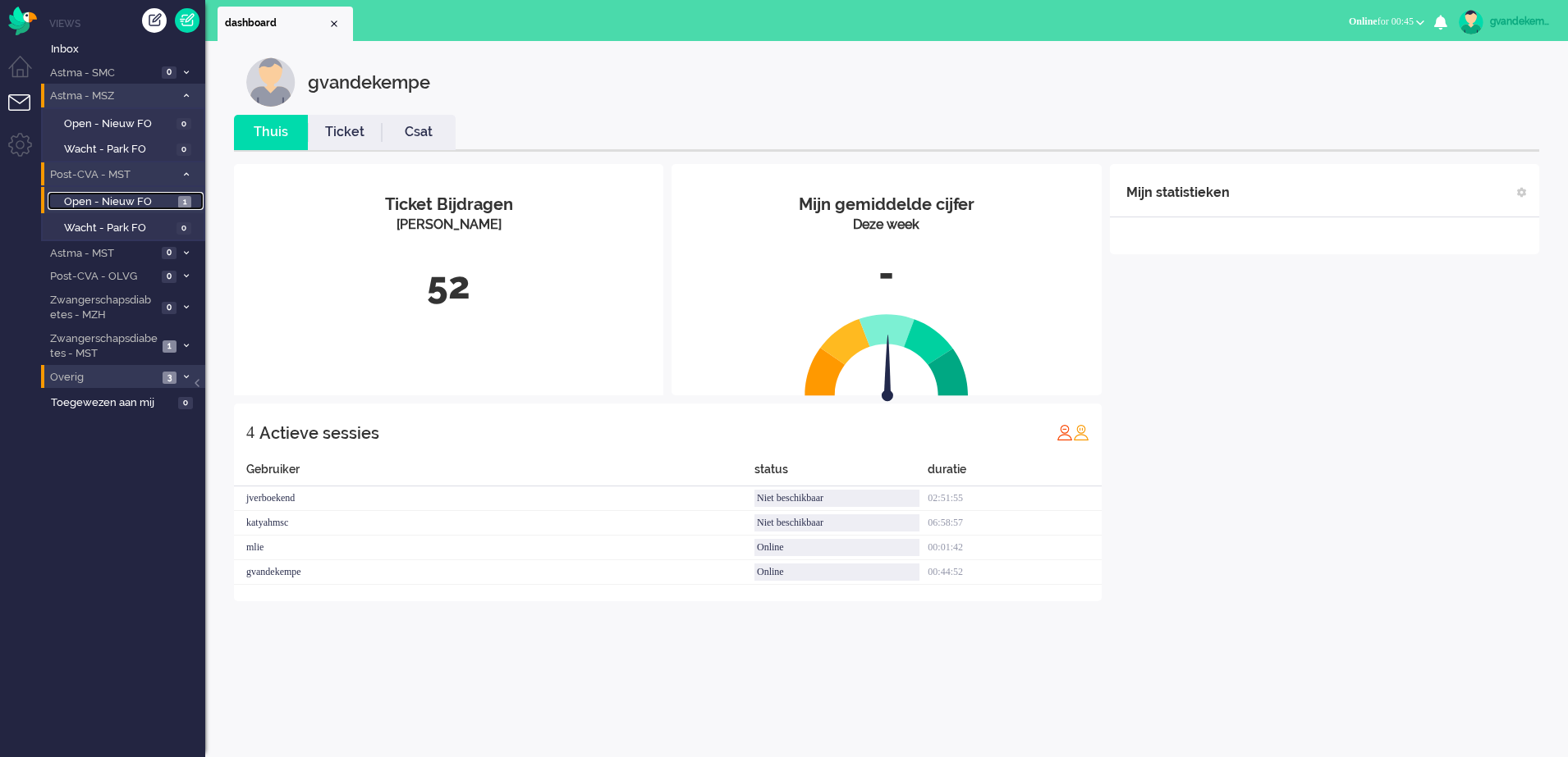
click at [138, 199] on span "Open - Nieuw FO" at bounding box center [119, 202] width 110 height 16
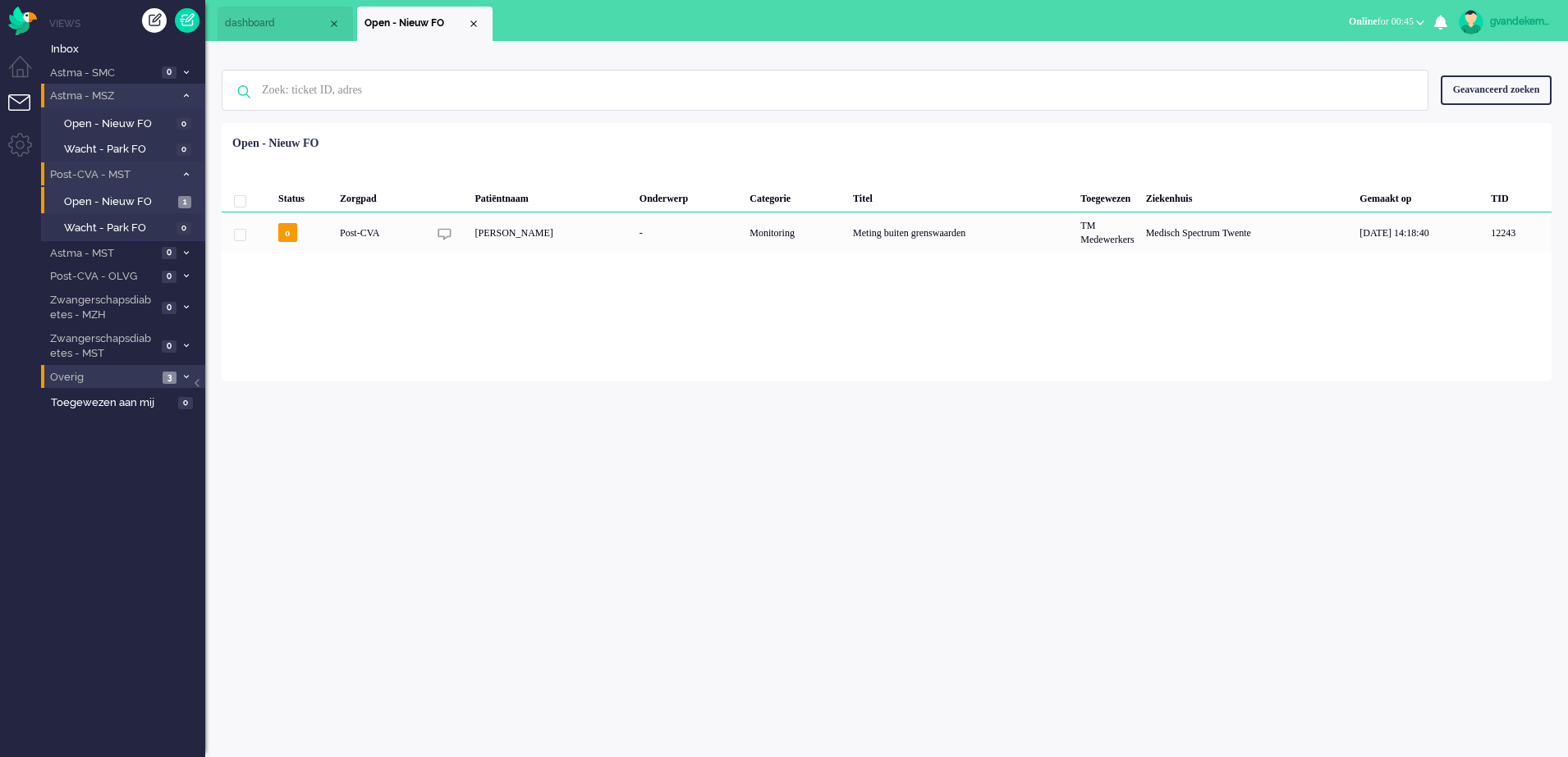
click at [183, 92] on span at bounding box center [186, 96] width 12 height 9
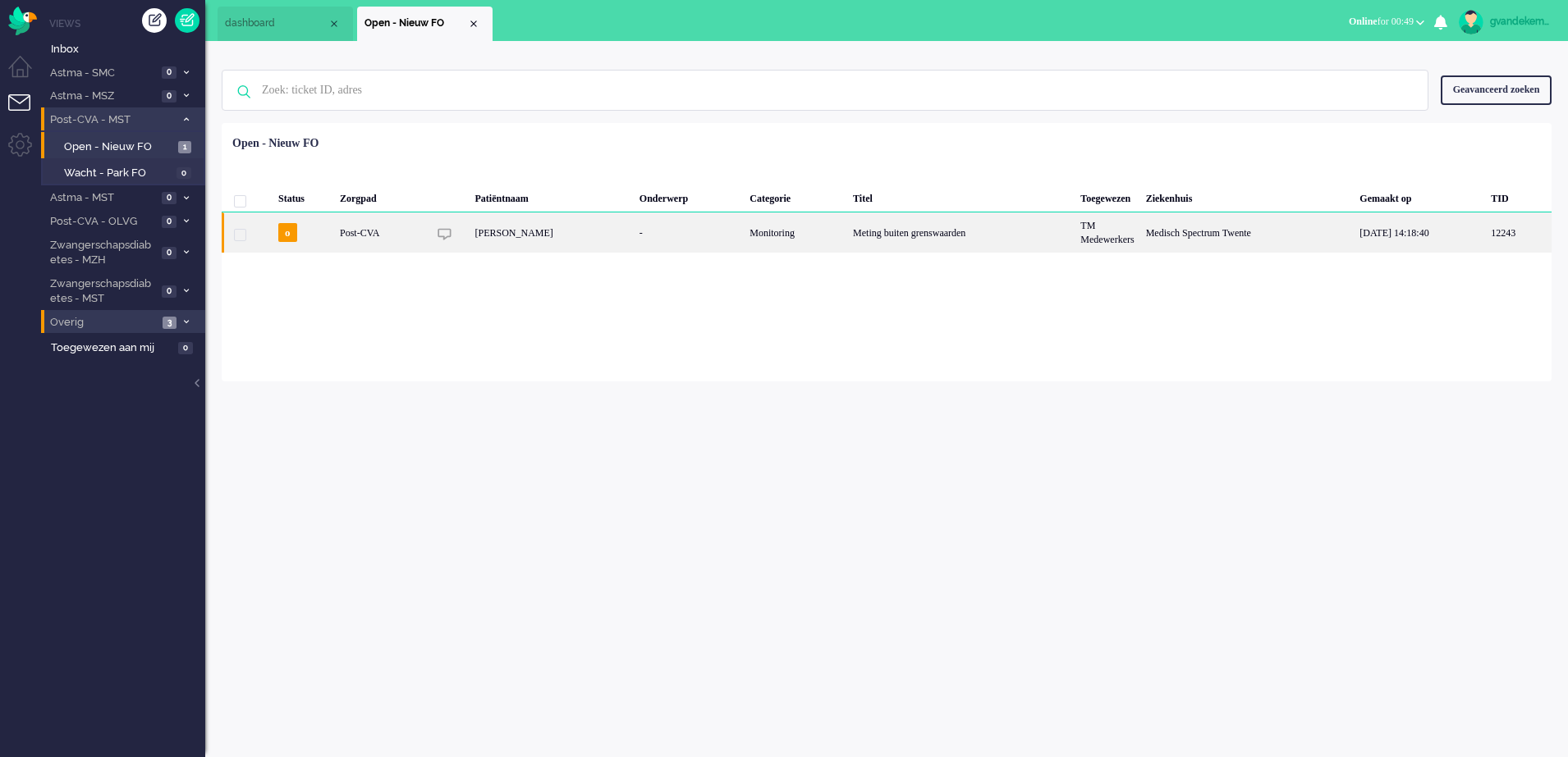
click at [974, 240] on div "Meting buiten grenswaarden" at bounding box center [960, 232] width 227 height 40
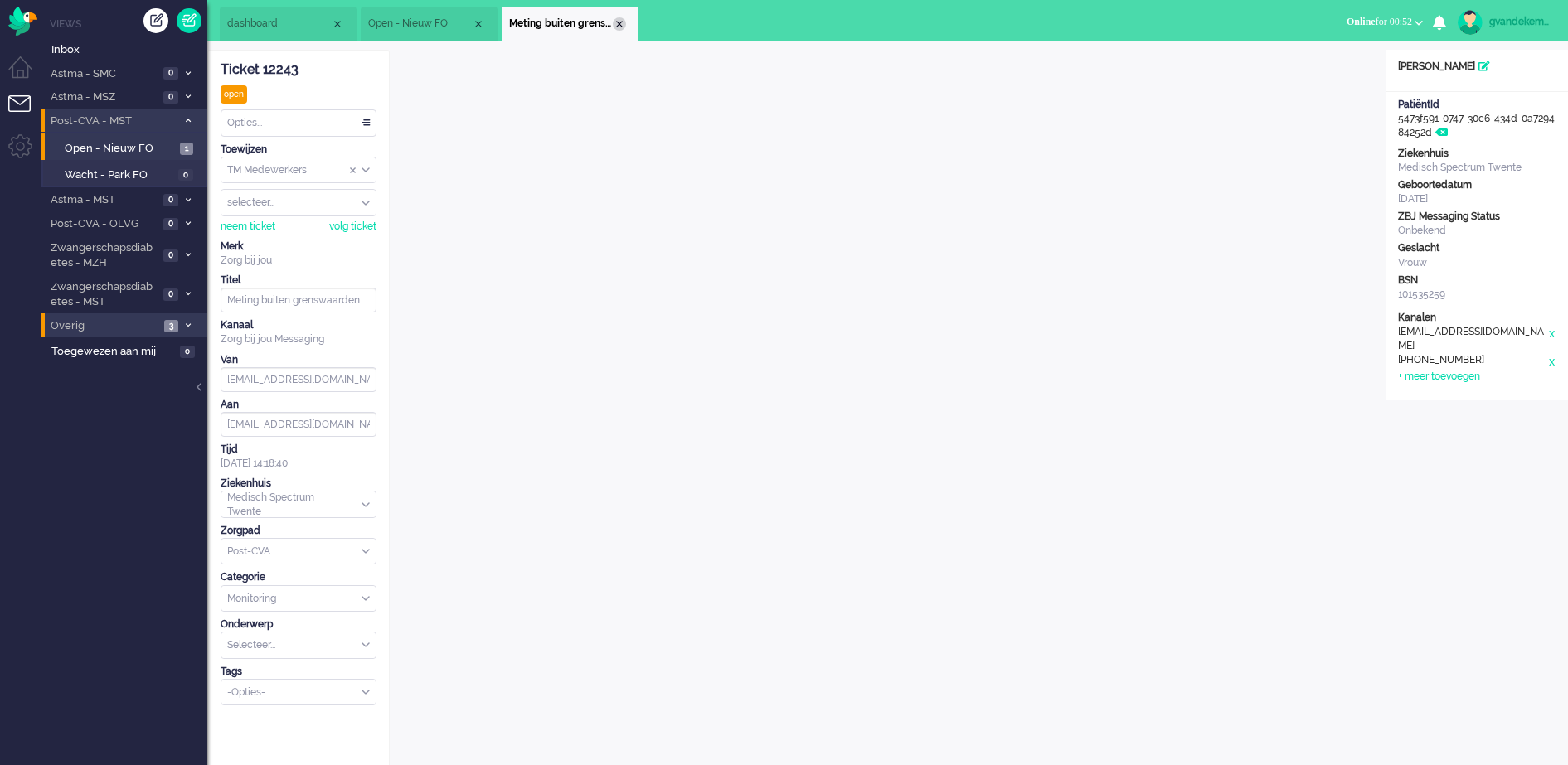
click at [620, 22] on div "Close tab" at bounding box center [620, 24] width 13 height 13
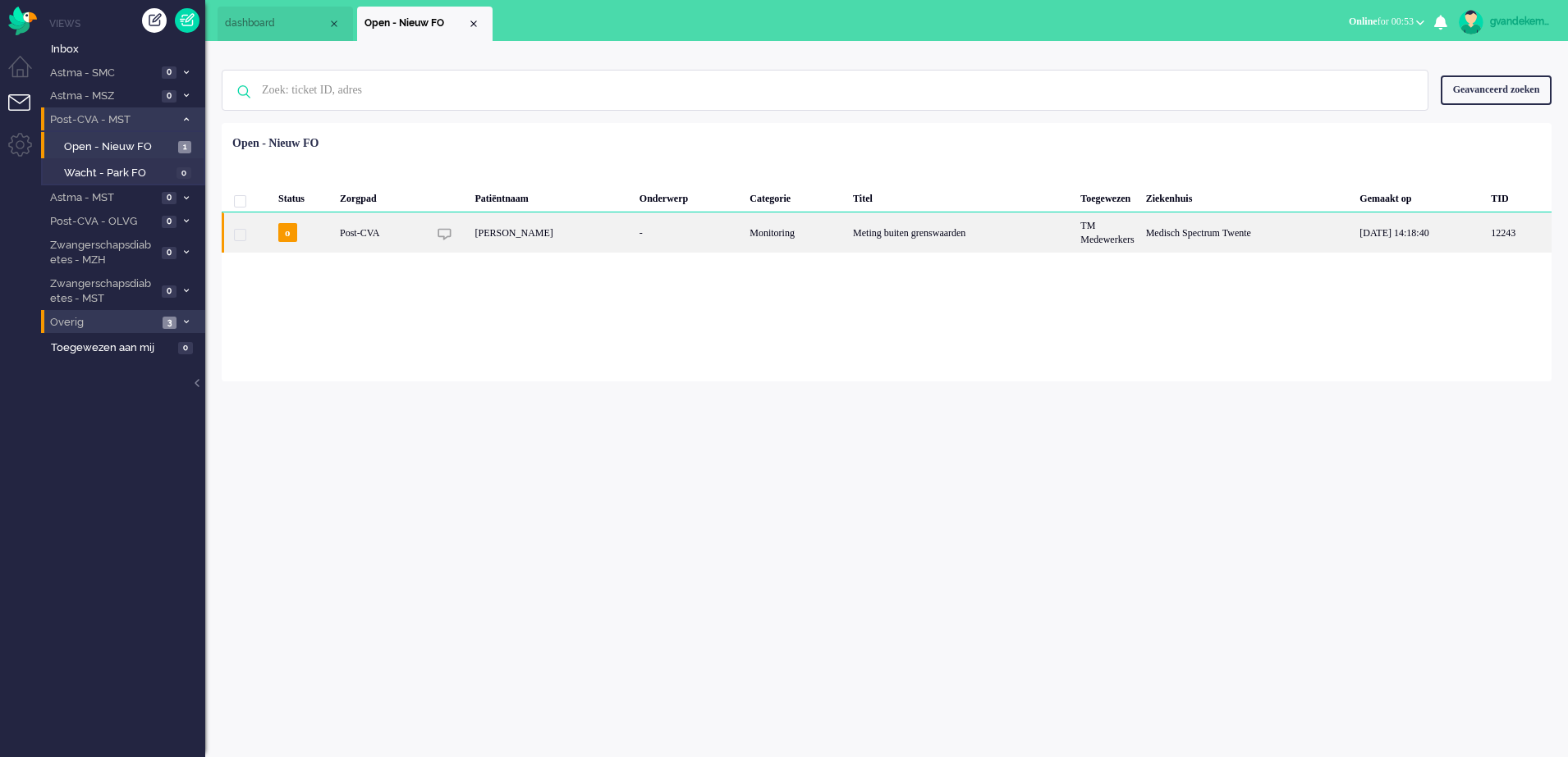
click at [1139, 238] on div "TM Medewerkers" at bounding box center [1107, 232] width 65 height 40
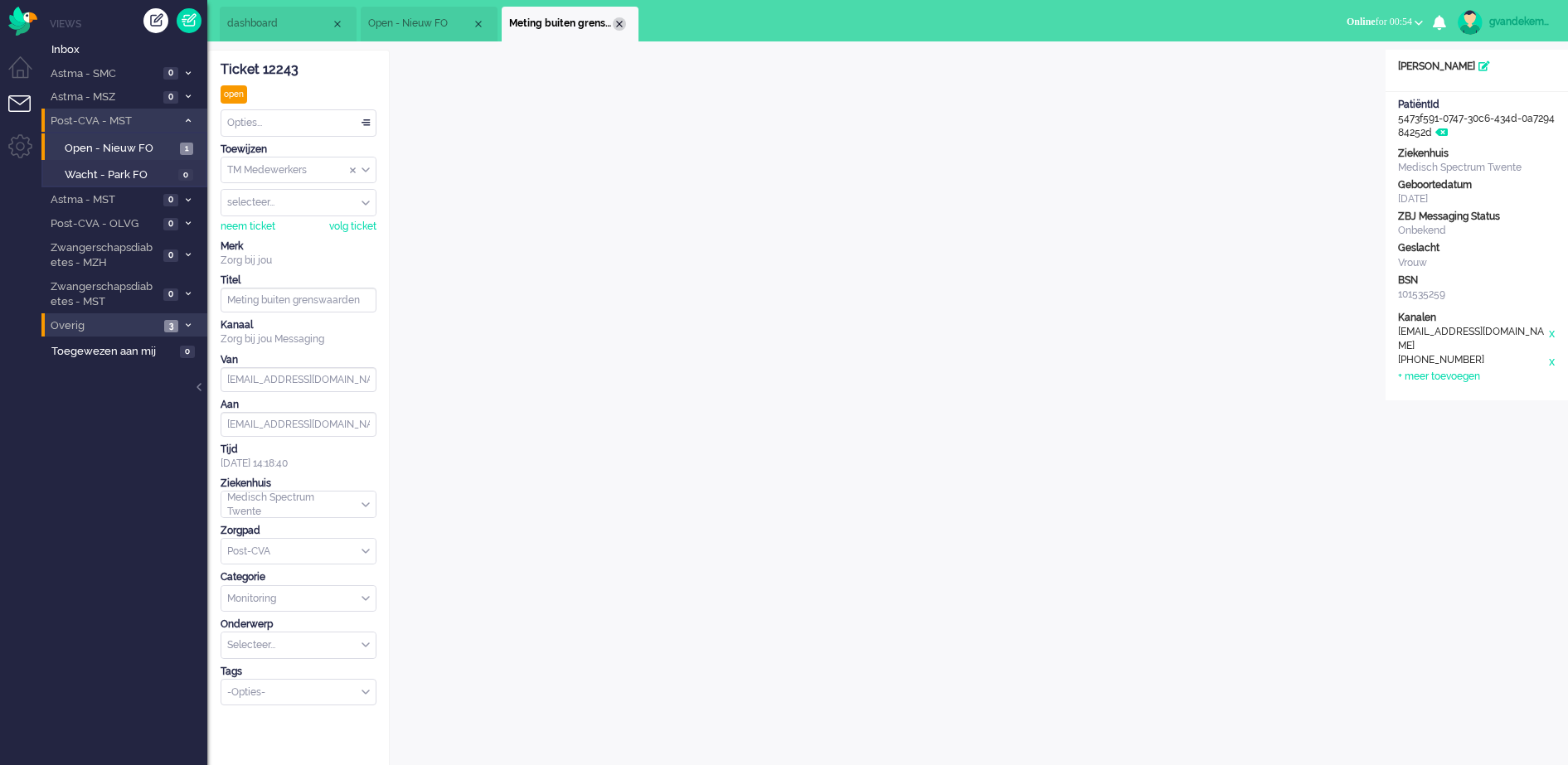
click at [622, 26] on div "Close tab" at bounding box center [620, 24] width 13 height 13
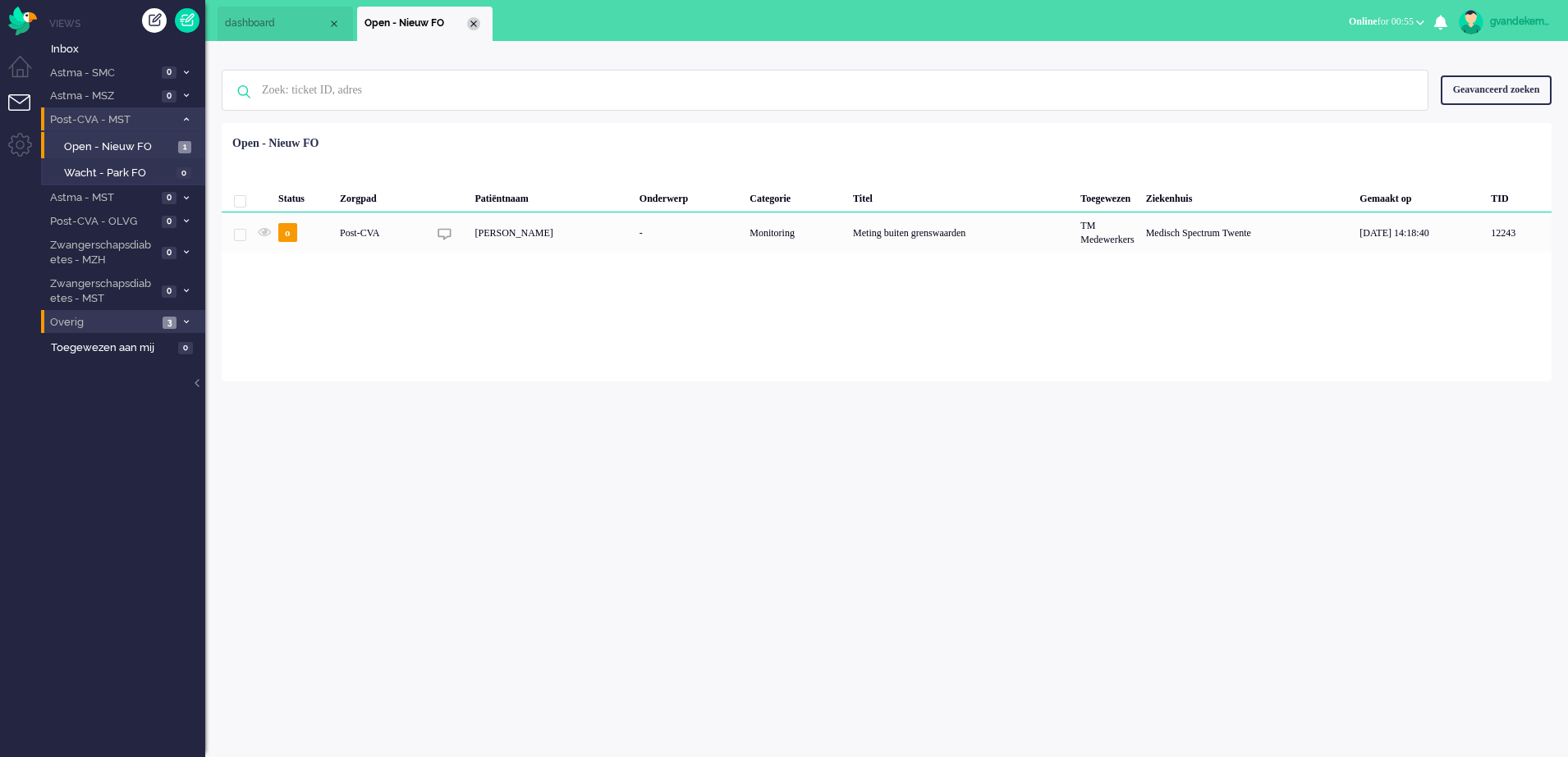
click at [476, 20] on div "Close tab" at bounding box center [473, 24] width 13 height 13
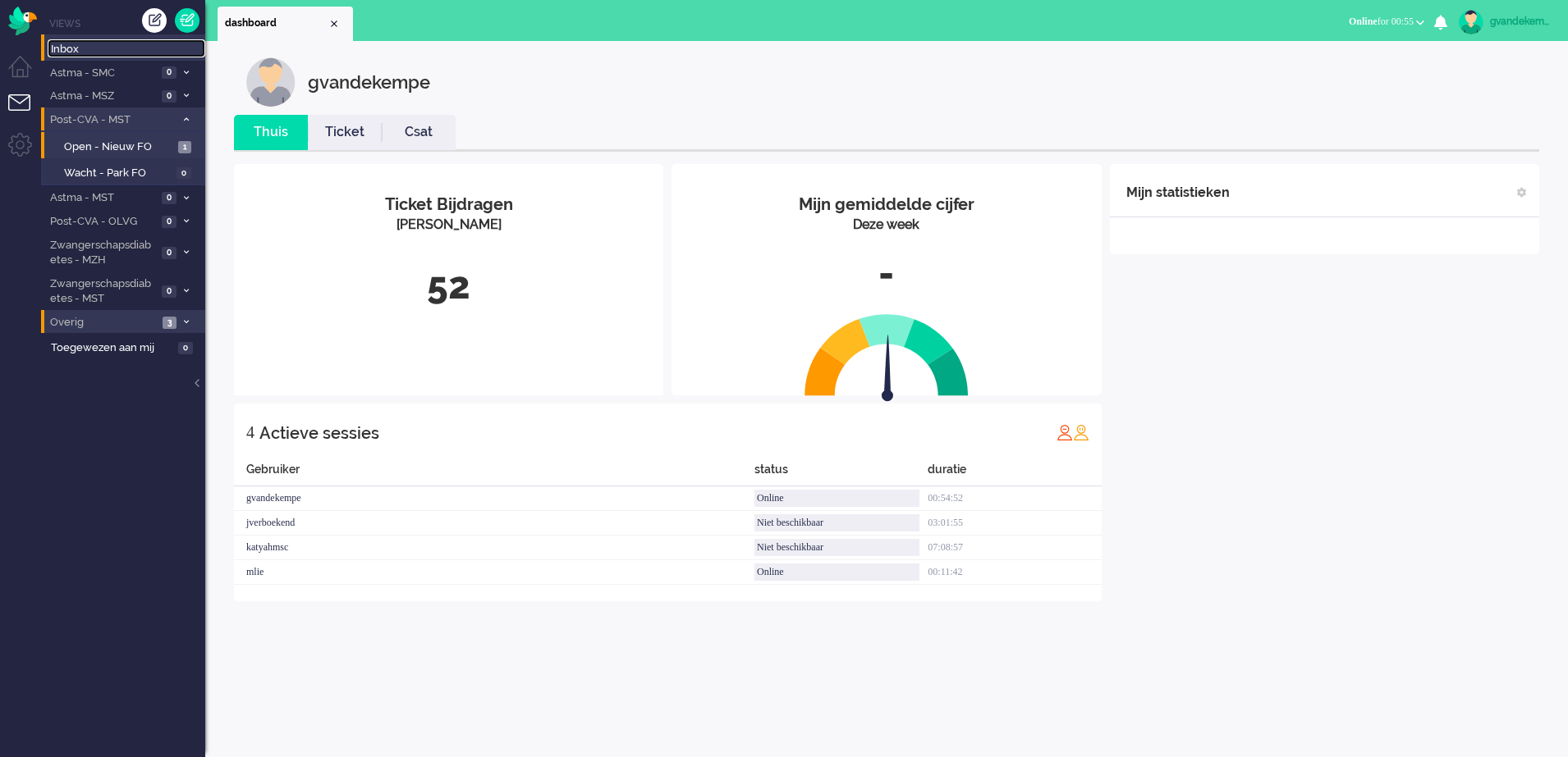
click at [70, 49] on span "Inbox" at bounding box center [128, 49] width 154 height 16
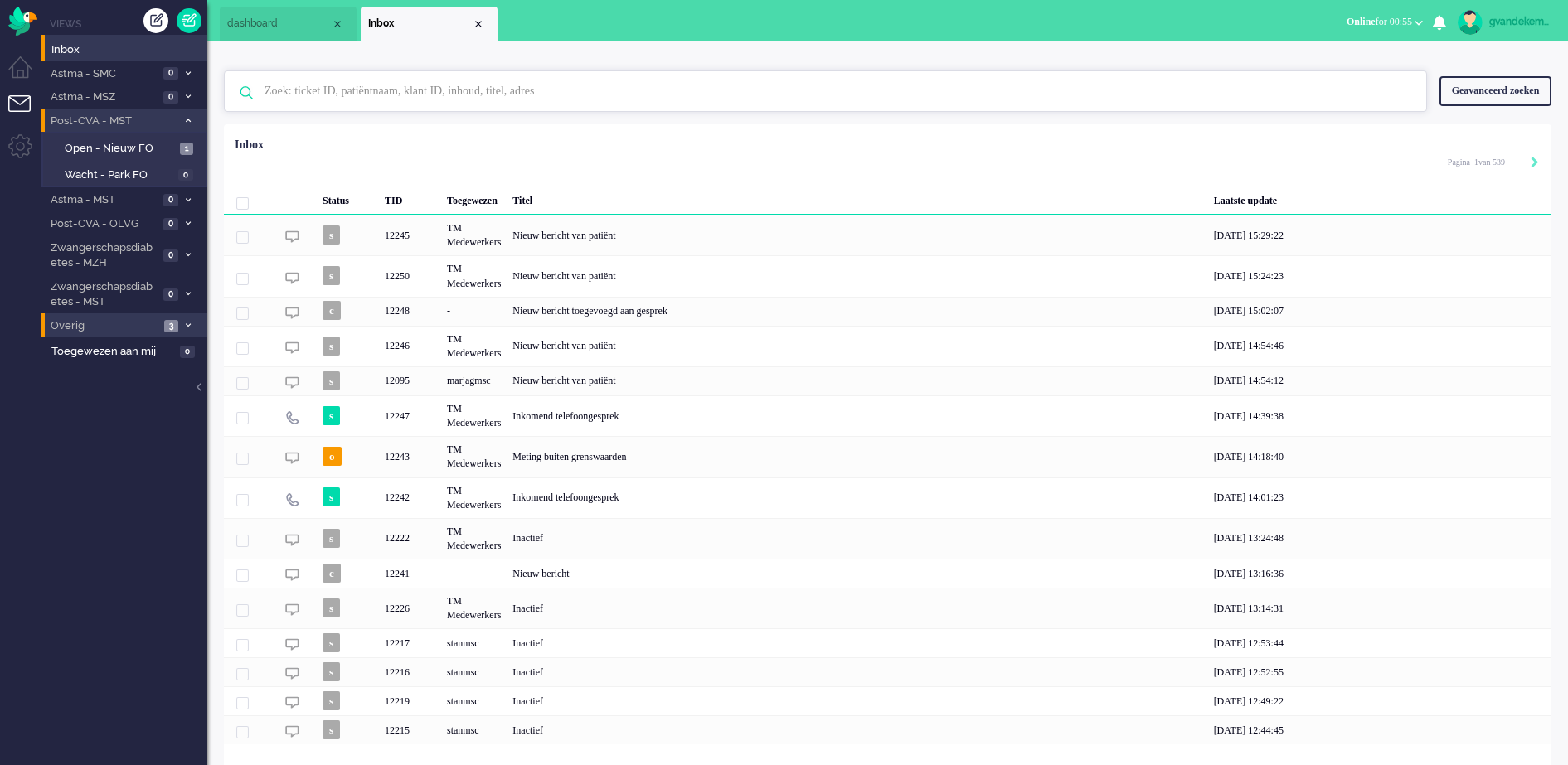
click at [365, 99] on input "text" at bounding box center [828, 91] width 1152 height 39
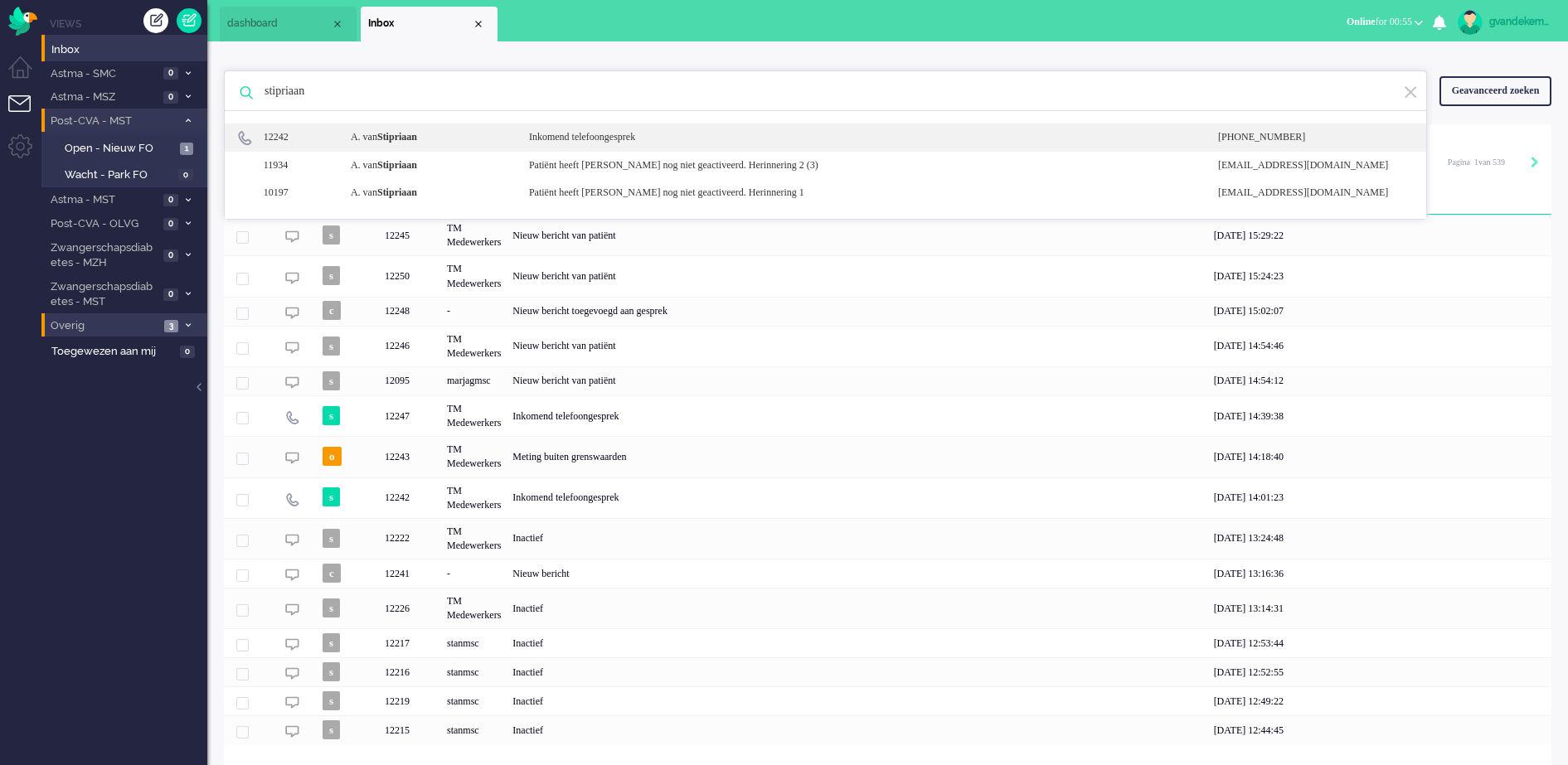
type input "stipriaan"
click at [594, 145] on div "12242 A. van Stipriaan Inkomend telefoongesprek +31626812883" at bounding box center [826, 138] width 1202 height 28
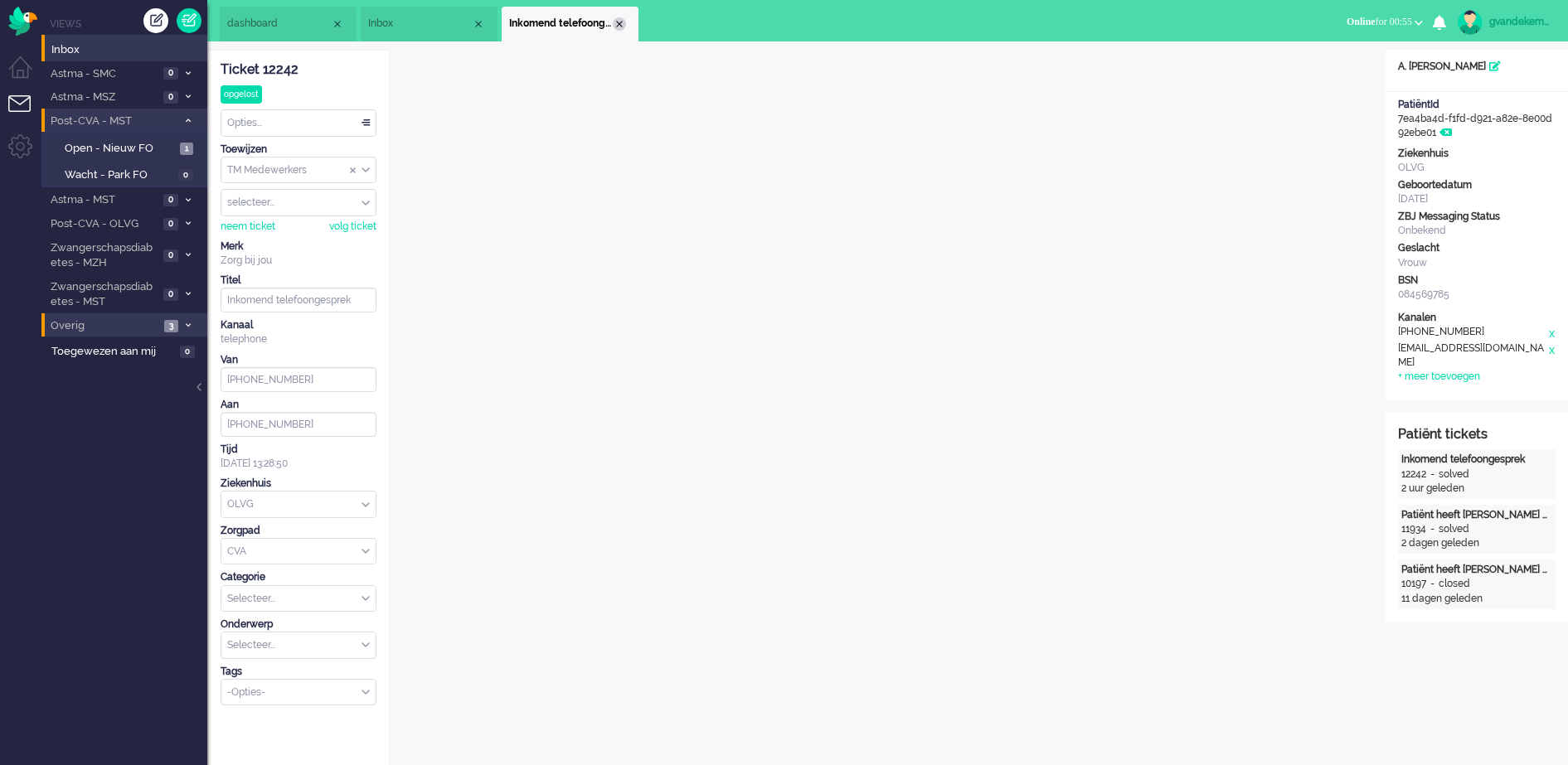
click at [617, 23] on div "Close tab" at bounding box center [620, 24] width 13 height 13
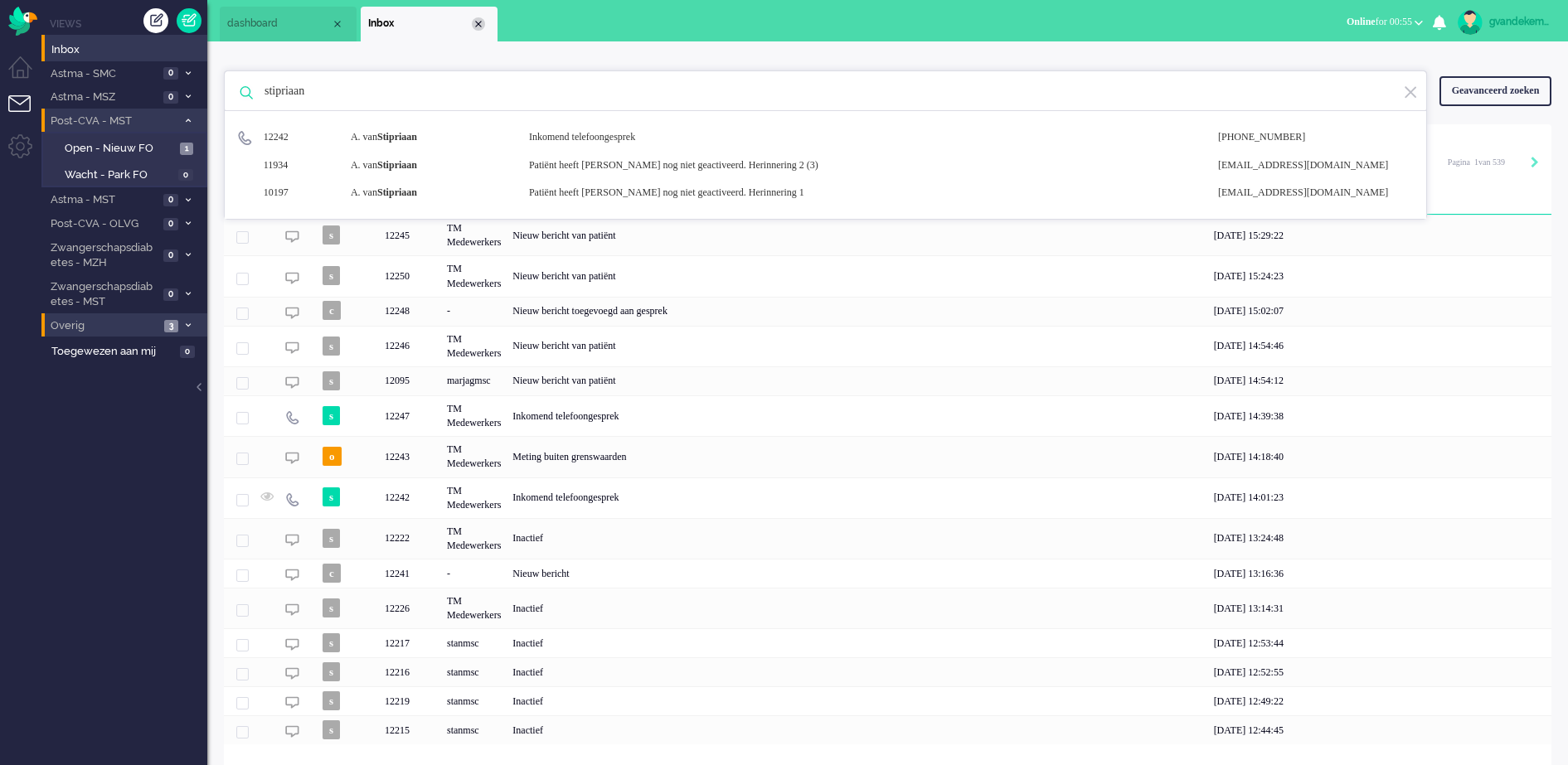
click at [485, 24] on div "Close tab" at bounding box center [478, 24] width 13 height 13
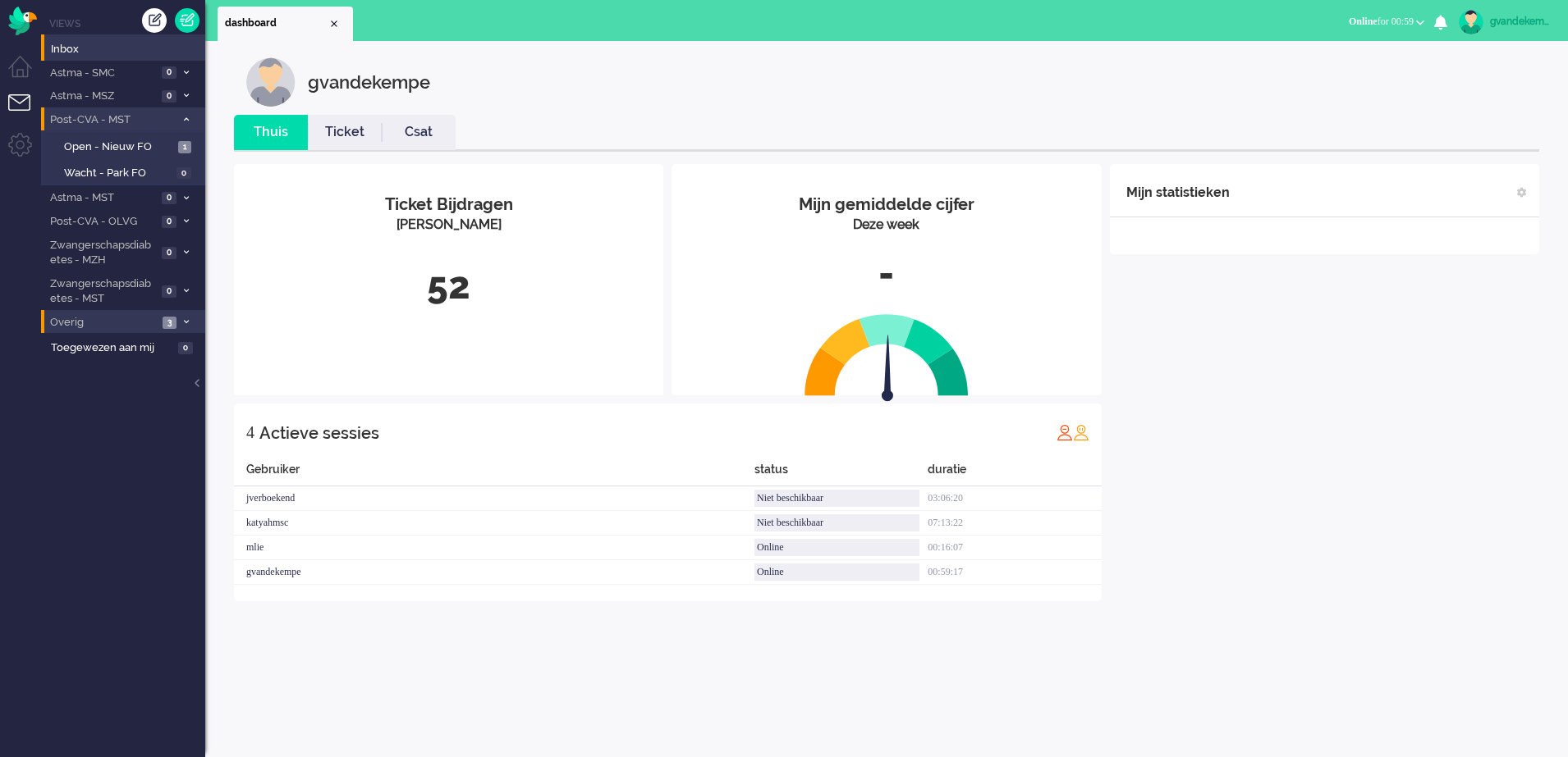
click at [1189, 336] on div "Mijn statistieken + Statistieken toevoegen Bel tijd (gemiddelde dag) Wrapup tij…" at bounding box center [1324, 382] width 430 height 437
click at [162, 140] on span "Open - Nieuw FO" at bounding box center [119, 147] width 110 height 16
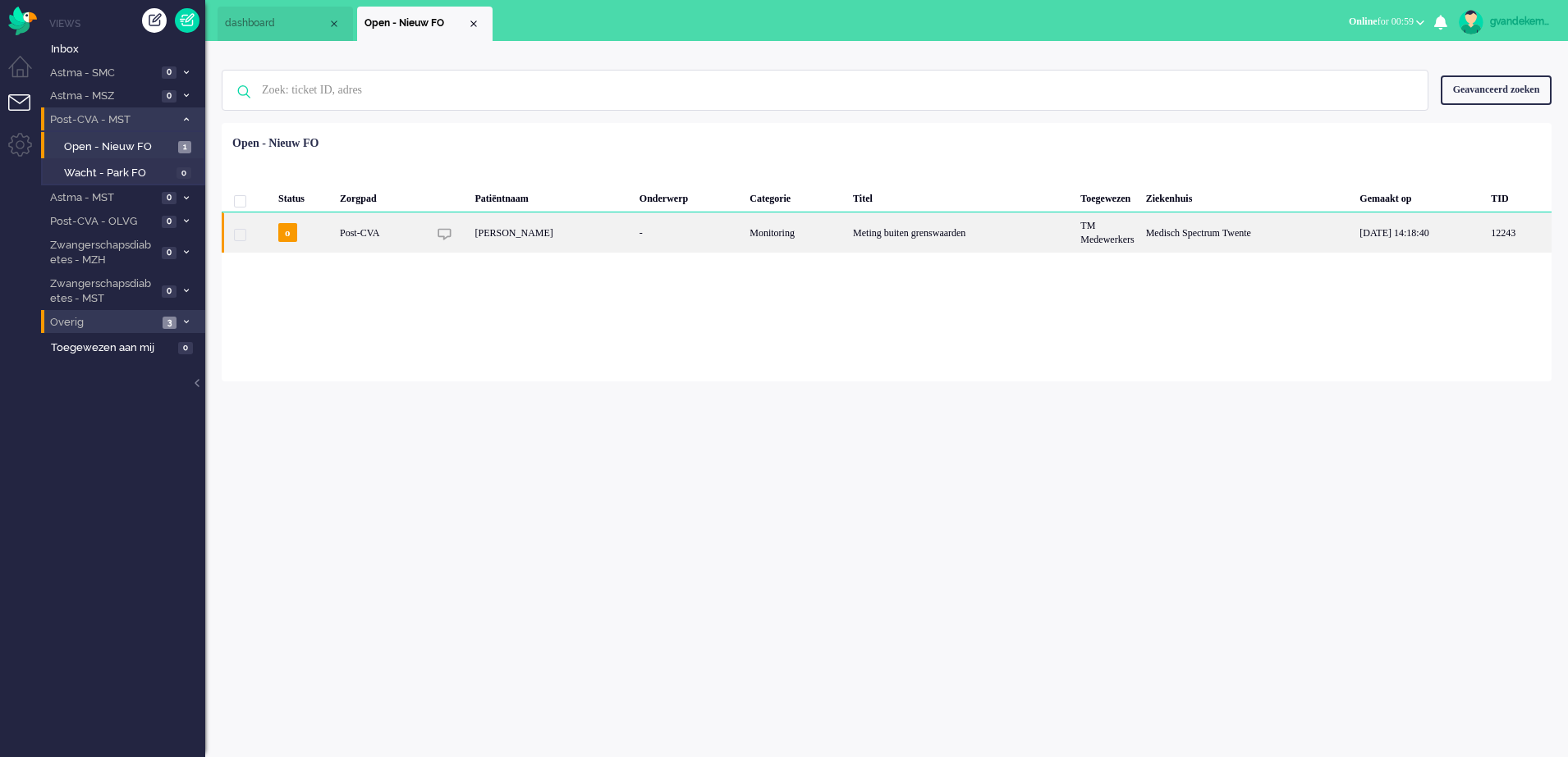
click at [932, 240] on div "Meting buiten grenswaarden" at bounding box center [960, 232] width 227 height 40
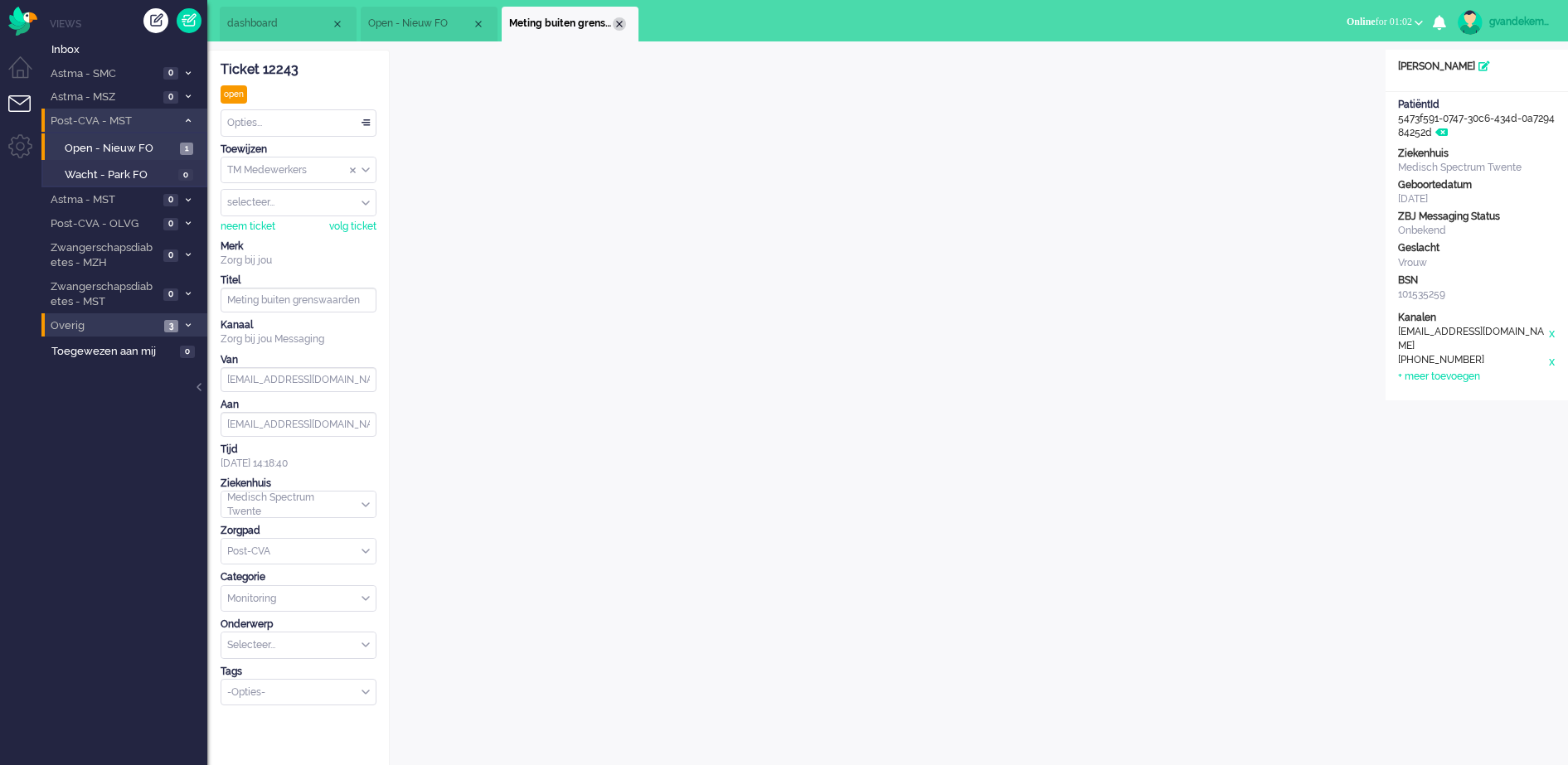
click at [620, 22] on div "Close tab" at bounding box center [620, 24] width 13 height 13
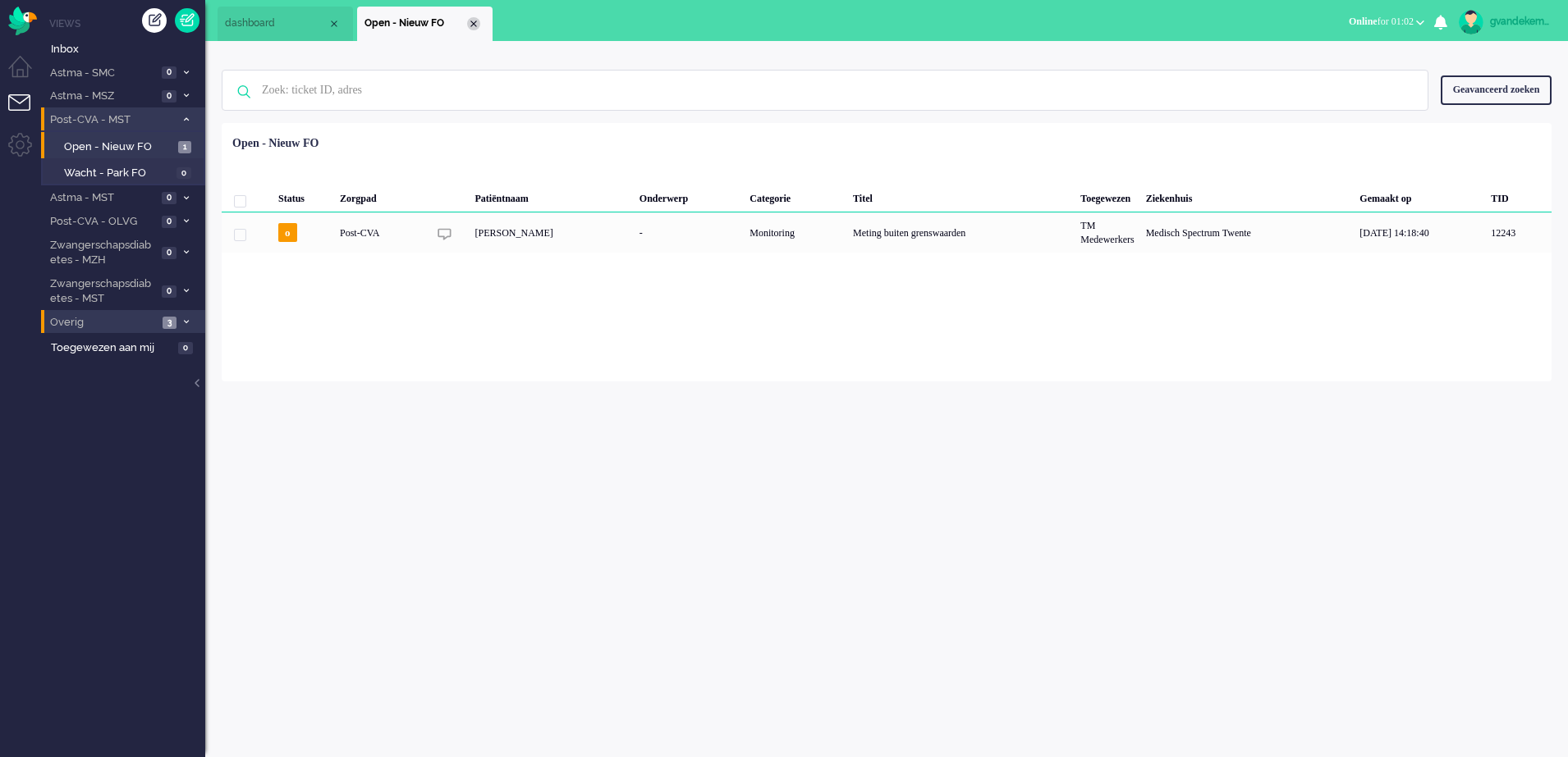
click at [477, 24] on div "Close tab" at bounding box center [473, 24] width 13 height 13
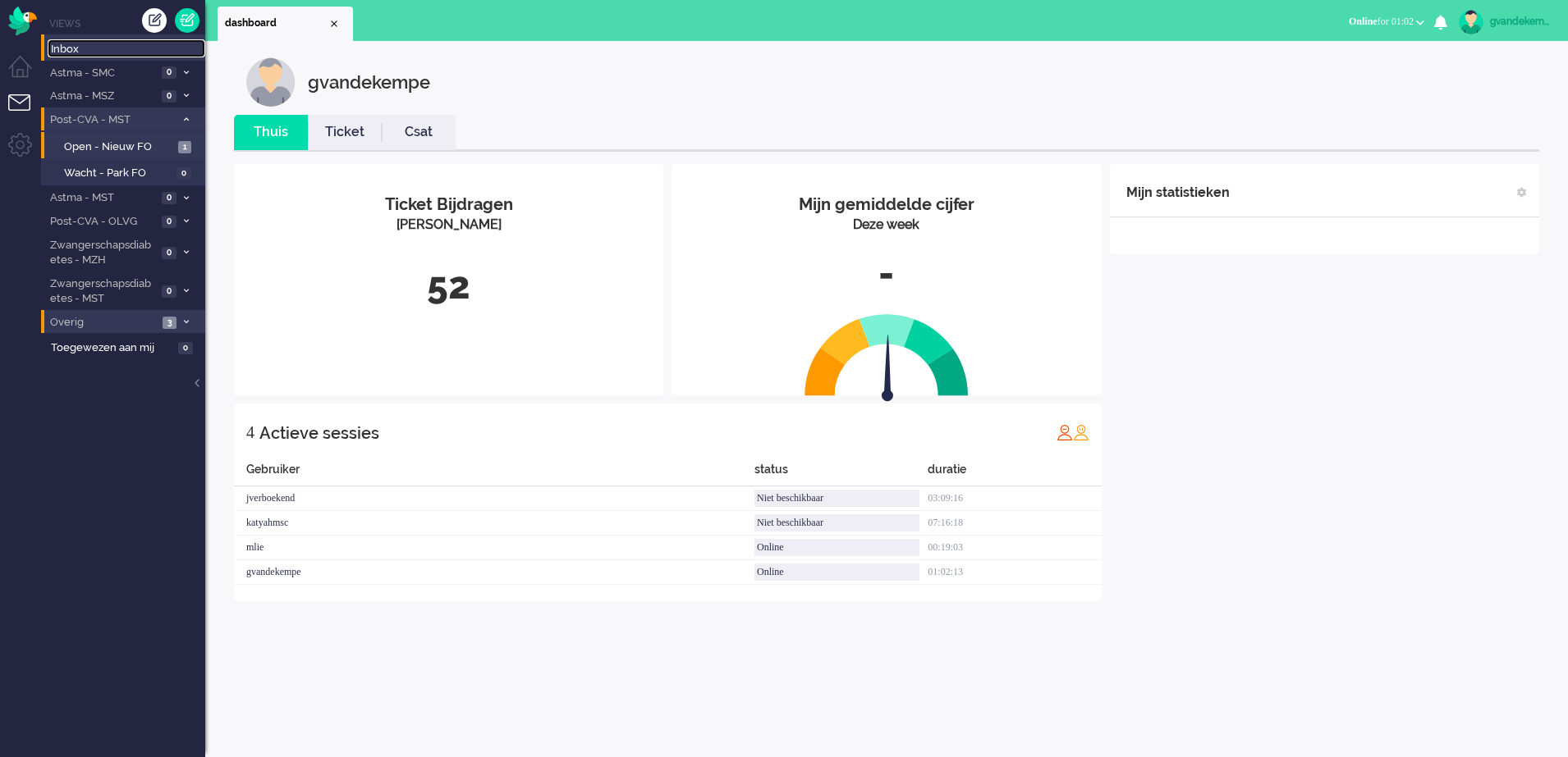
click at [70, 48] on span "Inbox" at bounding box center [128, 49] width 154 height 16
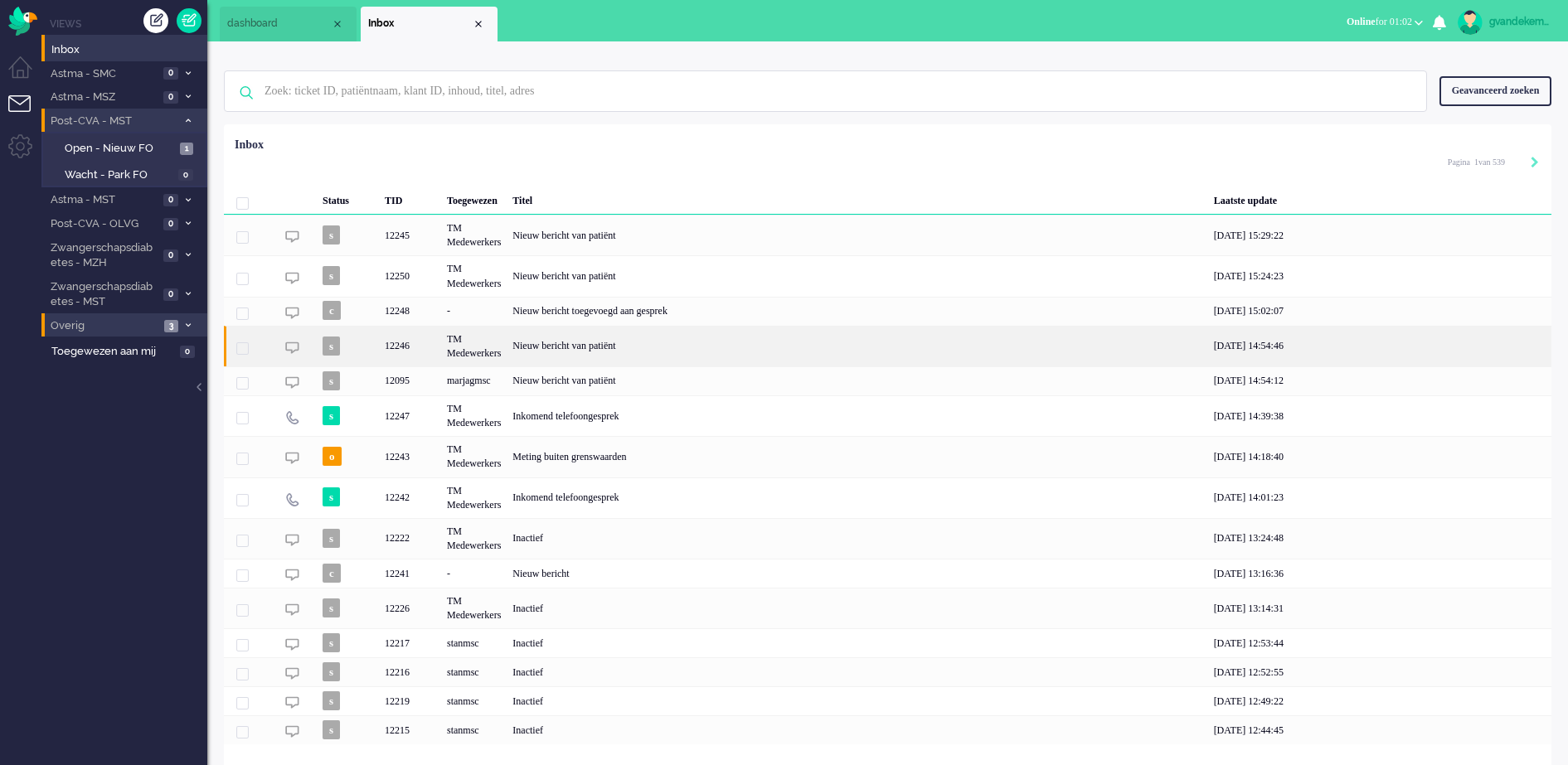
click at [455, 350] on div "TM Medewerkers" at bounding box center [474, 346] width 66 height 40
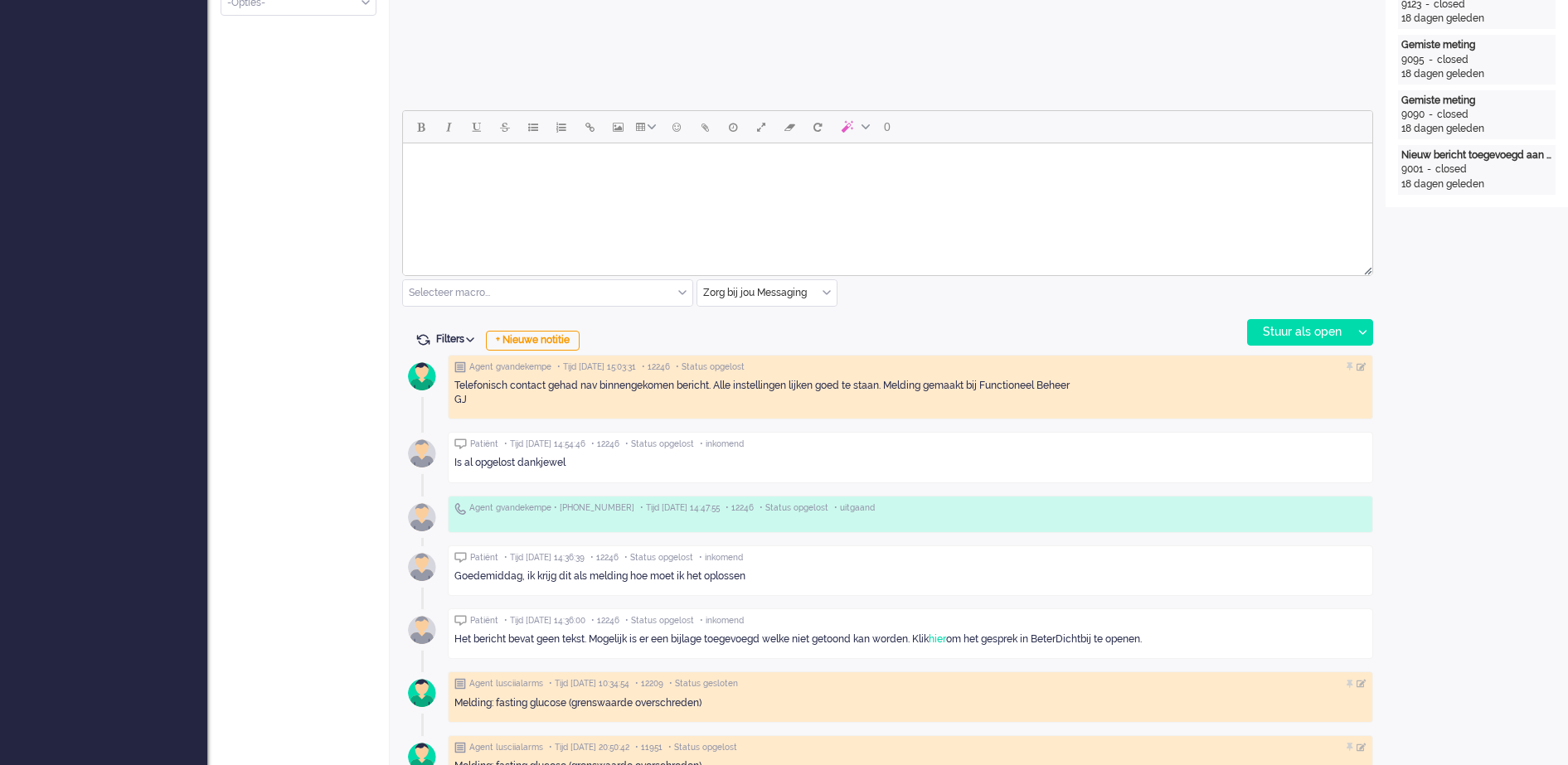
scroll to position [814, 0]
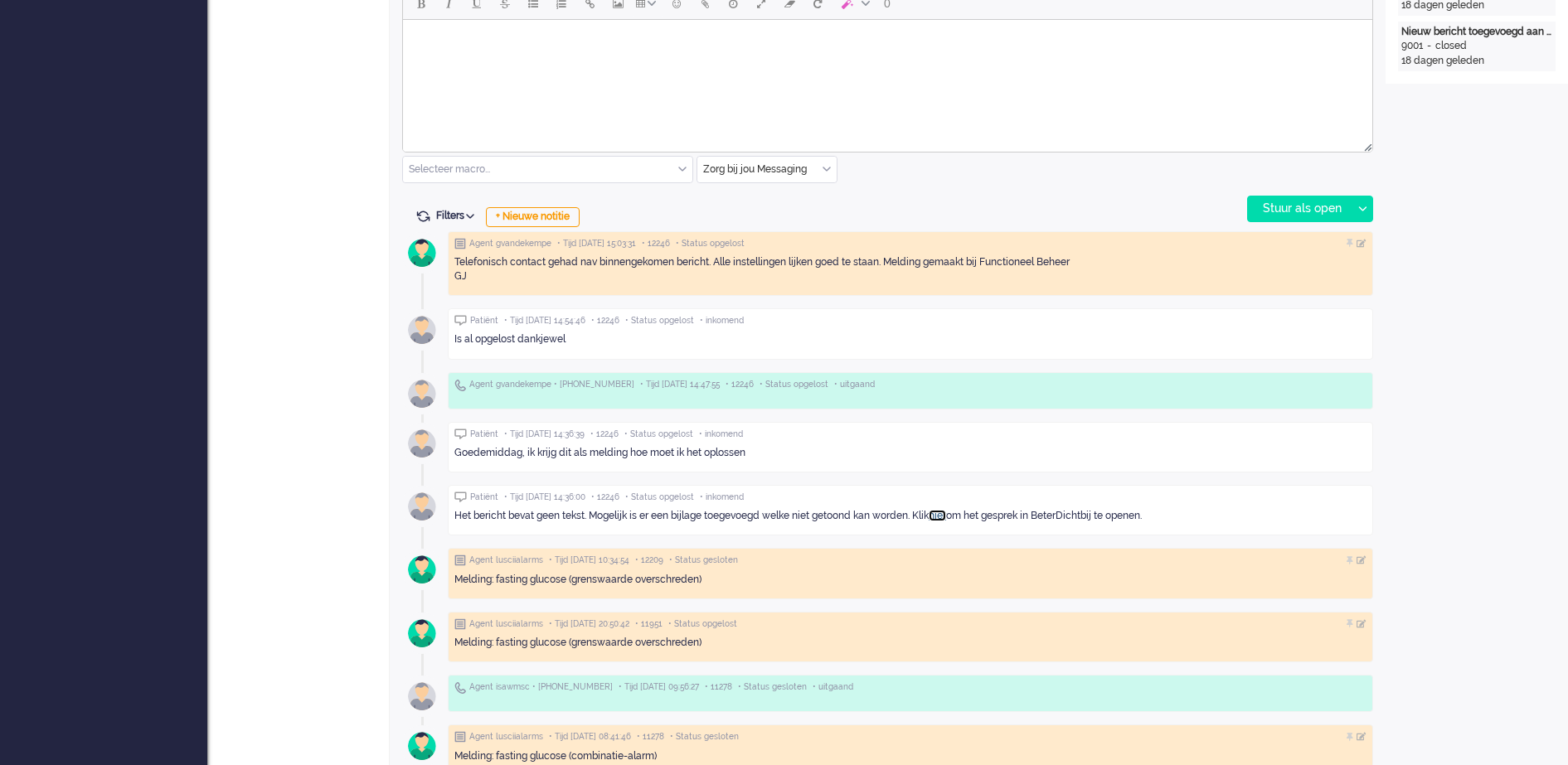
click at [945, 514] on link "hier" at bounding box center [937, 516] width 18 height 11
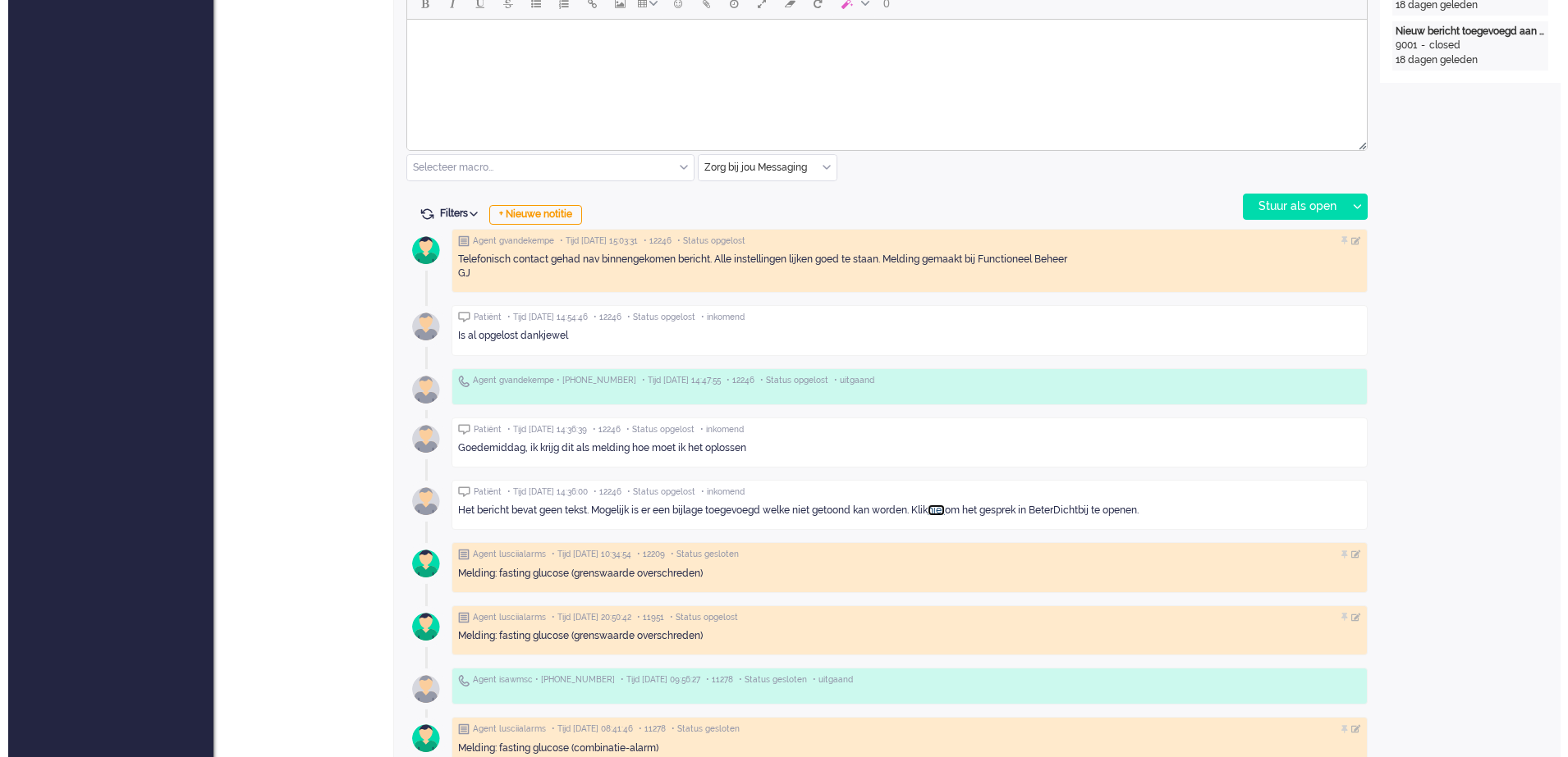
scroll to position [0, 0]
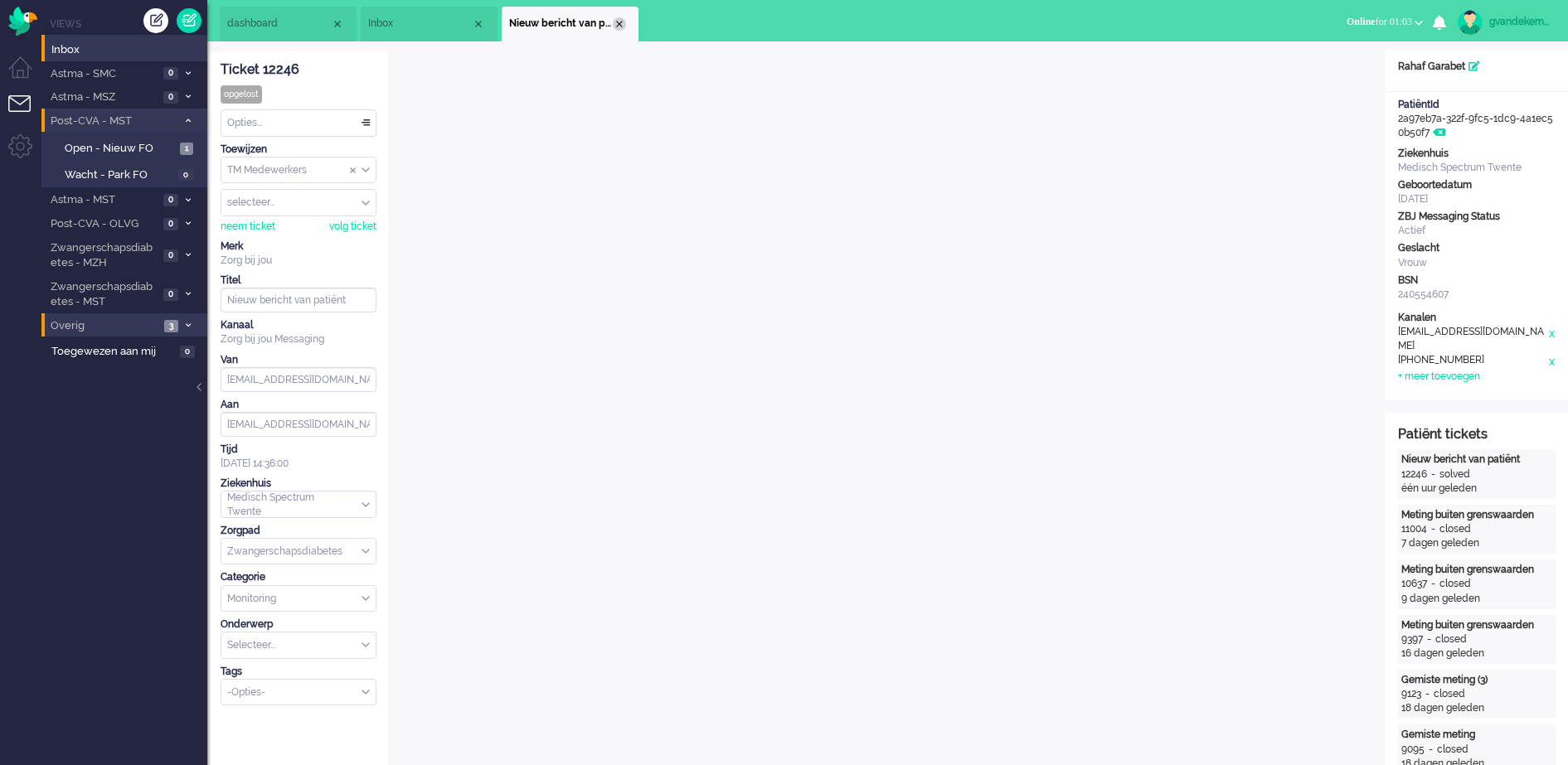
click at [620, 22] on div "Close tab" at bounding box center [620, 24] width 13 height 13
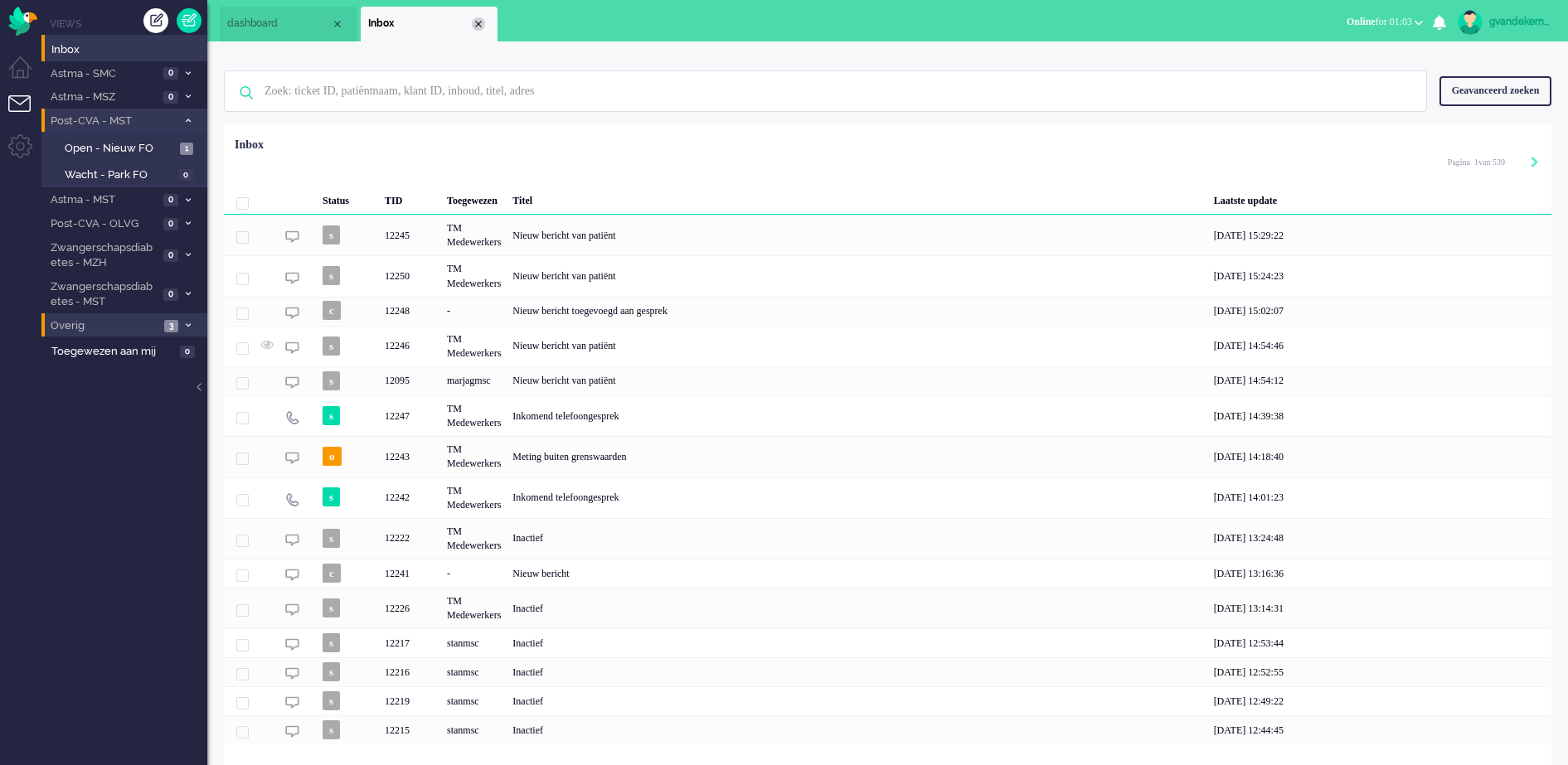
click at [479, 22] on div "Close tab" at bounding box center [478, 24] width 13 height 13
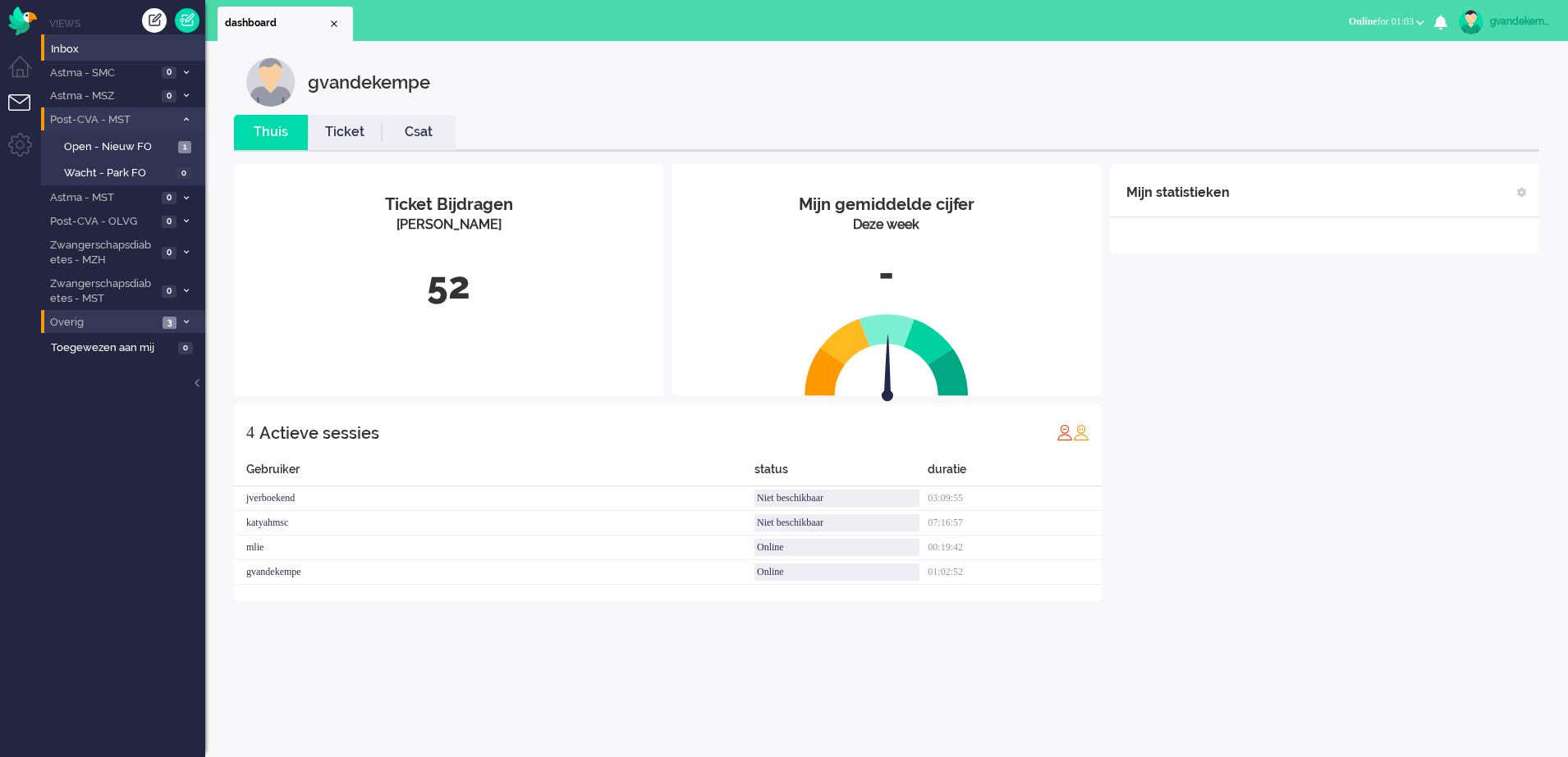
click at [1307, 389] on div "Mijn statistieken + Statistieken toevoegen Bel tijd (gemiddelde dag) Wrapup tij…" at bounding box center [1324, 382] width 430 height 437
click at [160, 142] on span "Open - Nieuw FO" at bounding box center [119, 147] width 110 height 16
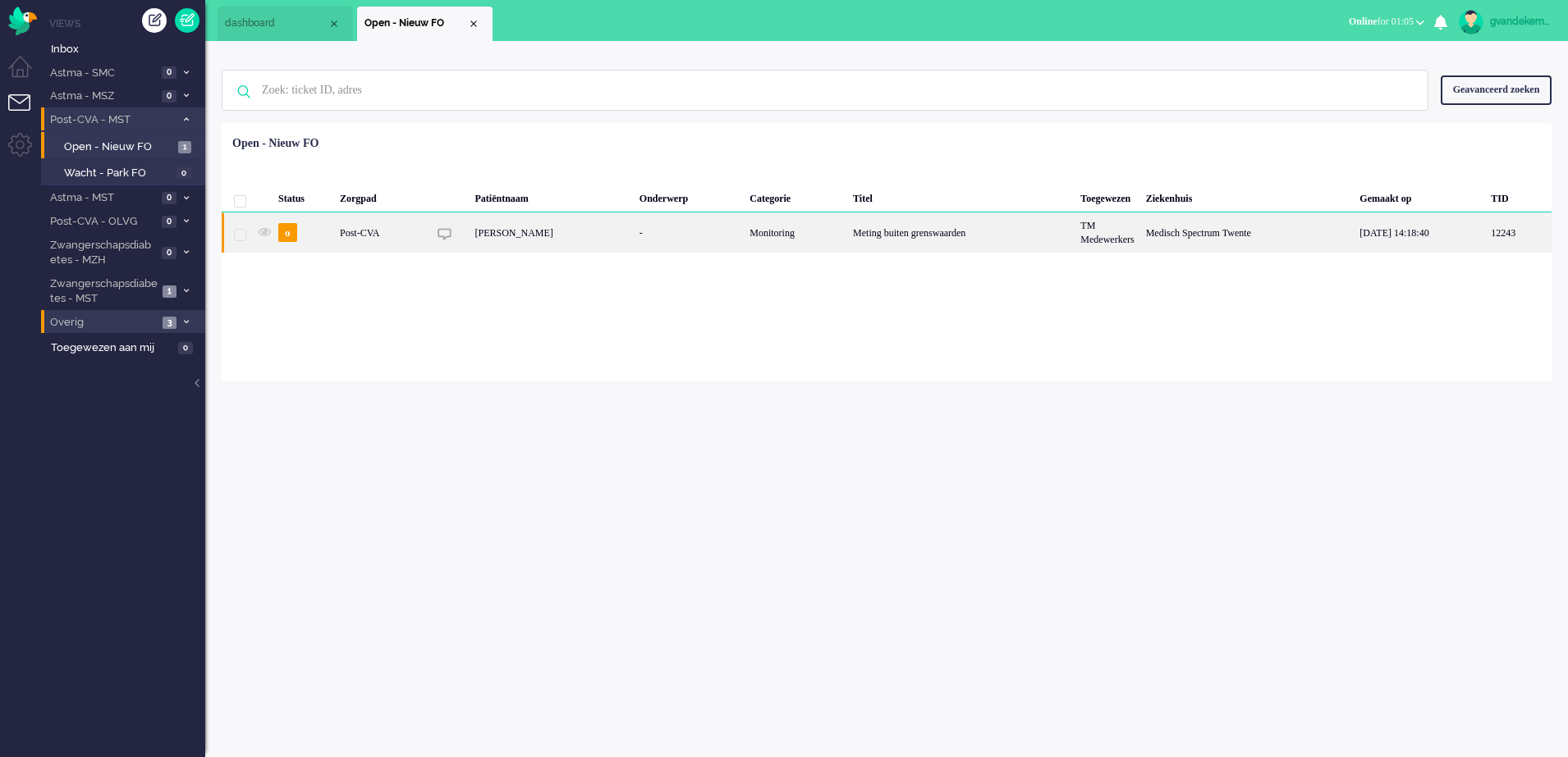
click at [618, 232] on div "[PERSON_NAME]" at bounding box center [550, 232] width 164 height 40
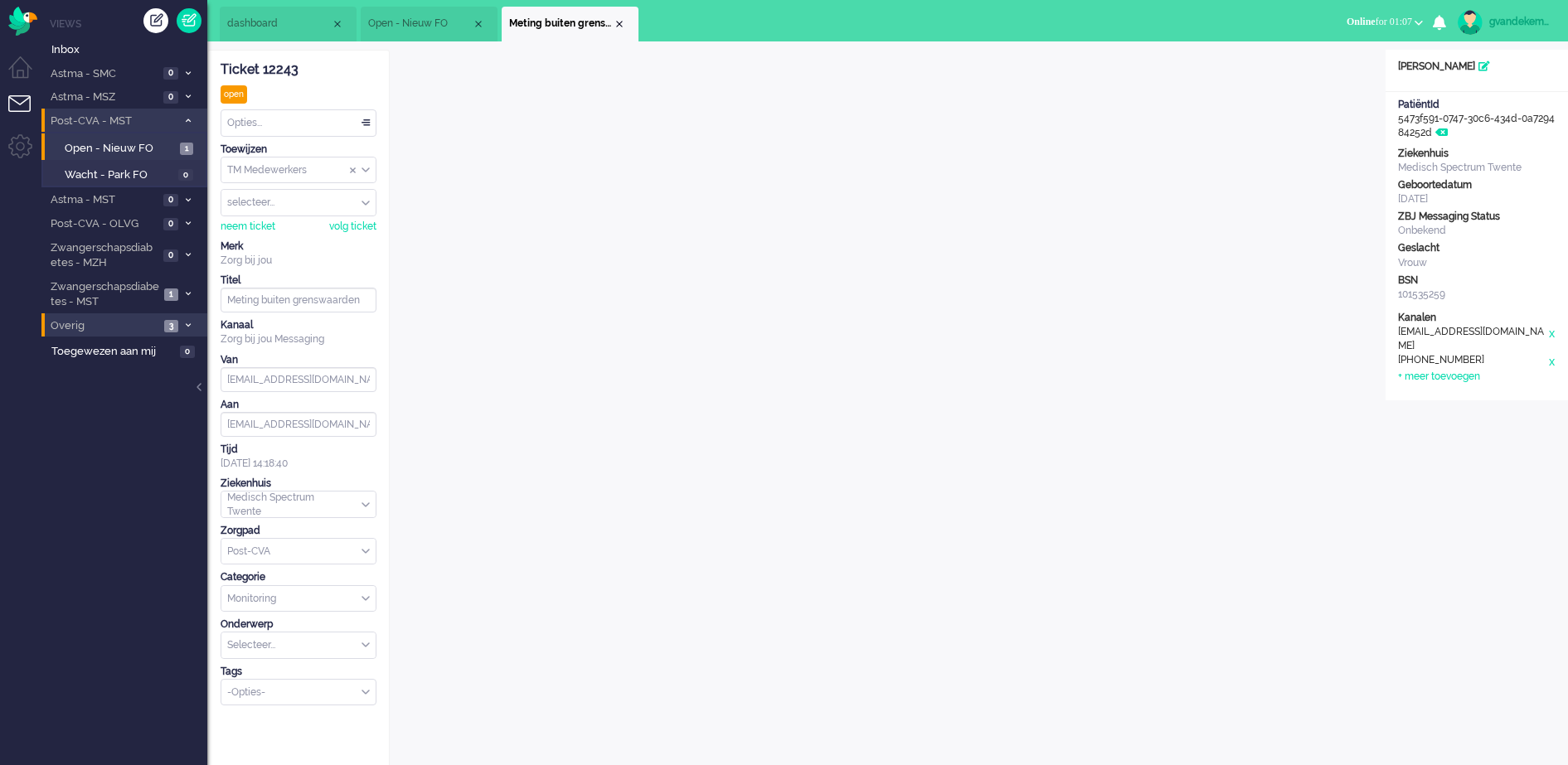
click at [184, 323] on span at bounding box center [187, 326] width 12 height 9
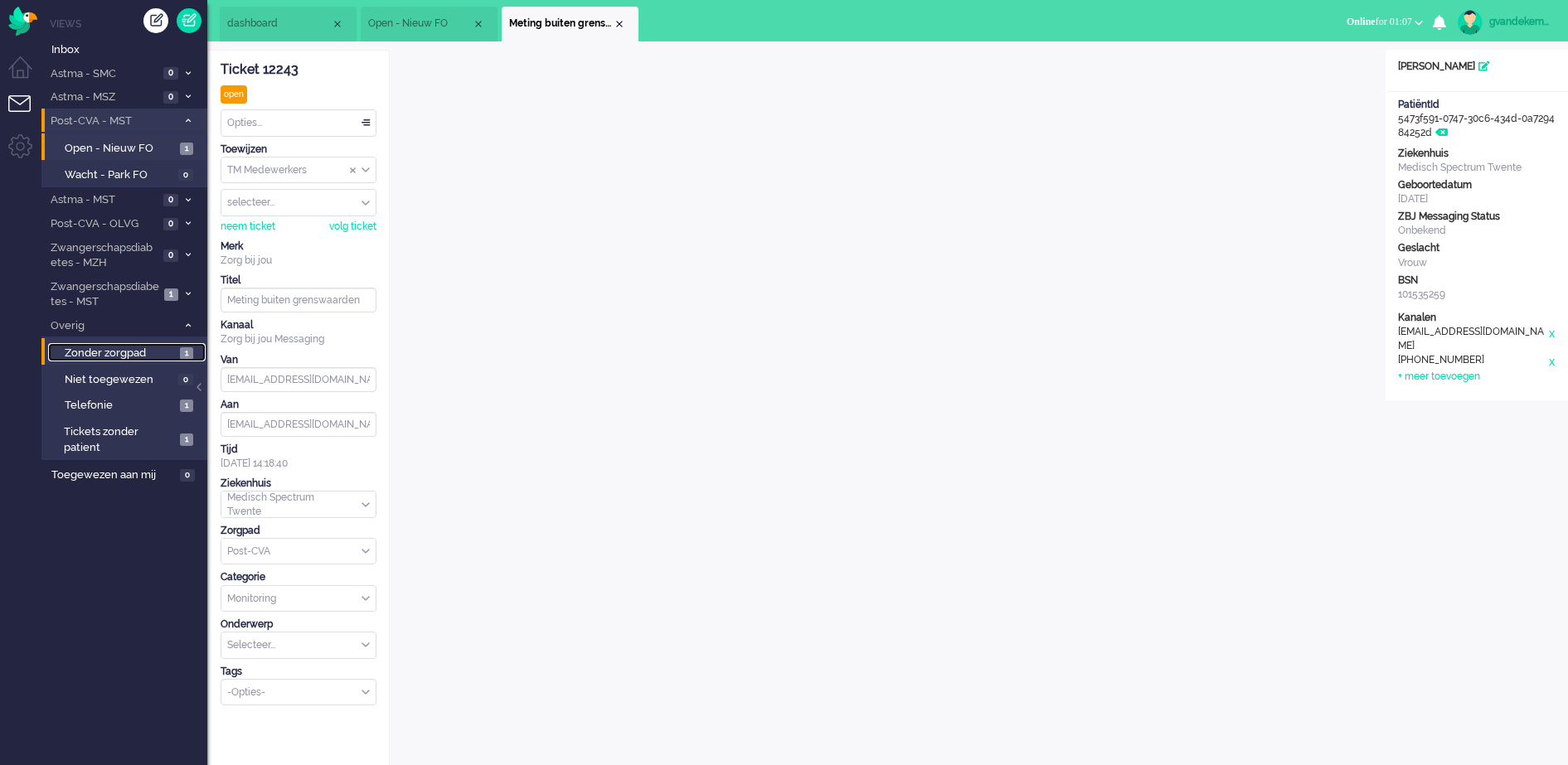
click at [186, 355] on span "1" at bounding box center [187, 353] width 13 height 12
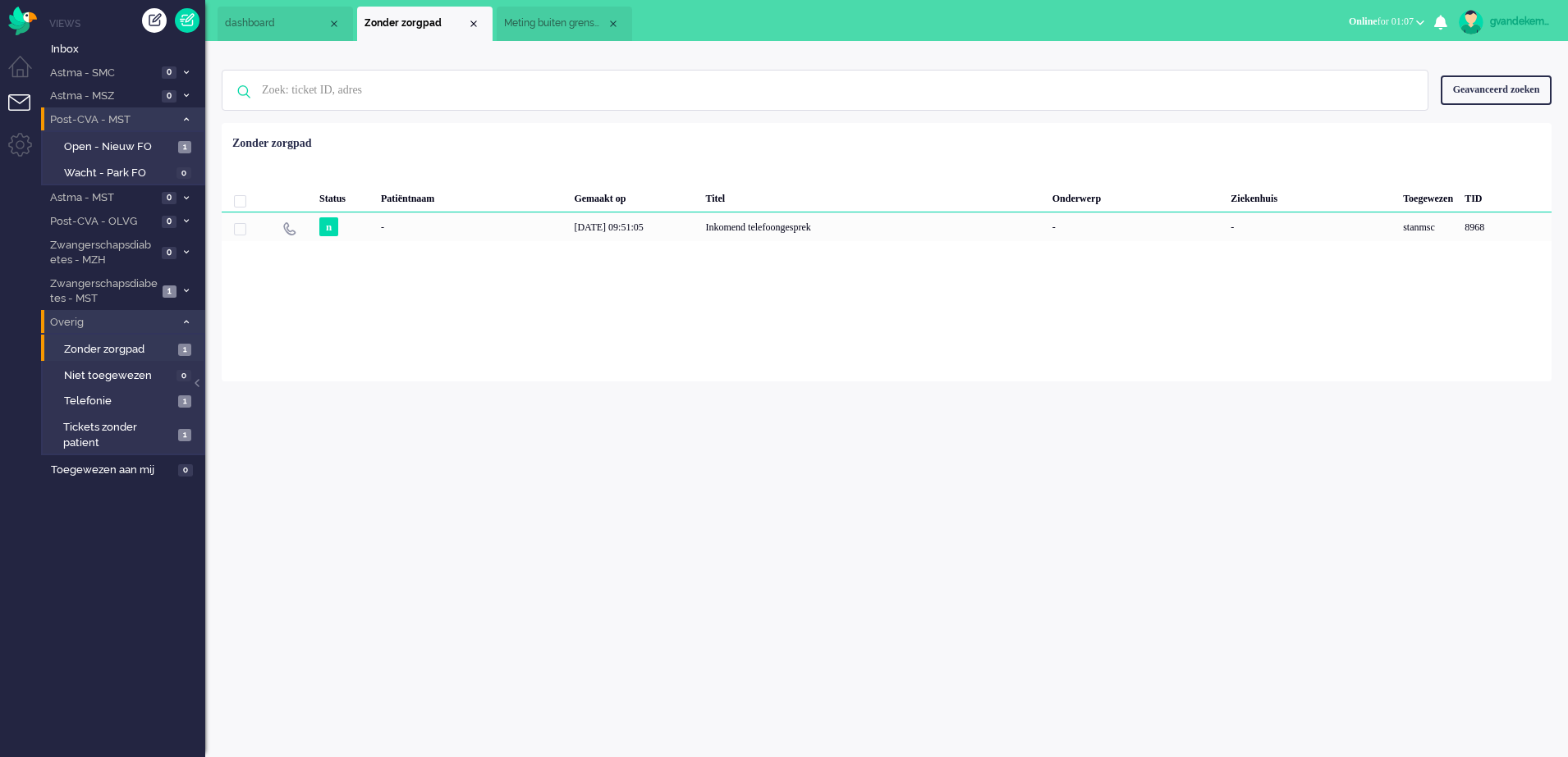
click at [184, 320] on icon at bounding box center [186, 322] width 5 height 6
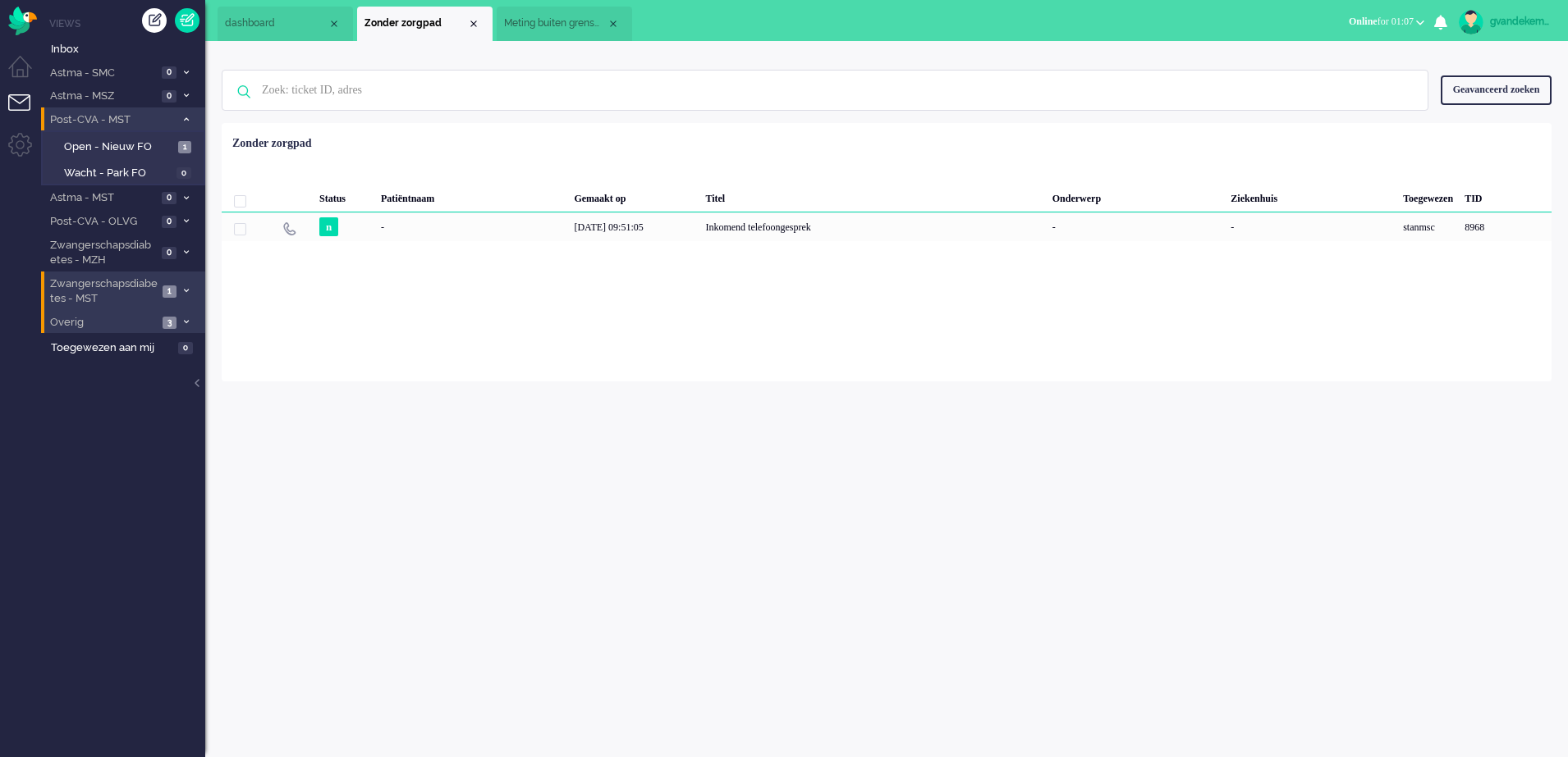
click at [182, 284] on li "Zwangerschapsdiabetes - MST 1" at bounding box center [122, 291] width 164 height 39
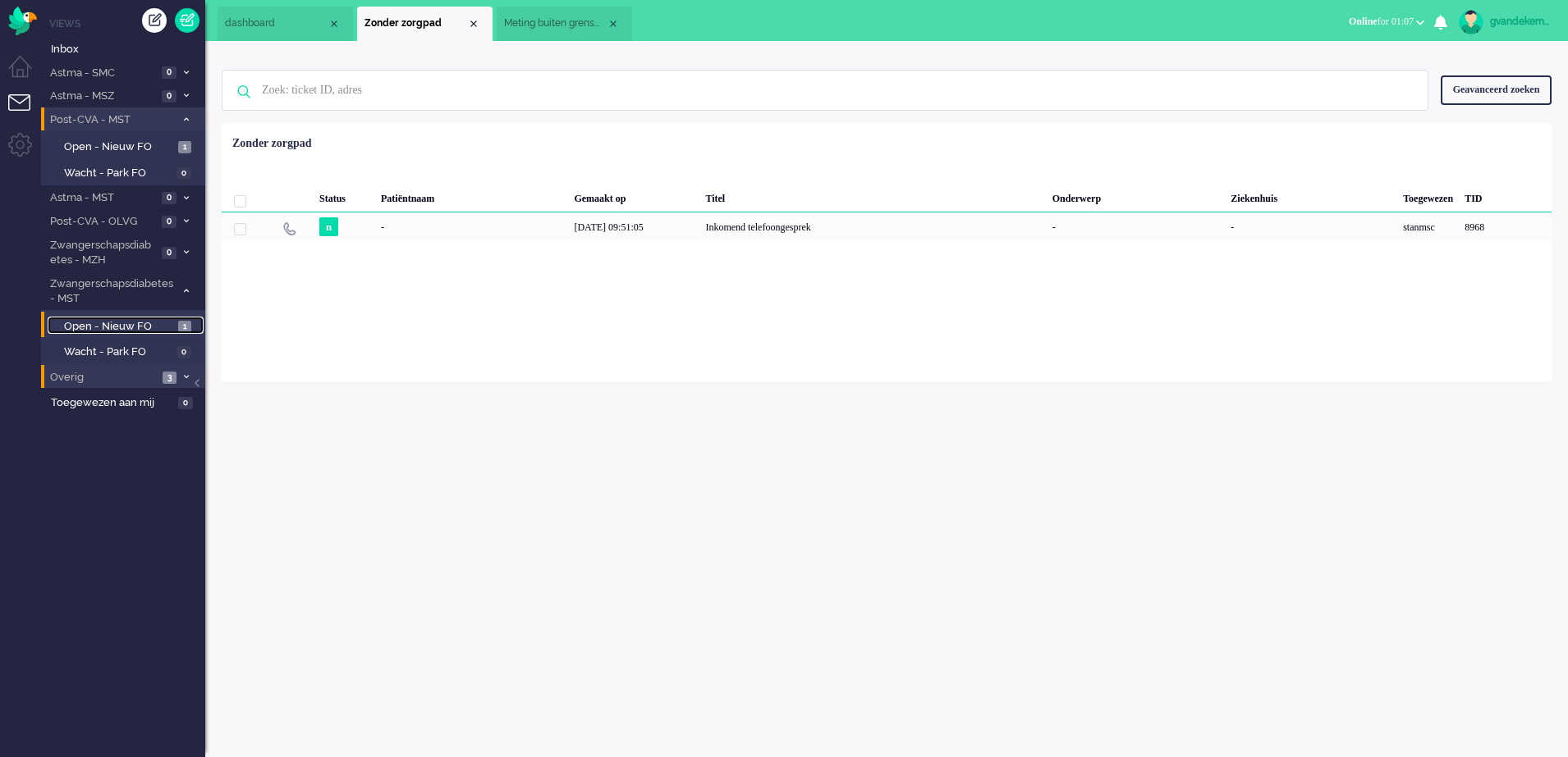
click at [152, 321] on span "Open - Nieuw FO" at bounding box center [119, 327] width 110 height 16
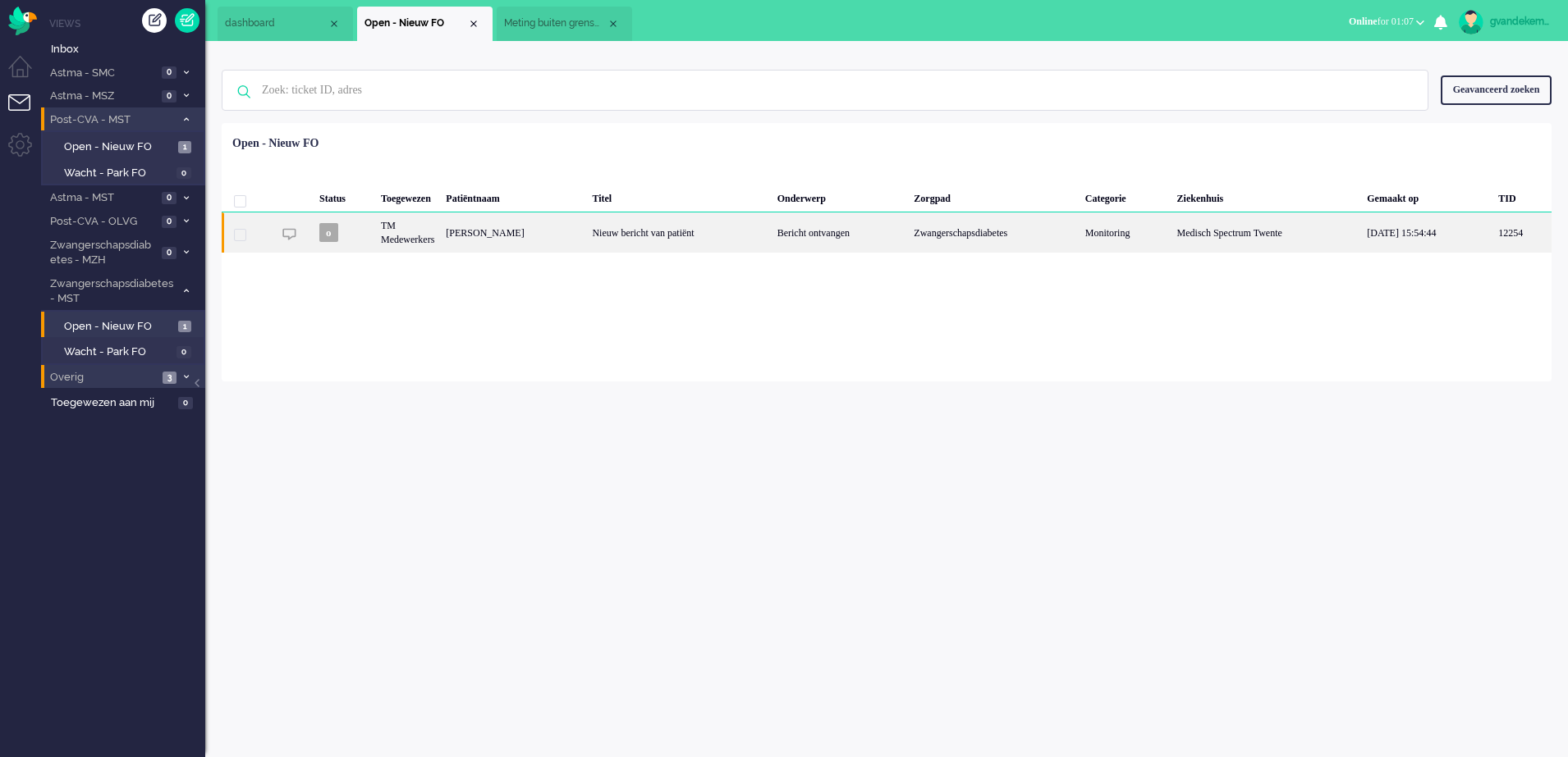
click at [677, 232] on div "Nieuw bericht van patiënt" at bounding box center [678, 232] width 185 height 40
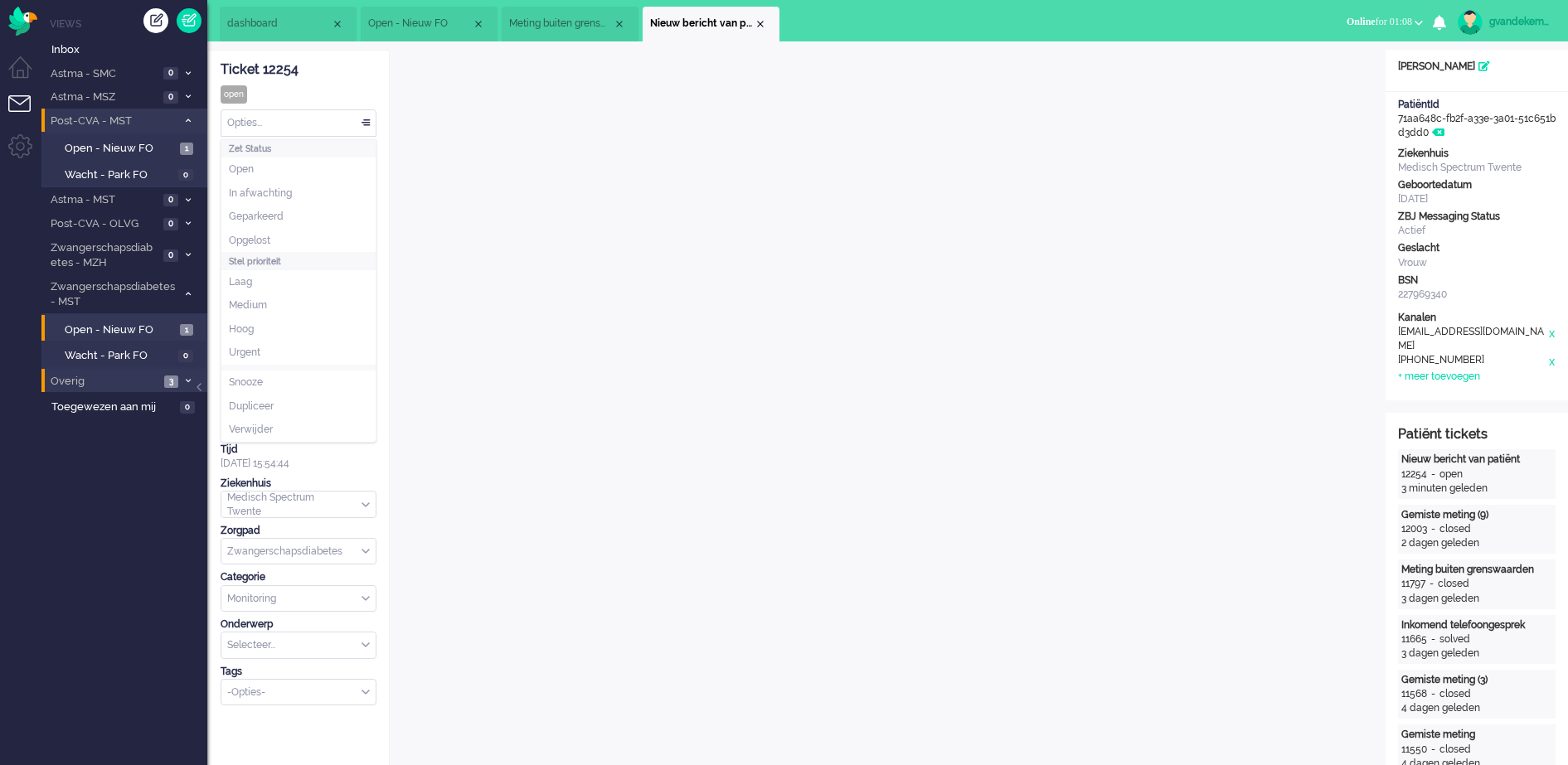
click at [367, 123] on div "Opties..." at bounding box center [298, 123] width 155 height 25
click at [270, 239] on span "Opgelost" at bounding box center [249, 240] width 41 height 14
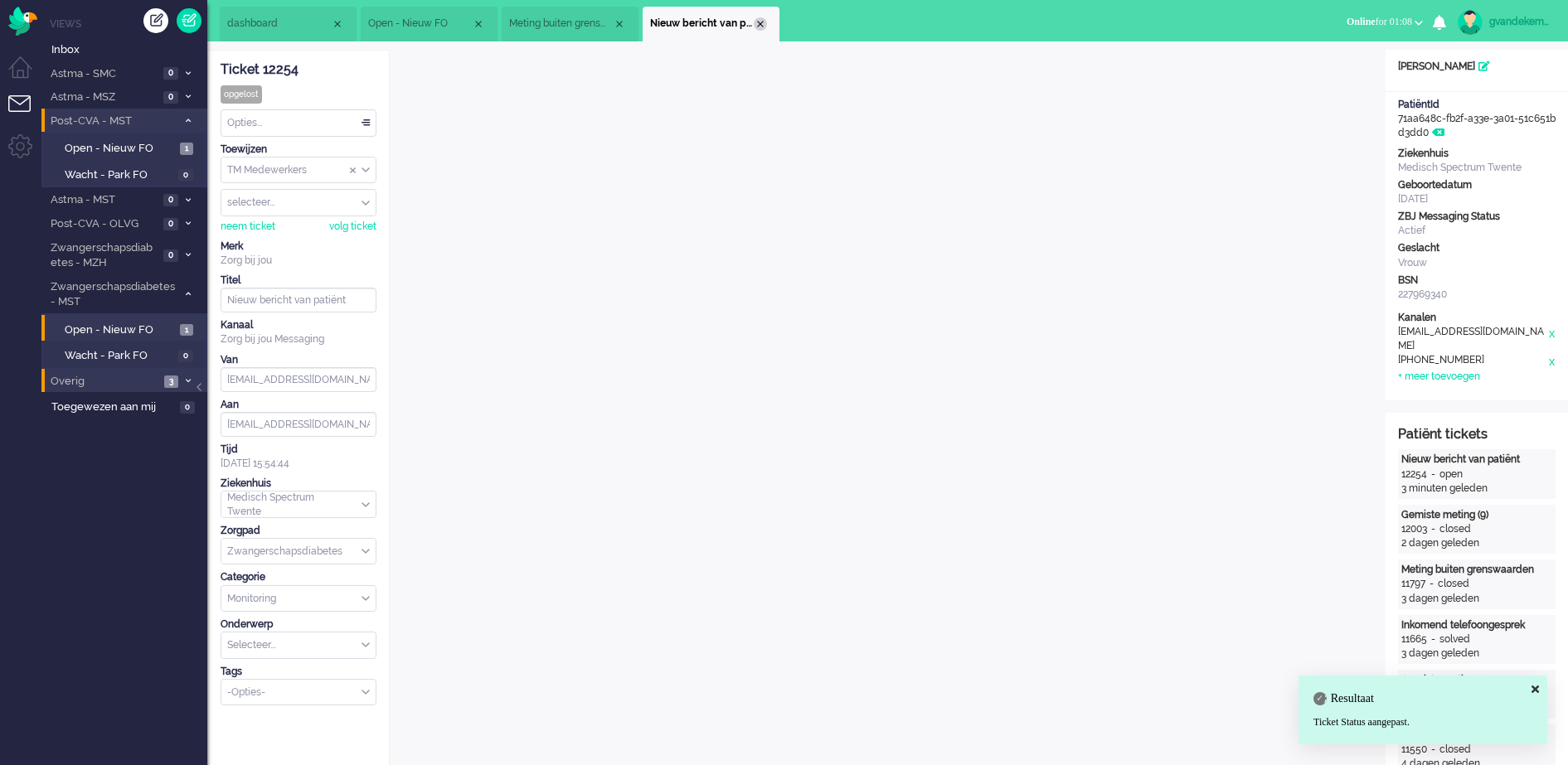
click at [758, 18] on div "Close tab" at bounding box center [760, 24] width 13 height 13
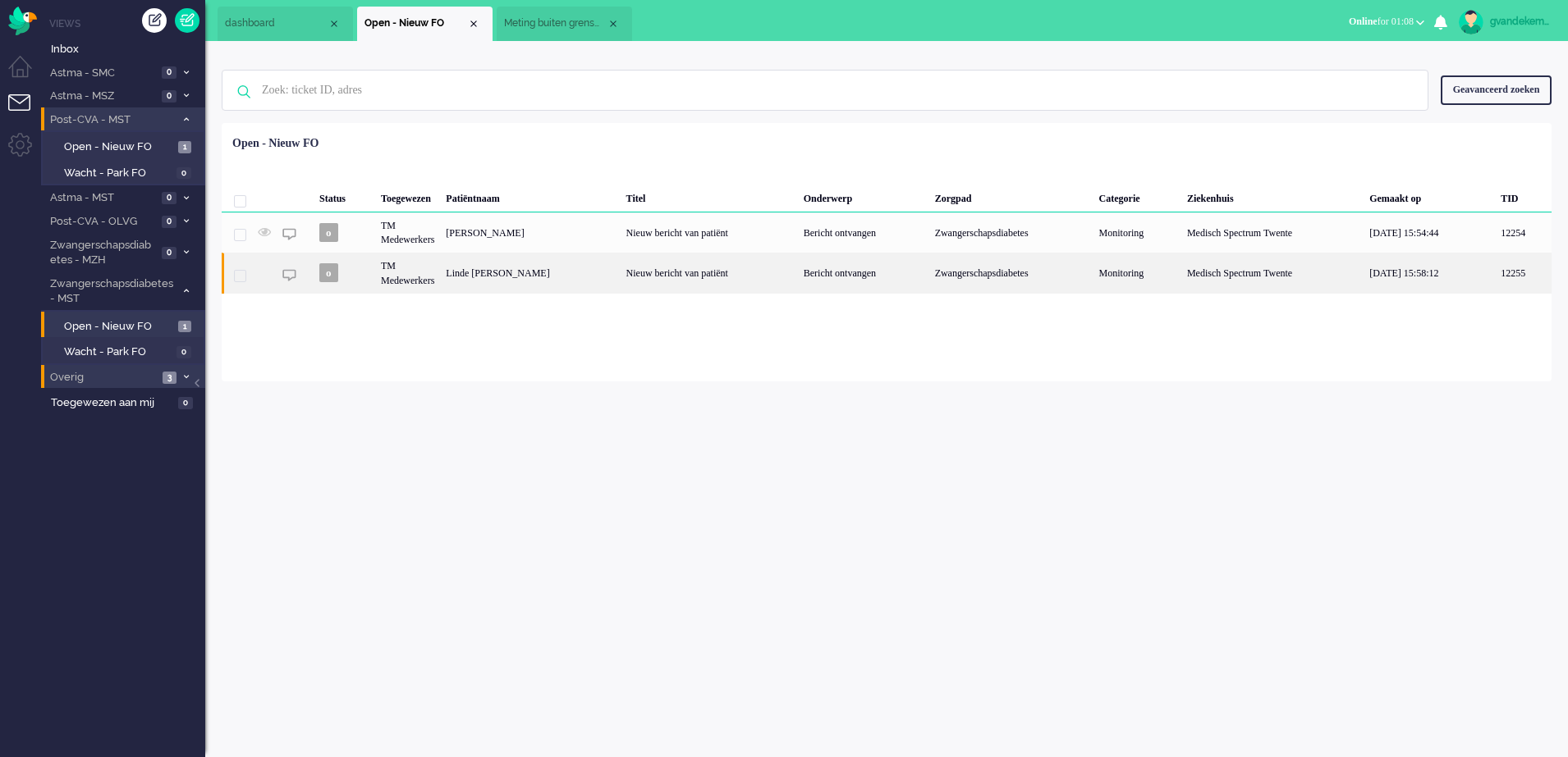
click at [621, 273] on div "Nieuw bericht van patiënt" at bounding box center [709, 272] width 177 height 40
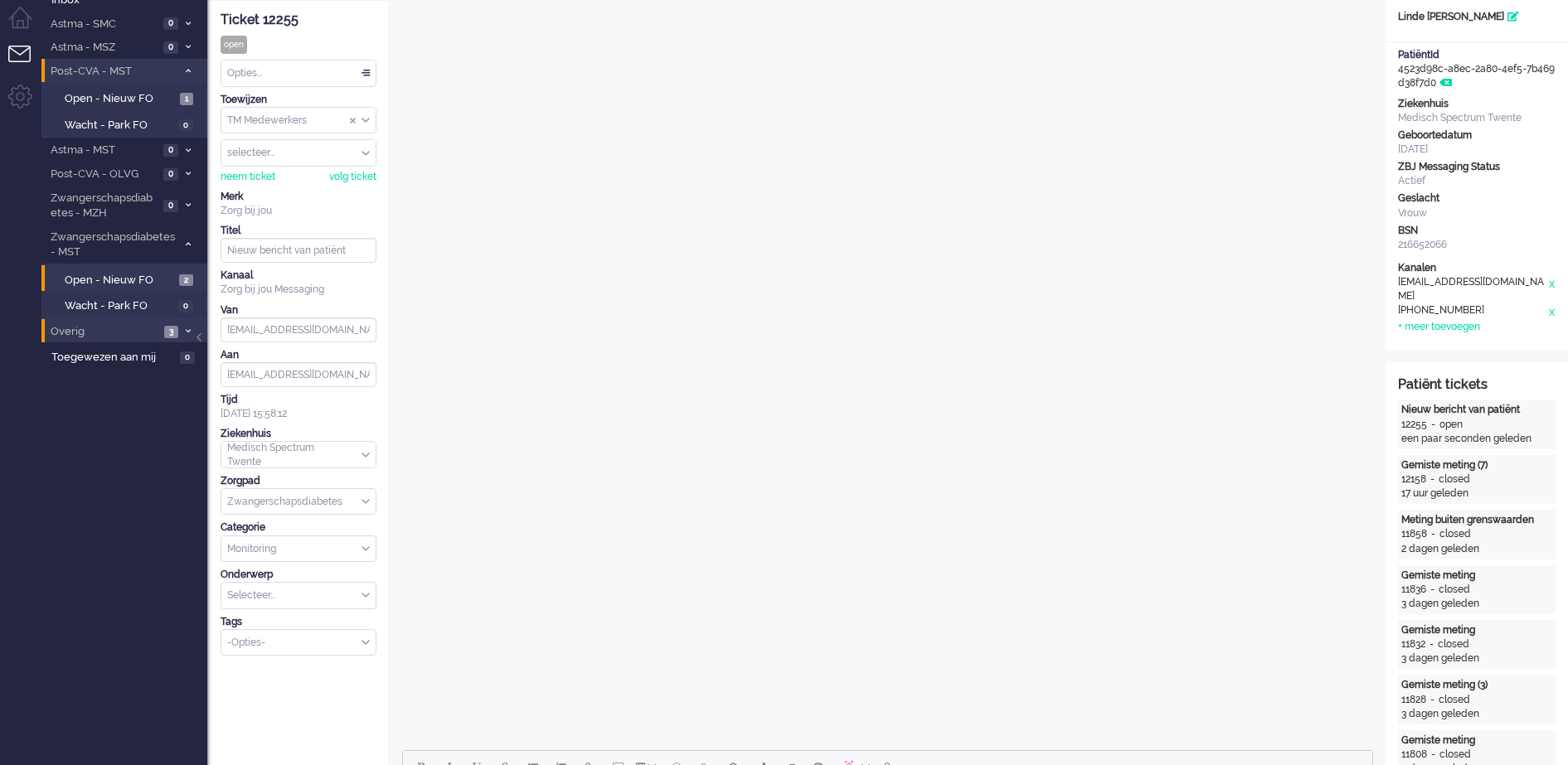
scroll to position [671, 0]
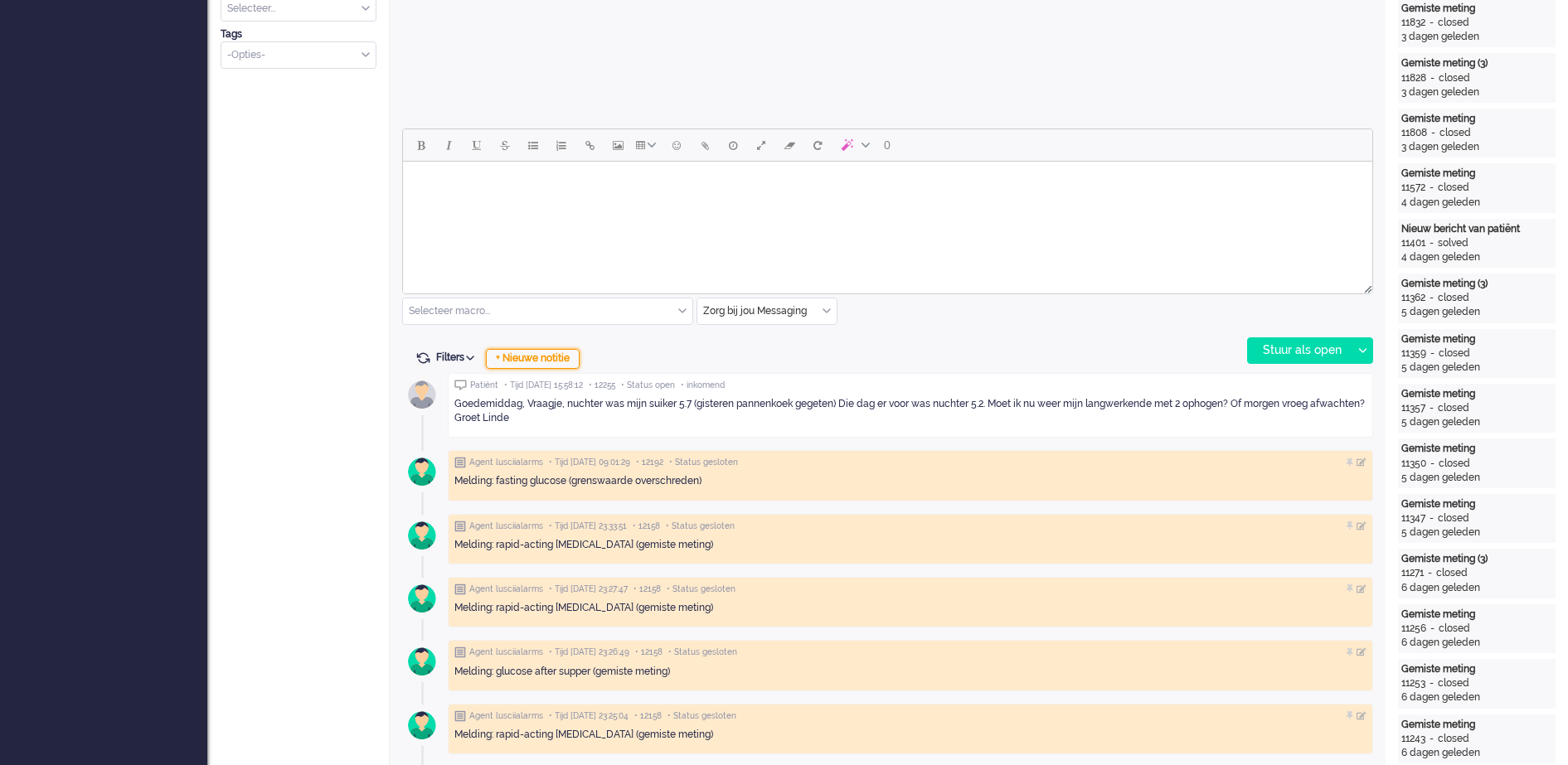
click at [549, 359] on div "+ Nieuwe notitie" at bounding box center [532, 358] width 94 height 20
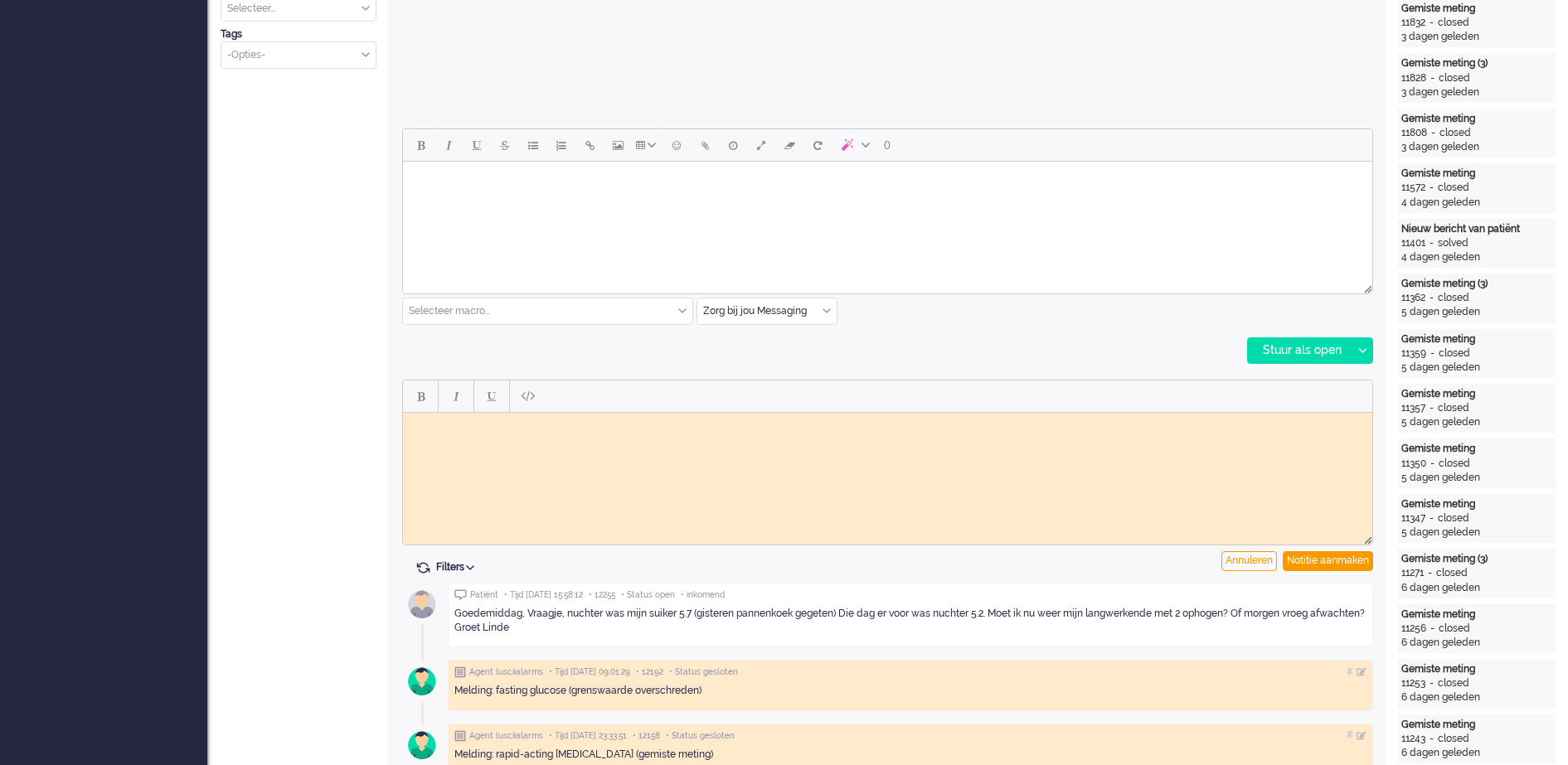
scroll to position [0, 0]
click at [500, 420] on body "Naar vpk-box dsoorgezet GJ" at bounding box center [888, 431] width 956 height 25
click at [1086, 389] on div at bounding box center [888, 397] width 969 height 32
click at [1345, 561] on div "Notitie aanmaken" at bounding box center [1327, 561] width 90 height 20
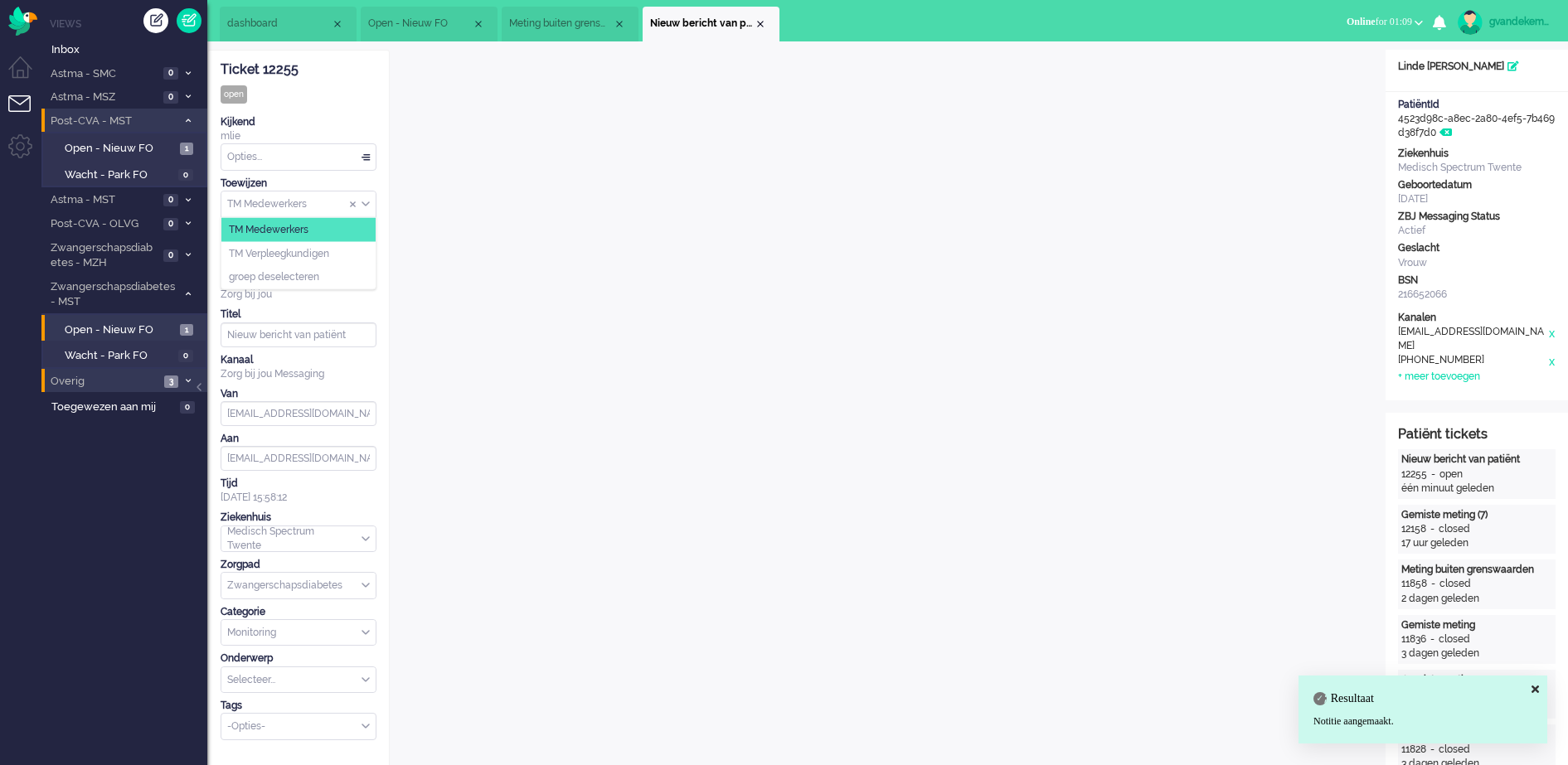
click at [365, 199] on div "TM Medewerkers" at bounding box center [298, 203] width 155 height 25
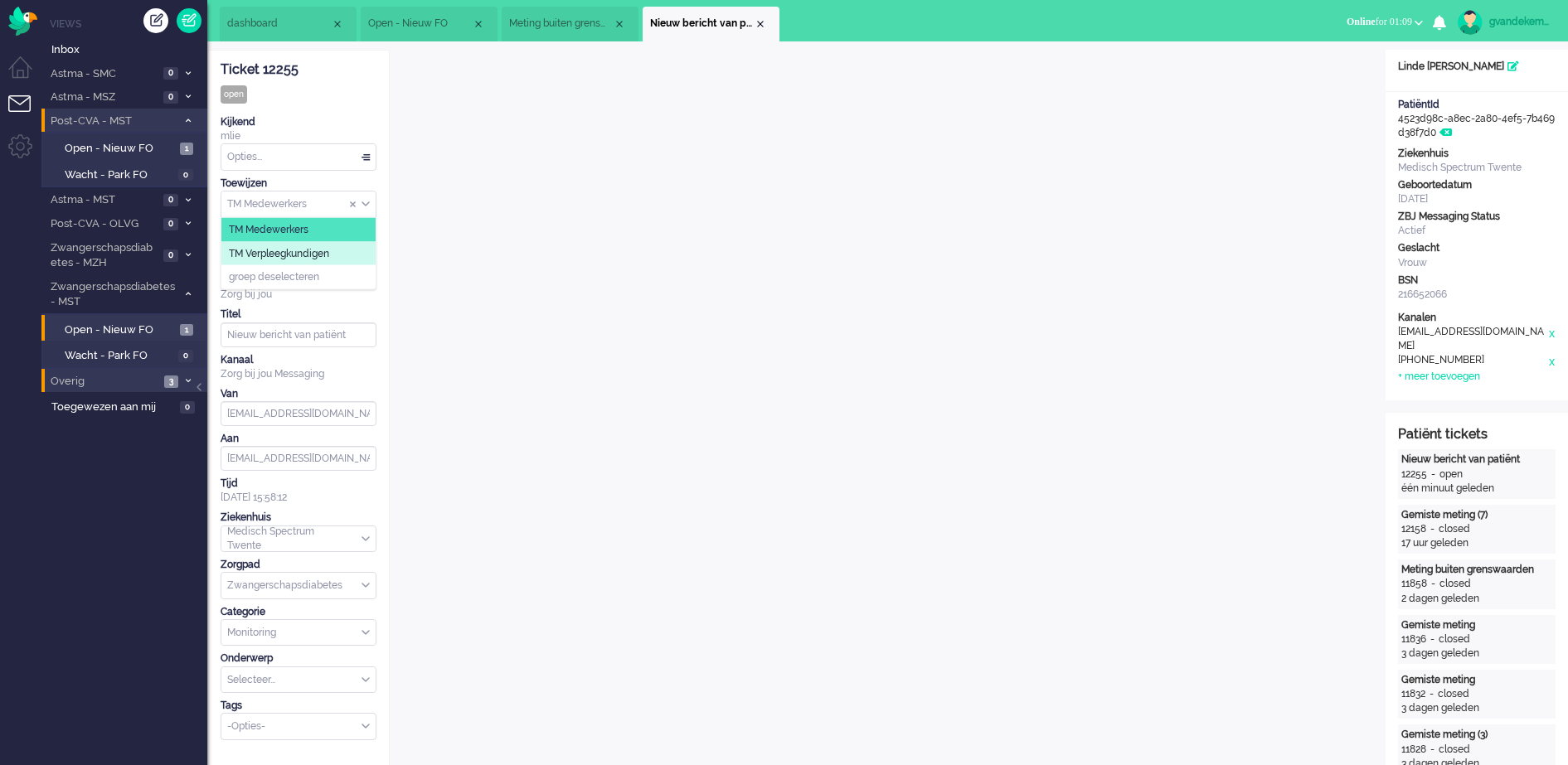
click at [339, 254] on li "TM Verpleegkundigen" at bounding box center [298, 253] width 155 height 24
click at [760, 22] on div "Close tab" at bounding box center [760, 24] width 13 height 13
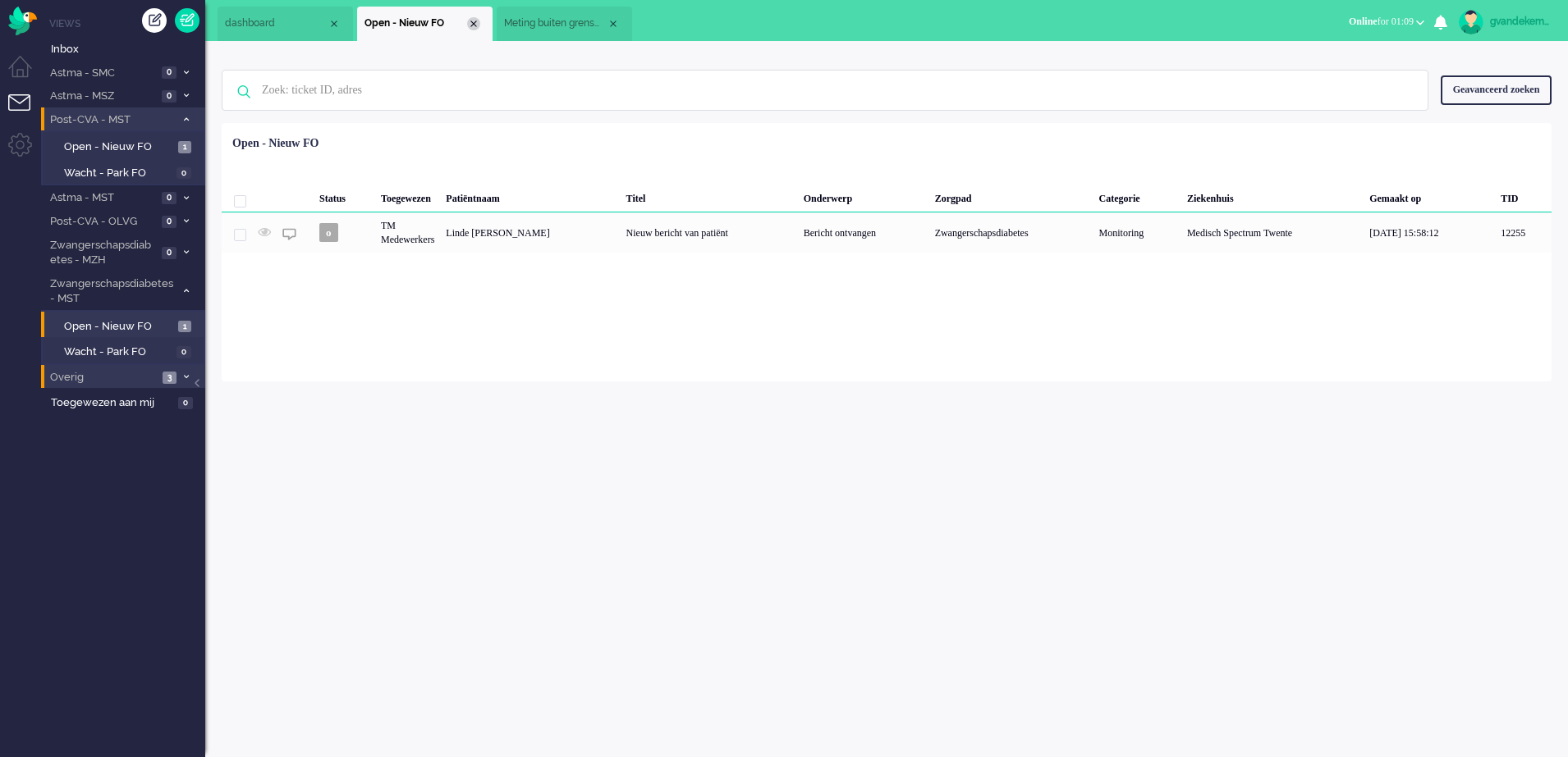
click at [472, 19] on div "Close tab" at bounding box center [473, 24] width 13 height 13
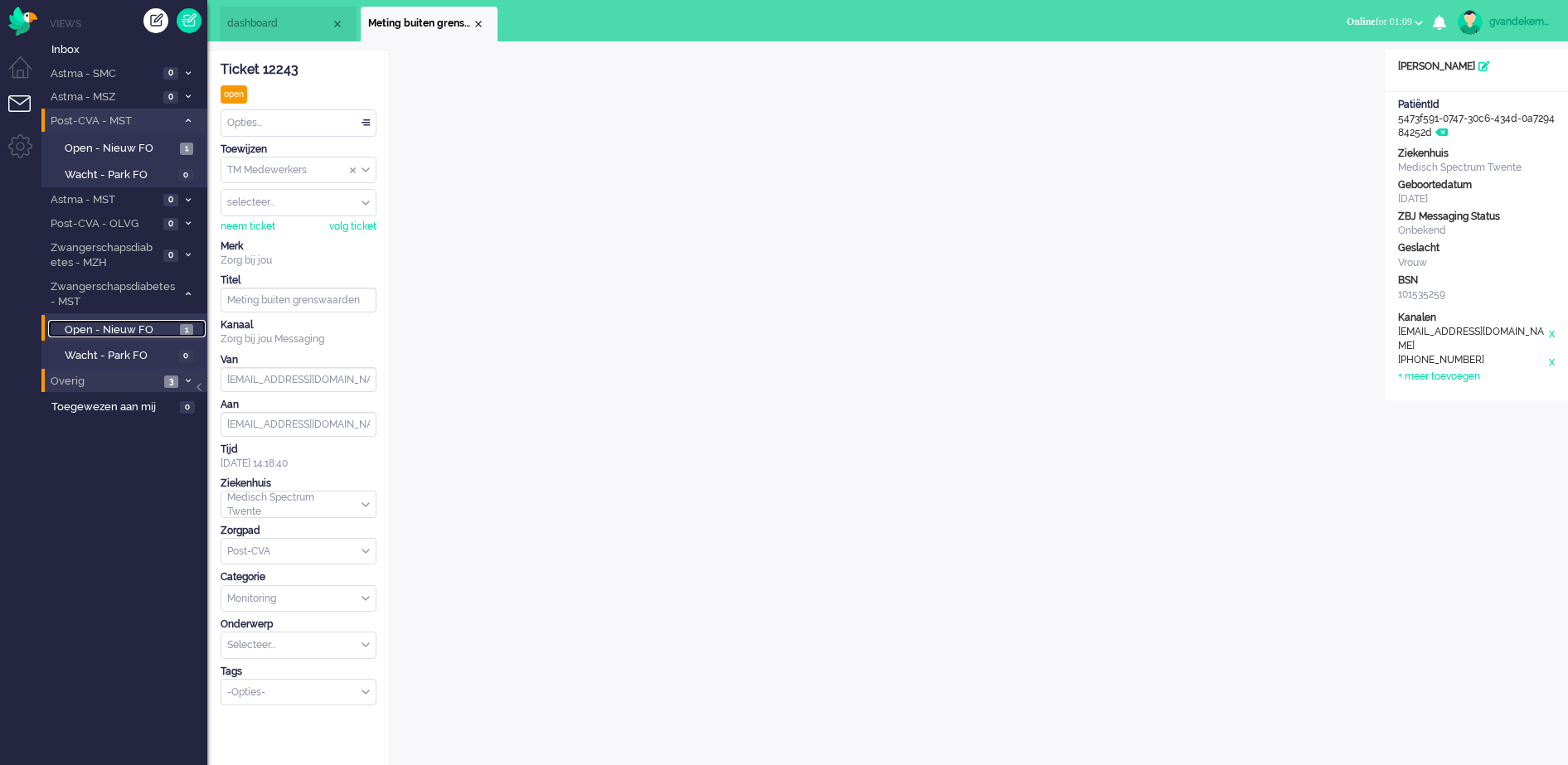
click at [140, 327] on span "Open - Nieuw FO" at bounding box center [120, 330] width 112 height 16
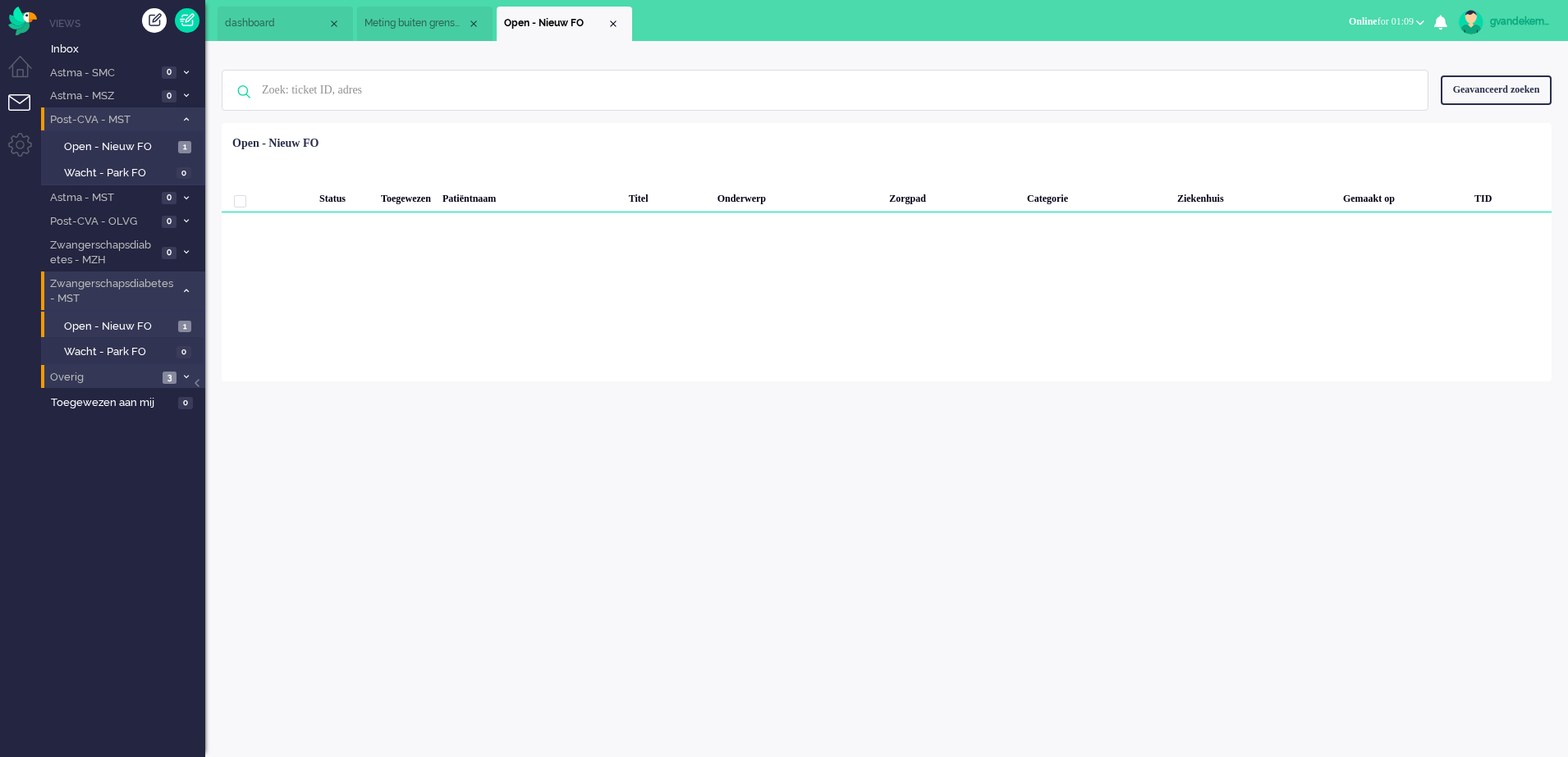
click at [181, 292] on span at bounding box center [186, 292] width 12 height 9
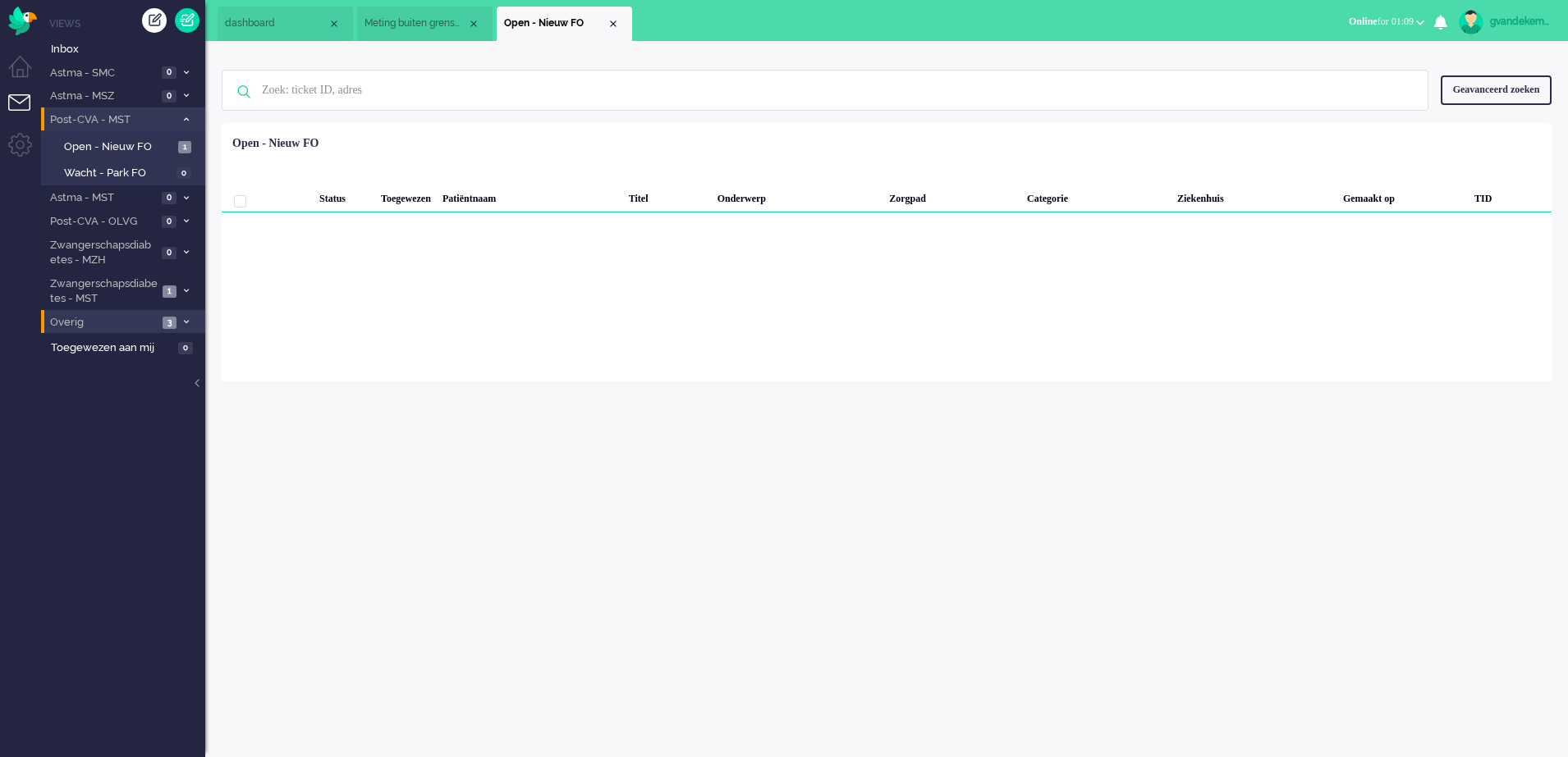
click at [187, 120] on icon at bounding box center [186, 120] width 5 height 6
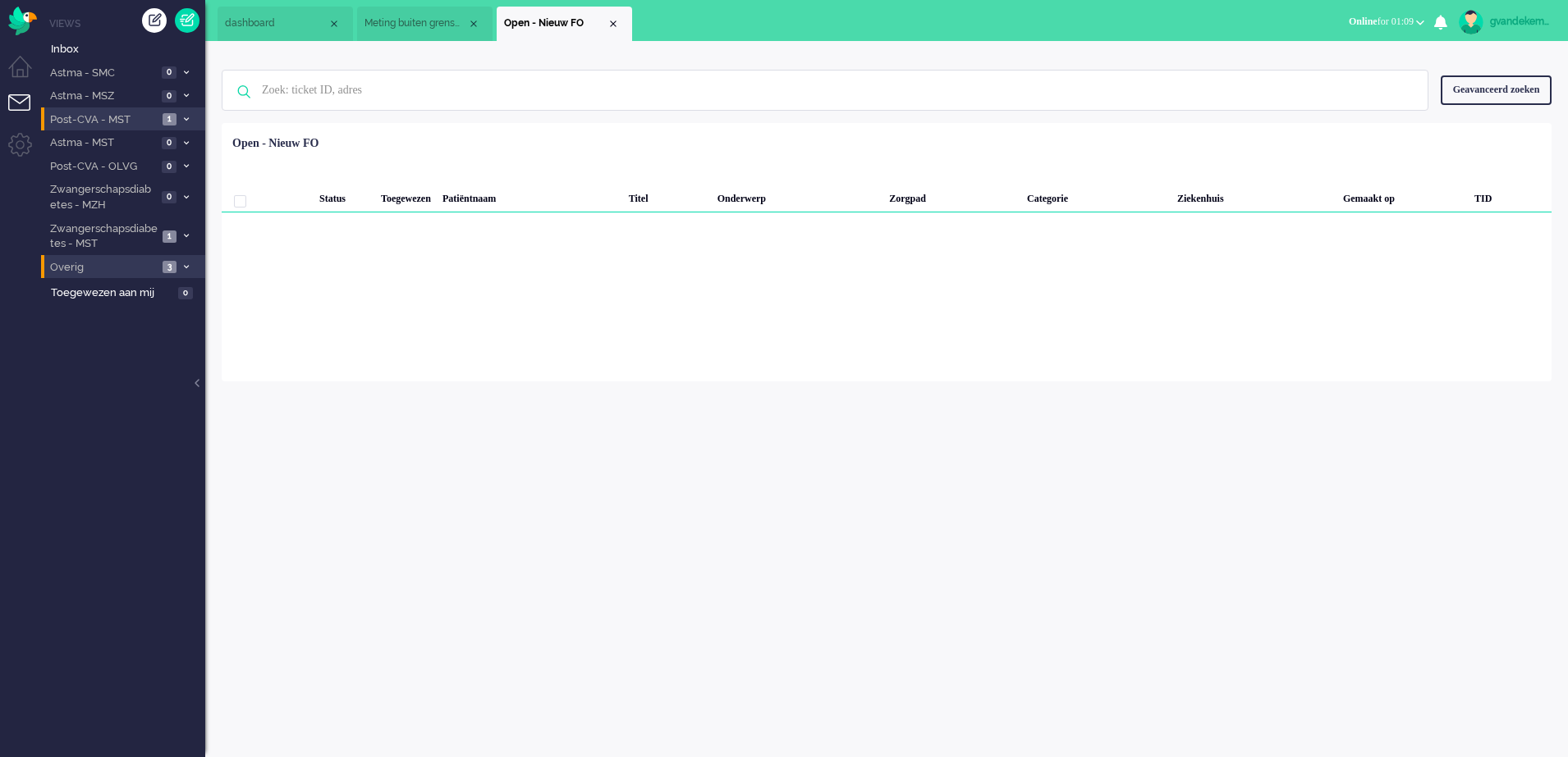
click at [146, 117] on span "Post-CVA - MST" at bounding box center [102, 120] width 110 height 16
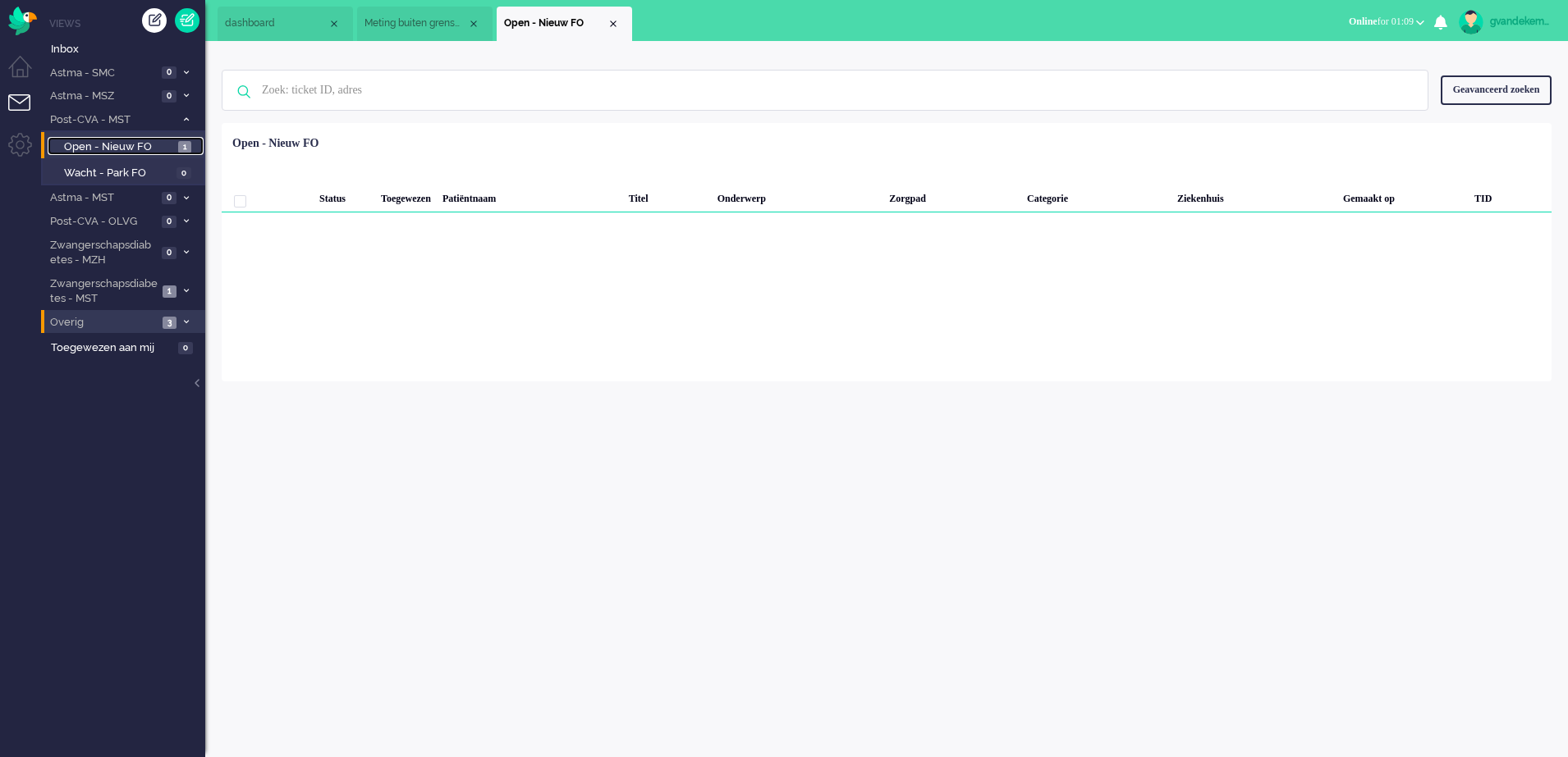
click at [160, 144] on span "Open - Nieuw FO" at bounding box center [119, 147] width 110 height 16
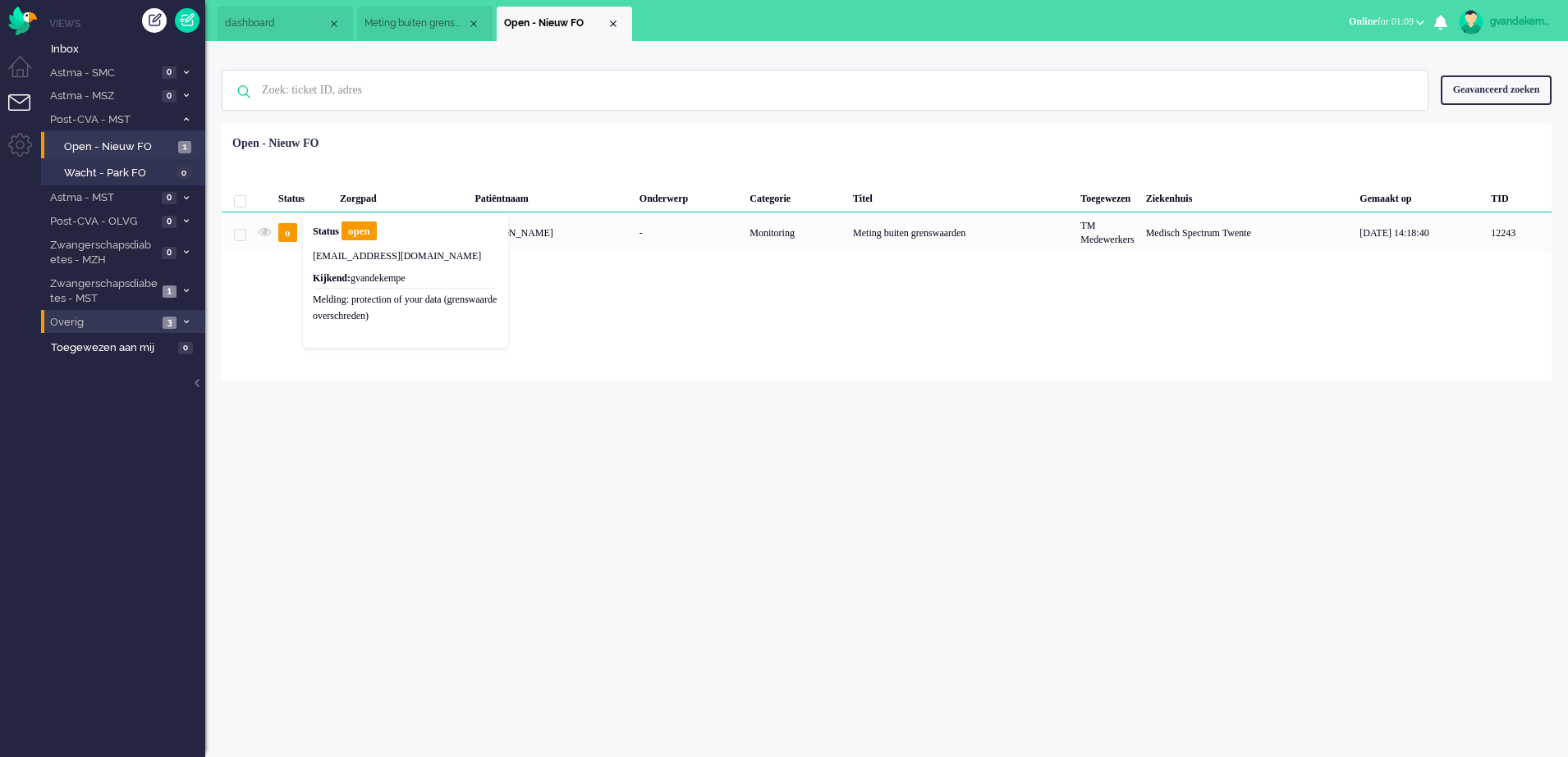
click at [364, 234] on span "open" at bounding box center [359, 231] width 35 height 19
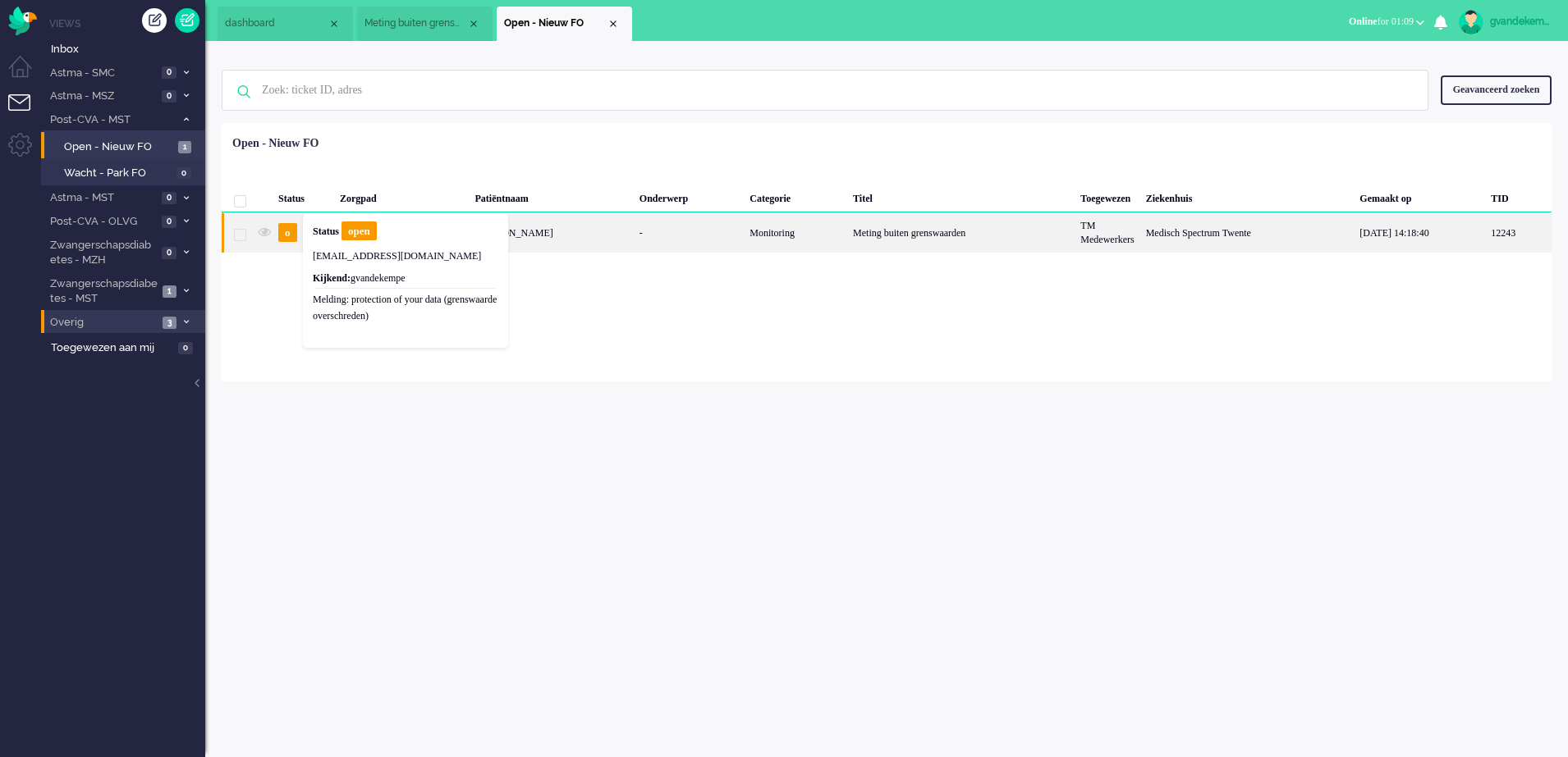
click at [627, 230] on div "[PERSON_NAME]" at bounding box center [550, 232] width 164 height 40
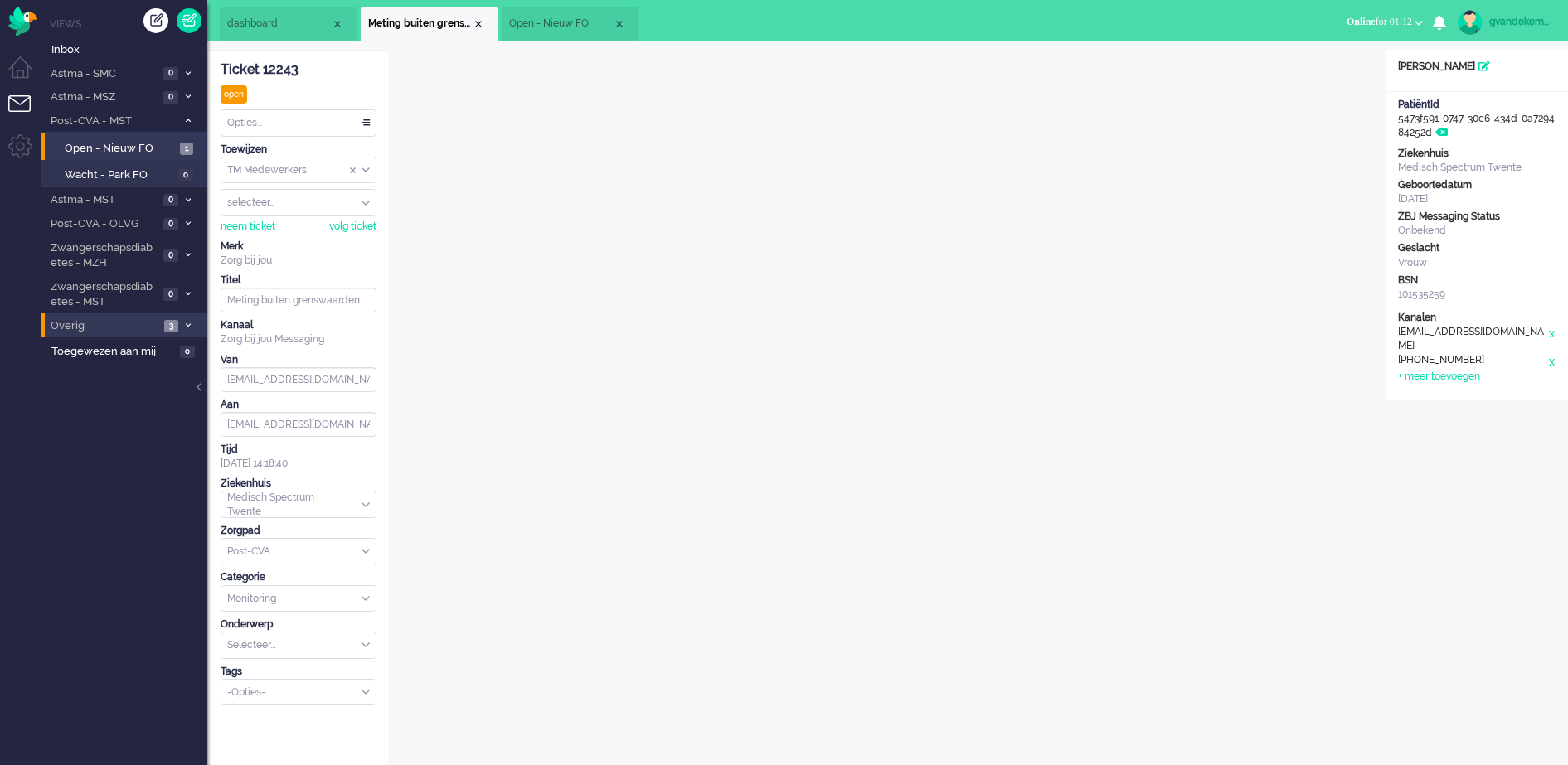
click at [590, 22] on span "Open - Nieuw FO" at bounding box center [560, 23] width 104 height 14
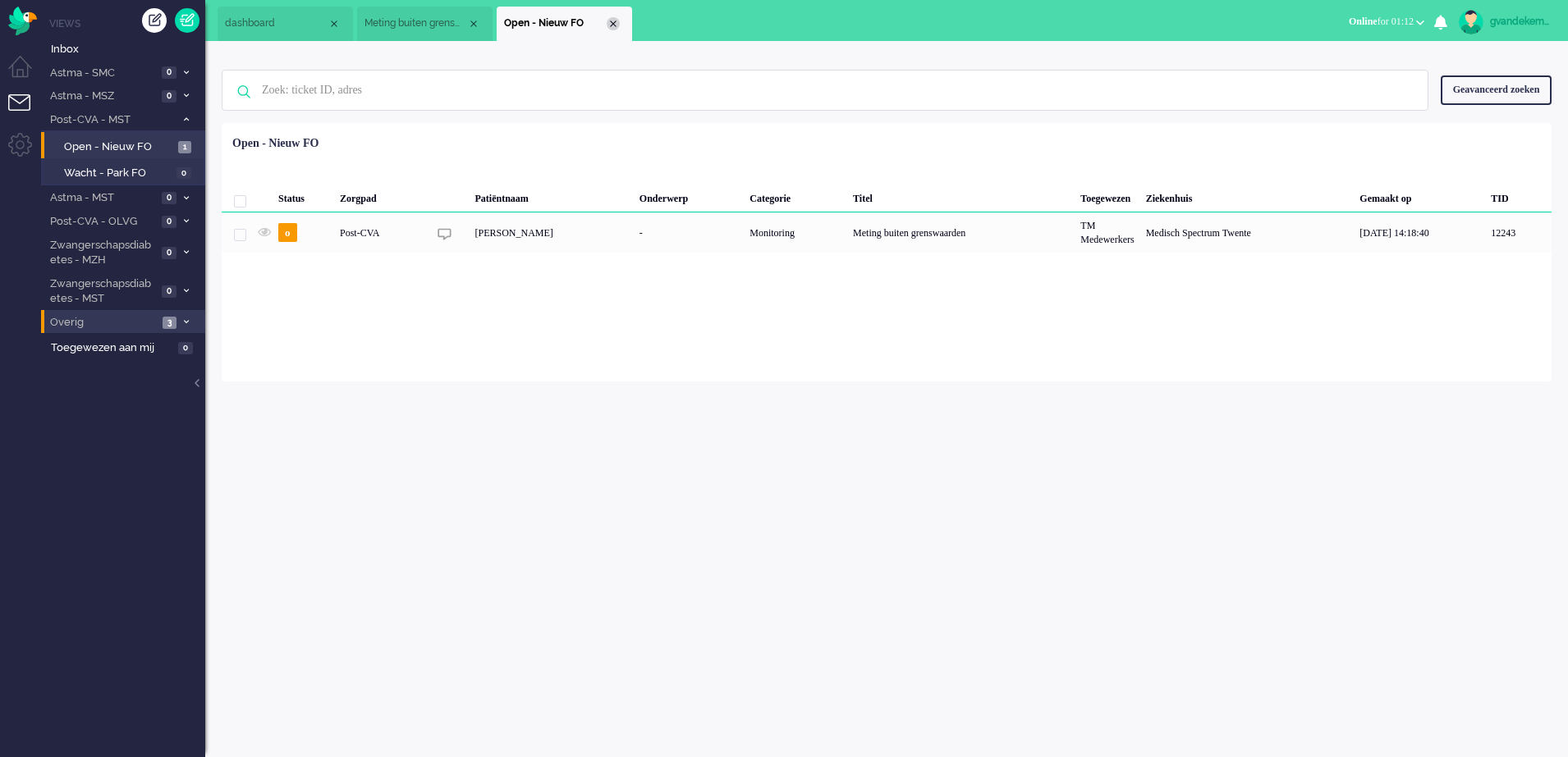
click at [619, 19] on div "Close tab" at bounding box center [613, 24] width 13 height 13
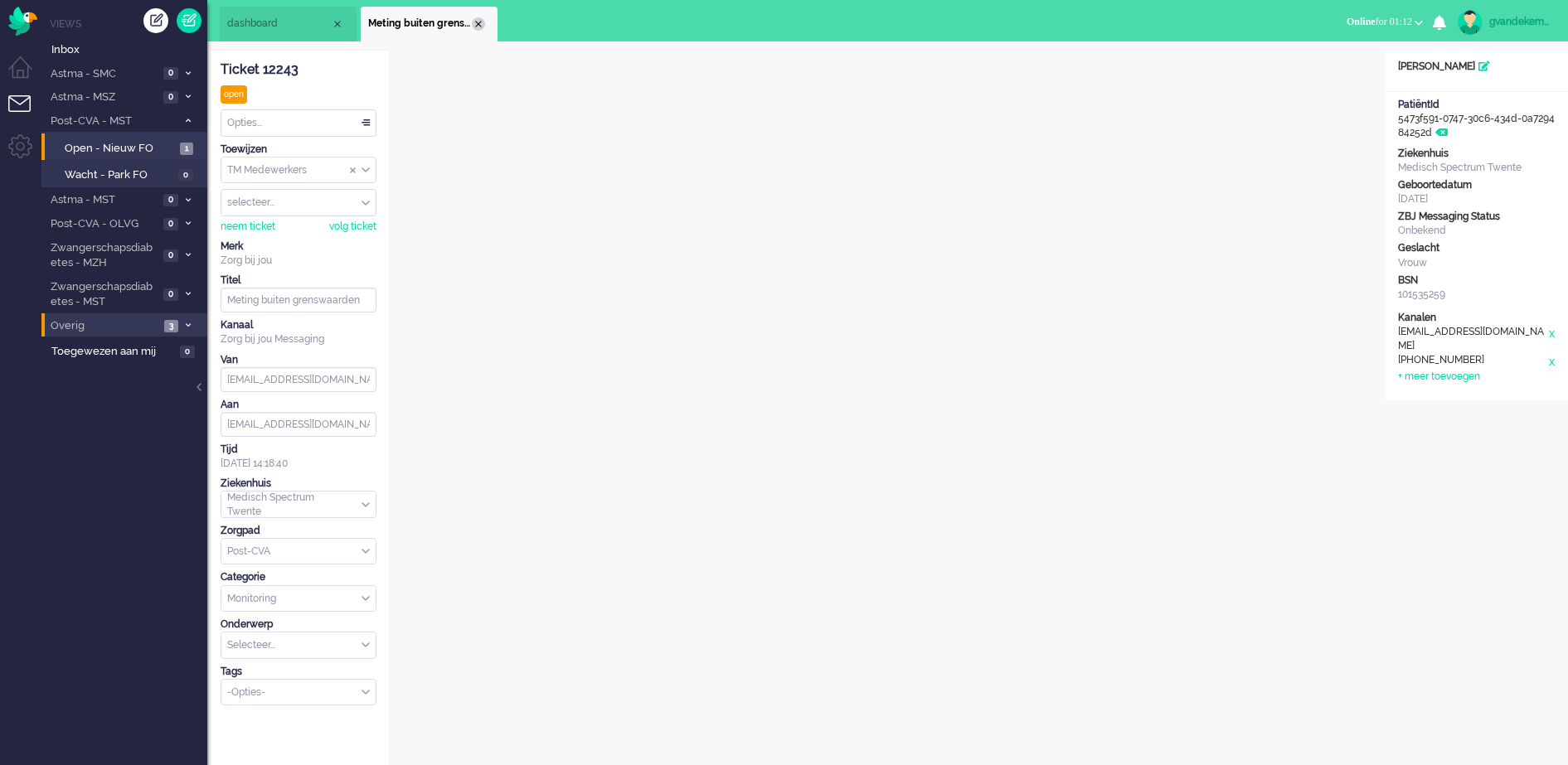
click at [474, 22] on div "Close tab" at bounding box center [478, 24] width 13 height 13
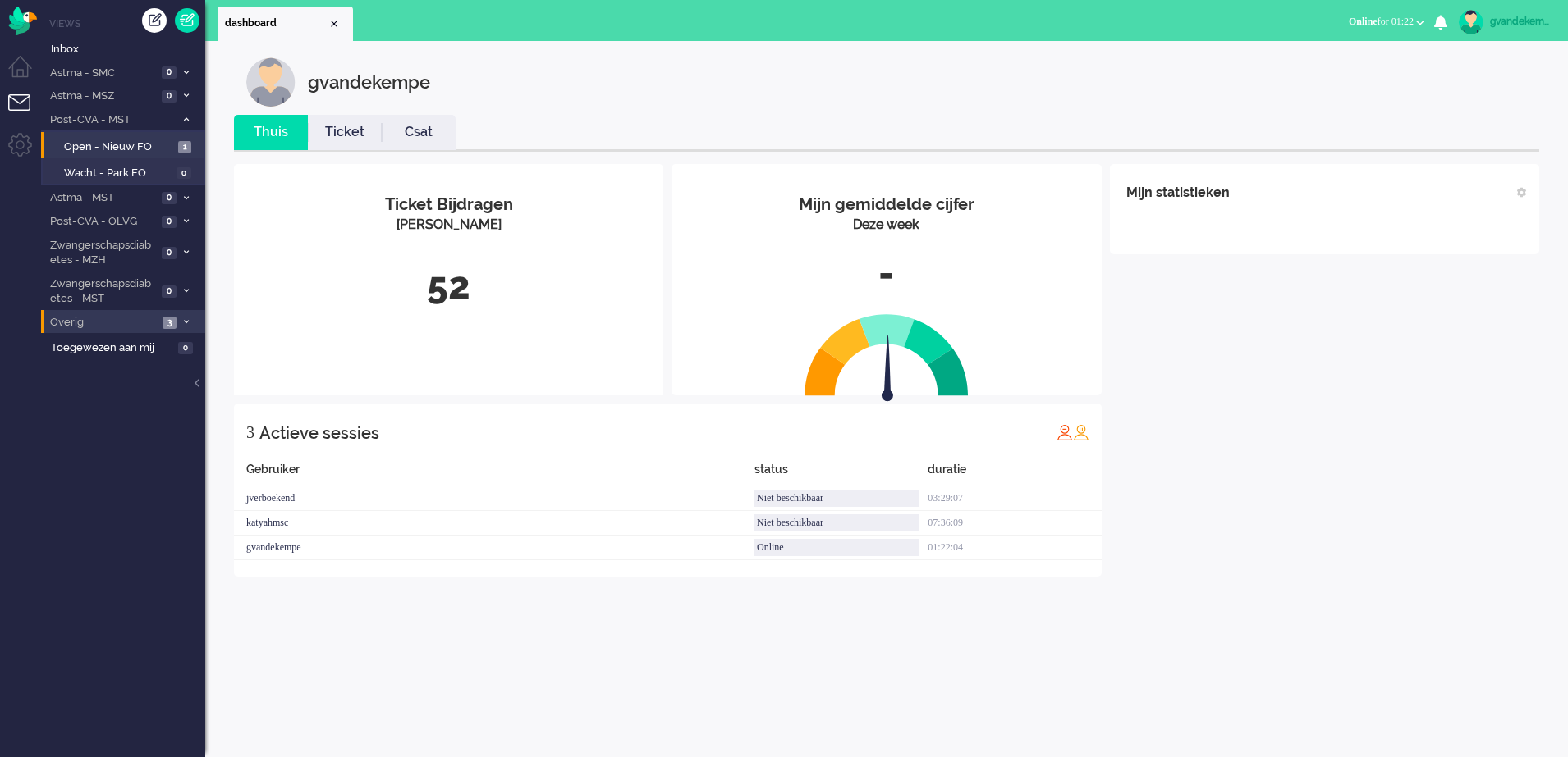
click at [1369, 380] on div "Mijn statistieken + Statistieken toevoegen Bel tijd (gemiddelde dag) Wrapup tij…" at bounding box center [1324, 370] width 430 height 413
click at [134, 139] on span "Open - Nieuw FO" at bounding box center [119, 147] width 110 height 16
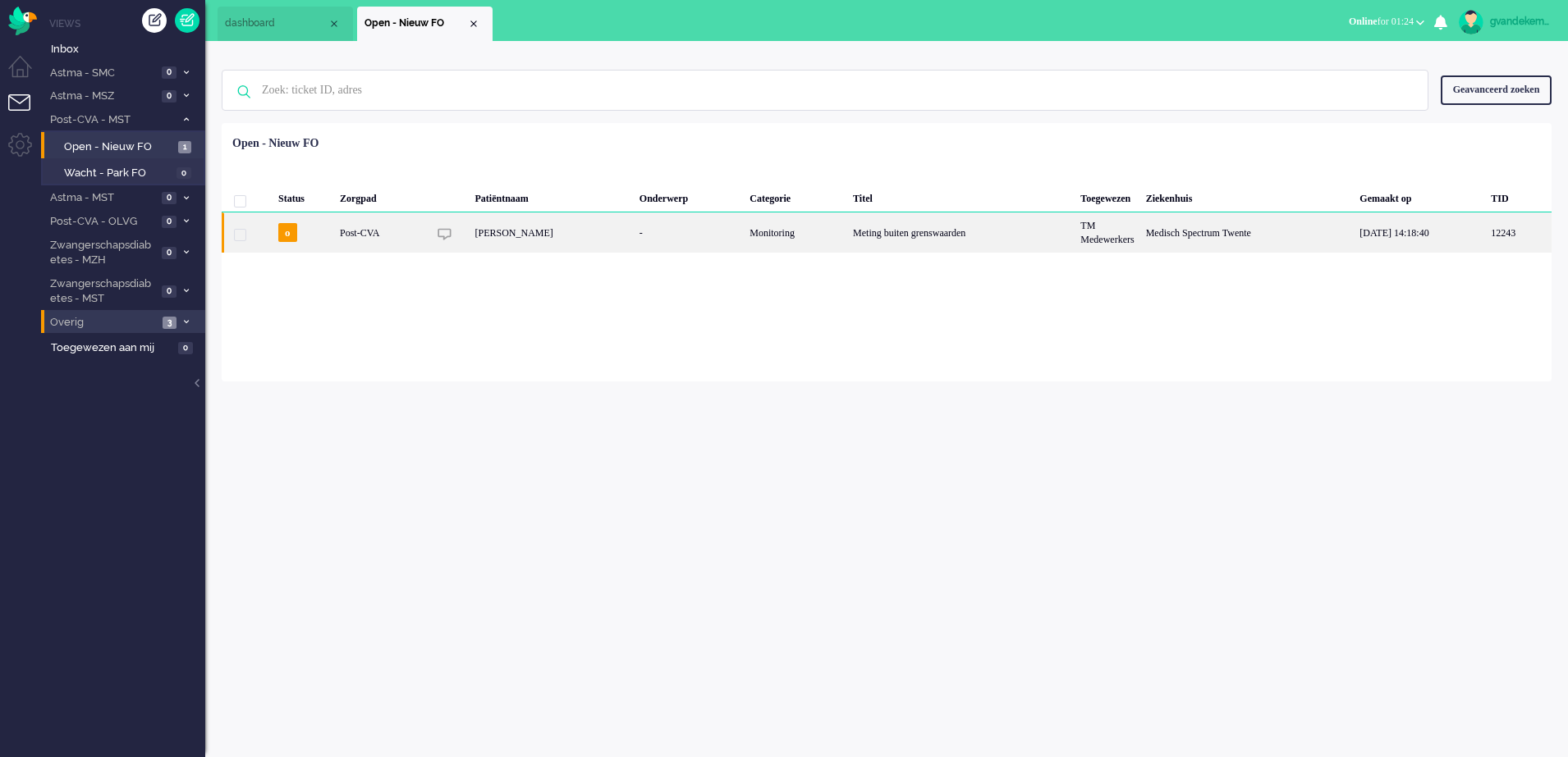
click at [847, 247] on div "Monitoring" at bounding box center [794, 232] width 103 height 40
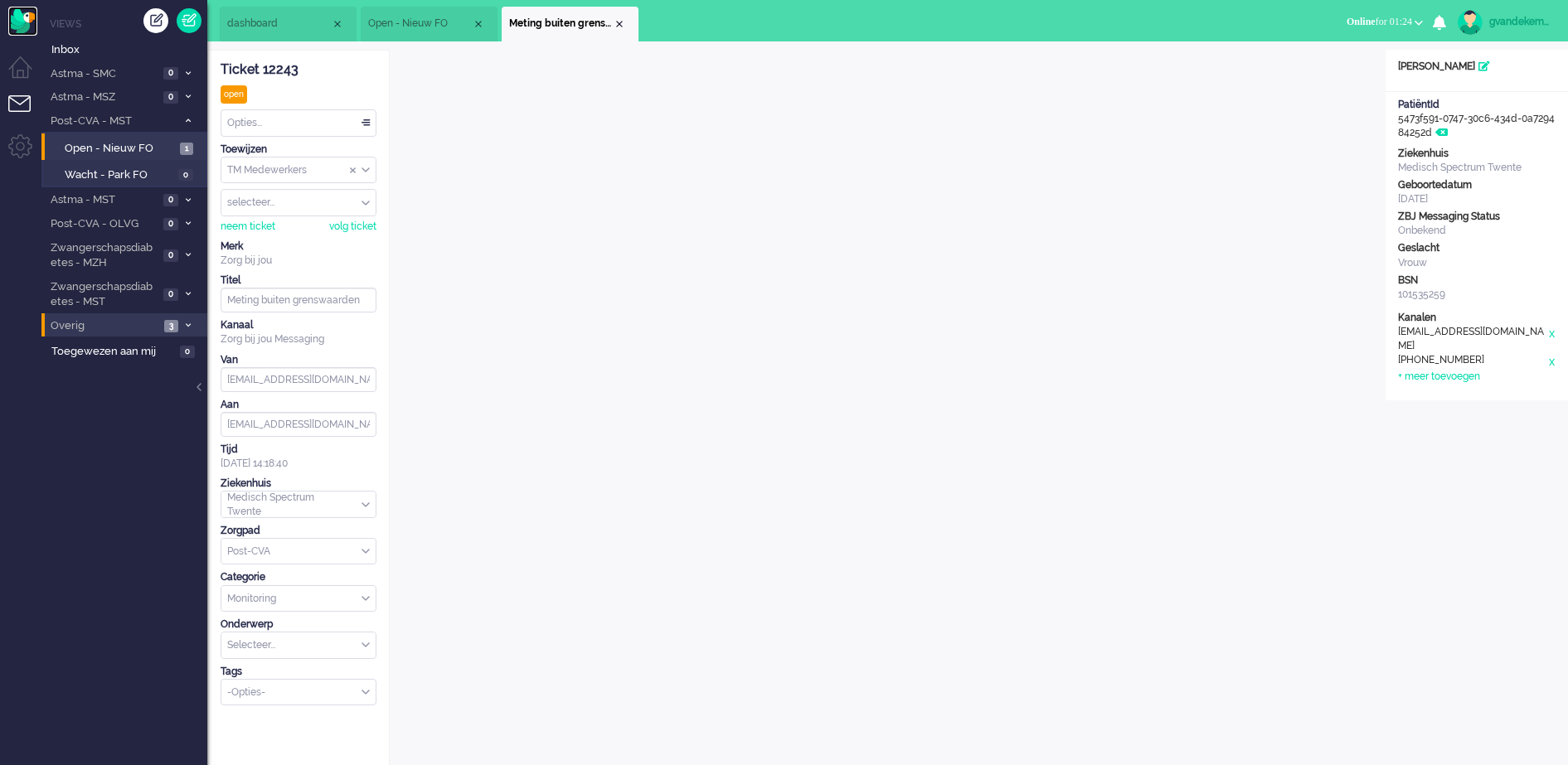
click at [18, 24] on img "Omnidesk" at bounding box center [22, 21] width 29 height 29
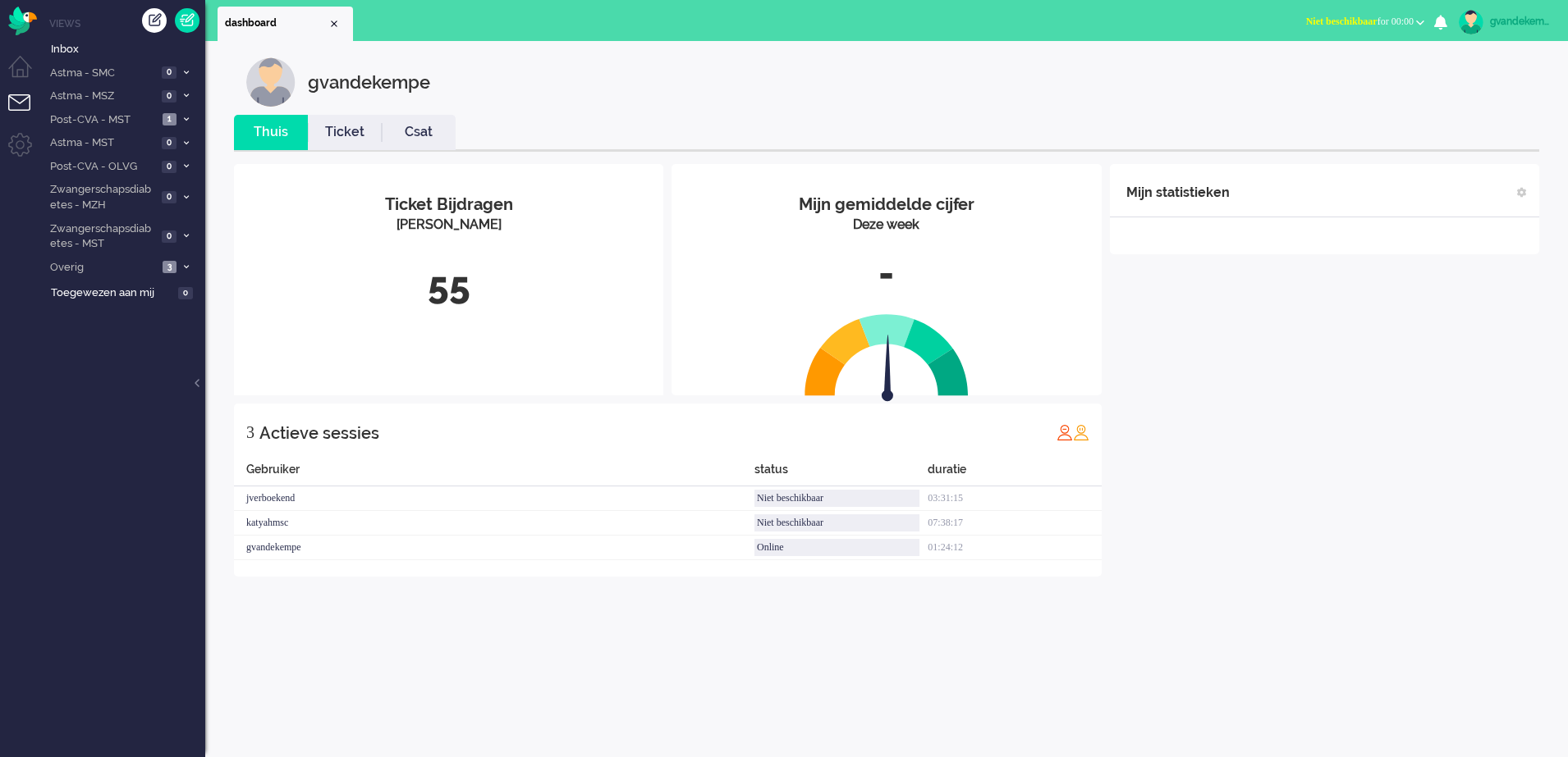
click at [1417, 20] on b "button" at bounding box center [1420, 22] width 8 height 6
click at [1309, 75] on label "Online" at bounding box center [1356, 73] width 130 height 14
click at [153, 113] on span "Post-CVA - MST" at bounding box center [102, 120] width 110 height 16
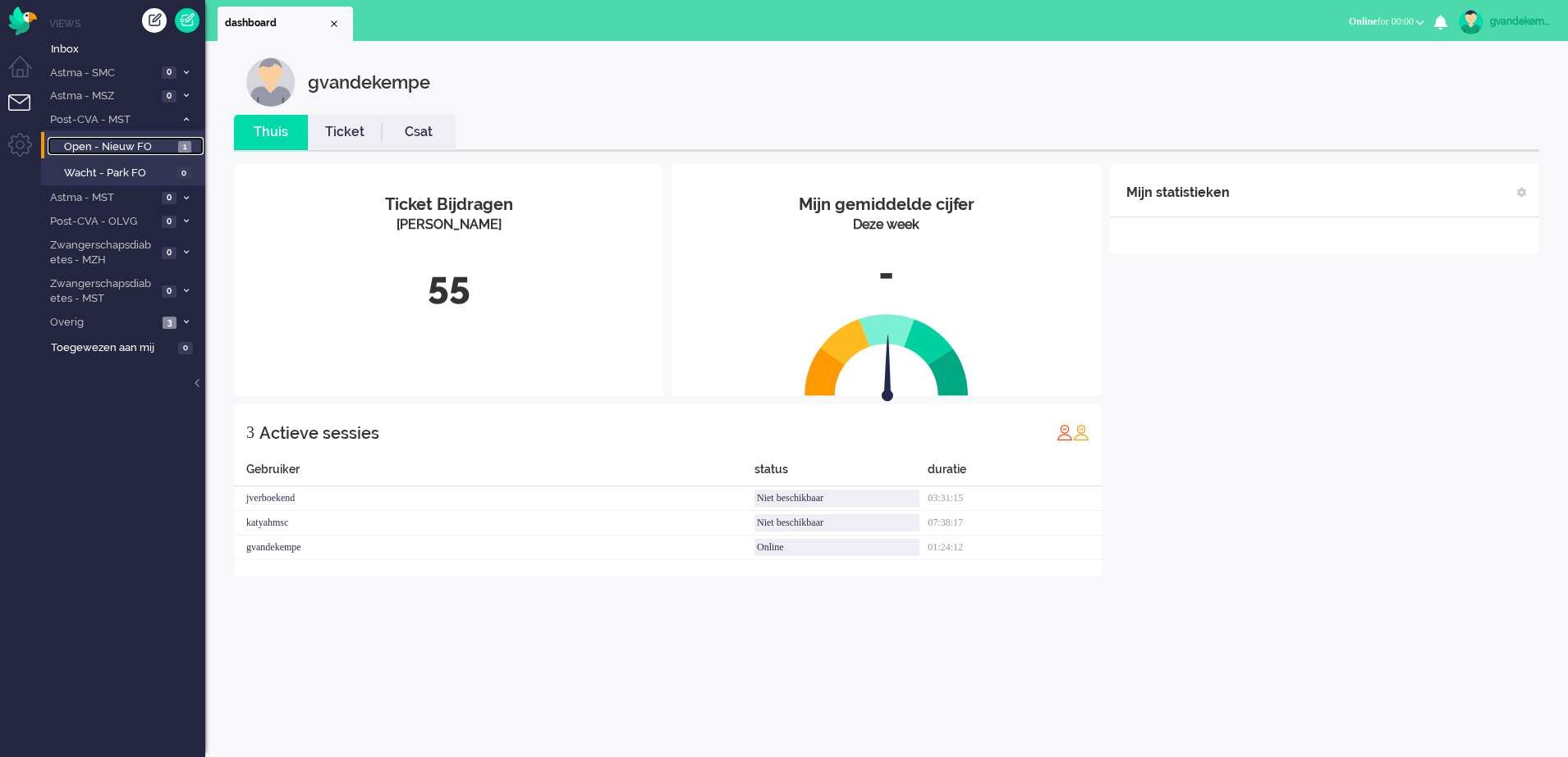
click at [163, 145] on span "Open - Nieuw FO" at bounding box center [119, 147] width 110 height 16
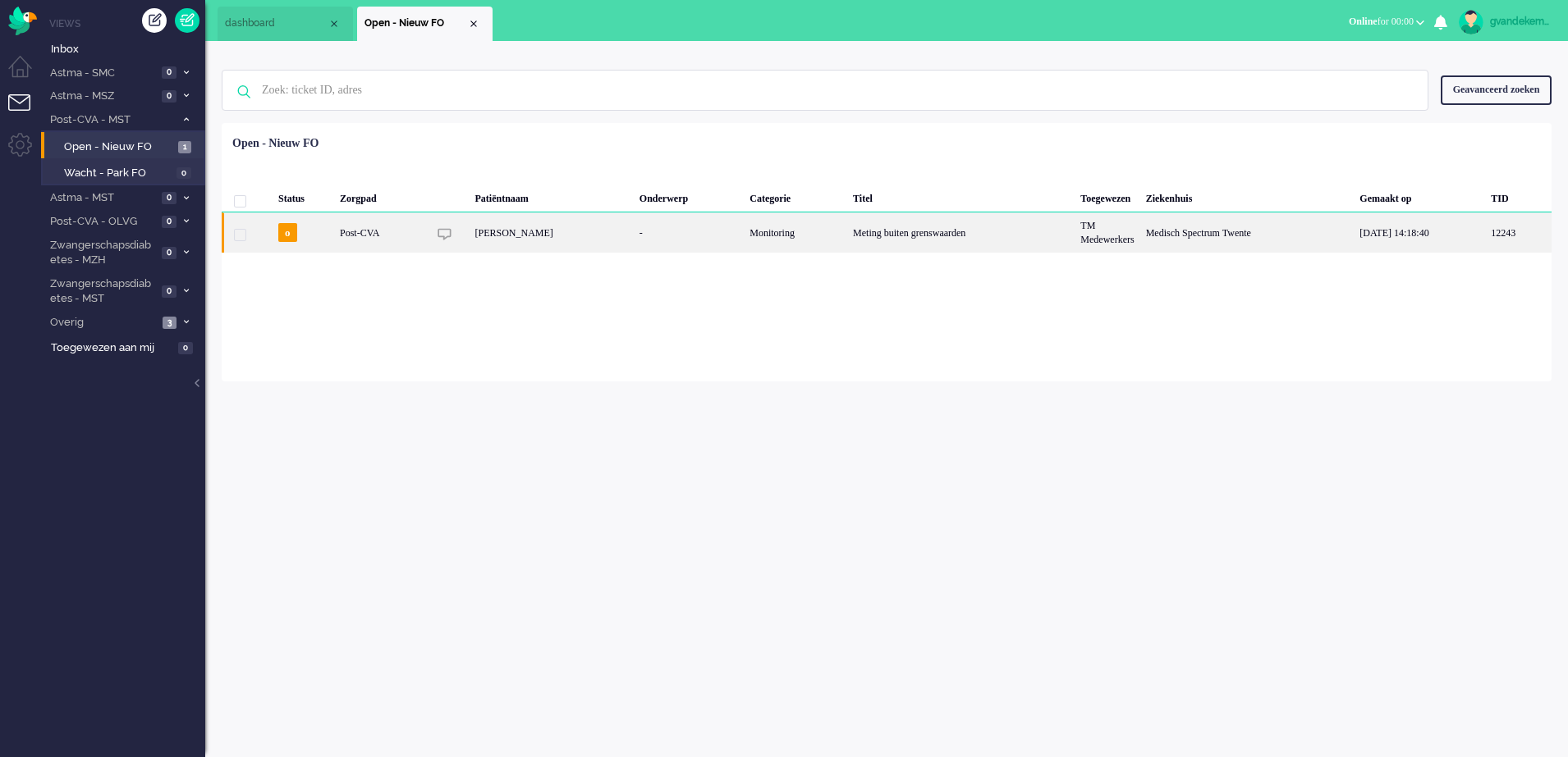
click at [906, 226] on div "Meting buiten grenswaarden" at bounding box center [960, 232] width 227 height 40
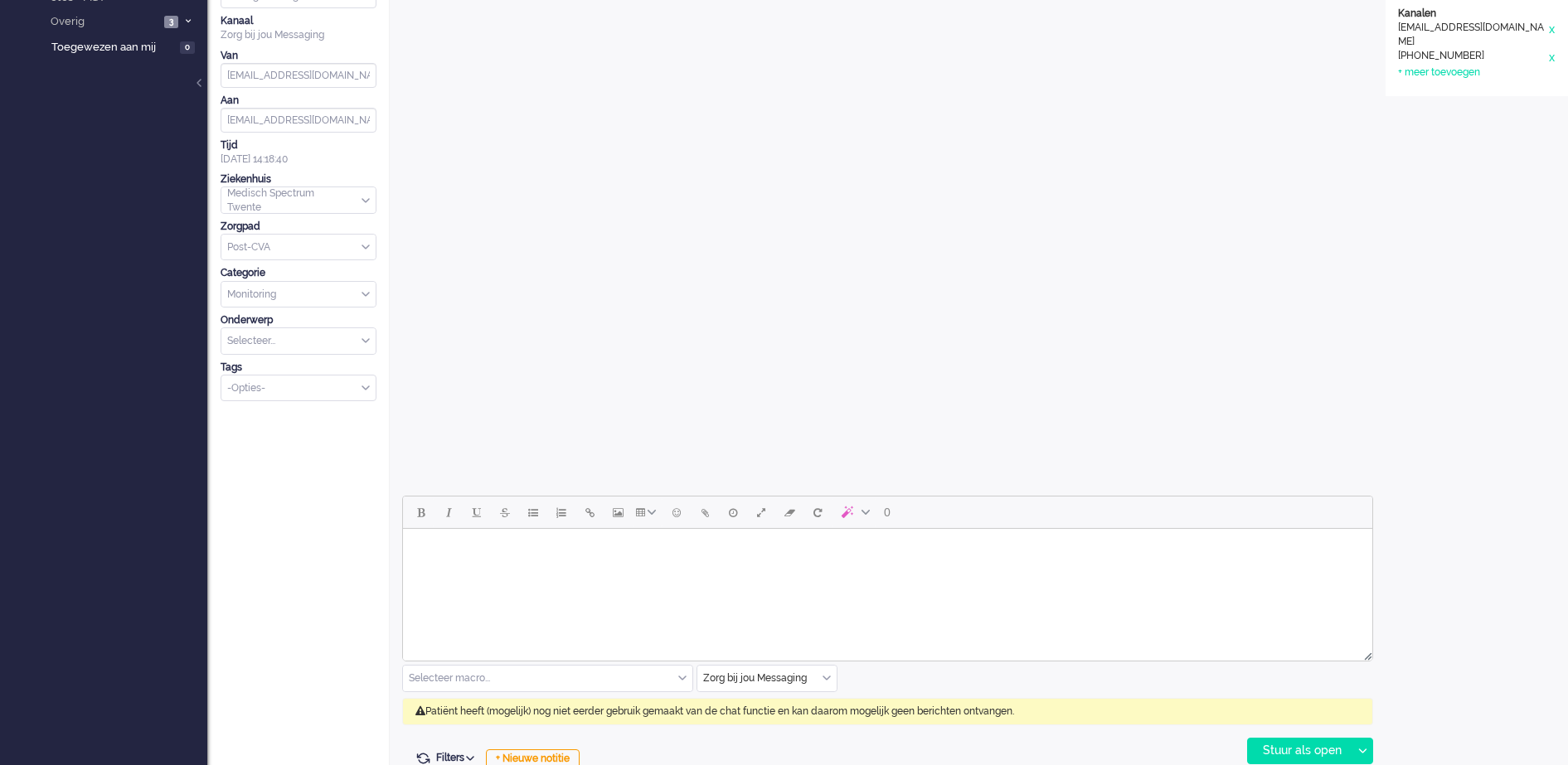
scroll to position [376, 0]
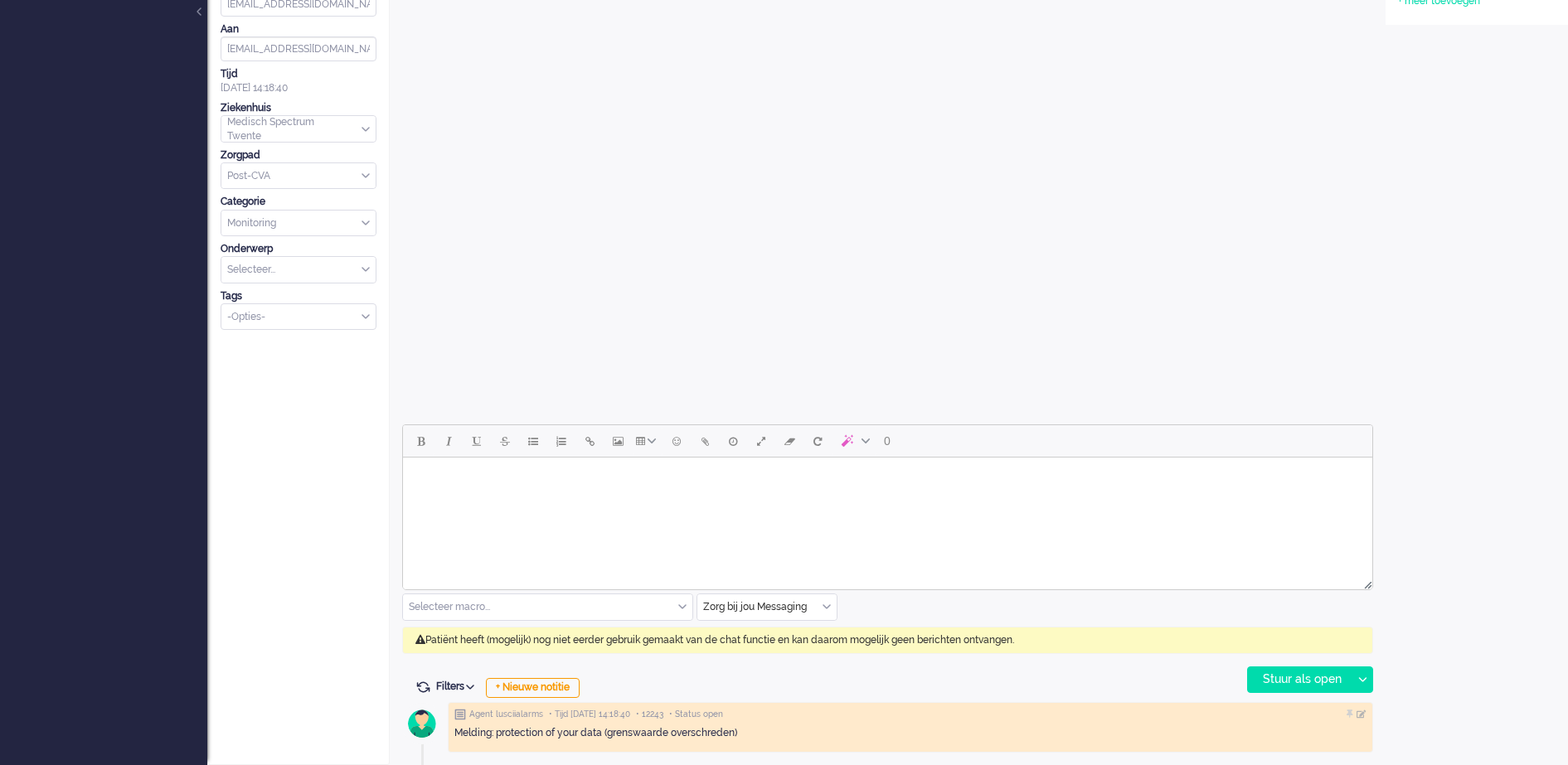
click at [830, 607] on div "Zorg bij jou Messaging" at bounding box center [767, 607] width 140 height 25
click at [762, 656] on span "uitgaand telefoon" at bounding box center [746, 656] width 82 height 14
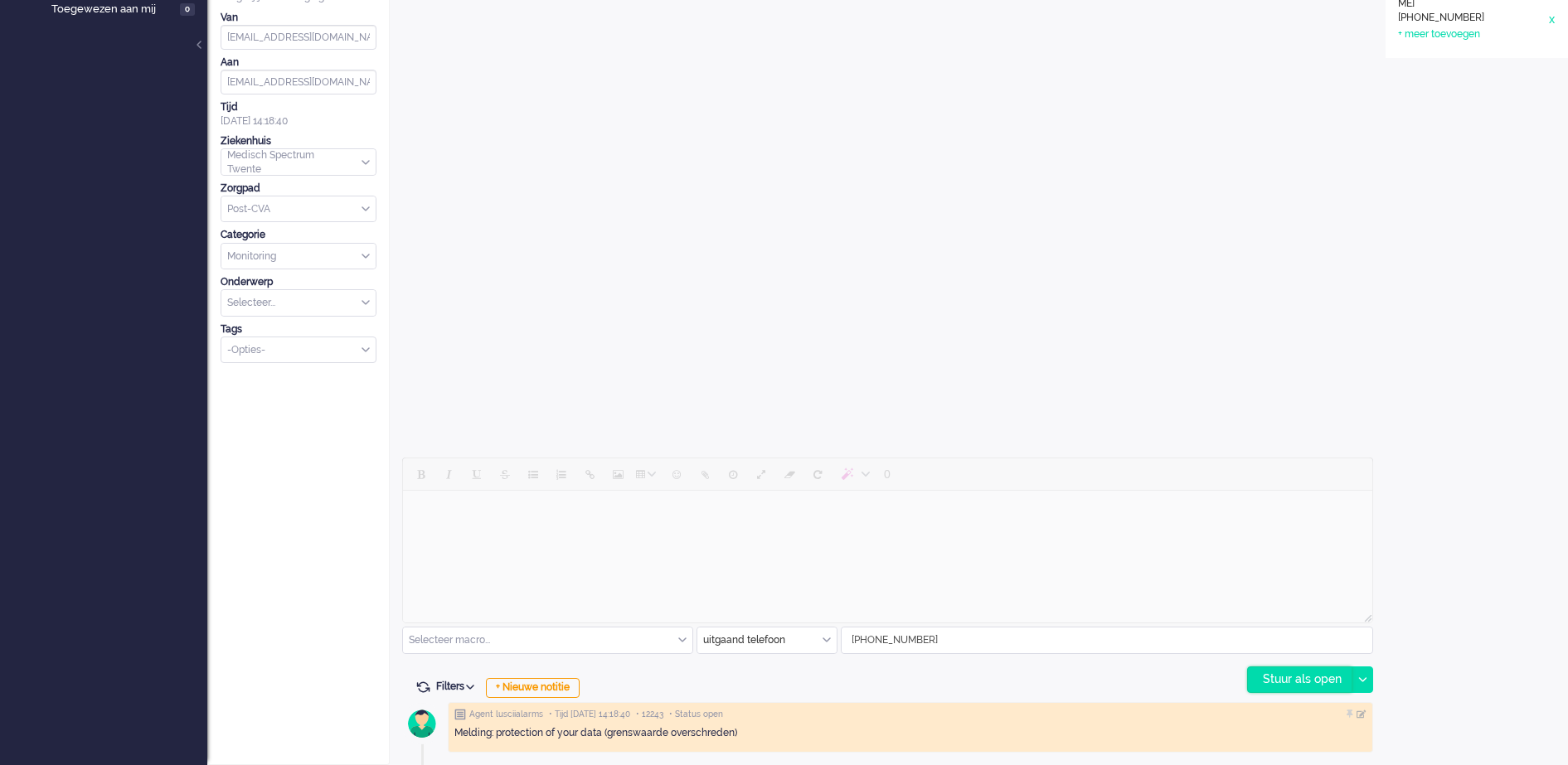
click at [1307, 679] on div "Stuur als open" at bounding box center [1299, 680] width 104 height 25
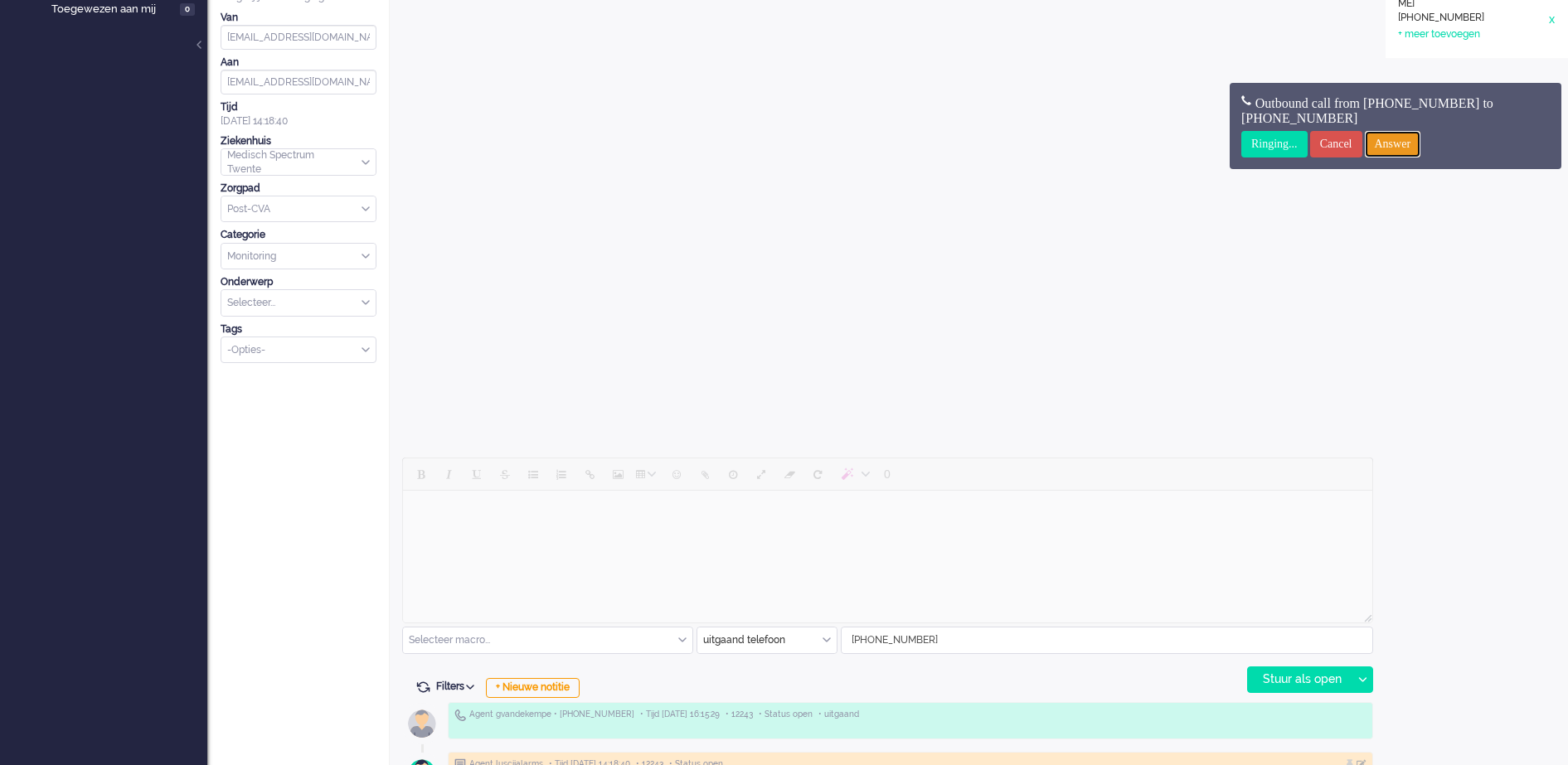
click at [1416, 141] on input "Answer" at bounding box center [1393, 144] width 56 height 26
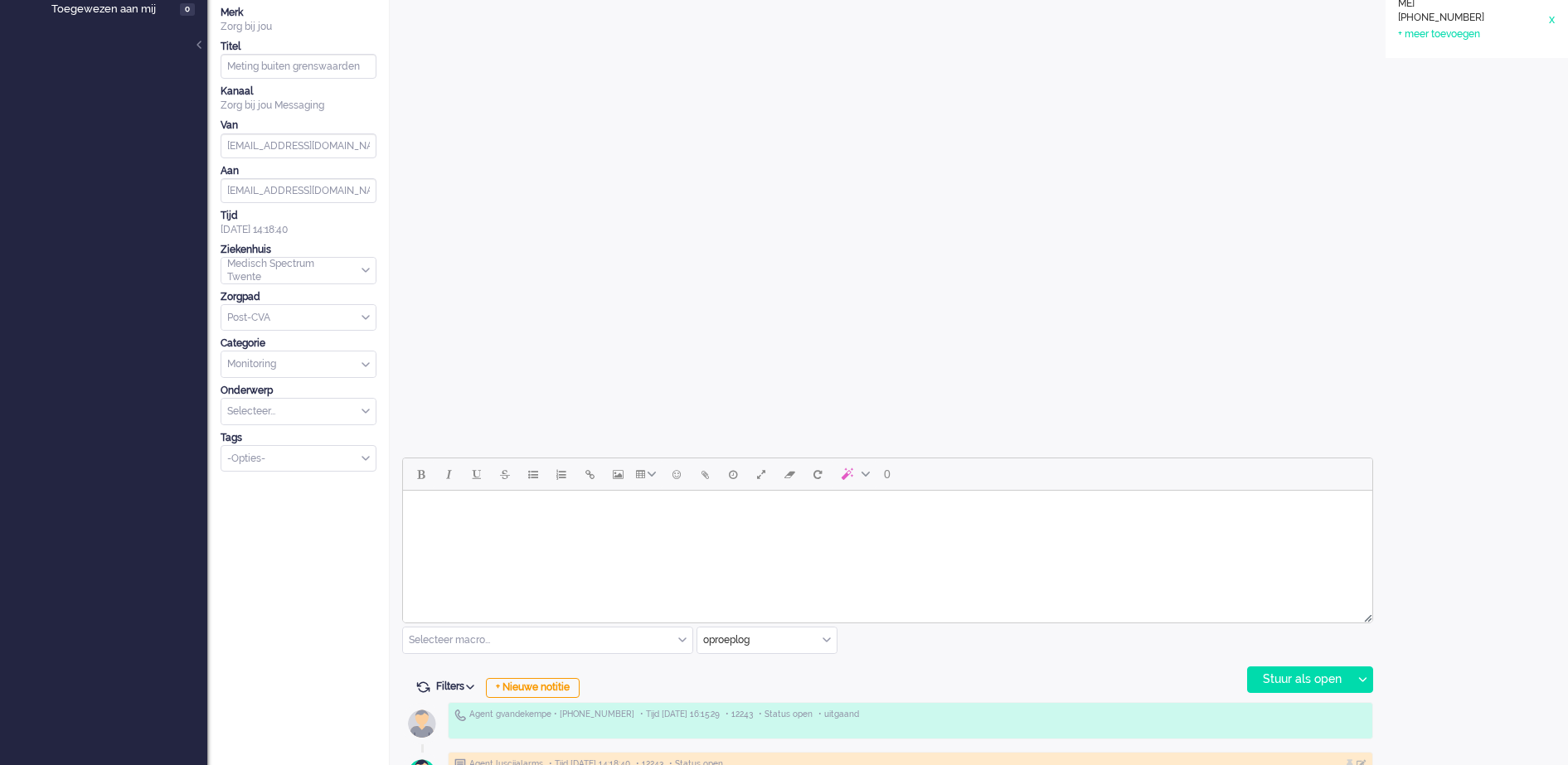
scroll to position [0, 0]
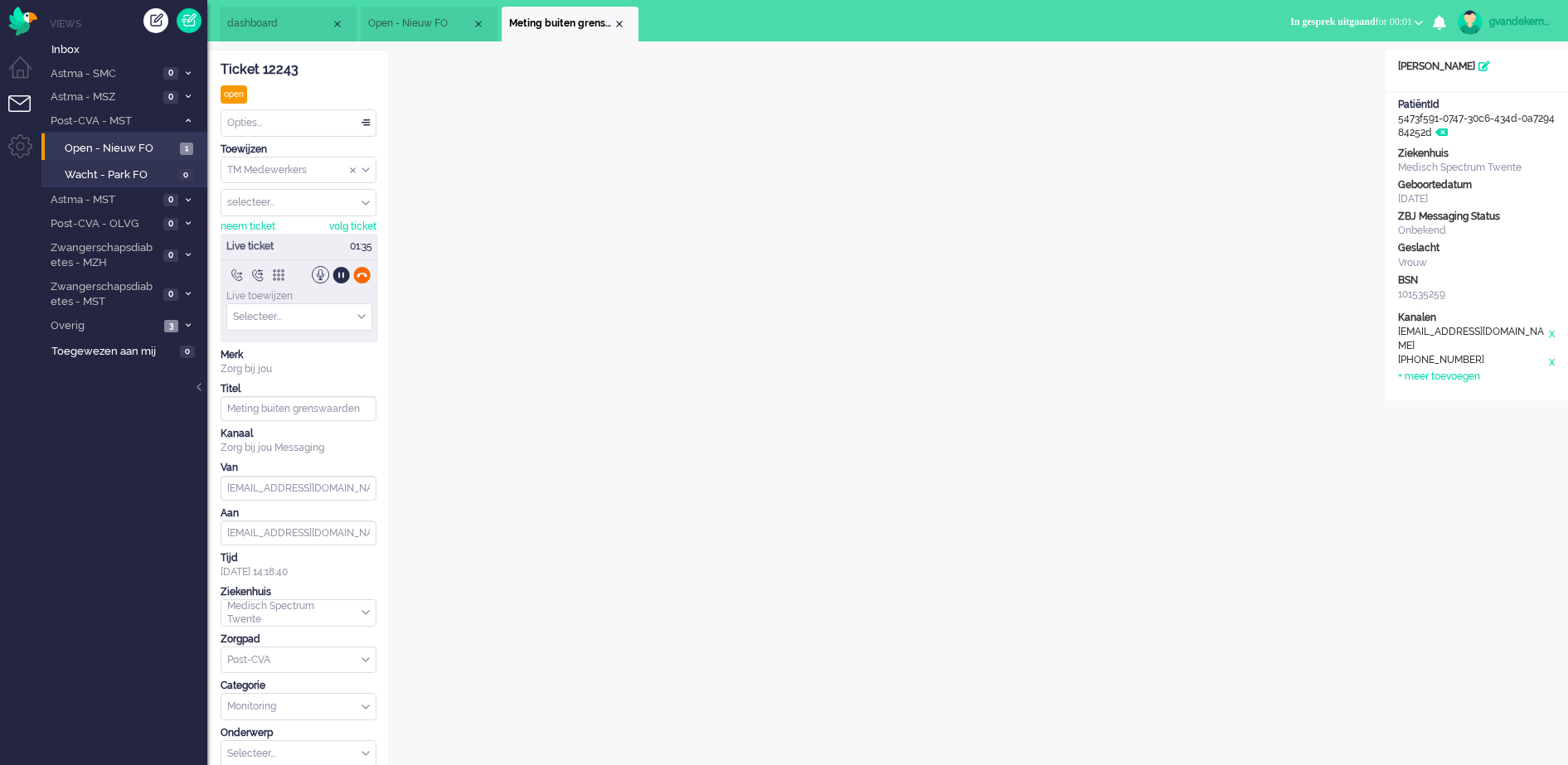
click at [362, 274] on div at bounding box center [362, 275] width 18 height 18
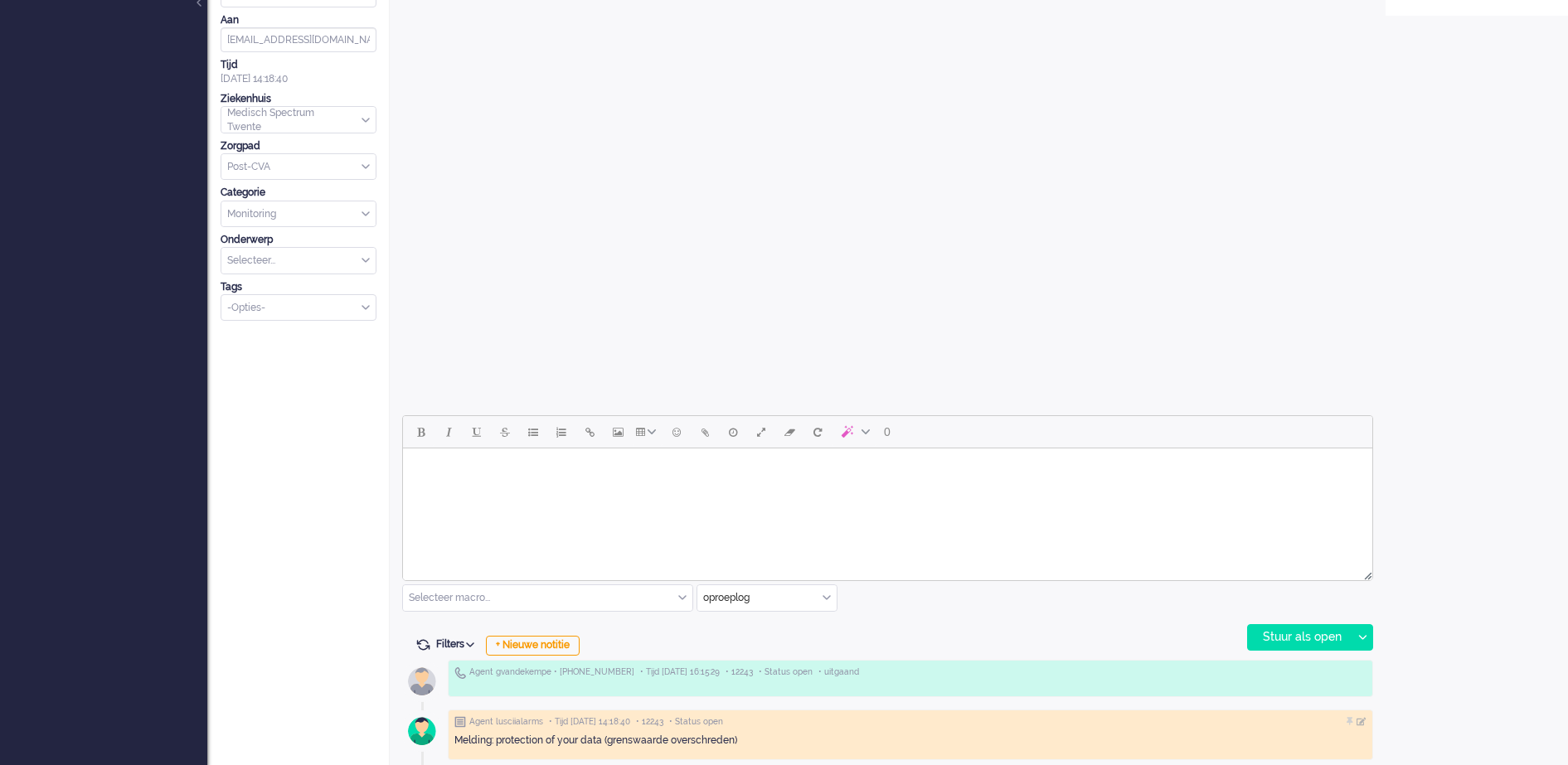
scroll to position [392, 0]
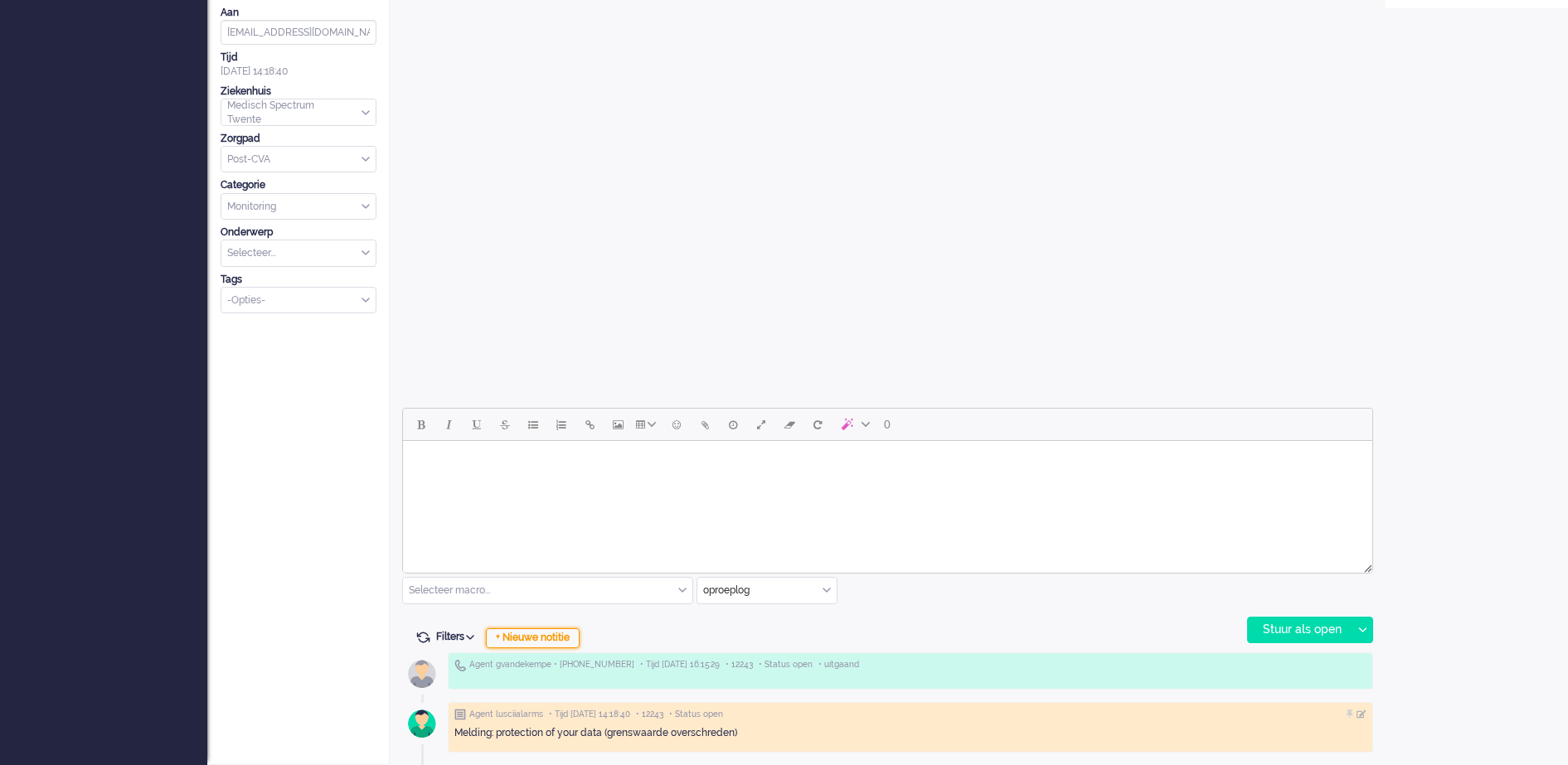
click at [557, 638] on div "+ Nieuwe notitie" at bounding box center [532, 638] width 94 height 20
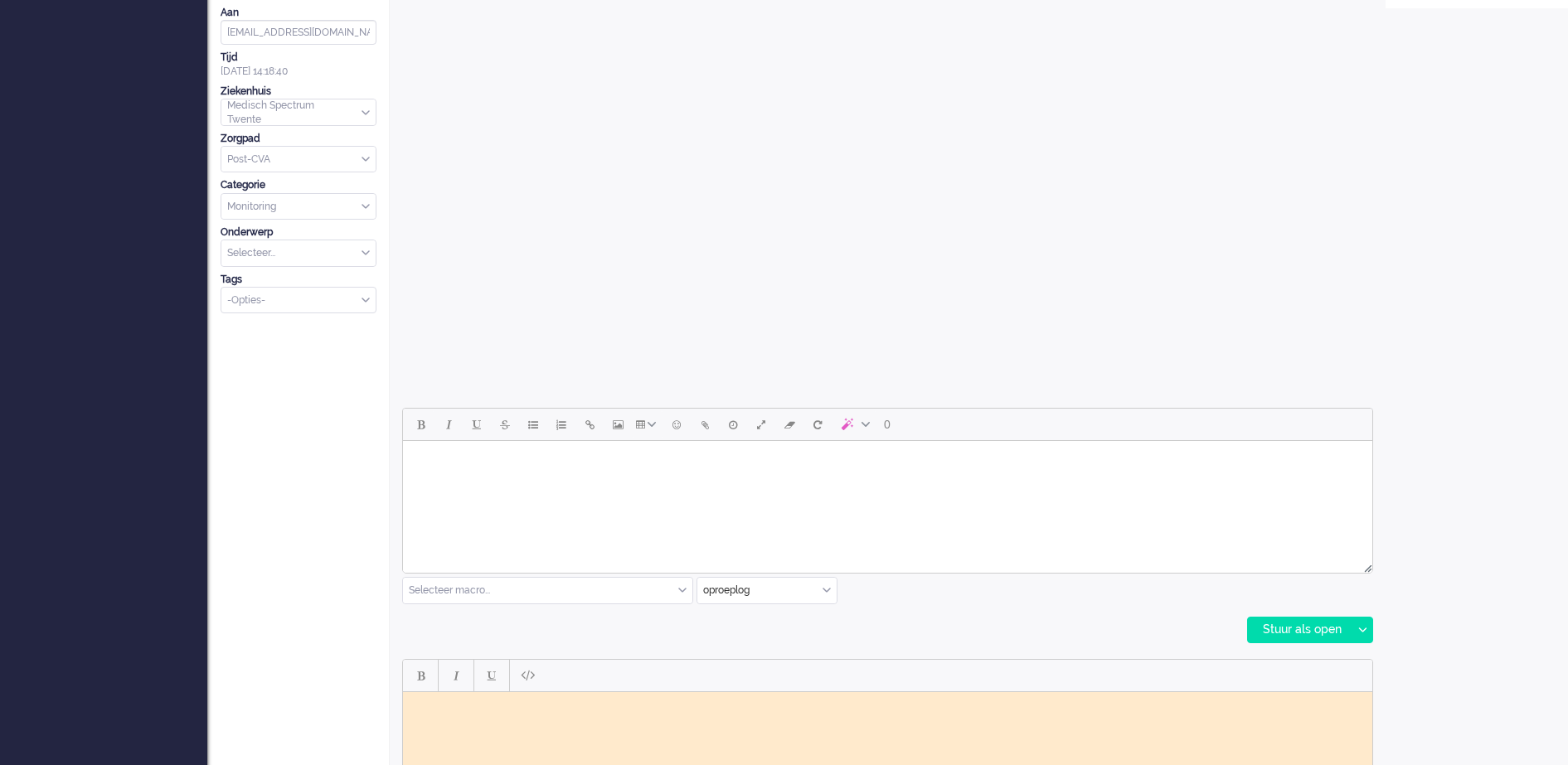
scroll to position [0, 0]
click at [470, 705] on body "Rich Text Area. Press ALT-0 for help." at bounding box center [888, 704] width 956 height 12
click at [417, 729] on body "Telefonisch contact gehad Mw gesproken, uitleg gegeven over "Bescherming persoo…" at bounding box center [888, 725] width 956 height 47
drag, startPoint x: 554, startPoint y: 714, endPoint x: 573, endPoint y: 712, distance: 19.1
click at [573, 712] on p "Telefonisch contact gehad. Mw gesproken, uitleg gegeven over "Bescherming perso…" at bounding box center [888, 713] width 939 height 25
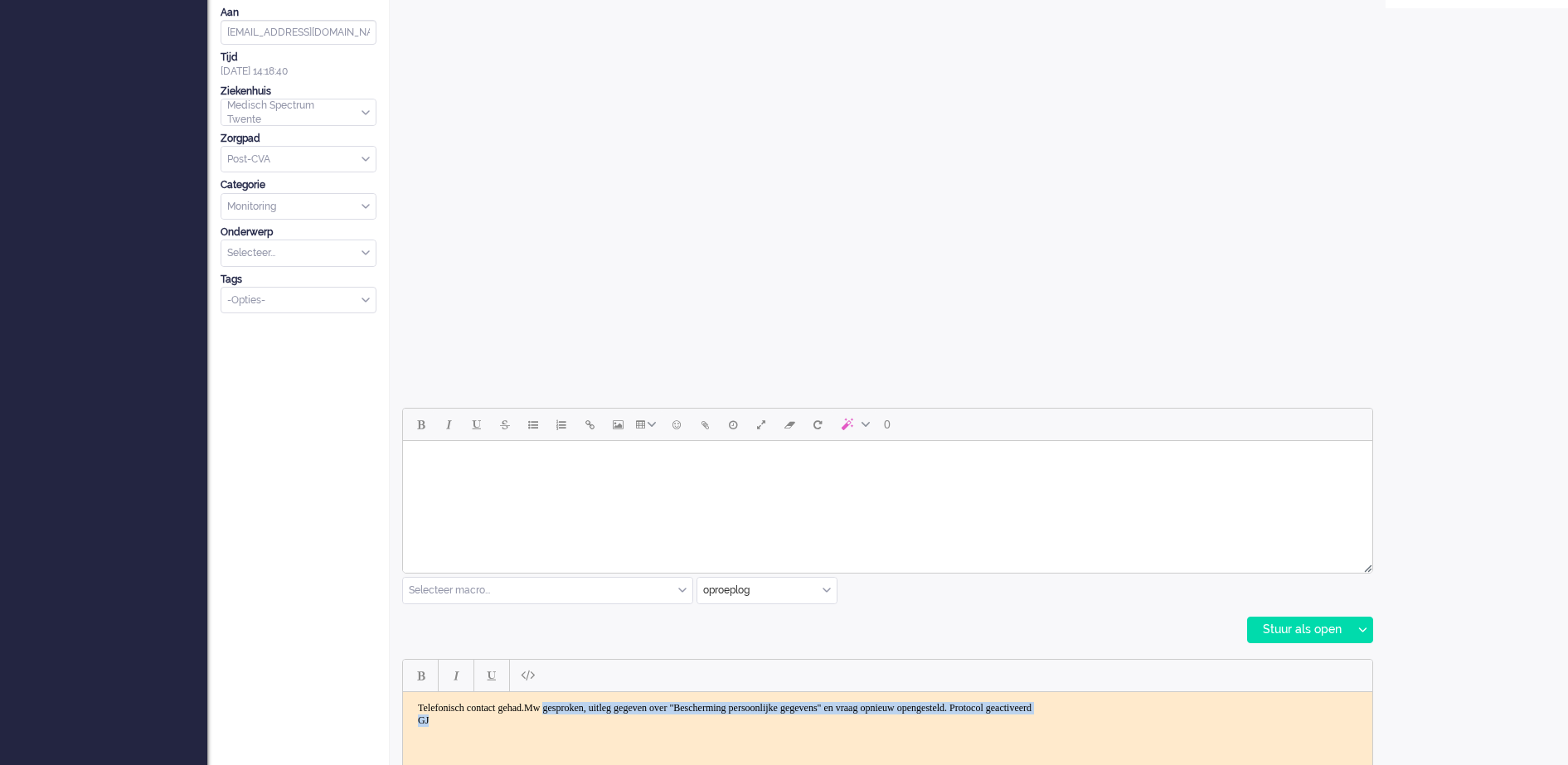
click at [631, 707] on p "Telefonisch contact gehad. Mw gesproken, uitleg gegeven over "Bescherming perso…" at bounding box center [888, 713] width 939 height 25
drag, startPoint x: 621, startPoint y: 708, endPoint x: 549, endPoint y: 711, distance: 72.1
click at [549, 711] on p "Telefonisch contact gehad. Mw gesproken, uitleg gegeven over "Bescherming perso…" at bounding box center [888, 713] width 939 height 25
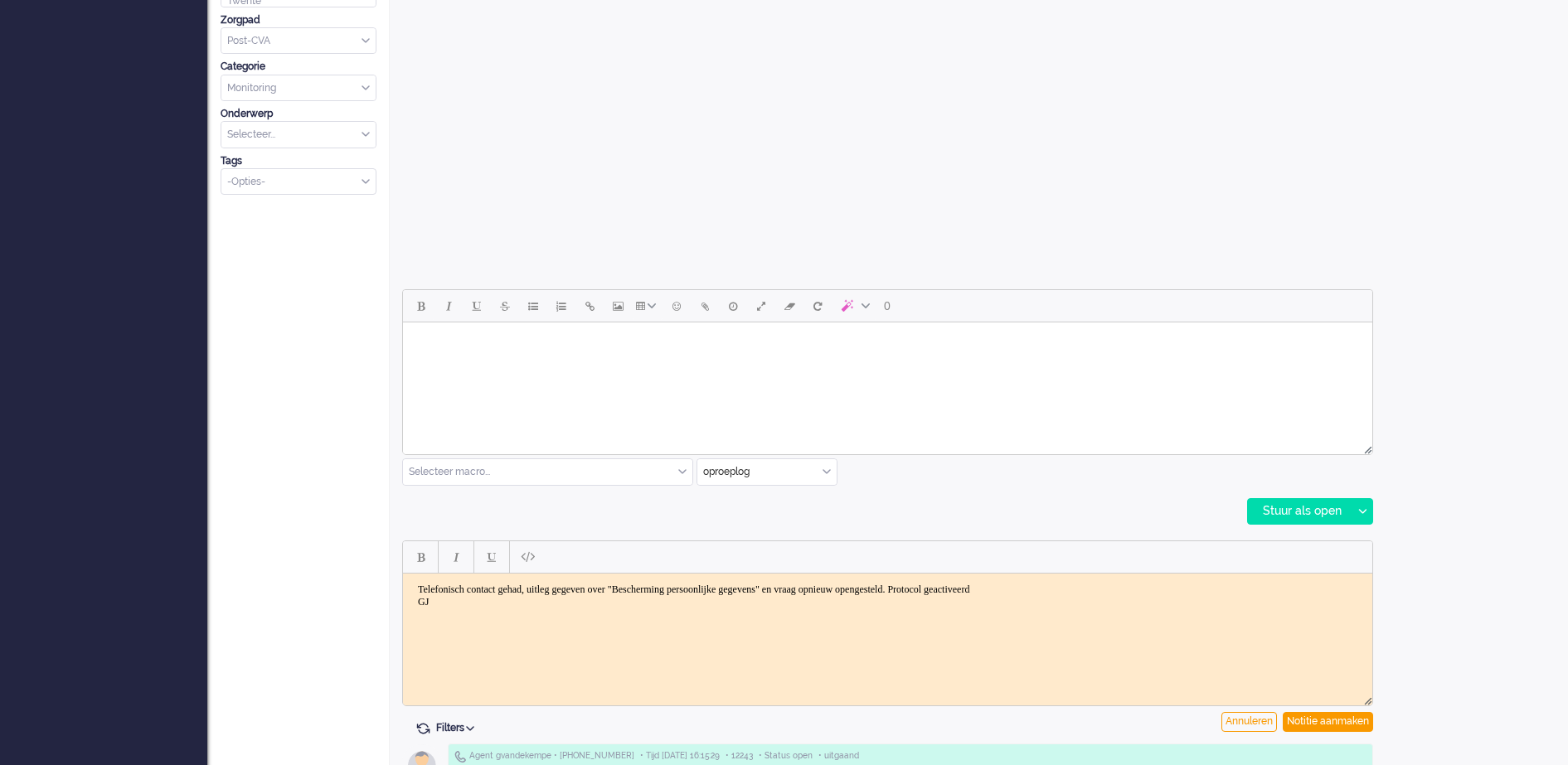
scroll to position [600, 0]
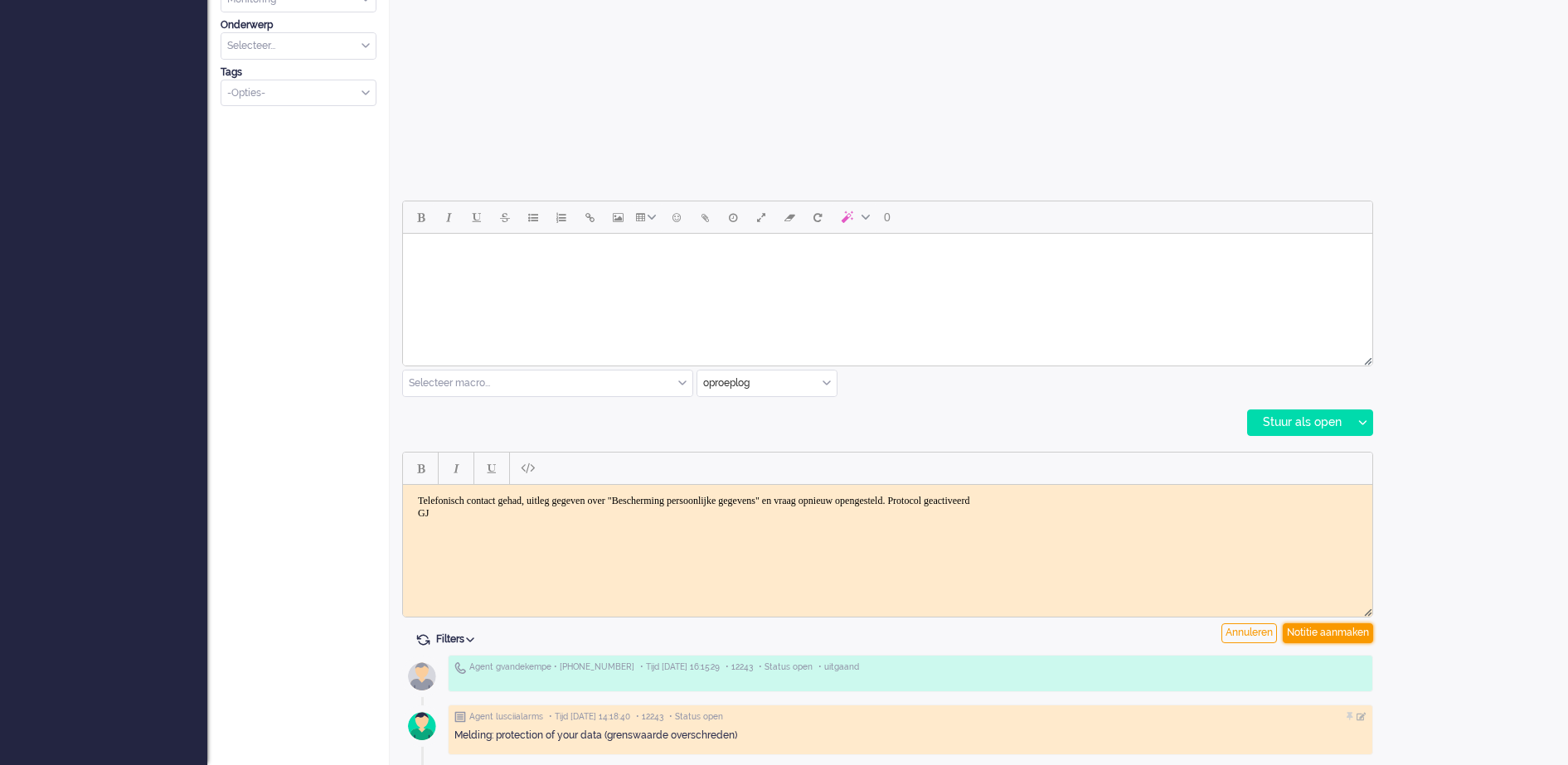
click at [1345, 630] on div "Notitie aanmaken" at bounding box center [1327, 633] width 90 height 20
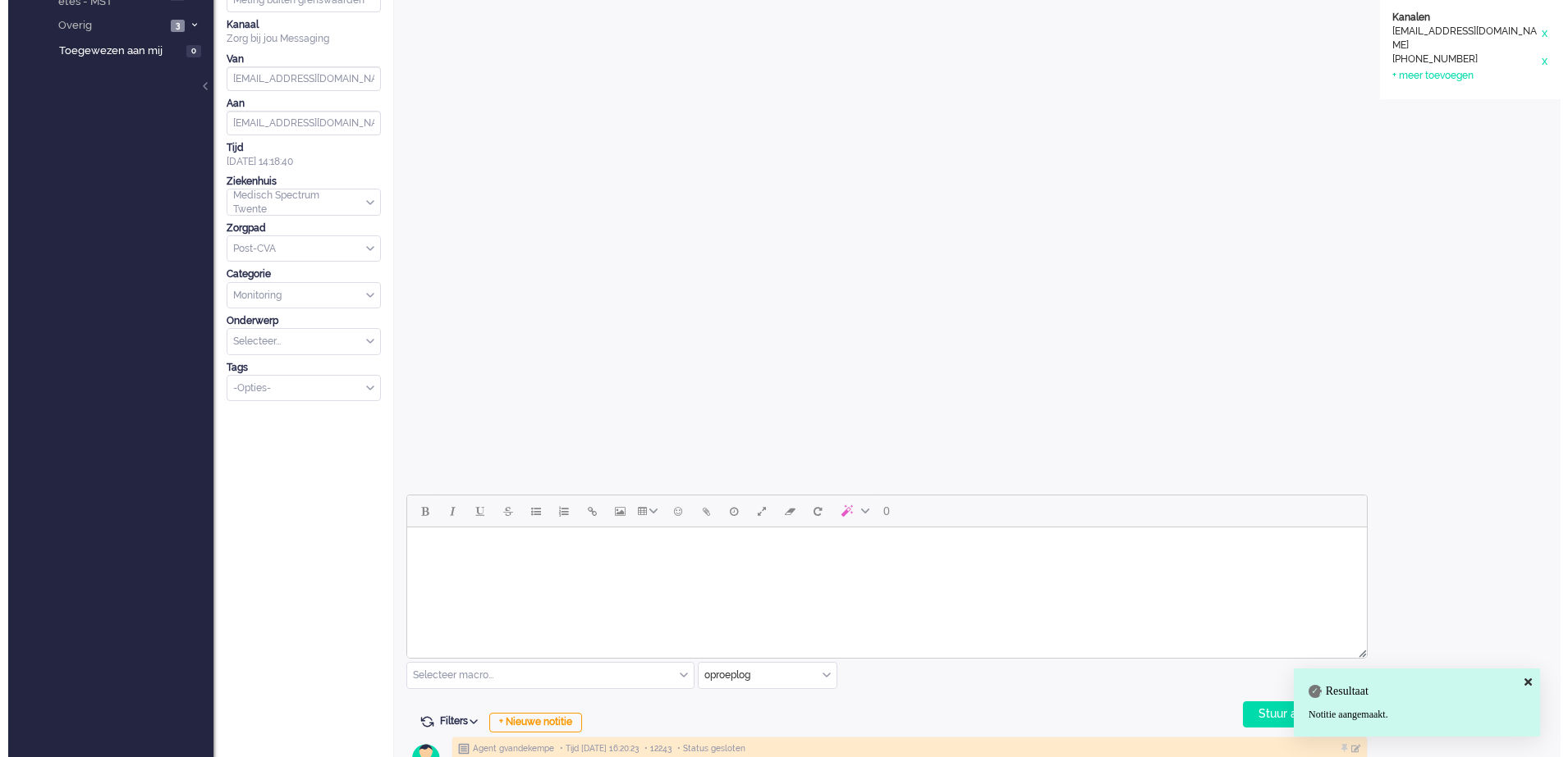
scroll to position [0, 0]
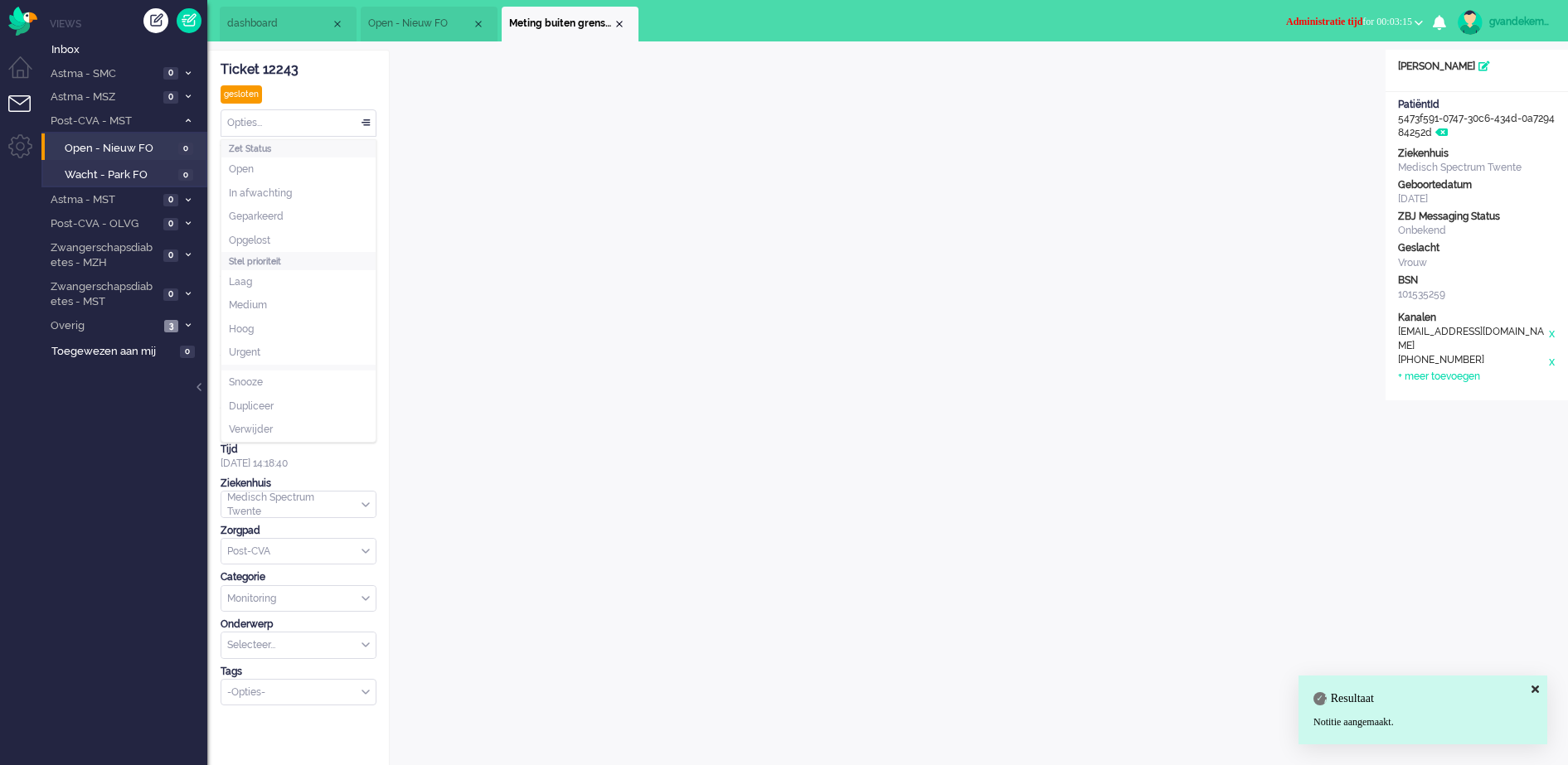
click at [364, 120] on div "Opties..." at bounding box center [298, 123] width 155 height 25
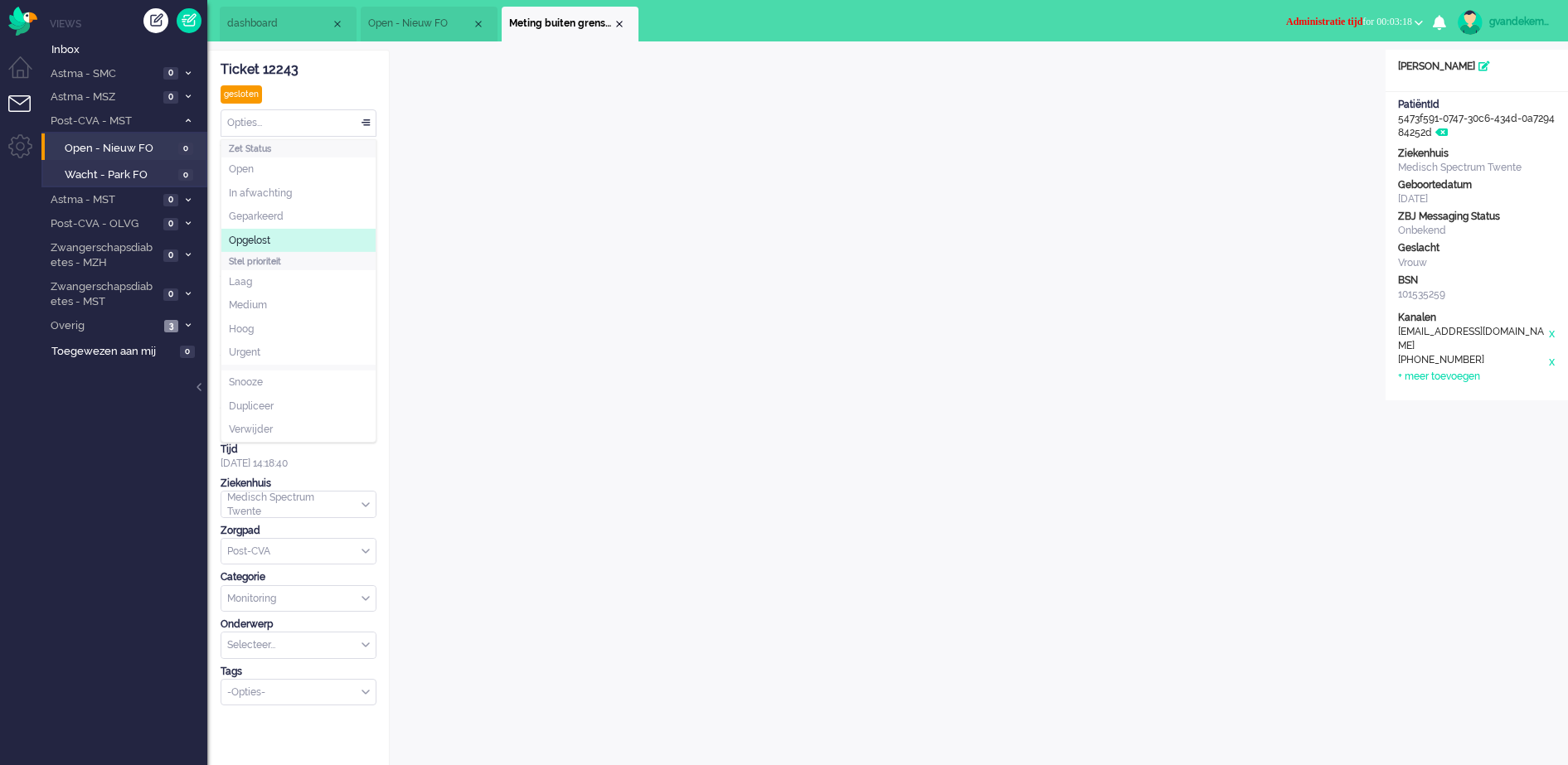
click at [258, 237] on span "Opgelost" at bounding box center [249, 240] width 41 height 14
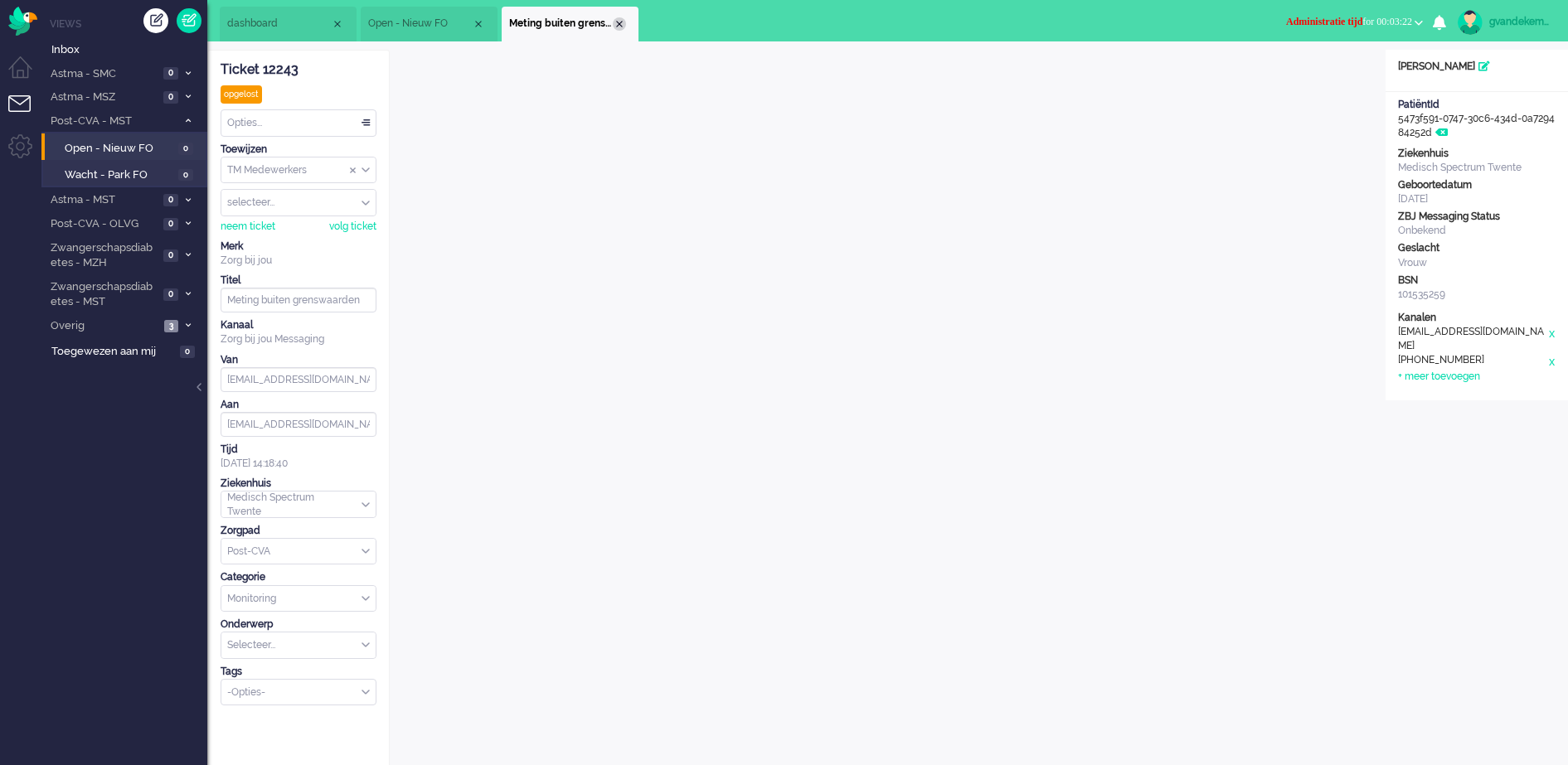
click at [619, 22] on div "Close tab" at bounding box center [620, 24] width 13 height 13
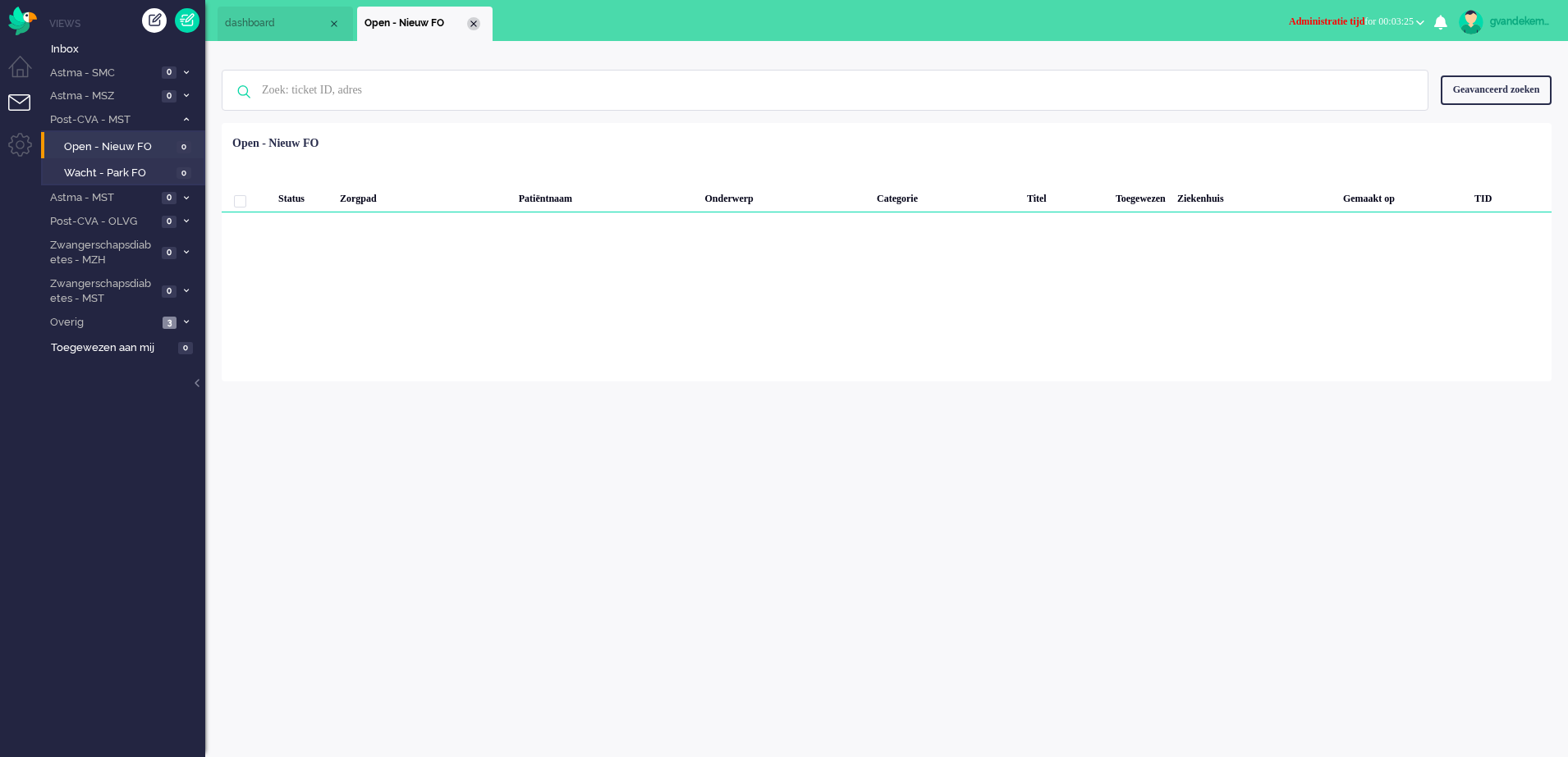
click at [472, 21] on div "Close tab" at bounding box center [473, 24] width 13 height 13
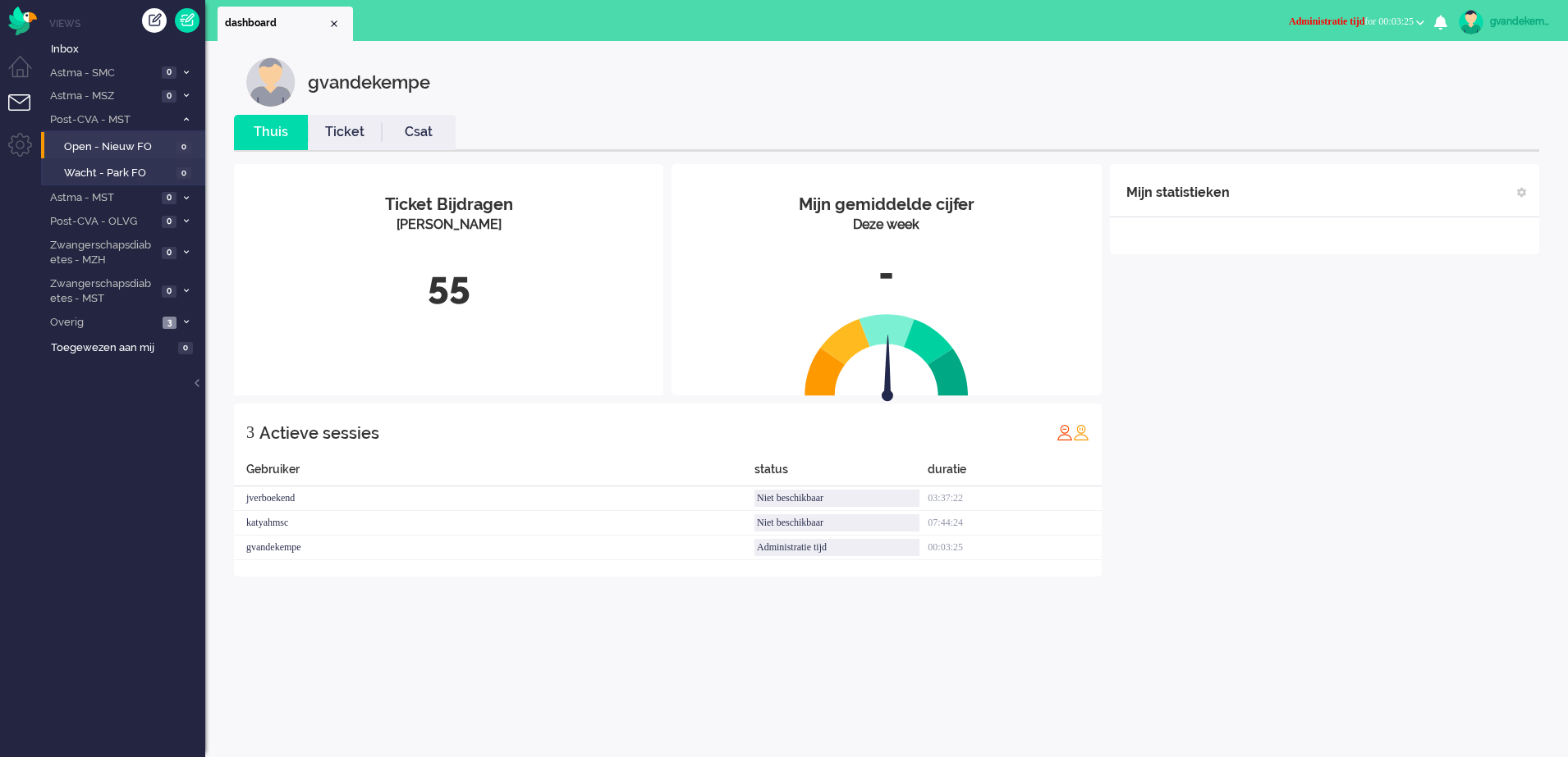
click at [1330, 406] on div "Mijn statistieken + Statistieken toevoegen Bel tijd (gemiddelde dag) Wrapup tij…" at bounding box center [1324, 370] width 430 height 413
click at [1419, 19] on b "button" at bounding box center [1420, 22] width 8 height 6
click at [1298, 68] on label "Online" at bounding box center [1356, 73] width 130 height 14
click at [182, 118] on span at bounding box center [186, 121] width 12 height 9
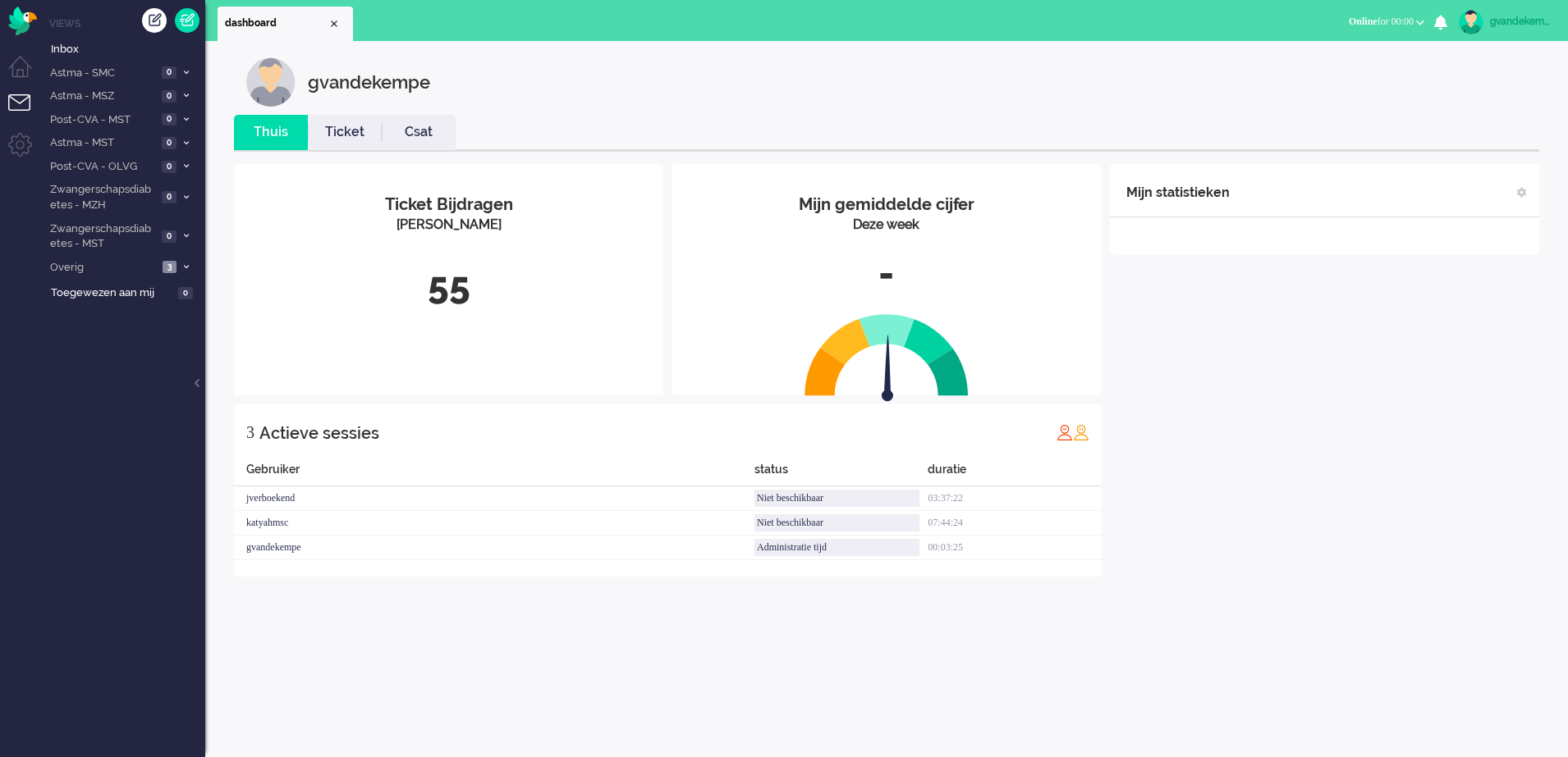
click at [1419, 382] on div "Mijn statistieken + Statistieken toevoegen Bel tijd (gemiddelde dag) Wrapup tij…" at bounding box center [1324, 370] width 430 height 413
click at [1276, 401] on div "Mijn statistieken + Statistieken toevoegen Bel tijd (gemiddelde dag) Wrapup tij…" at bounding box center [1324, 370] width 430 height 413
click at [184, 267] on icon at bounding box center [186, 267] width 5 height 6
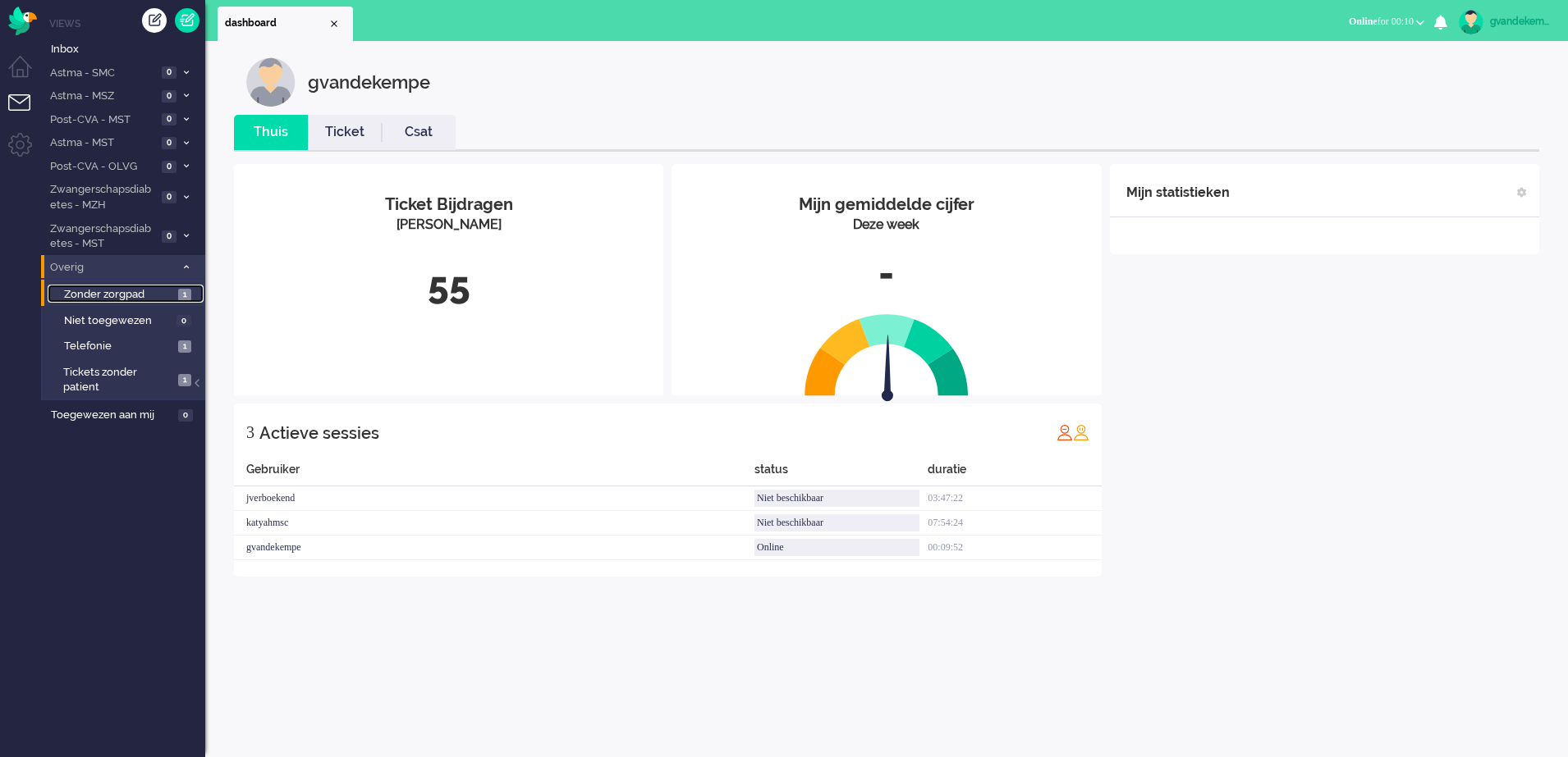
click at [173, 295] on span "Zonder zorgpad" at bounding box center [119, 295] width 110 height 16
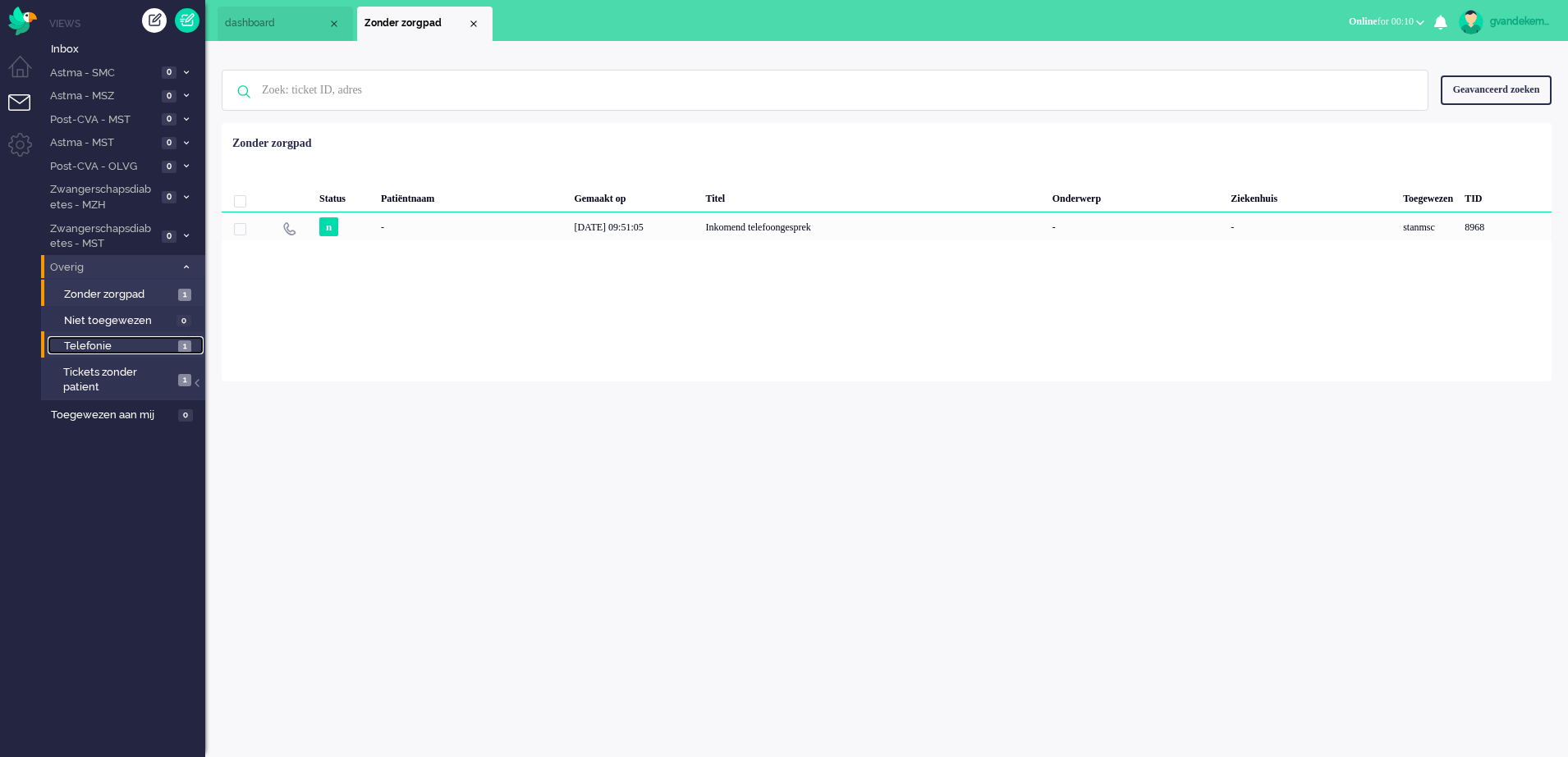
click at [167, 346] on span "Telefonie" at bounding box center [119, 346] width 110 height 16
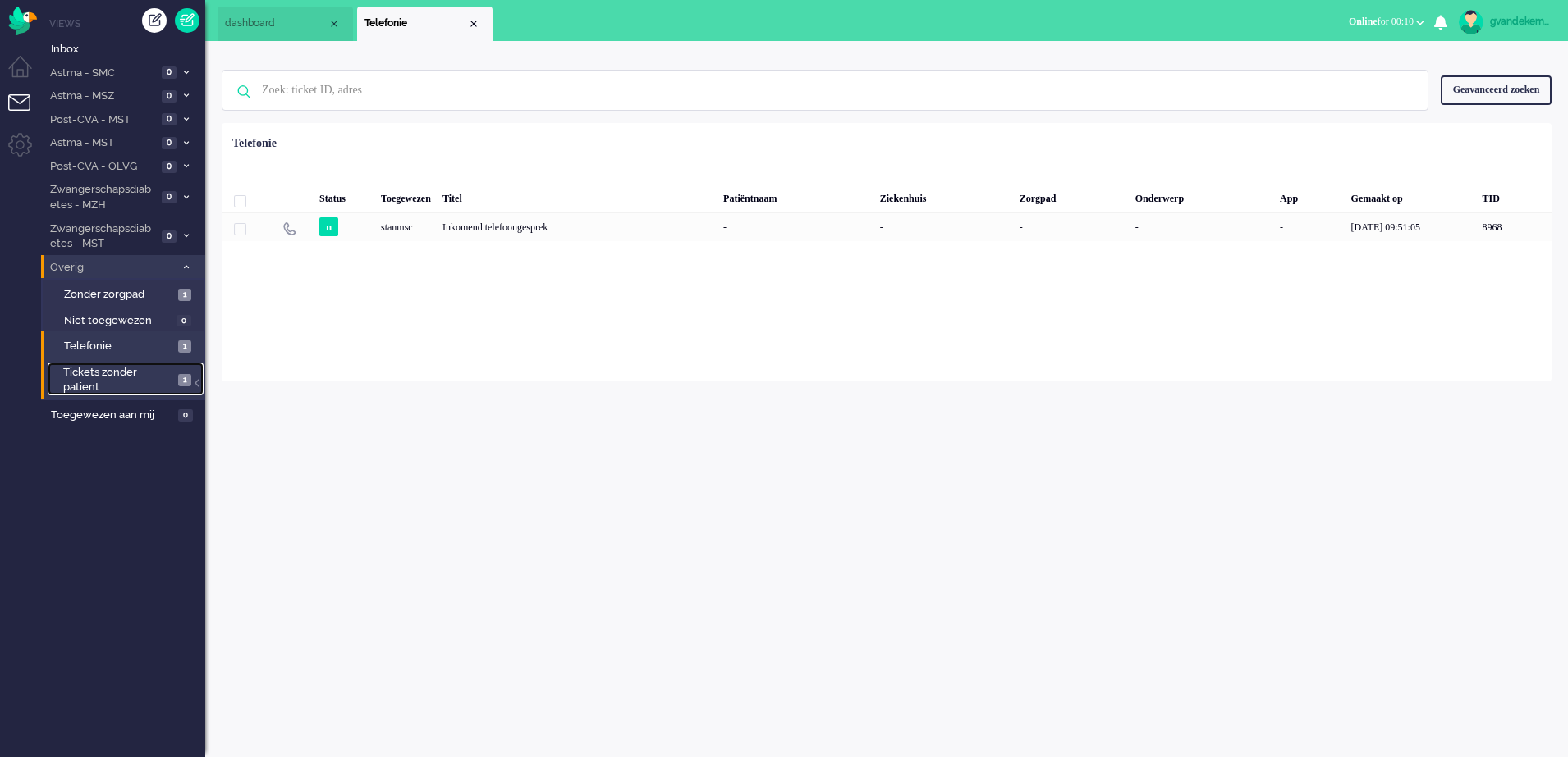
click at [173, 381] on span "Tickets zonder patient" at bounding box center [118, 380] width 110 height 31
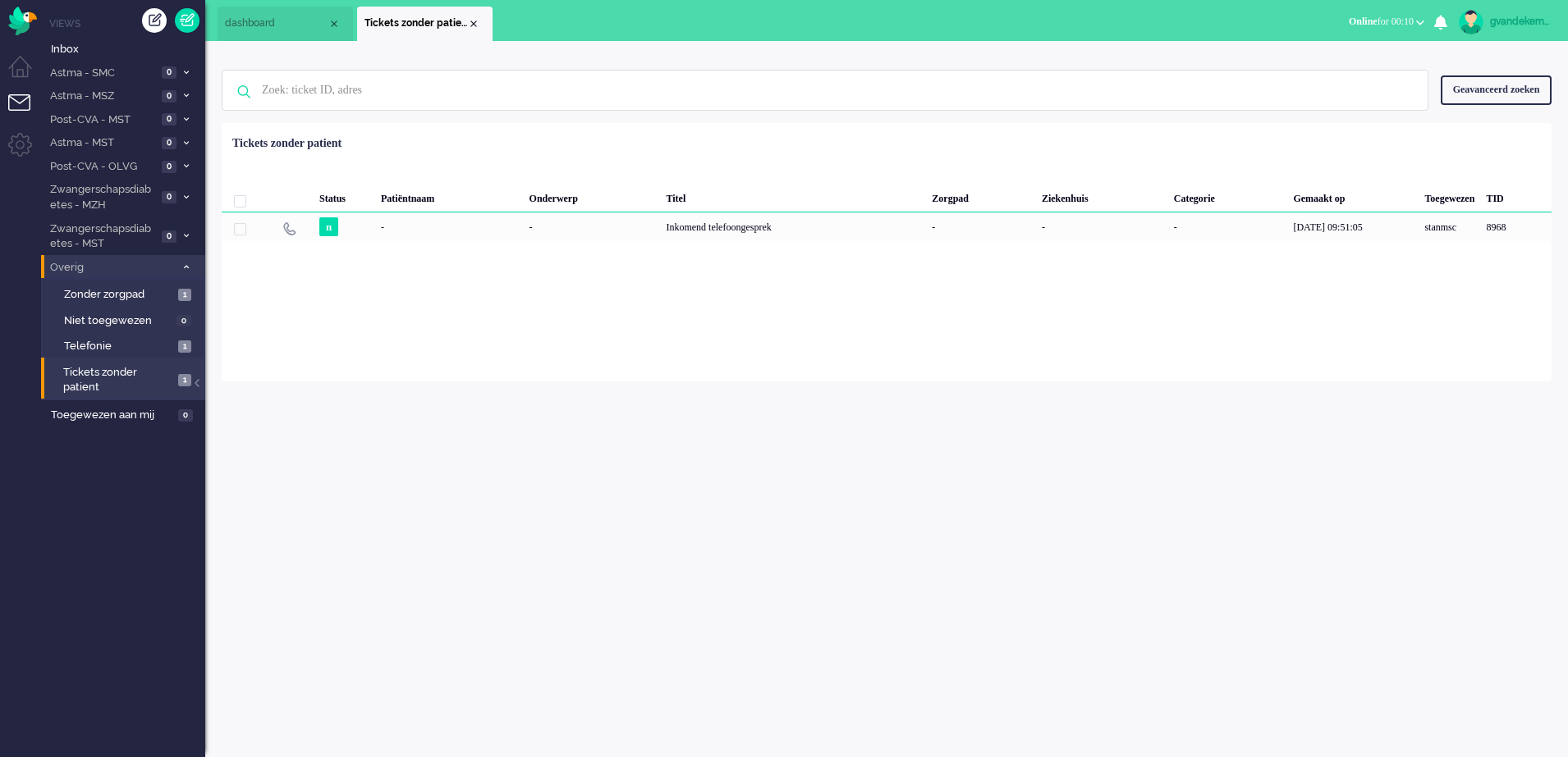
click at [187, 266] on icon at bounding box center [186, 267] width 5 height 6
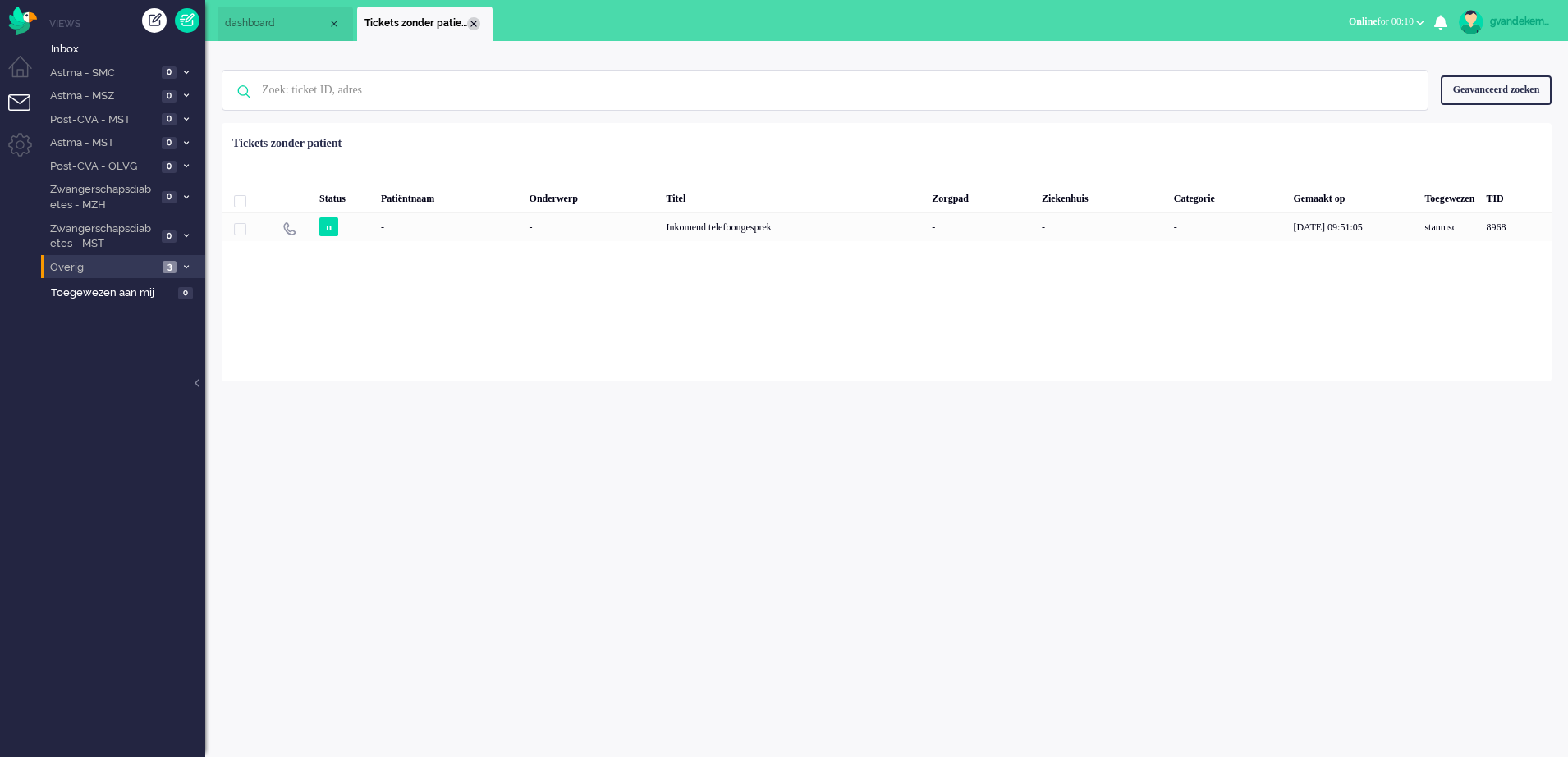
click at [473, 24] on div "Close tab" at bounding box center [473, 24] width 13 height 13
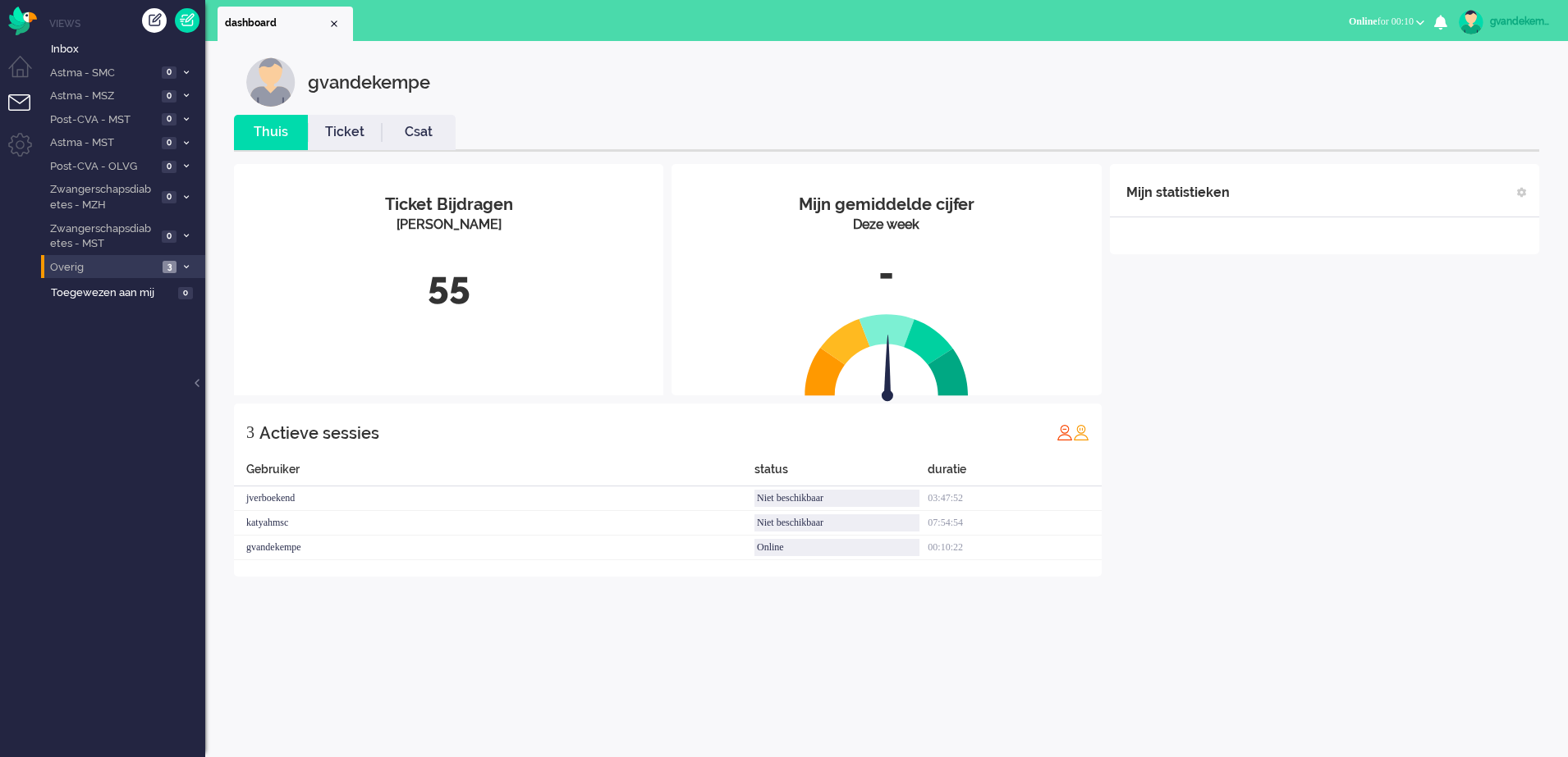
click at [1341, 566] on div "Mijn statistieken + Statistieken toevoegen Bel tijd (gemiddelde dag) Wrapup tij…" at bounding box center [1324, 370] width 430 height 413
click at [1343, 380] on div "Mijn statistieken + Statistieken toevoegen Bel tijd (gemiddelde dag) Wrapup tij…" at bounding box center [1324, 370] width 430 height 413
click at [1340, 376] on div "Mijn statistieken + Statistieken toevoegen Bel tijd (gemiddelde dag) Wrapup tij…" at bounding box center [1324, 358] width 430 height 388
click at [1387, 408] on div "Mijn statistieken + Statistieken toevoegen Bel tijd (gemiddelde dag) Wrapup tij…" at bounding box center [1324, 358] width 430 height 388
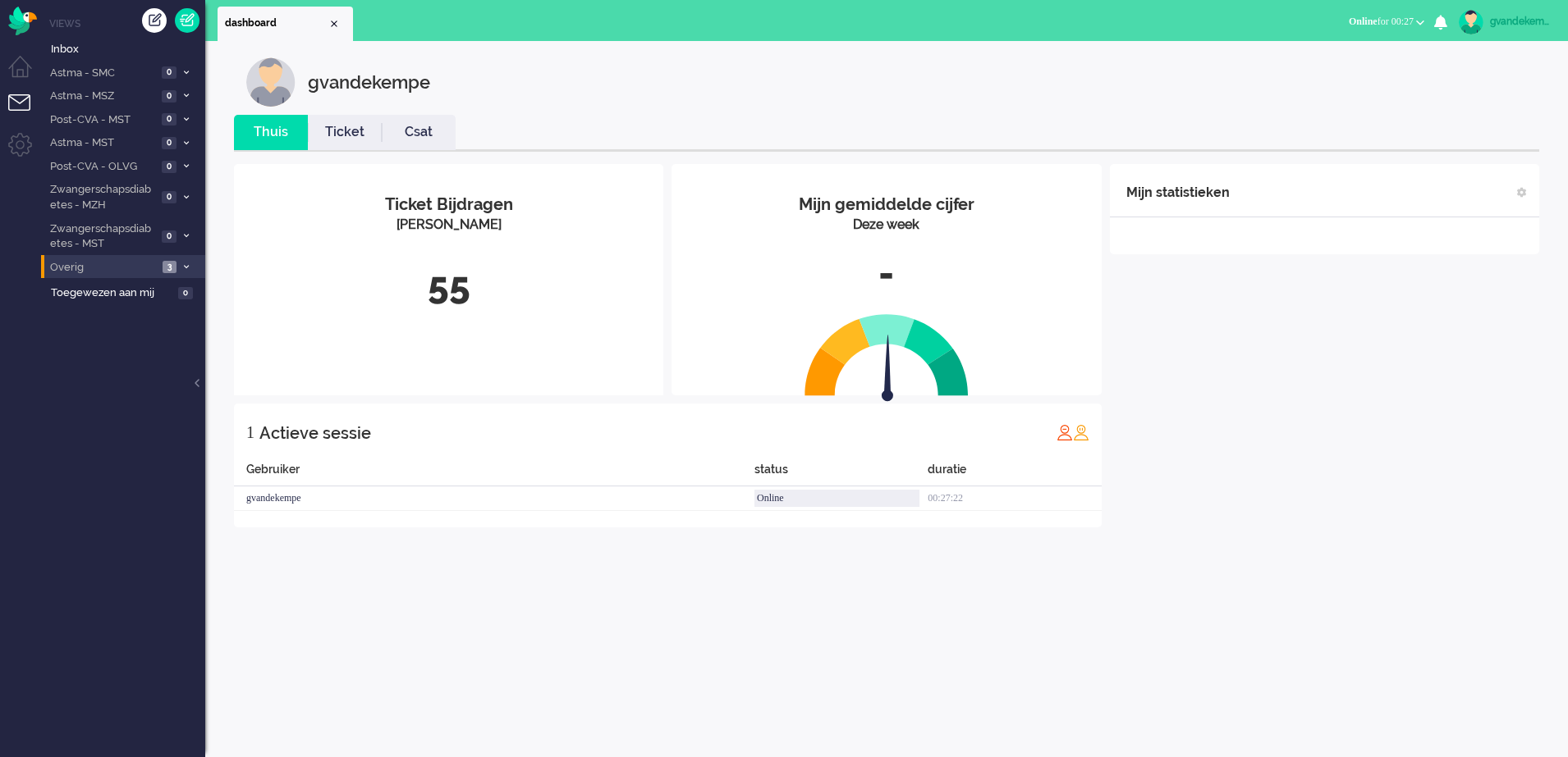
click at [1312, 383] on div "Mijn statistieken + Statistieken toevoegen Bel tijd (gemiddelde dag) Wrapup tij…" at bounding box center [1324, 346] width 430 height 364
click at [1431, 416] on div "Mijn statistieken + Statistieken toevoegen Bel tijd (gemiddelde dag) Wrapup tij…" at bounding box center [1324, 346] width 430 height 364
click at [1300, 413] on div "Mijn statistieken + Statistieken toevoegen Bel tijd (gemiddelde dag) Wrapup tij…" at bounding box center [1324, 346] width 430 height 364
click at [1517, 21] on div "gvandekempe" at bounding box center [1520, 21] width 61 height 17
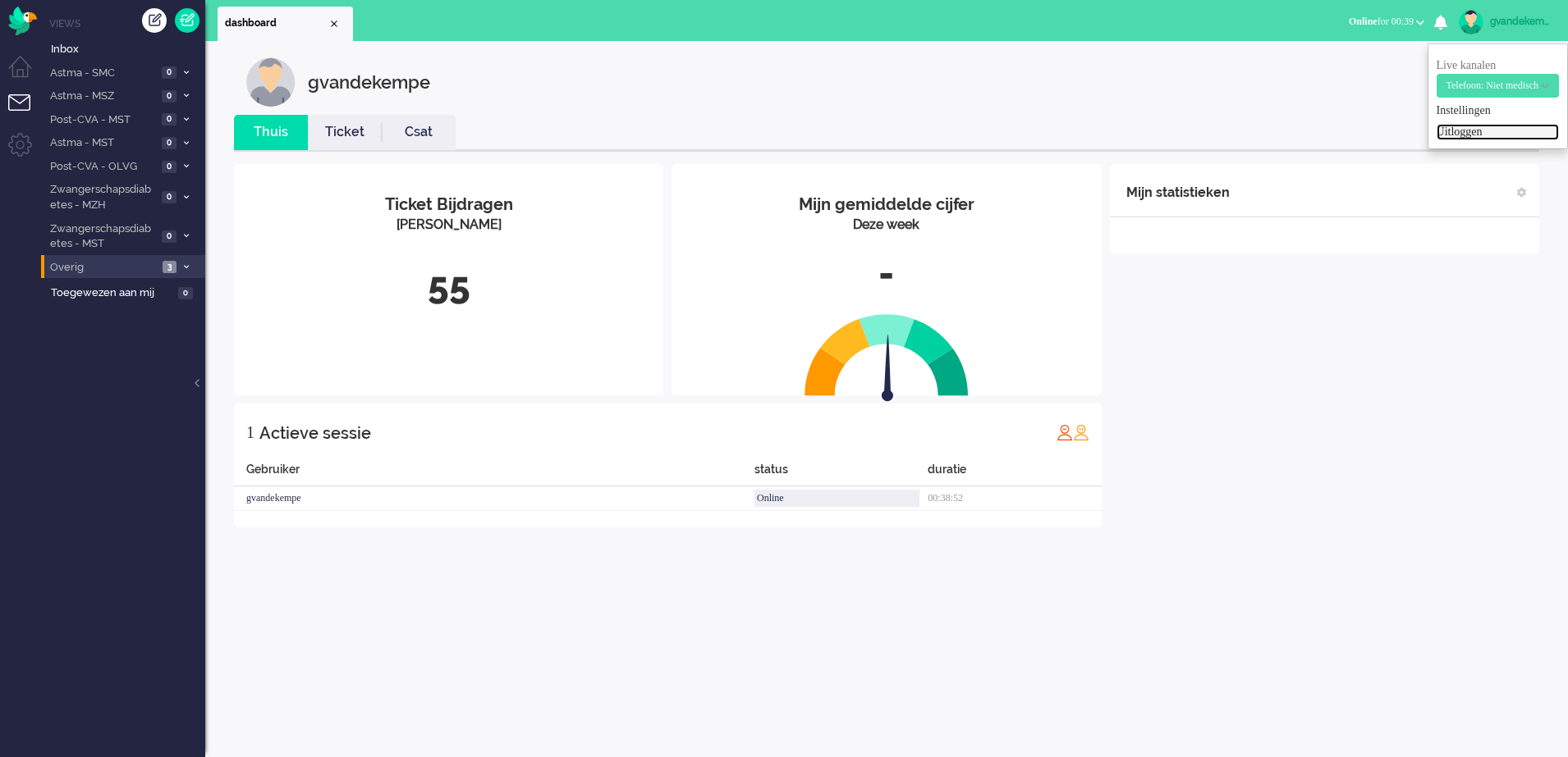
click at [1436, 133] on link "Uitloggen" at bounding box center [1497, 133] width 122 height 17
